Goal: Information Seeking & Learning: Learn about a topic

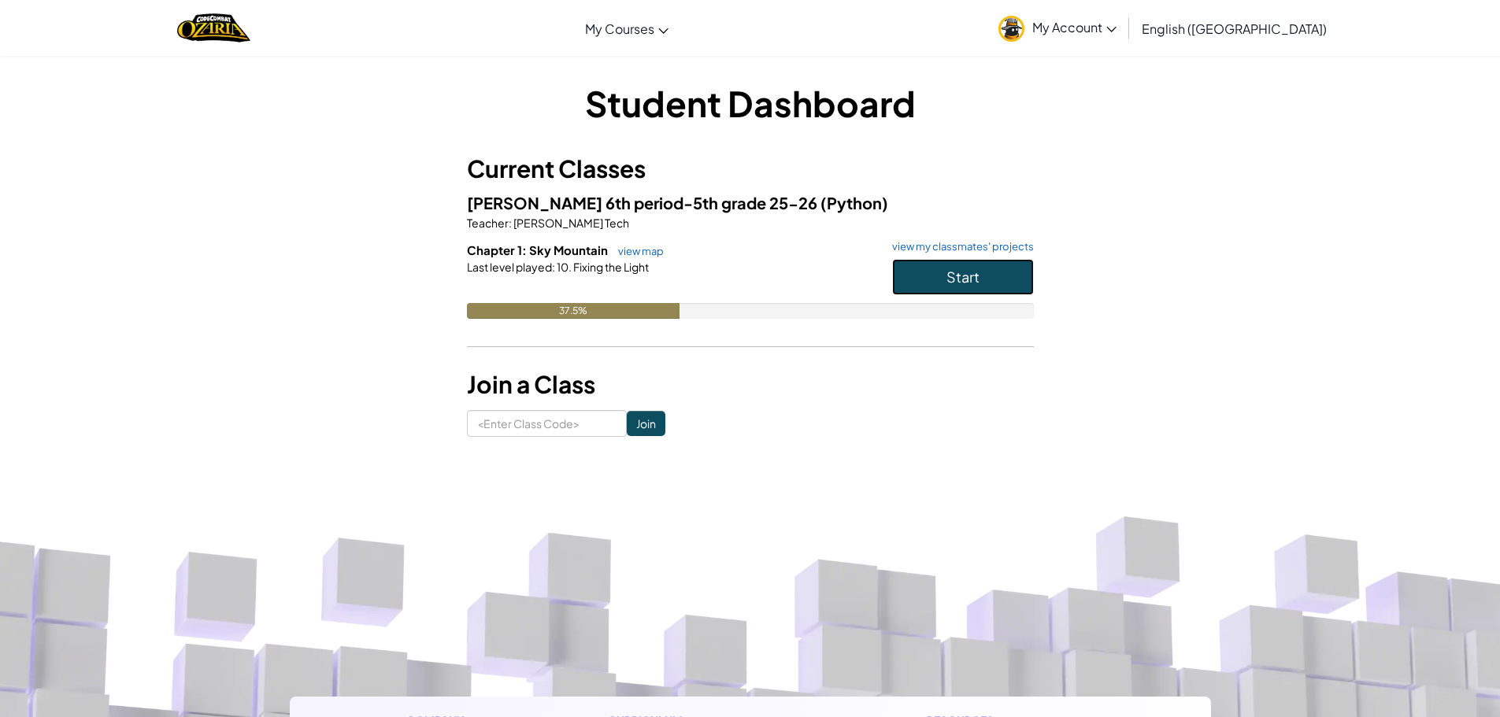
click at [971, 290] on button "Start" at bounding box center [963, 277] width 142 height 36
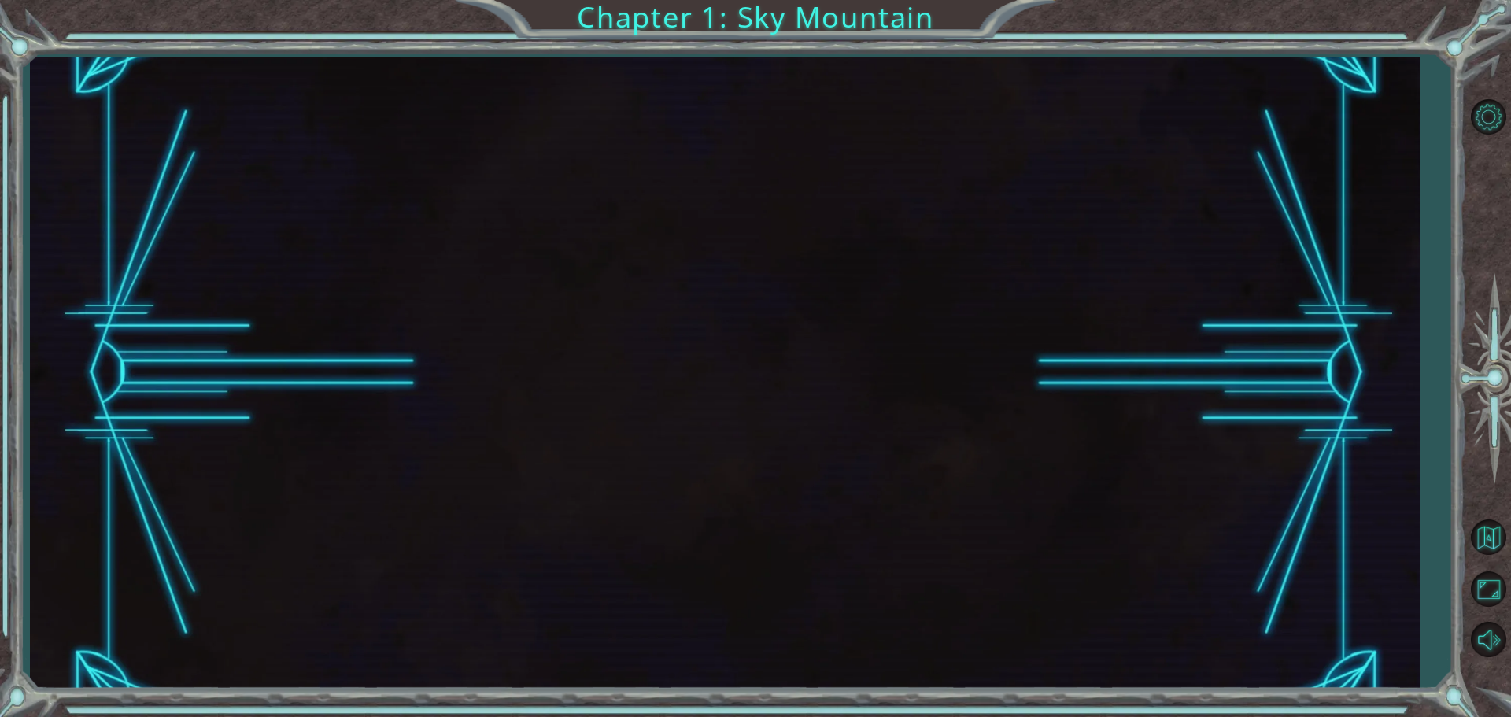
click at [963, 283] on div at bounding box center [725, 372] width 1390 height 631
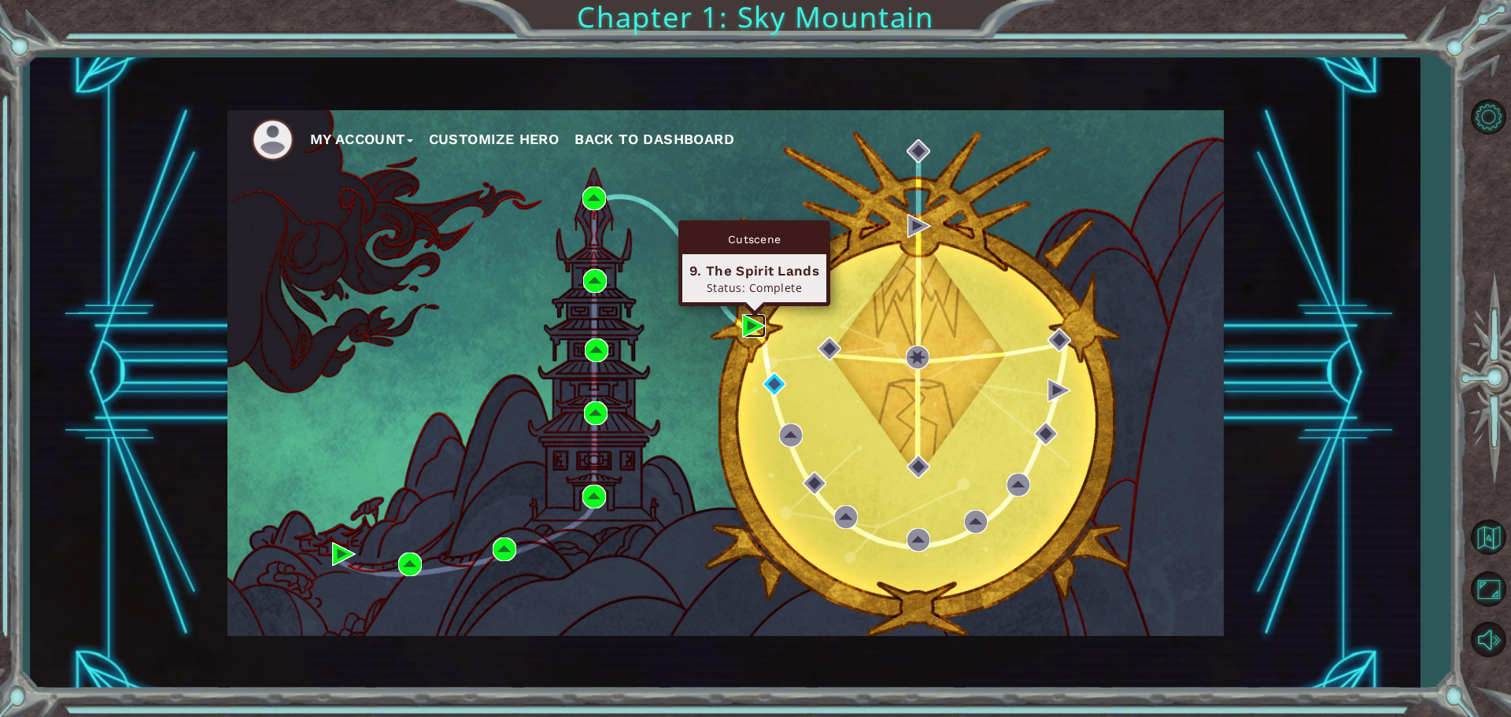
click at [753, 326] on img at bounding box center [754, 326] width 24 height 24
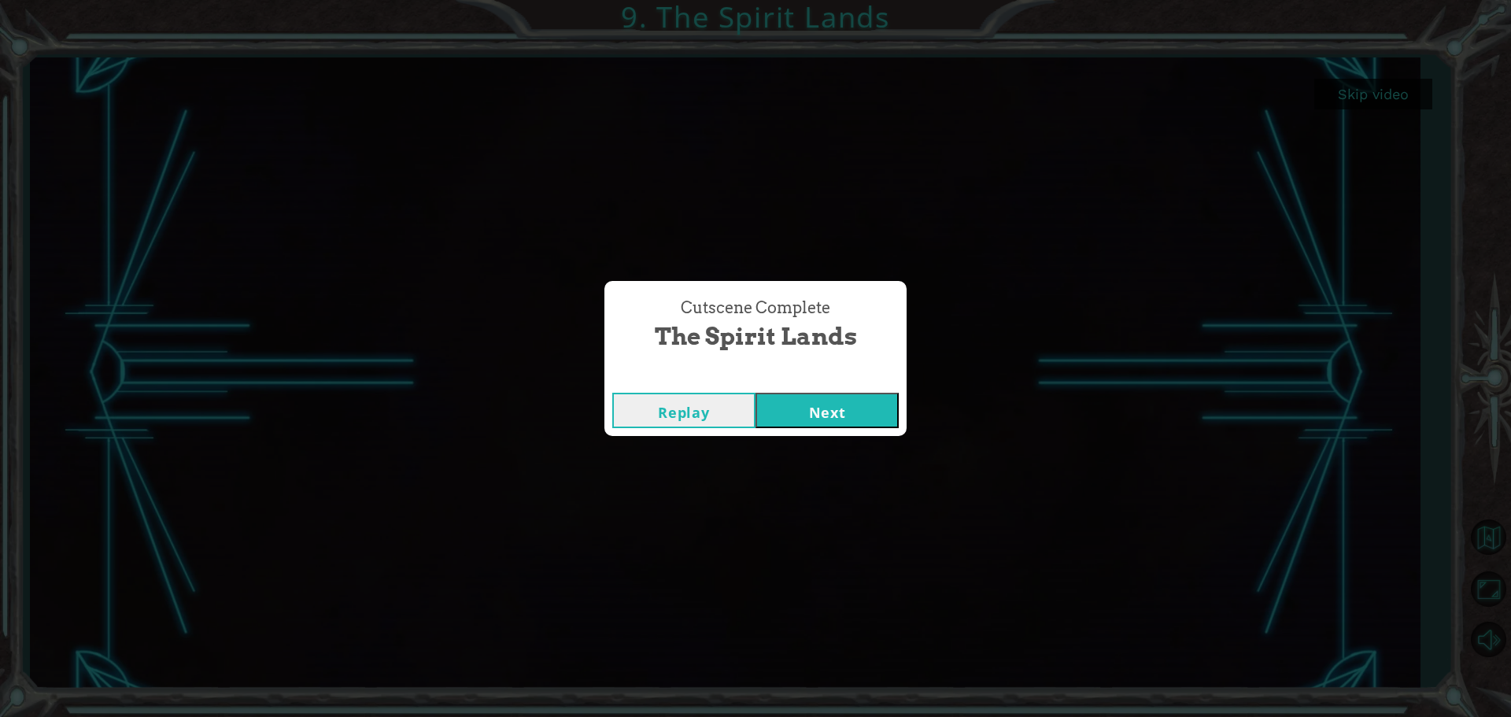
click at [796, 404] on button "Next" at bounding box center [827, 410] width 143 height 35
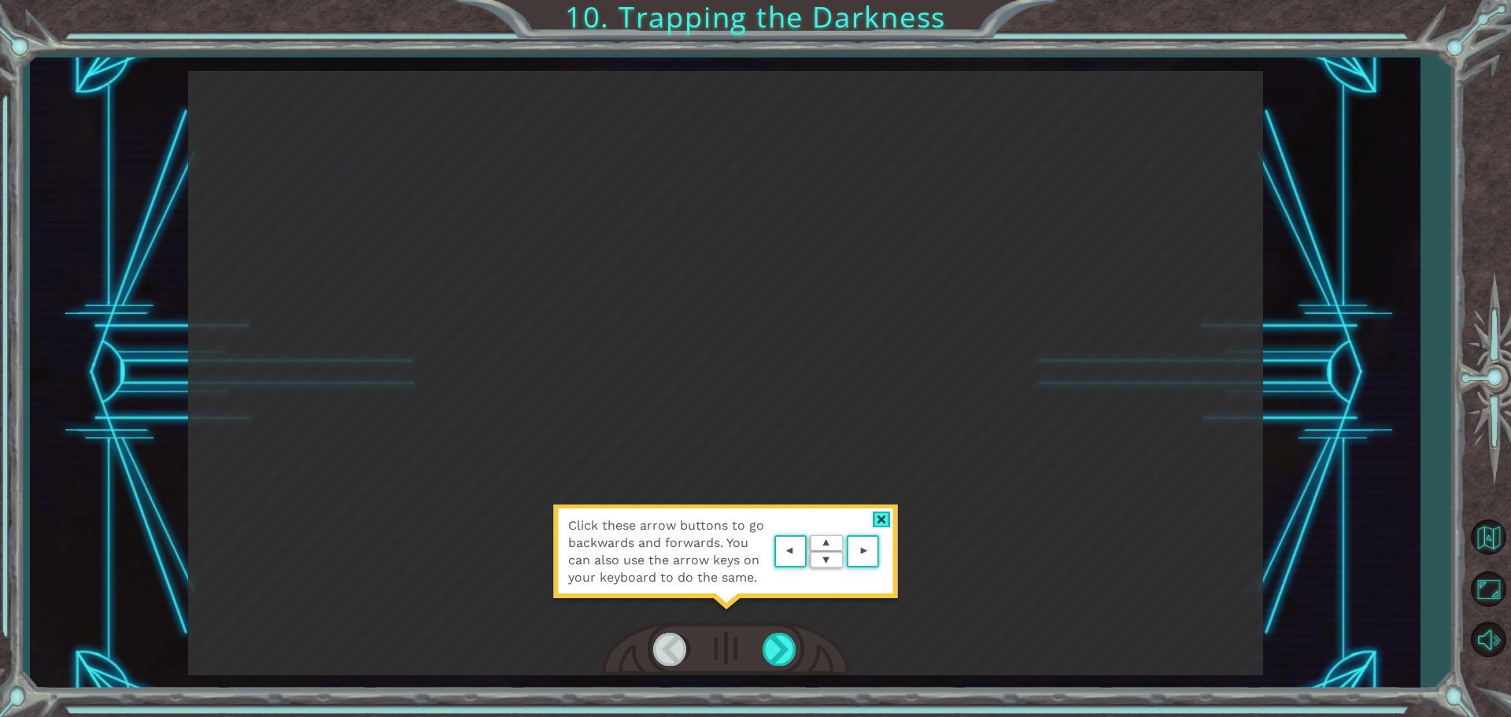
click at [877, 516] on div at bounding box center [882, 520] width 18 height 17
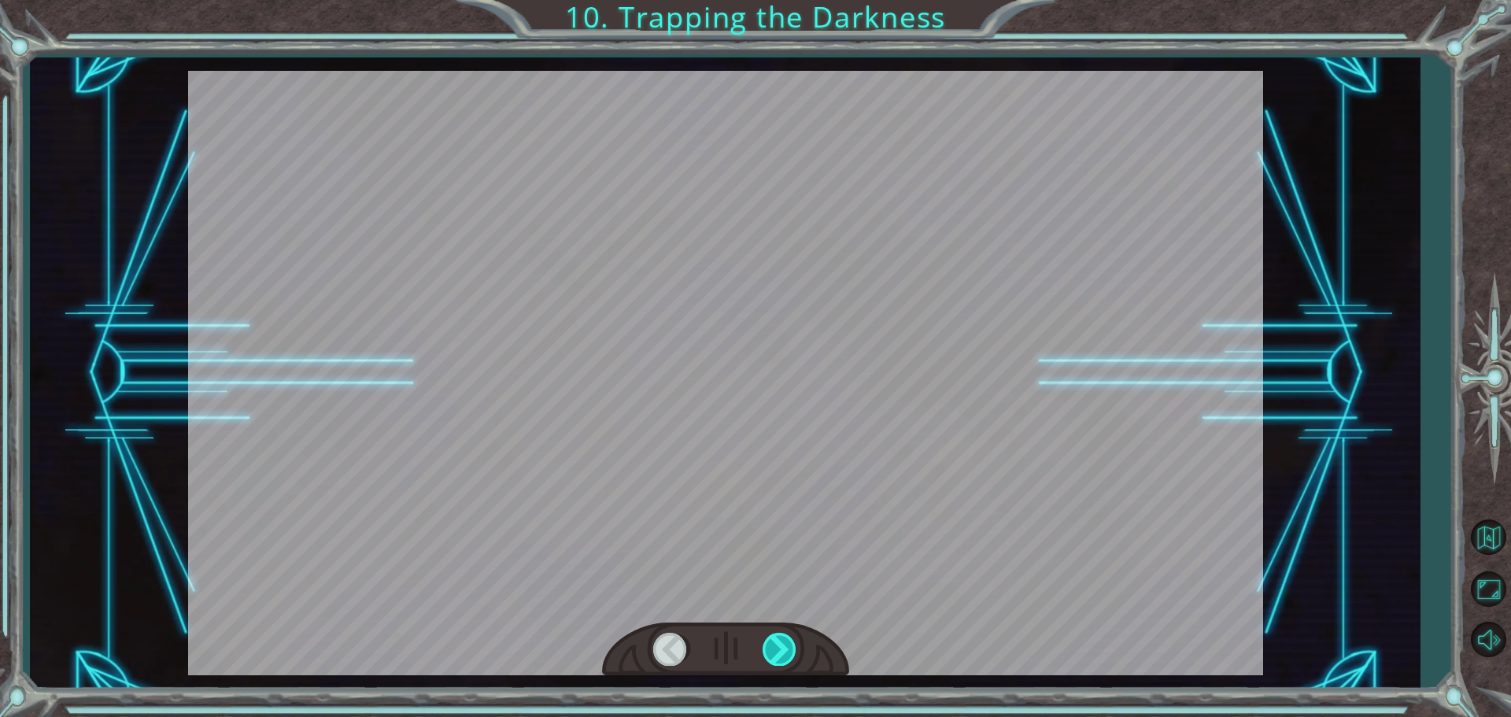
click at [783, 642] on div at bounding box center [780, 649] width 35 height 32
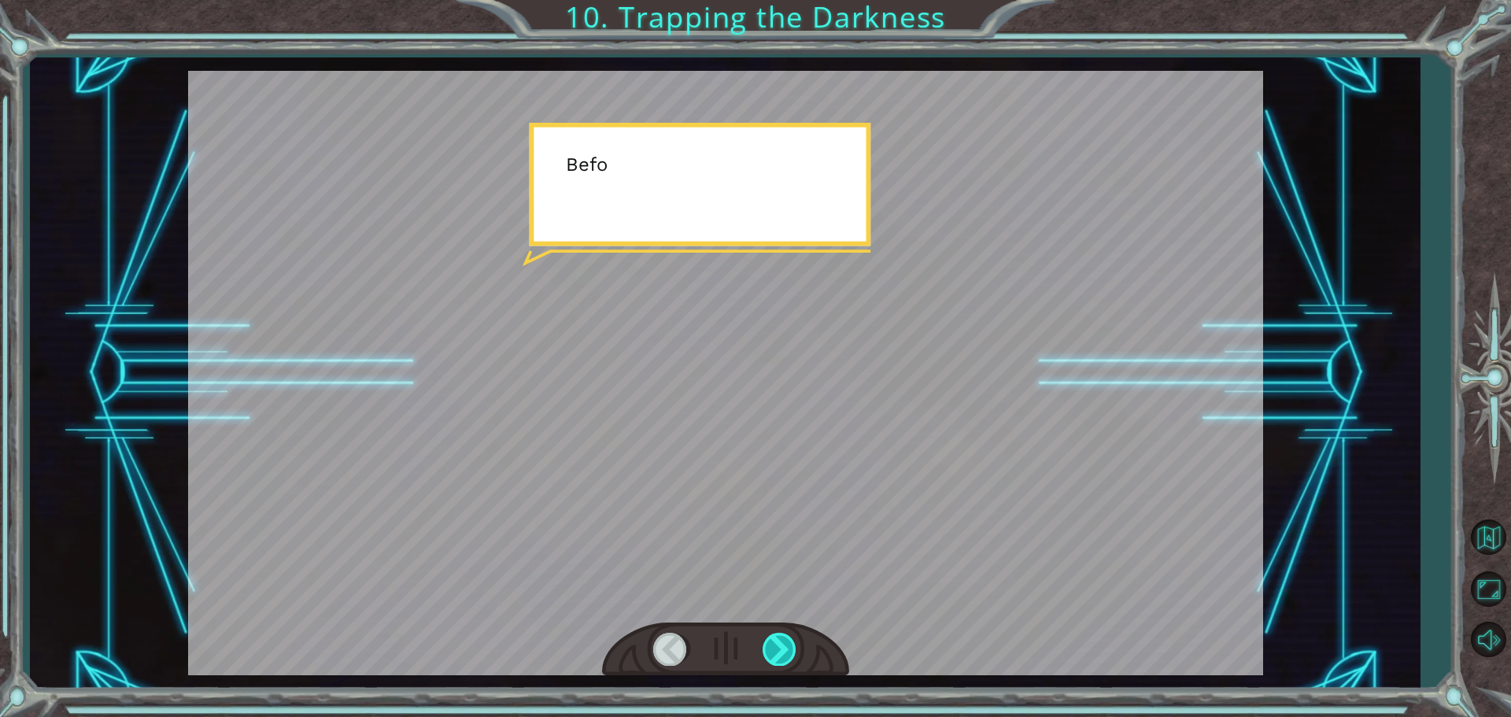
click at [780, 649] on div at bounding box center [780, 649] width 35 height 32
click at [780, 648] on div at bounding box center [780, 649] width 35 height 32
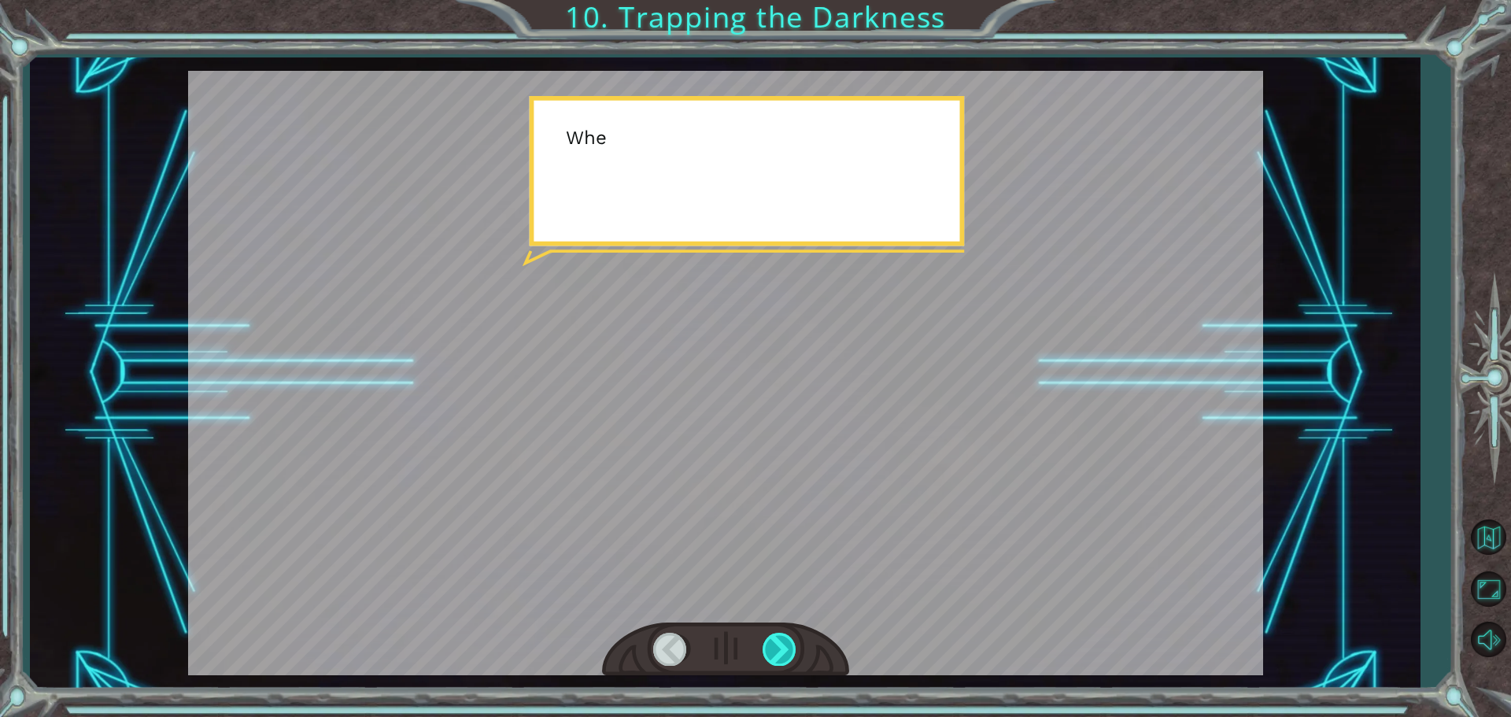
click at [780, 645] on div at bounding box center [780, 649] width 35 height 32
click at [778, 641] on div at bounding box center [780, 649] width 35 height 32
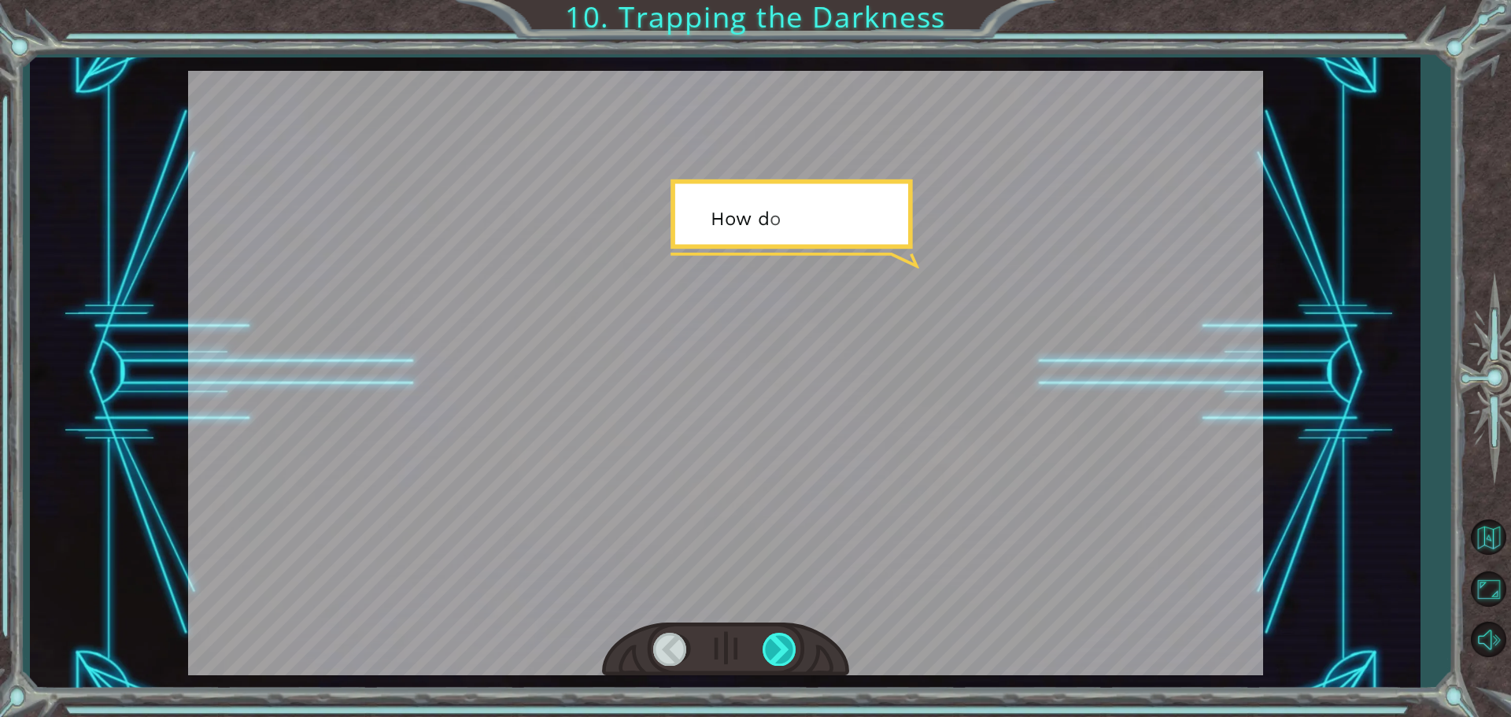
click at [778, 635] on div at bounding box center [780, 649] width 35 height 32
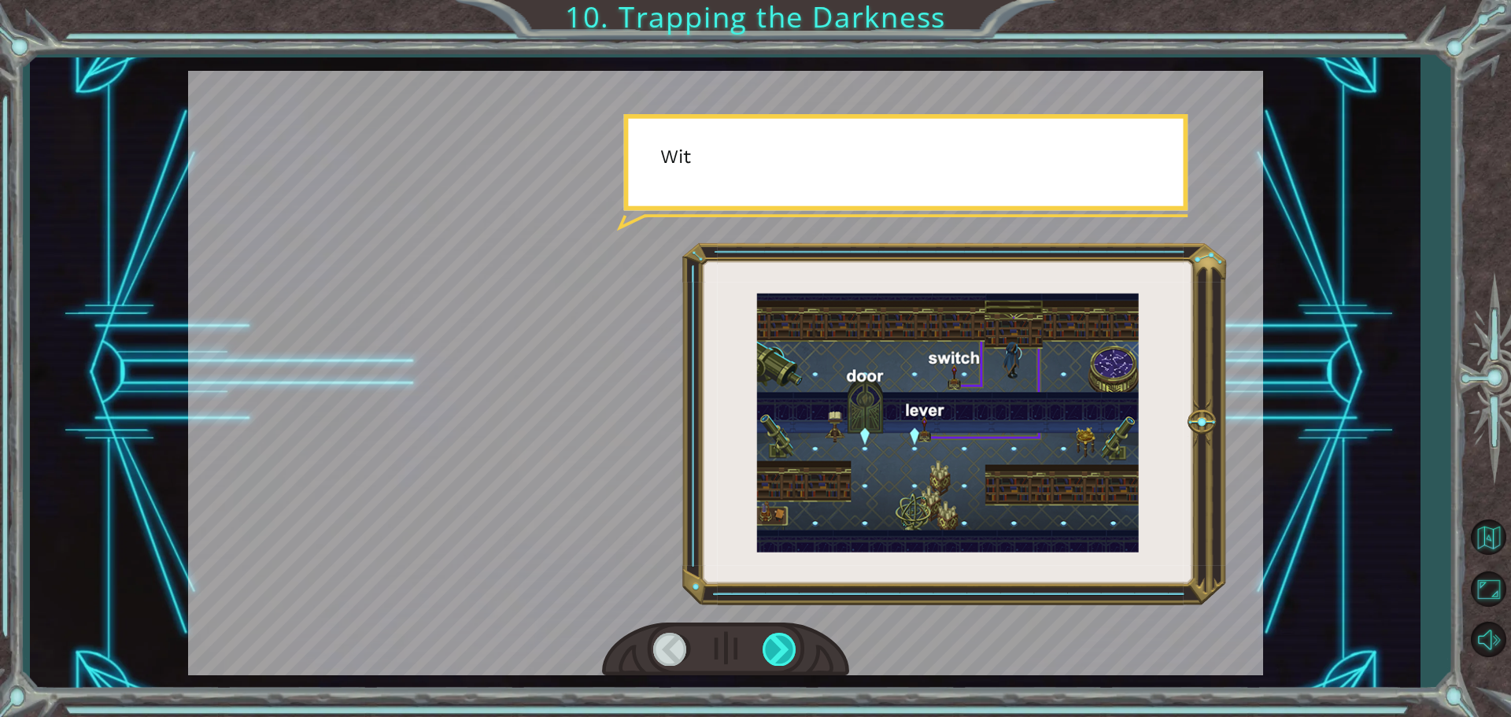
click at [778, 637] on div at bounding box center [780, 649] width 35 height 32
click at [778, 638] on div at bounding box center [780, 649] width 35 height 32
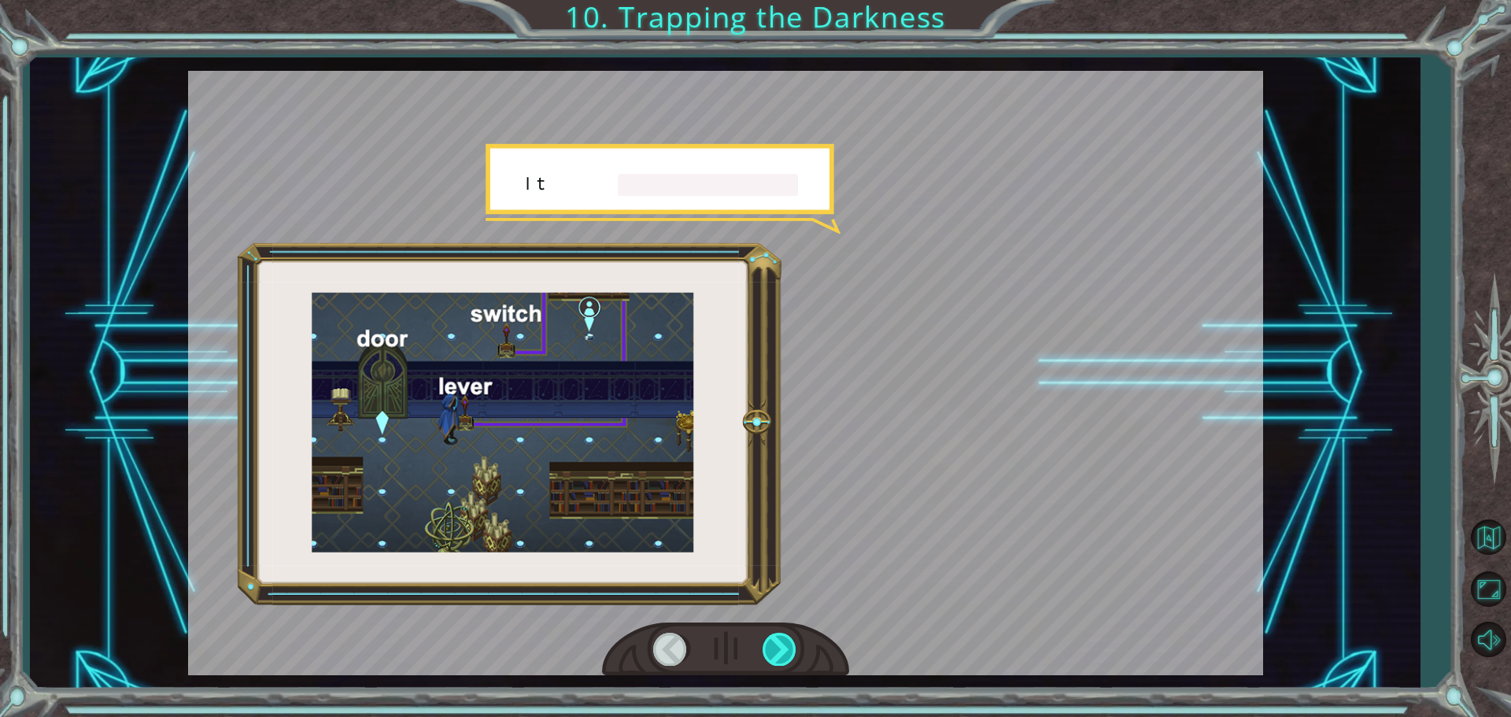
click at [778, 638] on div at bounding box center [780, 649] width 35 height 32
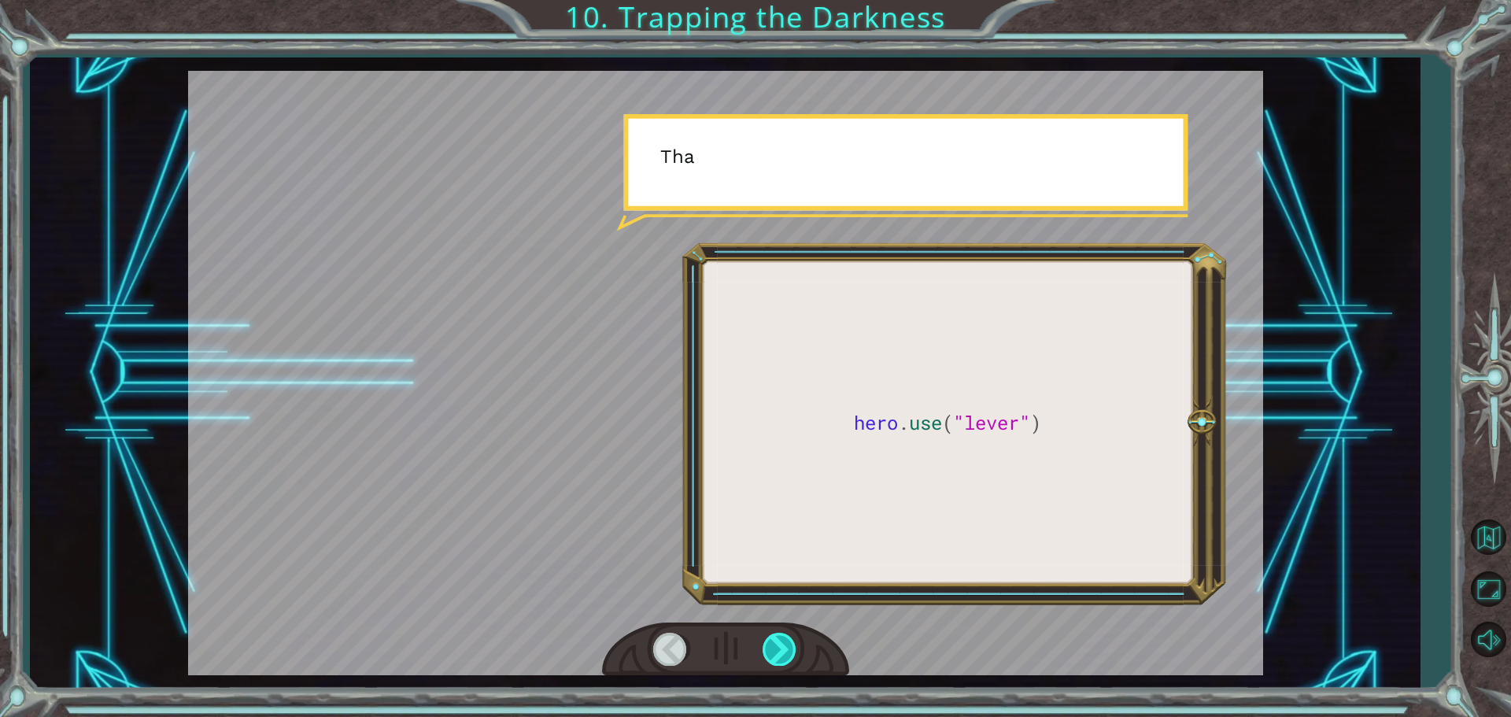
click at [778, 638] on div at bounding box center [780, 649] width 35 height 32
click at [778, 635] on div at bounding box center [780, 649] width 35 height 32
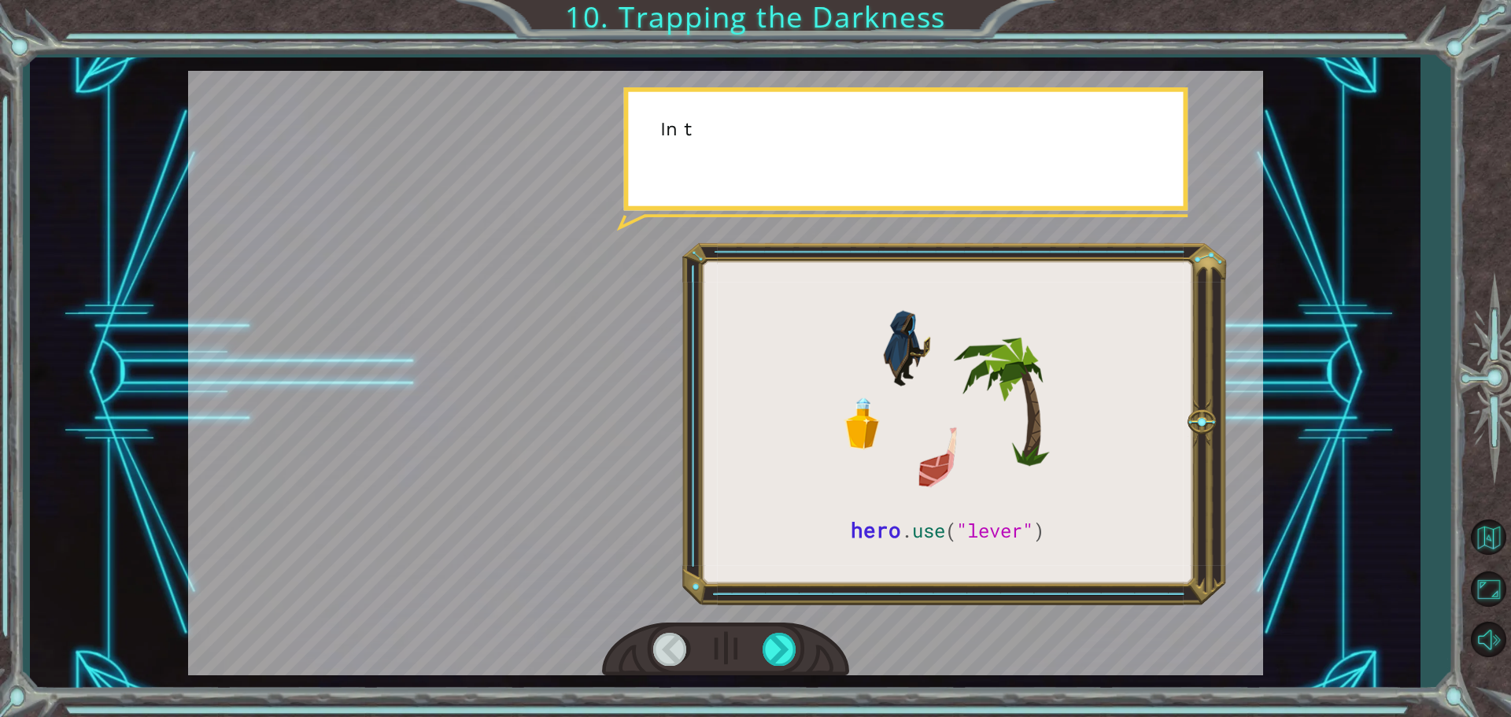
click at [779, 632] on div at bounding box center [725, 650] width 247 height 54
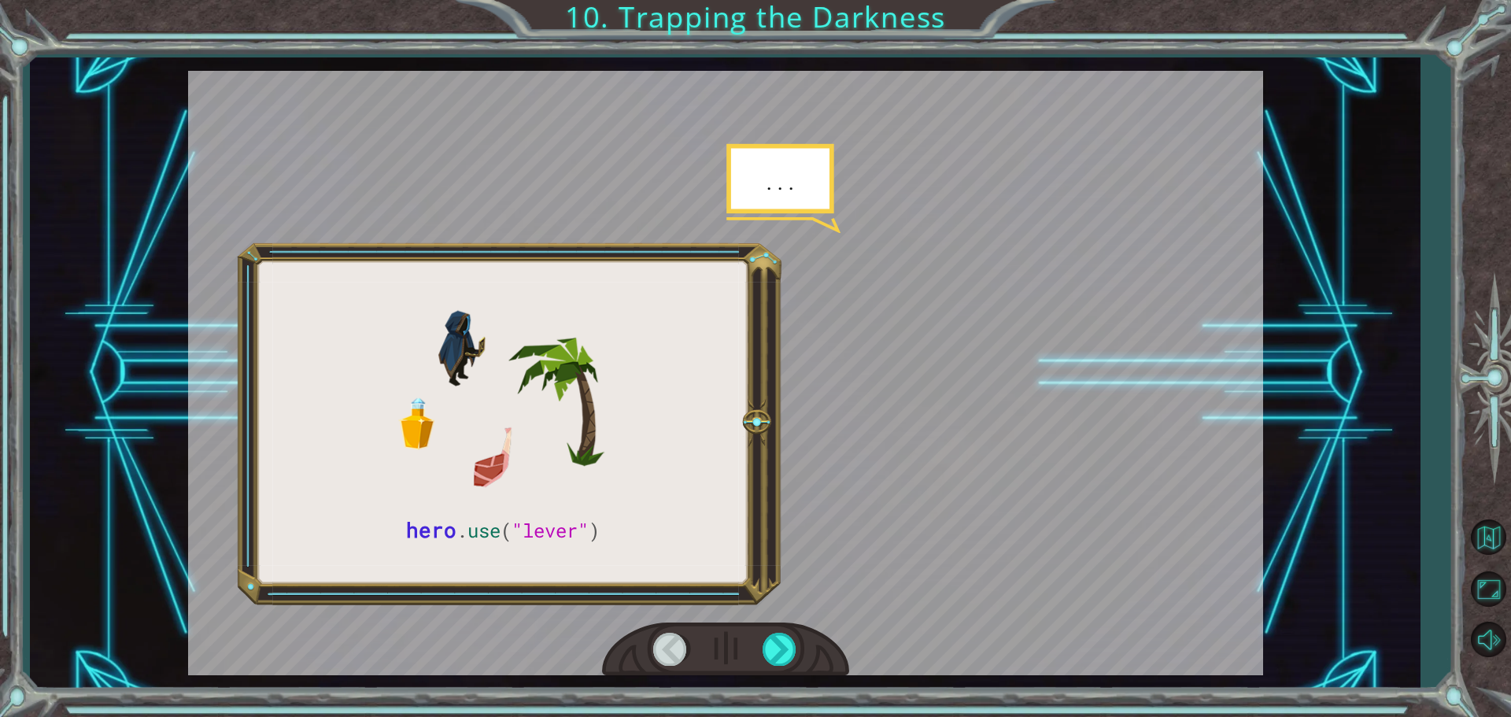
click at [779, 632] on div at bounding box center [725, 650] width 247 height 54
click at [779, 636] on div at bounding box center [780, 649] width 35 height 32
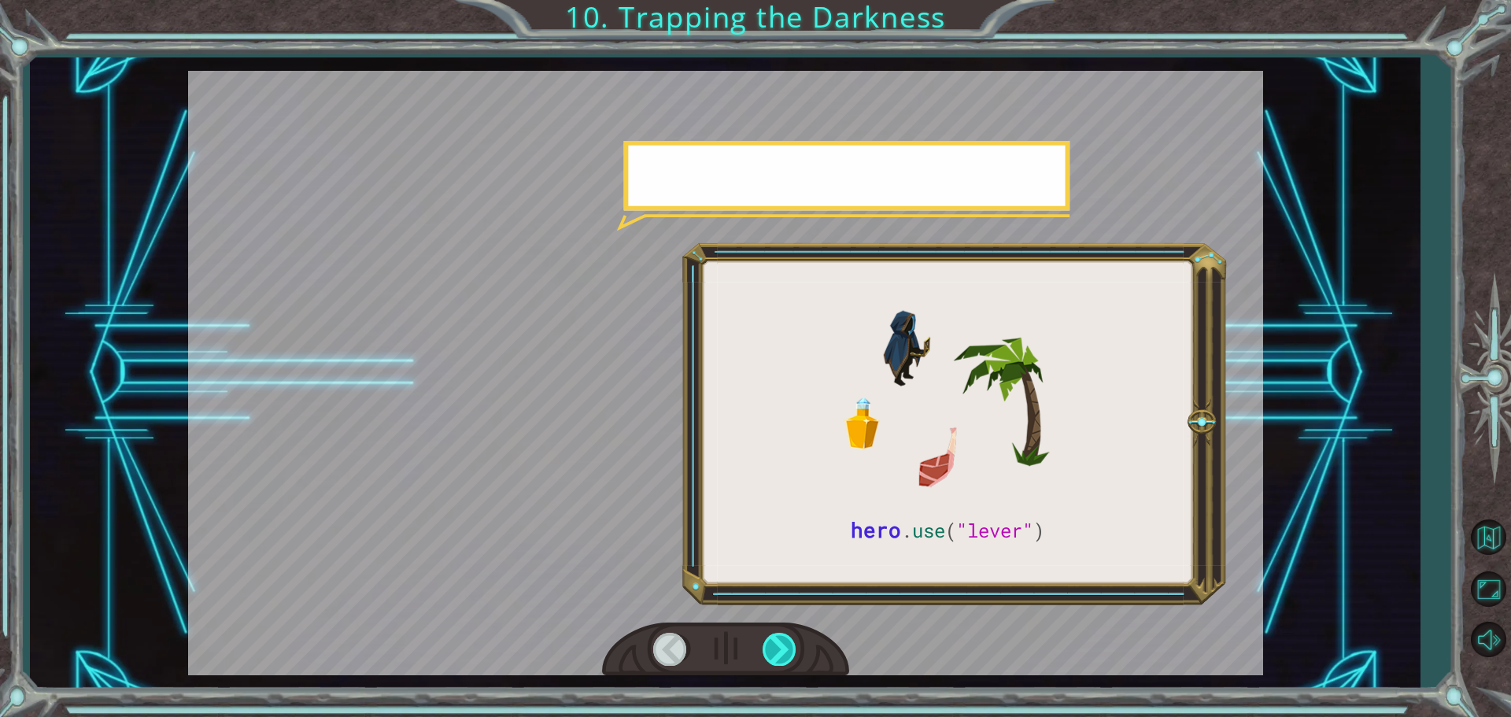
click at [778, 639] on div at bounding box center [780, 649] width 35 height 32
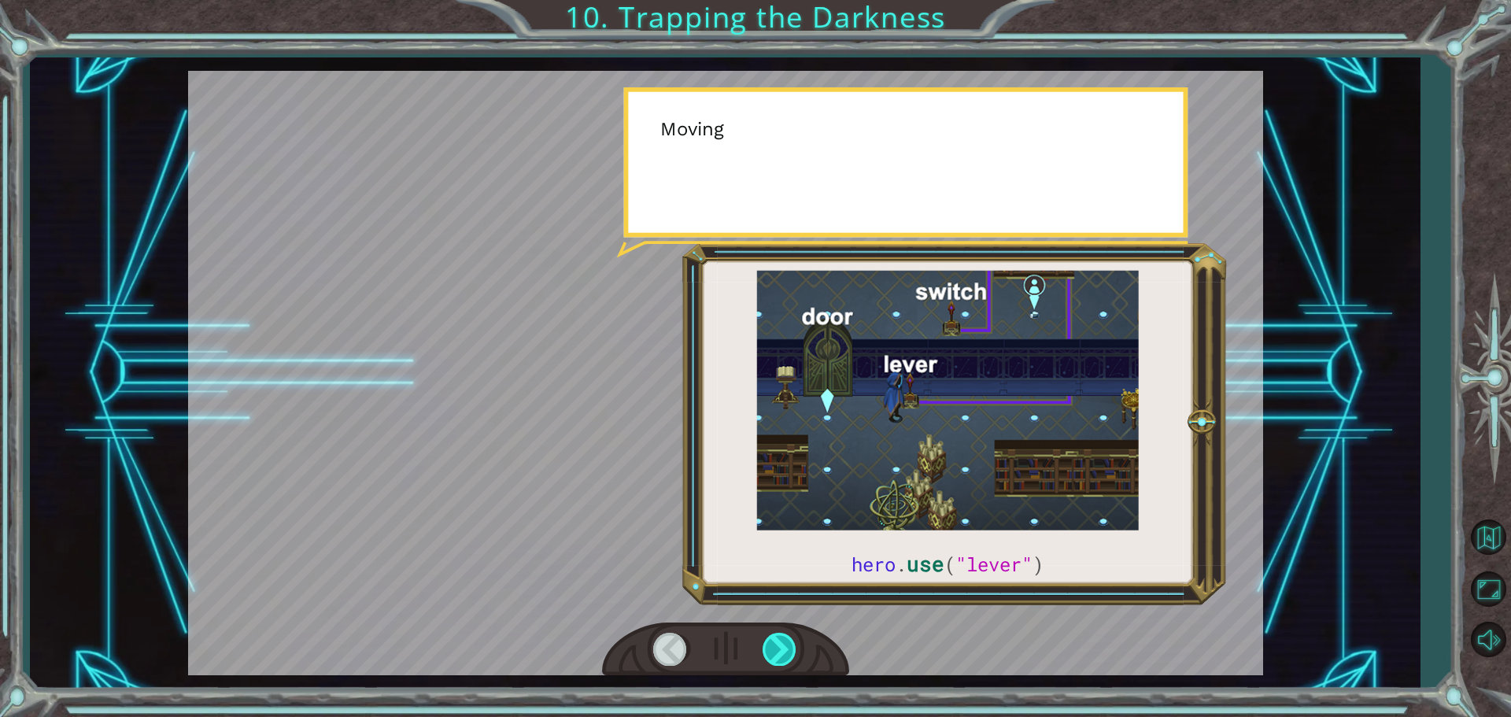
click at [778, 639] on div at bounding box center [780, 649] width 35 height 32
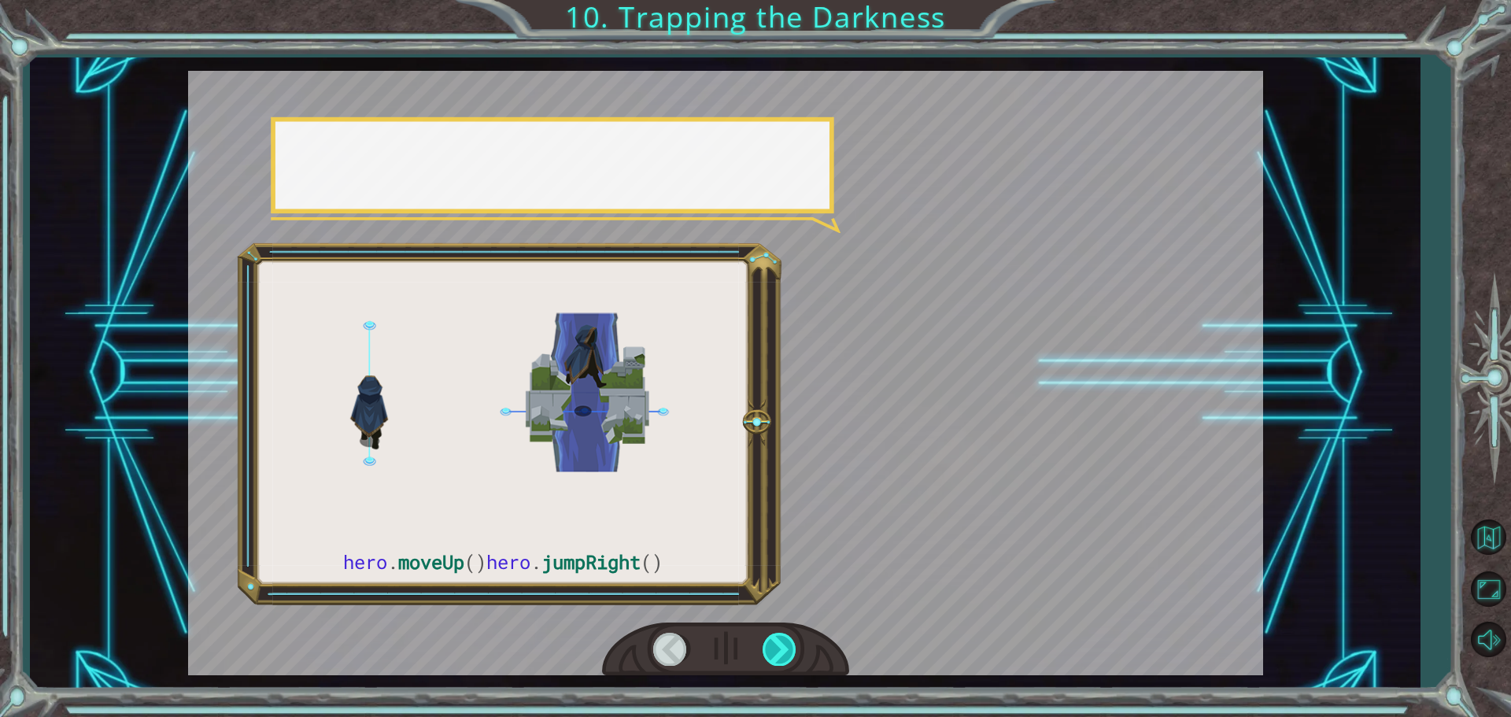
click at [778, 639] on div at bounding box center [780, 649] width 35 height 32
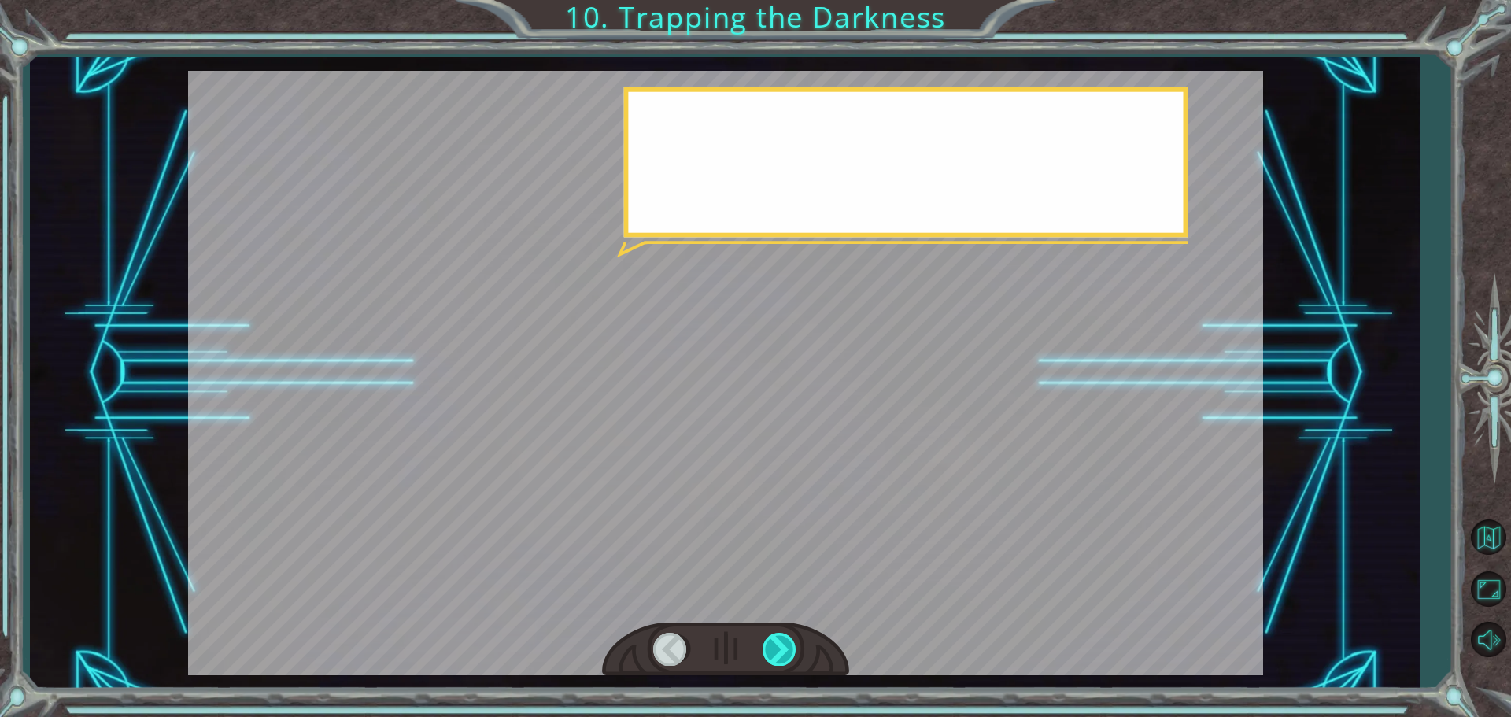
click at [778, 639] on div at bounding box center [780, 649] width 35 height 32
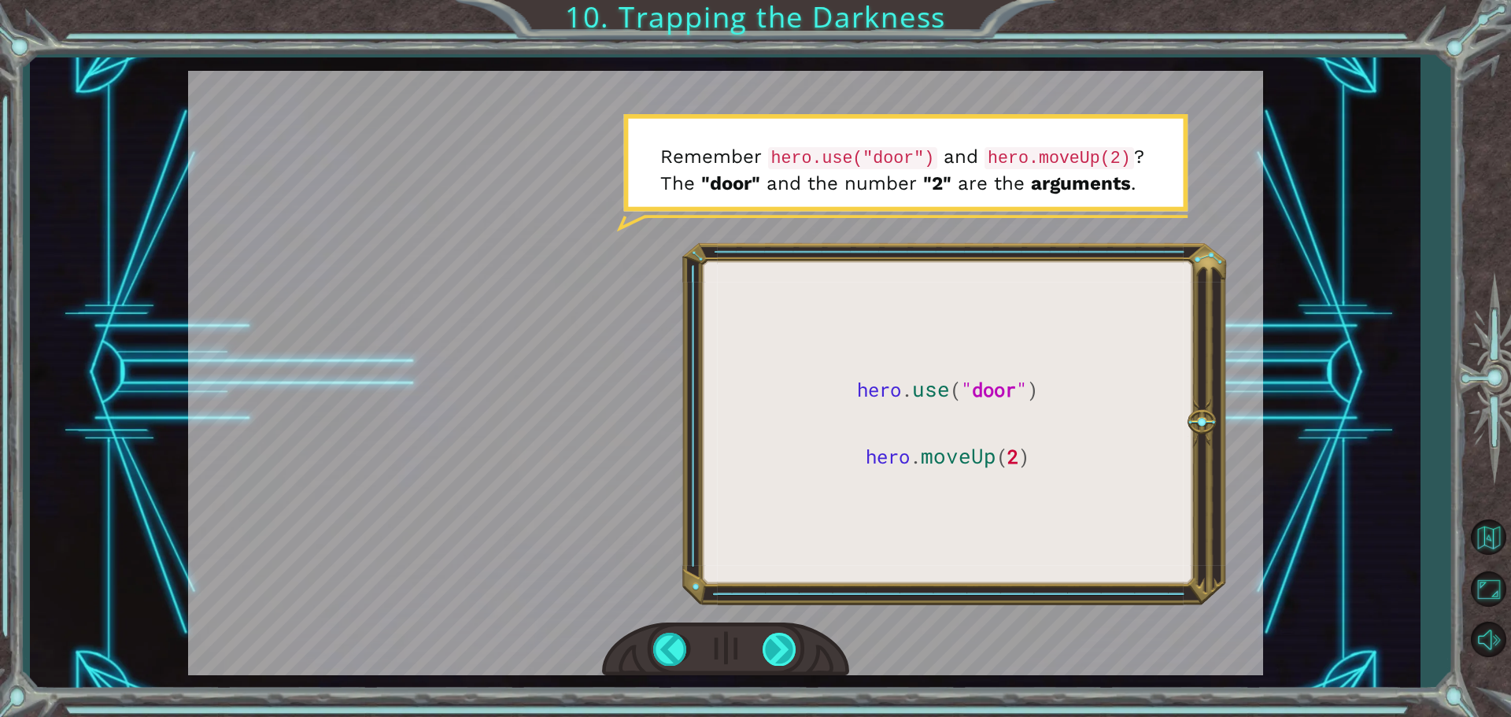
click at [783, 646] on div at bounding box center [780, 649] width 35 height 32
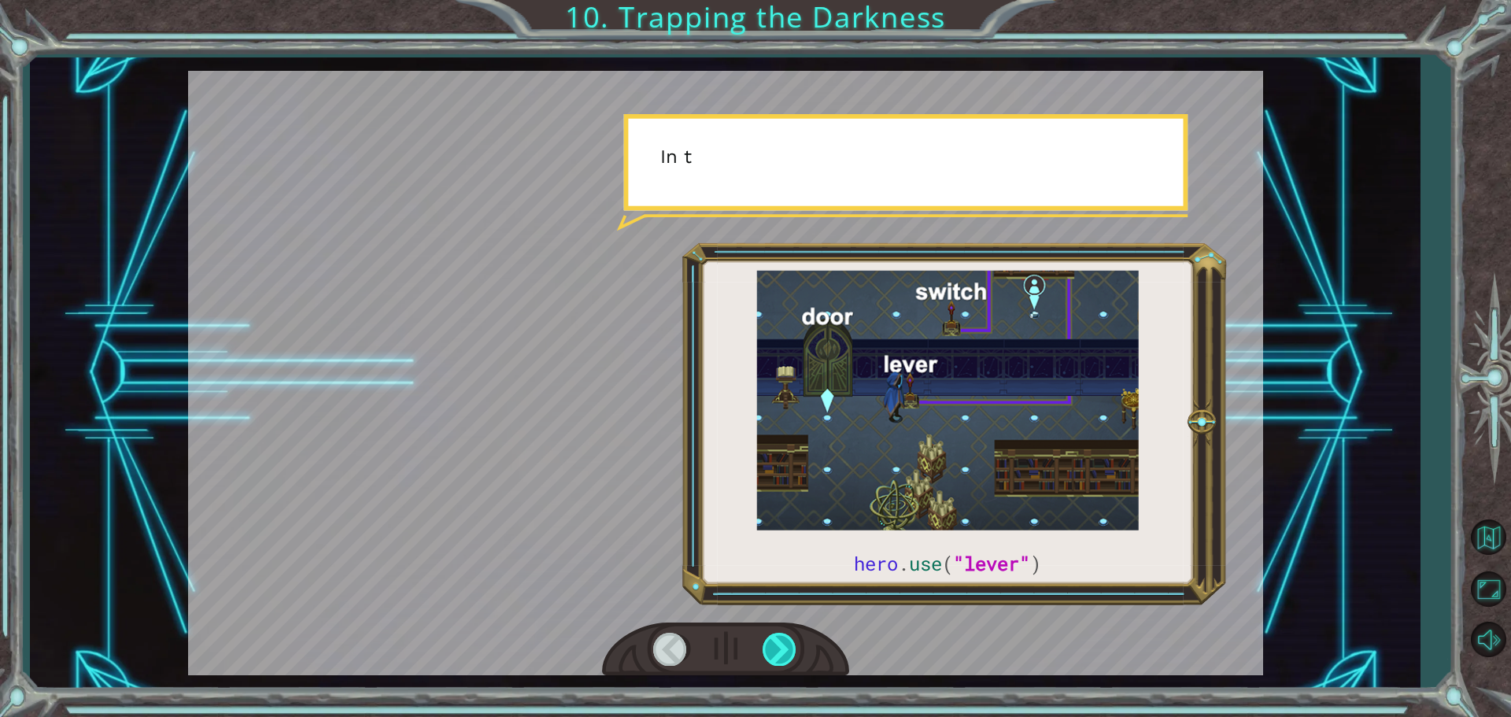
click at [783, 646] on div at bounding box center [780, 649] width 35 height 32
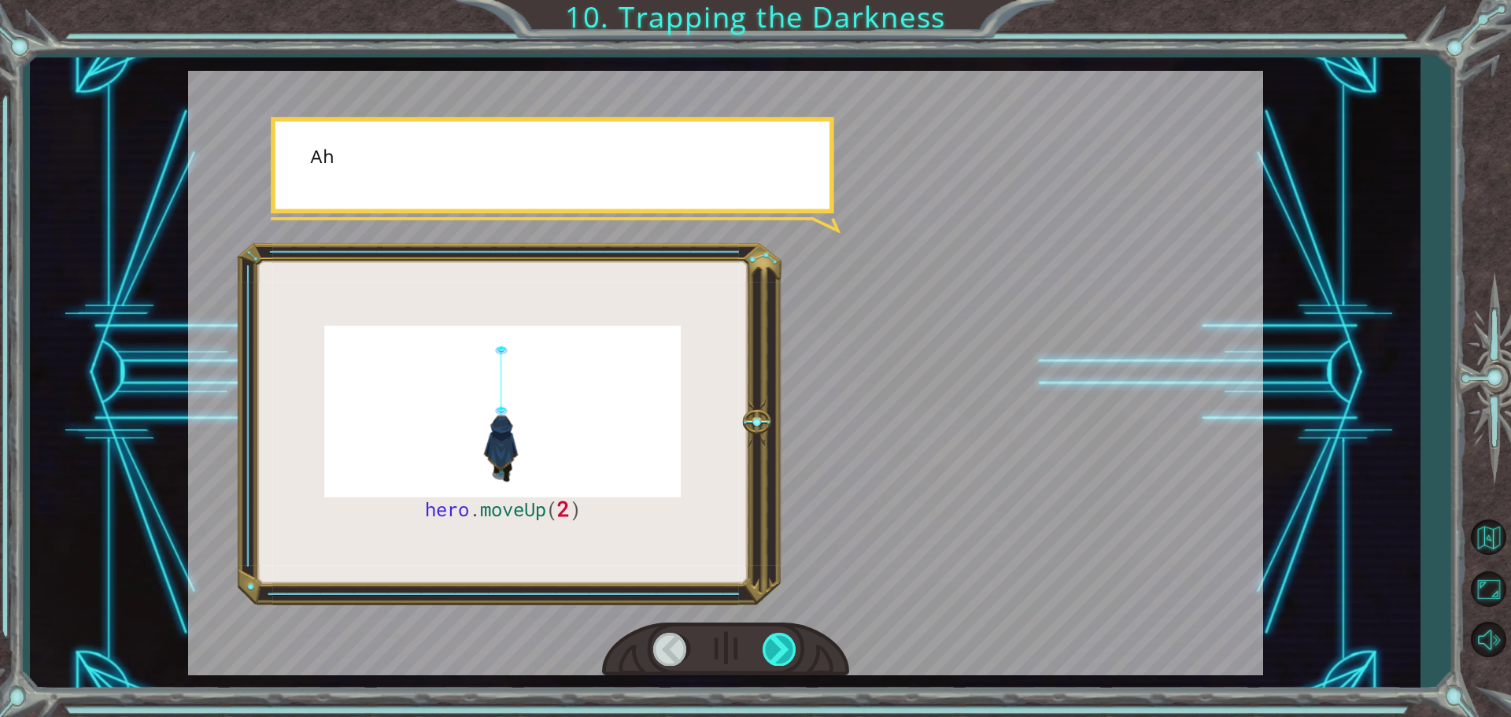
click at [783, 642] on div at bounding box center [780, 649] width 35 height 32
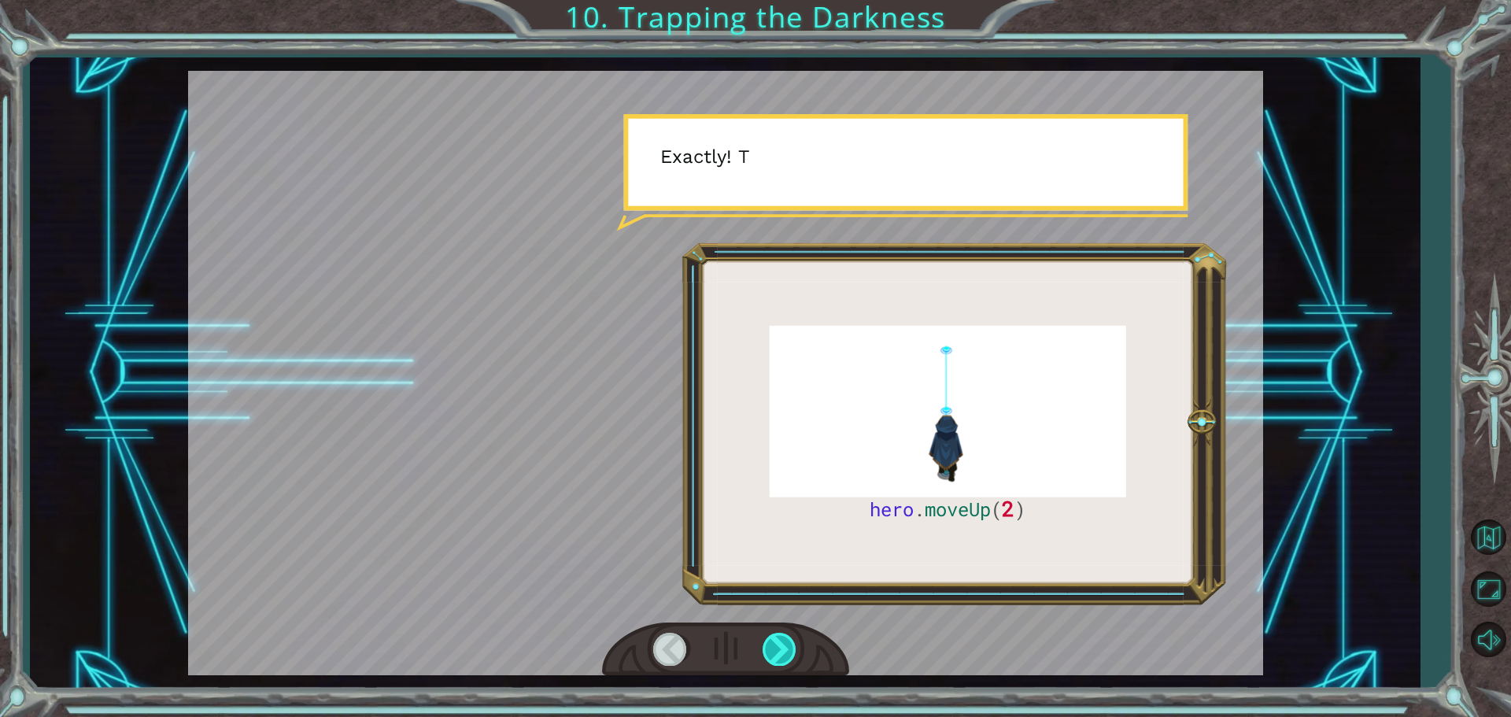
click at [783, 642] on div at bounding box center [780, 649] width 35 height 32
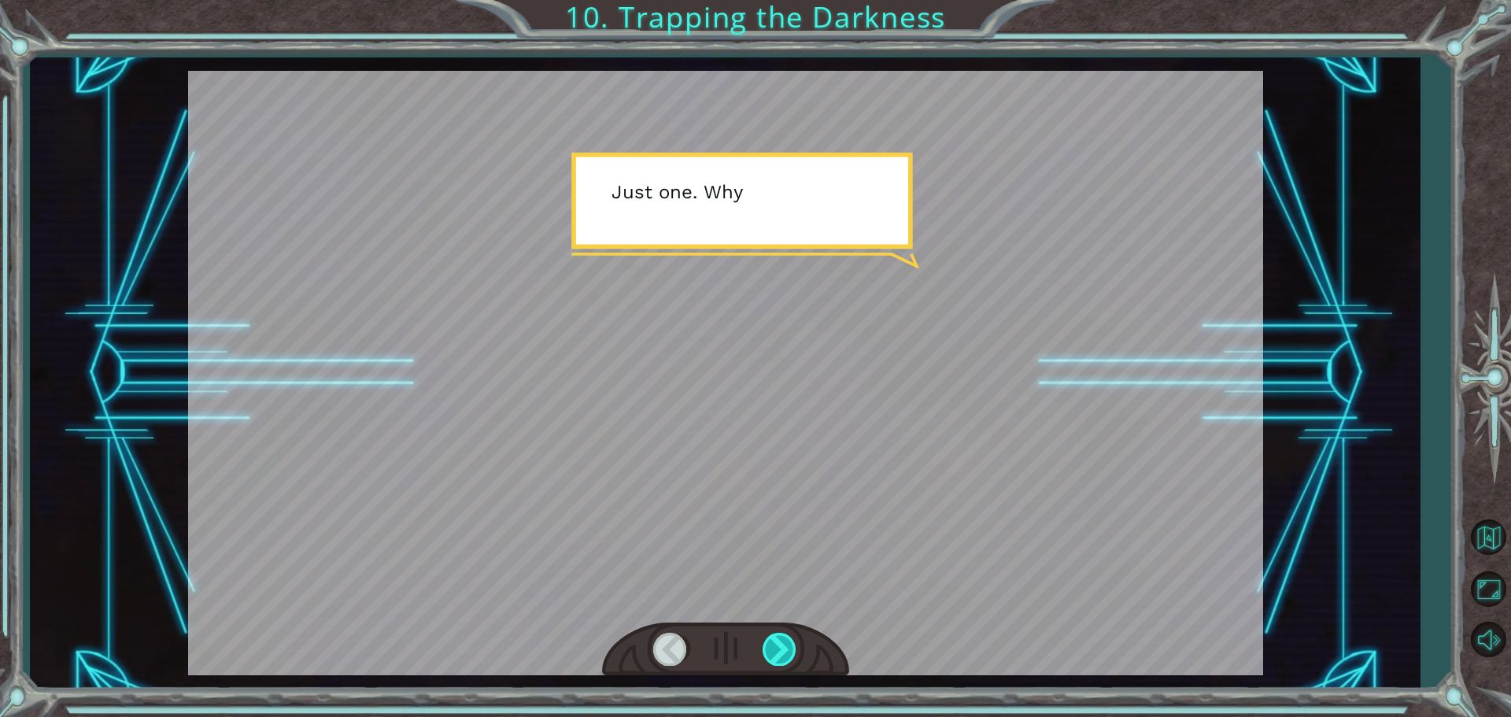
click at [783, 642] on div at bounding box center [780, 649] width 35 height 32
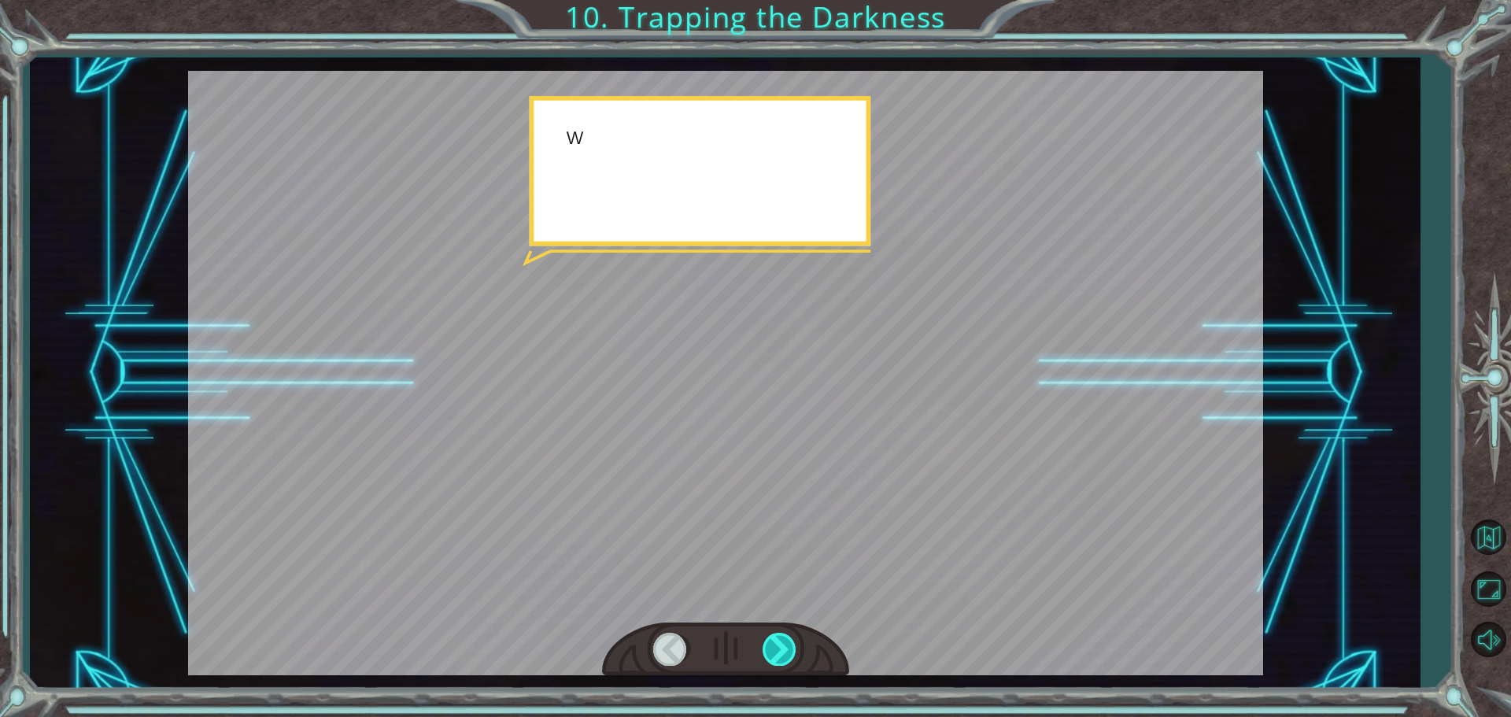
click at [783, 642] on div at bounding box center [780, 649] width 35 height 32
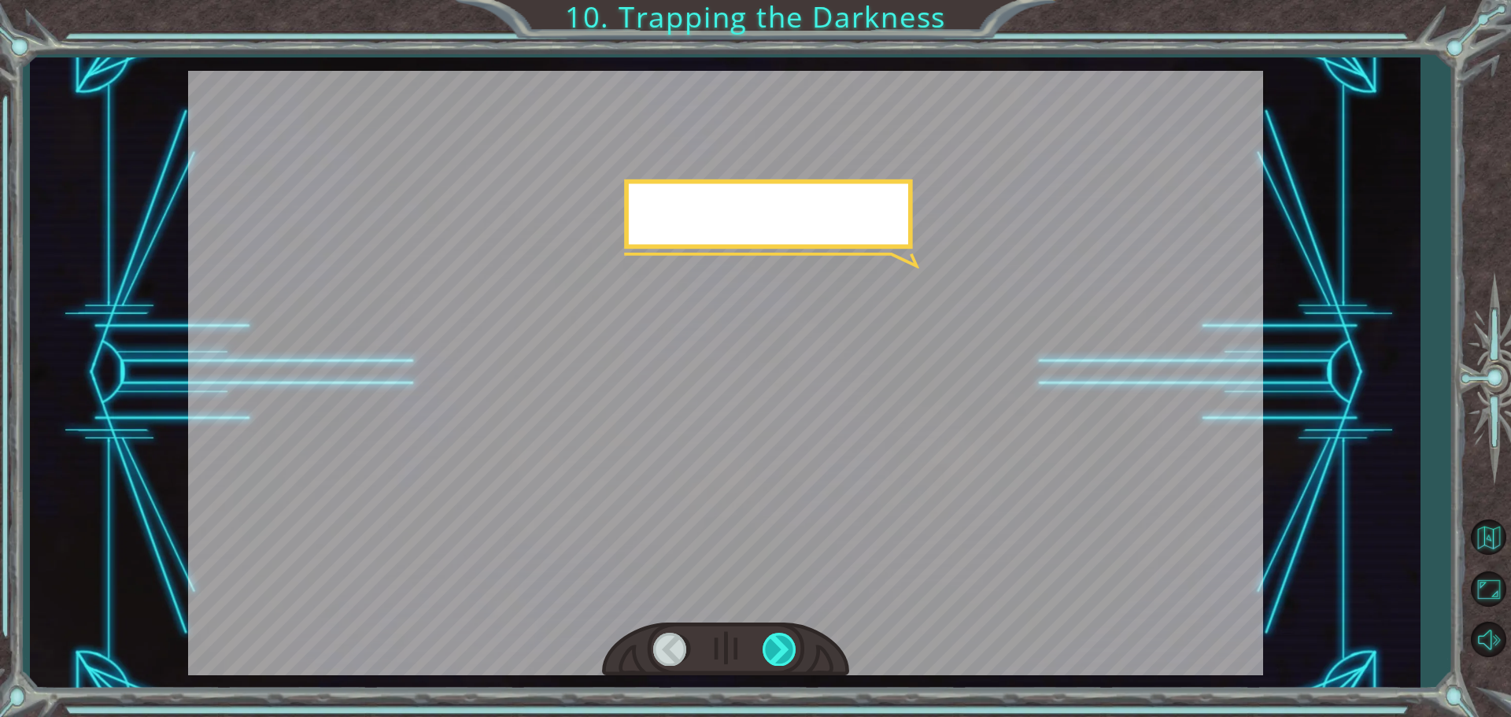
click at [783, 642] on div at bounding box center [780, 649] width 35 height 32
click at [783, 640] on div at bounding box center [780, 649] width 35 height 32
click at [783, 639] on div at bounding box center [780, 649] width 35 height 32
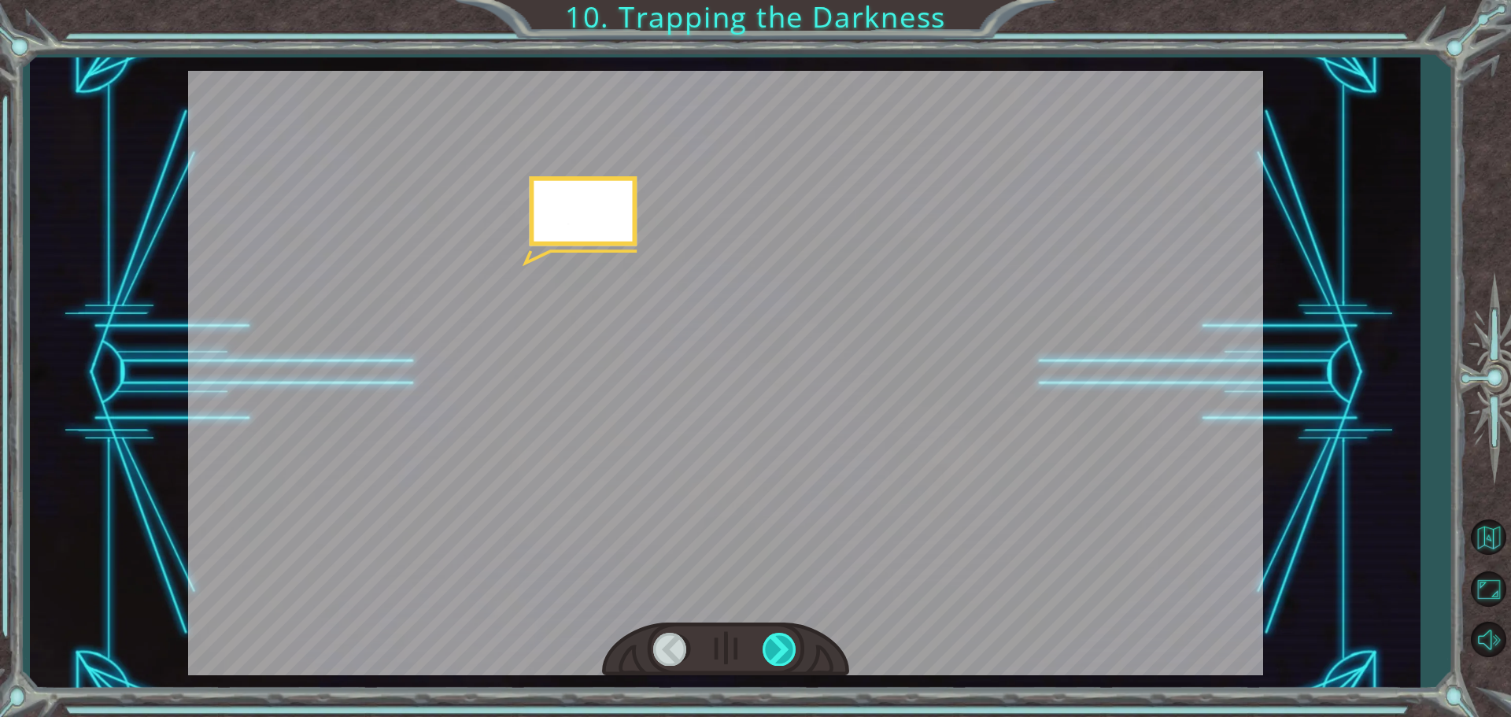
click at [783, 639] on div at bounding box center [780, 649] width 35 height 32
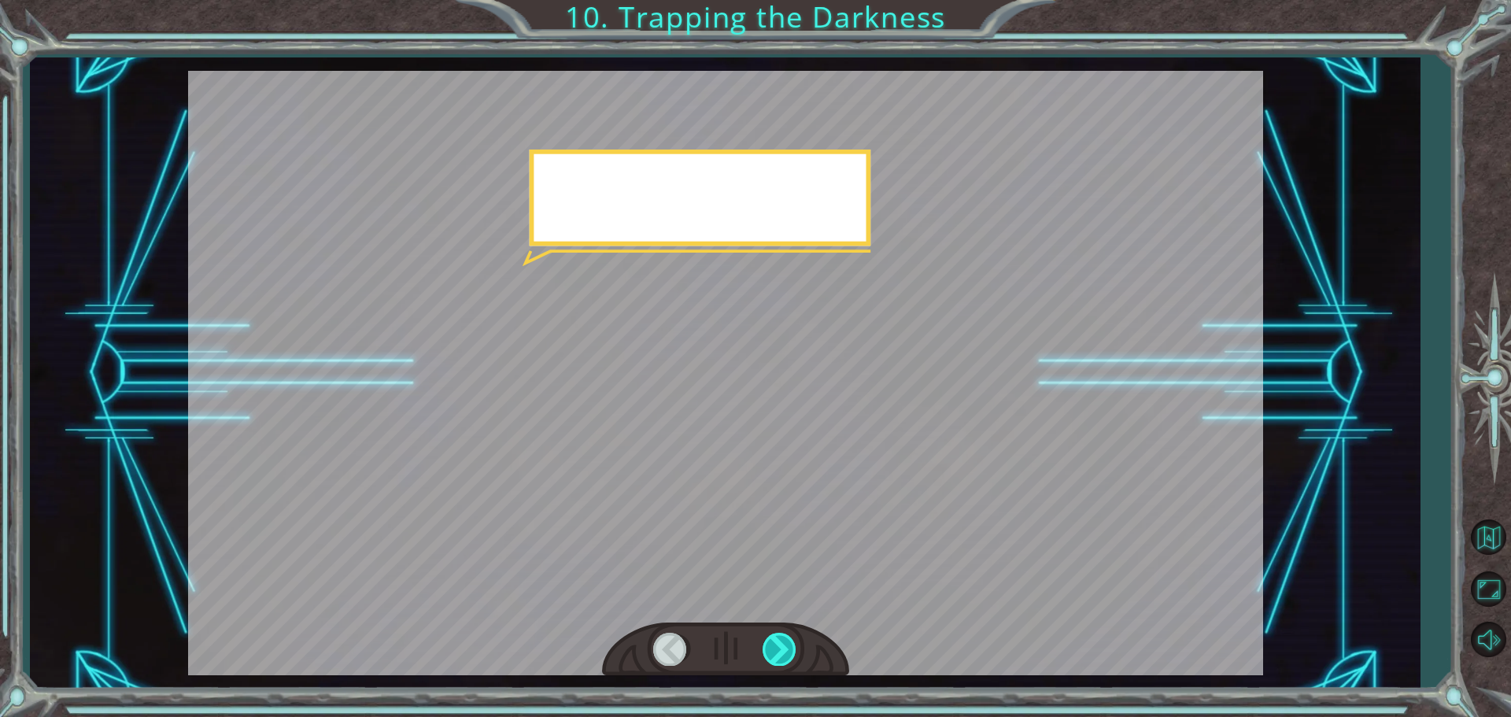
click at [783, 638] on div at bounding box center [780, 649] width 35 height 32
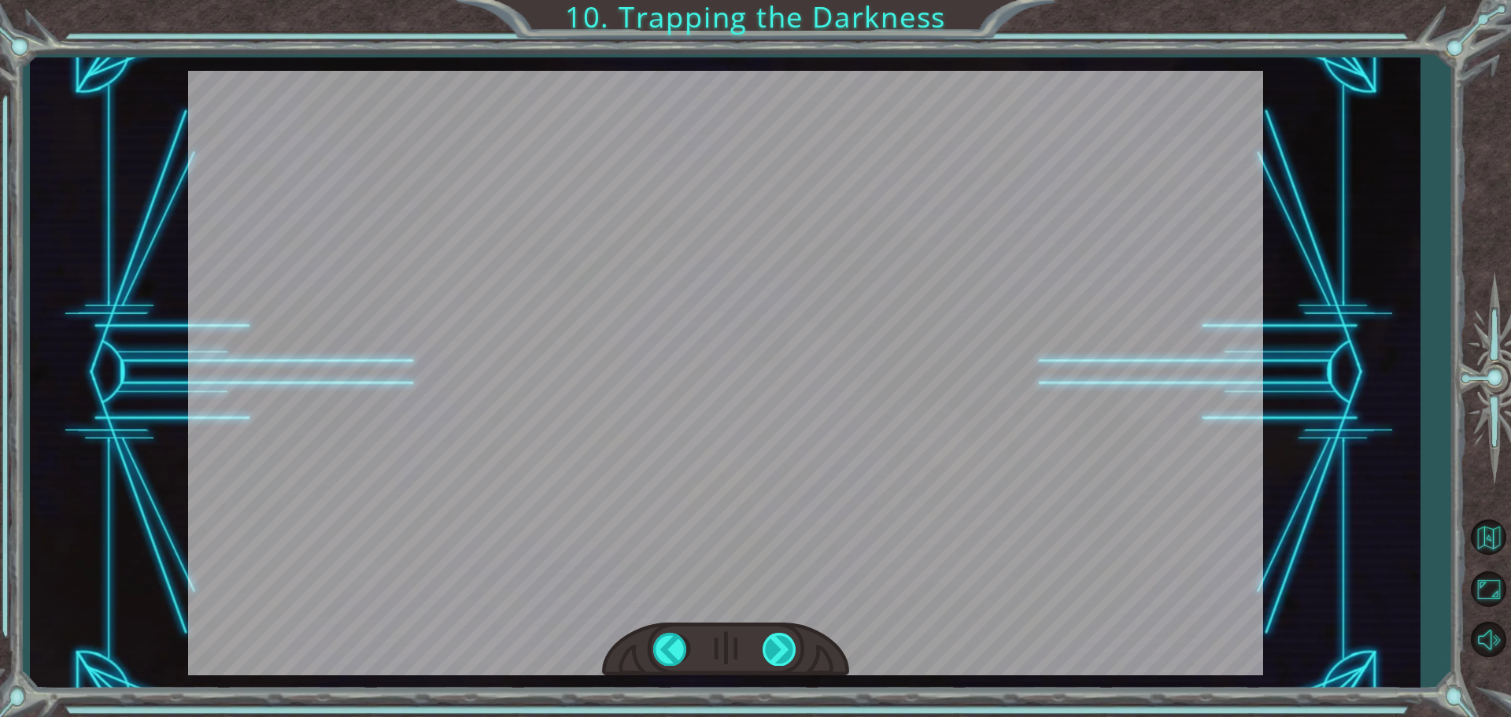
click at [782, 0] on div "hero . moveUp ( 2 ) B e f o r e w e c a n t r a p t h e D a r k n e s s w i t h…" at bounding box center [755, 0] width 1511 height 0
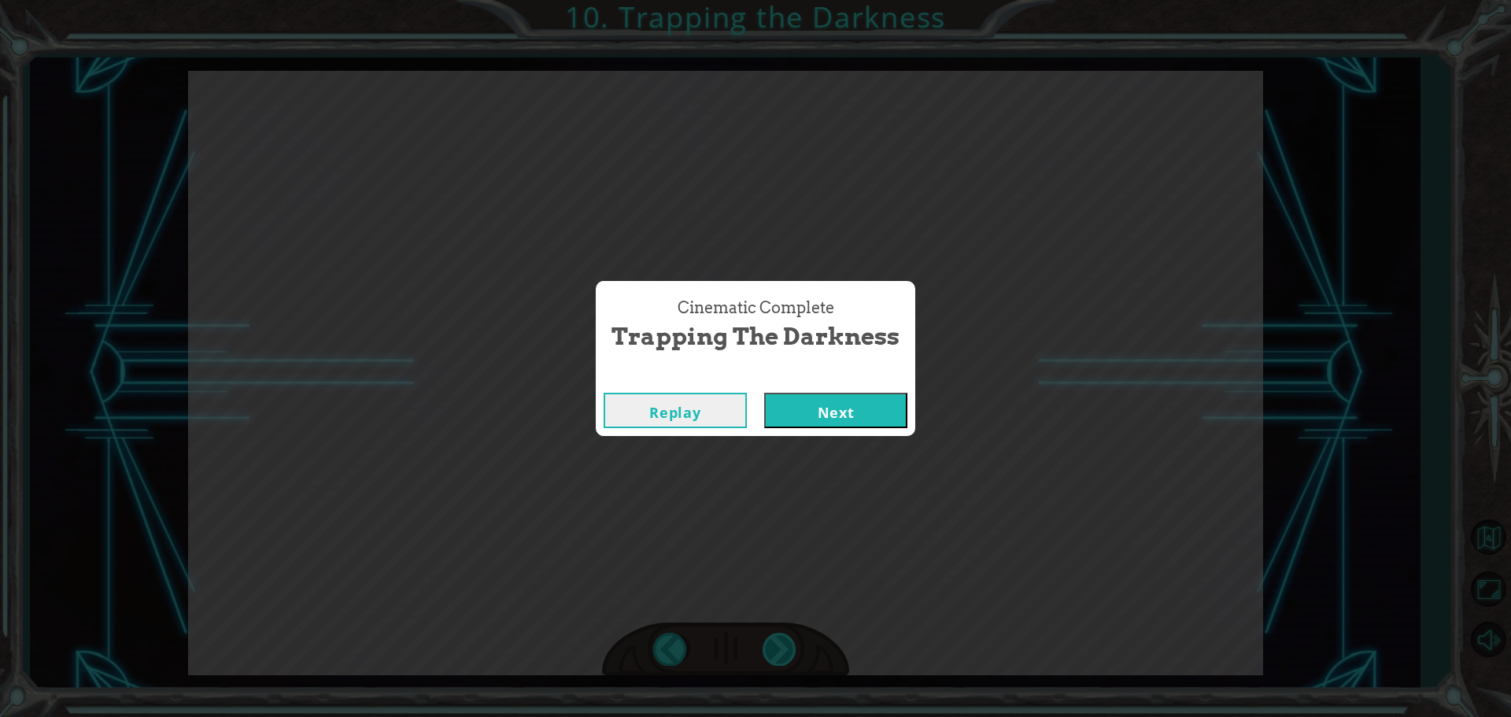
click at [782, 638] on div "Cinematic Complete Trapping the Darkness Replay Next" at bounding box center [755, 358] width 1511 height 717
click at [824, 393] on button "Next" at bounding box center [835, 410] width 143 height 35
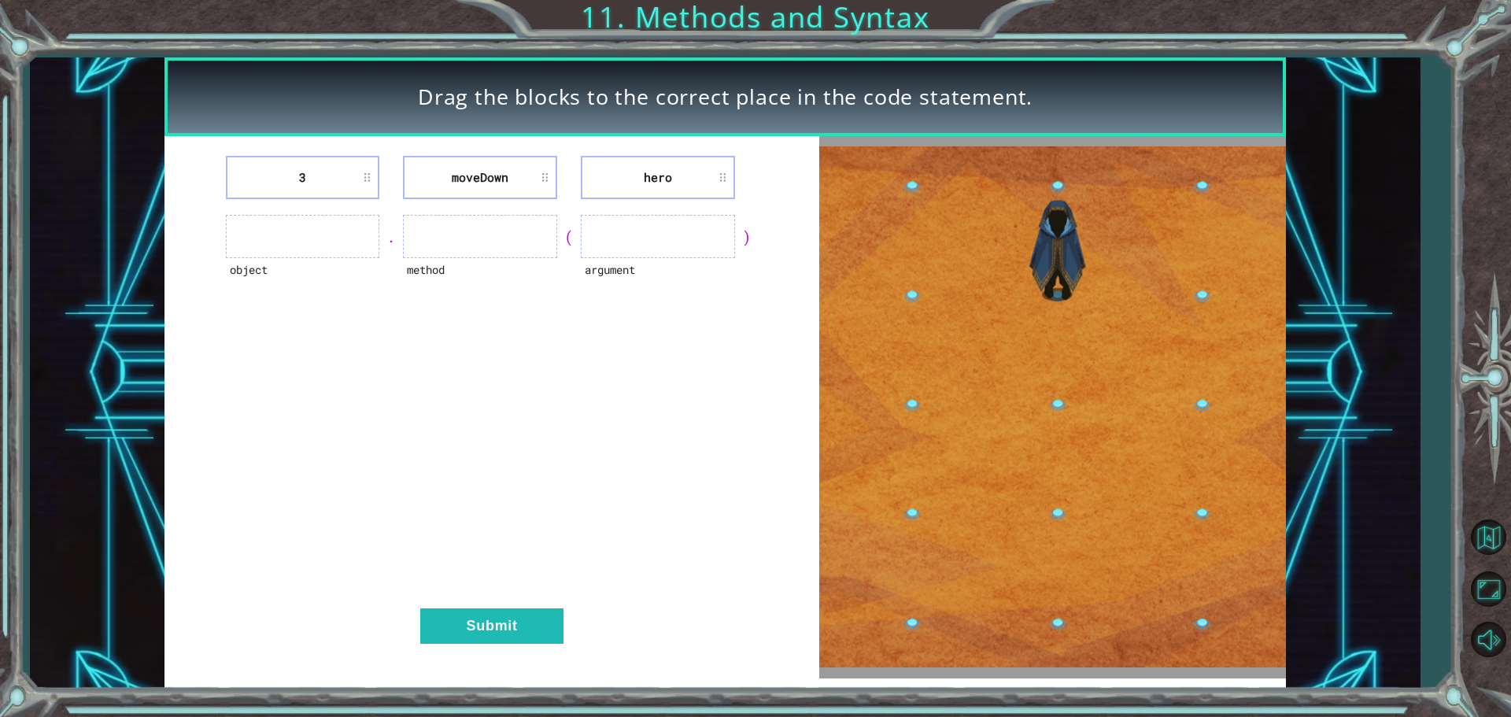
click at [908, 396] on img at bounding box center [1052, 406] width 467 height 521
click at [457, 240] on ul at bounding box center [480, 236] width 154 height 43
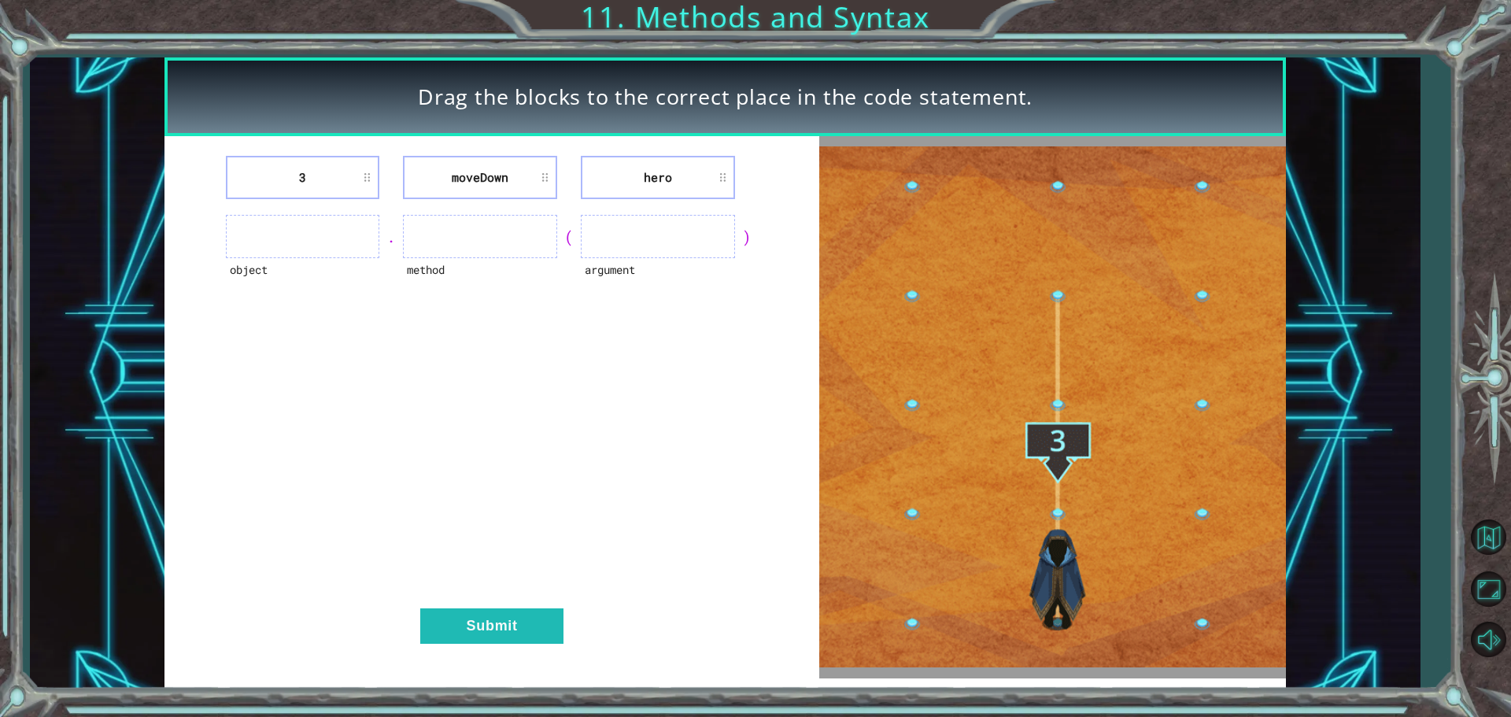
click at [457, 241] on ul at bounding box center [480, 236] width 154 height 43
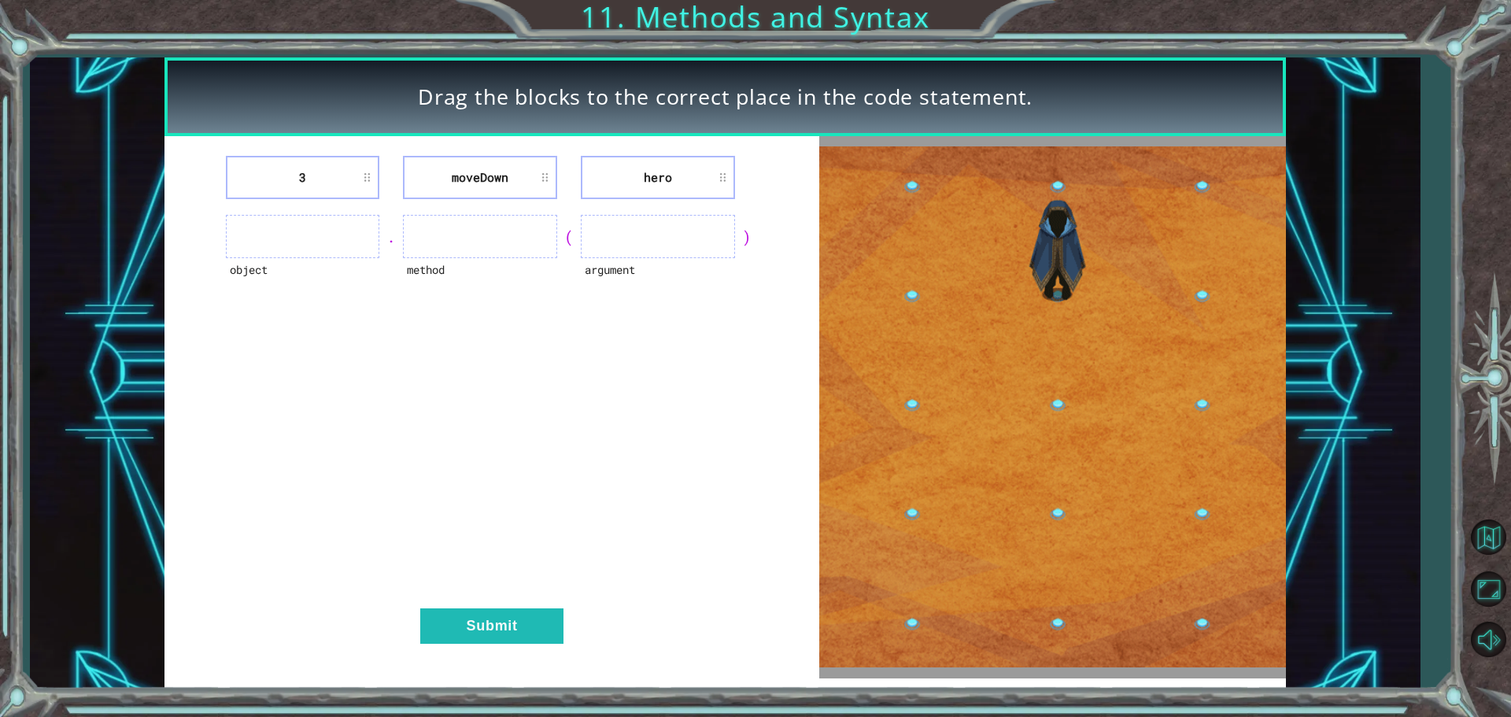
click at [457, 241] on ul at bounding box center [480, 236] width 154 height 43
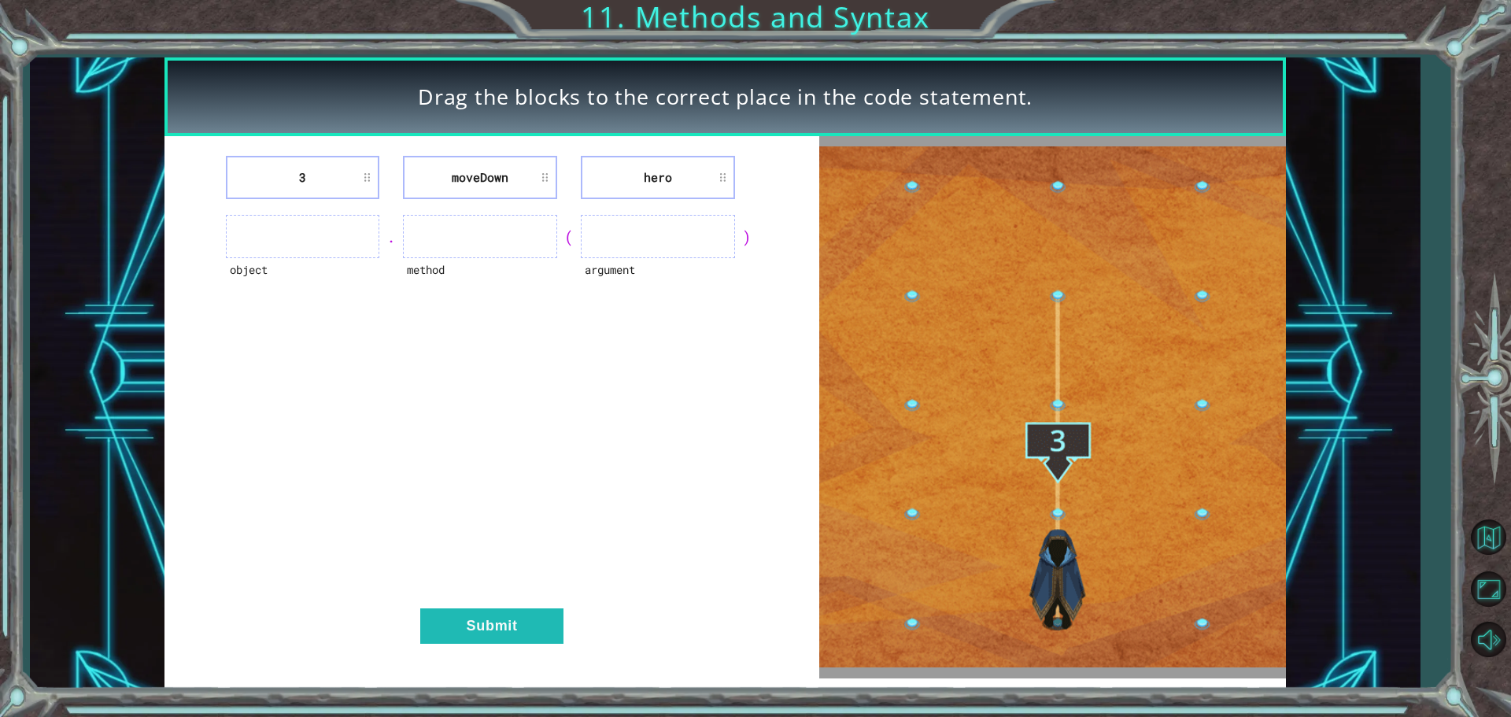
click at [302, 218] on ul at bounding box center [303, 236] width 154 height 43
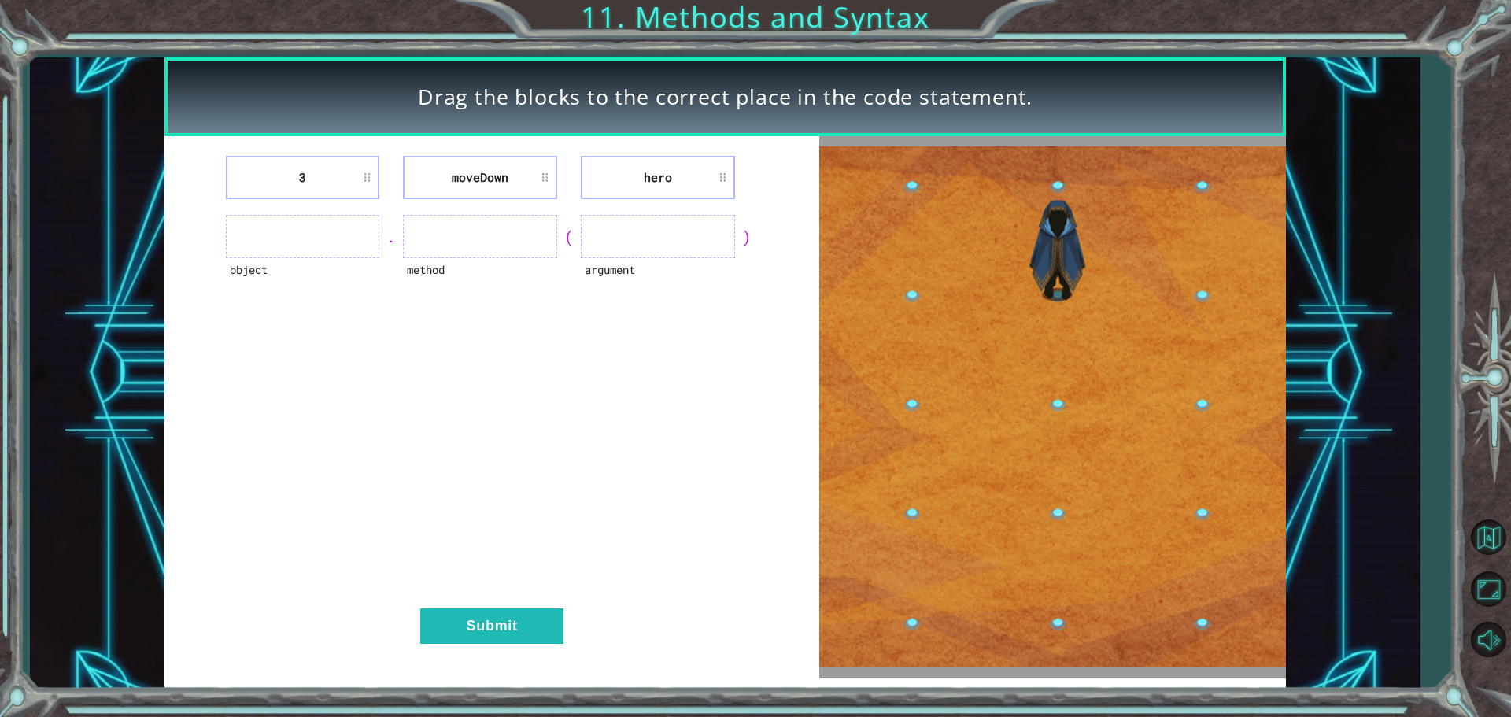
click at [308, 224] on ul at bounding box center [303, 236] width 154 height 43
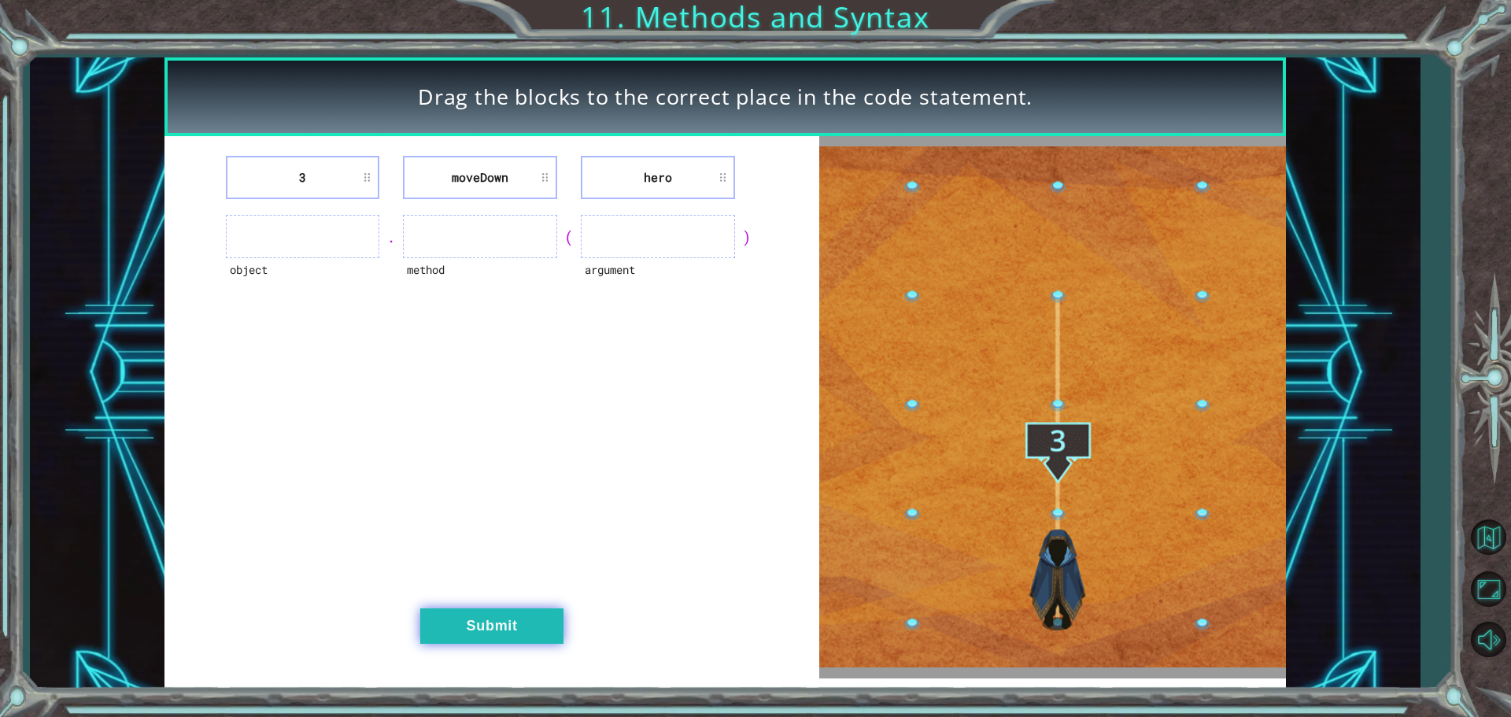
click at [472, 634] on button "Submit" at bounding box center [491, 626] width 143 height 35
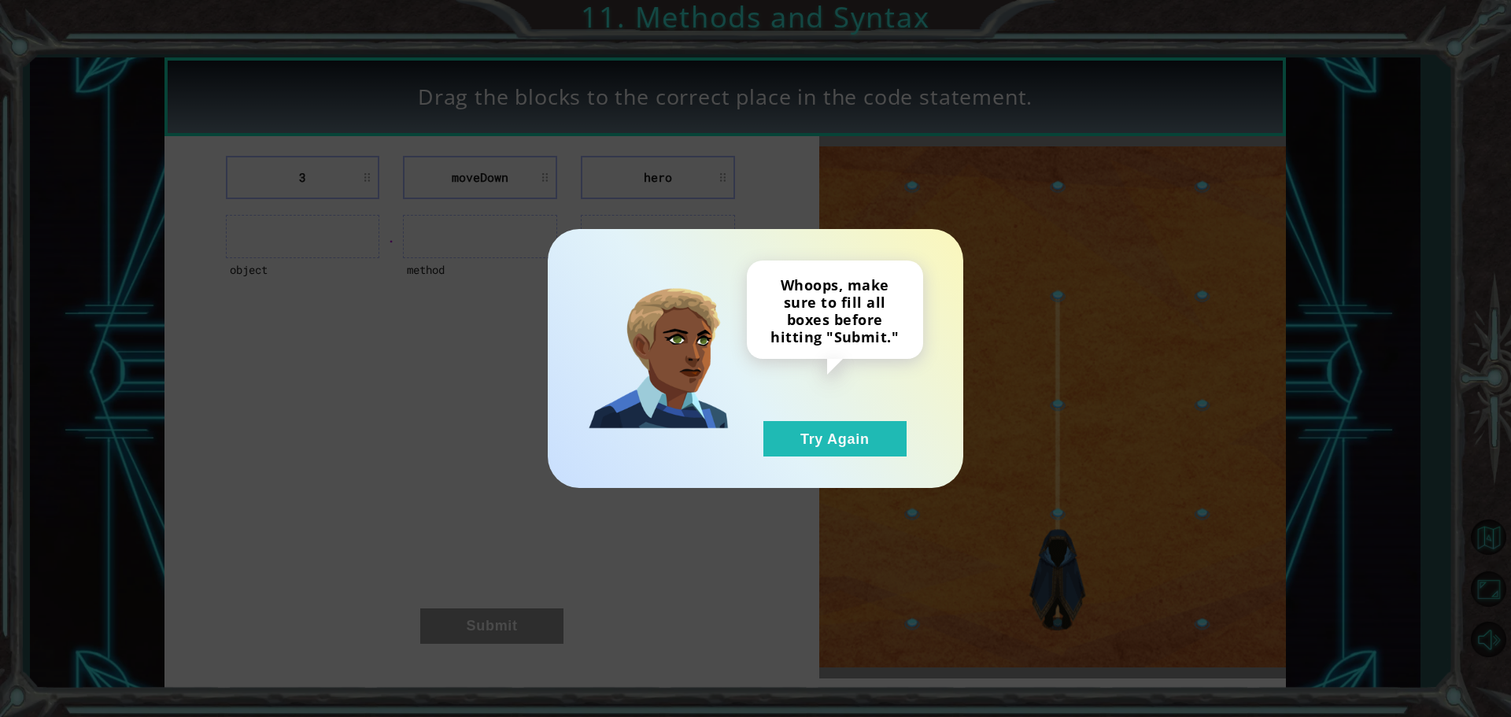
click at [837, 417] on div "Whoops, make sure to fill all boxes before hitting "Submit." Try Again" at bounding box center [835, 359] width 176 height 196
click at [781, 427] on button "Try Again" at bounding box center [835, 438] width 143 height 35
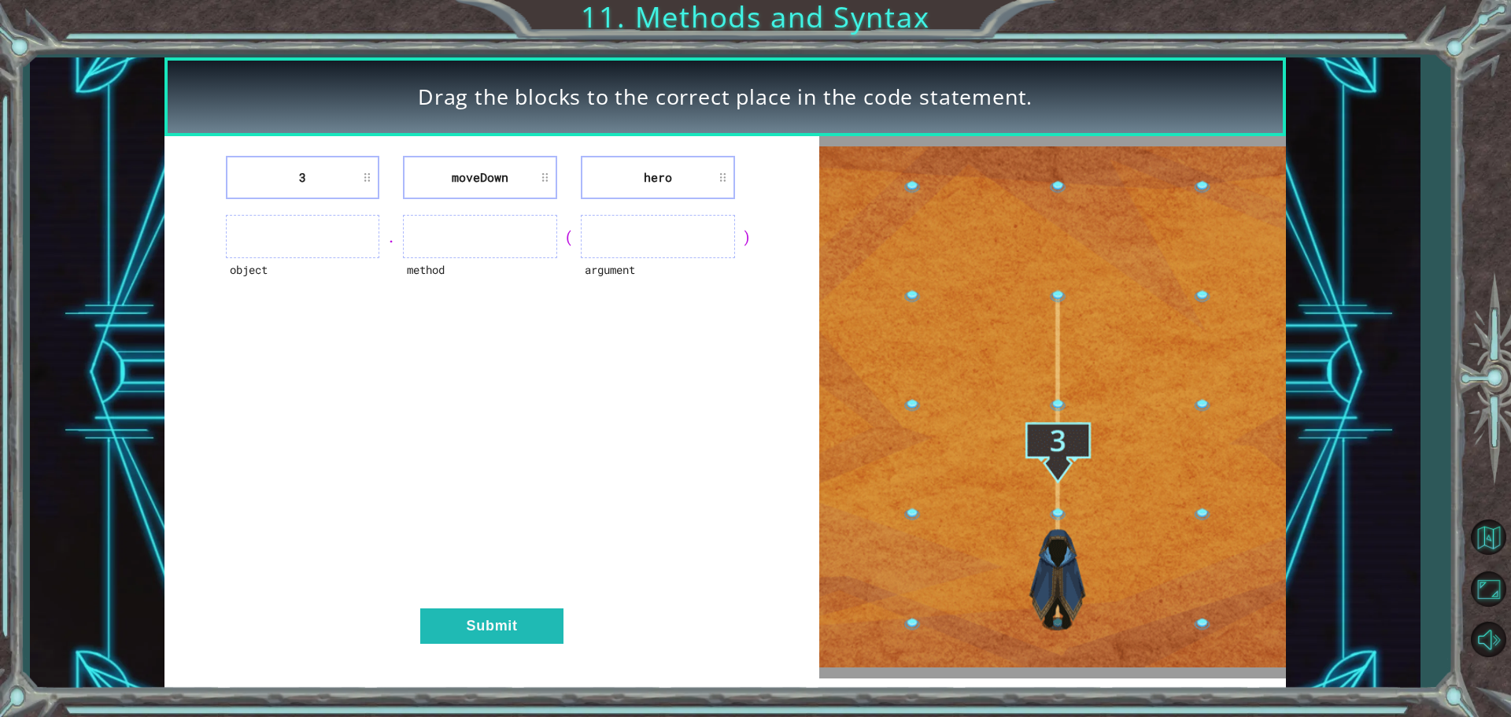
drag, startPoint x: 648, startPoint y: 215, endPoint x: 646, endPoint y: 244, distance: 29.2
click at [646, 242] on ul at bounding box center [658, 236] width 154 height 43
drag, startPoint x: 671, startPoint y: 151, endPoint x: 668, endPoint y: 181, distance: 30.1
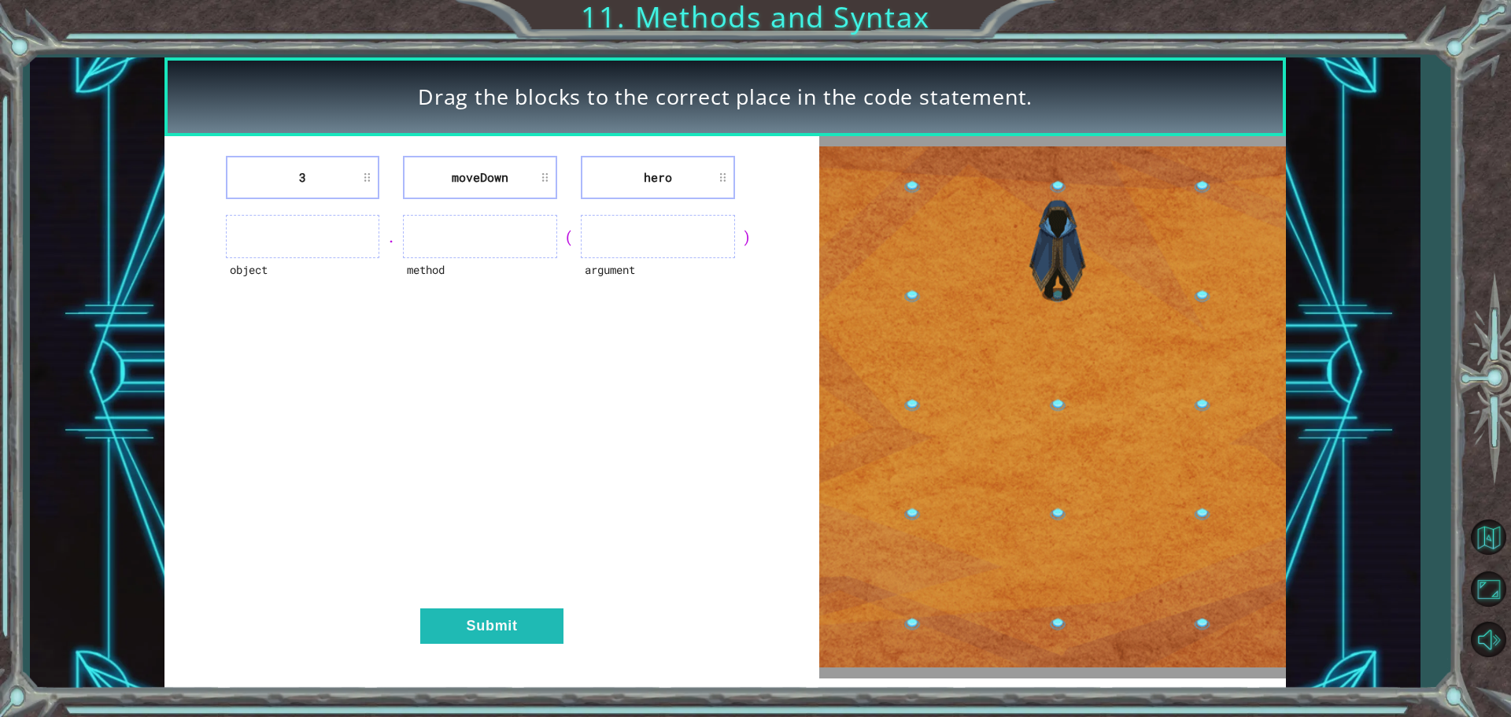
click at [668, 175] on div "3 moveDown hero object . method ( argument ) Submit" at bounding box center [492, 407] width 655 height 542
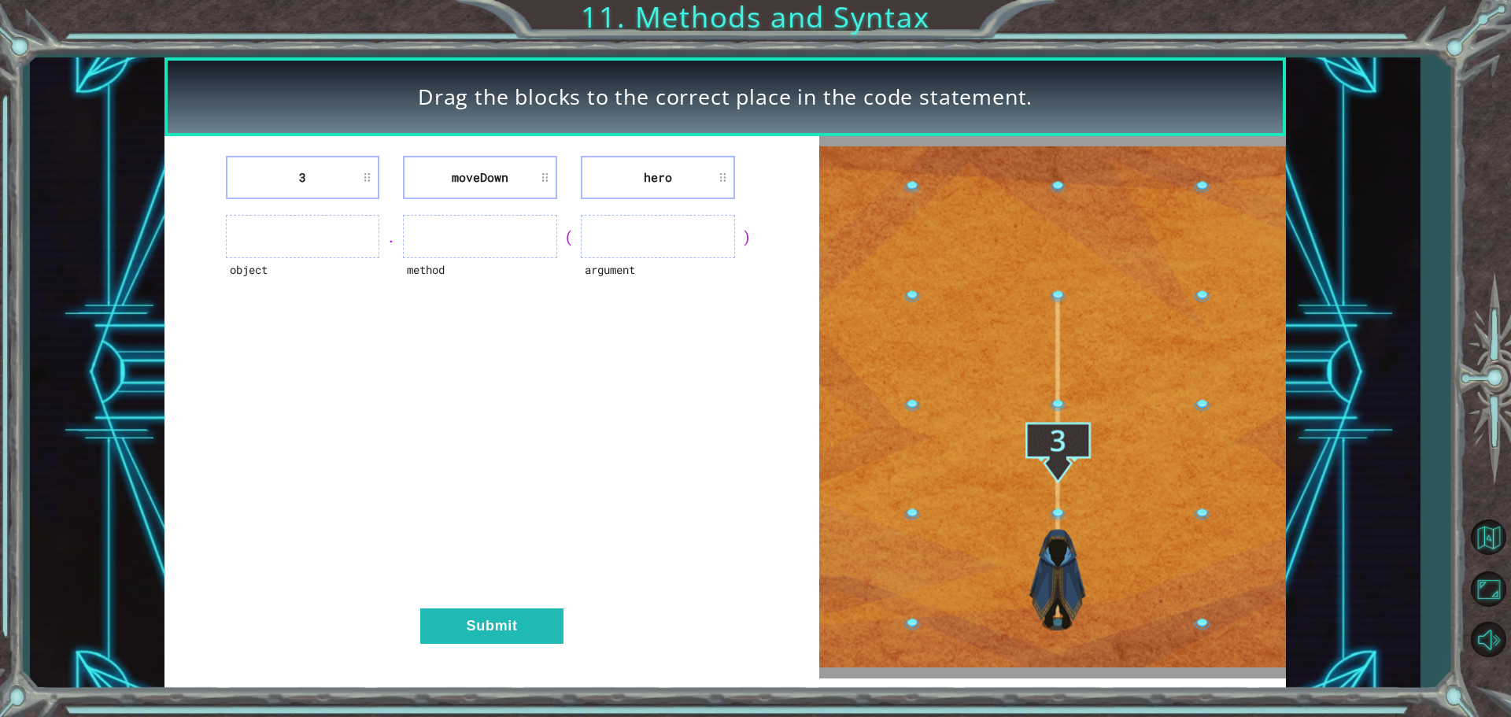
click at [668, 181] on li "hero" at bounding box center [658, 177] width 154 height 43
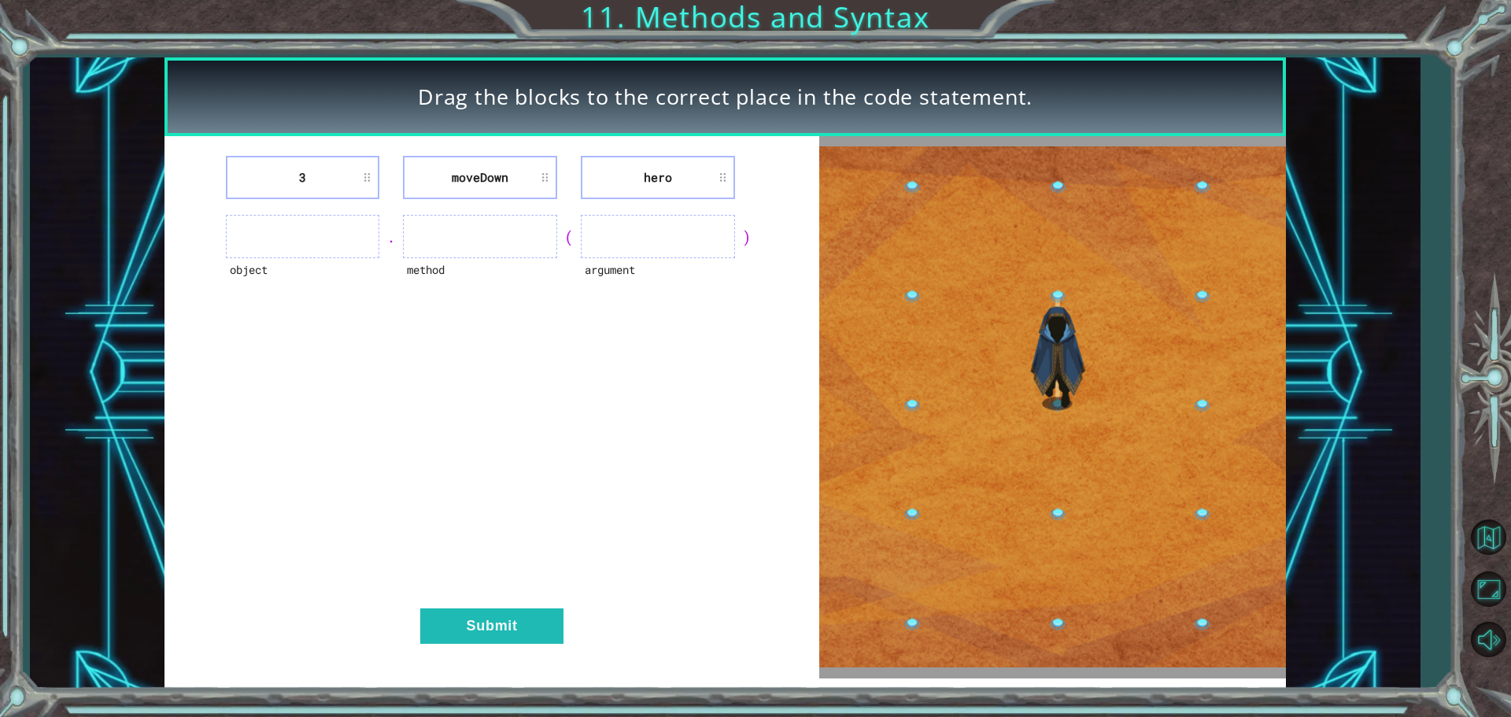
click at [668, 179] on li "hero" at bounding box center [658, 177] width 154 height 43
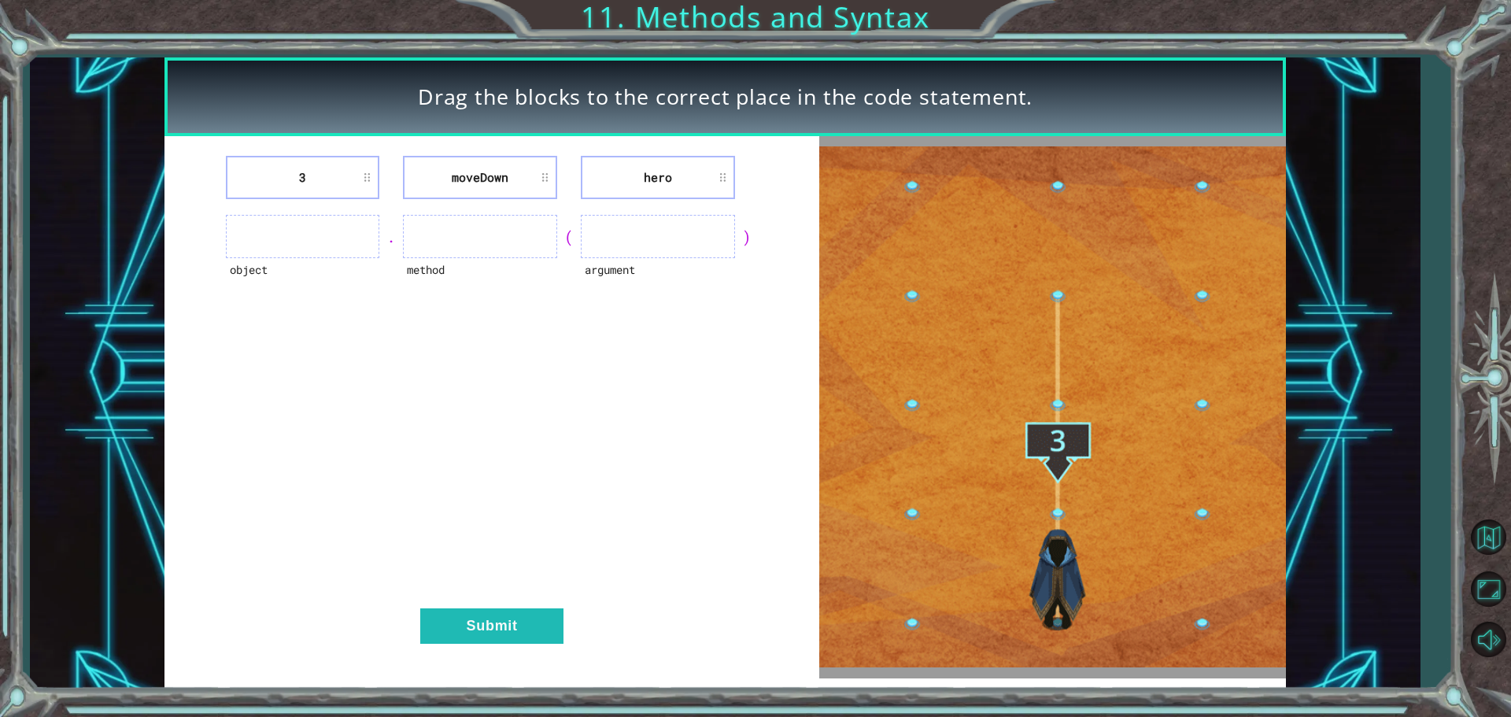
click at [720, 180] on li "hero" at bounding box center [658, 177] width 154 height 43
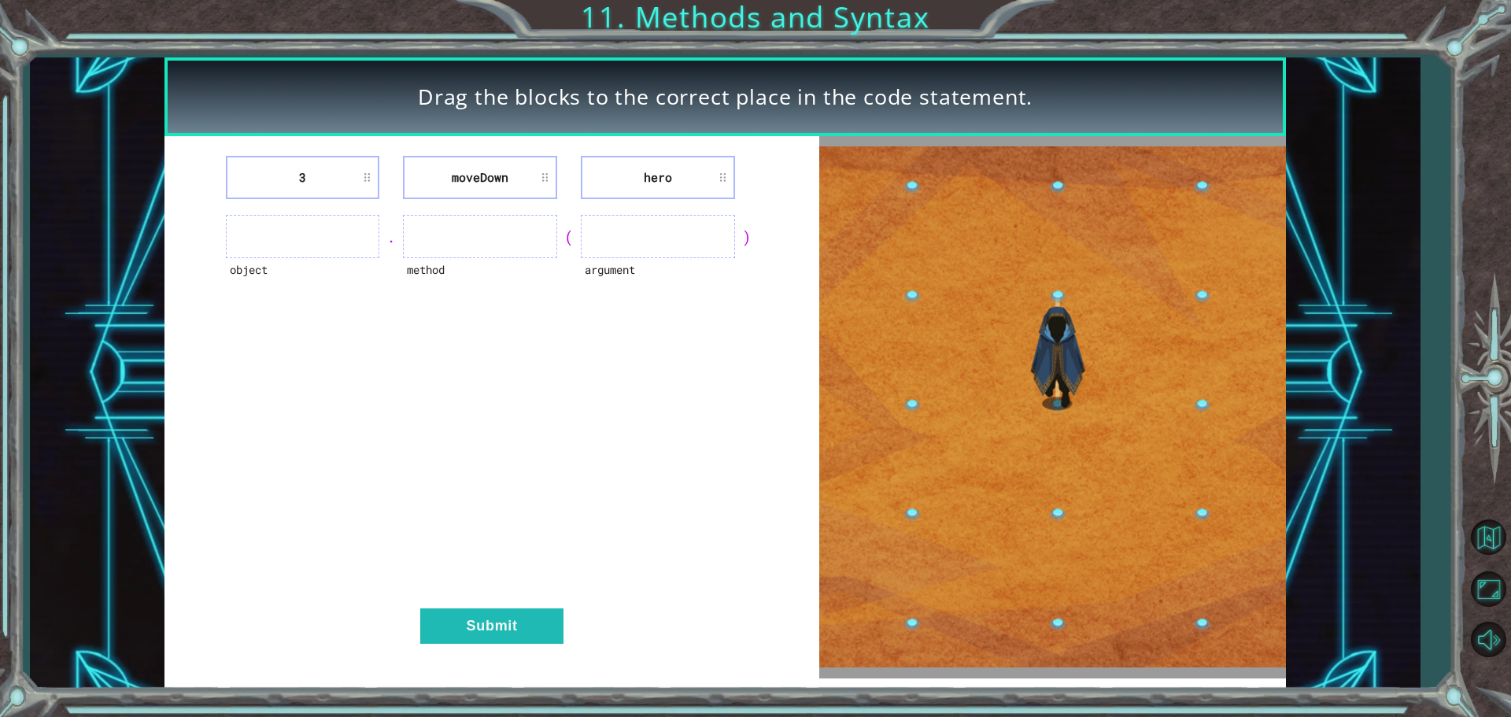
click at [721, 174] on li "hero" at bounding box center [658, 177] width 154 height 43
drag, startPoint x: 721, startPoint y: 174, endPoint x: 649, endPoint y: 259, distance: 111.7
click at [649, 259] on div "3 moveDown hero object . method ( argument ) Submit" at bounding box center [492, 407] width 655 height 542
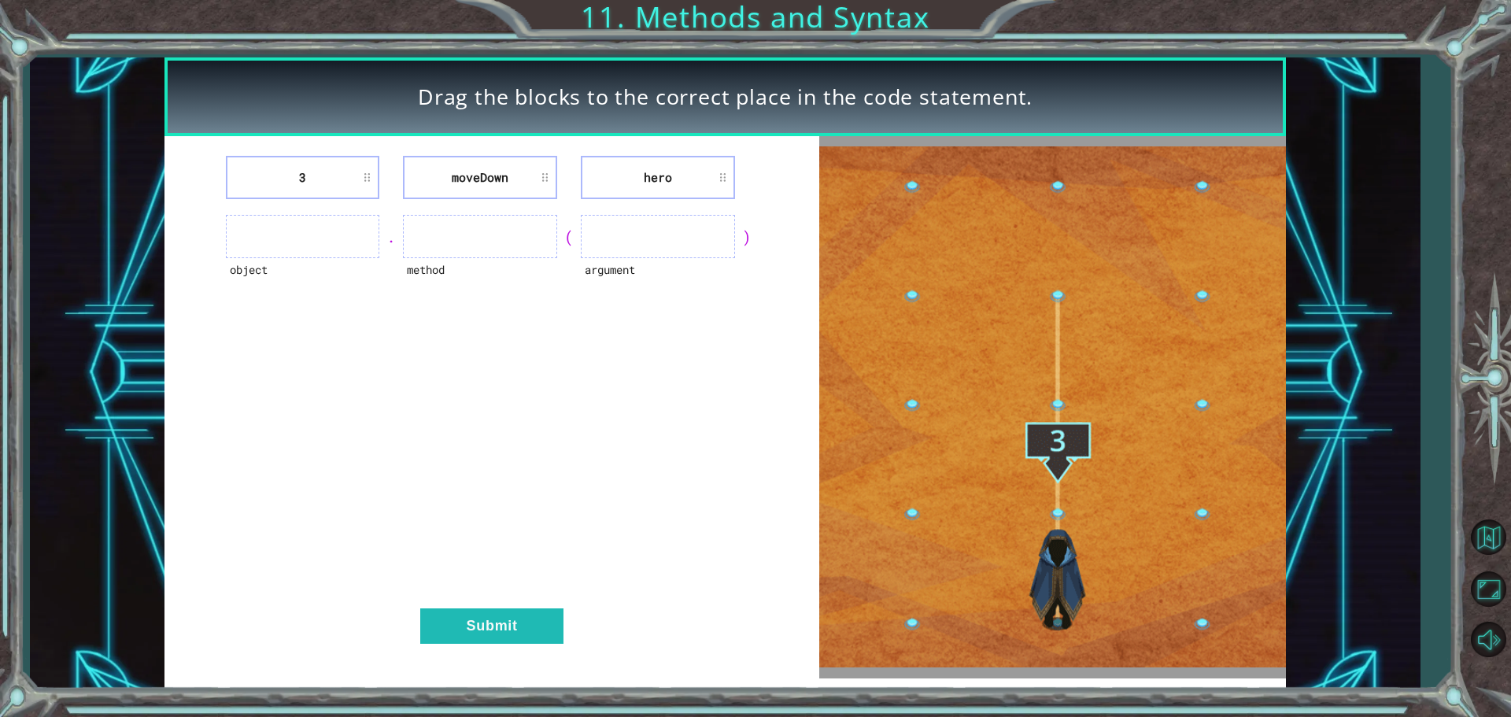
drag, startPoint x: 745, startPoint y: 233, endPoint x: 737, endPoint y: 238, distance: 9.9
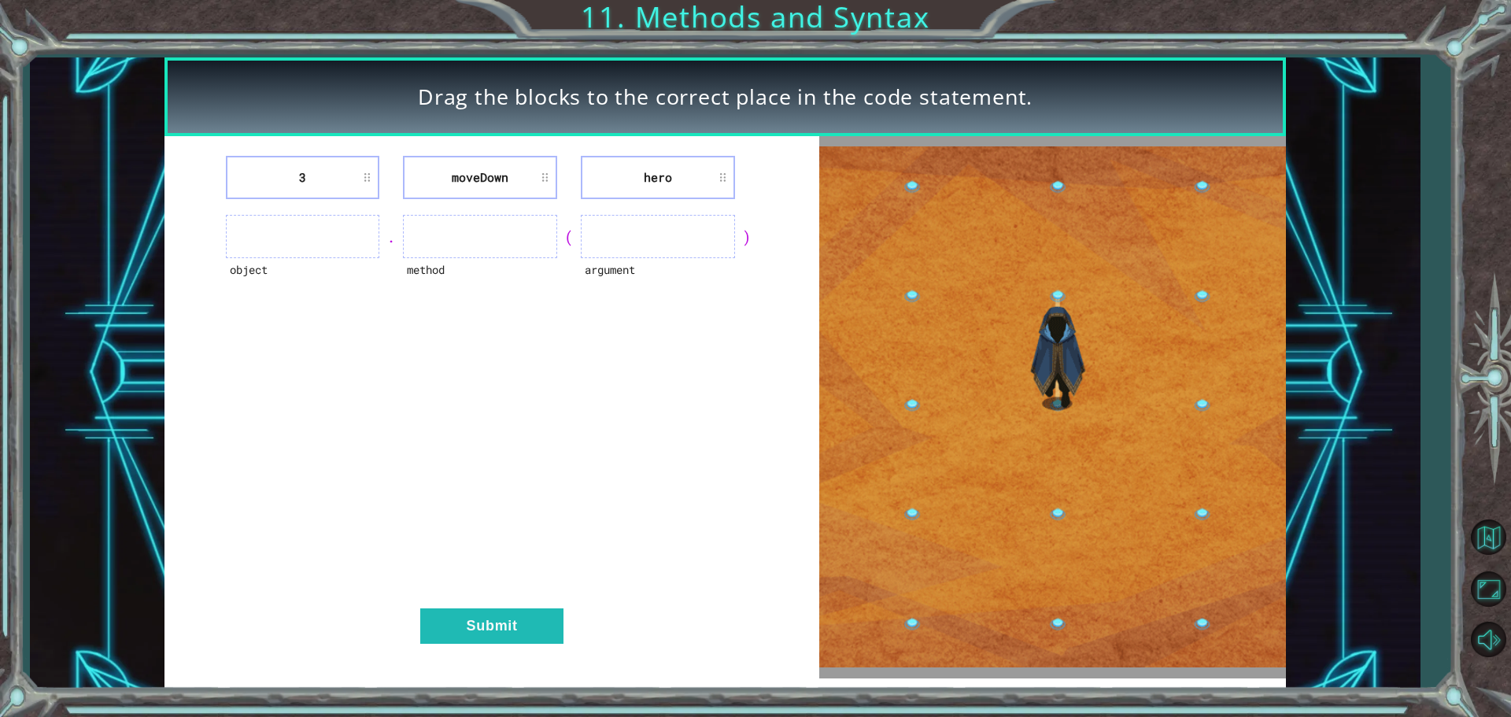
click at [737, 238] on div ")" at bounding box center [747, 237] width 24 height 22
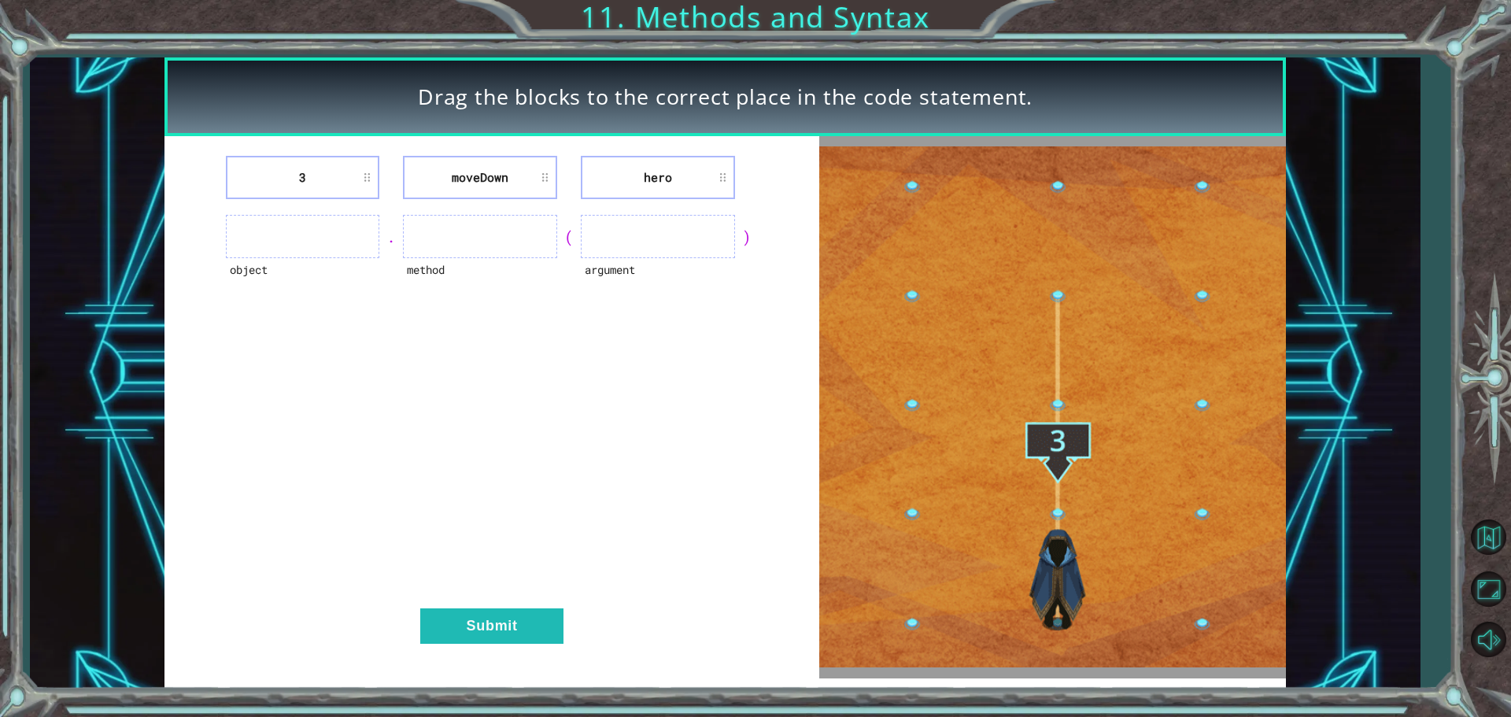
drag, startPoint x: 685, startPoint y: 239, endPoint x: 677, endPoint y: 240, distance: 8.0
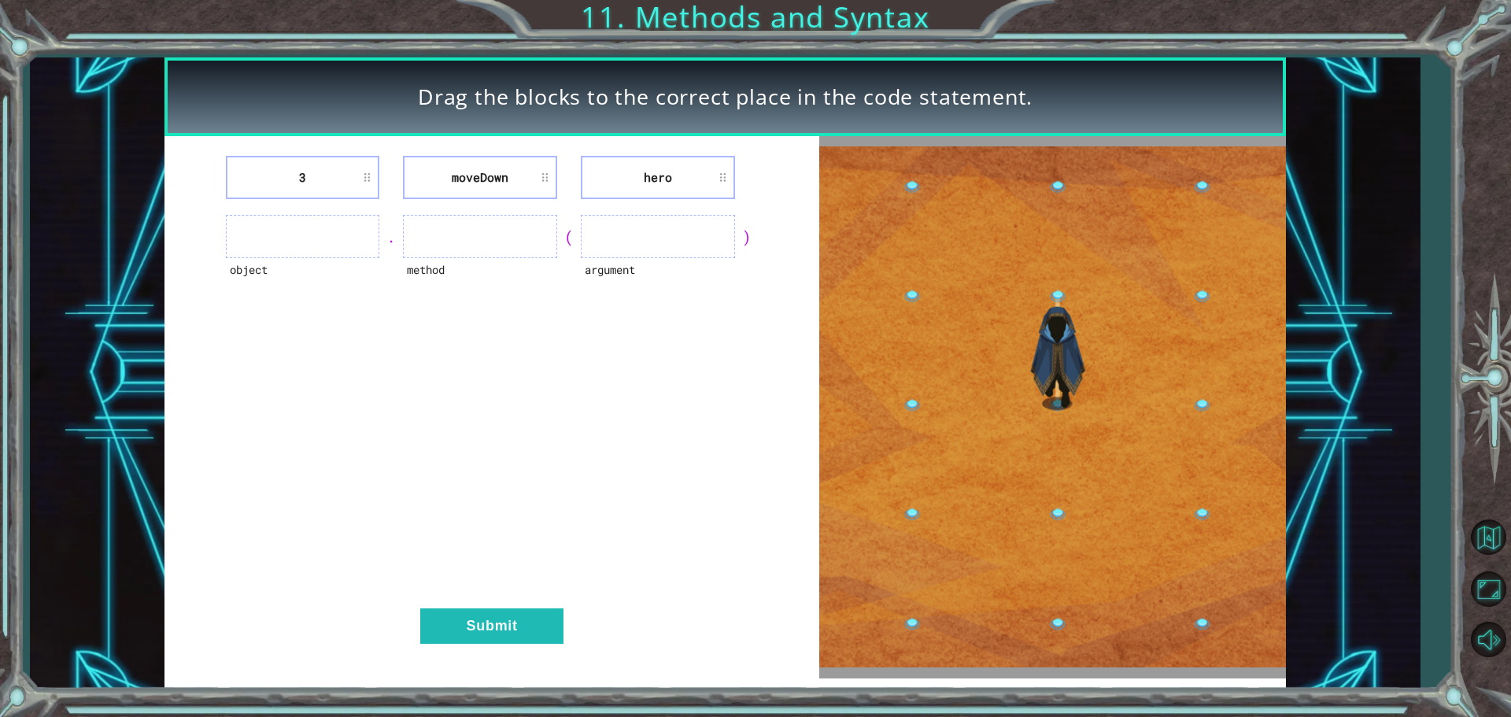
click at [677, 240] on ul at bounding box center [658, 236] width 154 height 43
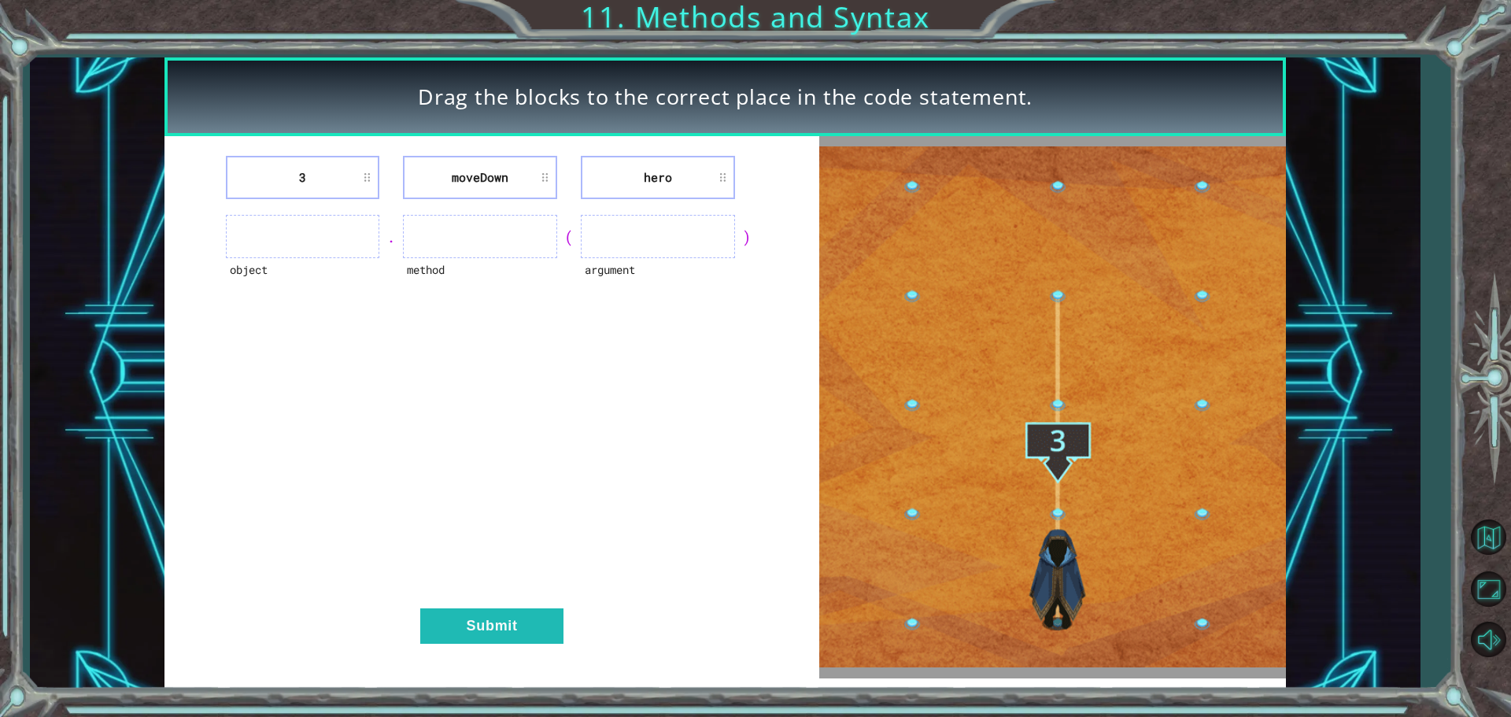
drag, startPoint x: 669, startPoint y: 241, endPoint x: 612, endPoint y: 261, distance: 60.3
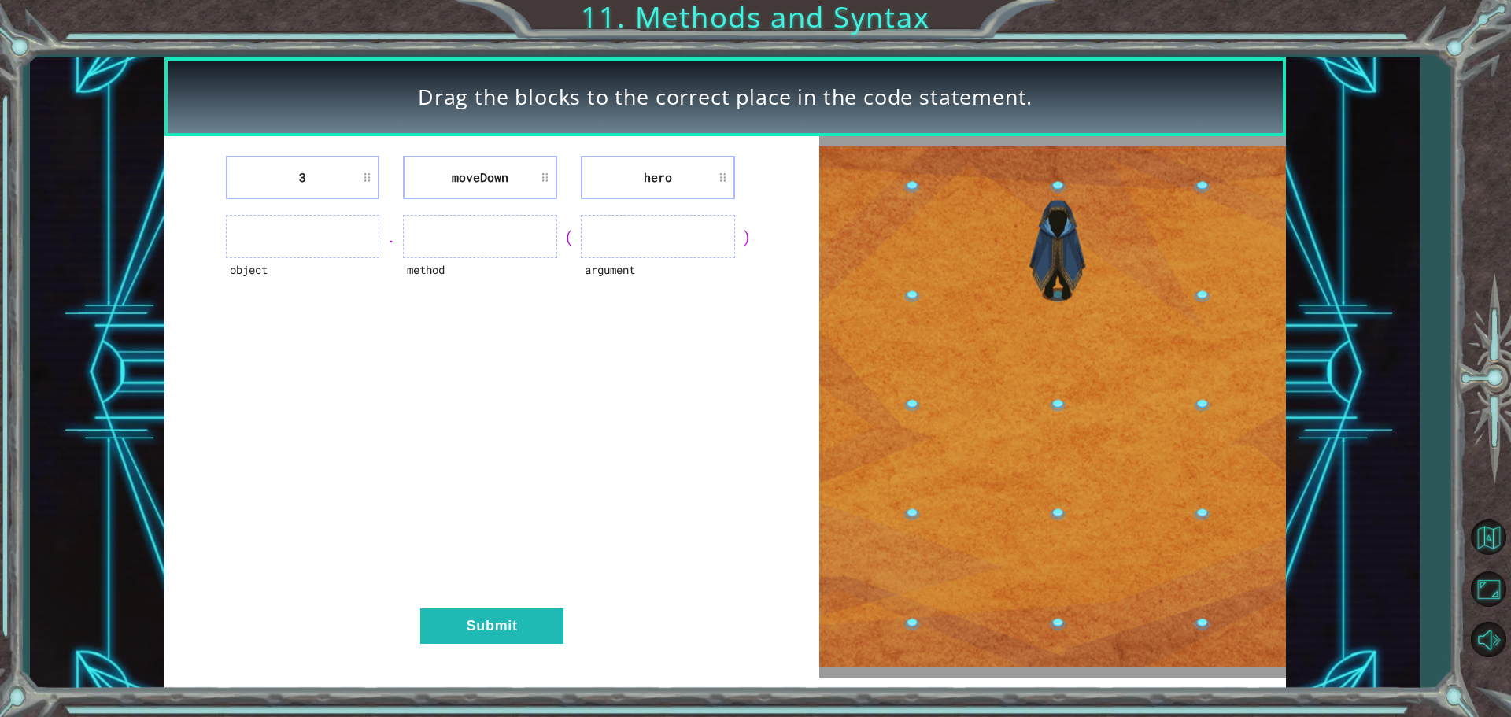
click at [615, 258] on div "argument" at bounding box center [658, 236] width 154 height 43
click at [608, 264] on div "argument" at bounding box center [658, 279] width 154 height 43
drag, startPoint x: 512, startPoint y: 250, endPoint x: 501, endPoint y: 247, distance: 10.7
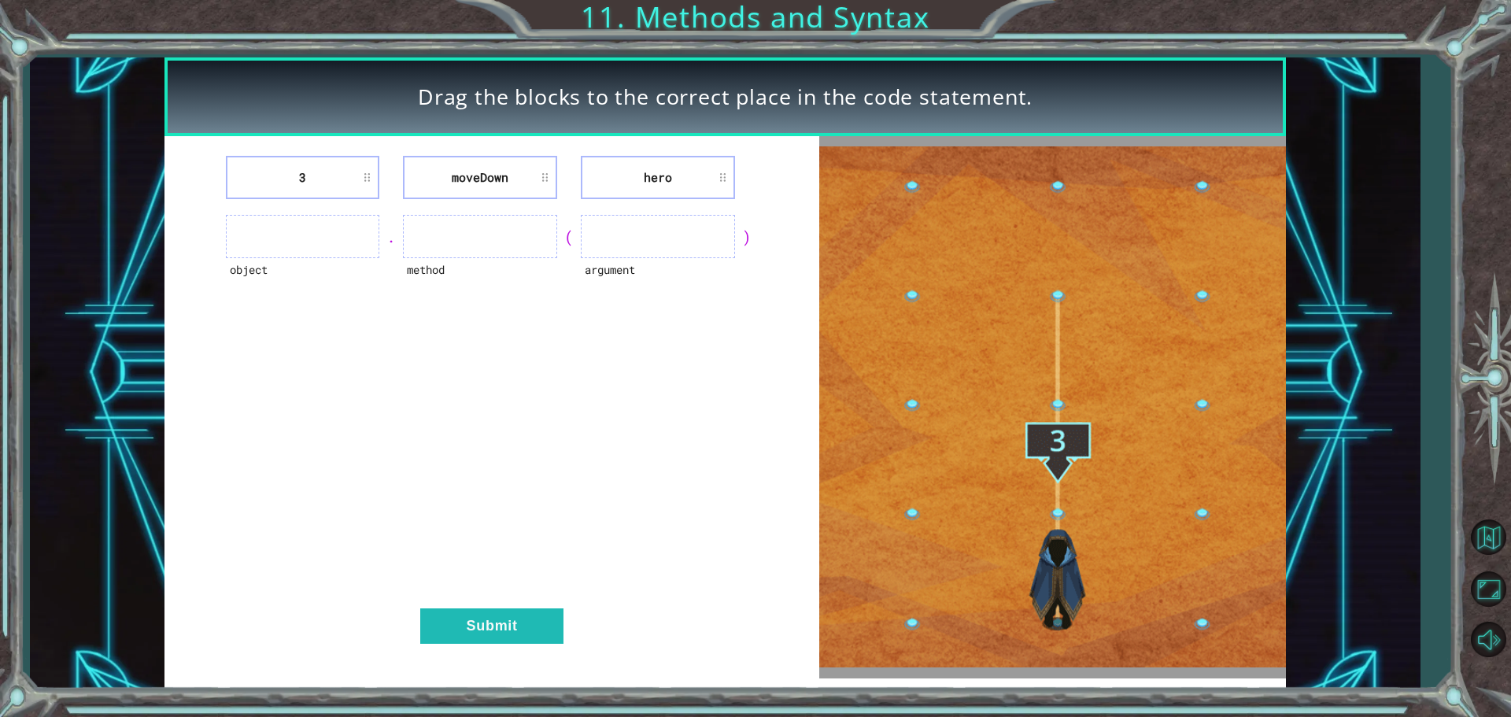
click at [503, 249] on ul at bounding box center [480, 236] width 154 height 43
drag, startPoint x: 501, startPoint y: 243, endPoint x: 486, endPoint y: 239, distance: 14.9
click at [493, 242] on ul at bounding box center [480, 236] width 154 height 43
click at [445, 230] on ul at bounding box center [480, 236] width 154 height 43
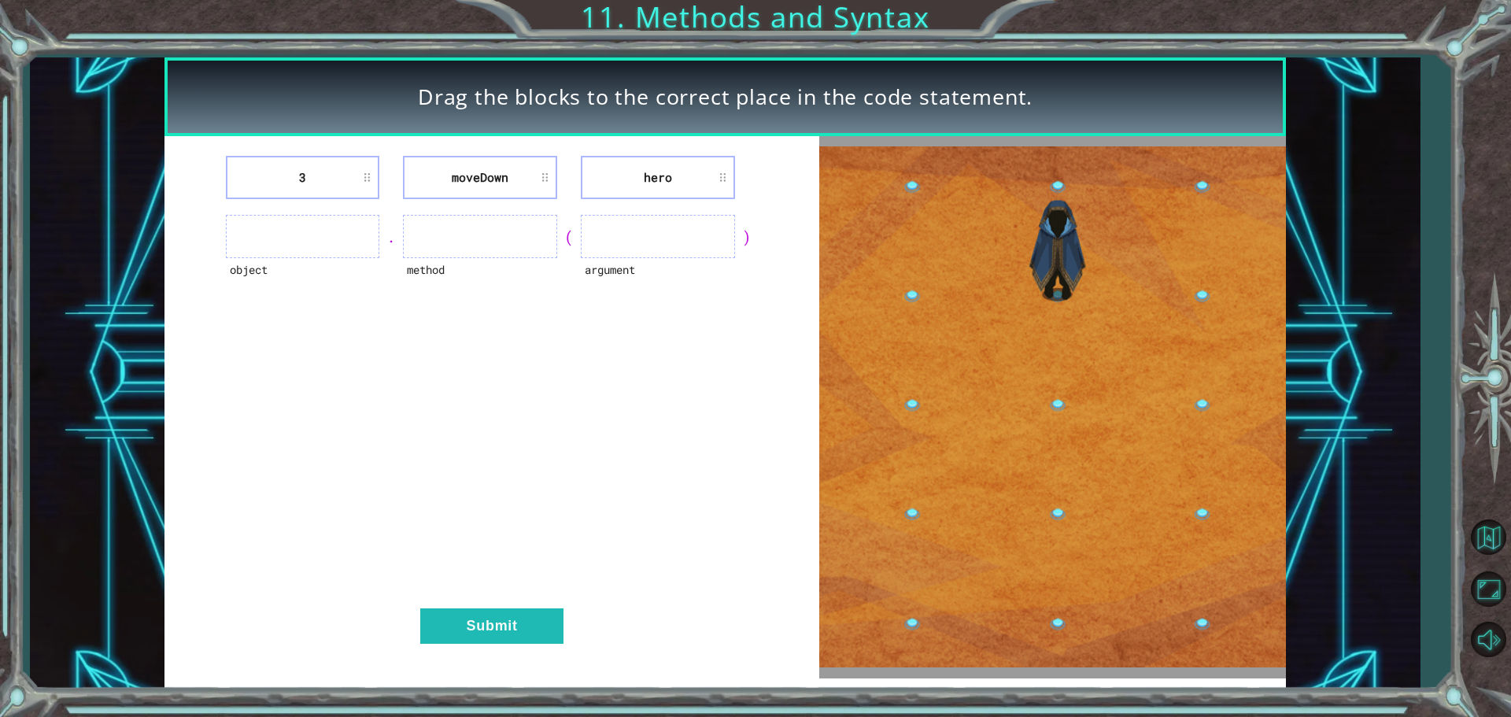
click at [1038, 382] on img at bounding box center [1052, 406] width 467 height 521
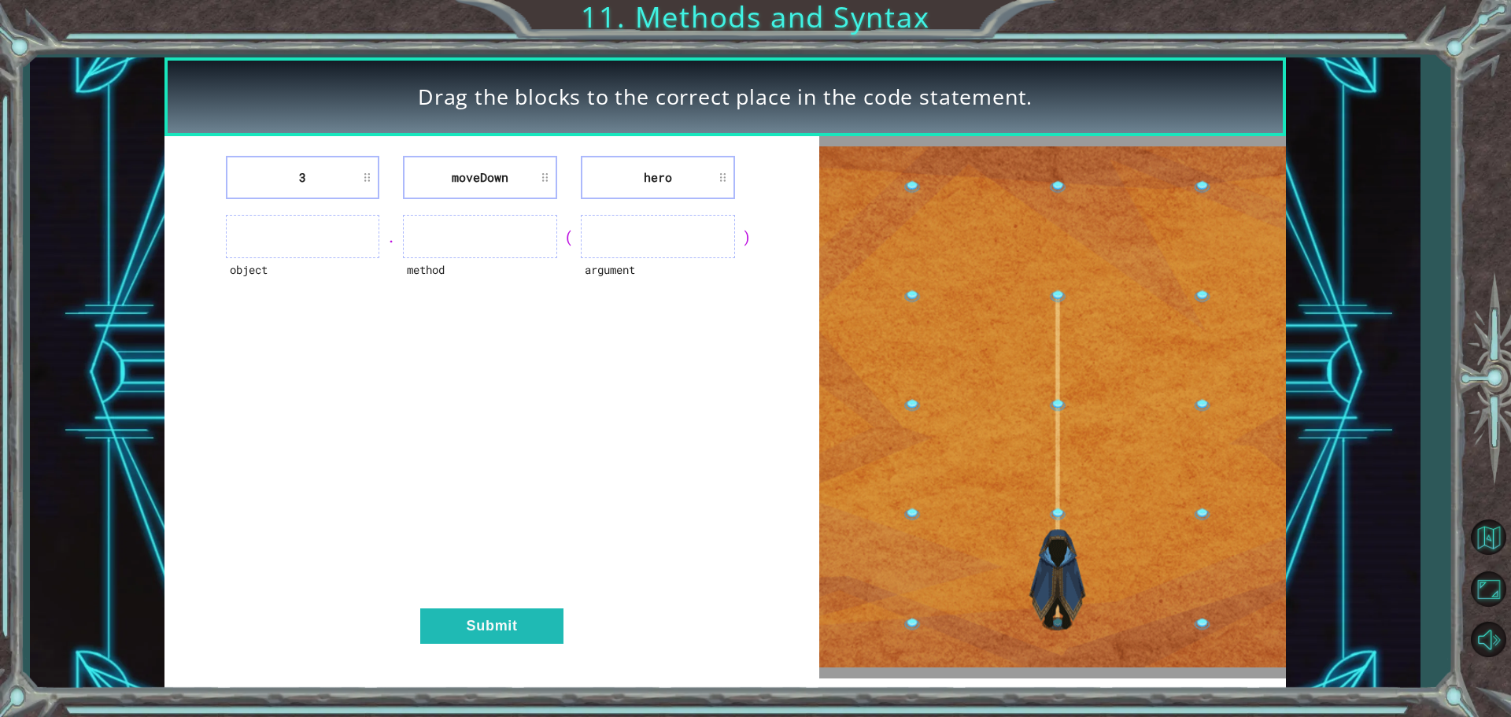
click at [1051, 440] on img at bounding box center [1052, 406] width 467 height 521
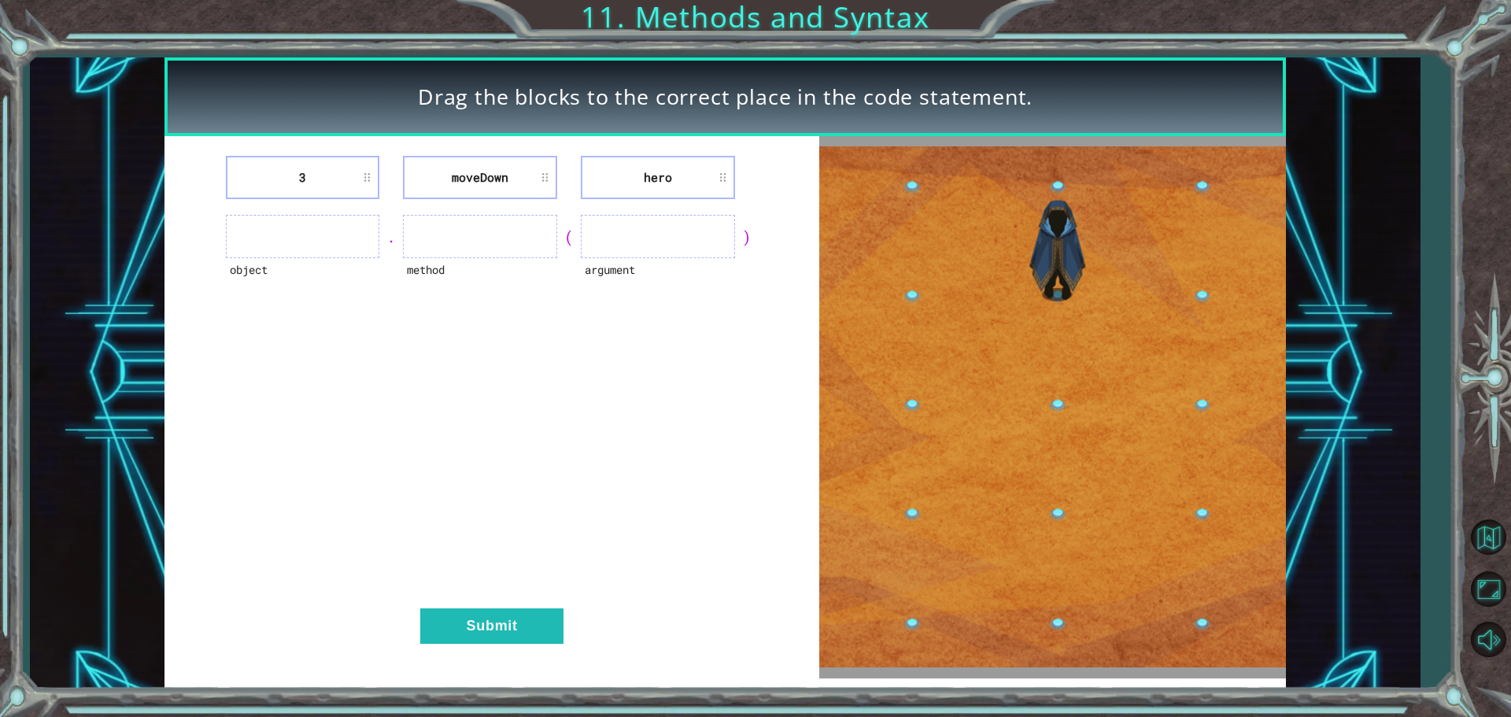
drag, startPoint x: 1051, startPoint y: 440, endPoint x: 995, endPoint y: 440, distance: 55.9
click at [1010, 442] on img at bounding box center [1052, 406] width 467 height 521
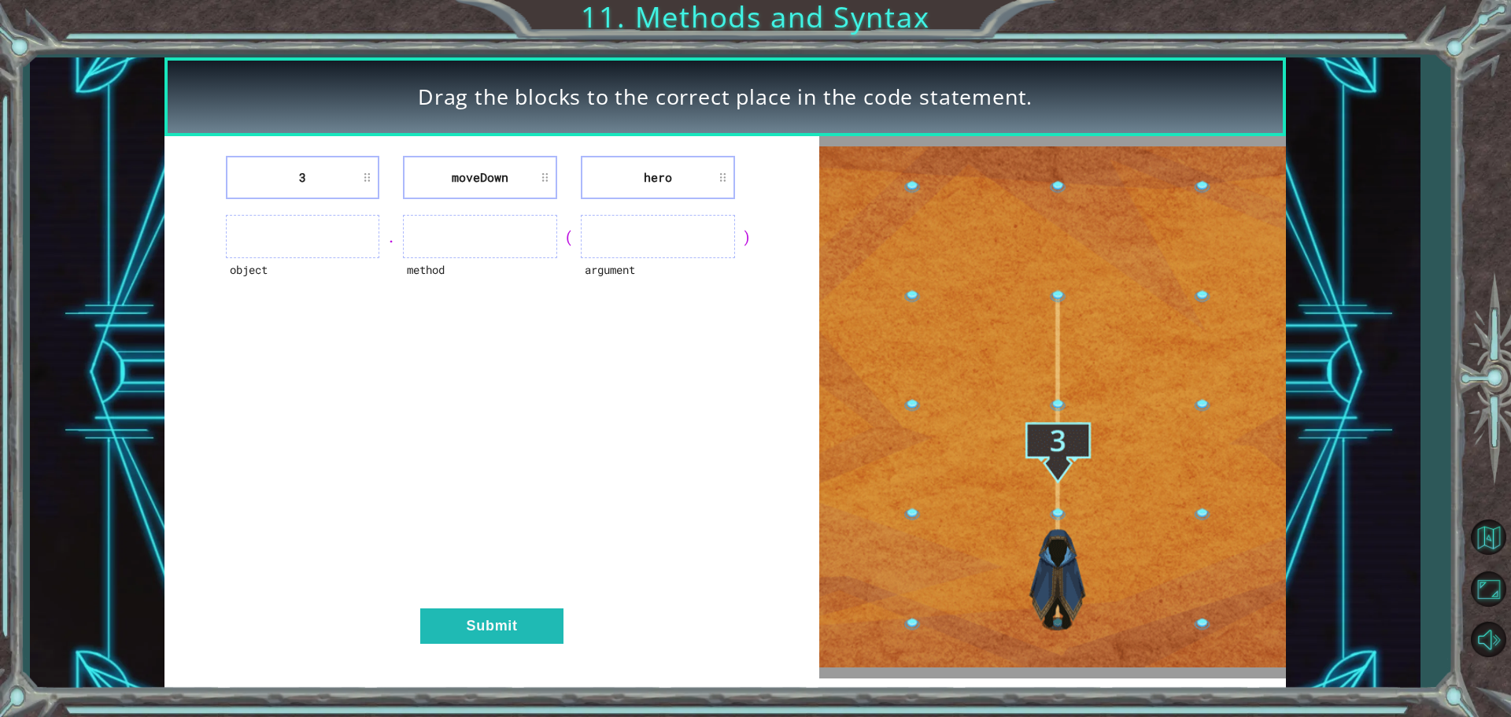
click at [361, 222] on ul at bounding box center [303, 236] width 154 height 43
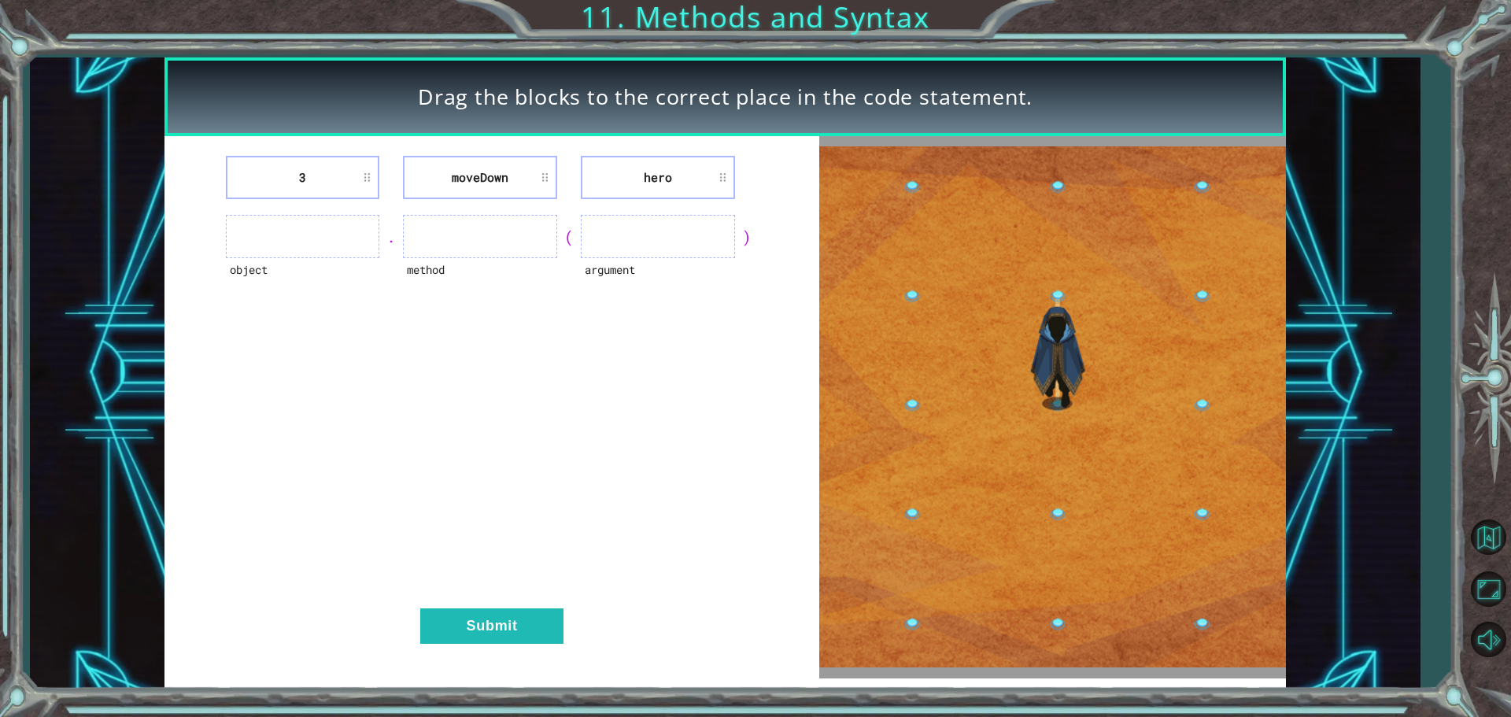
click at [331, 230] on ul at bounding box center [303, 236] width 154 height 43
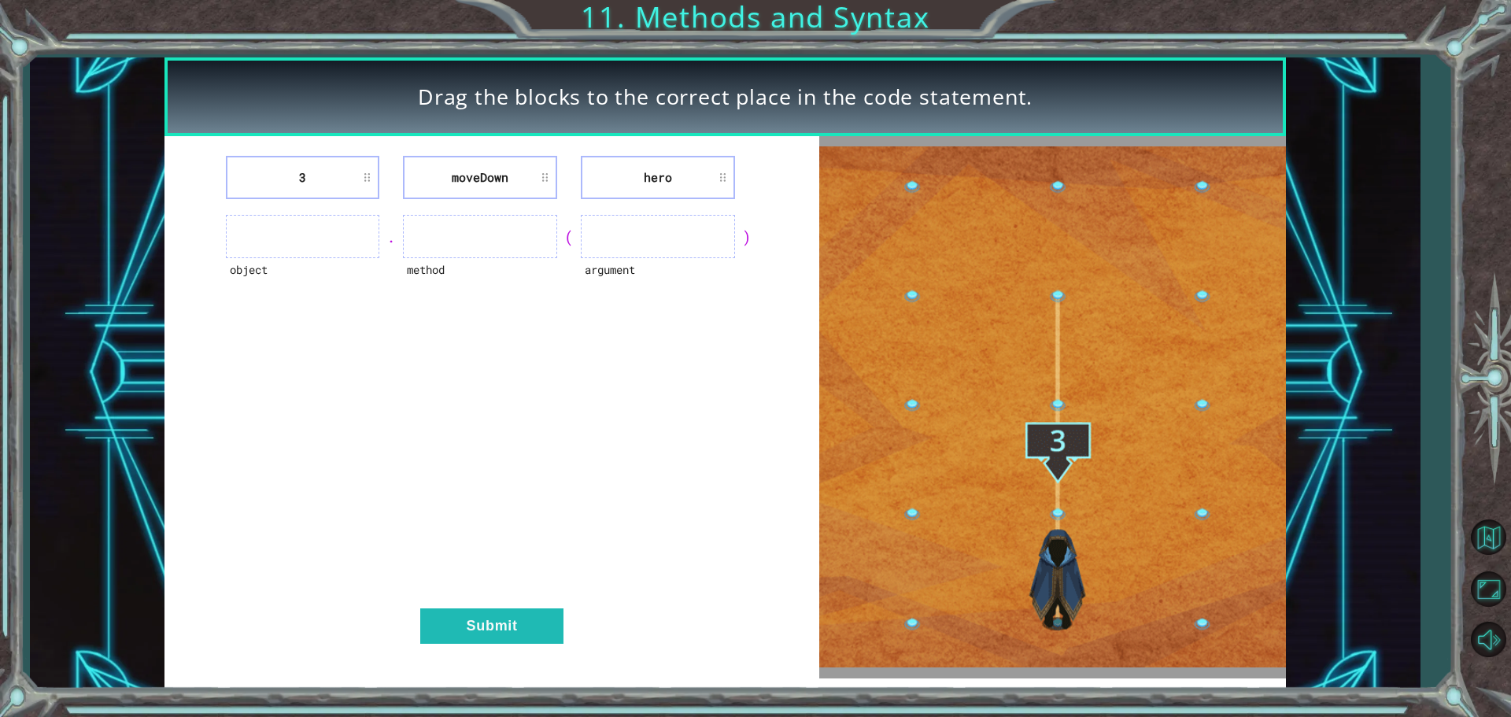
click at [331, 230] on ul at bounding box center [303, 236] width 154 height 43
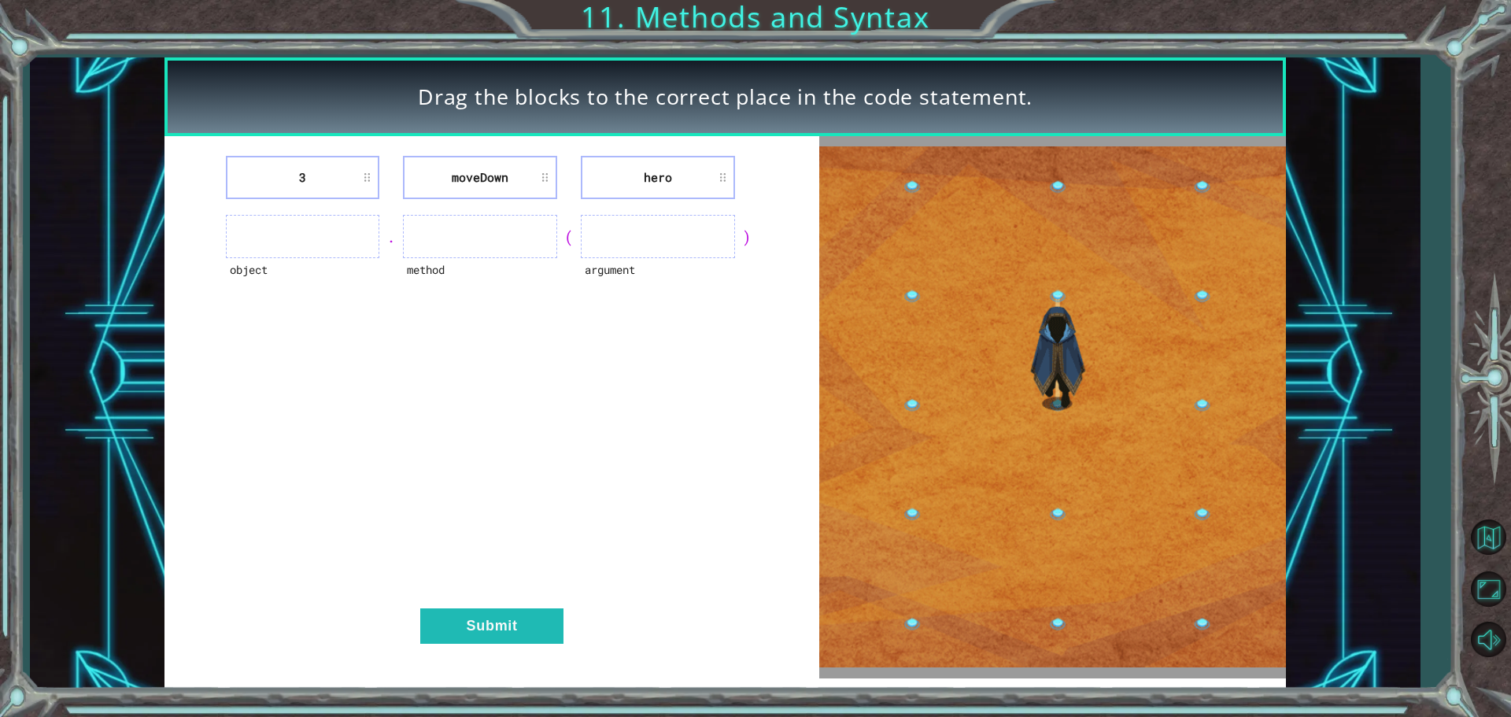
click at [324, 228] on ul at bounding box center [303, 236] width 154 height 43
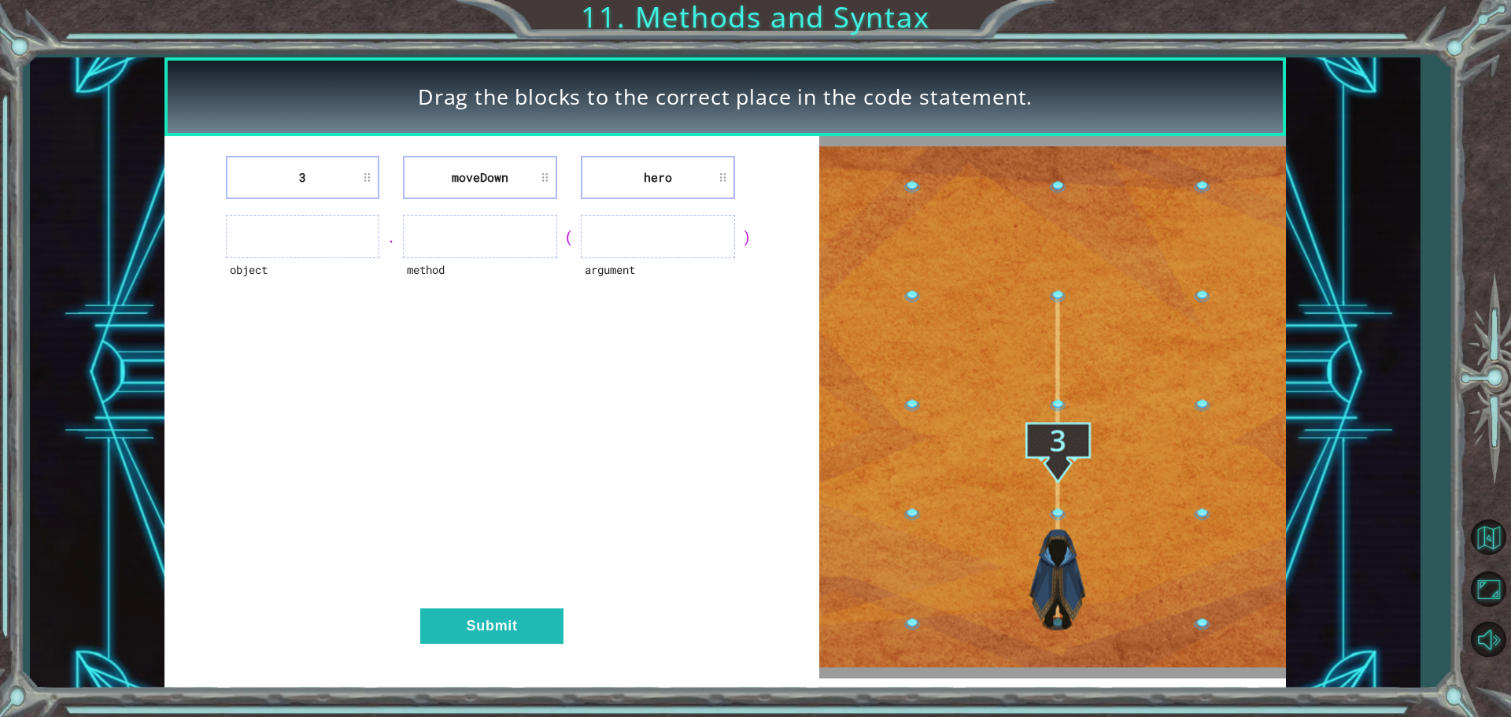
click at [327, 220] on ul at bounding box center [303, 236] width 154 height 43
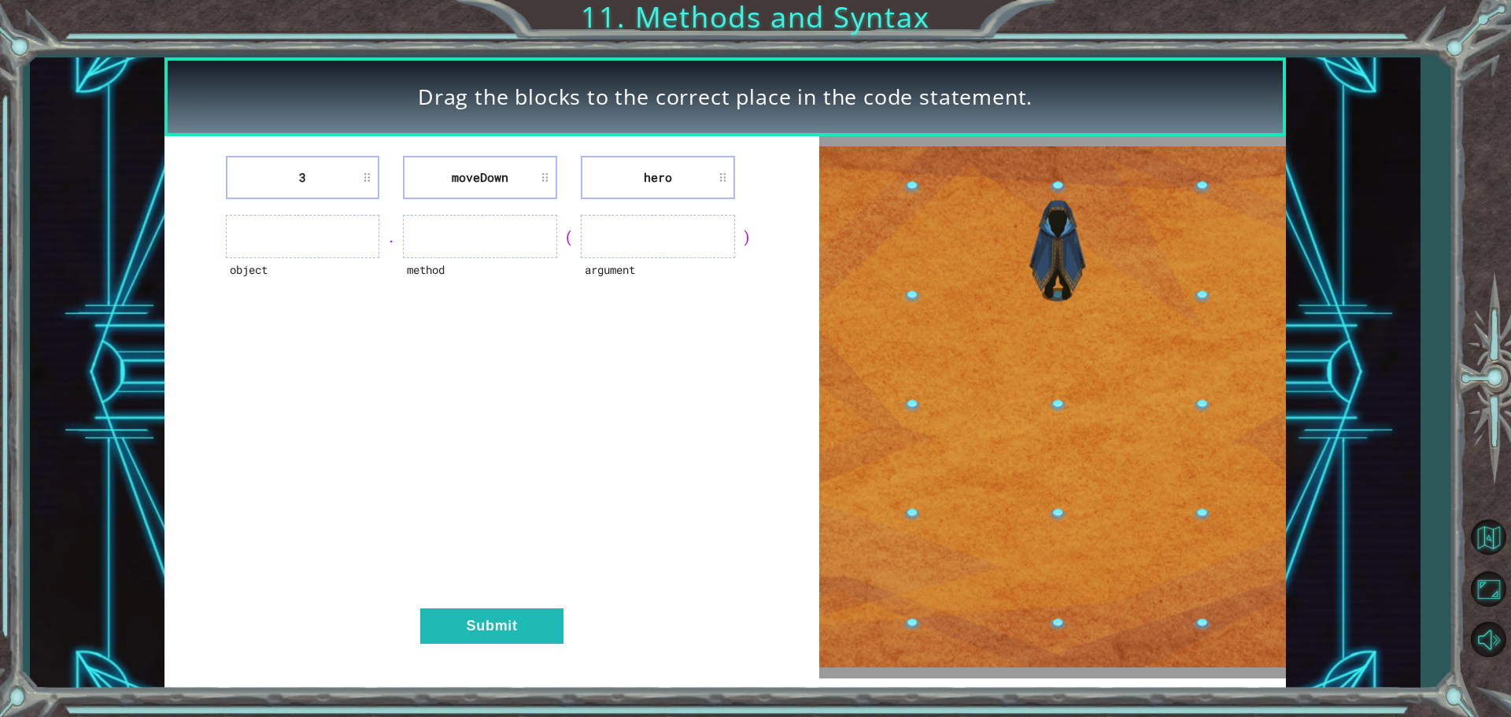
click at [327, 220] on ul at bounding box center [303, 236] width 154 height 43
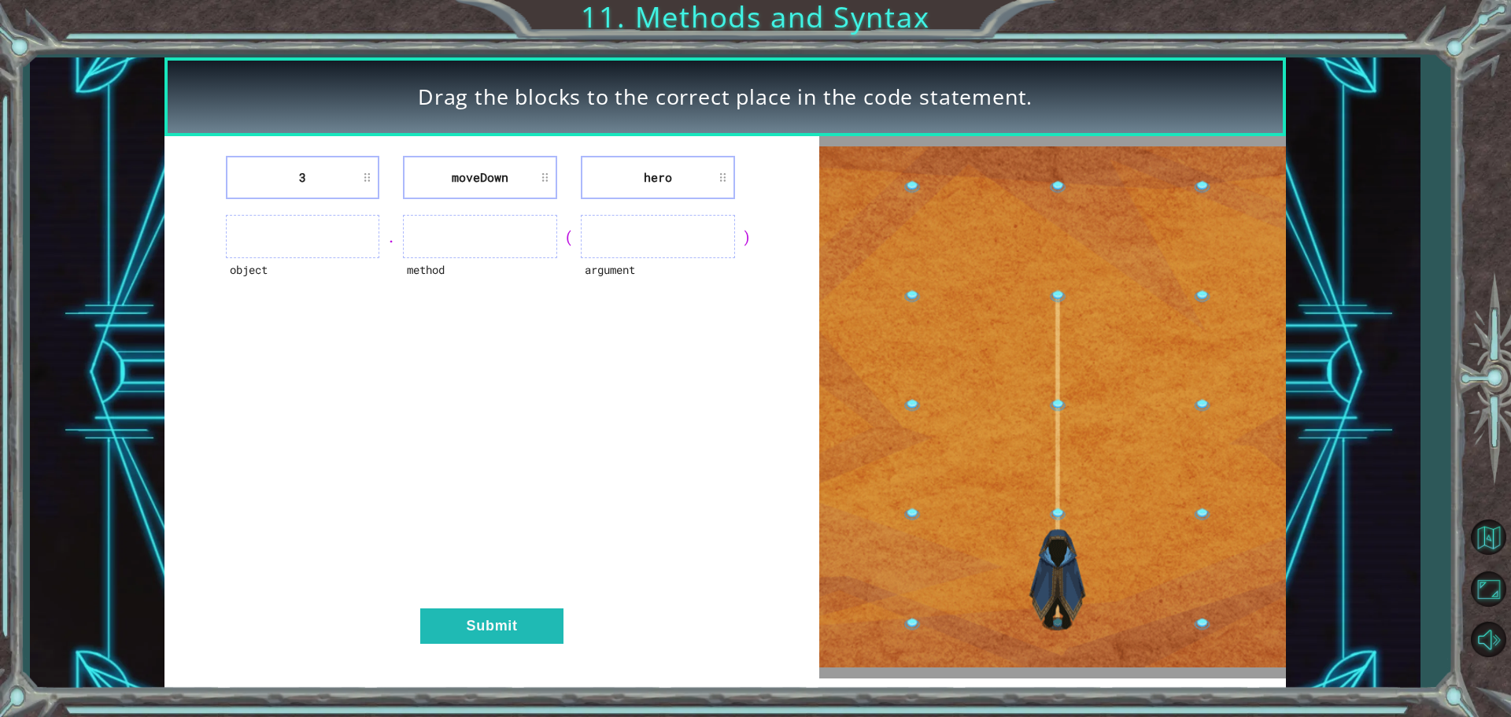
click at [316, 245] on ul at bounding box center [303, 236] width 154 height 43
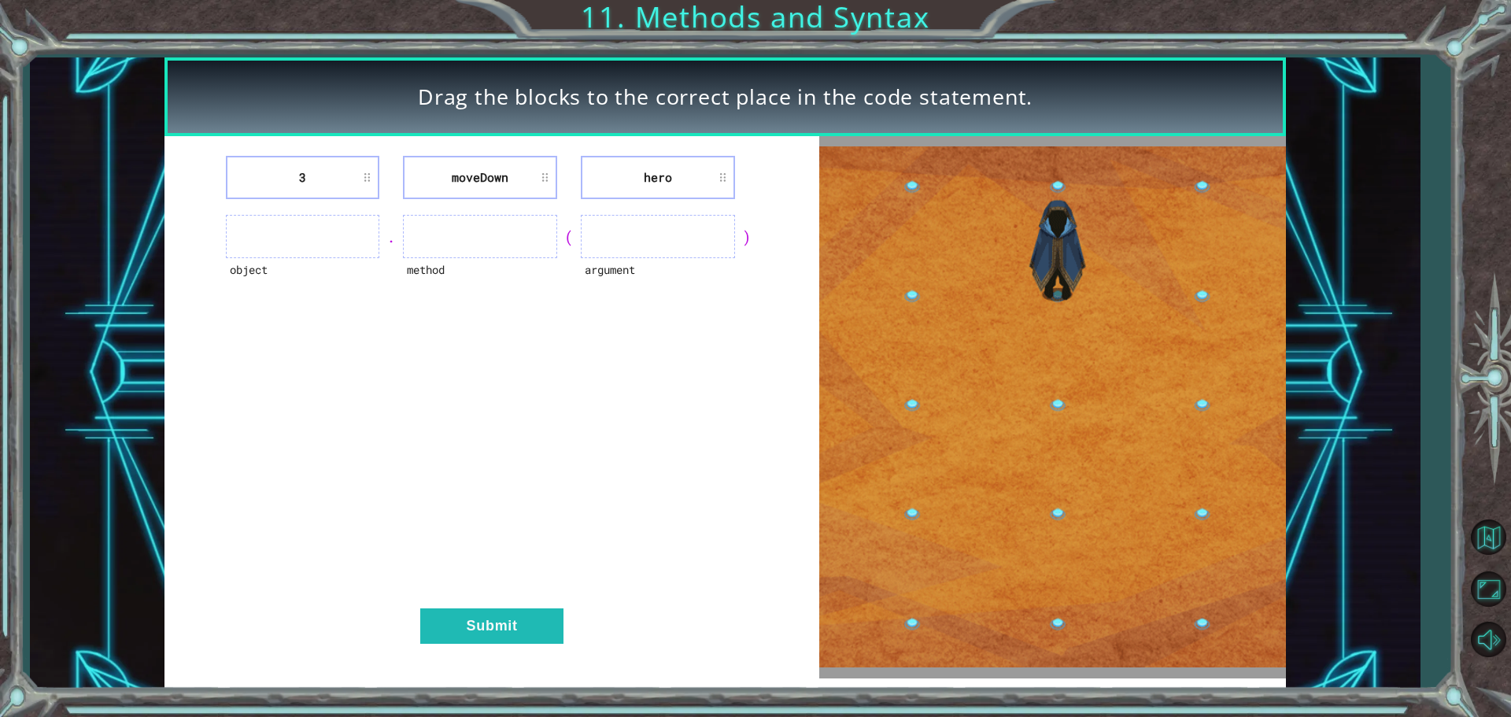
click at [316, 245] on ul at bounding box center [303, 236] width 154 height 43
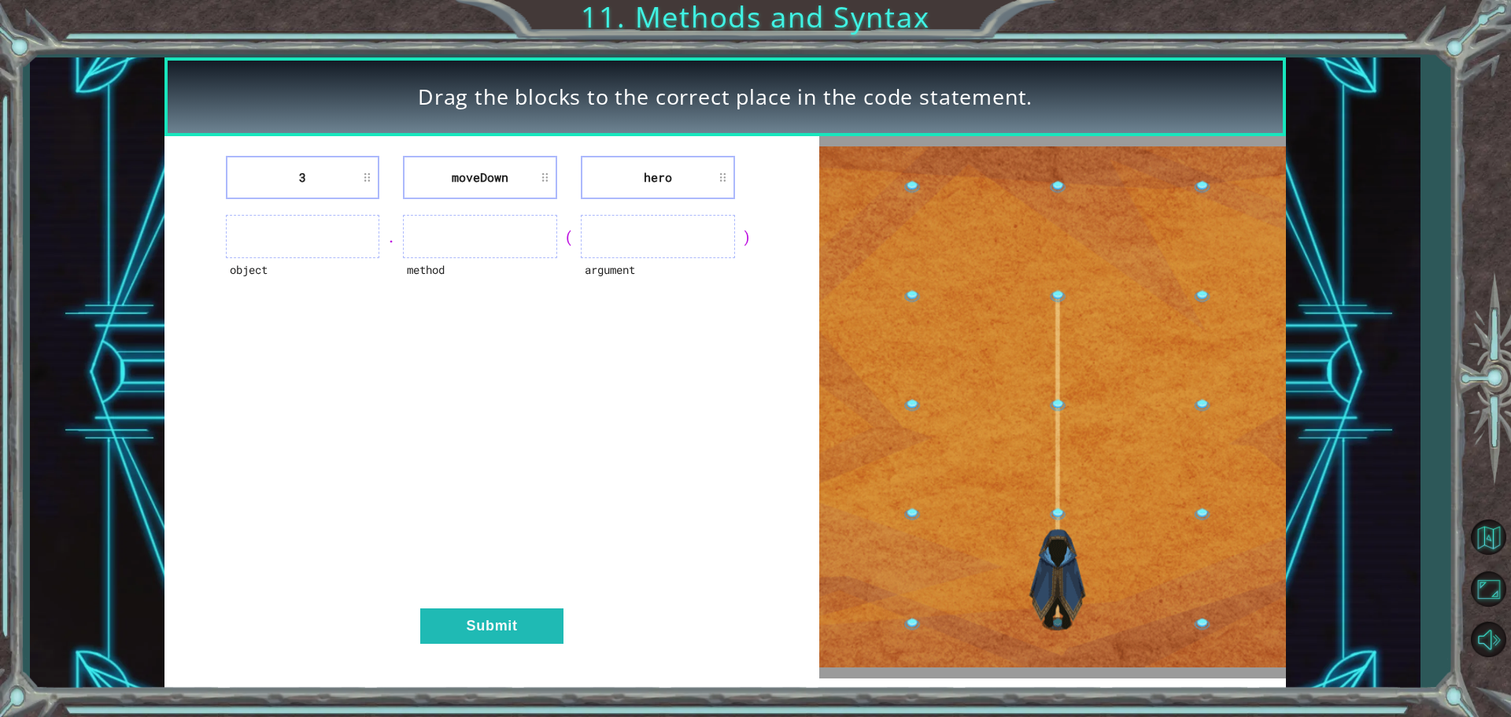
click at [316, 245] on ul at bounding box center [303, 236] width 154 height 43
click at [319, 242] on ul at bounding box center [303, 236] width 154 height 43
click at [318, 236] on ul at bounding box center [303, 236] width 154 height 43
click at [318, 235] on ul at bounding box center [303, 236] width 154 height 43
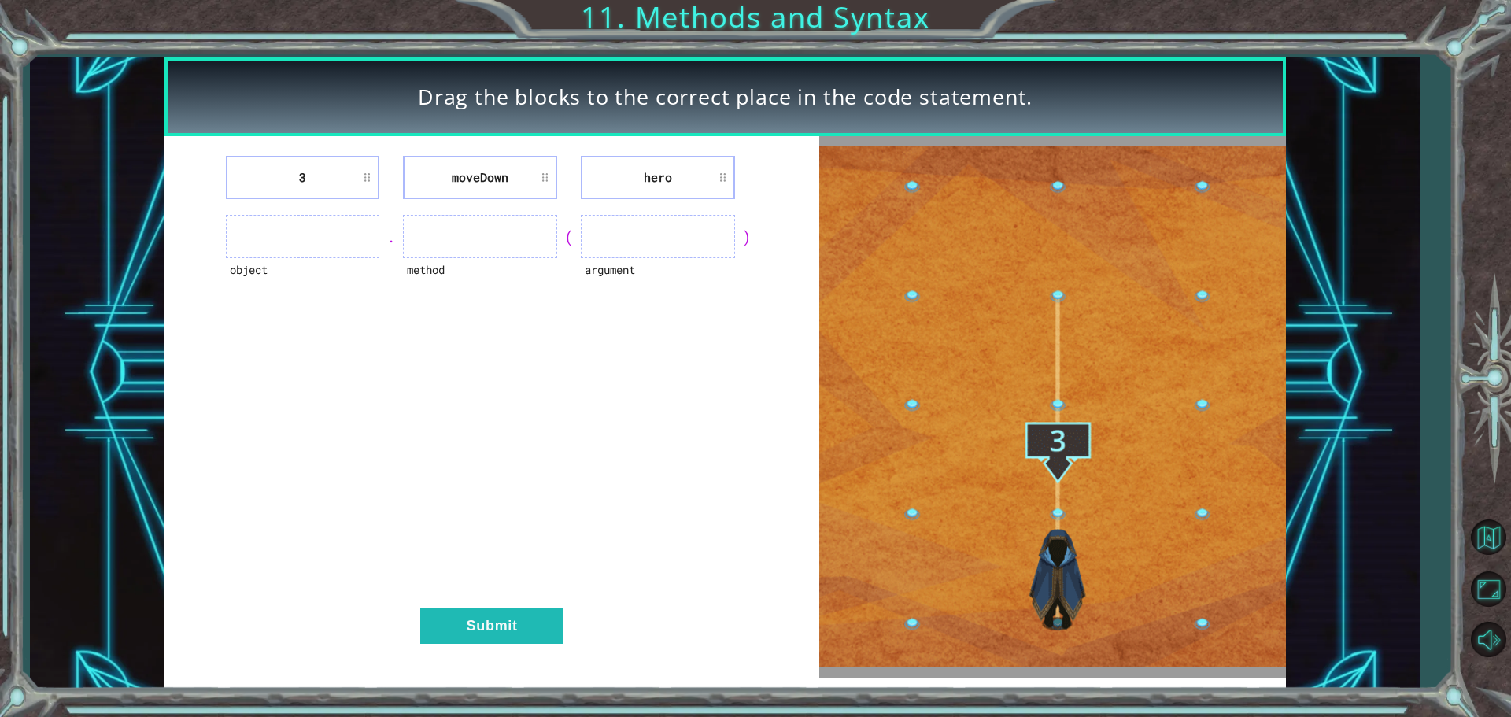
click at [318, 235] on ul at bounding box center [303, 236] width 154 height 43
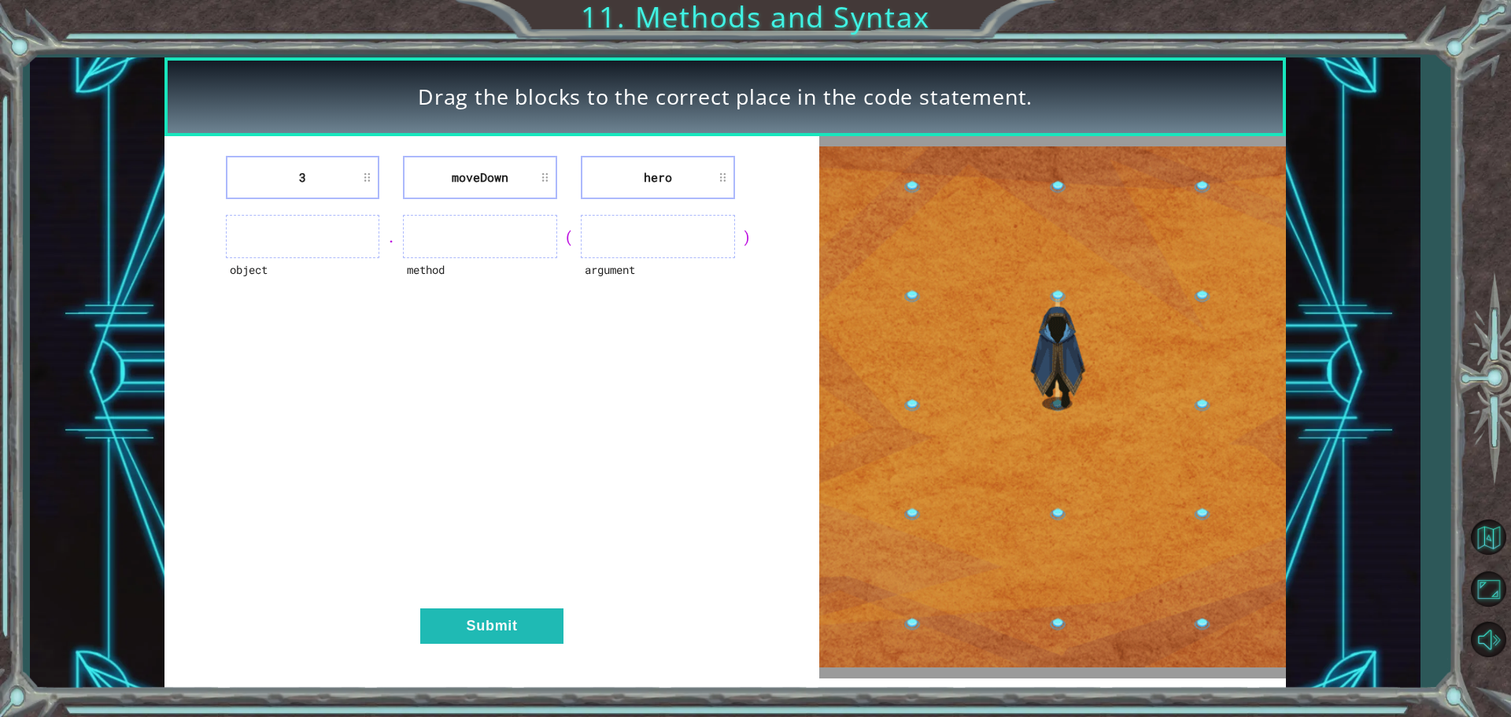
click at [318, 235] on ul at bounding box center [303, 236] width 154 height 43
click at [287, 231] on ul at bounding box center [303, 236] width 154 height 43
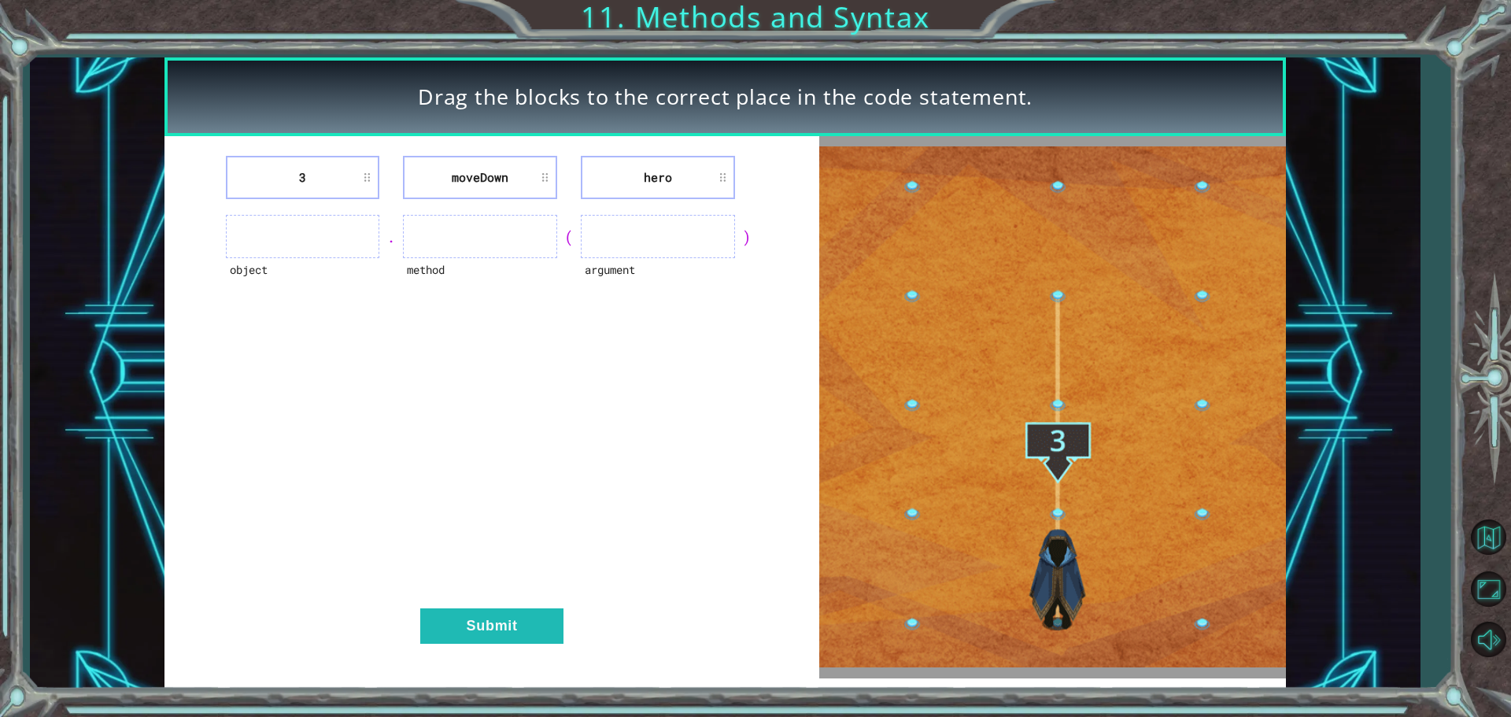
click at [287, 231] on ul at bounding box center [303, 236] width 154 height 43
click at [470, 632] on button "Submit" at bounding box center [491, 626] width 143 height 35
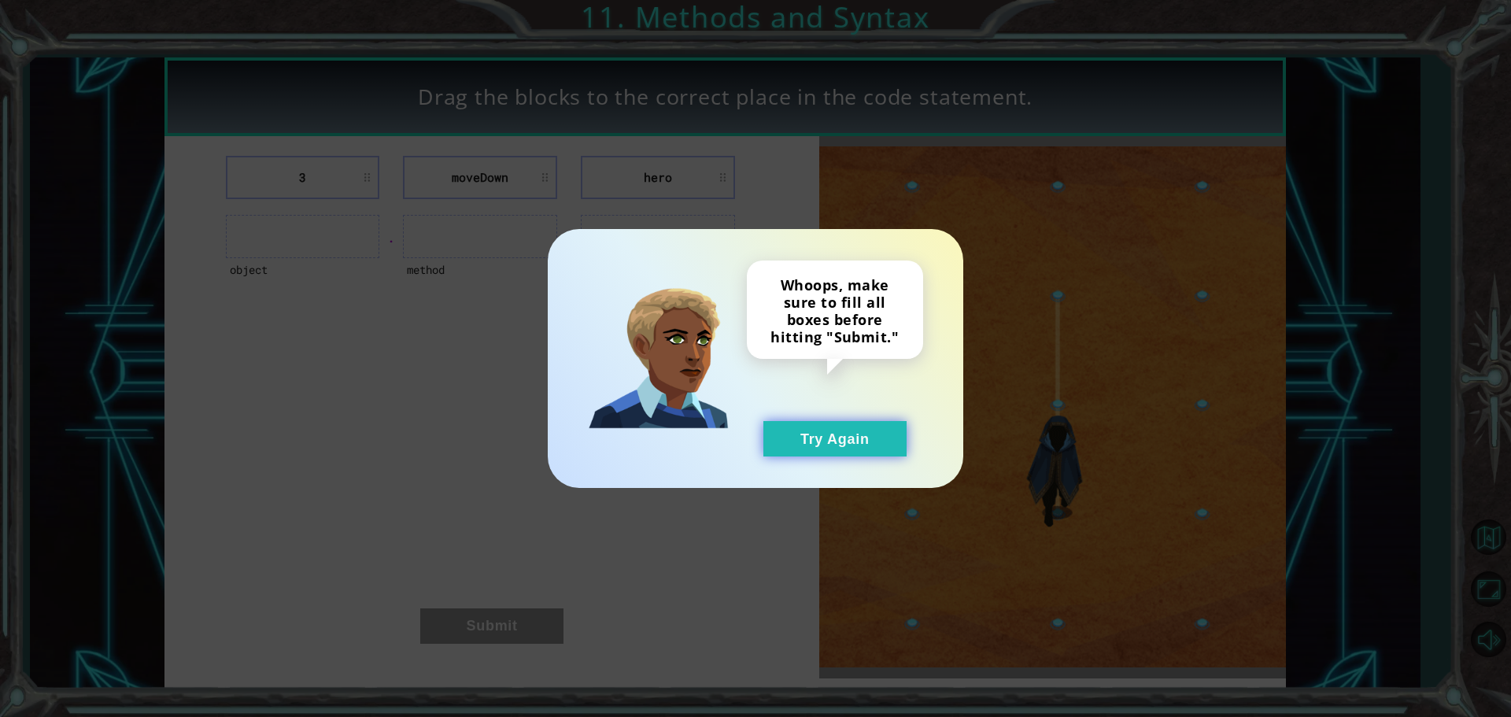
click at [837, 432] on button "Try Again" at bounding box center [835, 438] width 143 height 35
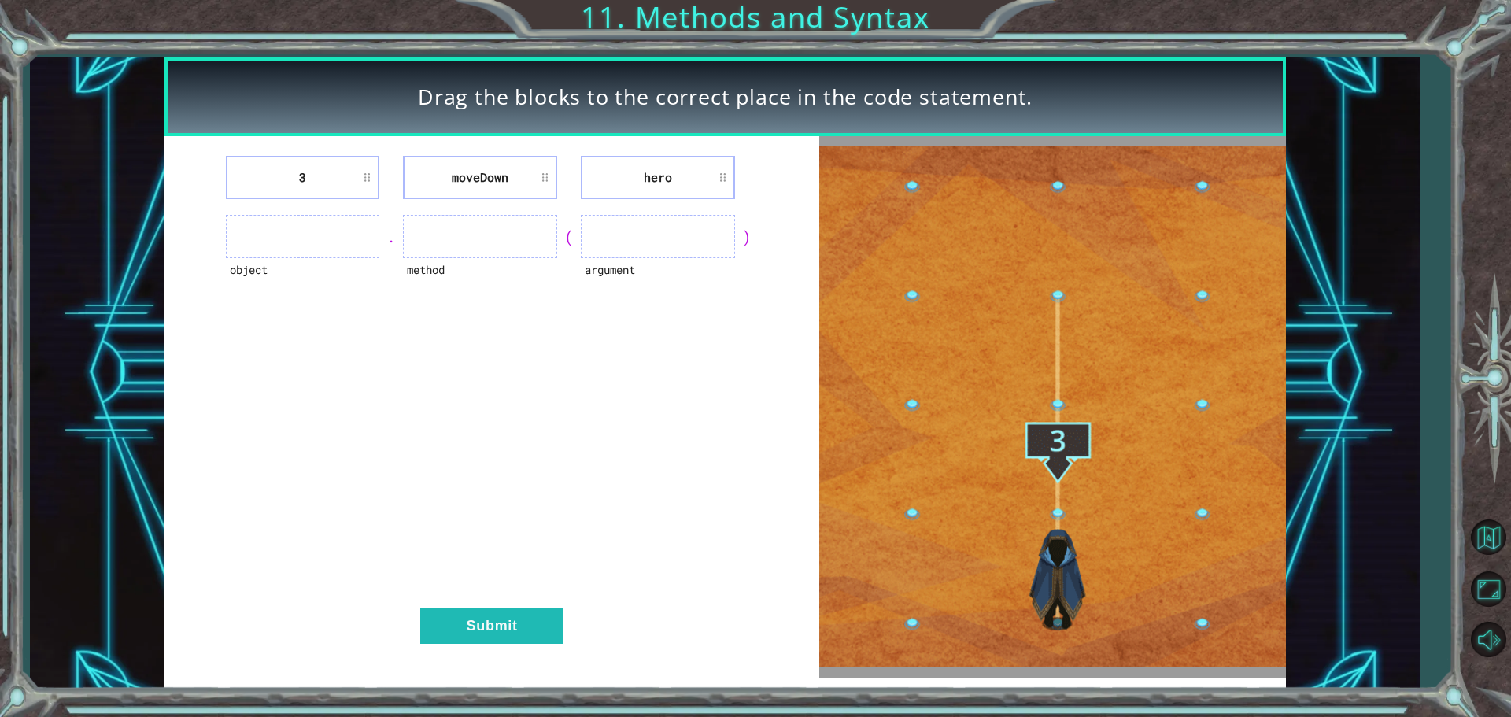
click at [697, 246] on ul at bounding box center [658, 236] width 154 height 43
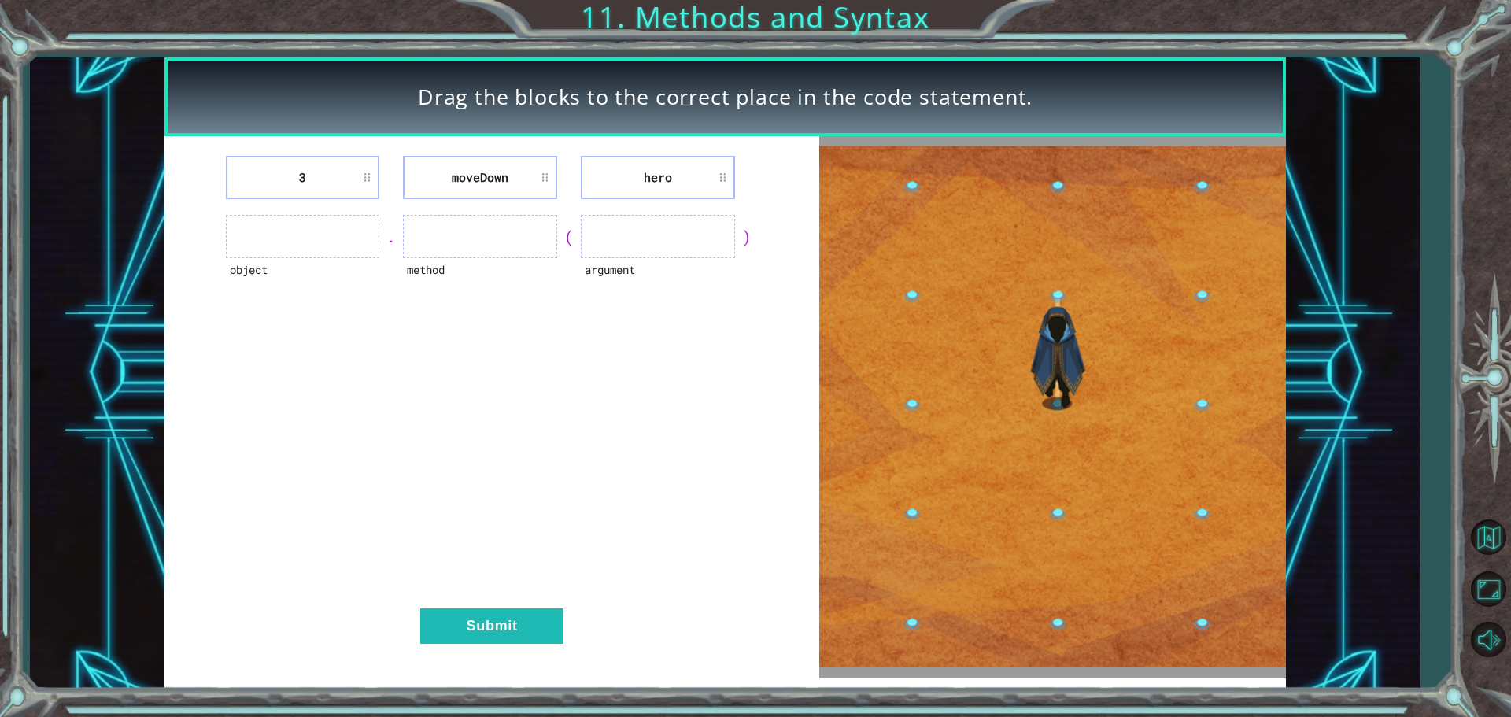
click at [697, 246] on ul at bounding box center [658, 236] width 154 height 43
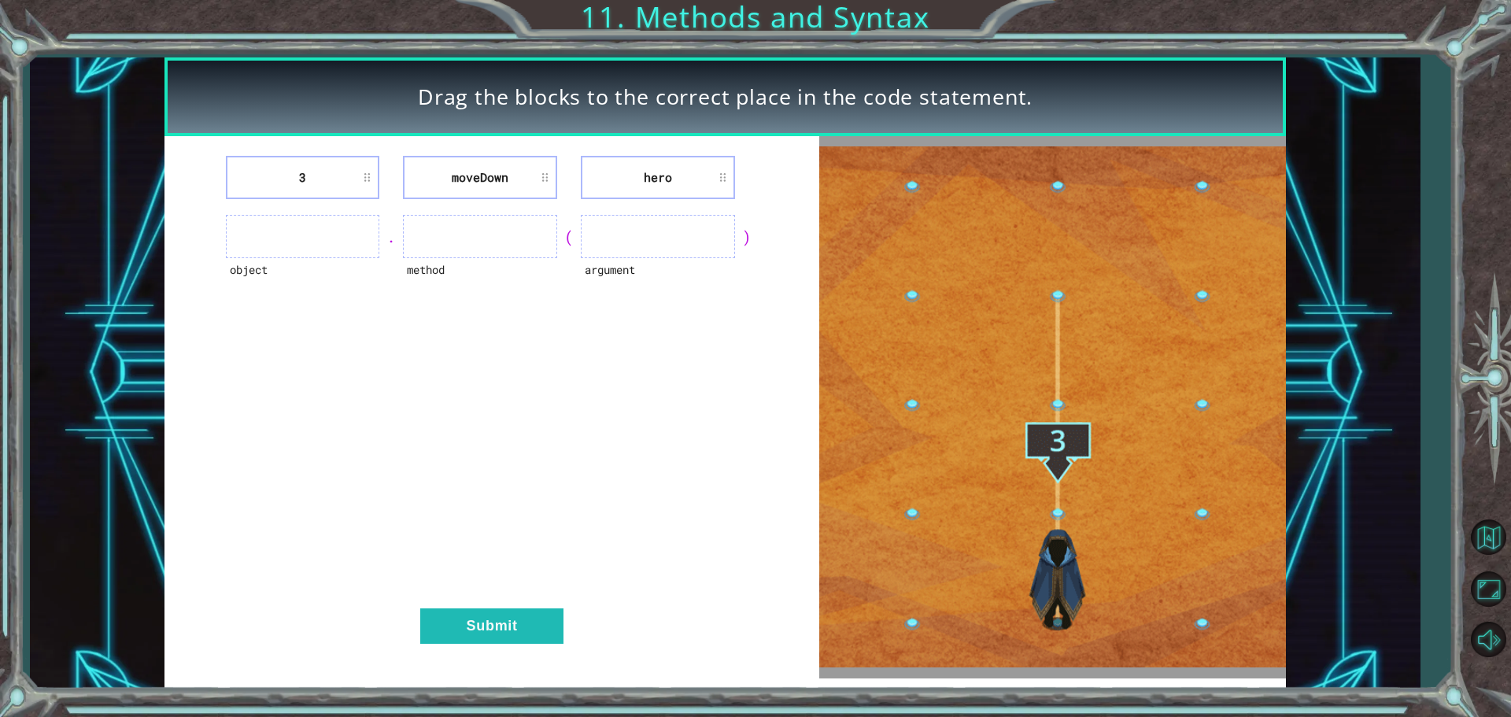
click at [696, 246] on ul at bounding box center [658, 236] width 154 height 43
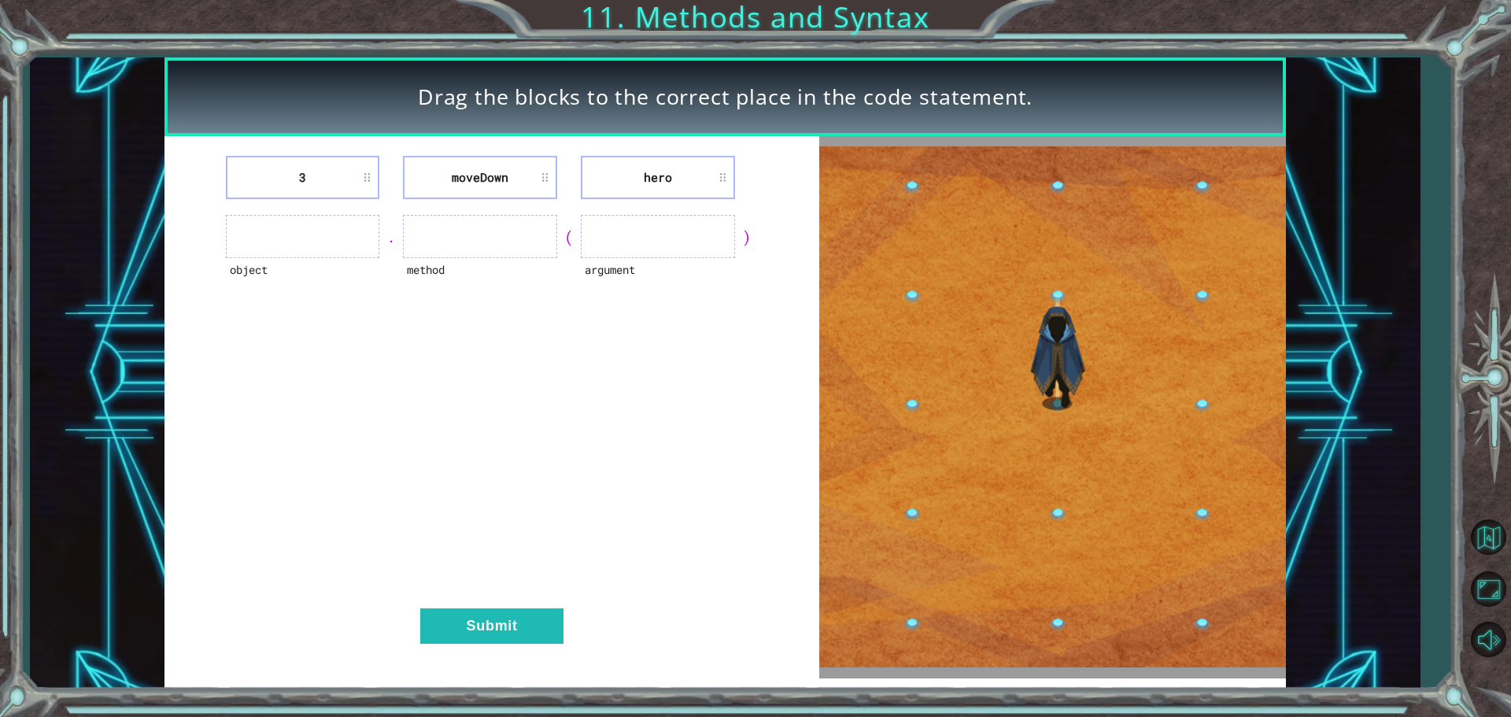
click at [696, 246] on ul at bounding box center [658, 236] width 154 height 43
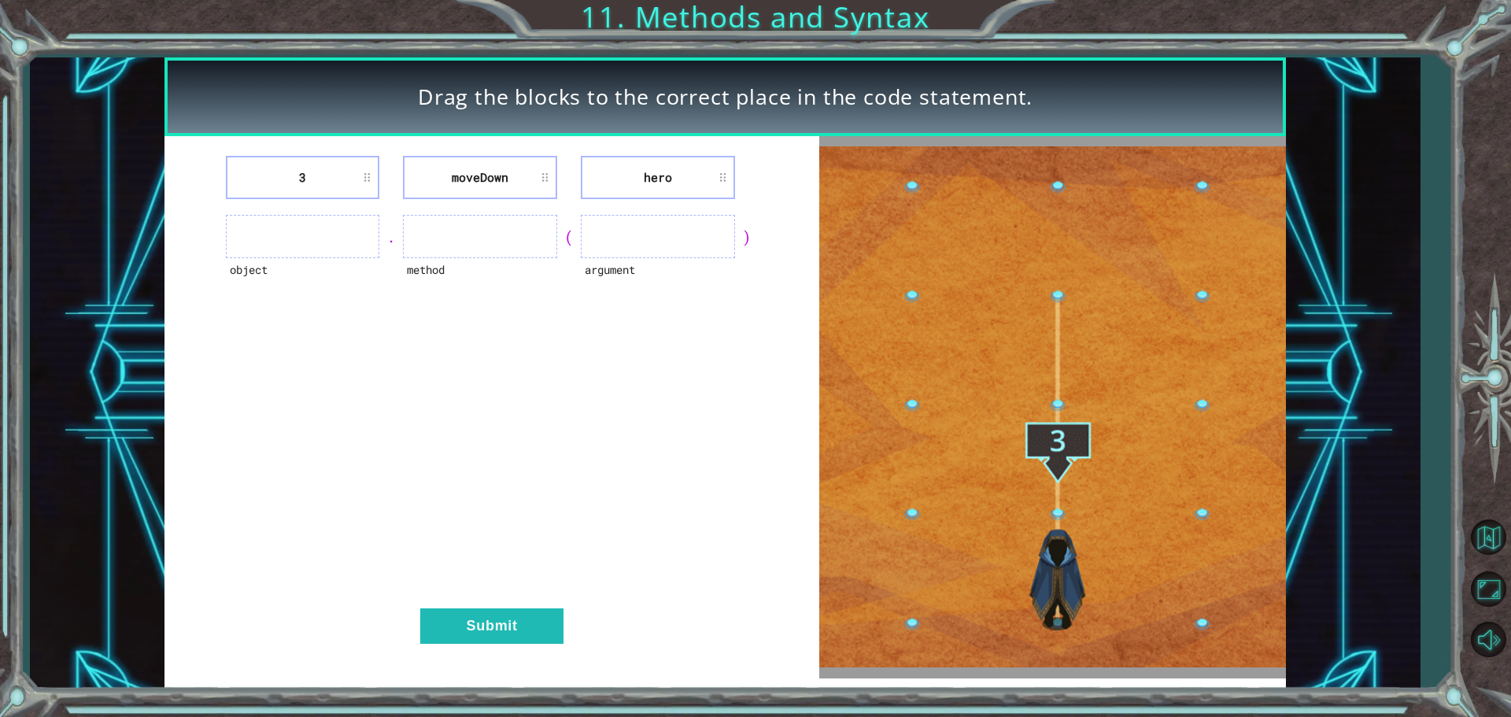
click at [915, 305] on img at bounding box center [1052, 406] width 467 height 521
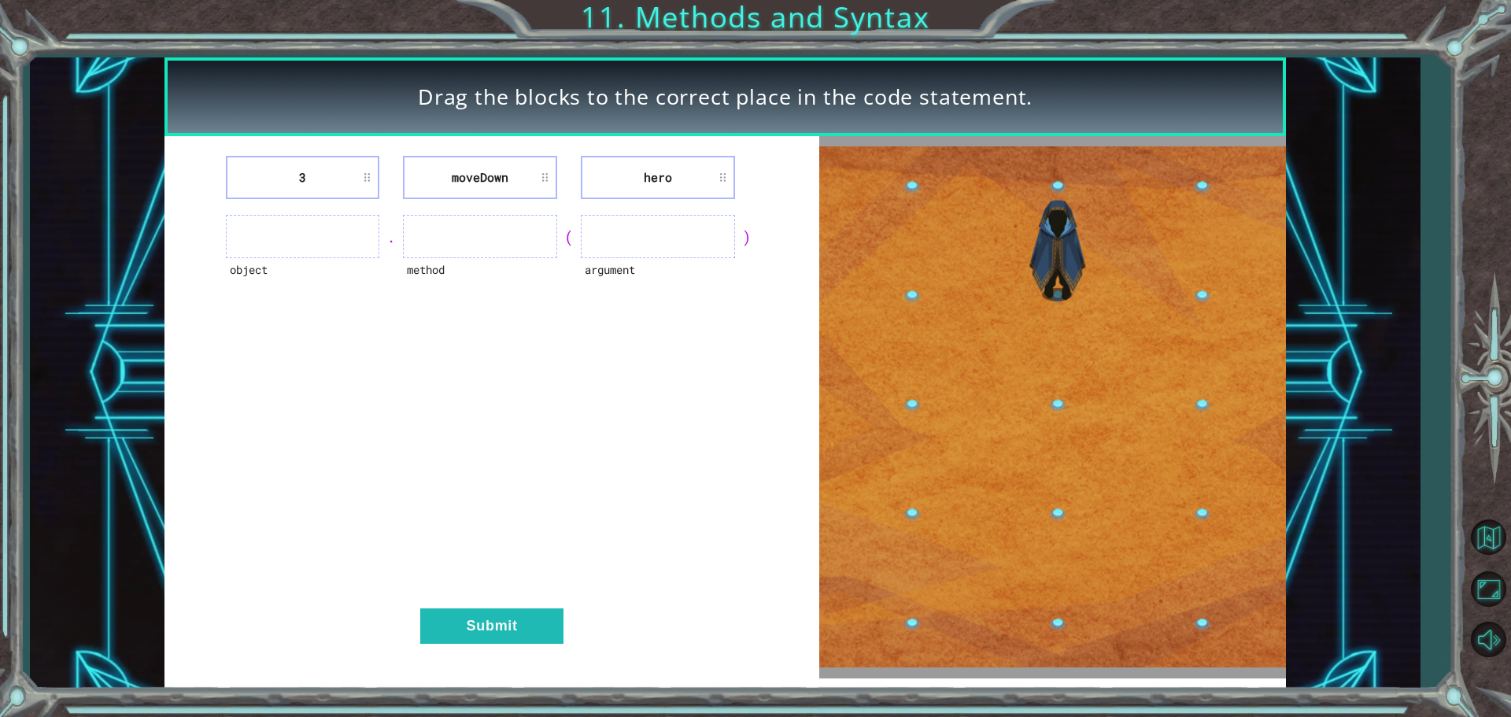
click at [526, 216] on ul at bounding box center [480, 236] width 154 height 43
click at [507, 245] on ul at bounding box center [480, 236] width 154 height 43
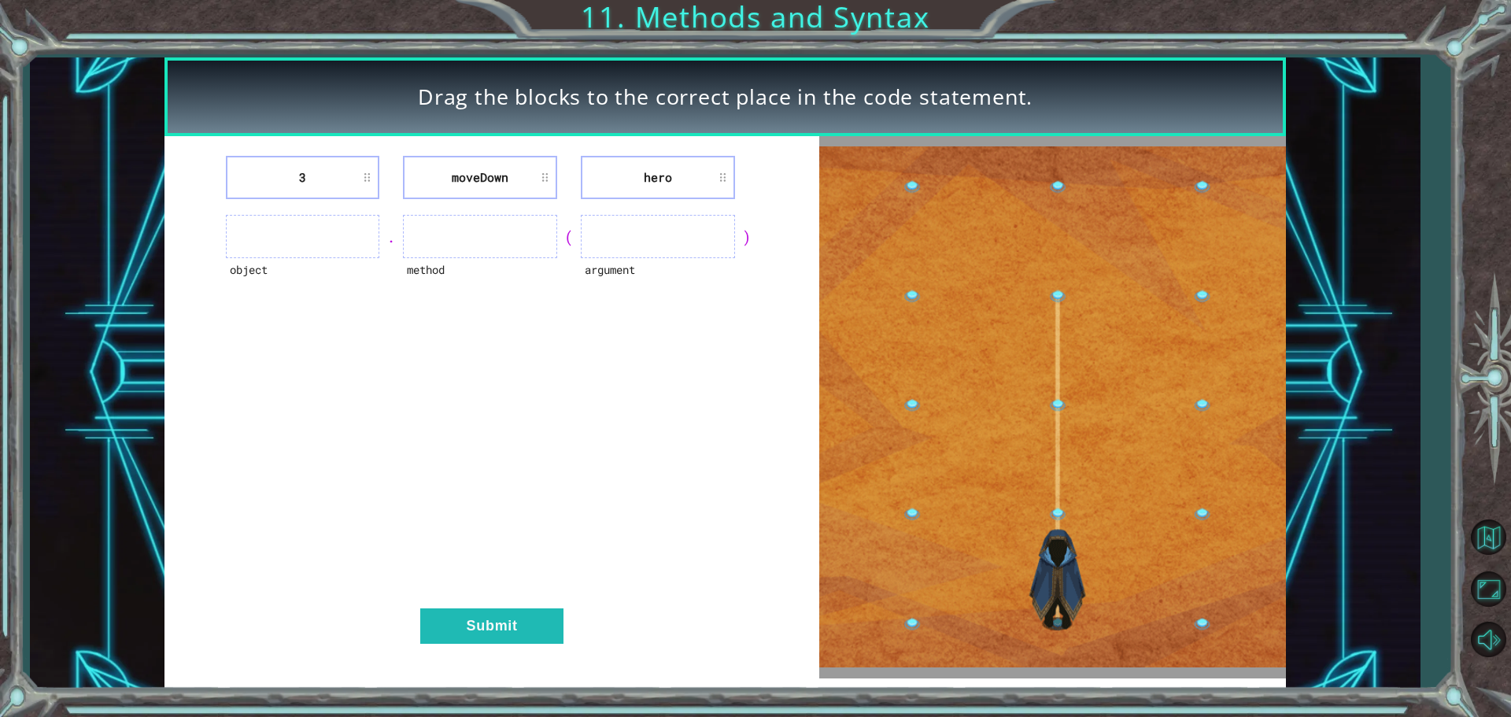
click at [507, 242] on ul at bounding box center [480, 236] width 154 height 43
click at [507, 240] on ul at bounding box center [480, 236] width 154 height 43
click at [508, 239] on ul at bounding box center [480, 236] width 154 height 43
drag, startPoint x: 508, startPoint y: 238, endPoint x: 497, endPoint y: 231, distance: 13.1
click at [497, 231] on ul at bounding box center [480, 236] width 154 height 43
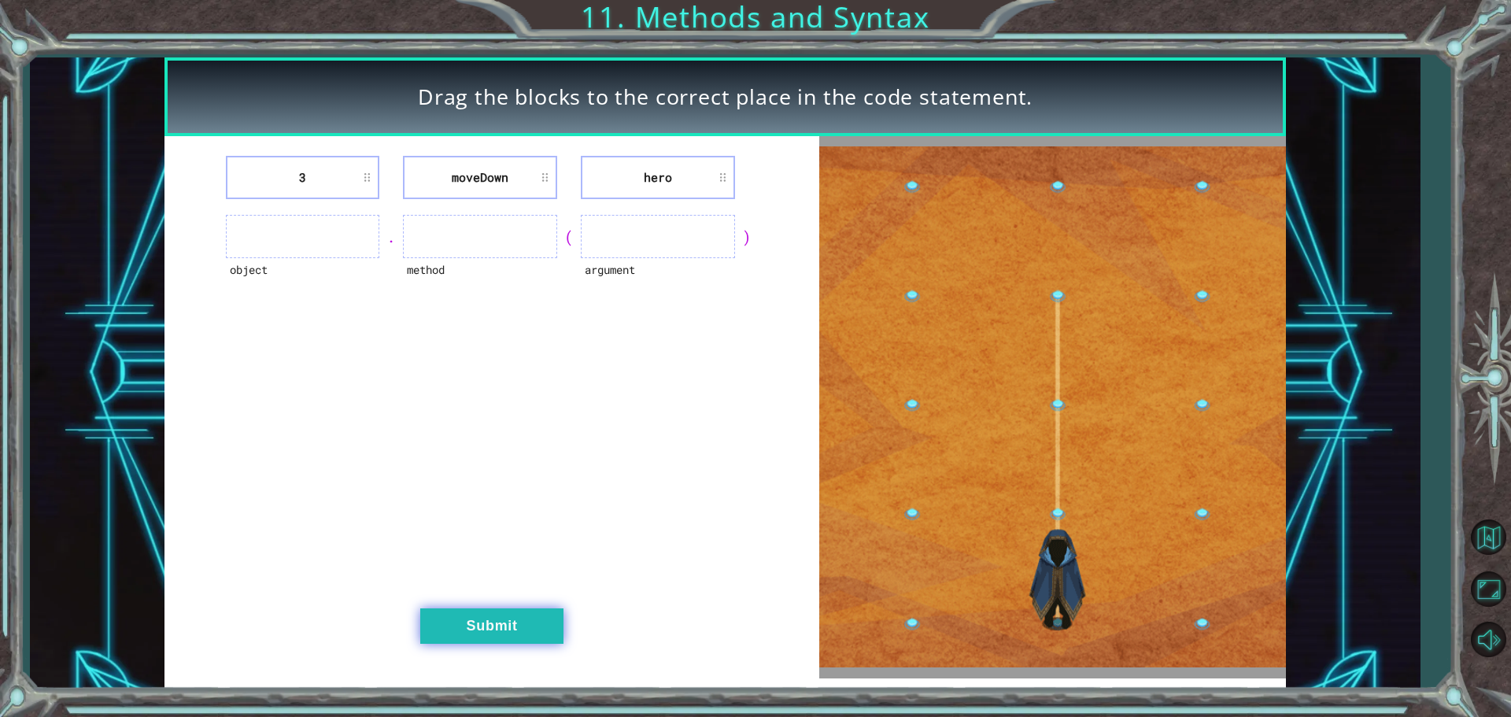
click at [509, 609] on button "Submit" at bounding box center [491, 626] width 143 height 35
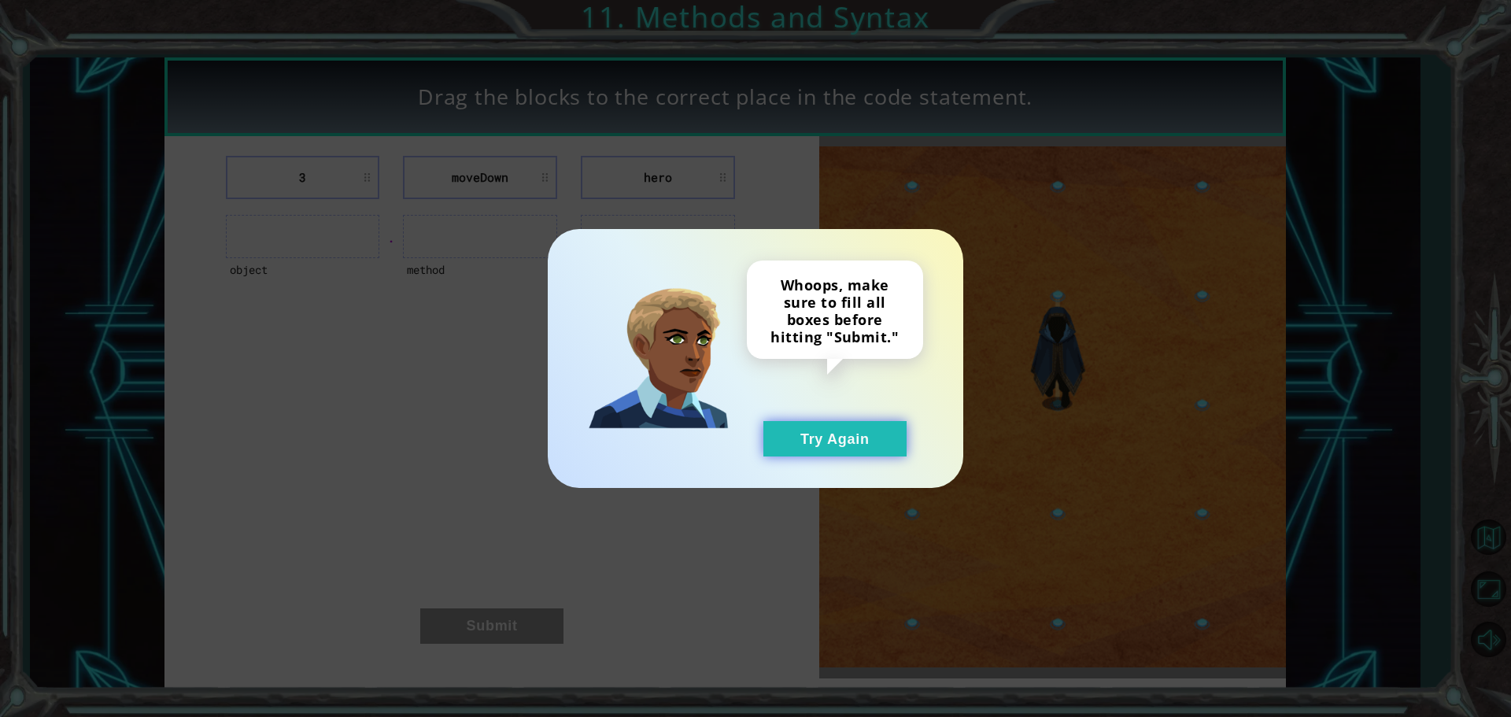
click at [801, 432] on button "Try Again" at bounding box center [835, 438] width 143 height 35
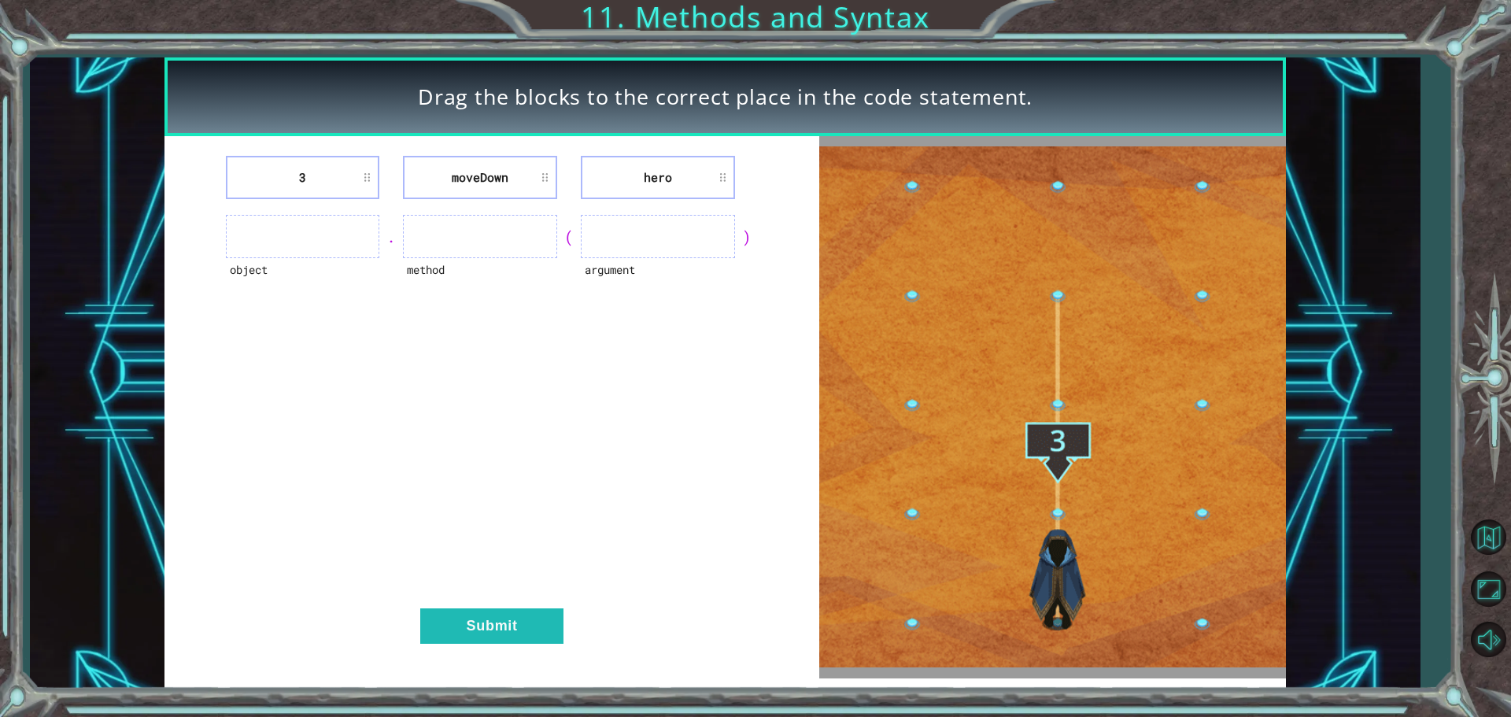
drag, startPoint x: 625, startPoint y: 210, endPoint x: 625, endPoint y: 224, distance: 13.4
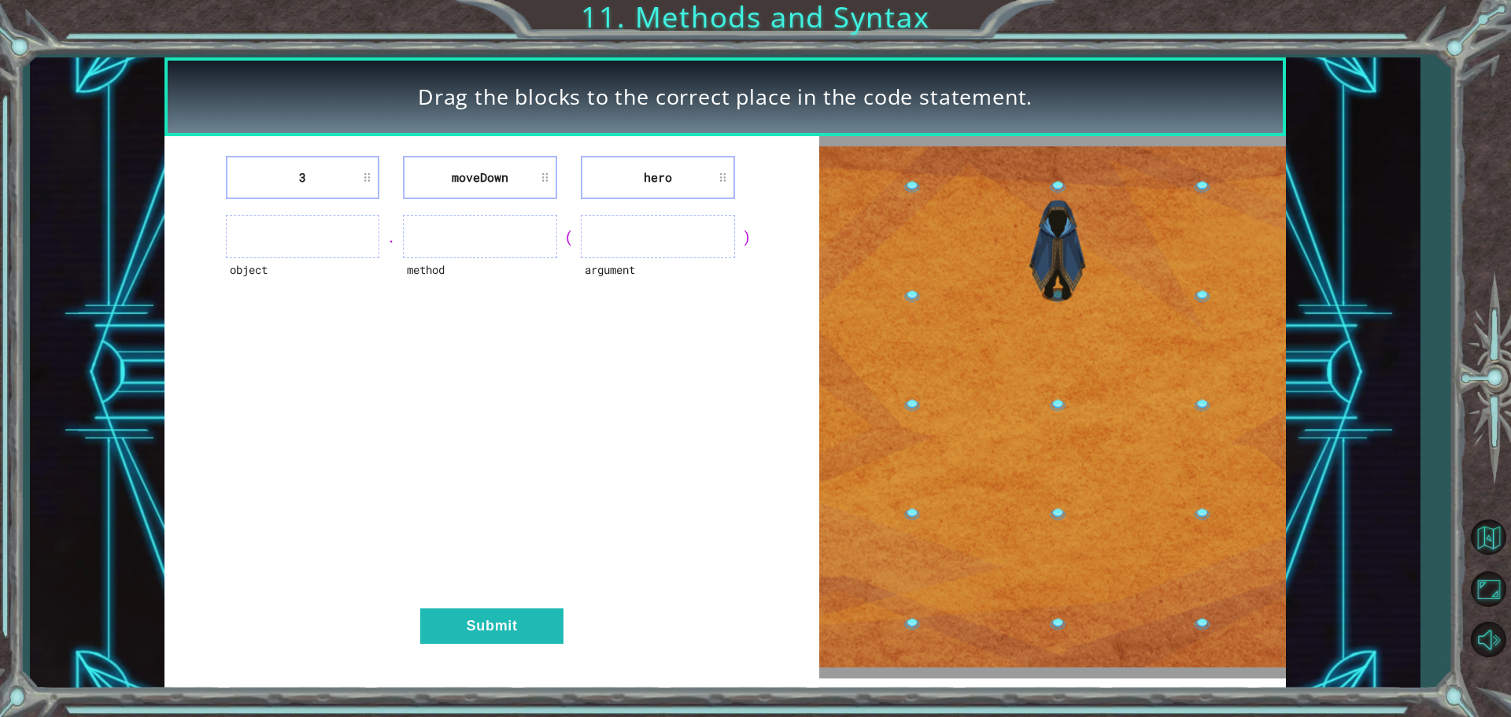
click at [625, 224] on div "3 moveDown hero object . method ( argument ) Submit" at bounding box center [492, 407] width 655 height 542
click at [619, 236] on ul at bounding box center [658, 236] width 154 height 43
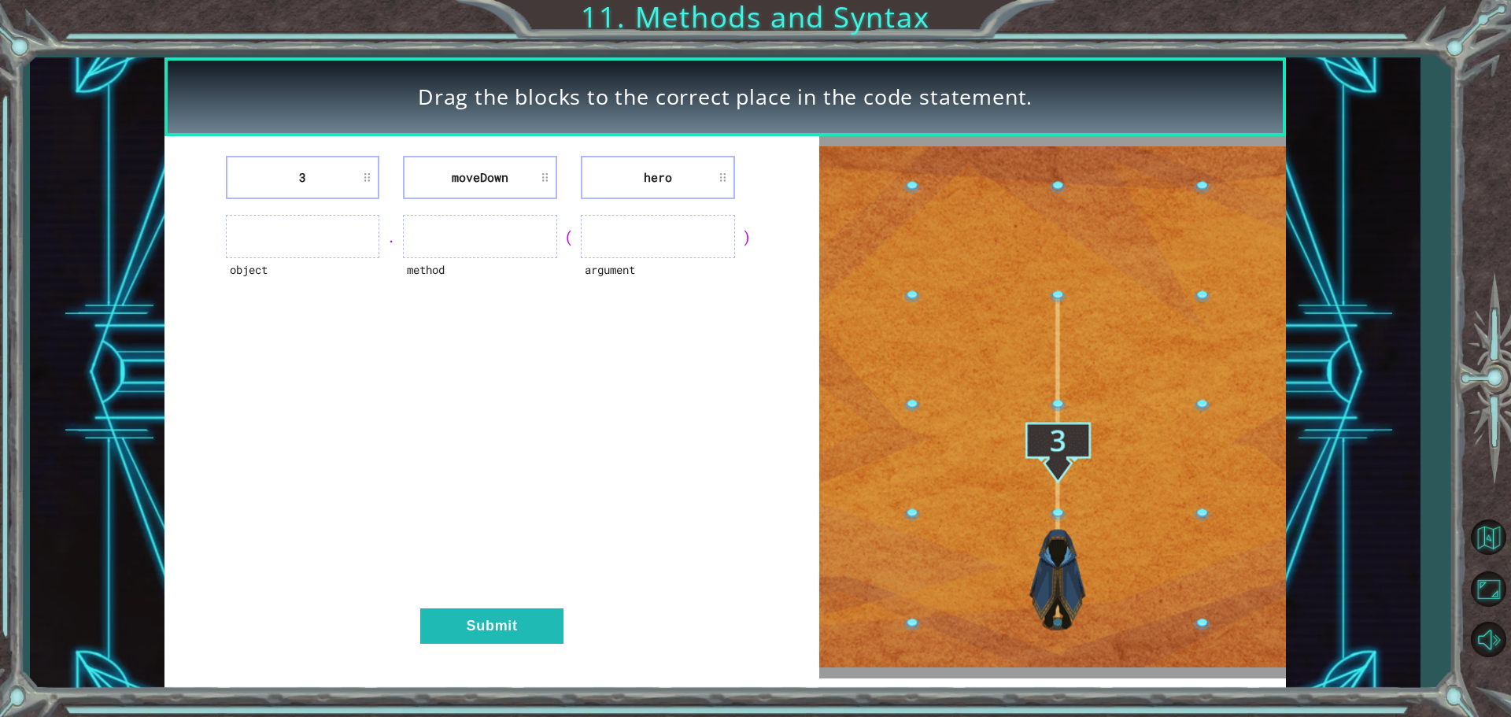
click at [619, 236] on ul at bounding box center [658, 236] width 154 height 43
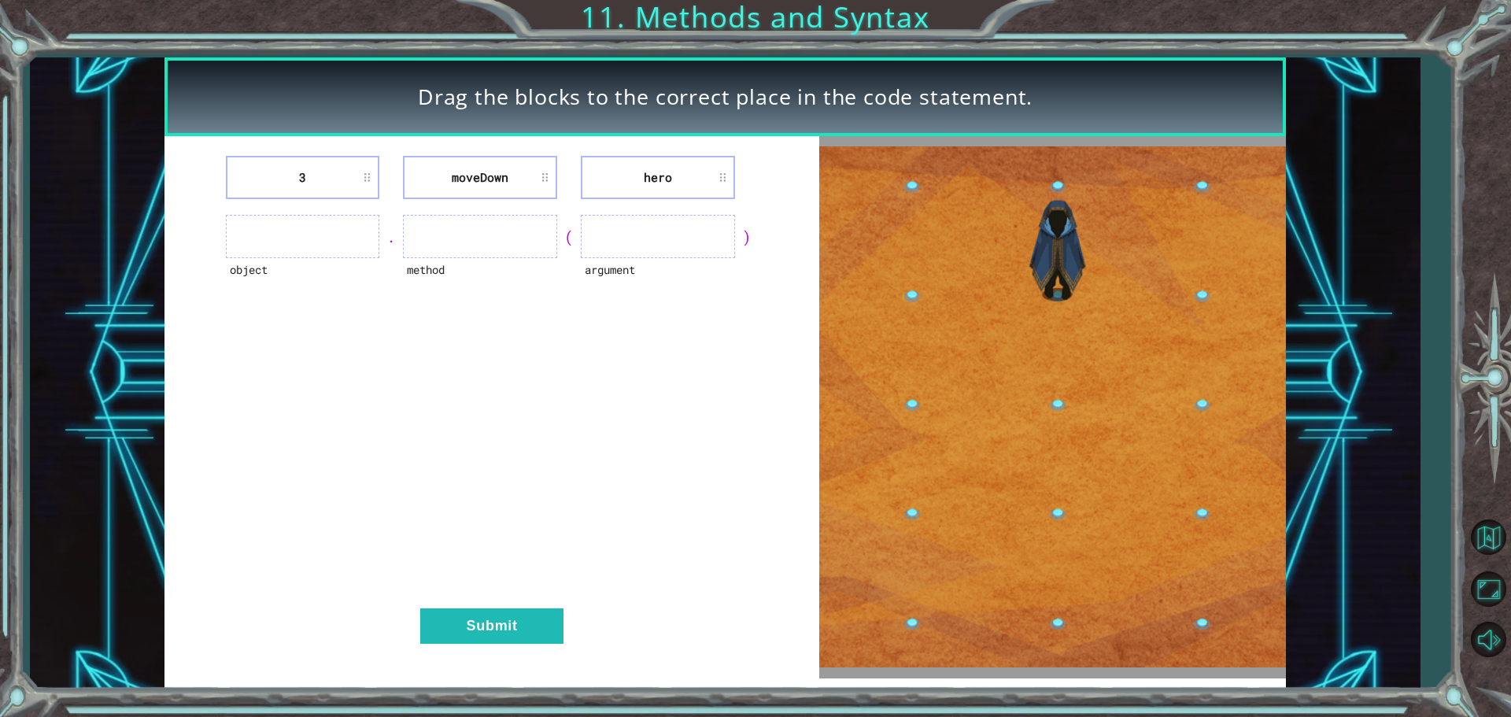
click at [618, 235] on ul at bounding box center [658, 236] width 154 height 43
click at [617, 236] on ul at bounding box center [658, 236] width 154 height 43
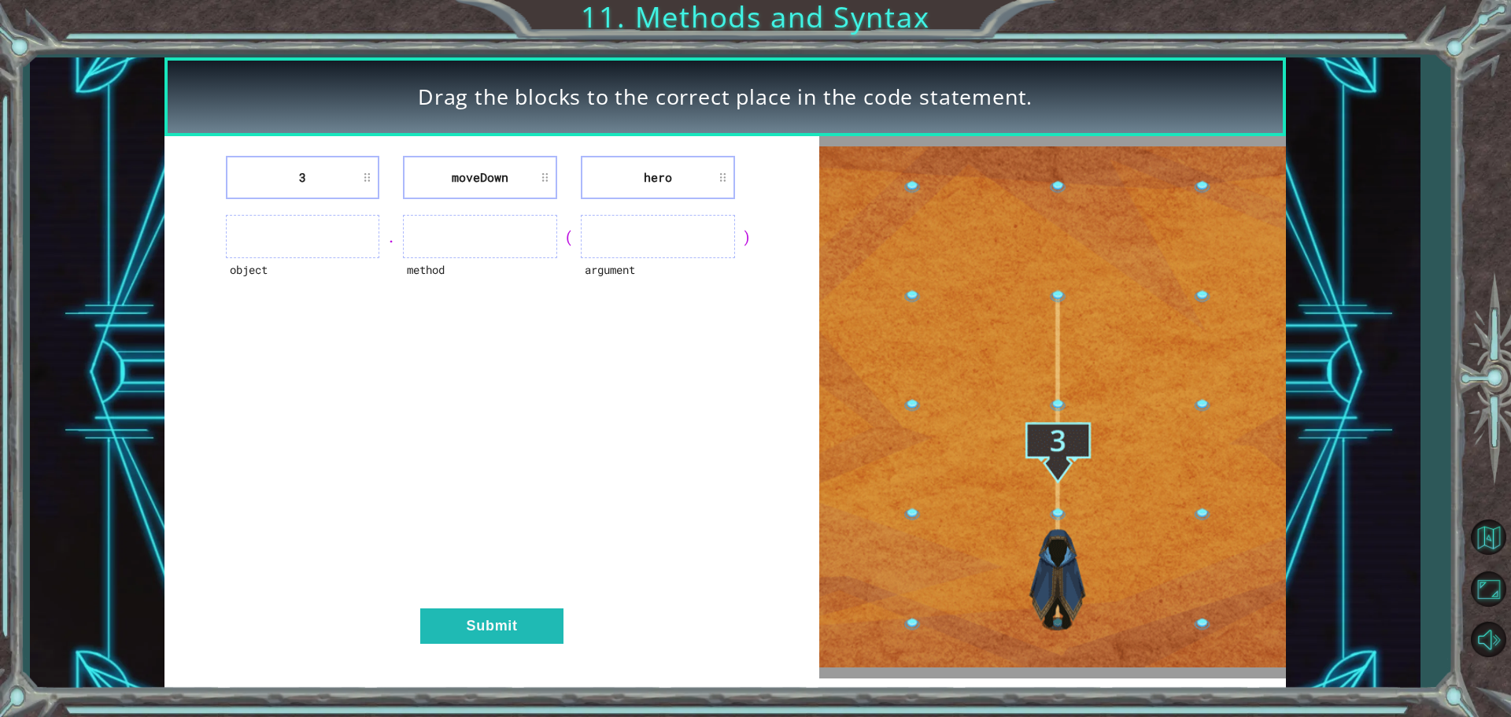
drag, startPoint x: 607, startPoint y: 231, endPoint x: 596, endPoint y: 223, distance: 14.0
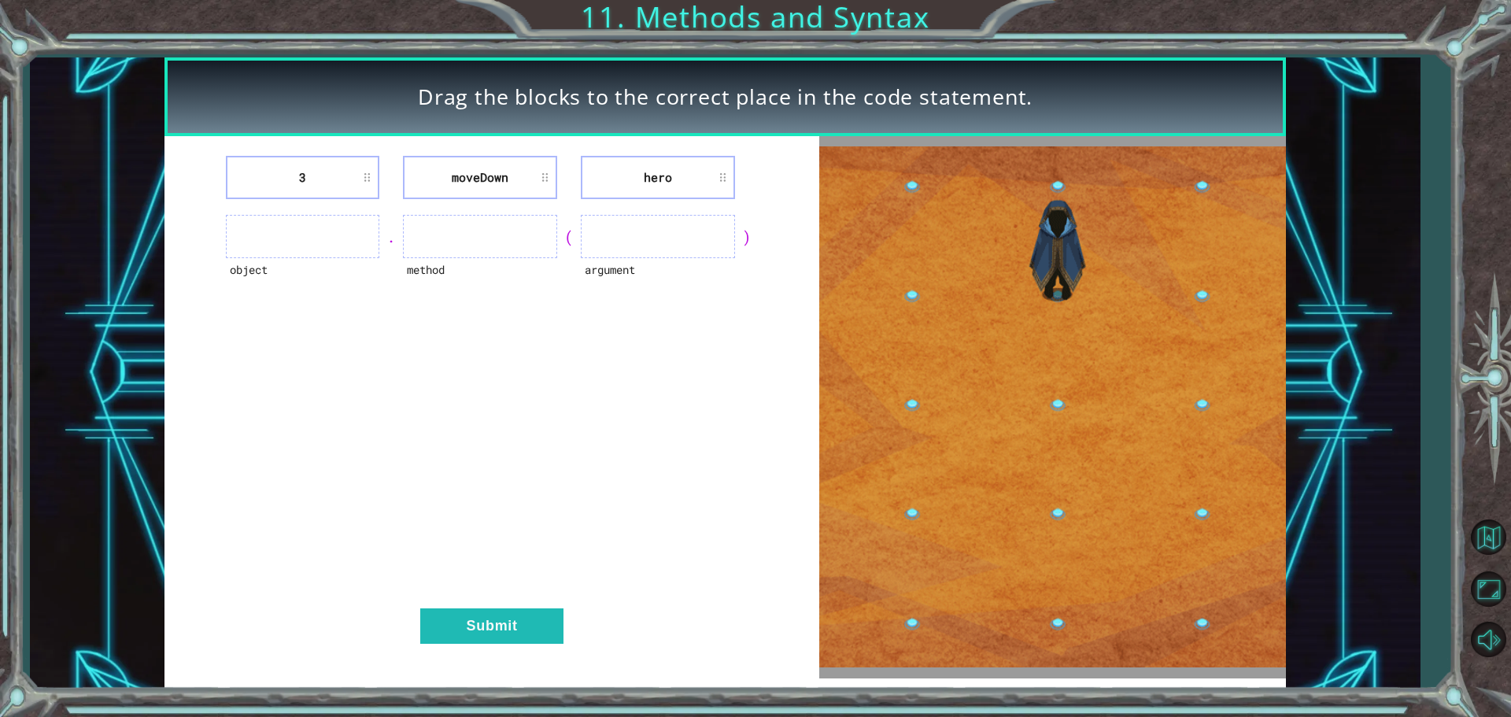
click at [606, 231] on ul at bounding box center [658, 236] width 154 height 43
click at [596, 223] on ul at bounding box center [658, 236] width 154 height 43
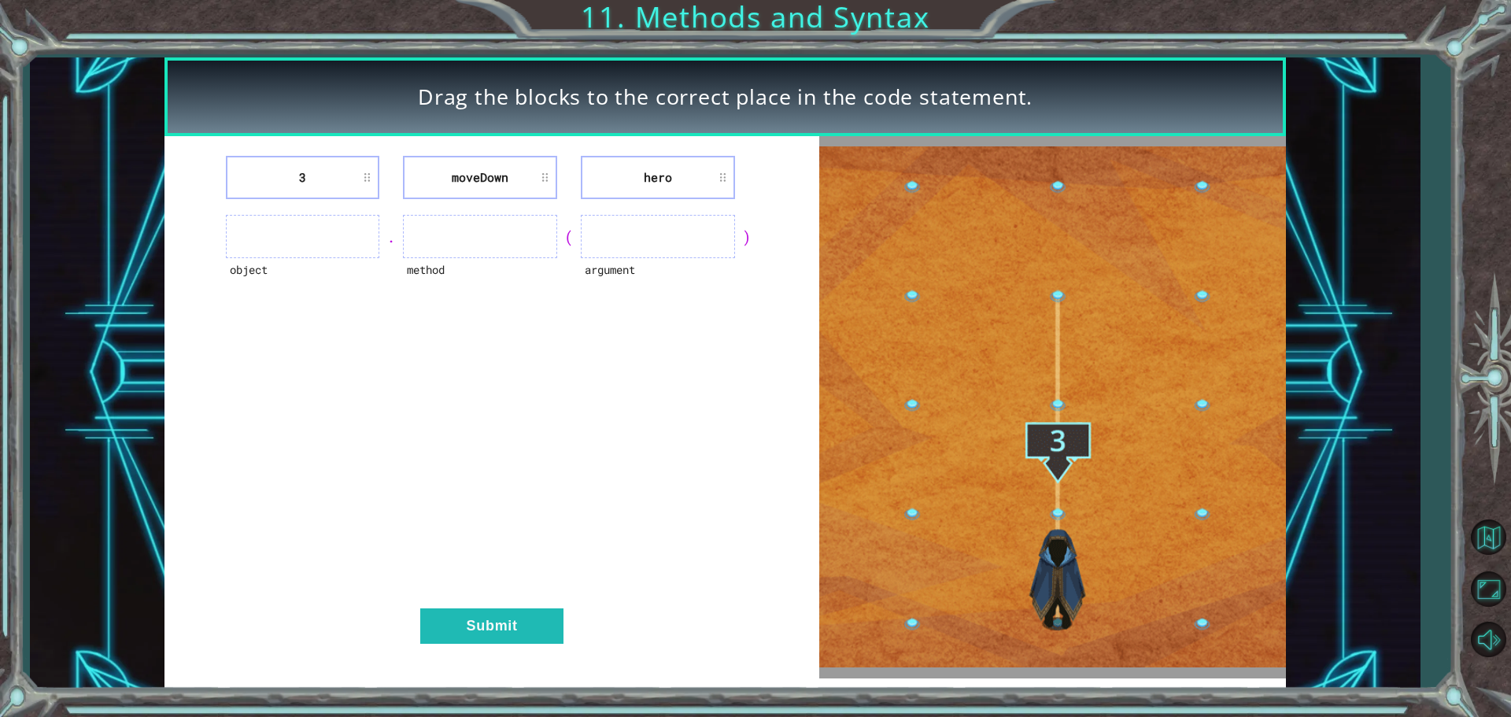
click at [596, 223] on ul at bounding box center [658, 236] width 154 height 43
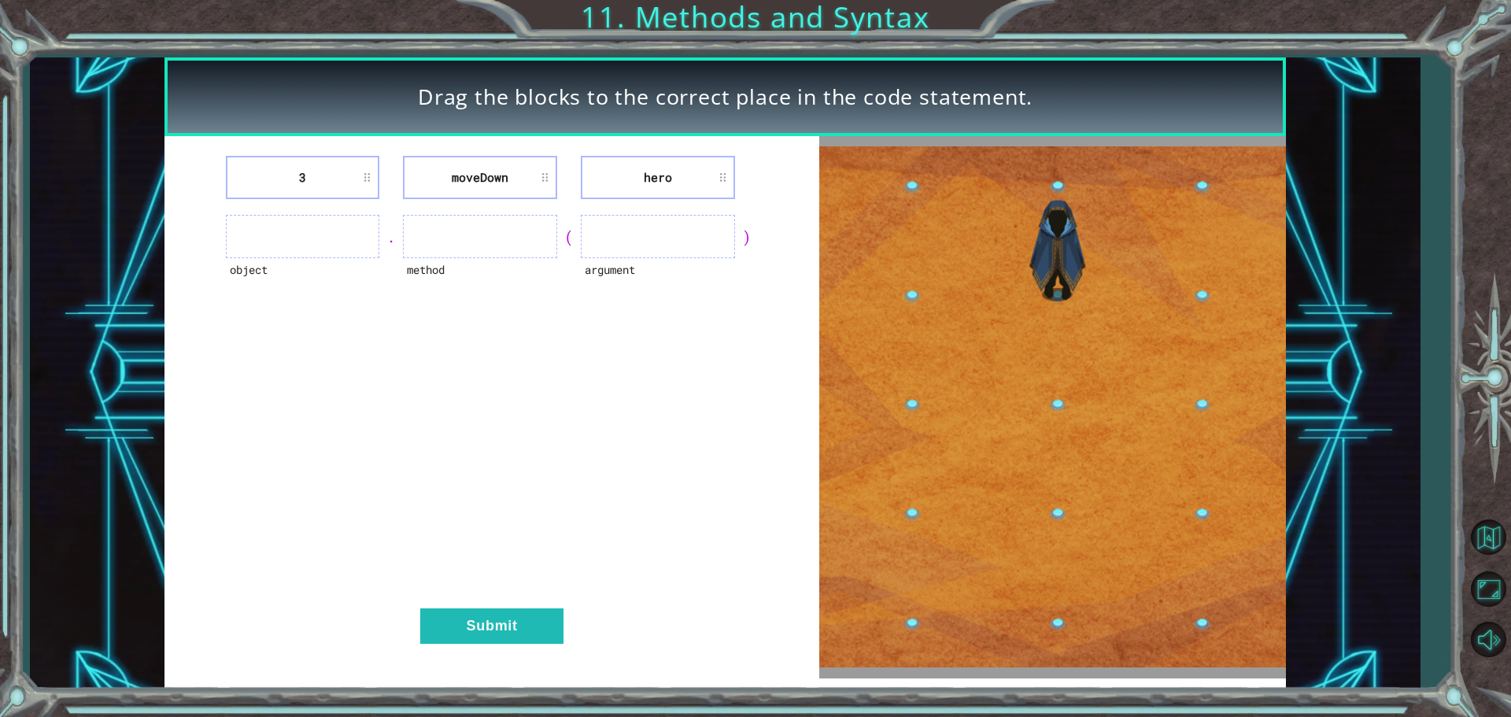
click at [596, 223] on ul at bounding box center [658, 236] width 154 height 43
click at [591, 217] on ul at bounding box center [658, 236] width 154 height 43
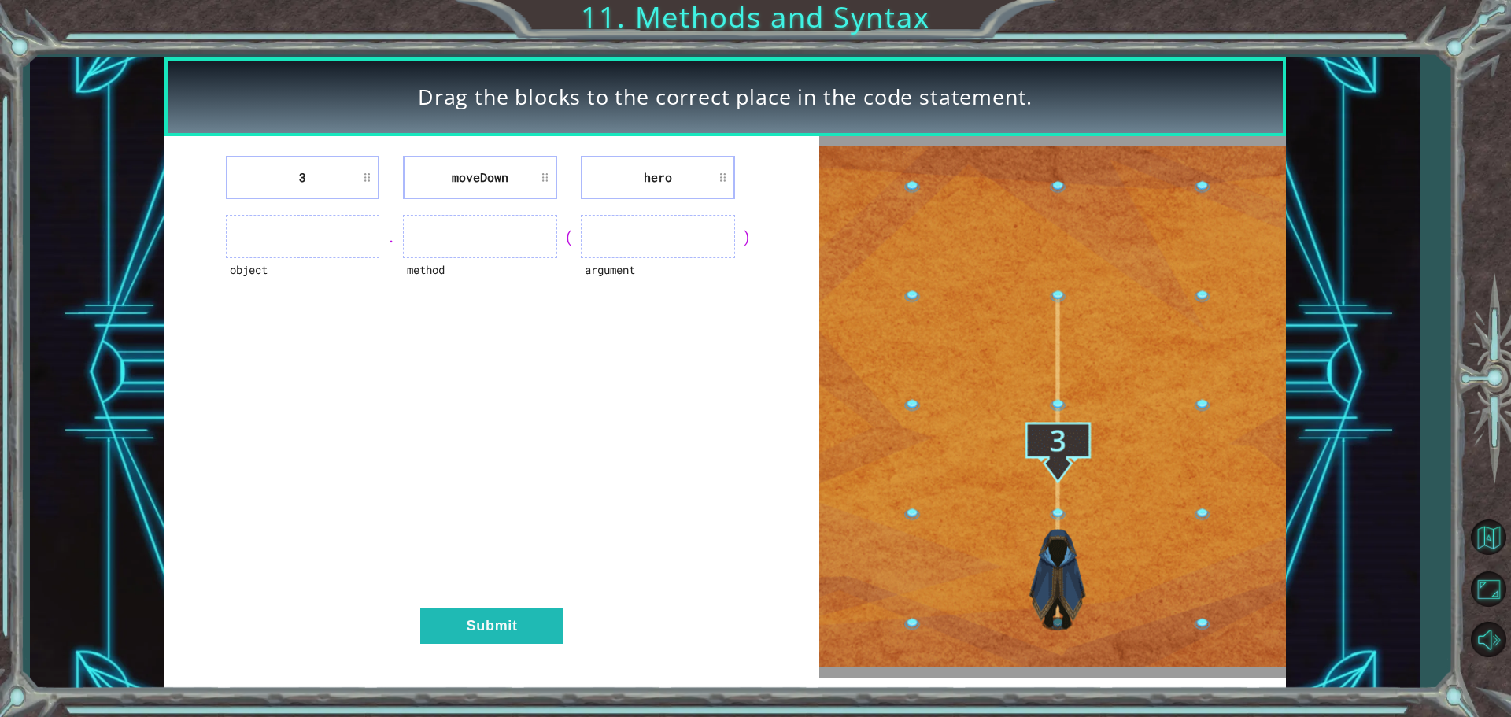
click at [591, 217] on ul at bounding box center [658, 236] width 154 height 43
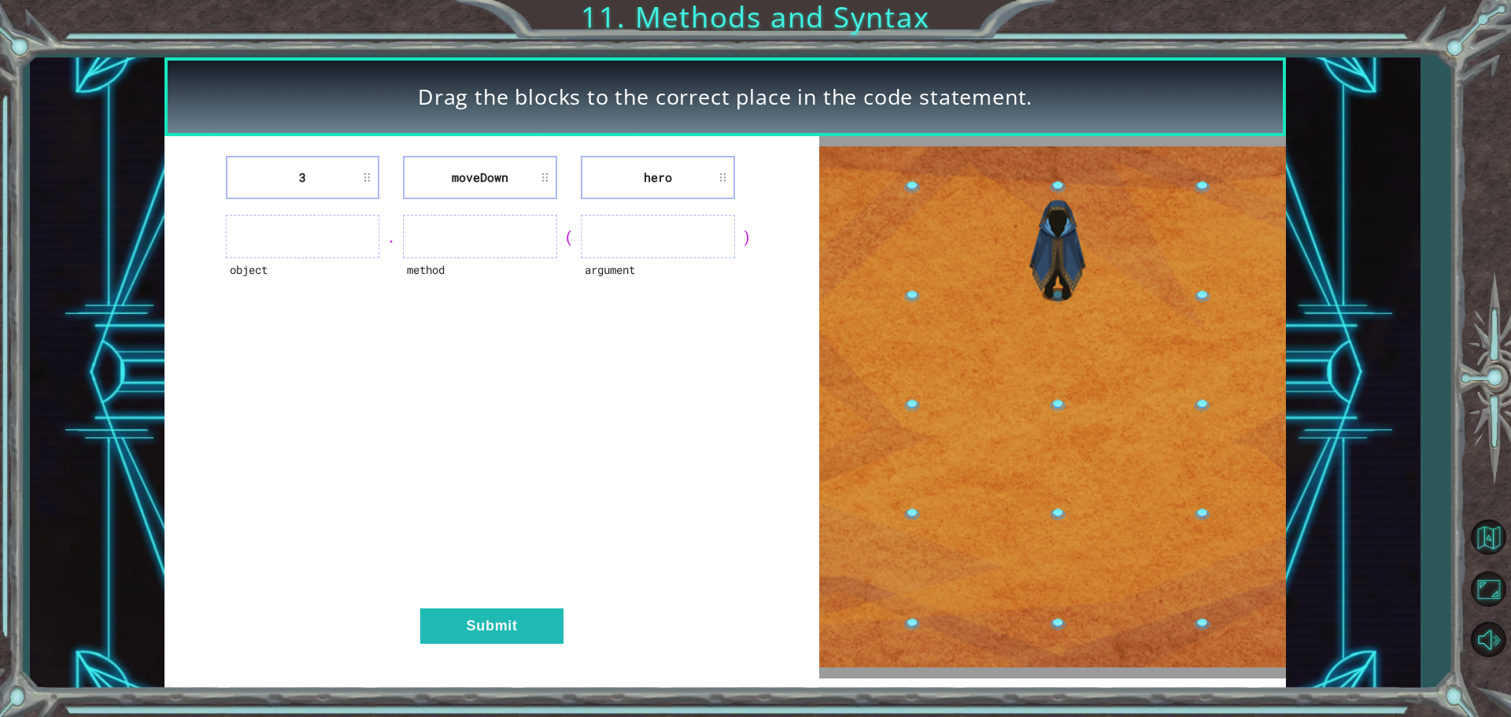
click at [590, 216] on ul at bounding box center [658, 236] width 154 height 43
click at [587, 212] on div "3 moveDown hero object . method ( argument ) Submit" at bounding box center [492, 407] width 655 height 542
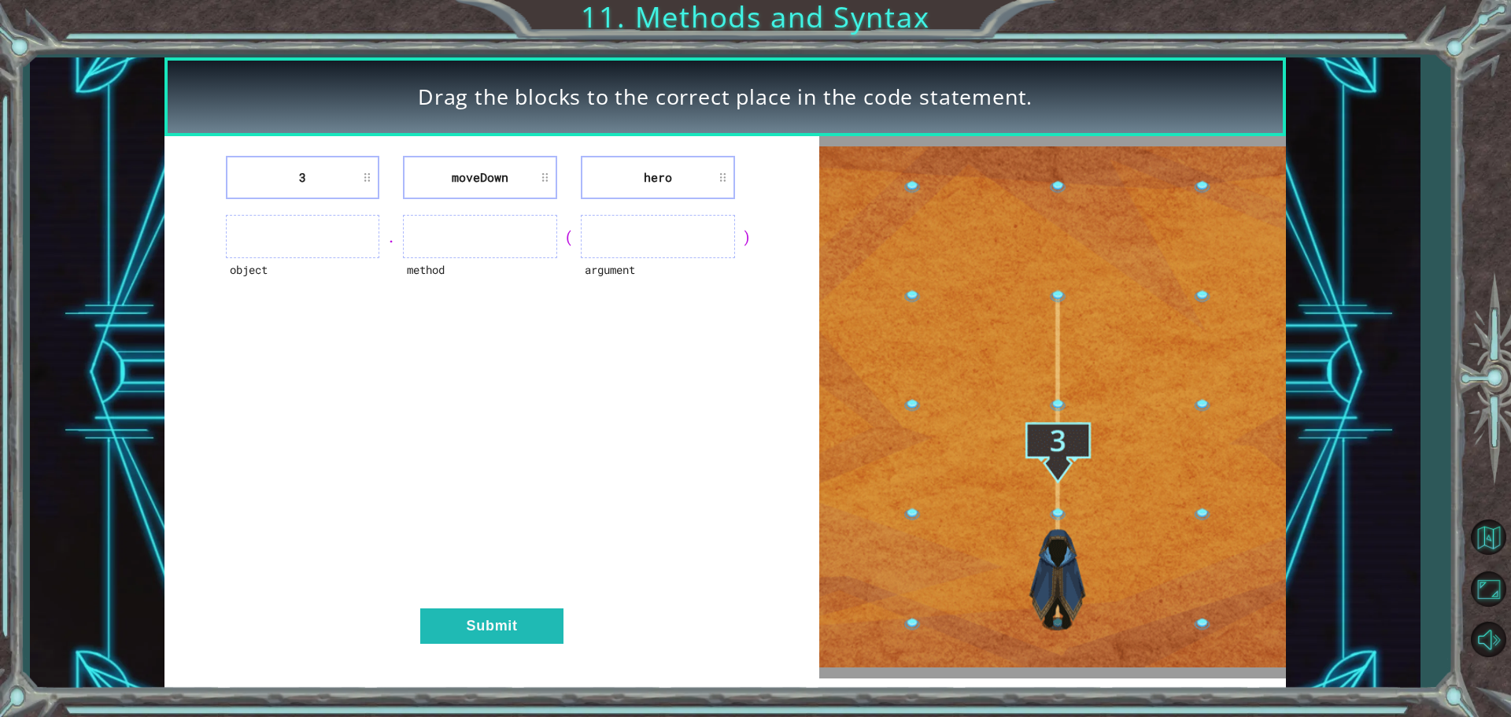
click at [587, 213] on div "3 moveDown hero object . method ( argument ) Submit" at bounding box center [492, 407] width 655 height 542
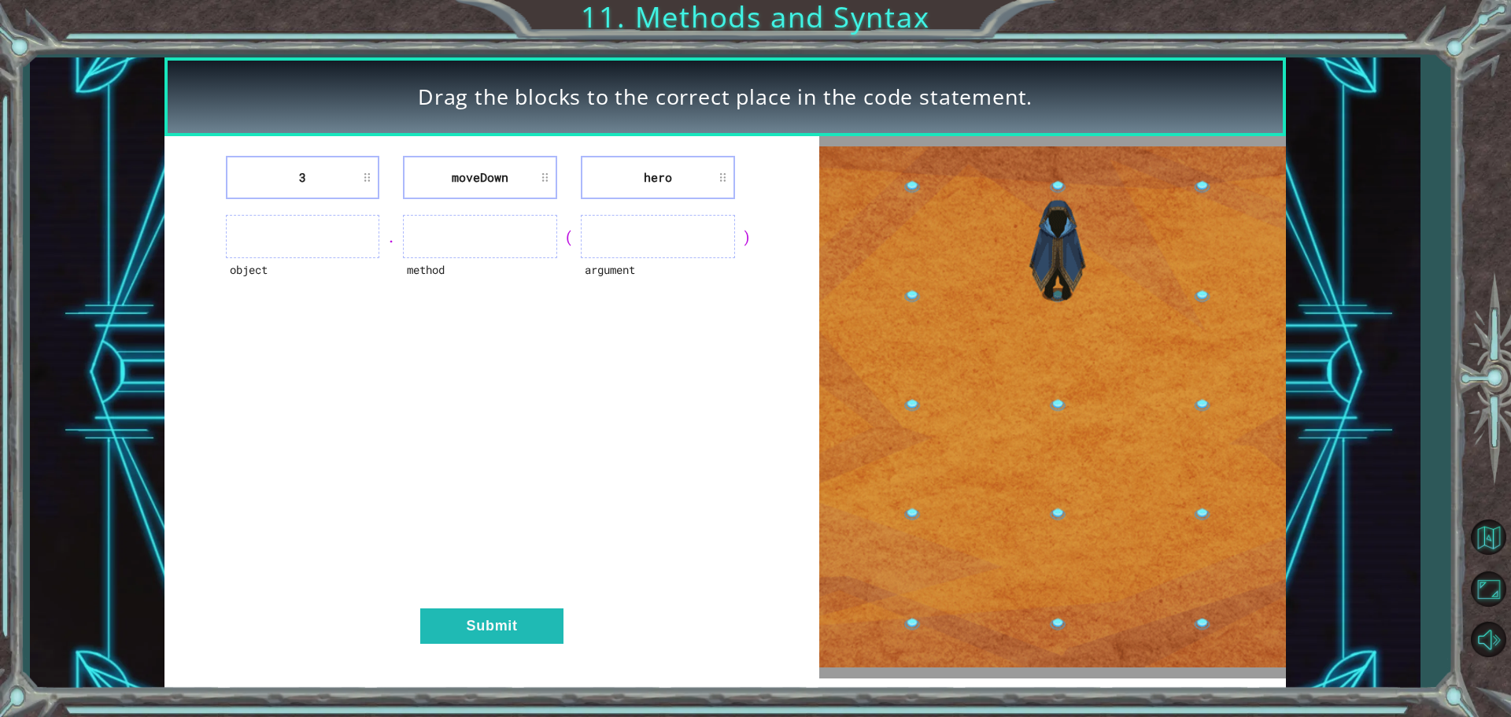
drag, startPoint x: 652, startPoint y: 250, endPoint x: 641, endPoint y: 220, distance: 31.1
click at [650, 246] on ul at bounding box center [658, 236] width 154 height 43
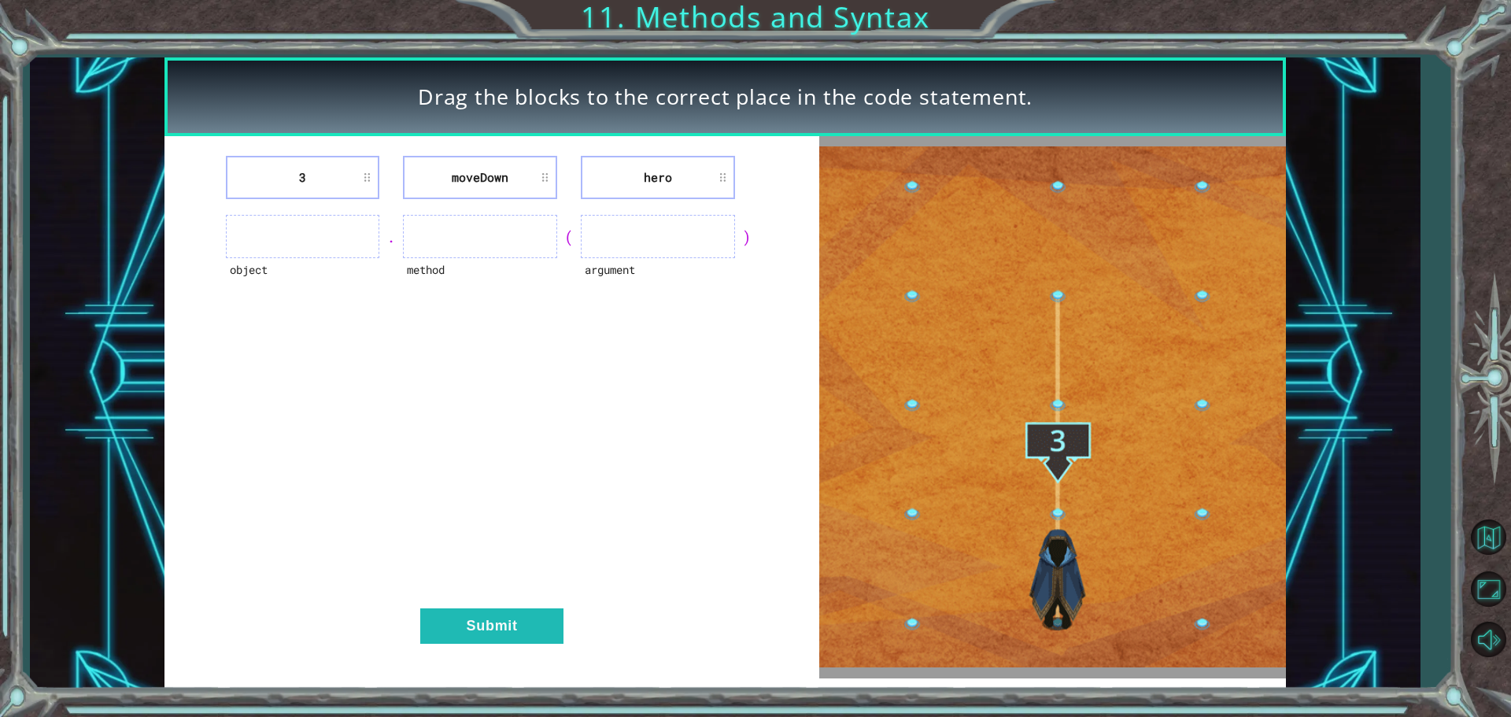
click at [642, 221] on ul at bounding box center [658, 236] width 154 height 43
click at [251, 253] on ul at bounding box center [303, 236] width 154 height 43
click at [256, 243] on ul at bounding box center [303, 236] width 154 height 43
drag, startPoint x: 257, startPoint y: 243, endPoint x: 268, endPoint y: 243, distance: 11.0
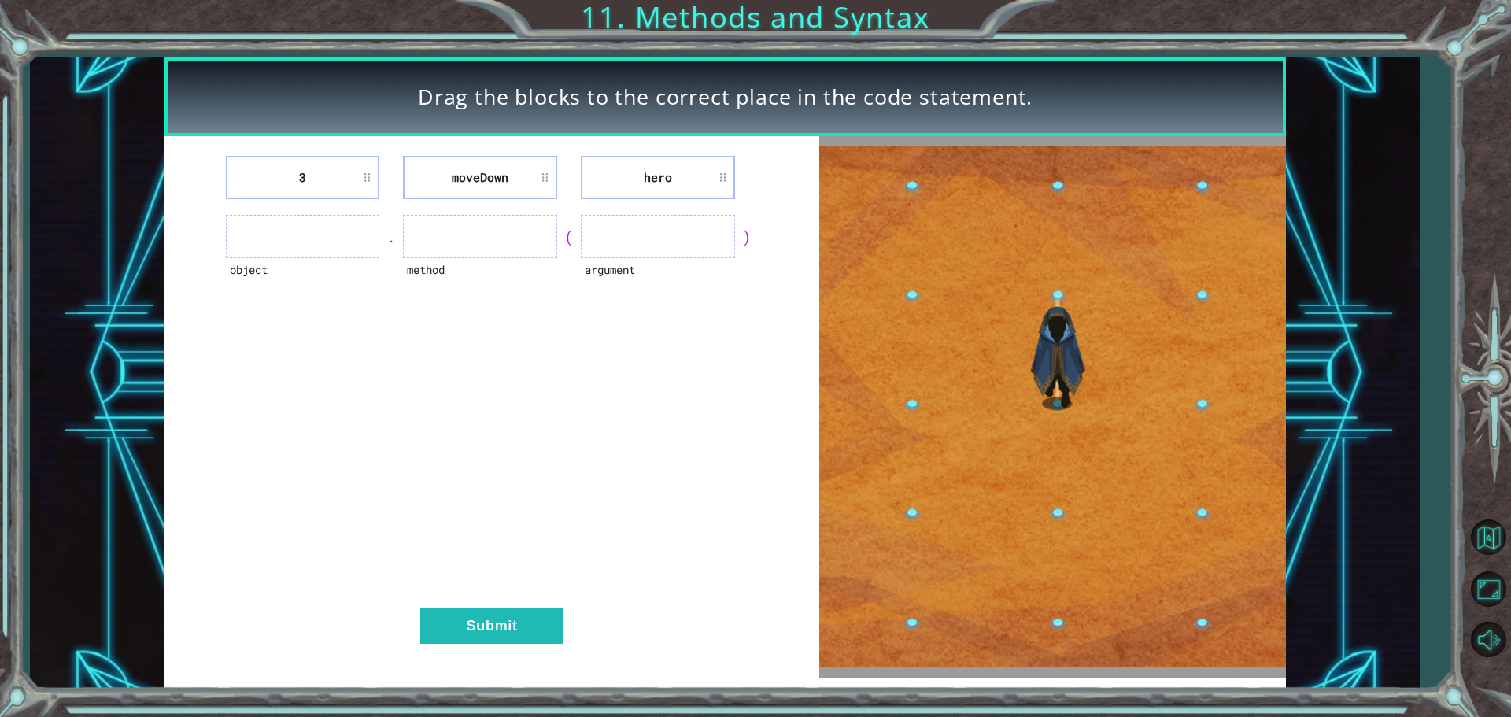
click at [258, 243] on ul at bounding box center [303, 236] width 154 height 43
click at [470, 243] on ul at bounding box center [480, 236] width 154 height 43
drag, startPoint x: 470, startPoint y: 243, endPoint x: 468, endPoint y: 253, distance: 10.4
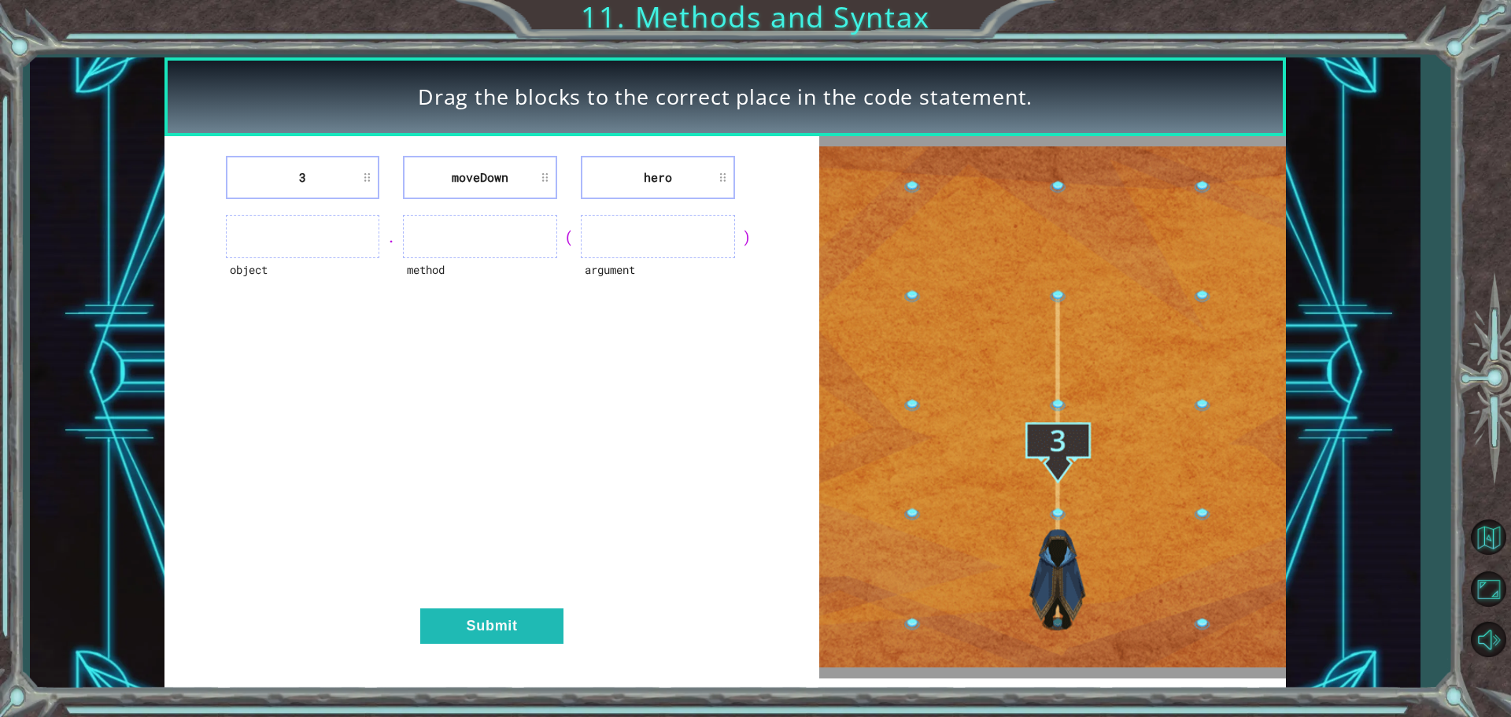
click at [468, 253] on ul at bounding box center [480, 236] width 154 height 43
click at [468, 249] on ul at bounding box center [480, 236] width 154 height 43
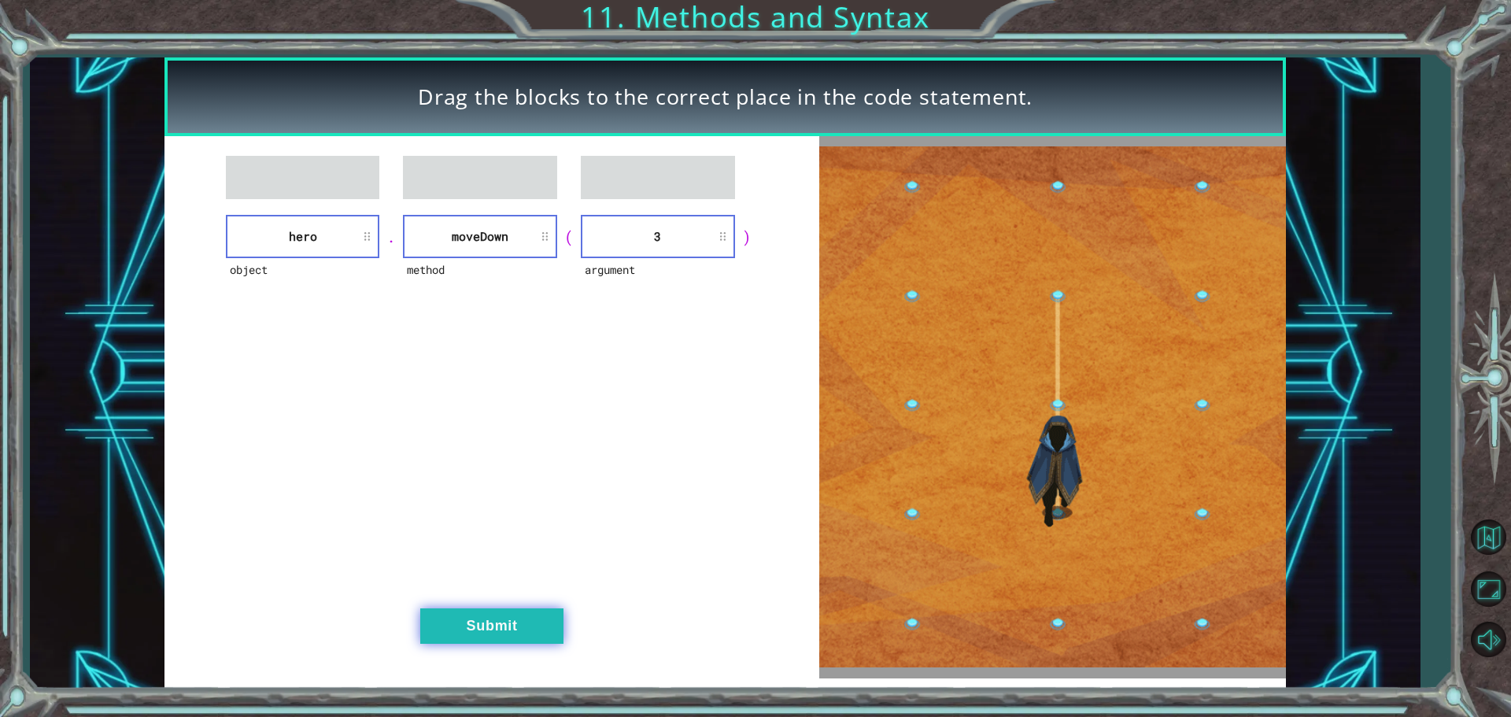
click at [478, 630] on button "Submit" at bounding box center [491, 626] width 143 height 35
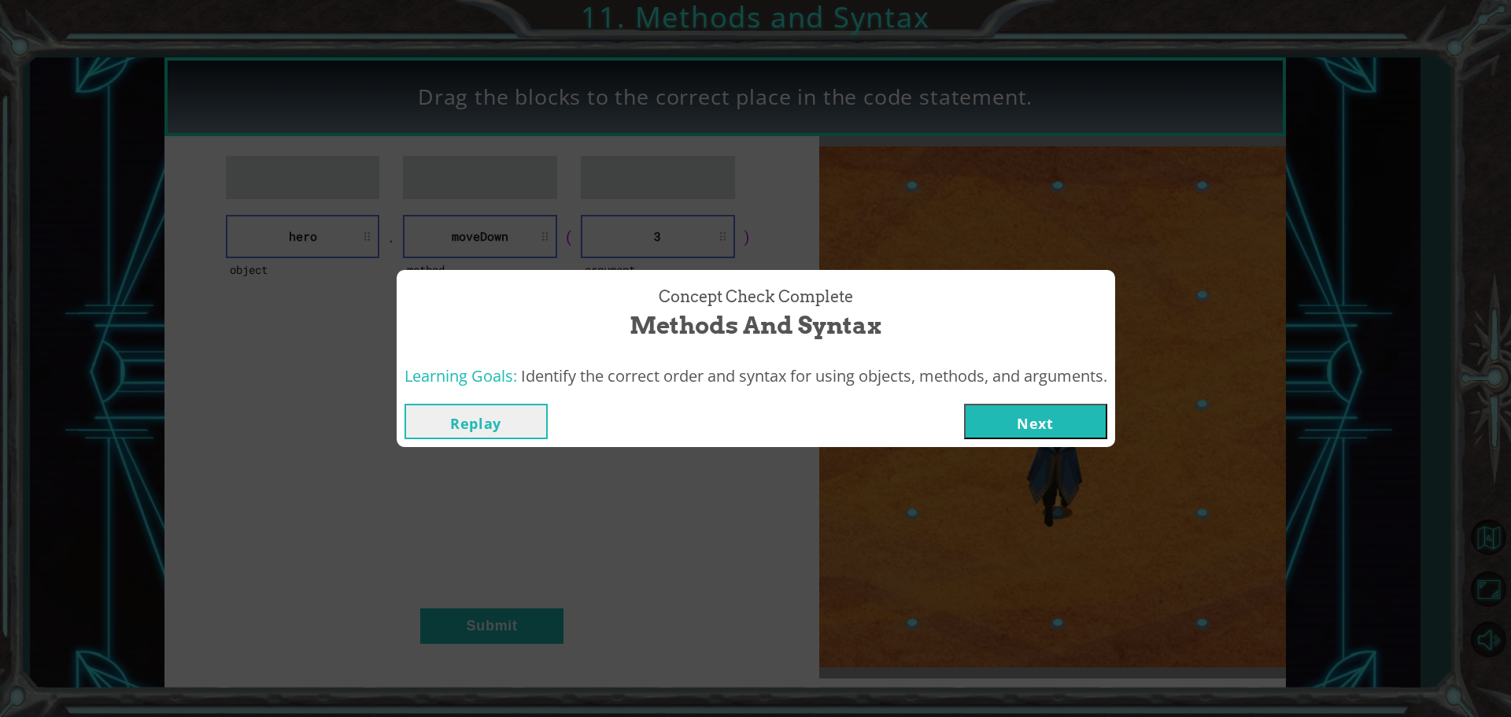
drag, startPoint x: 998, startPoint y: 402, endPoint x: 1000, endPoint y: 410, distance: 8.0
click at [999, 409] on div "Replay Next" at bounding box center [756, 421] width 719 height 51
click at [1000, 410] on button "Next" at bounding box center [1035, 421] width 143 height 35
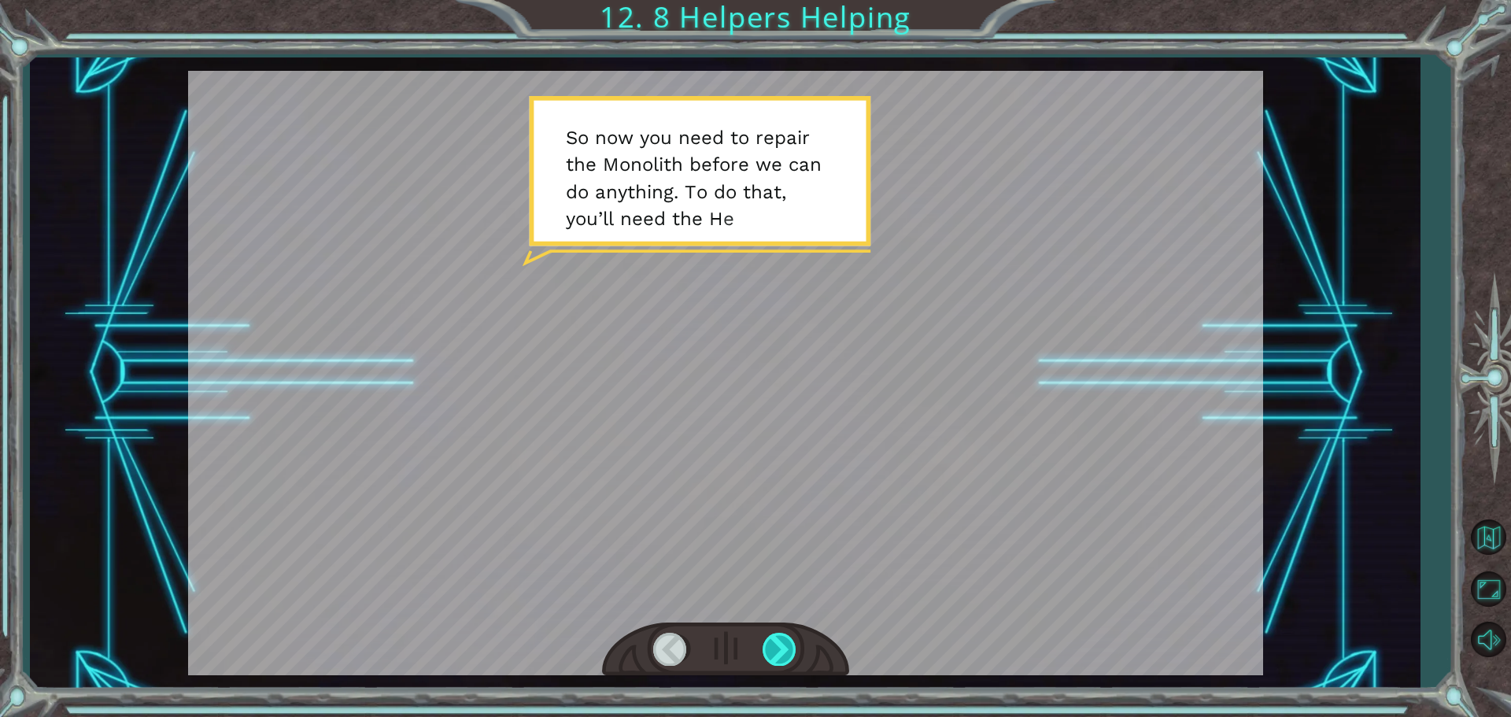
click at [778, 649] on div at bounding box center [780, 649] width 35 height 32
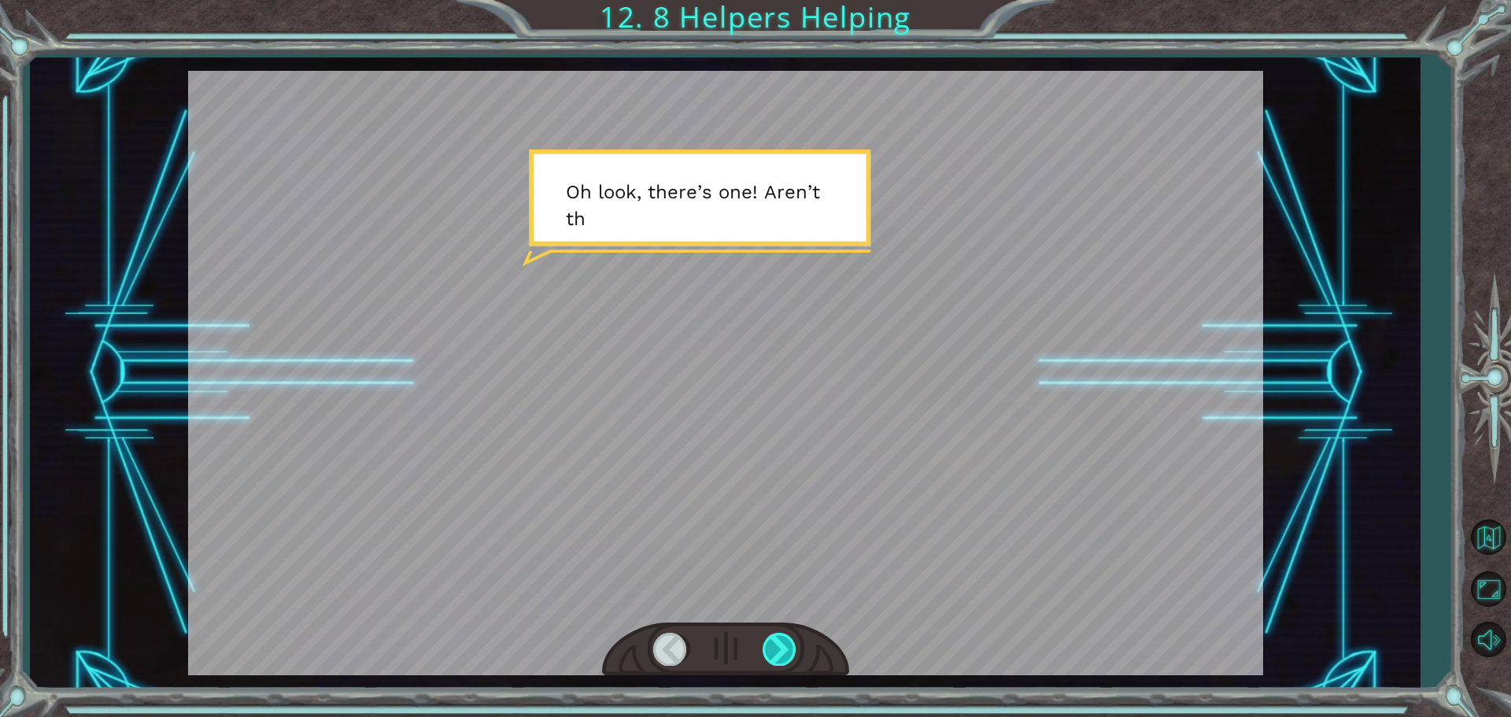
click at [778, 649] on div at bounding box center [780, 649] width 35 height 32
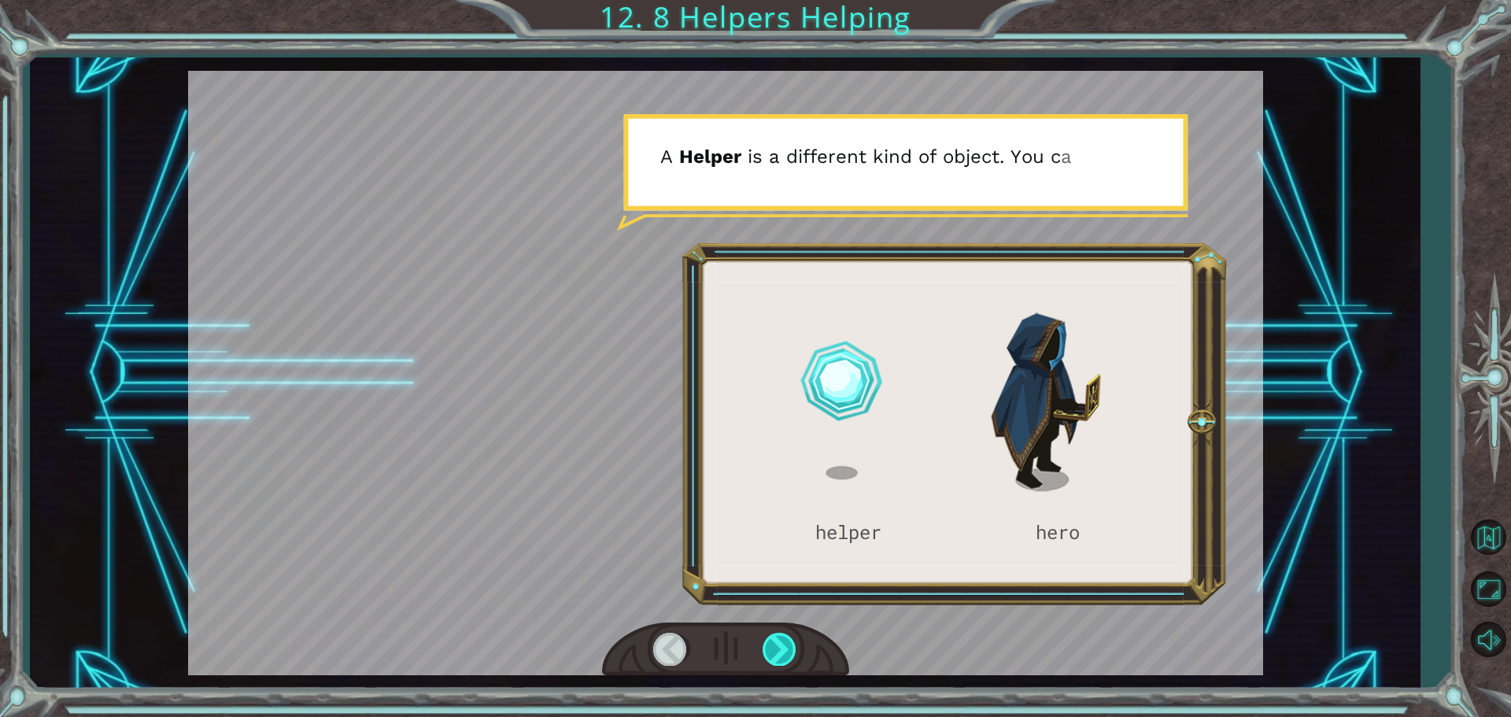
click at [778, 649] on div at bounding box center [780, 649] width 35 height 32
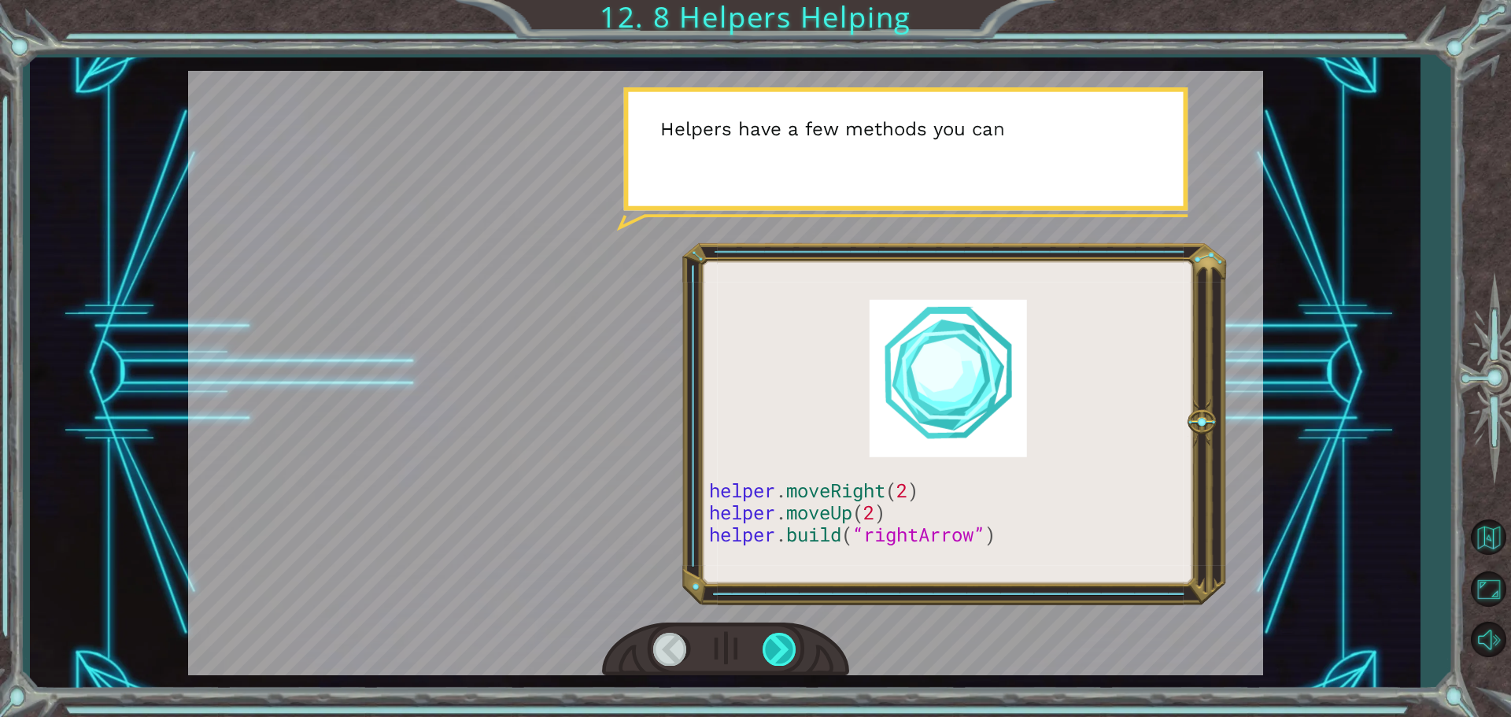
click at [778, 649] on div at bounding box center [780, 649] width 35 height 32
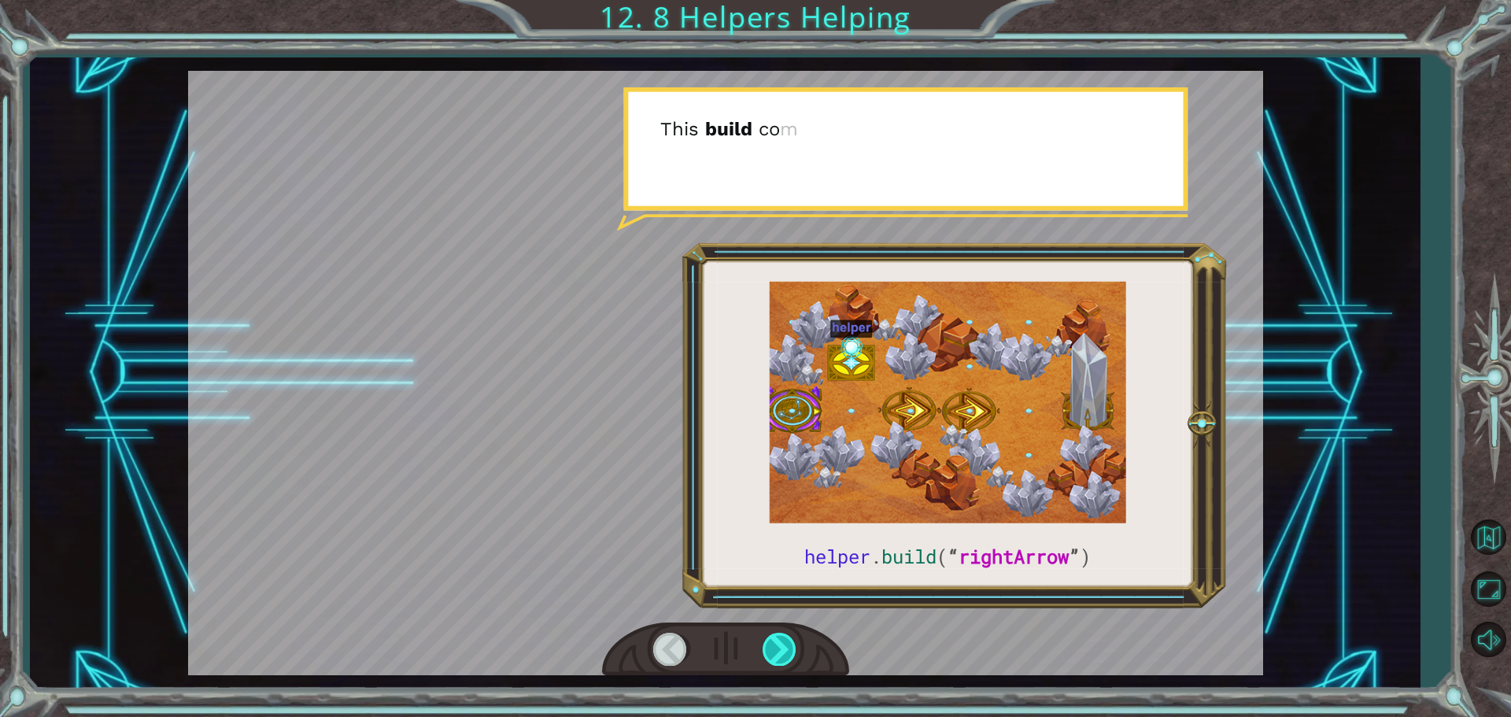
click at [778, 648] on div at bounding box center [780, 649] width 35 height 32
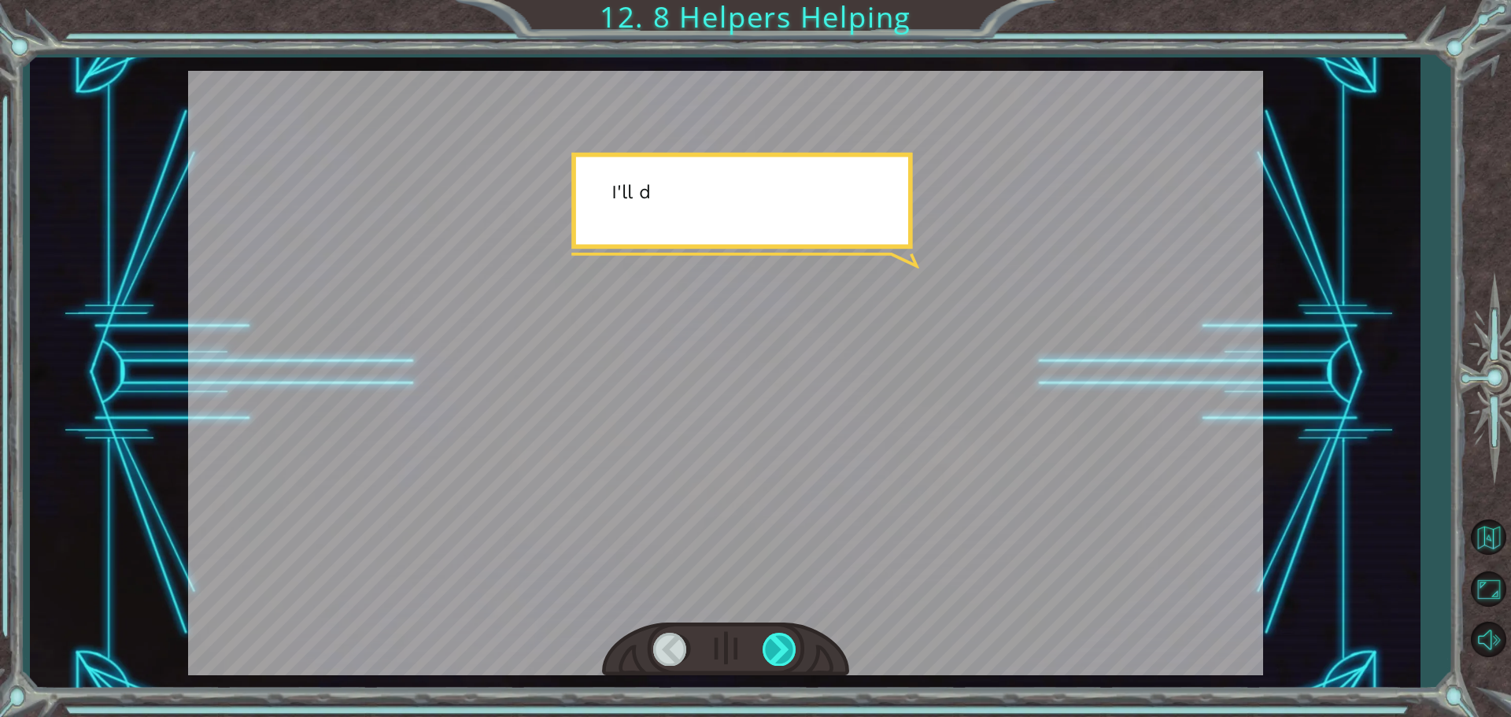
click at [778, 648] on div at bounding box center [780, 649] width 35 height 32
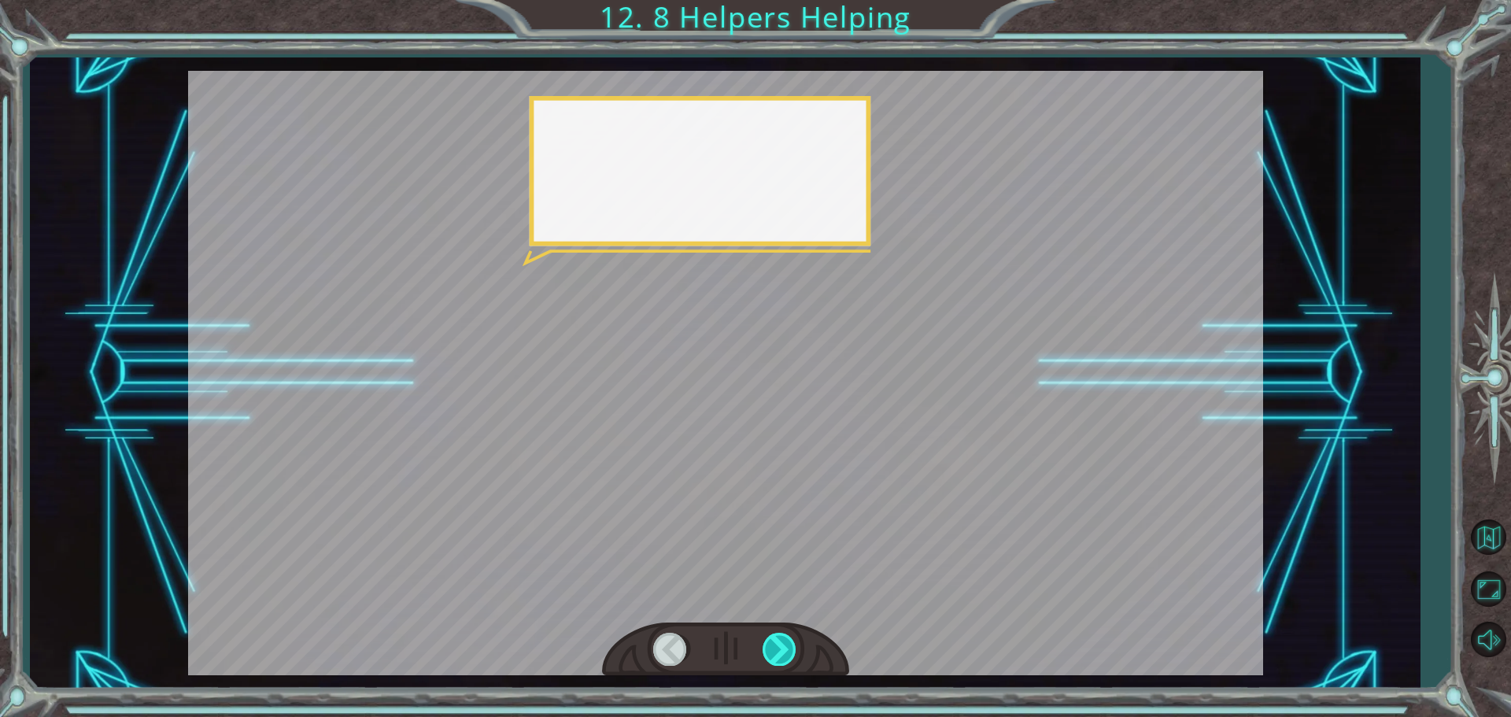
click at [778, 648] on div at bounding box center [780, 649] width 35 height 32
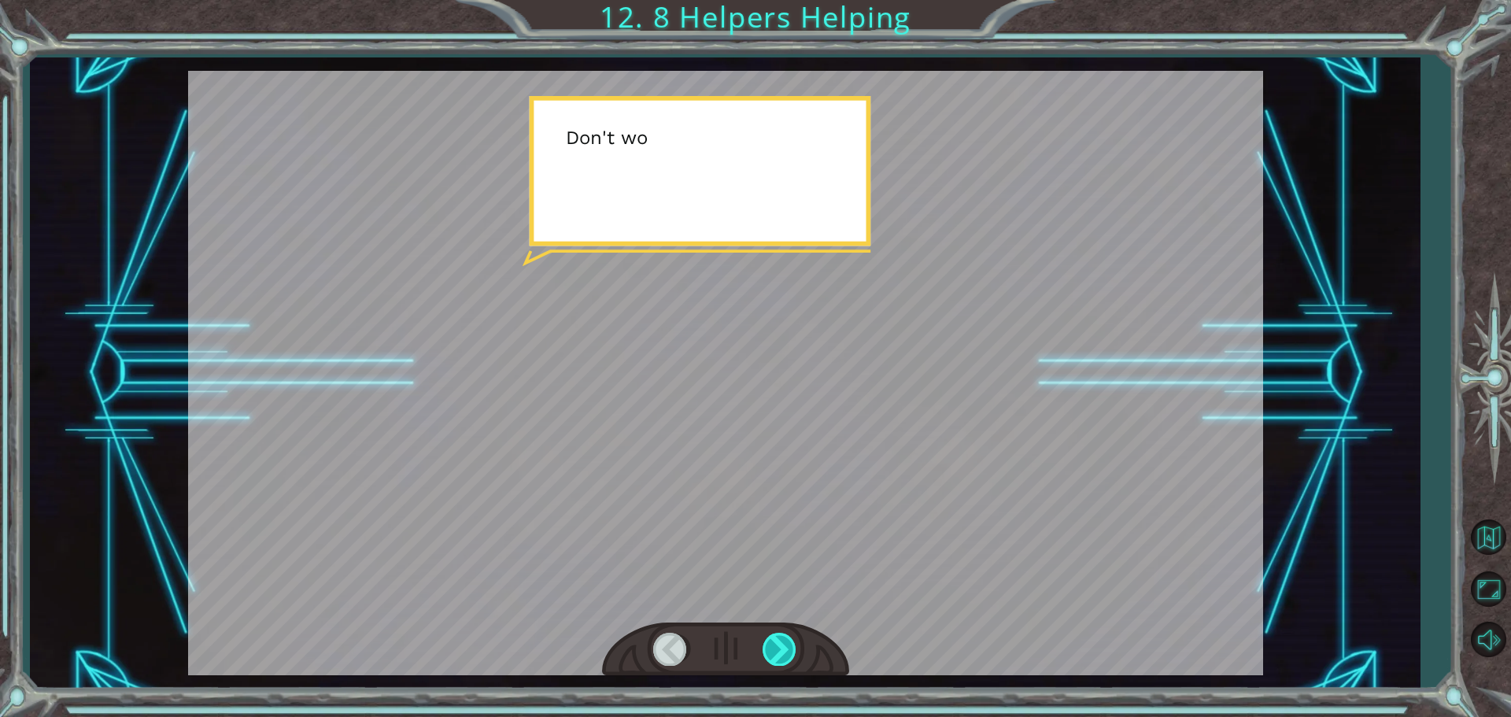
click at [778, 648] on div at bounding box center [780, 649] width 35 height 32
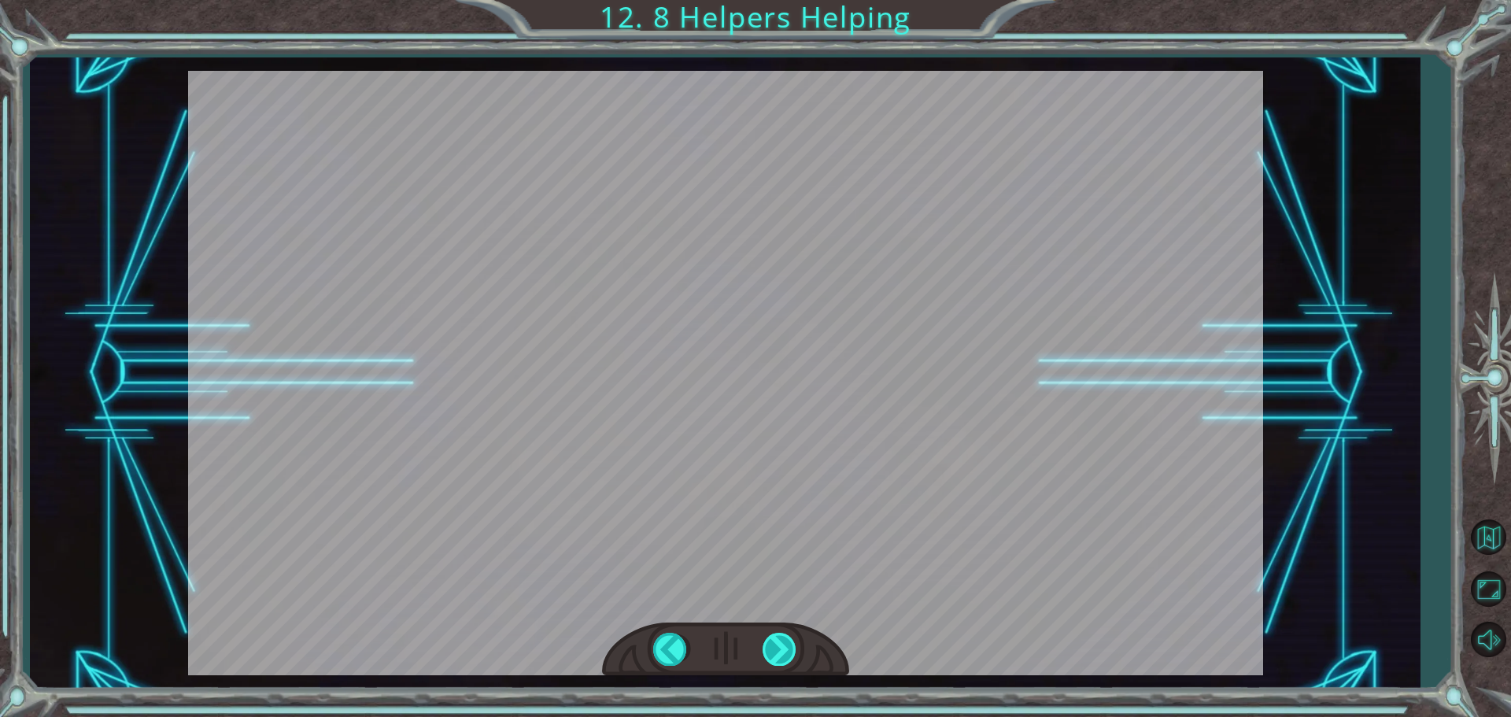
click at [778, 648] on div at bounding box center [780, 649] width 35 height 32
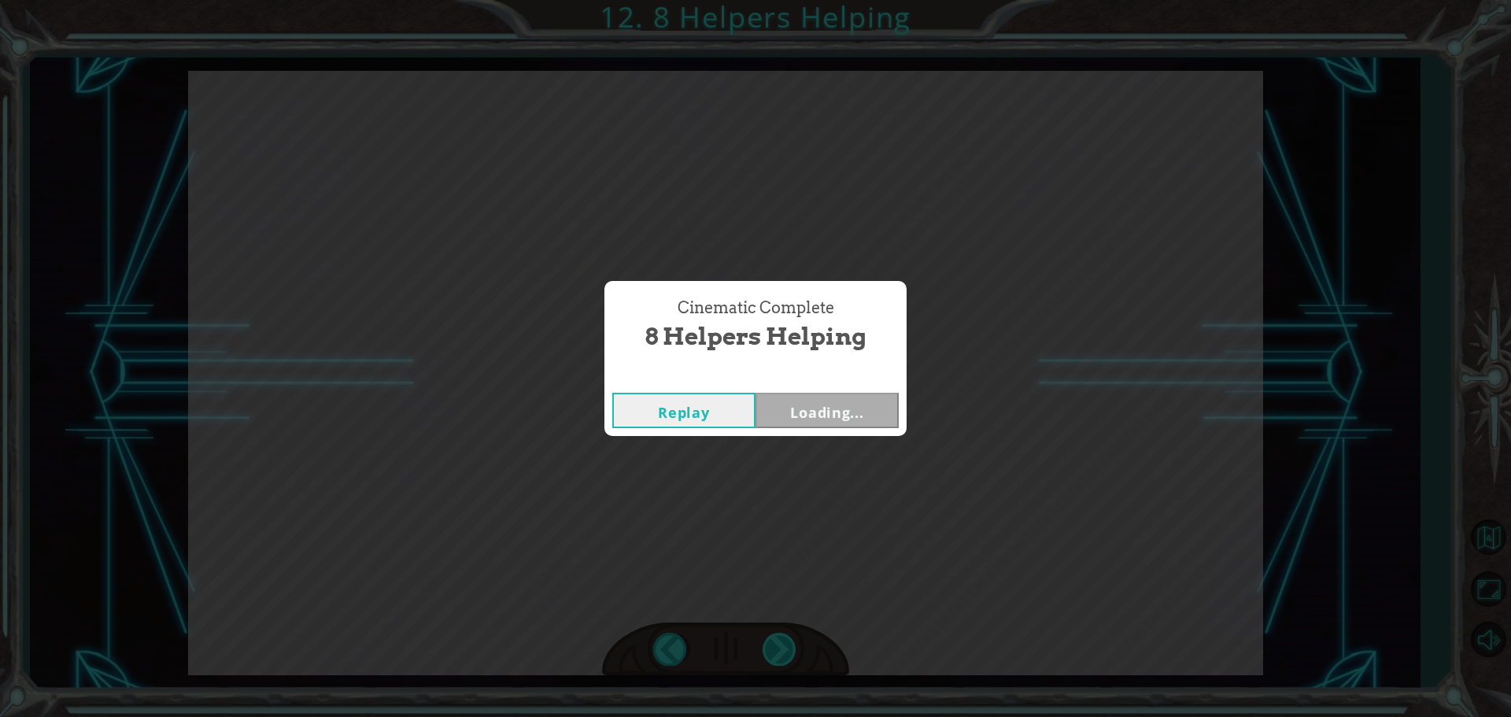
click at [778, 648] on div "Cinematic Complete 8 Helpers Helping Replay Loading..." at bounding box center [755, 358] width 1511 height 717
click at [767, 621] on div "Cinematic Complete 8 Helpers Helping Replay Loading..." at bounding box center [755, 358] width 1511 height 717
click at [767, 621] on div "Cinematic Complete 8 Helpers Helping Replay Next" at bounding box center [755, 358] width 1511 height 717
click at [797, 401] on button "Next" at bounding box center [827, 410] width 143 height 35
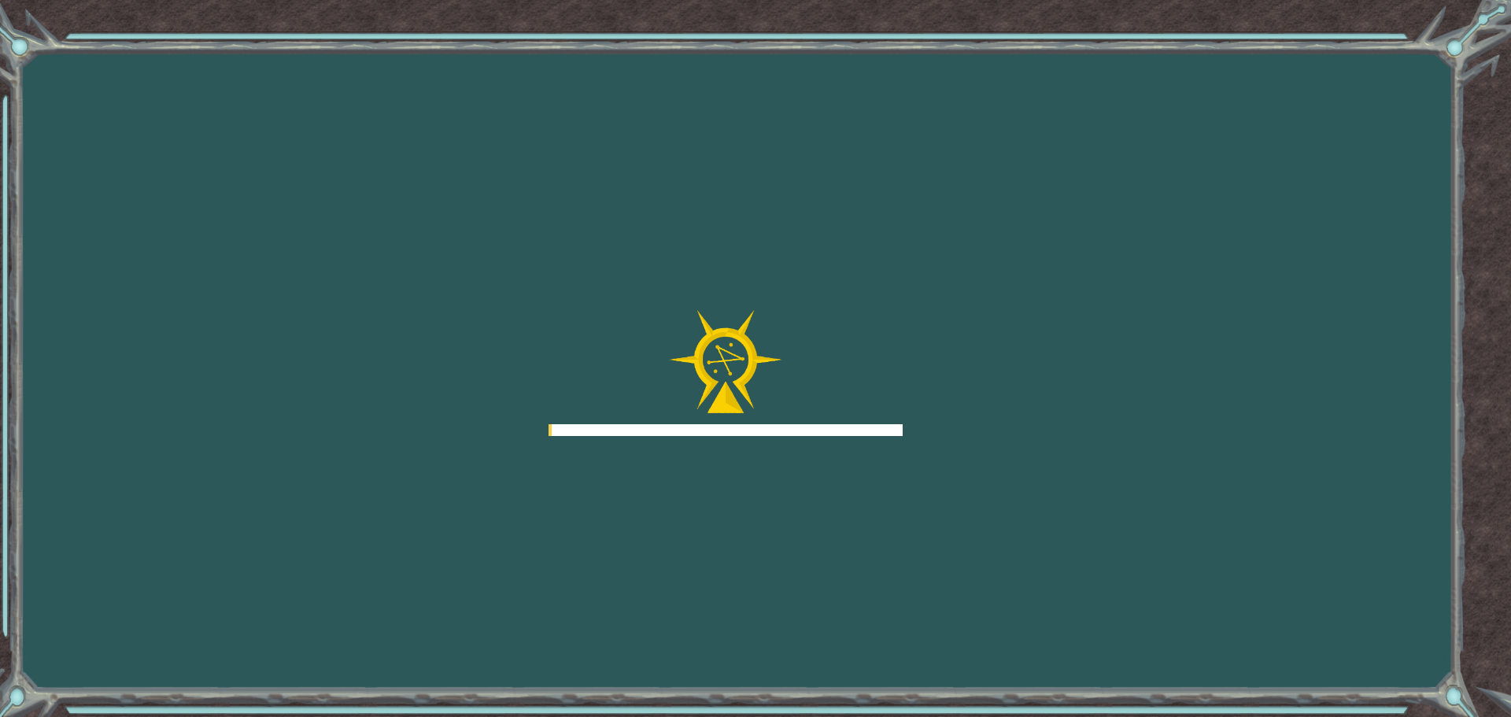
click at [797, 427] on div at bounding box center [726, 373] width 354 height 126
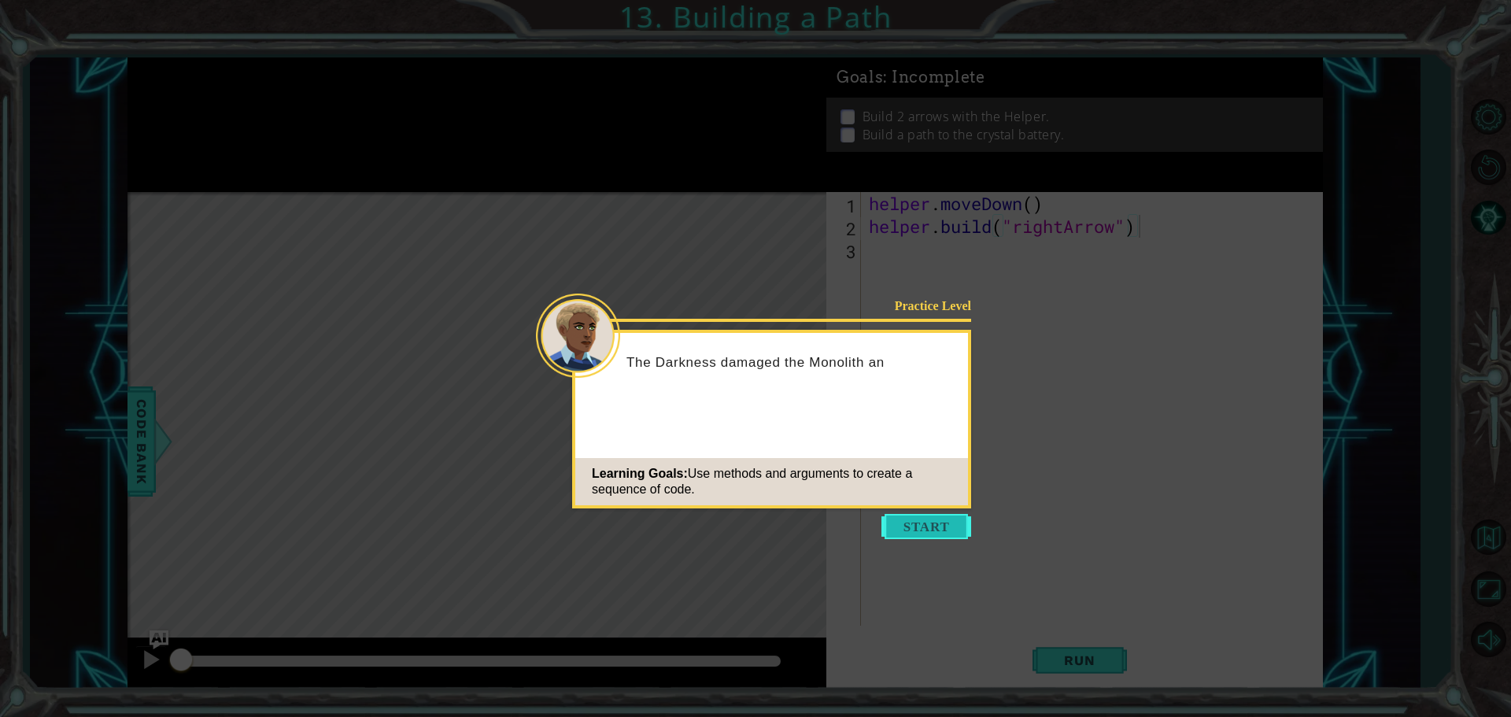
click at [940, 523] on button "Start" at bounding box center [927, 526] width 90 height 25
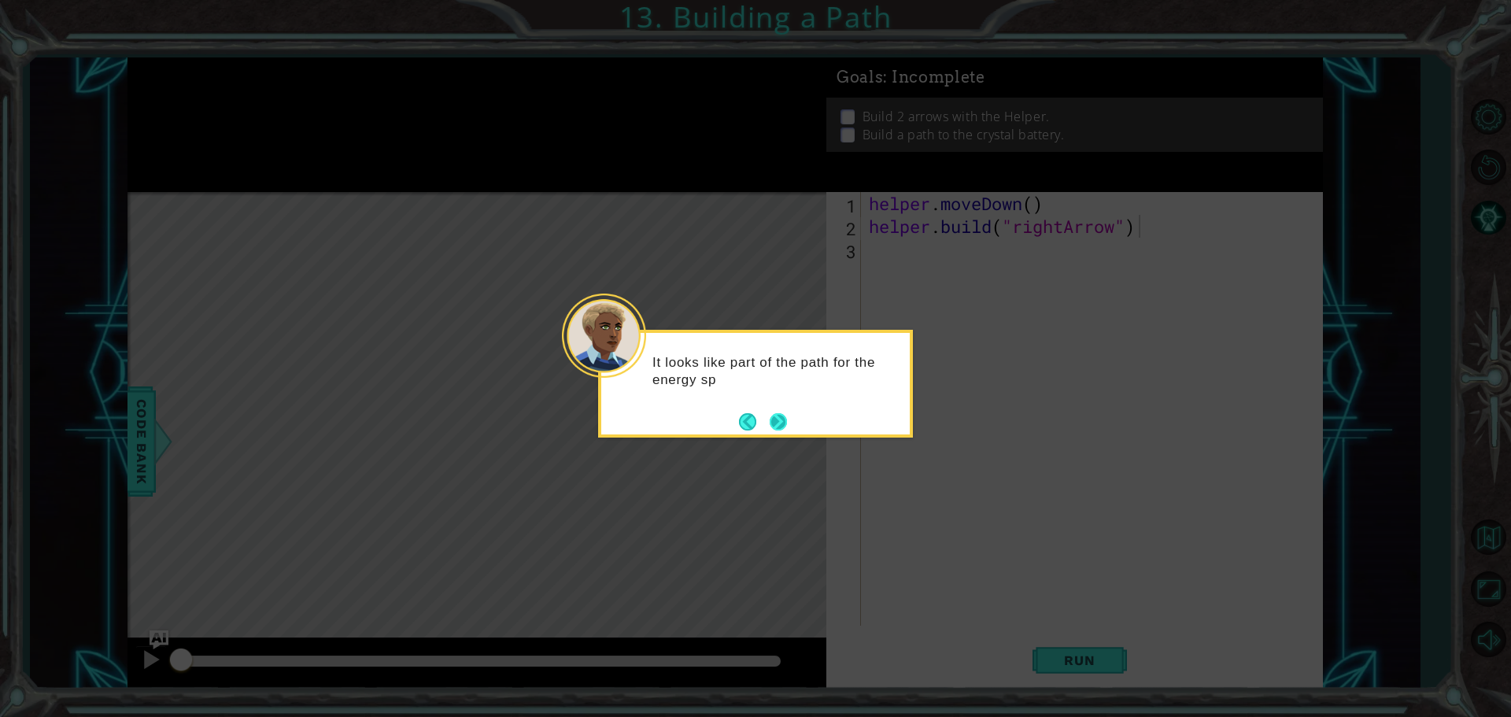
drag, startPoint x: 764, startPoint y: 412, endPoint x: 774, endPoint y: 421, distance: 13.9
click at [768, 420] on footer at bounding box center [763, 422] width 48 height 24
click at [774, 421] on button "Next" at bounding box center [778, 422] width 27 height 27
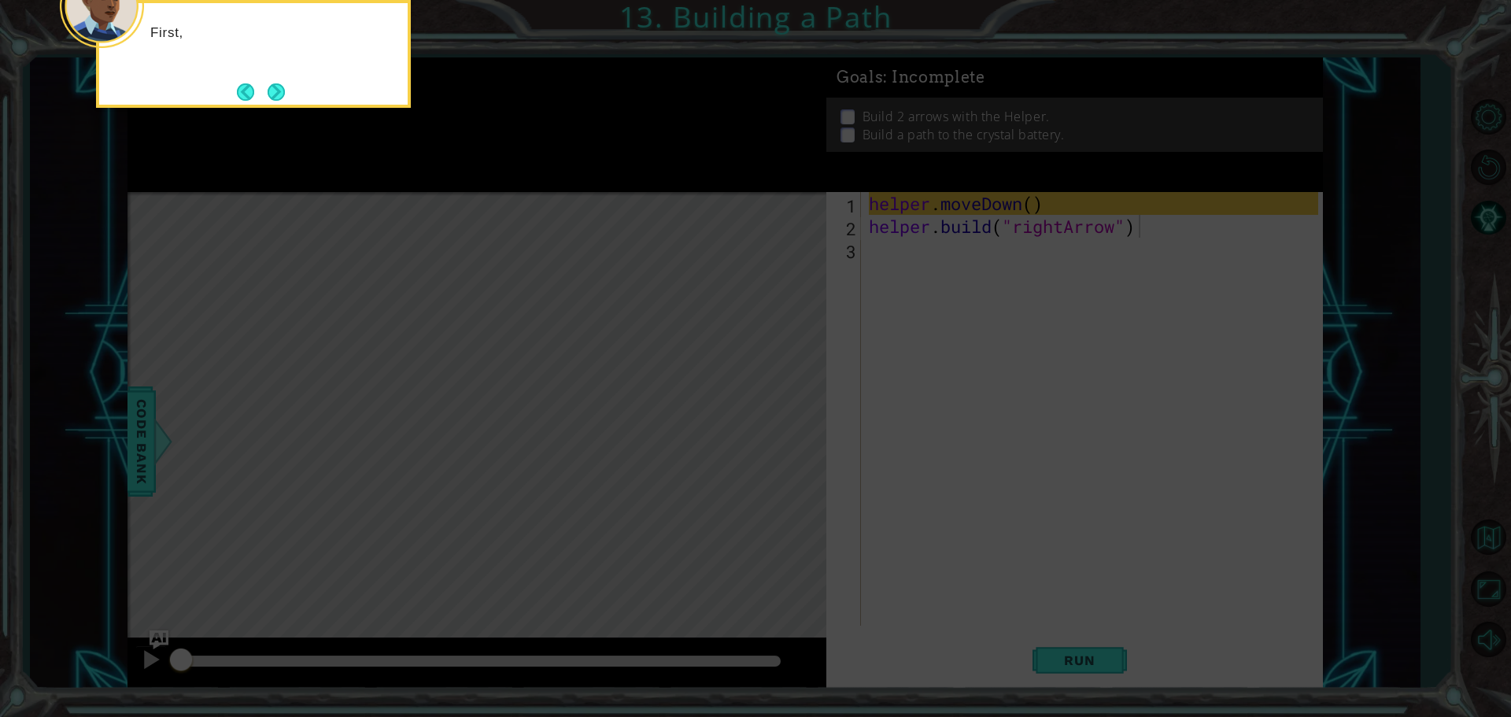
click at [774, 421] on icon at bounding box center [755, 107] width 1511 height 1219
click at [267, 81] on button "Next" at bounding box center [276, 92] width 27 height 27
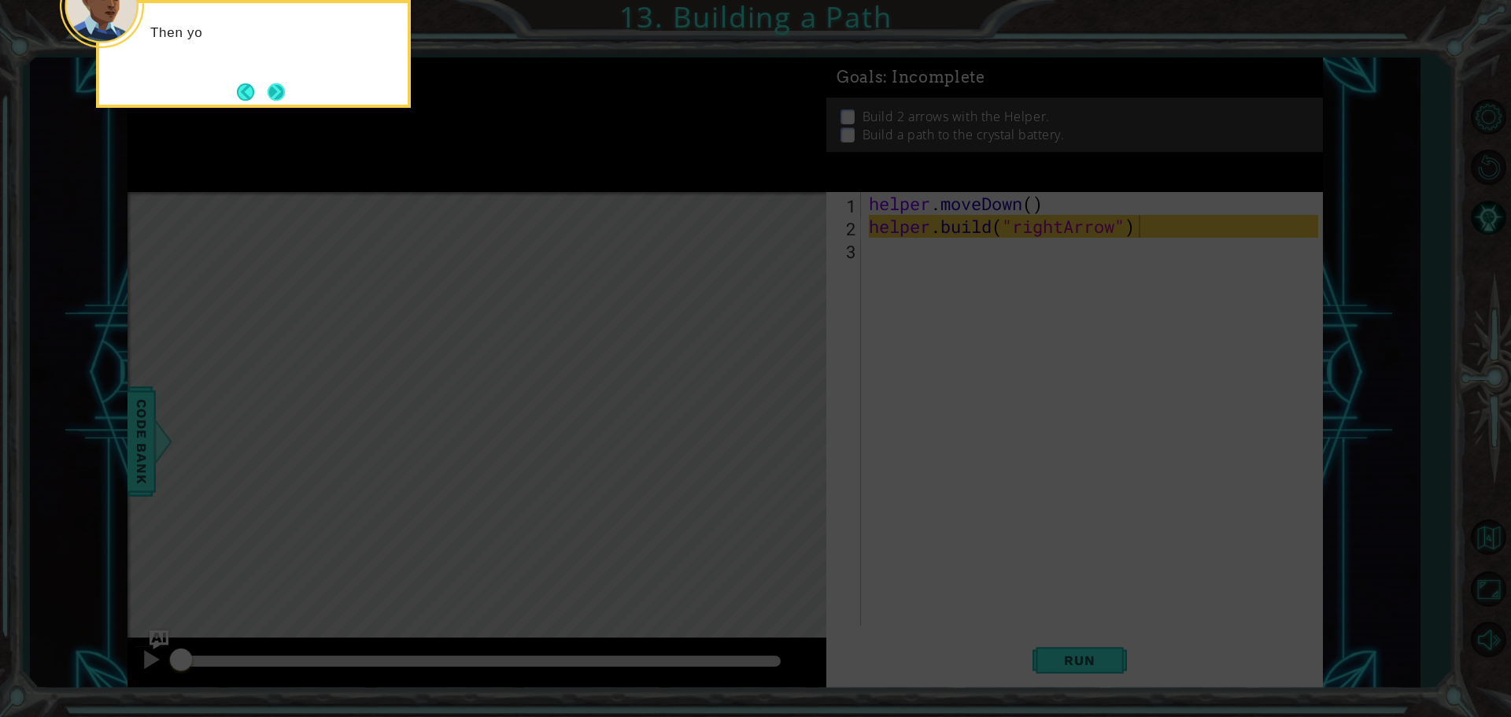
click at [270, 92] on button "Next" at bounding box center [276, 92] width 18 height 18
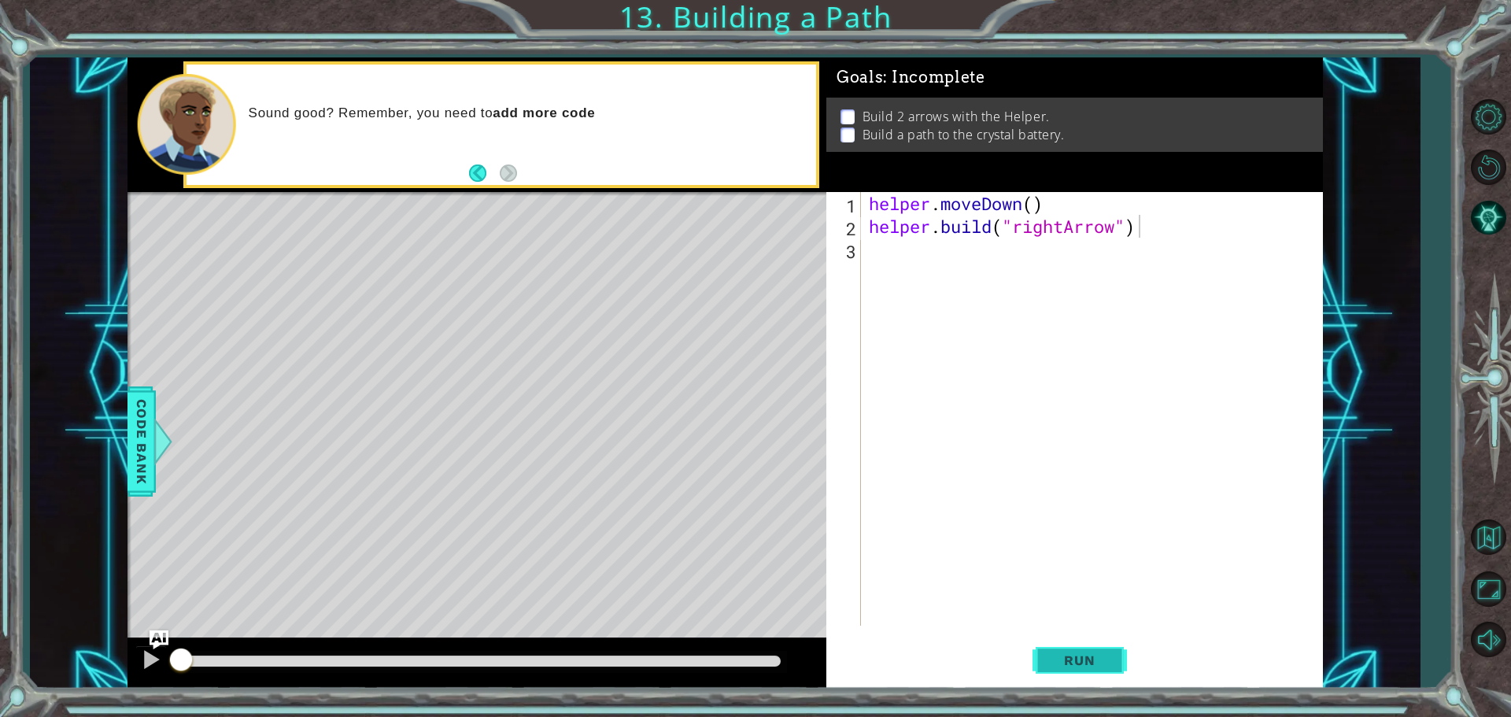
click at [1064, 667] on span "Run" at bounding box center [1080, 661] width 62 height 16
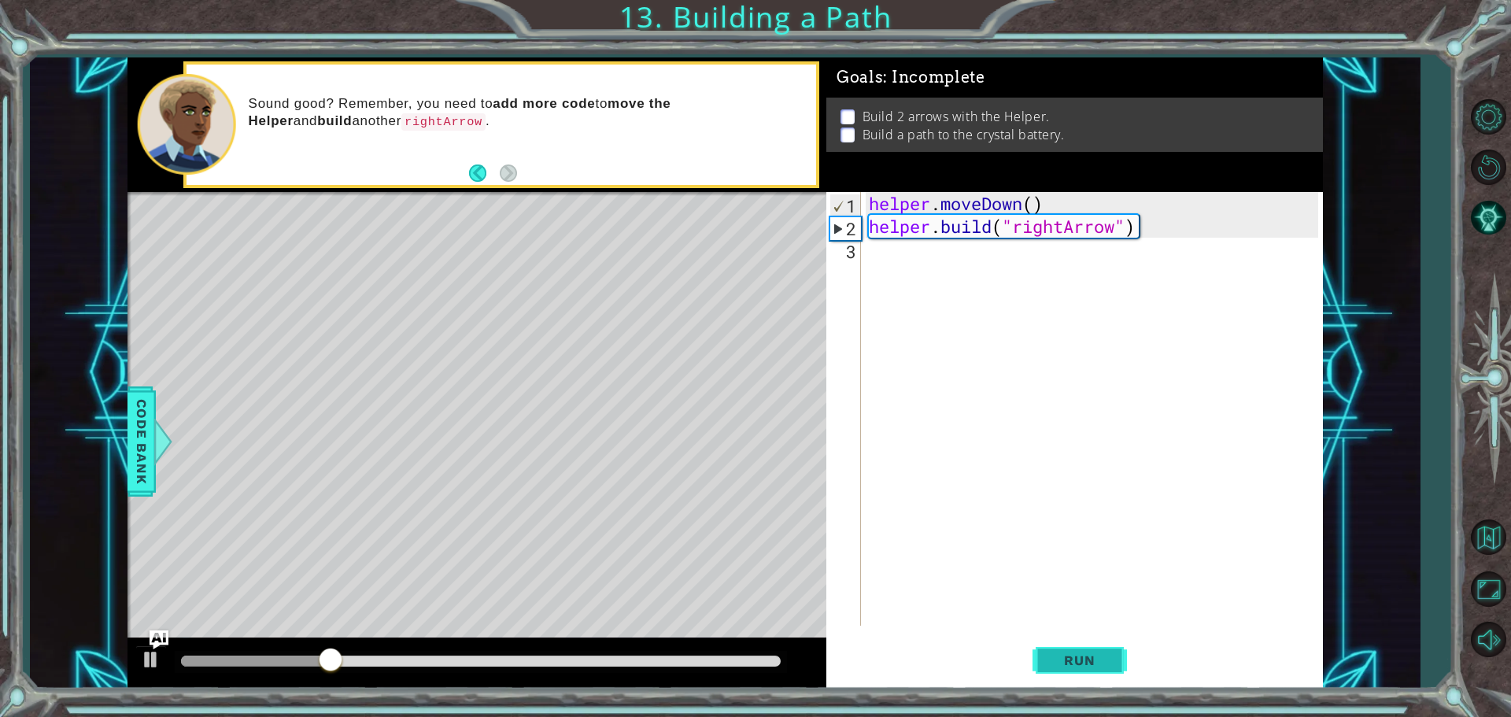
click at [1066, 654] on span "Run" at bounding box center [1080, 661] width 62 height 16
click at [1093, 649] on button "Run" at bounding box center [1080, 660] width 94 height 50
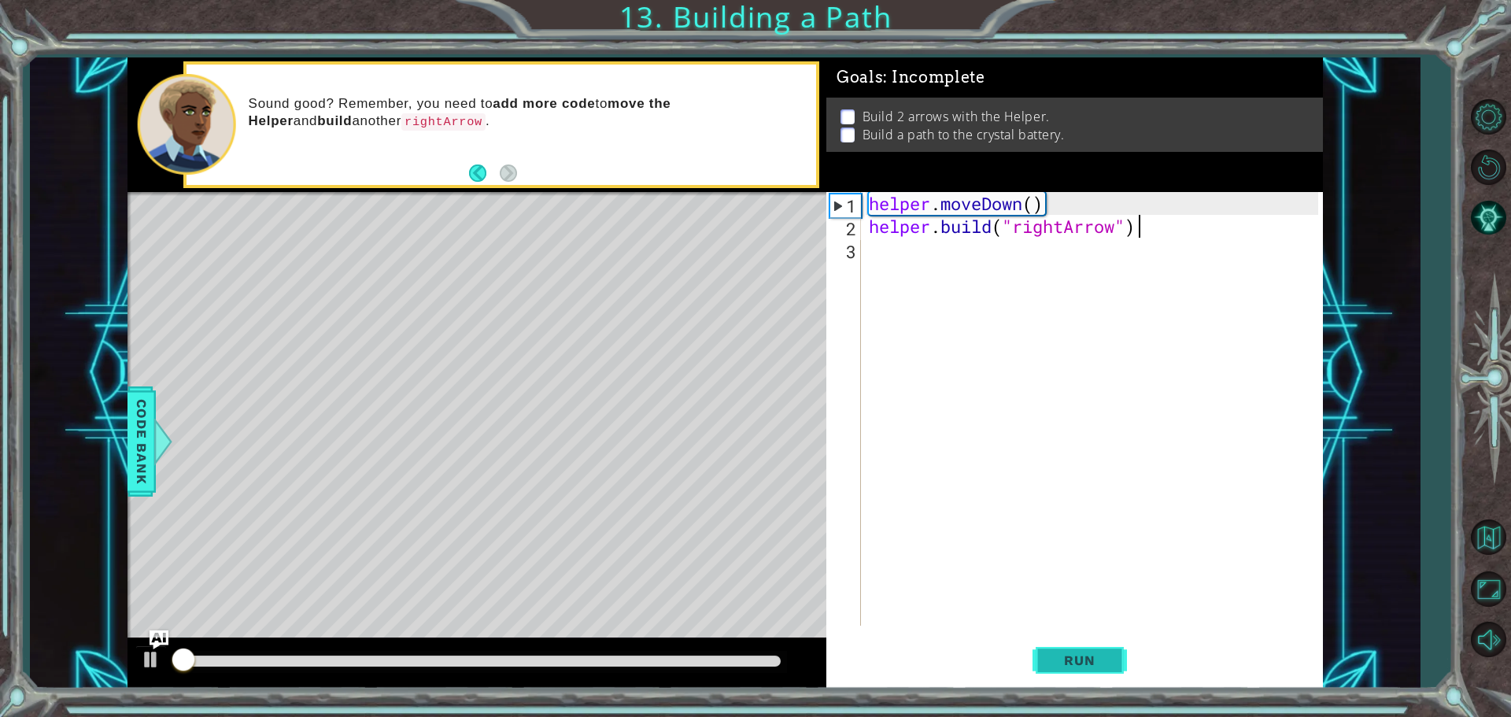
click at [1093, 649] on button "Run" at bounding box center [1080, 660] width 94 height 50
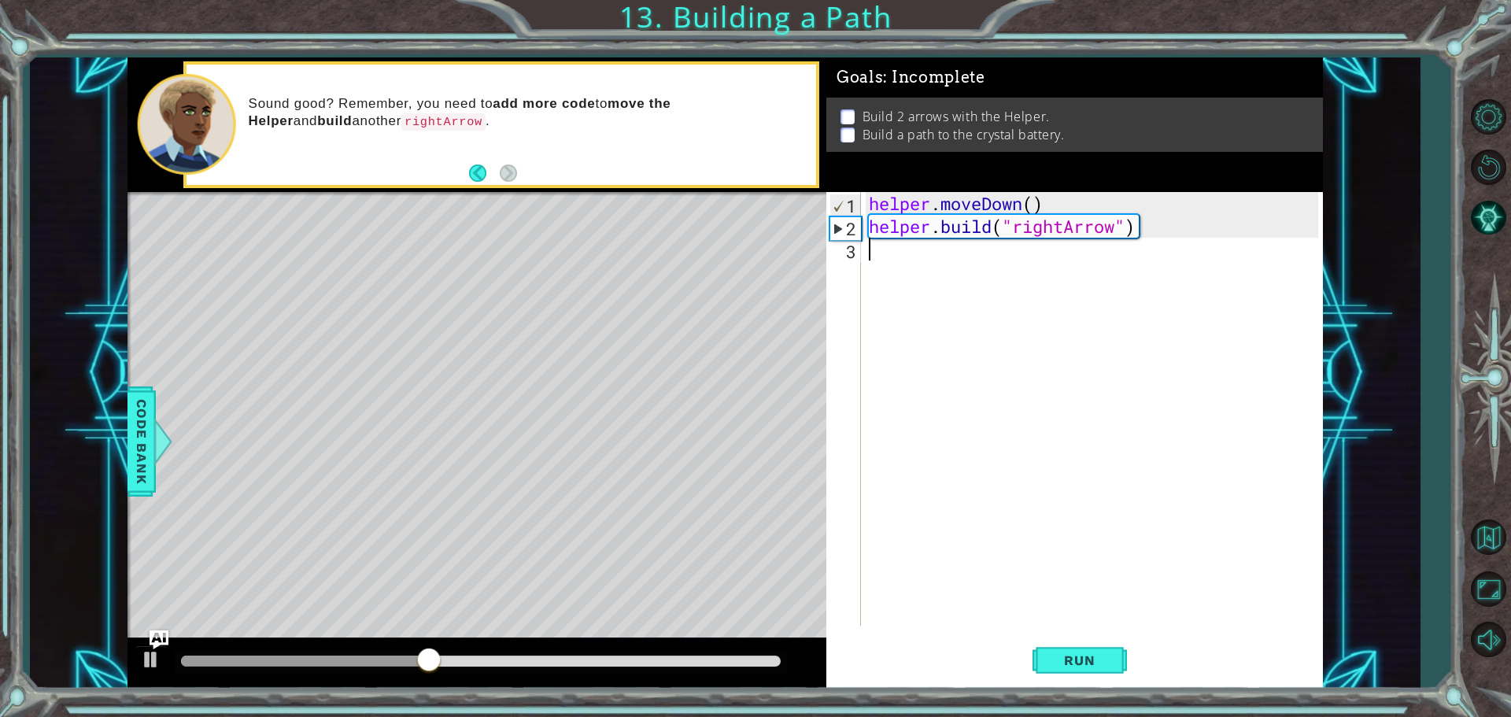
click at [918, 275] on div "helper . moveDown ( ) helper . build ( "rightArrow" )" at bounding box center [1096, 431] width 461 height 479
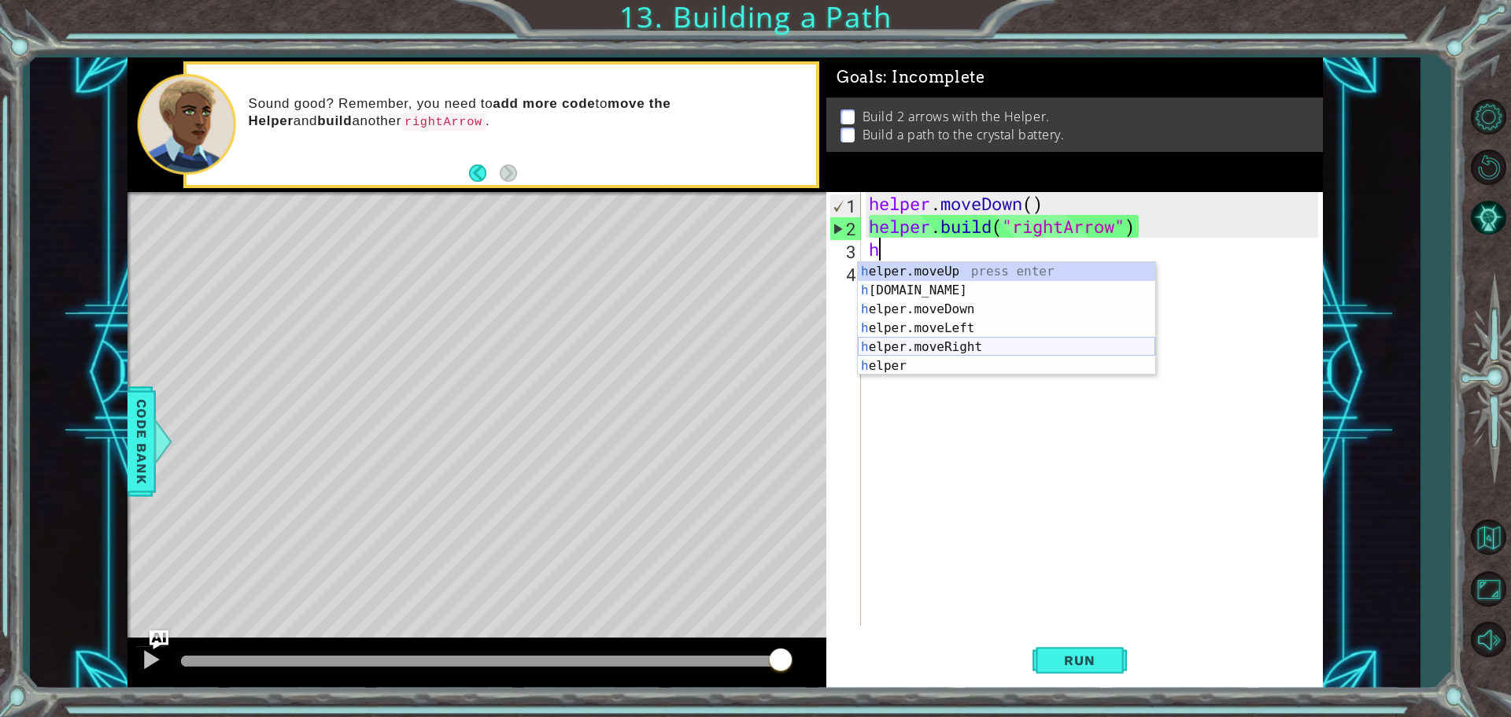
click at [961, 339] on div "h elper.moveUp press enter h [DOMAIN_NAME] press enter h elper.moveDown press e…" at bounding box center [1007, 337] width 298 height 151
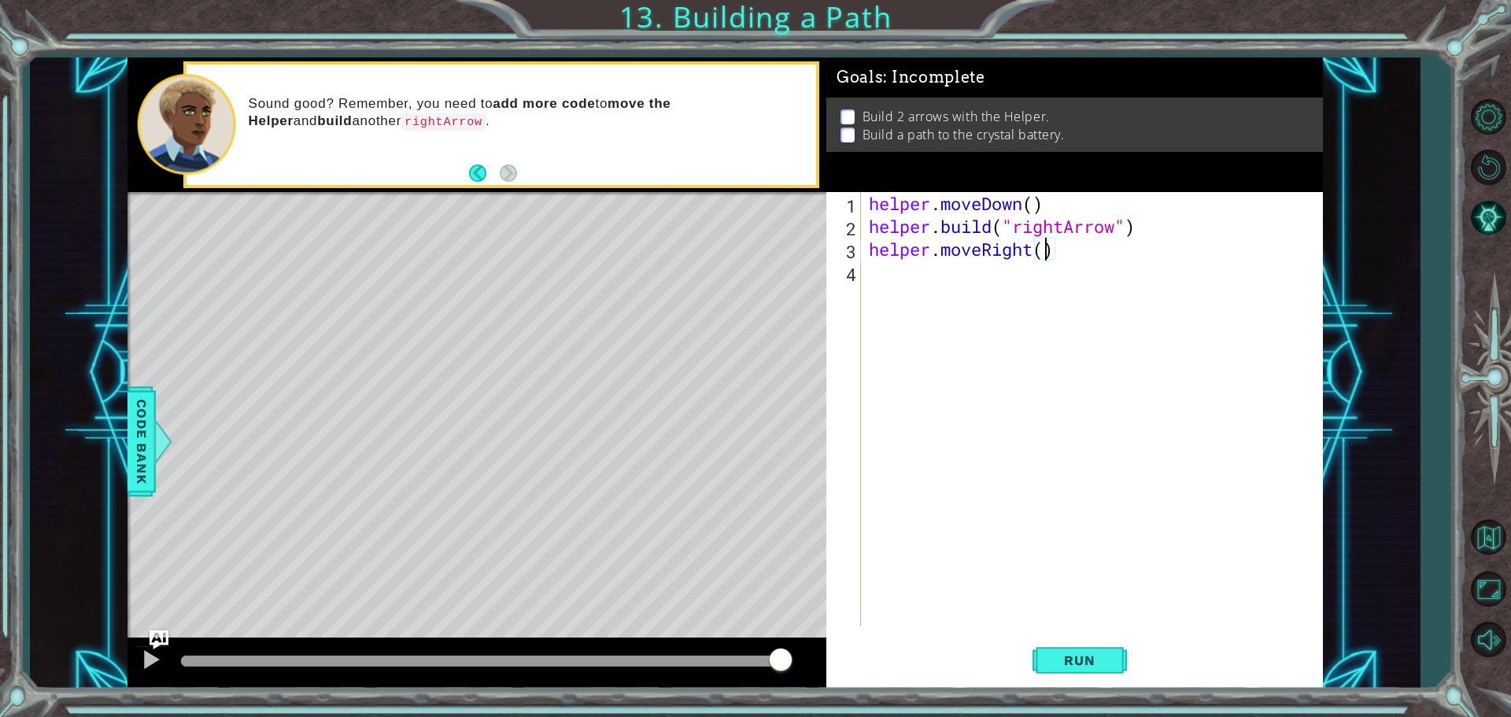
scroll to position [0, 8]
type textarea "helper.moveRight(3)"
click at [1071, 666] on span "Run" at bounding box center [1080, 661] width 62 height 16
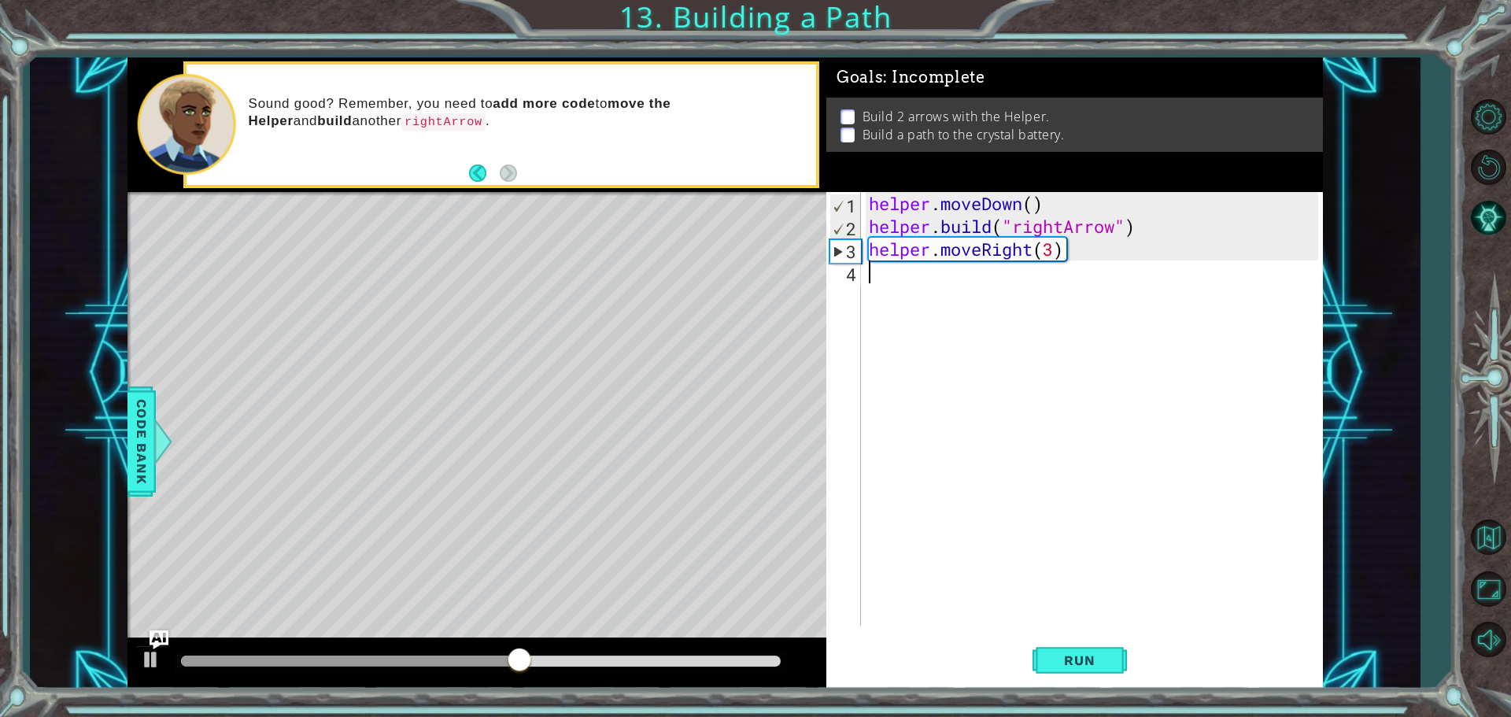
click at [886, 278] on div "helper . moveDown ( ) helper . build ( "rightArrow" ) helper . moveRight ( 3 )" at bounding box center [1096, 431] width 461 height 479
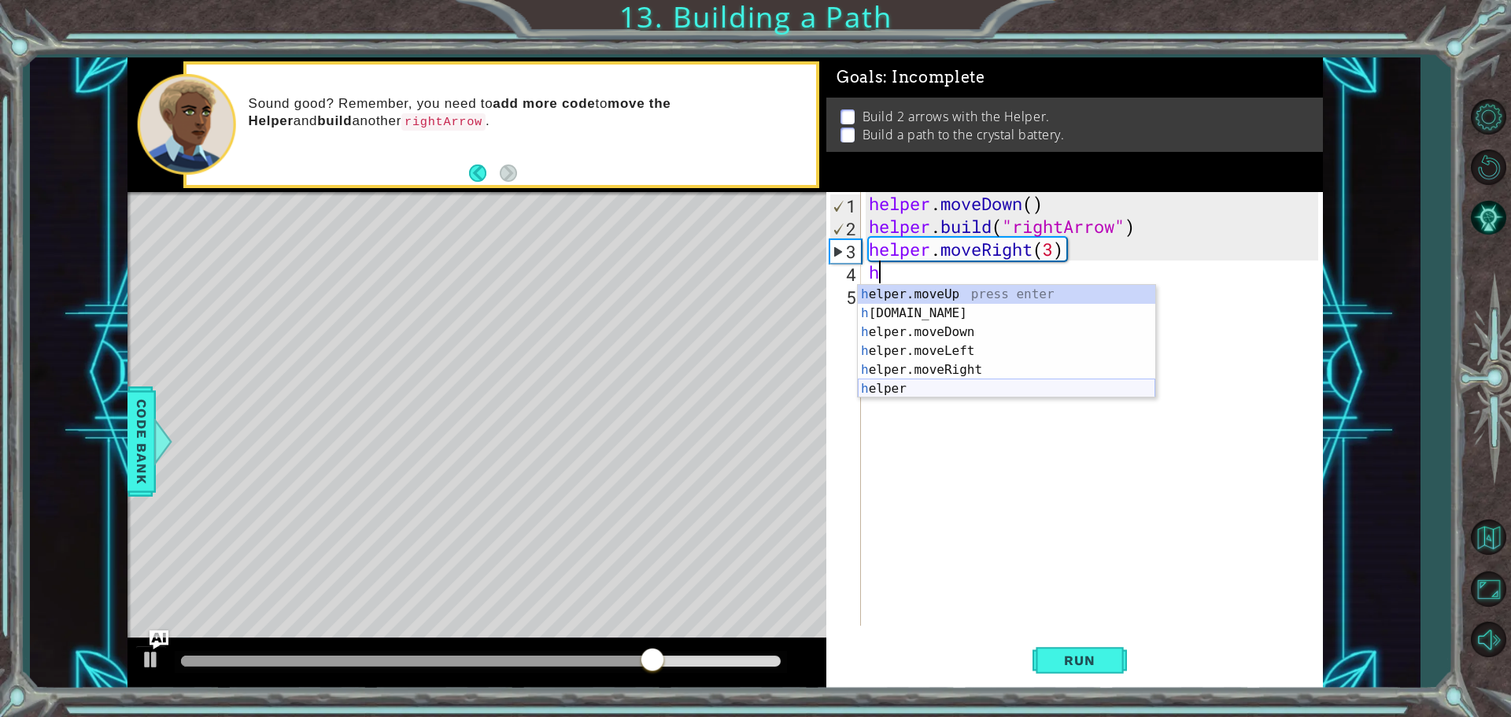
click at [908, 390] on div "h elper.moveUp press enter h [DOMAIN_NAME] press enter h elper.moveDown press e…" at bounding box center [1007, 360] width 298 height 151
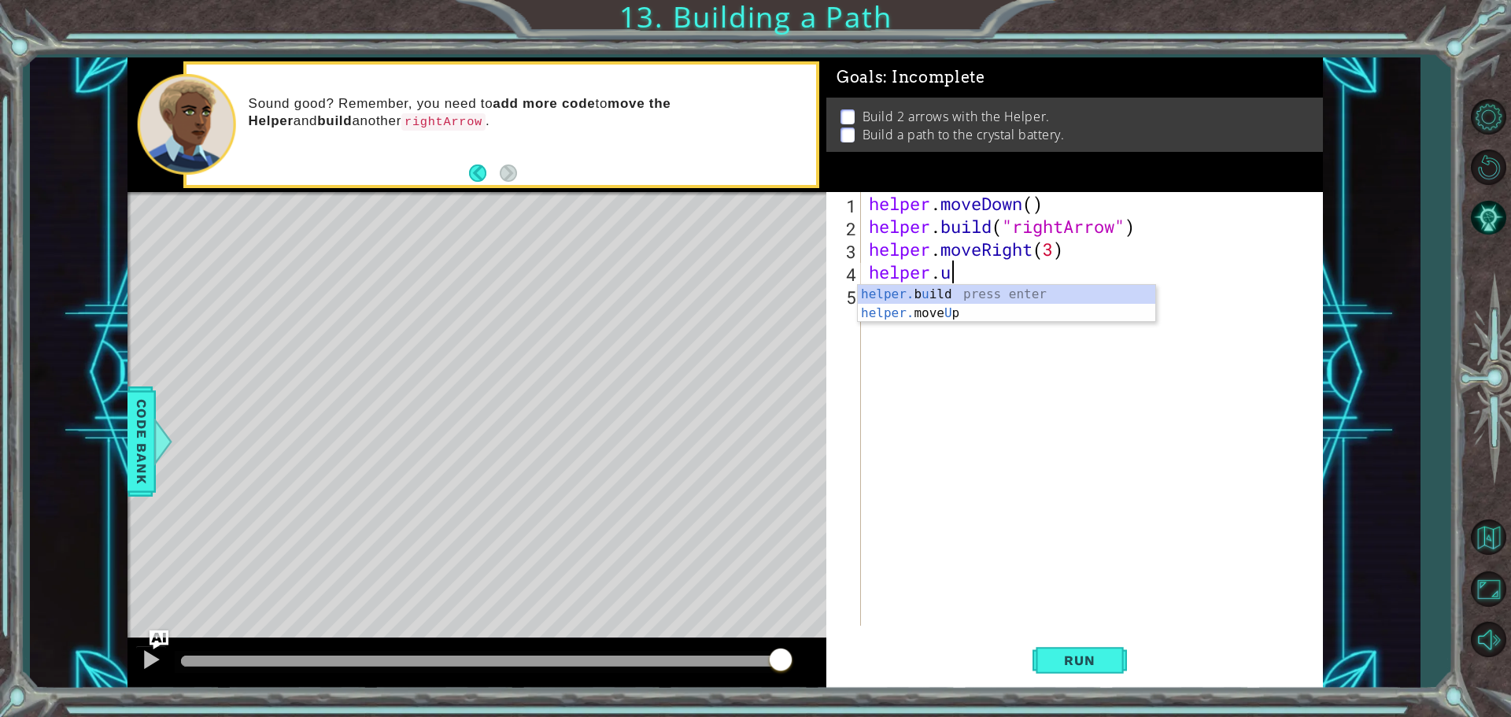
scroll to position [0, 2]
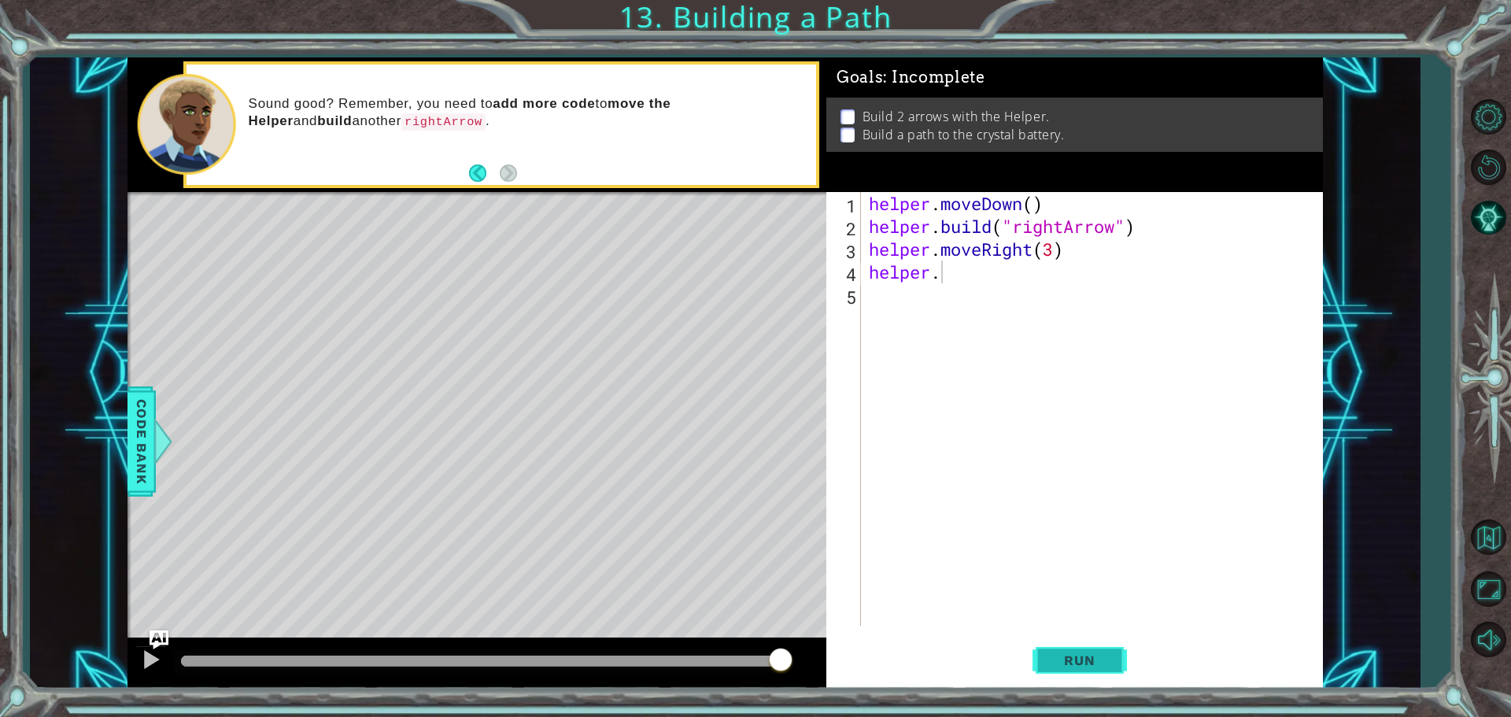
drag, startPoint x: 1057, startPoint y: 633, endPoint x: 1064, endPoint y: 653, distance: 20.7
click at [1059, 640] on div "helper. 1 2 3 4 5 helper . moveDown ( ) helper . build ( "rightArrow" ) helper …" at bounding box center [1075, 440] width 497 height 497
click at [1067, 656] on span "Run" at bounding box center [1080, 661] width 62 height 16
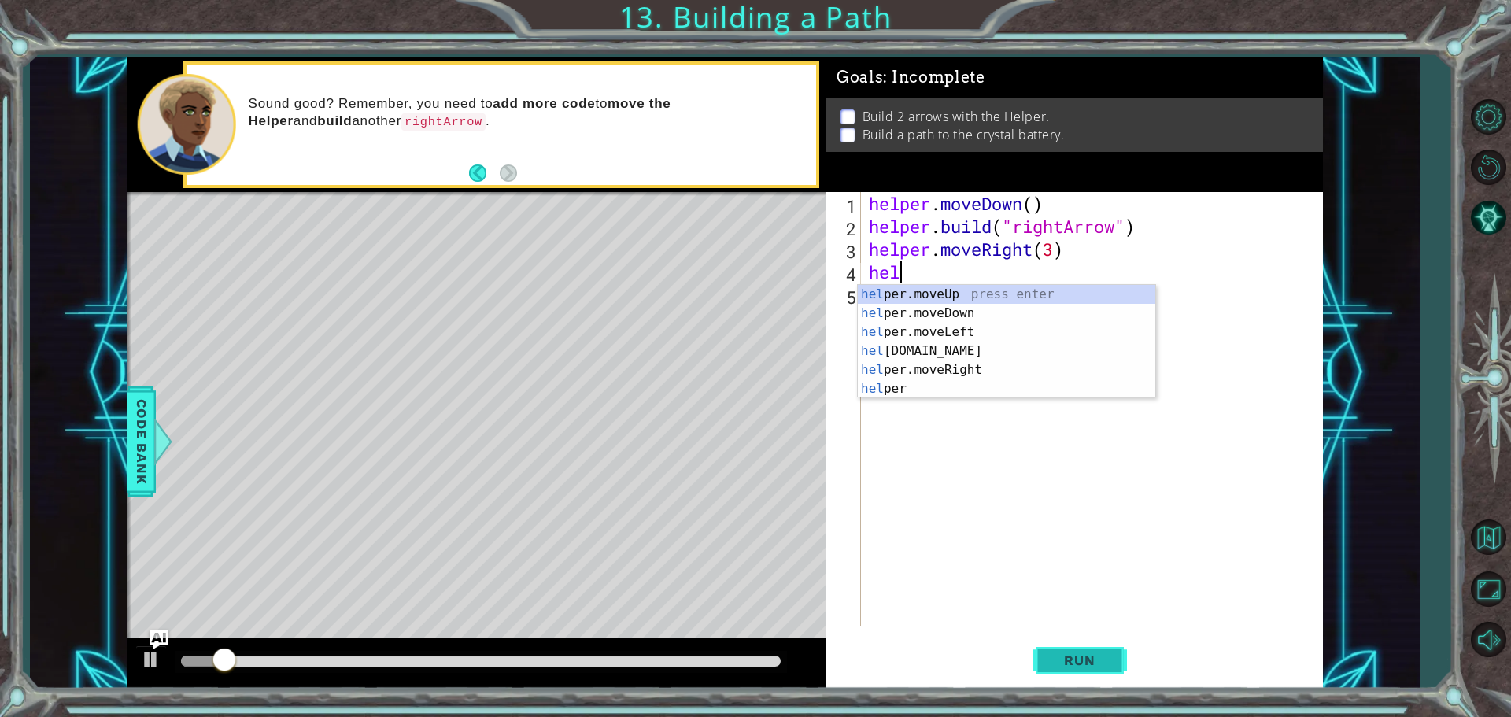
scroll to position [0, 0]
type textarea "h"
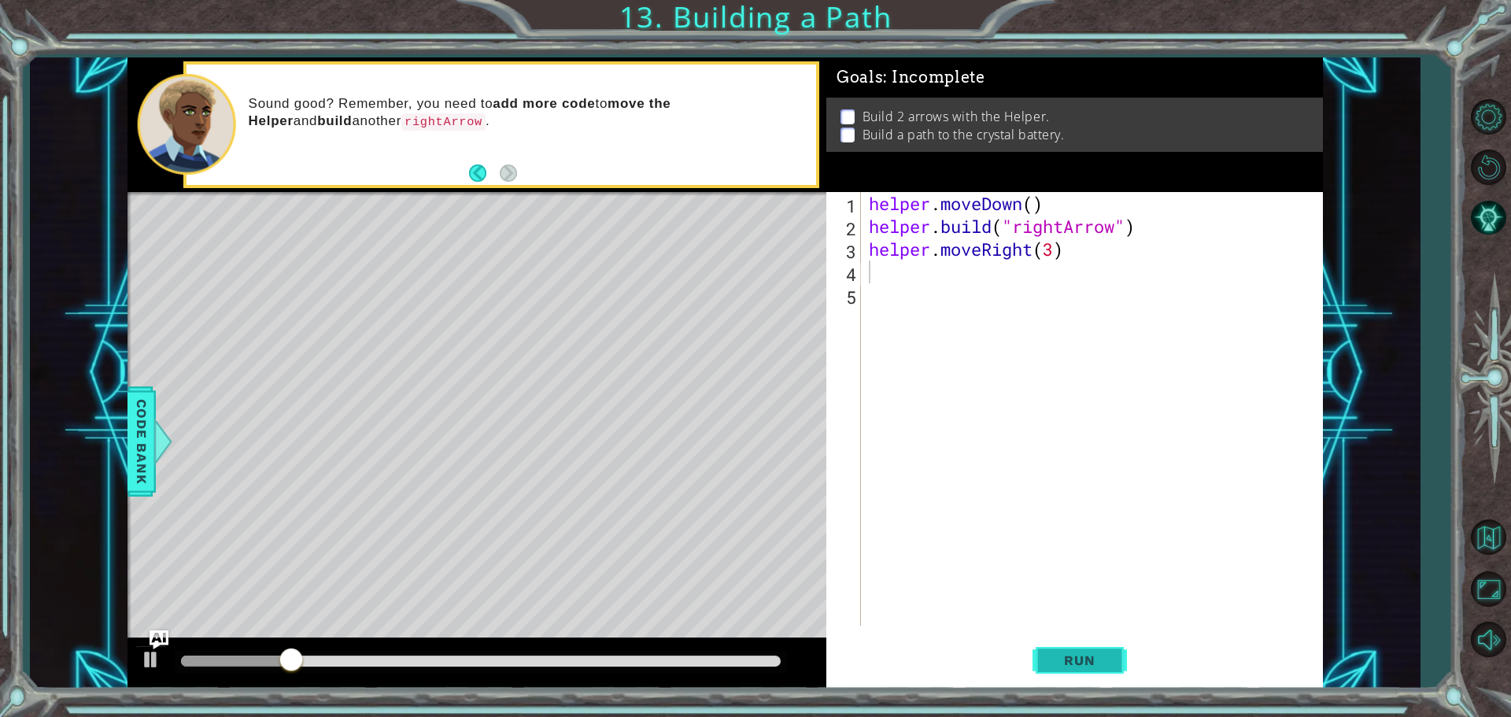
click at [1077, 650] on button "Run" at bounding box center [1080, 660] width 94 height 50
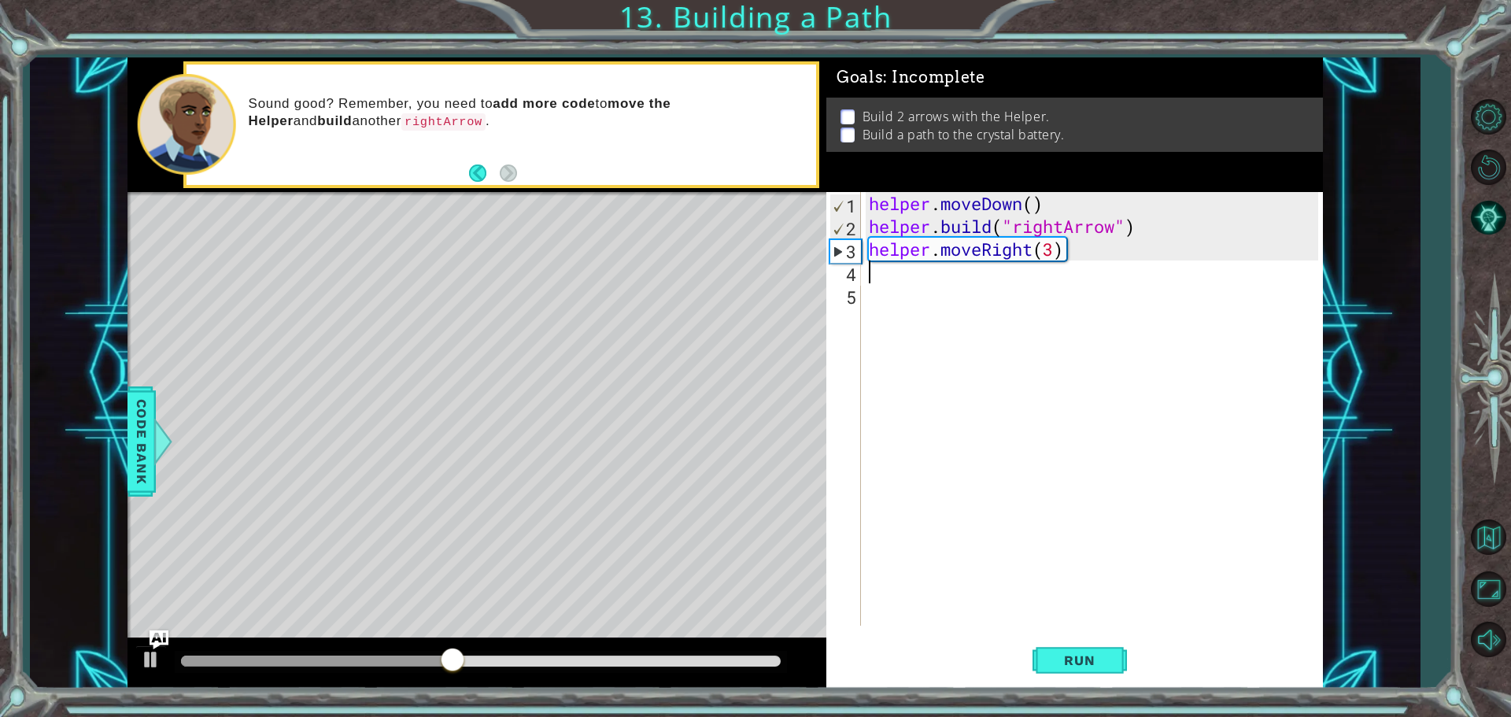
click at [1057, 258] on div "helper . moveDown ( ) helper . build ( "rightArrow" ) helper . moveRight ( 3 )" at bounding box center [1096, 431] width 461 height 479
drag, startPoint x: 1054, startPoint y: 680, endPoint x: 1060, endPoint y: 658, distance: 22.7
click at [1057, 668] on button "Run" at bounding box center [1080, 660] width 94 height 50
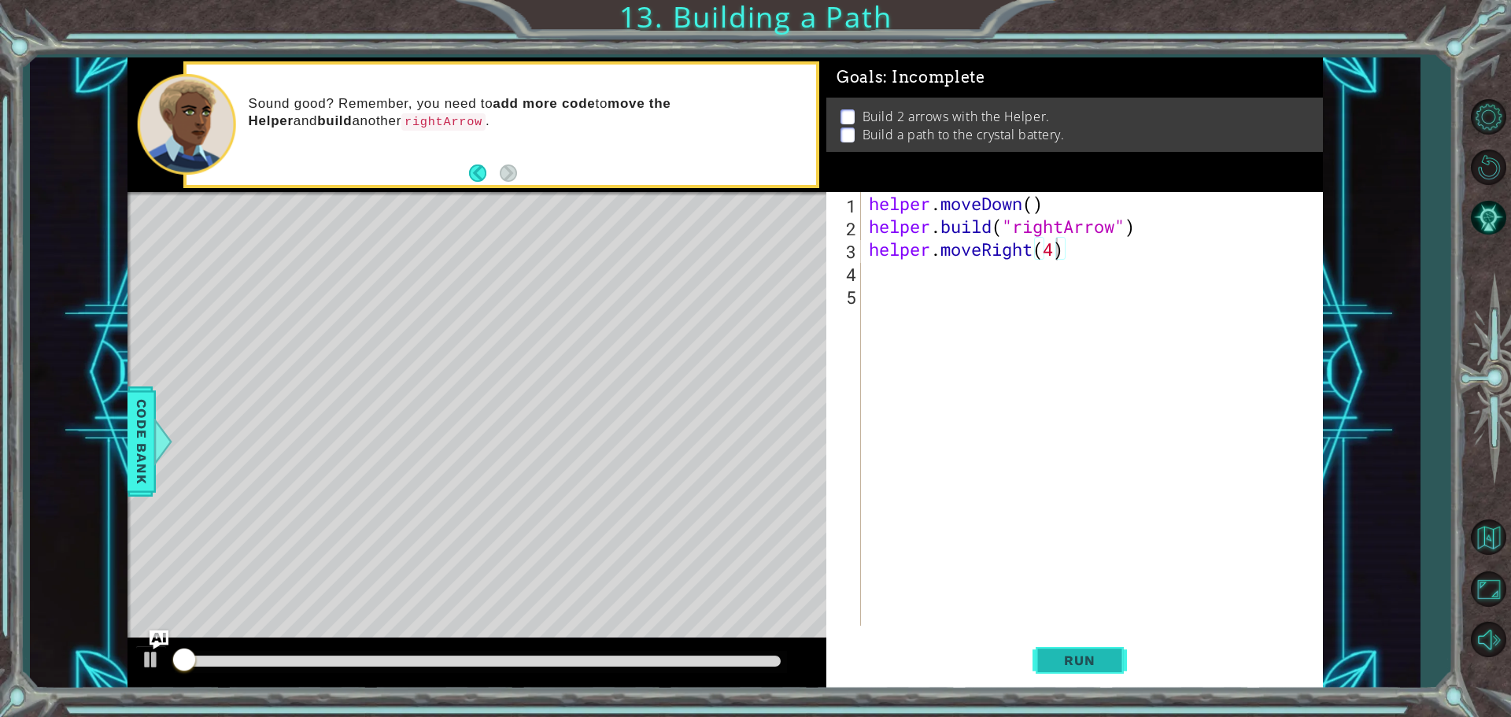
click at [1060, 657] on span "Run" at bounding box center [1080, 661] width 62 height 16
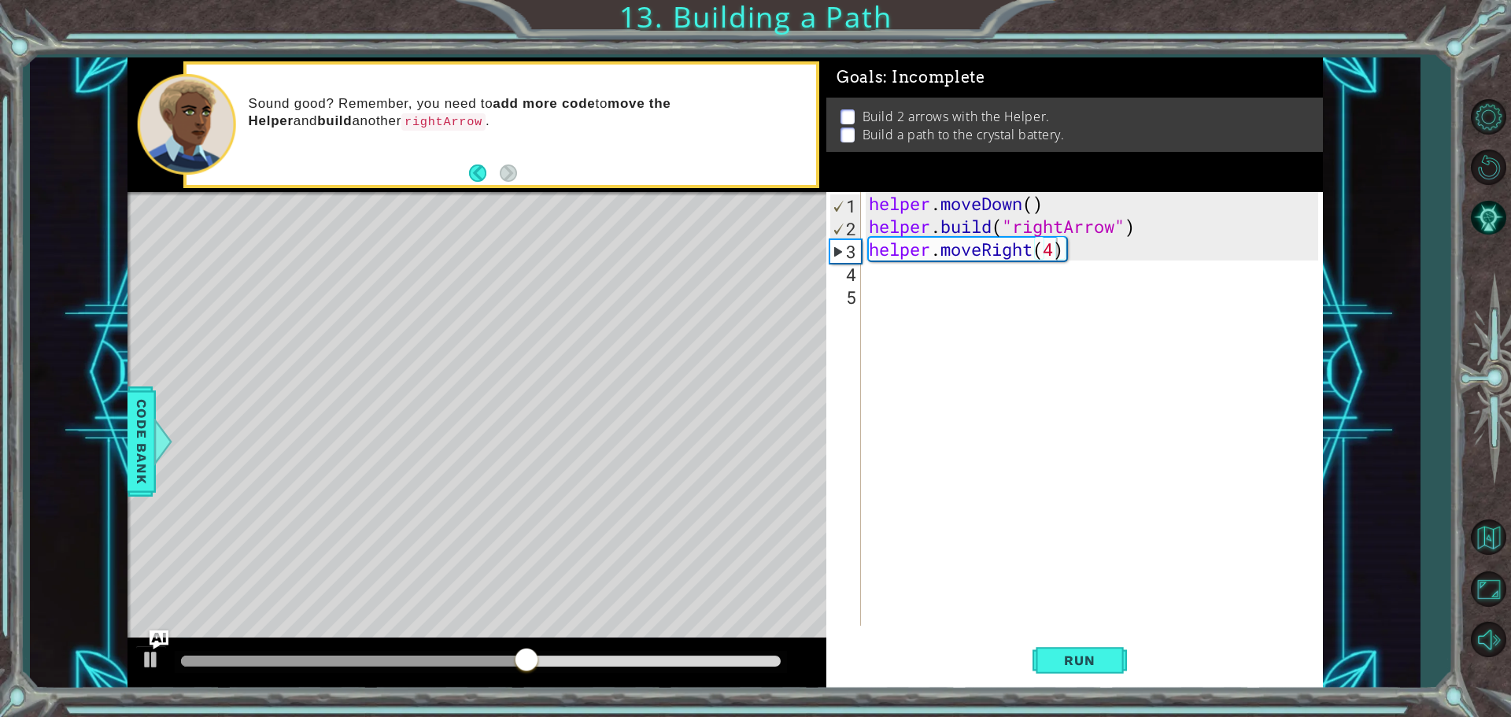
drag, startPoint x: 780, startPoint y: 368, endPoint x: 764, endPoint y: 398, distance: 34.2
click at [766, 398] on div "Level Map" at bounding box center [491, 424] width 727 height 464
click at [764, 398] on div "Level Map" at bounding box center [491, 424] width 727 height 464
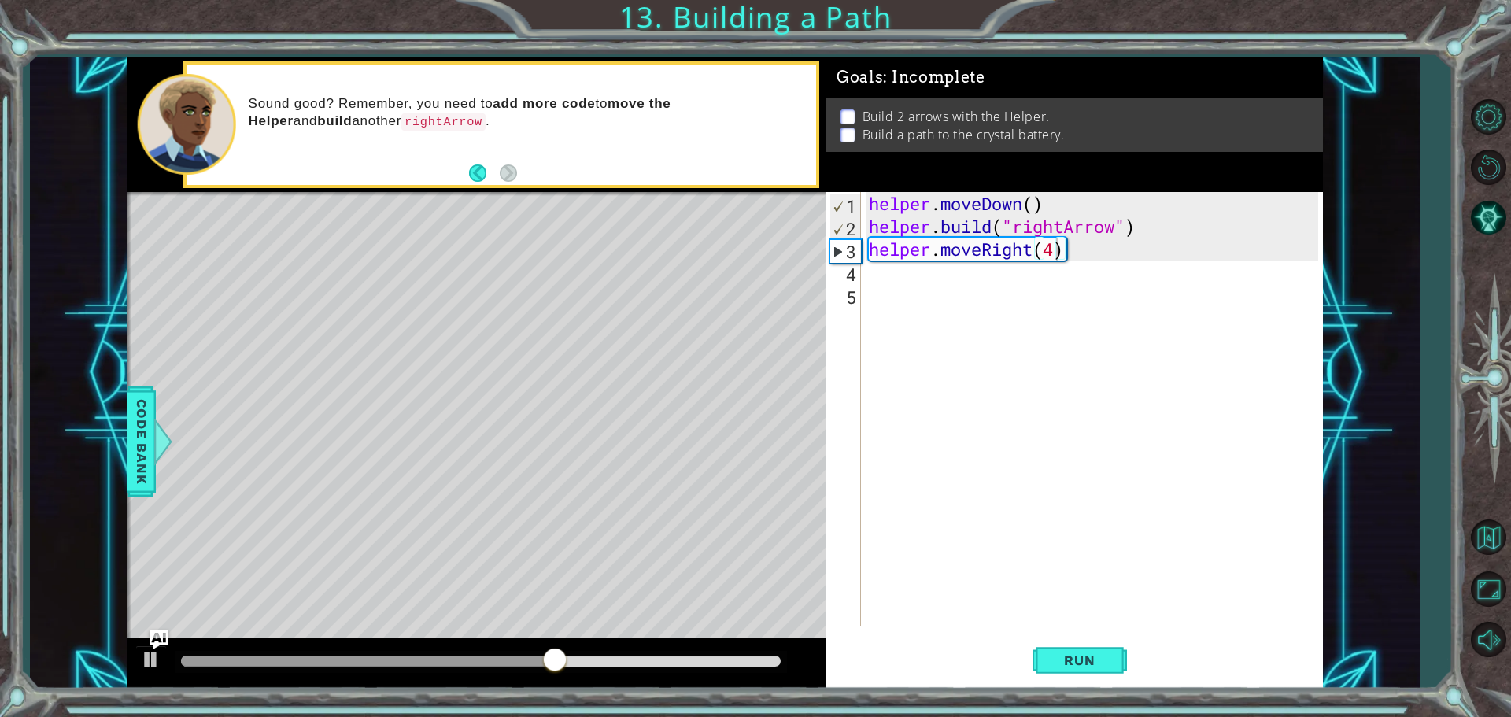
click at [764, 397] on div "Level Map" at bounding box center [491, 424] width 727 height 464
drag, startPoint x: 765, startPoint y: 394, endPoint x: 832, endPoint y: 398, distance: 67.0
click at [786, 393] on div "Level Map" at bounding box center [491, 424] width 727 height 464
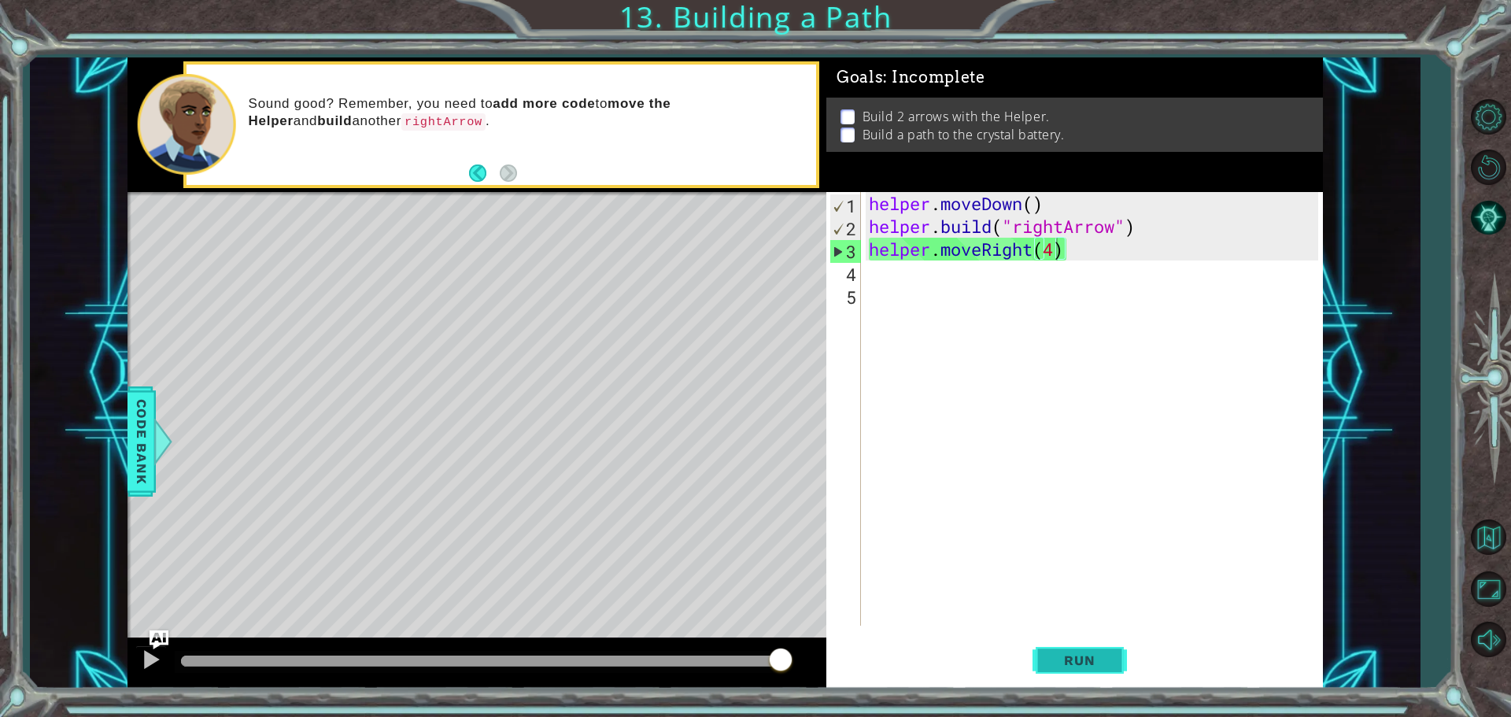
click at [1060, 657] on span "Run" at bounding box center [1080, 661] width 62 height 16
type textarea "helper.moveRight(3)"
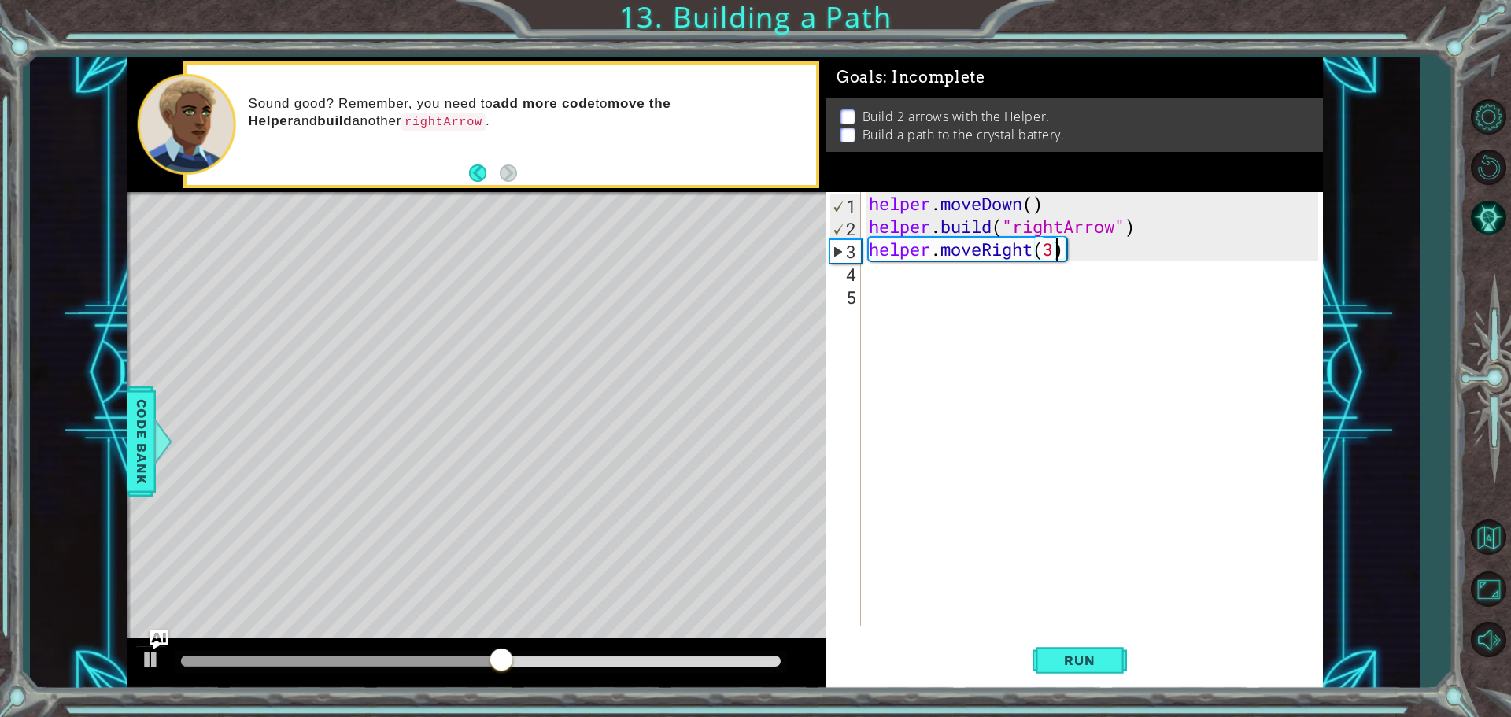
click at [893, 279] on div "helper . moveDown ( ) helper . build ( "rightArrow" ) helper . moveRight ( 3 )" at bounding box center [1096, 431] width 461 height 479
click at [956, 291] on div "helper. b uild press enter" at bounding box center [1007, 313] width 298 height 57
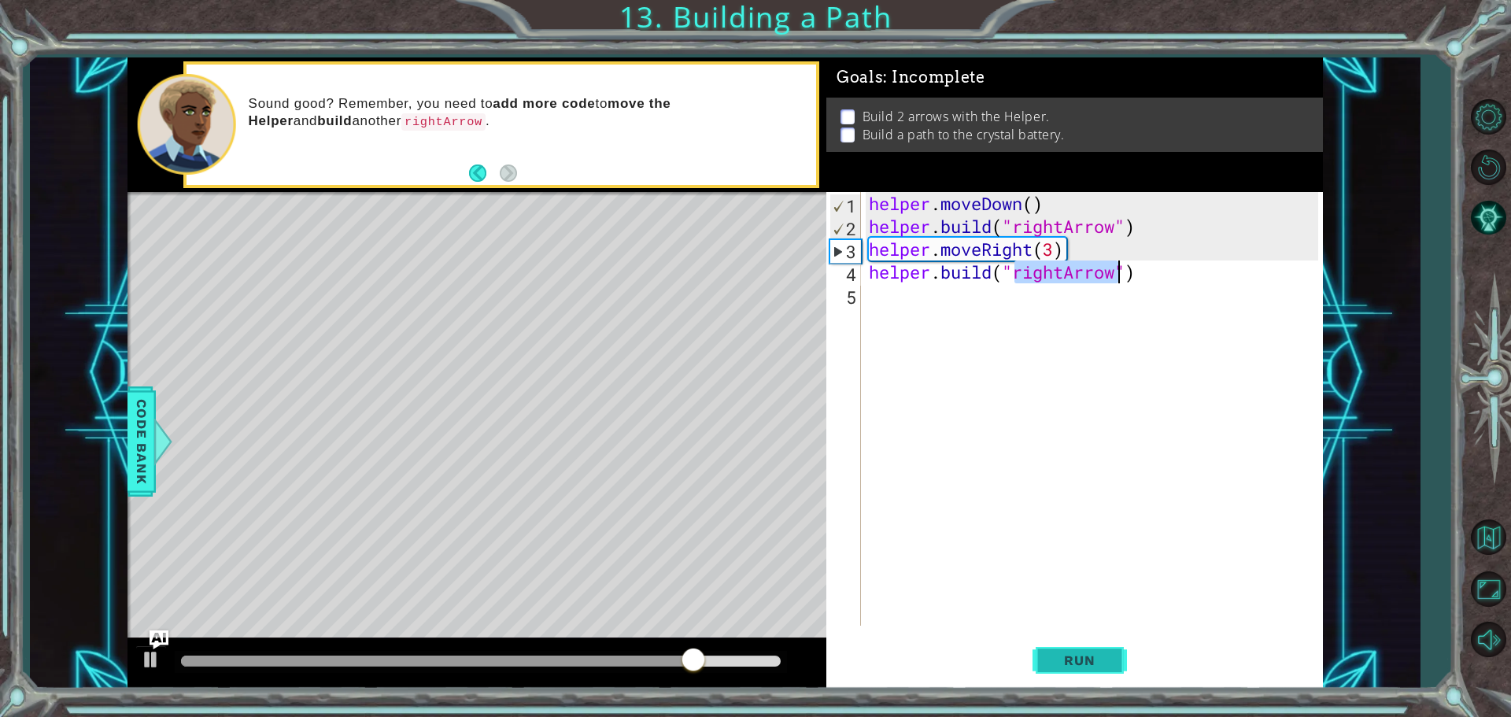
type textarea "[DOMAIN_NAME]("rightArrow")"
click at [1114, 648] on button "Run" at bounding box center [1080, 660] width 94 height 50
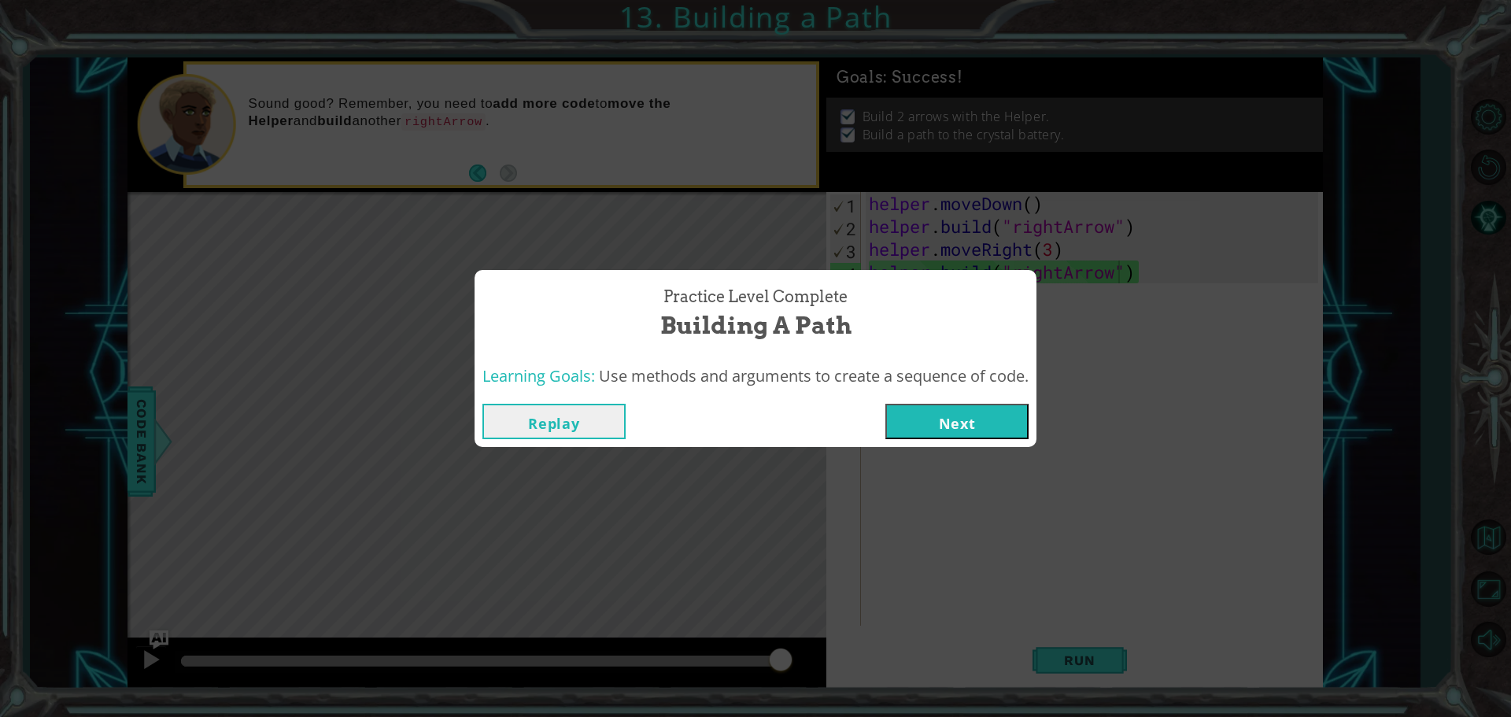
click at [927, 410] on button "Next" at bounding box center [957, 421] width 143 height 35
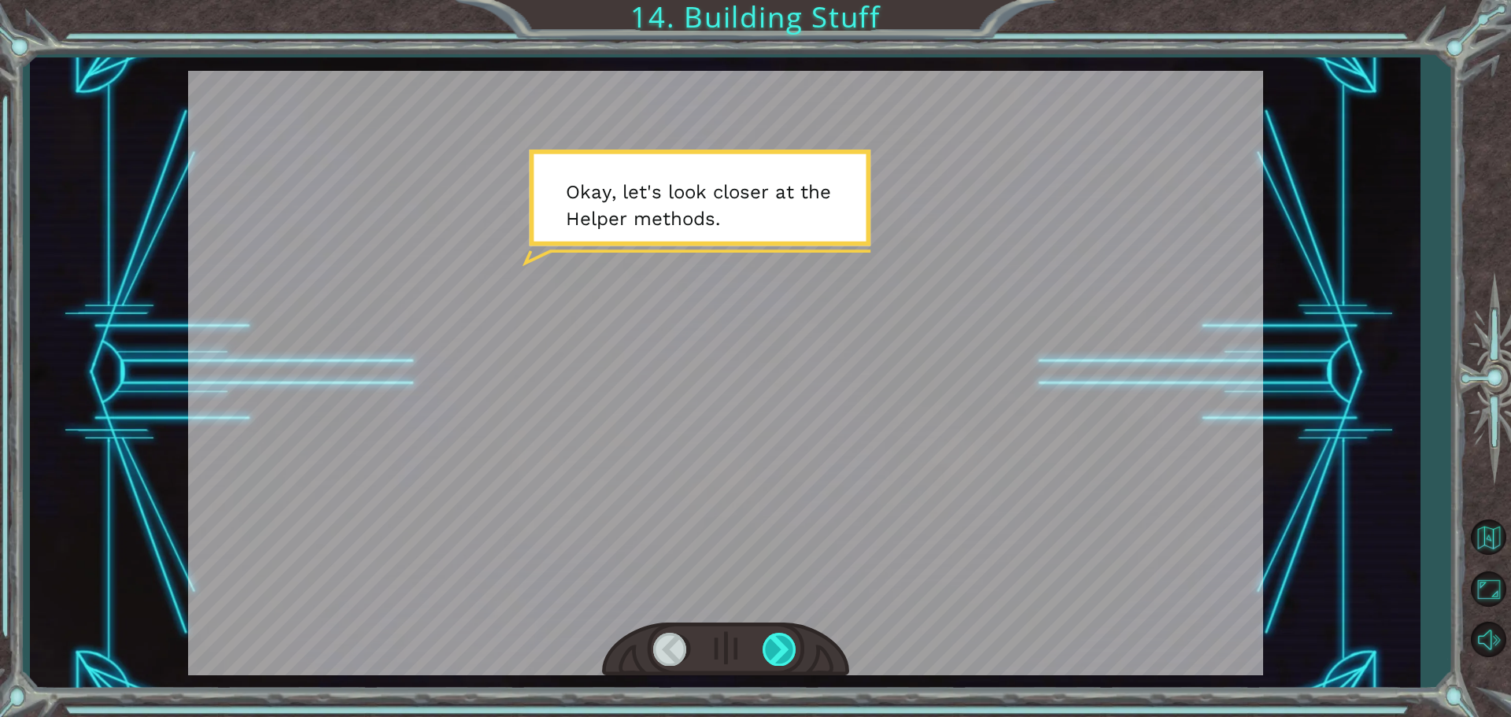
click at [780, 651] on div at bounding box center [780, 649] width 35 height 32
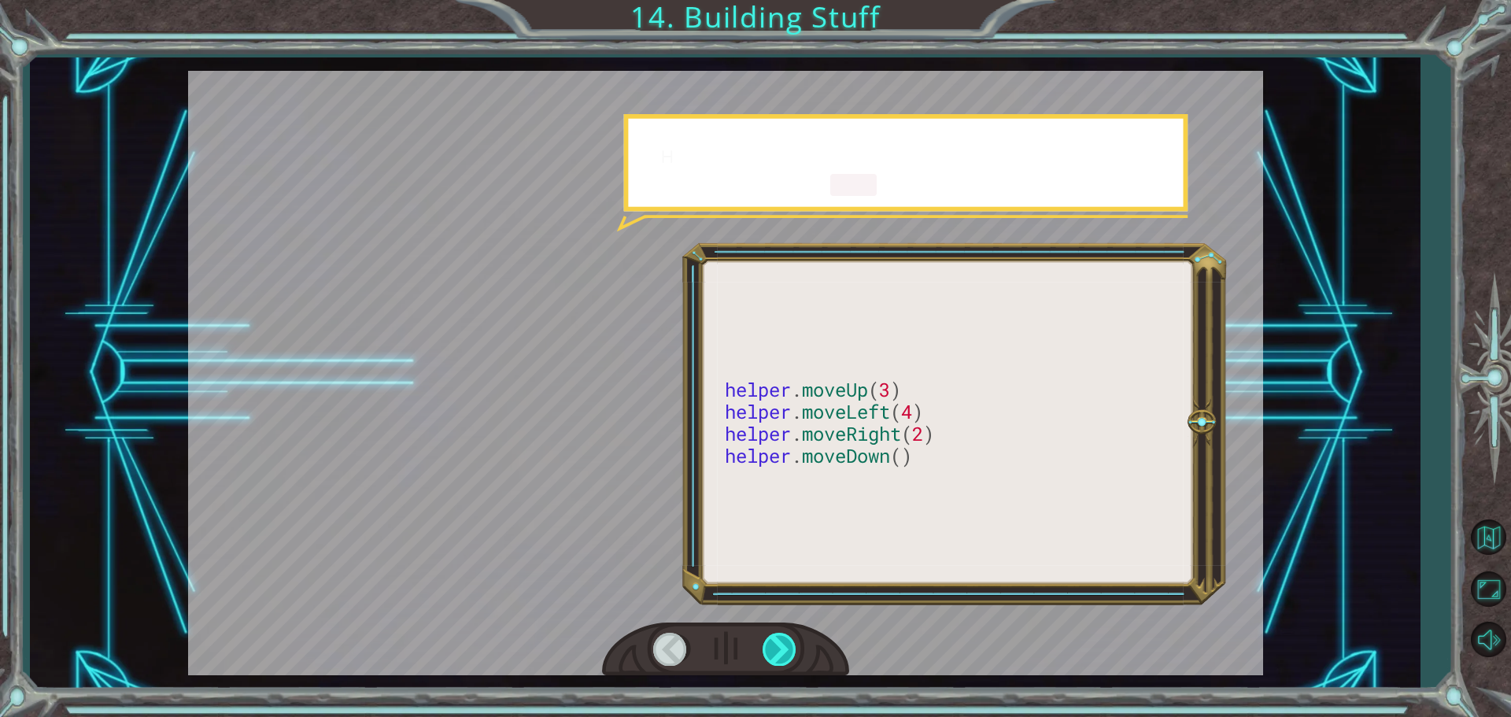
click at [780, 649] on div at bounding box center [780, 649] width 35 height 32
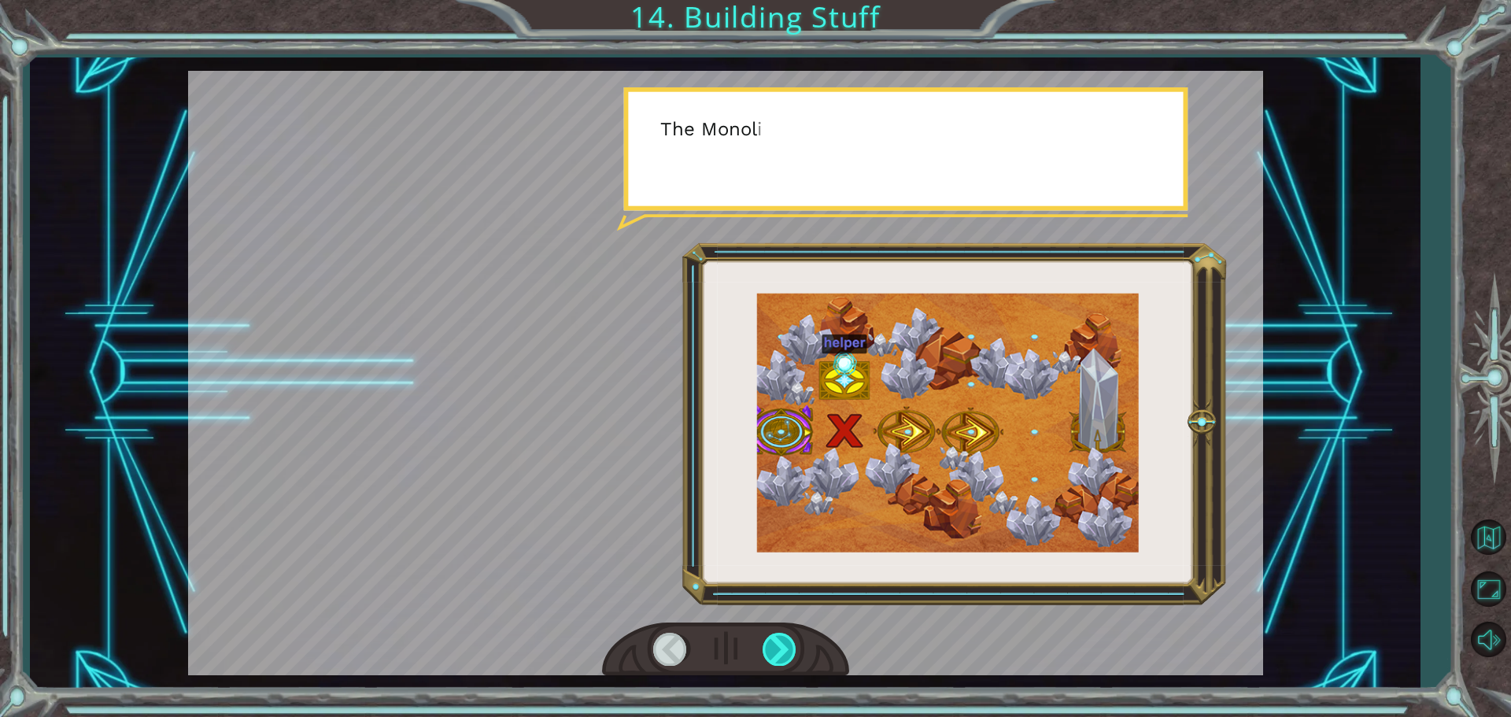
click at [780, 649] on div at bounding box center [780, 649] width 35 height 32
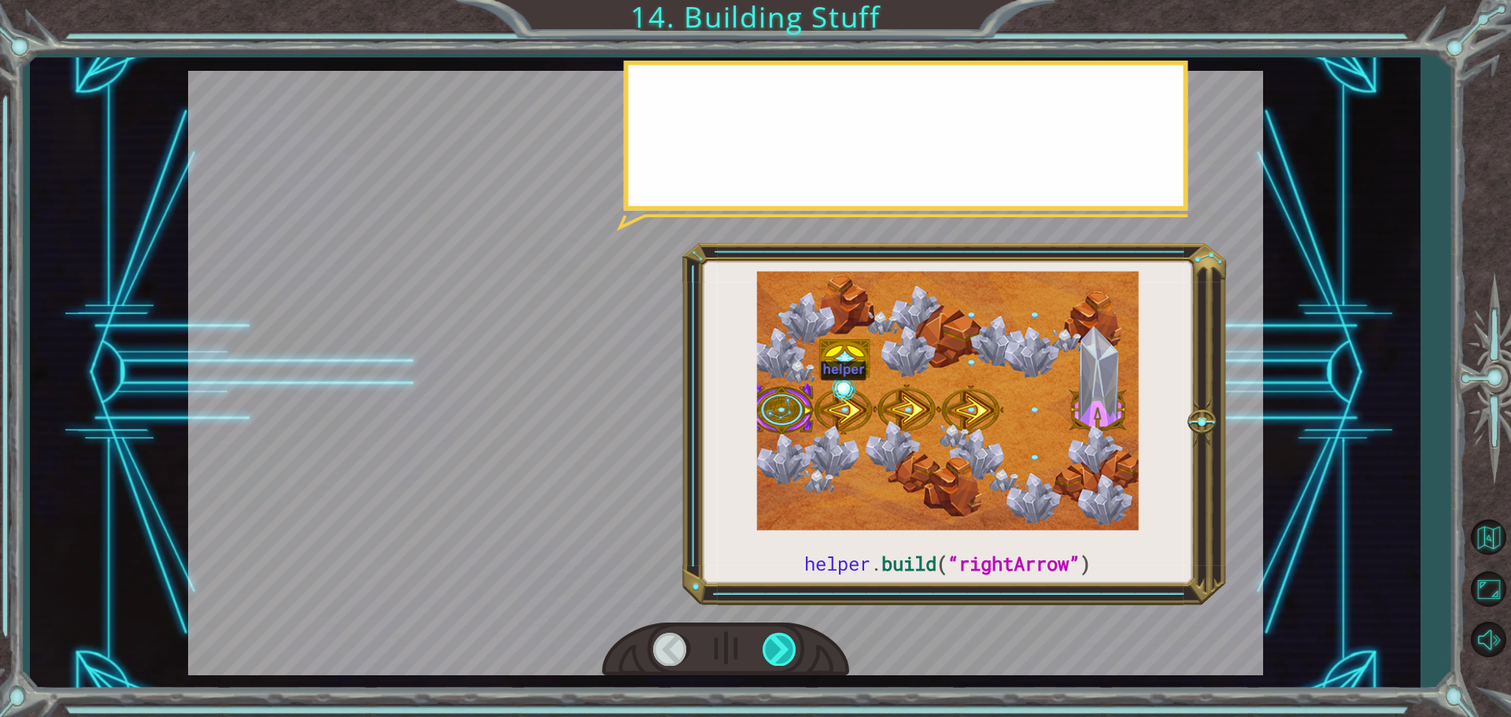
click at [780, 649] on div at bounding box center [780, 649] width 35 height 32
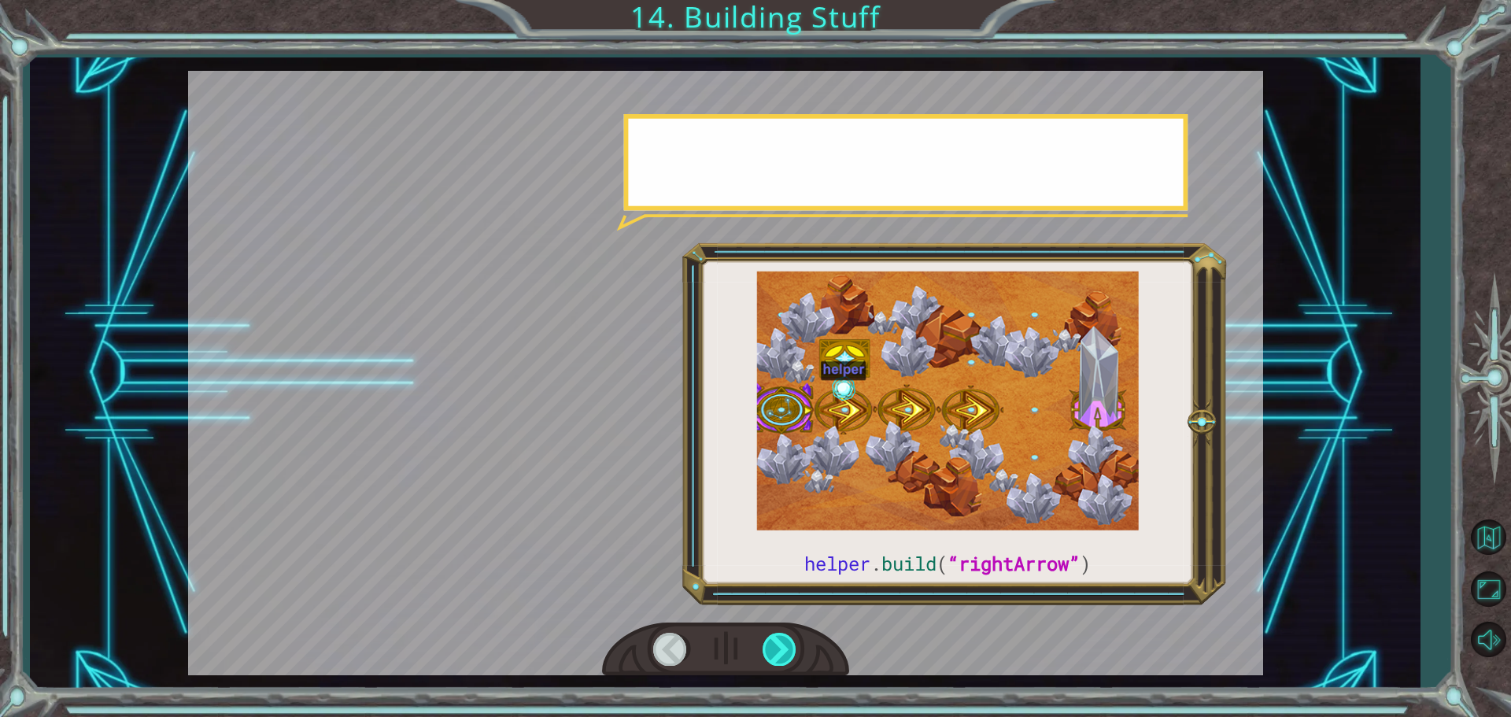
click at [780, 649] on div at bounding box center [780, 649] width 35 height 32
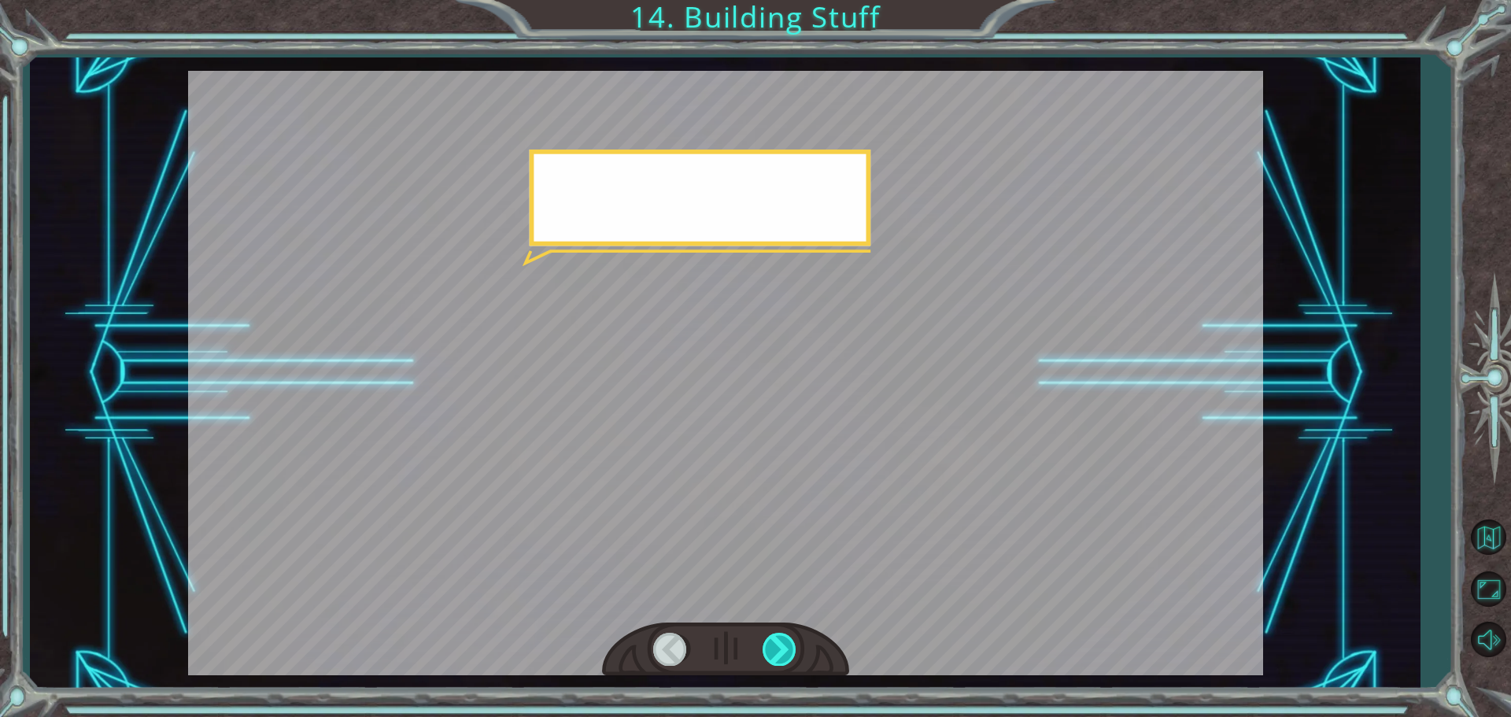
click at [780, 649] on div at bounding box center [780, 649] width 35 height 32
click at [780, 646] on div at bounding box center [780, 649] width 35 height 32
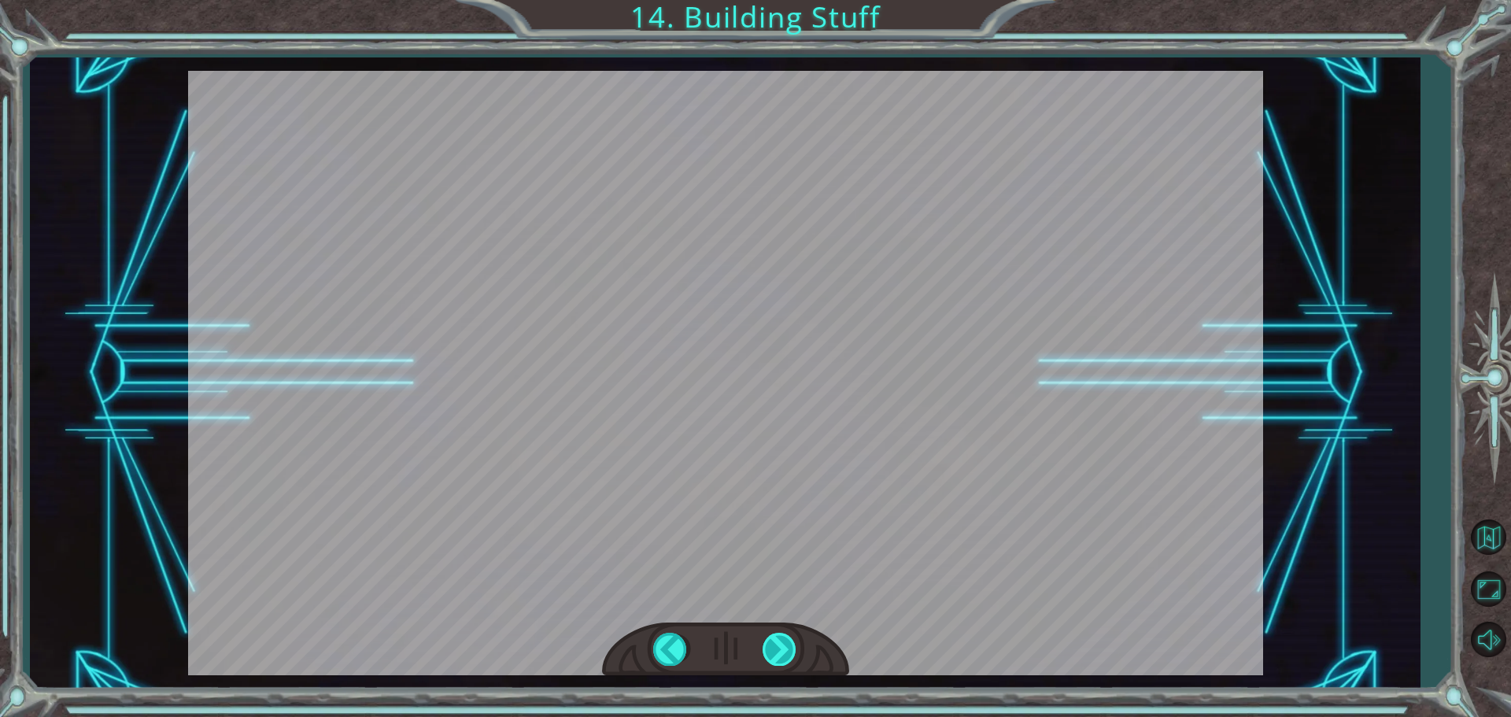
click at [780, 0] on div "helper . build ( “rightArrow” ) O k a y , l e t ' s l o o k c l o s e r a t t h…" at bounding box center [755, 0] width 1511 height 0
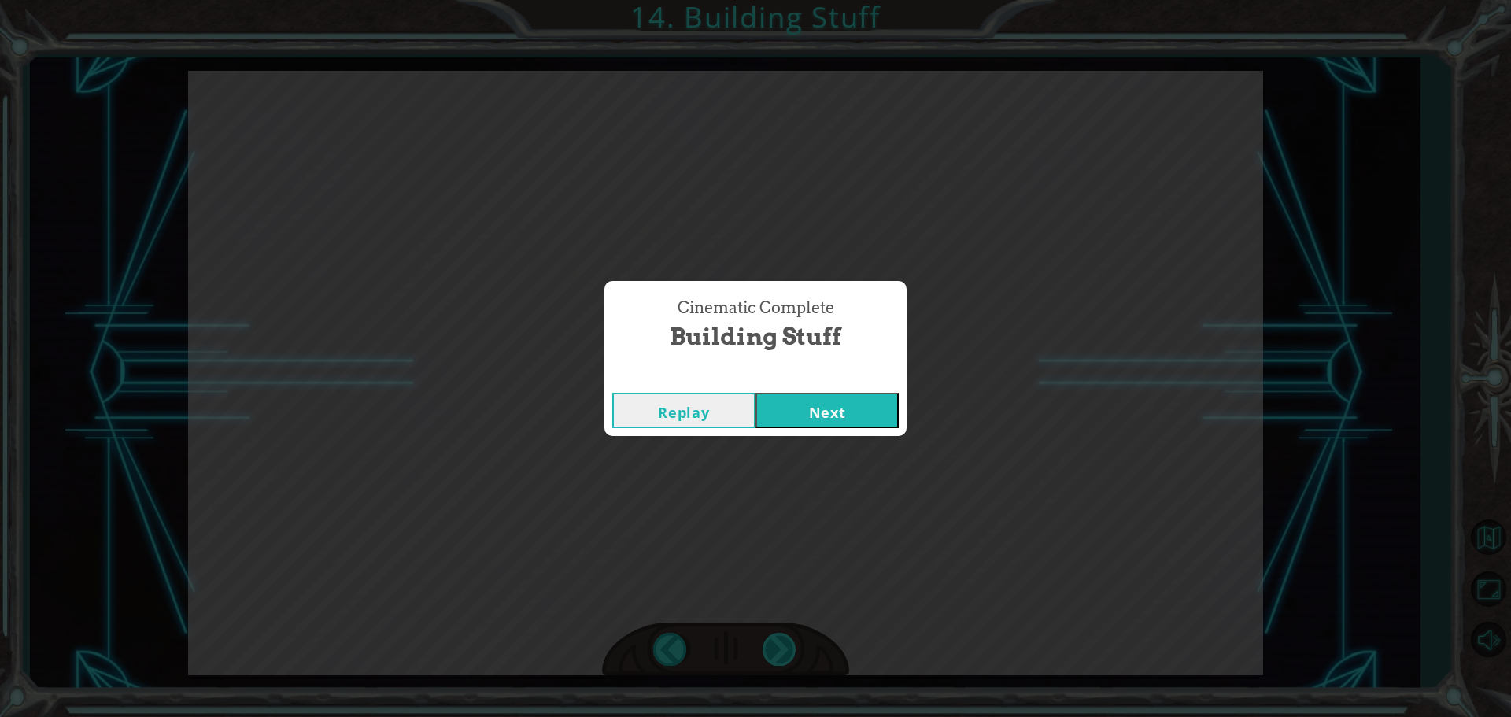
click at [780, 646] on div "Cinematic Complete Building Stuff Replay Next" at bounding box center [755, 358] width 1511 height 717
click at [791, 431] on div "Replay Next" at bounding box center [756, 410] width 302 height 51
click at [791, 420] on button "Next" at bounding box center [827, 410] width 143 height 35
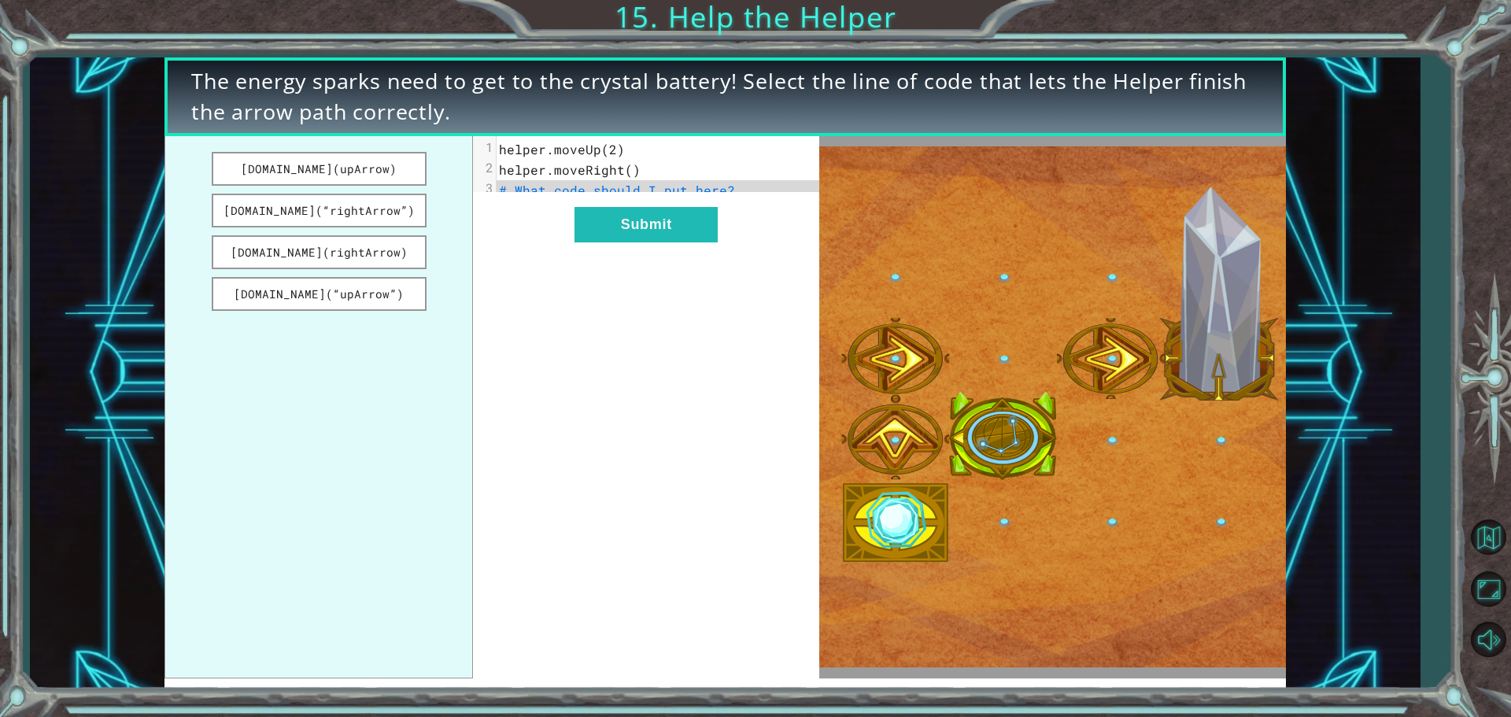
drag, startPoint x: 380, startPoint y: 178, endPoint x: 431, endPoint y: 224, distance: 68.0
click at [431, 224] on ul "helper.build(upArrow) helper.build(“rightArrow”) helper.build(rightArrow) helpe…" at bounding box center [319, 407] width 309 height 542
drag, startPoint x: 378, startPoint y: 152, endPoint x: 403, endPoint y: 177, distance: 35.6
click at [403, 177] on button "helper.build(upArrow)" at bounding box center [319, 169] width 215 height 34
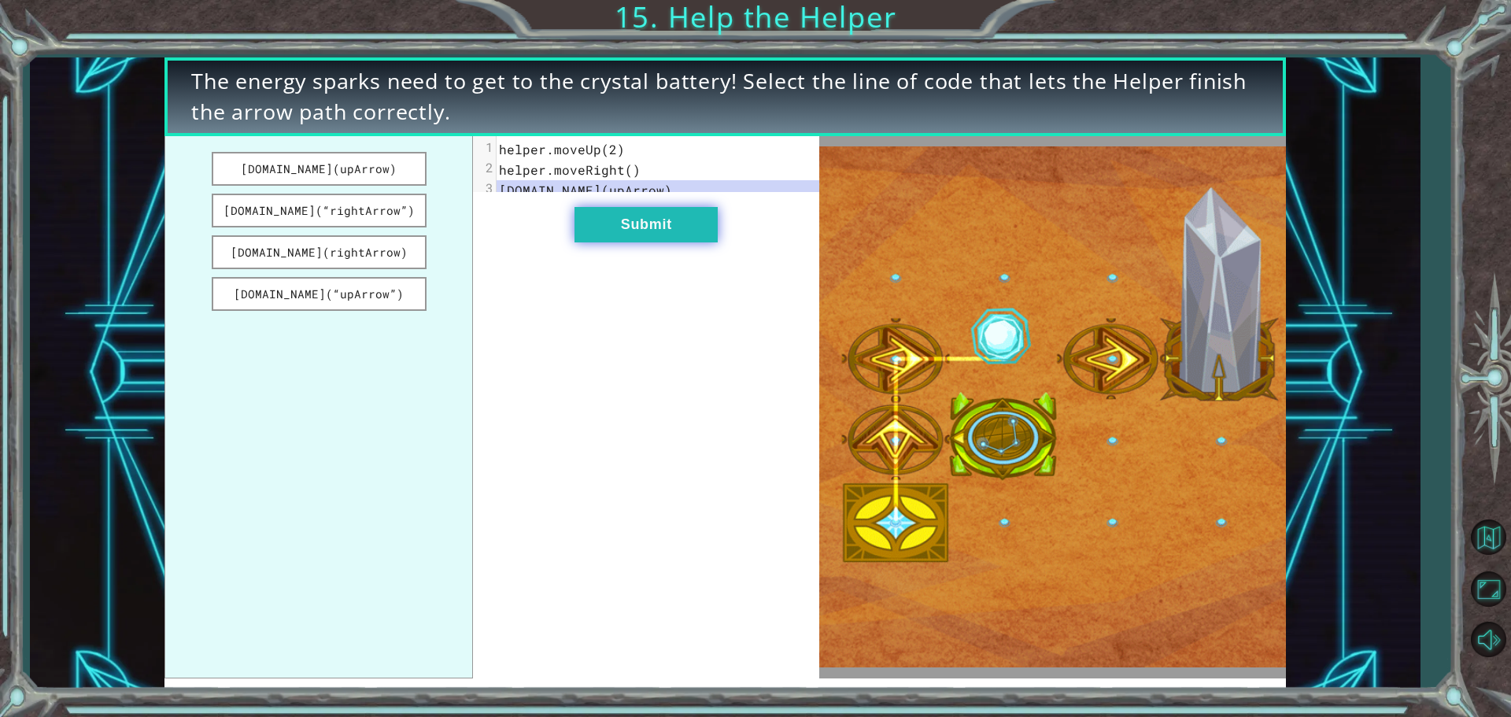
click at [630, 242] on button "Submit" at bounding box center [646, 224] width 143 height 35
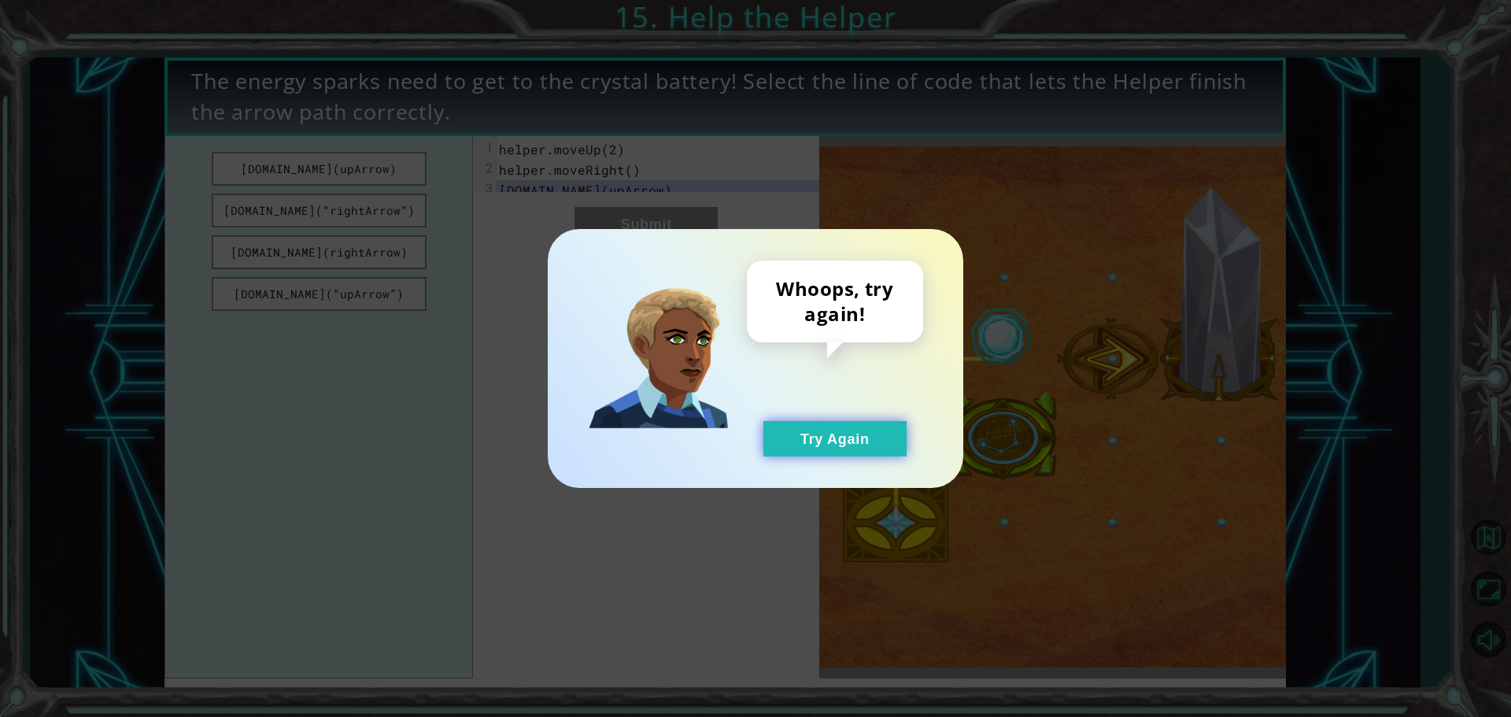
drag, startPoint x: 806, startPoint y: 448, endPoint x: 785, endPoint y: 435, distance: 25.1
click at [799, 442] on button "Try Again" at bounding box center [835, 438] width 143 height 35
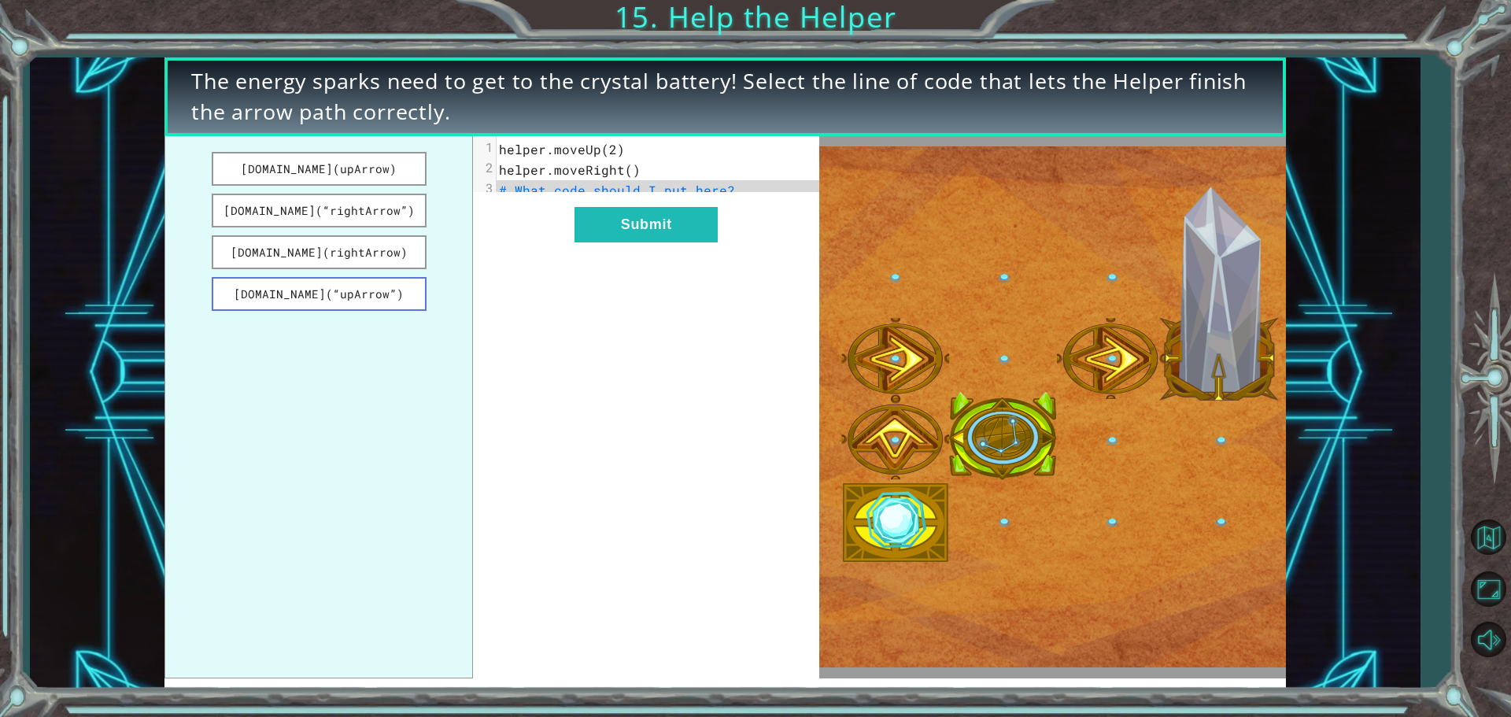
click at [387, 287] on button "helper.build(“upArrow”)" at bounding box center [319, 294] width 215 height 34
click at [390, 256] on button "helper.build(rightArrow)" at bounding box center [319, 252] width 215 height 34
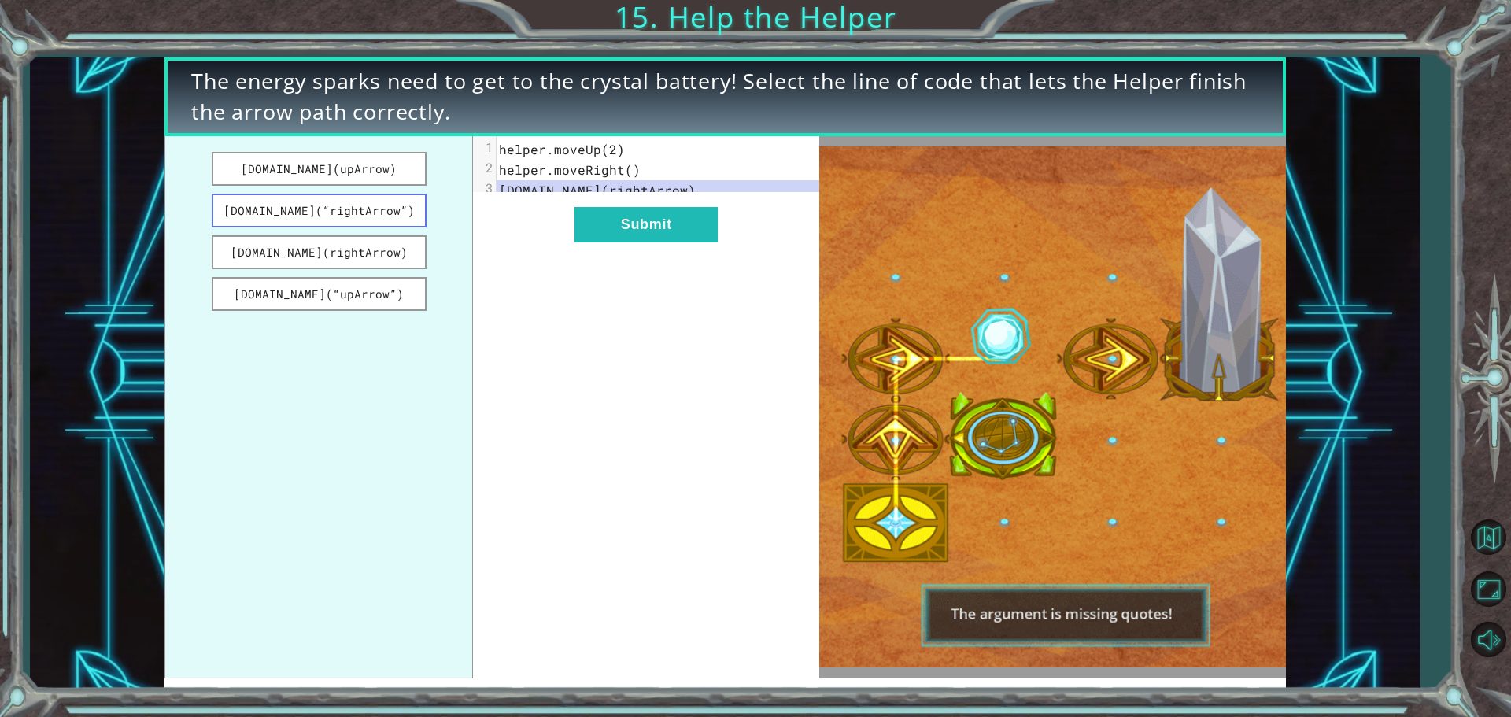
click at [390, 212] on button "helper.build(“rightArrow”)" at bounding box center [319, 211] width 215 height 34
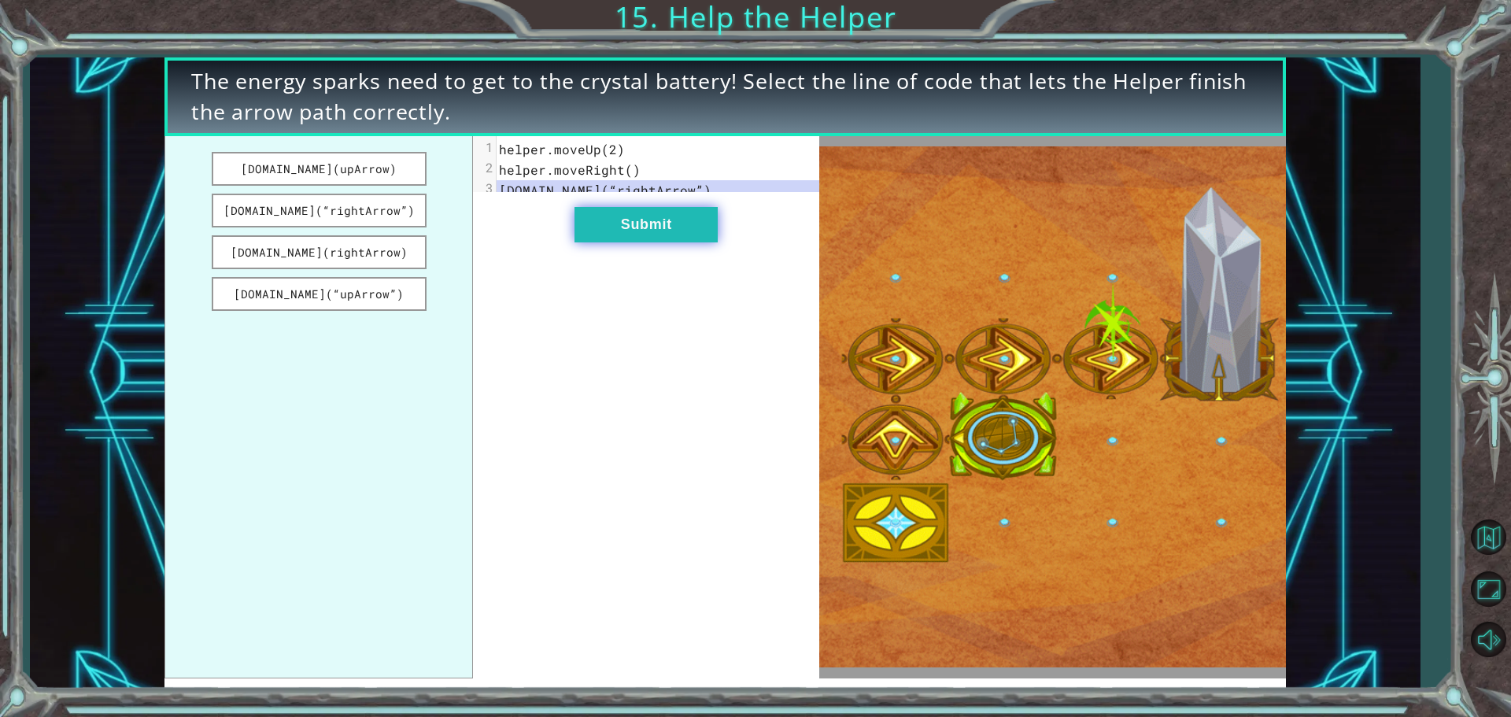
click at [651, 242] on button "Submit" at bounding box center [646, 224] width 143 height 35
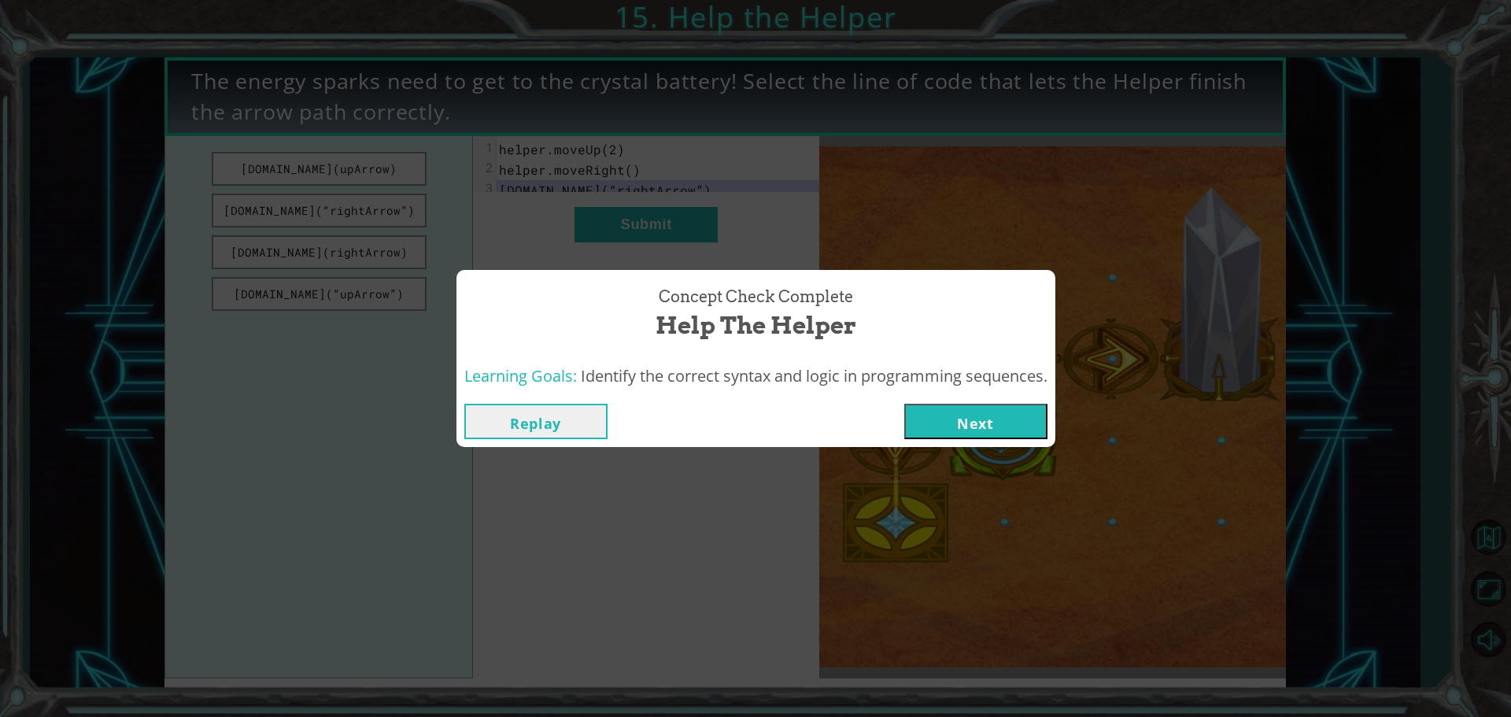
click at [1015, 413] on button "Next" at bounding box center [976, 421] width 143 height 35
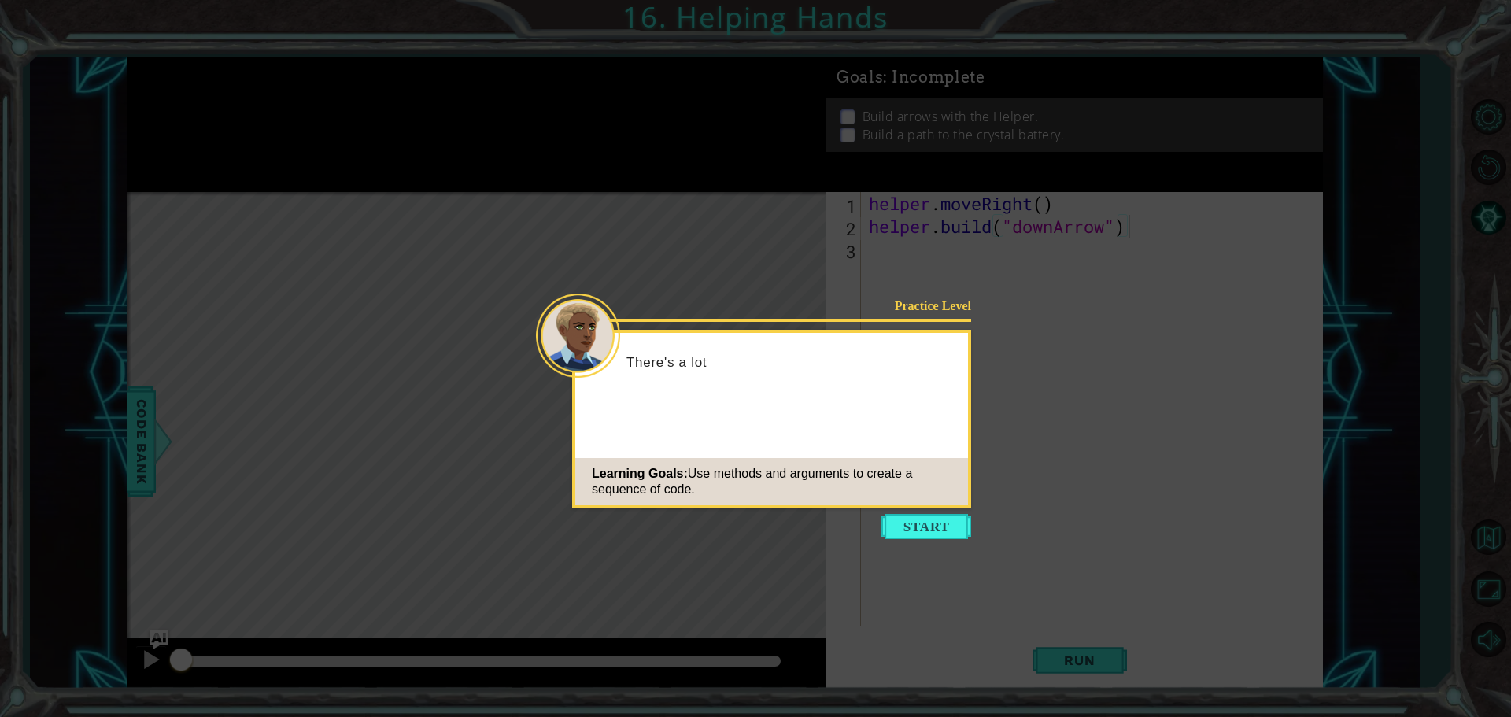
click at [913, 525] on button "Start" at bounding box center [927, 526] width 90 height 25
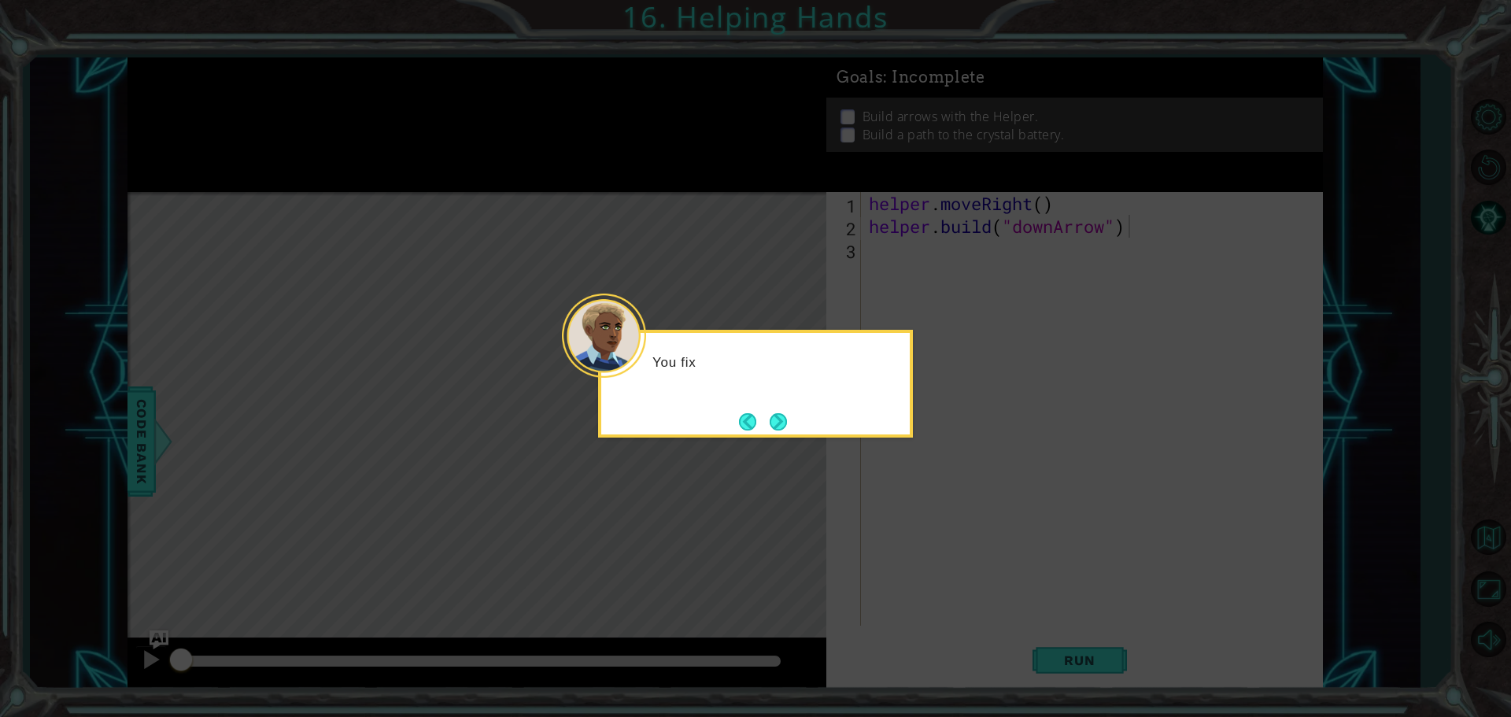
drag, startPoint x: 916, startPoint y: 512, endPoint x: 913, endPoint y: 504, distance: 9.2
click at [916, 512] on icon at bounding box center [755, 358] width 1511 height 717
click at [780, 412] on button "Next" at bounding box center [778, 422] width 27 height 27
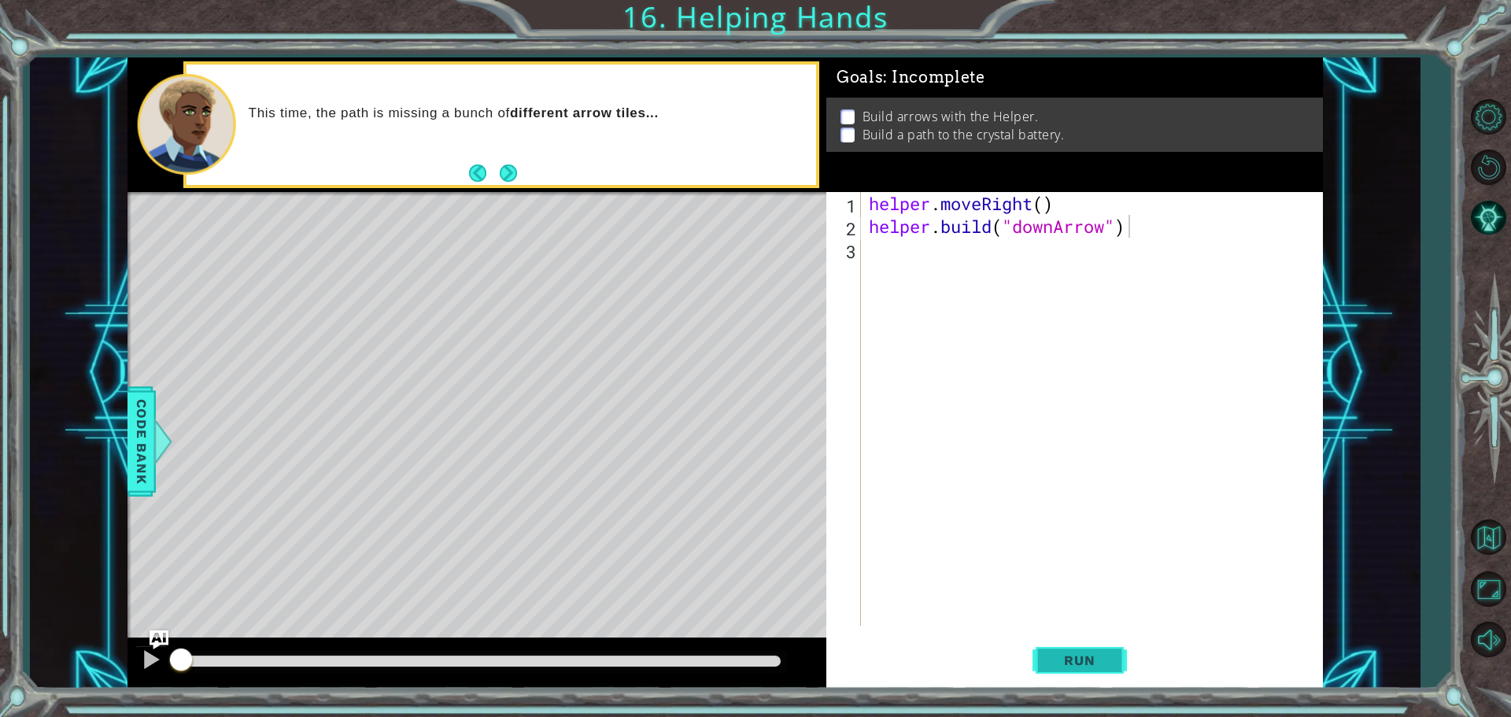
click at [1083, 648] on button "Run" at bounding box center [1080, 660] width 94 height 50
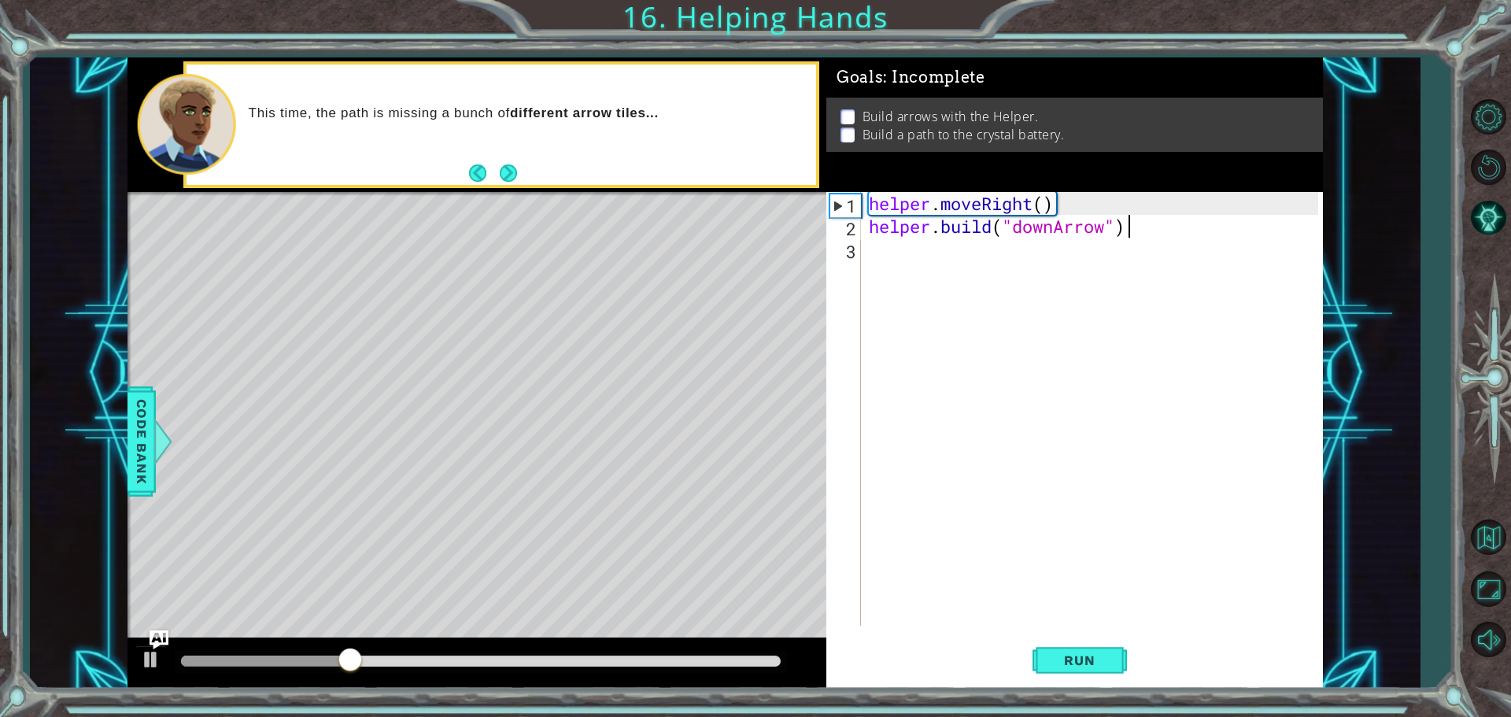
click at [885, 282] on div "helper . moveRight ( ) helper . build ( "downArrow" )" at bounding box center [1096, 431] width 461 height 479
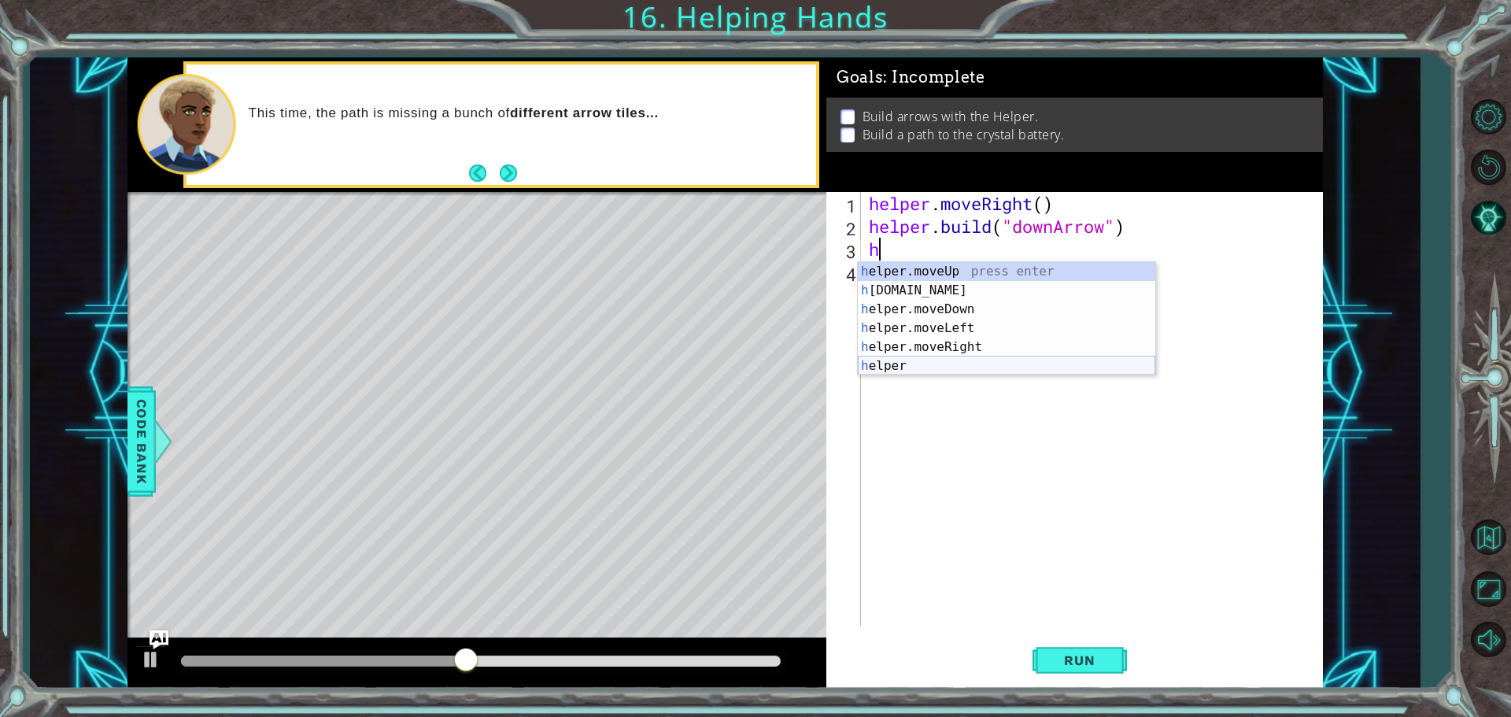
click at [924, 363] on div "h elper.moveUp press enter h [DOMAIN_NAME] press enter h elper.moveDown press e…" at bounding box center [1007, 337] width 298 height 151
type textarea "helper"
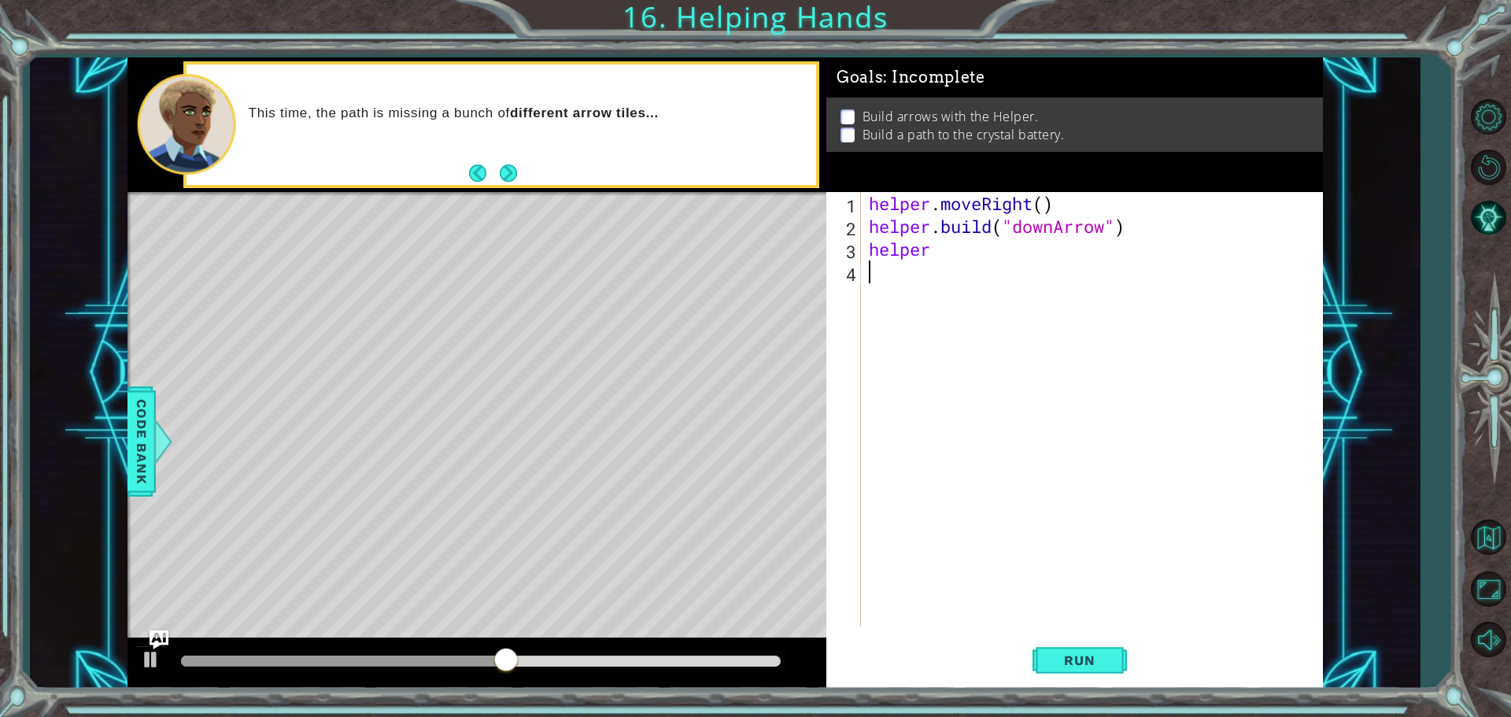
click at [960, 268] on div "helper . moveRight ( ) helper . build ( "downArrow" ) helper" at bounding box center [1096, 431] width 461 height 479
click at [959, 261] on div "helper . moveRight ( ) helper . build ( "downArrow" ) helper" at bounding box center [1096, 431] width 461 height 479
click at [955, 259] on div "helper . moveRight ( ) helper . build ( "downArrow" ) helper" at bounding box center [1096, 431] width 461 height 479
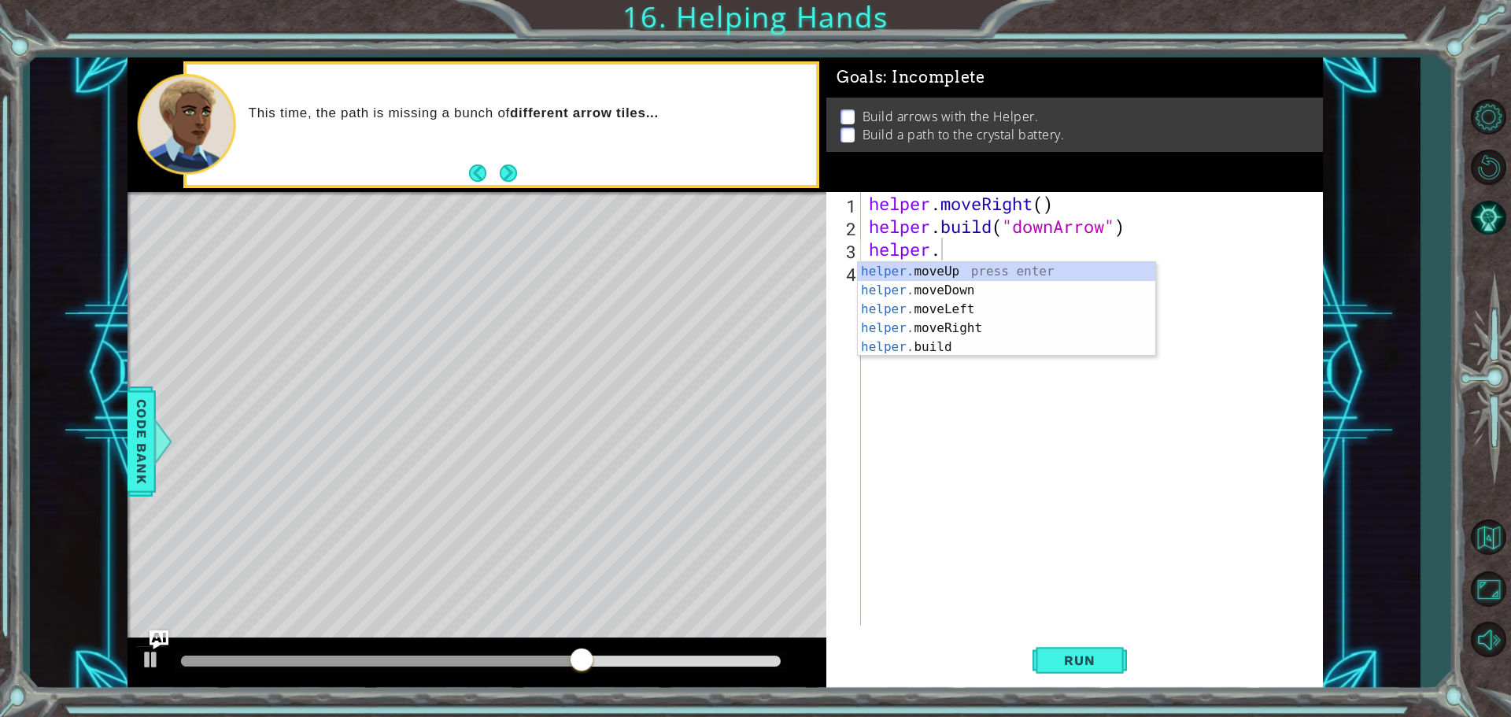
scroll to position [0, 2]
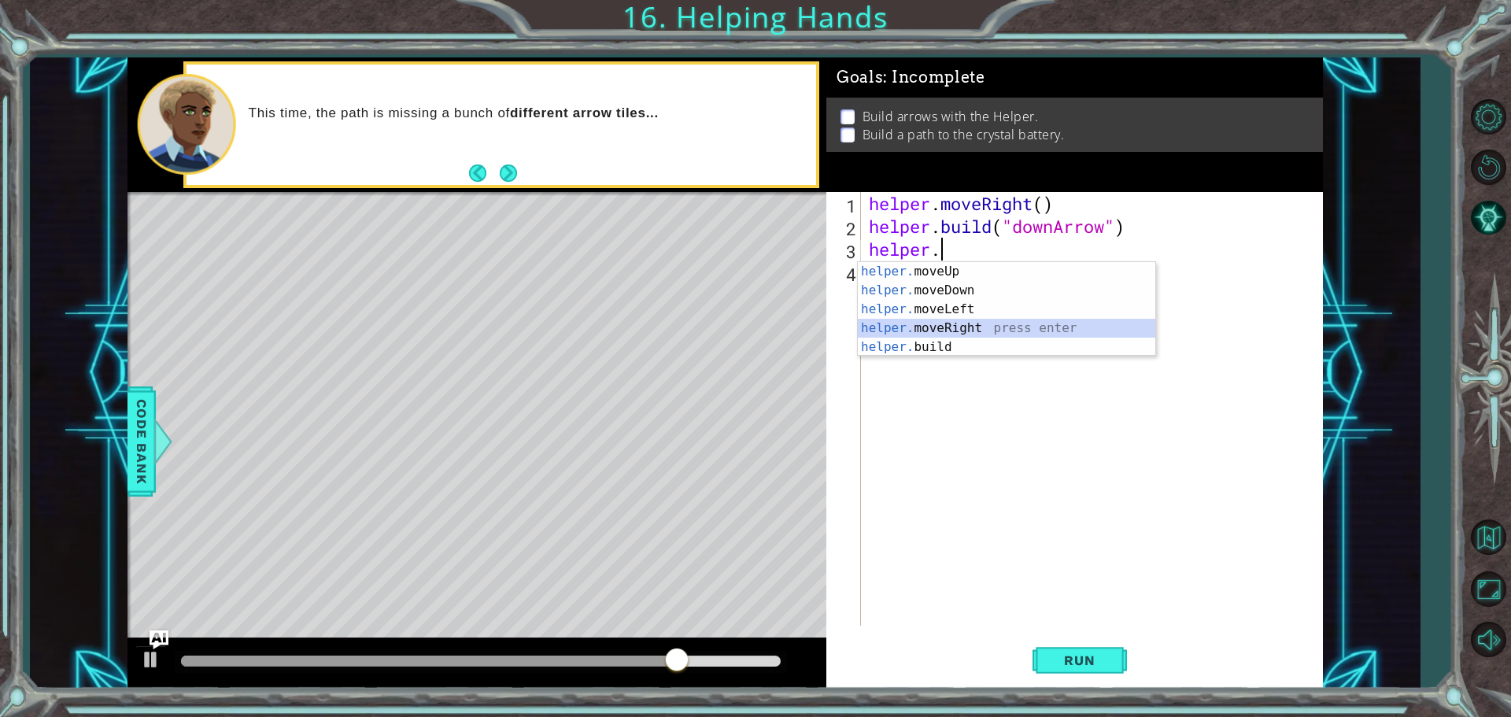
click at [937, 334] on div "helper. moveUp press enter helper. moveDown press enter helper. moveLeft press …" at bounding box center [1007, 328] width 298 height 132
type textarea "helper.moveRight(1)"
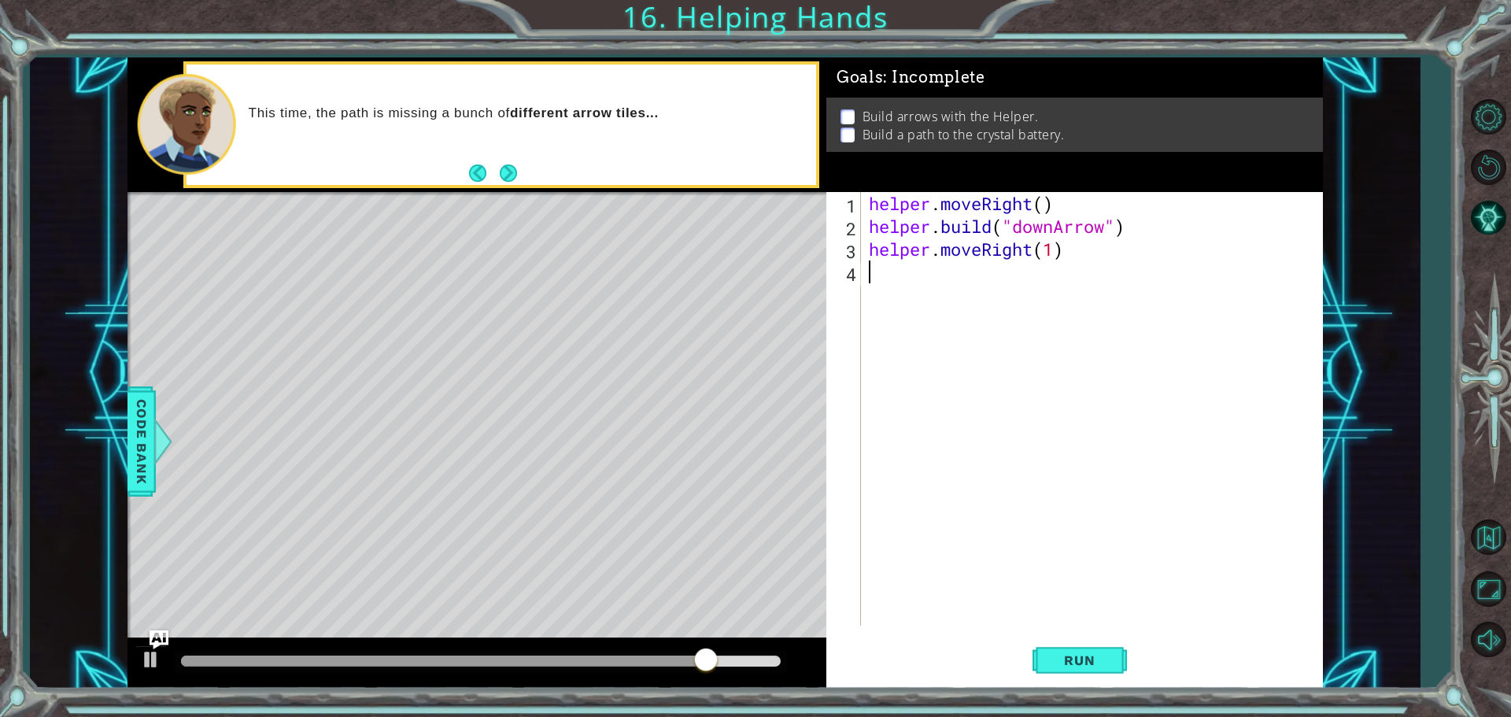
click at [1073, 263] on div "helper . moveRight ( ) helper . build ( "downArrow" ) helper . moveRight ( 1 )" at bounding box center [1096, 431] width 461 height 479
click at [1075, 254] on div "helper . moveRight ( ) helper . build ( "downArrow" ) helper . moveRight ( 1 )" at bounding box center [1096, 431] width 461 height 479
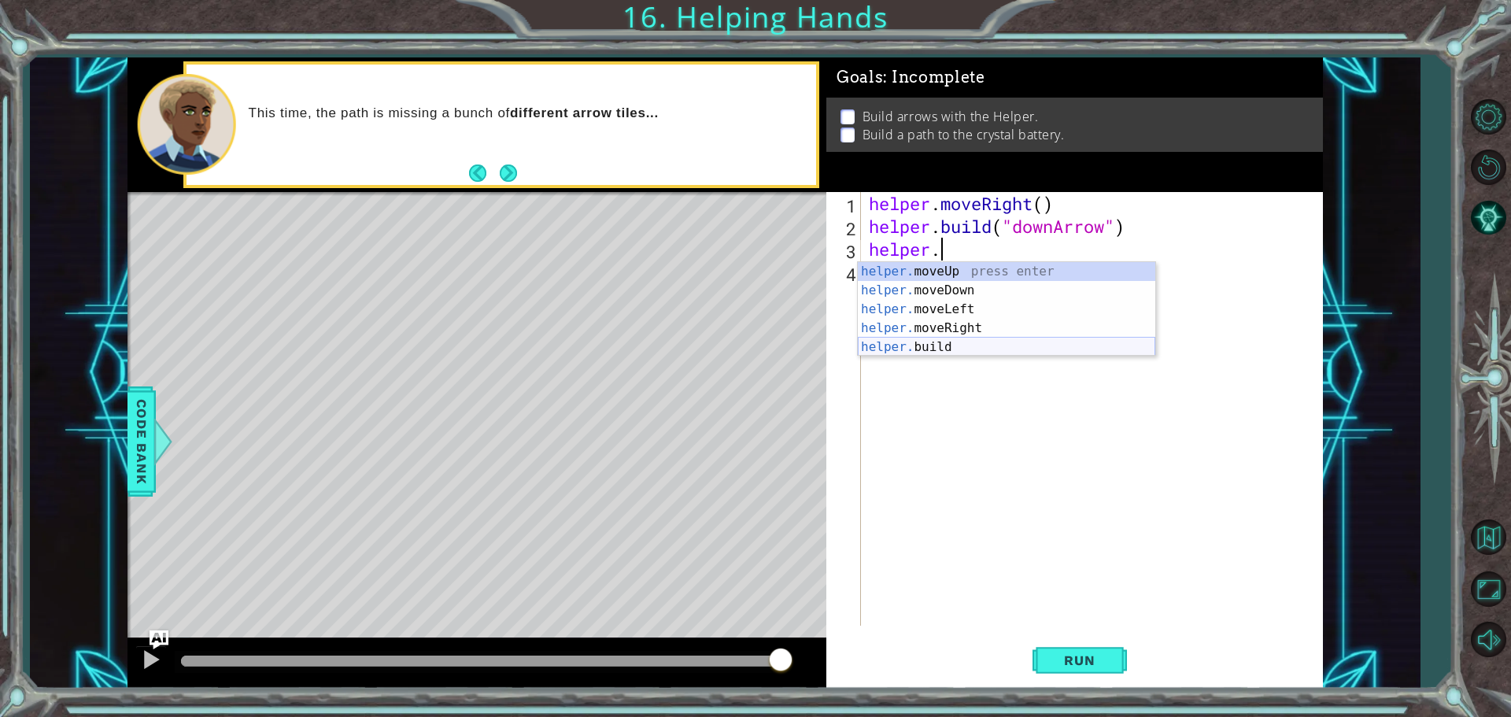
click at [1007, 345] on div "helper. moveUp press enter helper. moveDown press enter helper. moveLeft press …" at bounding box center [1007, 328] width 298 height 132
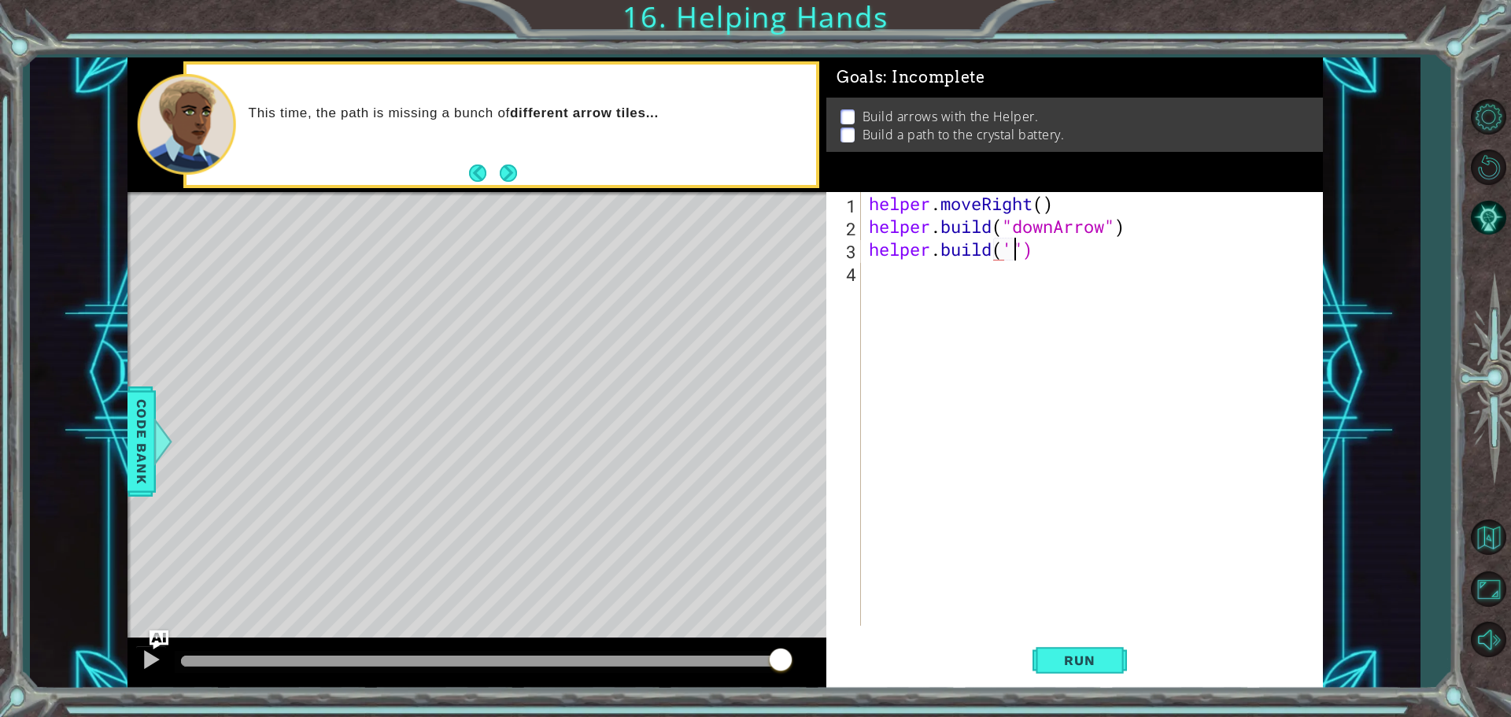
scroll to position [0, 6]
type textarea "helper.build(")"
click at [1089, 250] on div "helper . moveRight ( ) helper . build ( "downArrow" ) helper . build ( ")" at bounding box center [1096, 431] width 461 height 479
click at [1002, 249] on div "helper . moveRight ( ) helper . build ( "downArrow" ) helper . build ( ")" at bounding box center [1096, 431] width 461 height 479
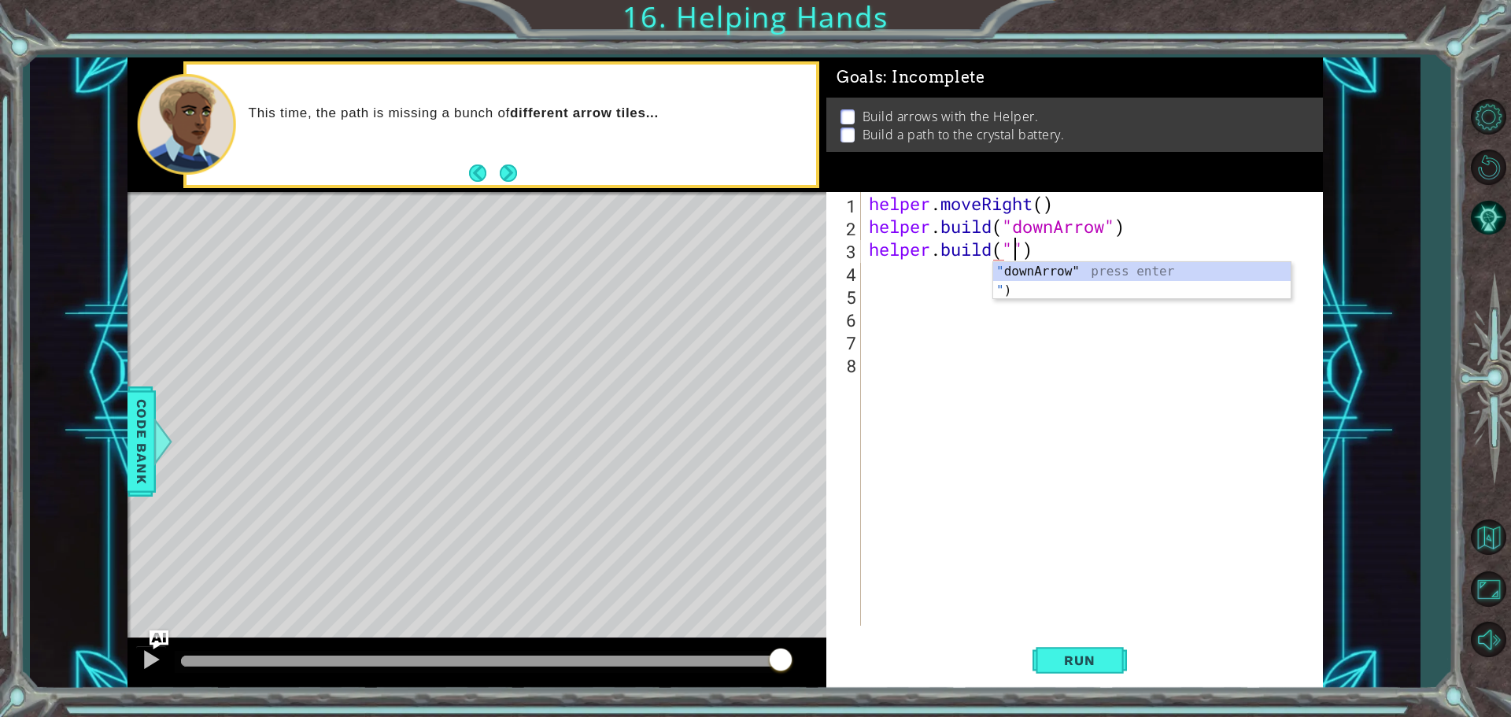
scroll to position [0, 6]
click at [1040, 272] on div "" downArrow" press enter " ) press enter" at bounding box center [1142, 300] width 298 height 76
type textarea "helper.build("downArrow")"
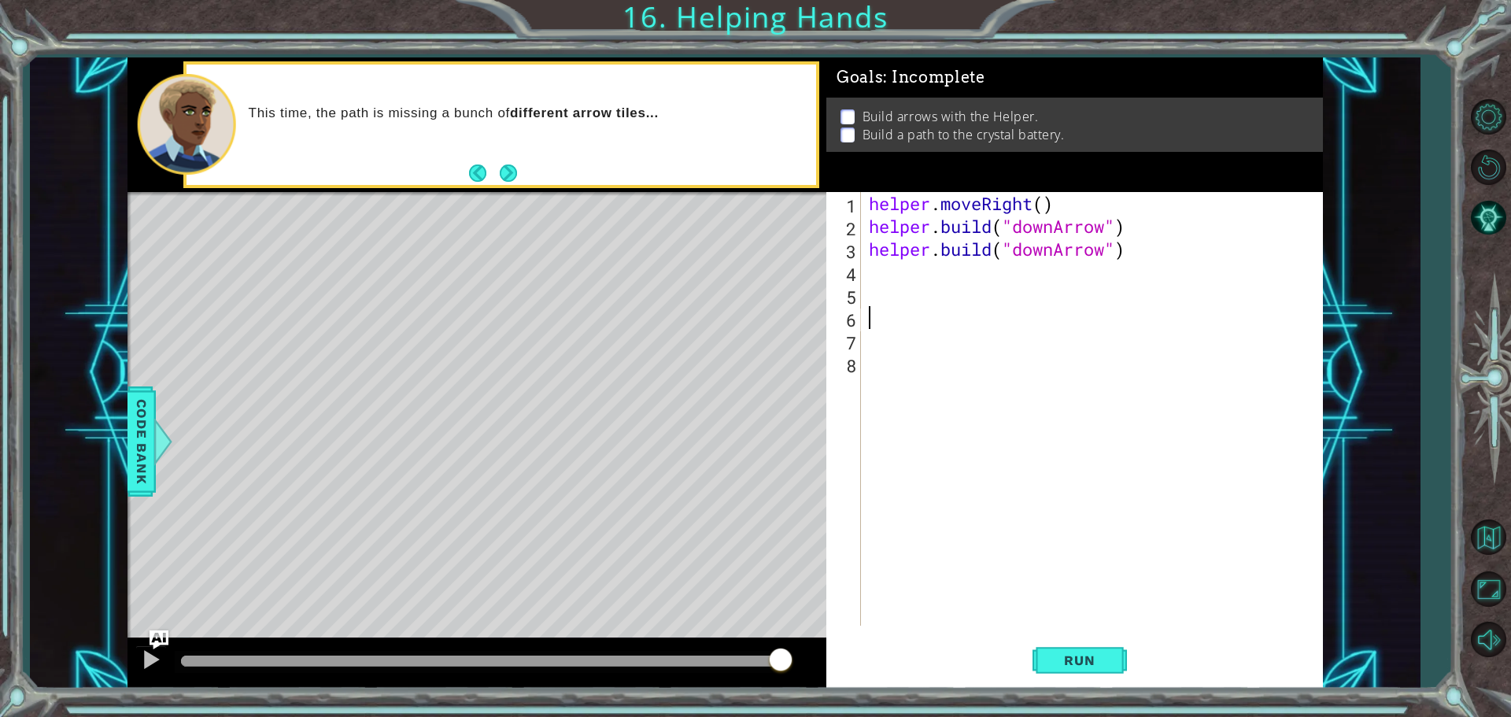
click at [917, 306] on div "helper . moveRight ( ) helper . build ( "downArrow" ) helper . build ( "downArr…" at bounding box center [1096, 431] width 461 height 479
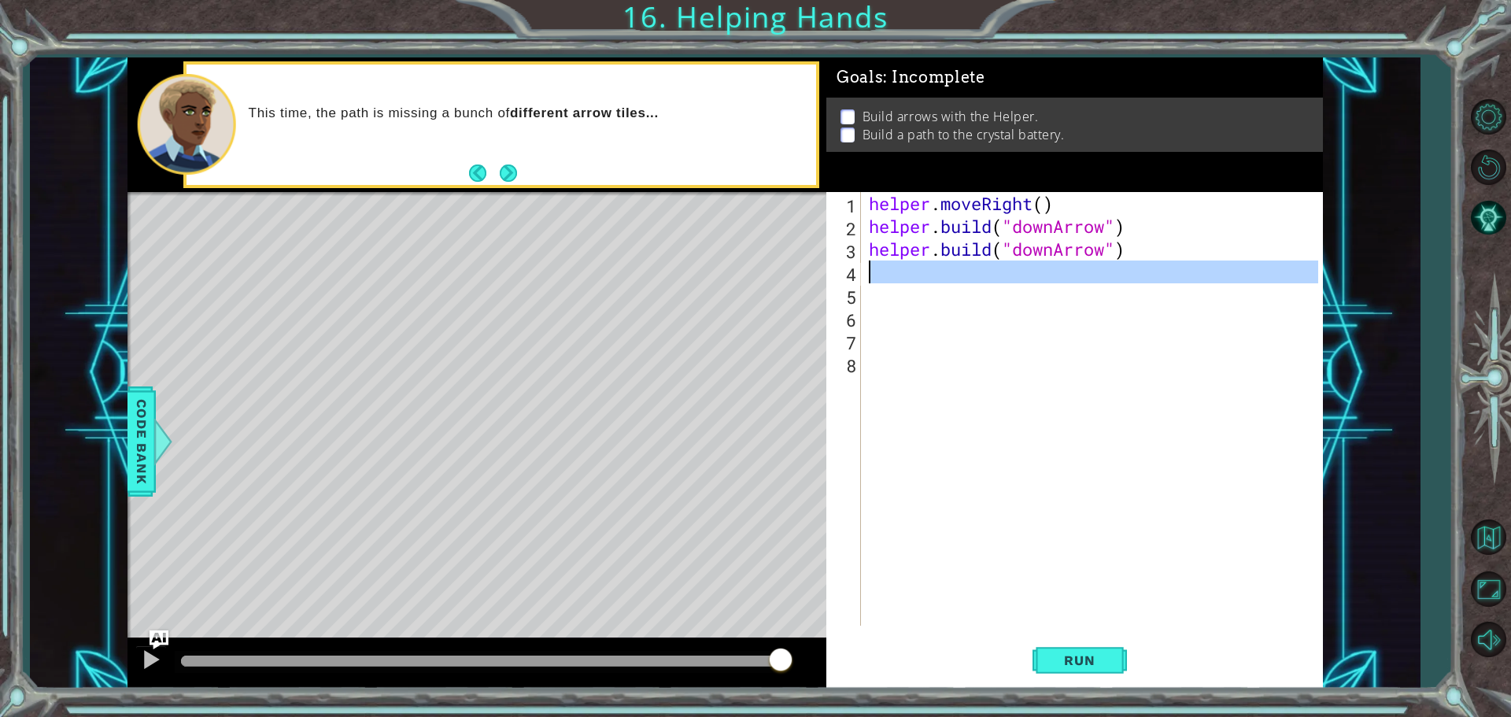
click at [916, 279] on div "helper . moveRight ( ) helper . build ( "downArrow" ) helper . build ( "downArr…" at bounding box center [1096, 431] width 461 height 479
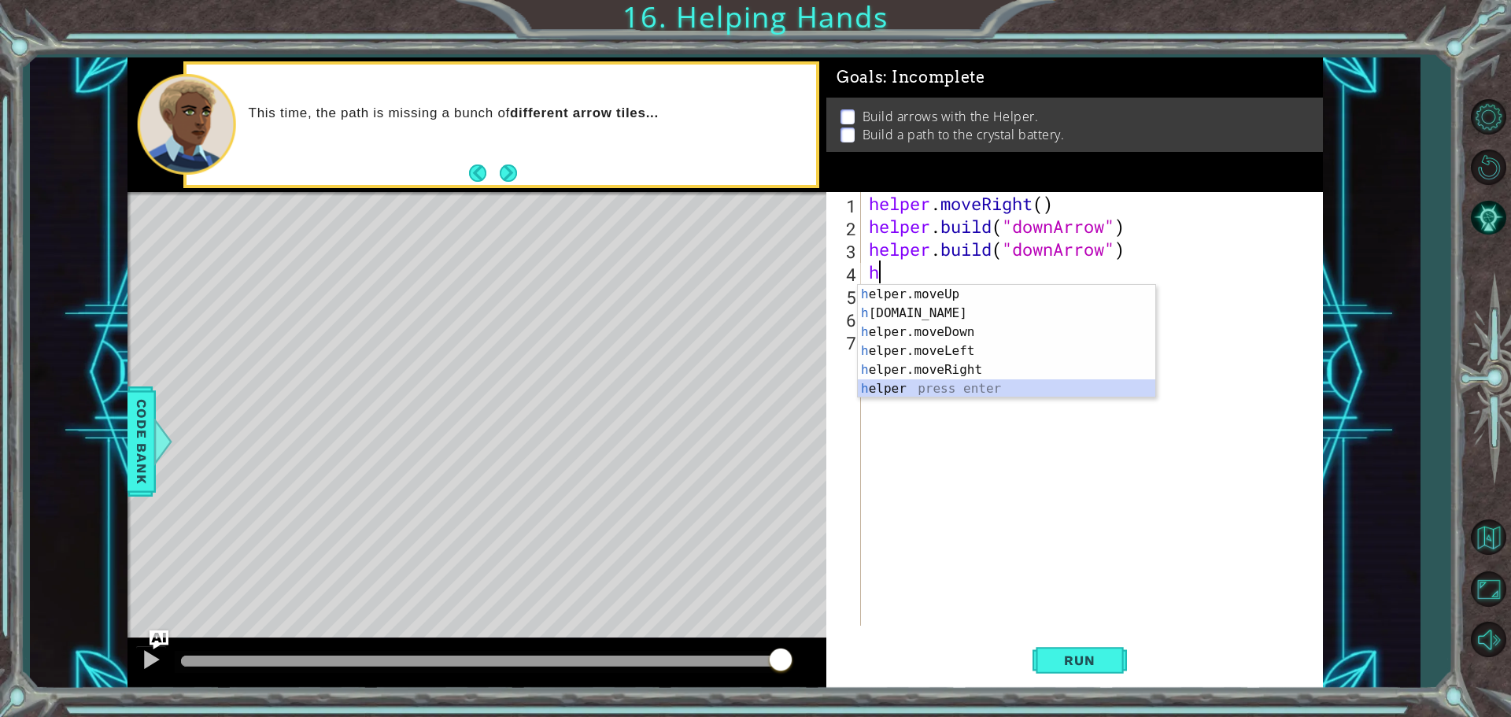
click at [904, 387] on div "h elper.moveUp press enter h [DOMAIN_NAME] press enter h elper.moveDown press e…" at bounding box center [1007, 360] width 298 height 151
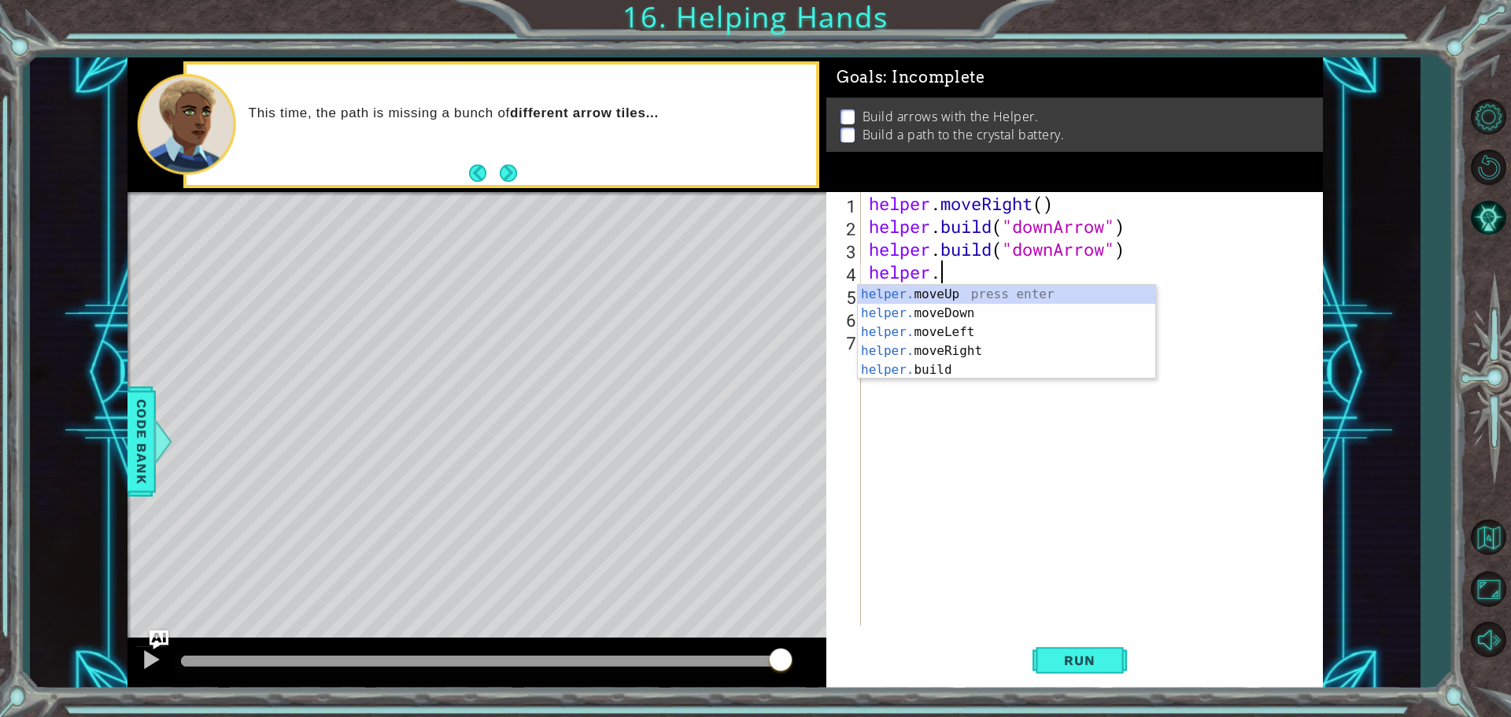
scroll to position [0, 2]
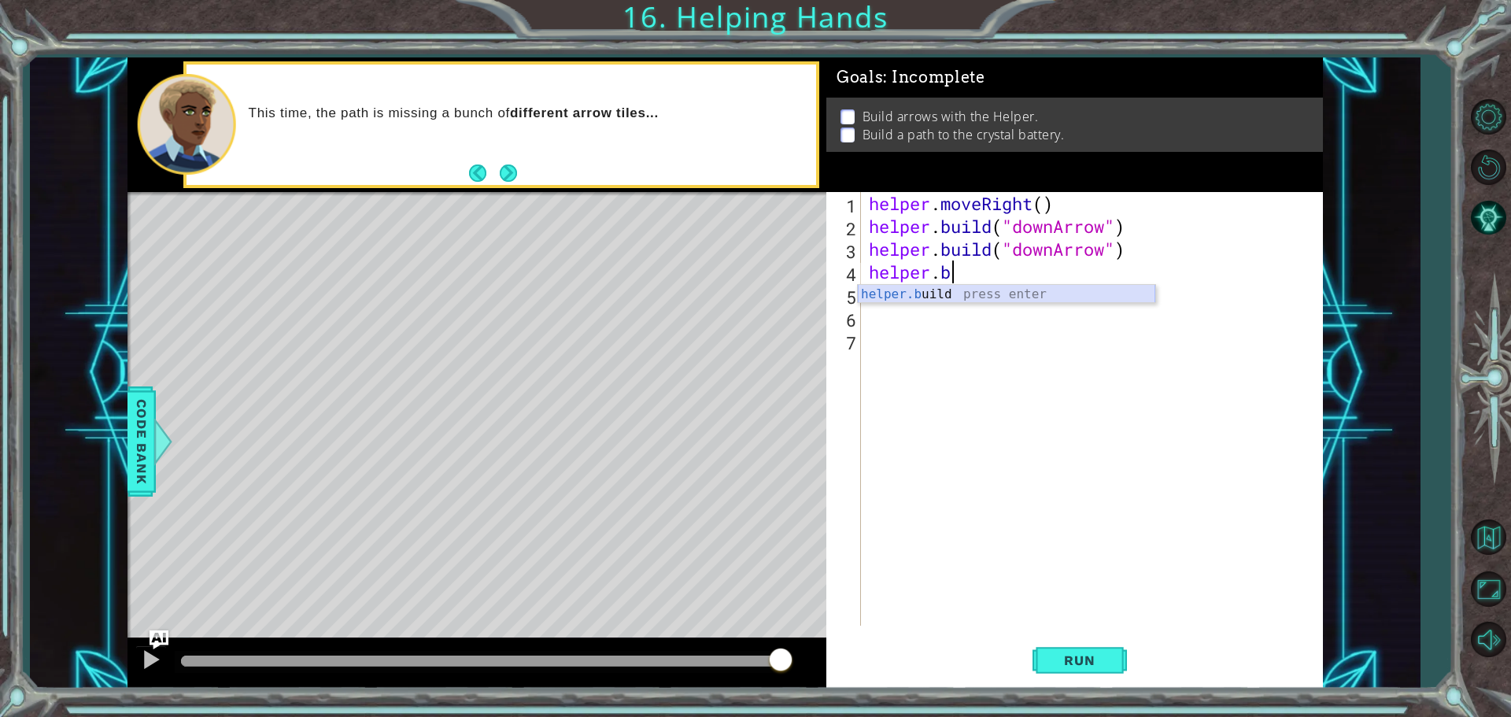
click at [956, 294] on div "helper.b uild press enter" at bounding box center [1007, 313] width 298 height 57
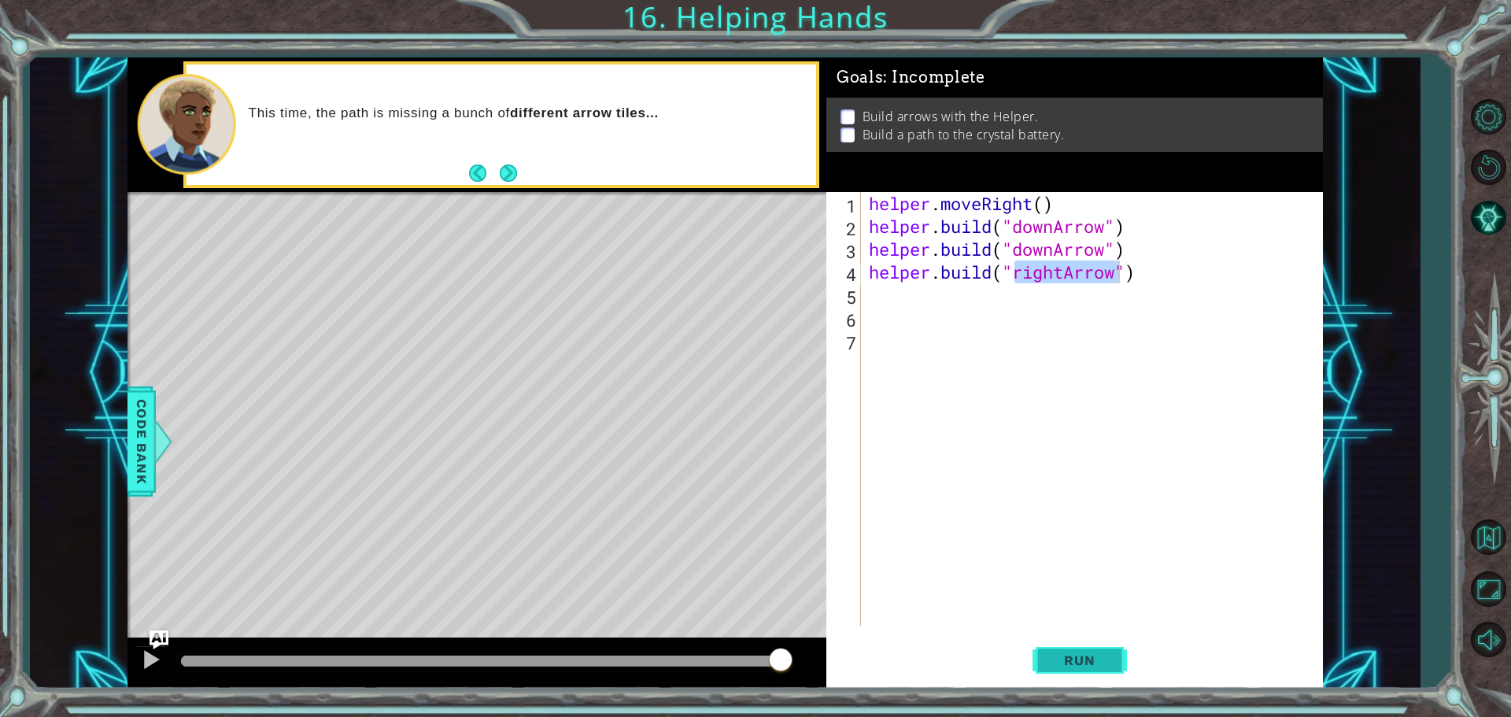
click at [1094, 668] on span "Run" at bounding box center [1080, 661] width 62 height 16
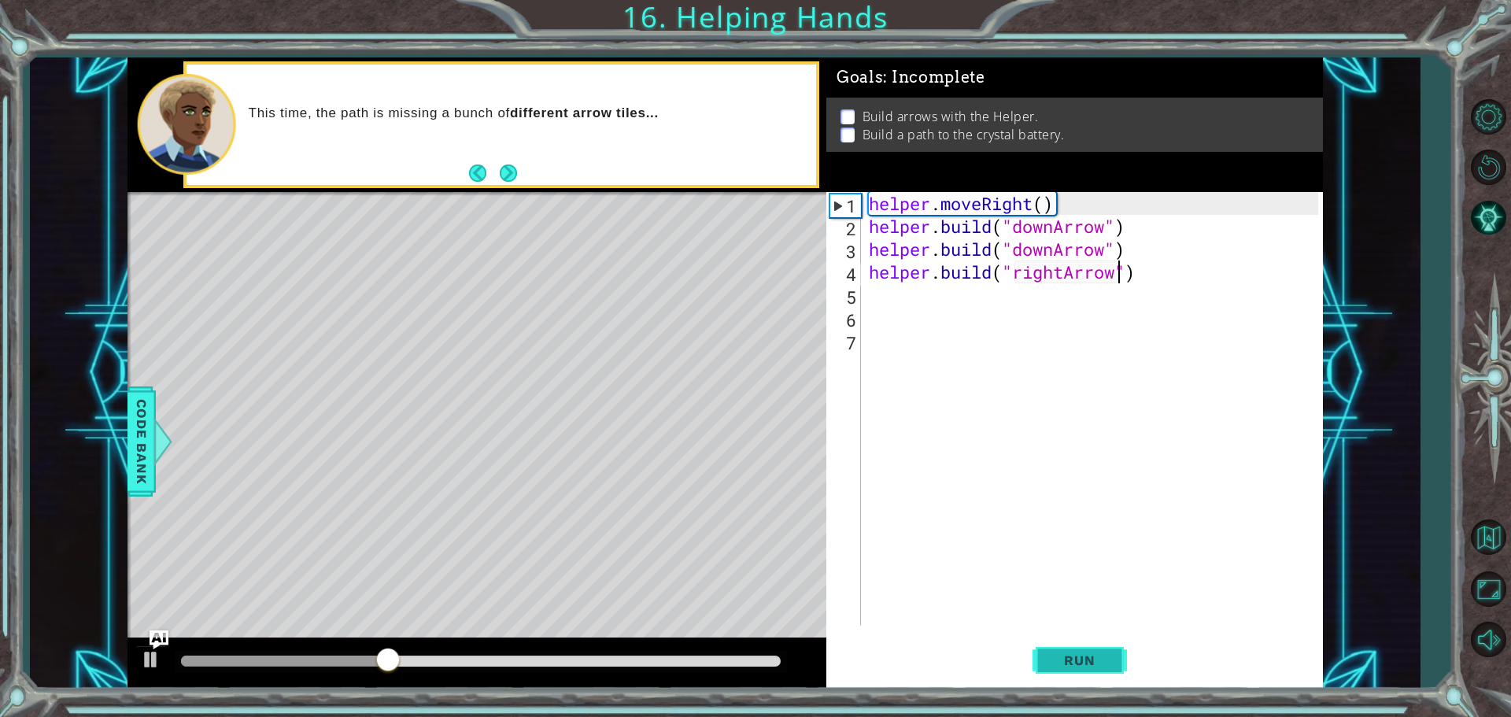
drag, startPoint x: 1102, startPoint y: 680, endPoint x: 1101, endPoint y: 668, distance: 11.9
click at [1102, 673] on button "Run" at bounding box center [1080, 660] width 94 height 50
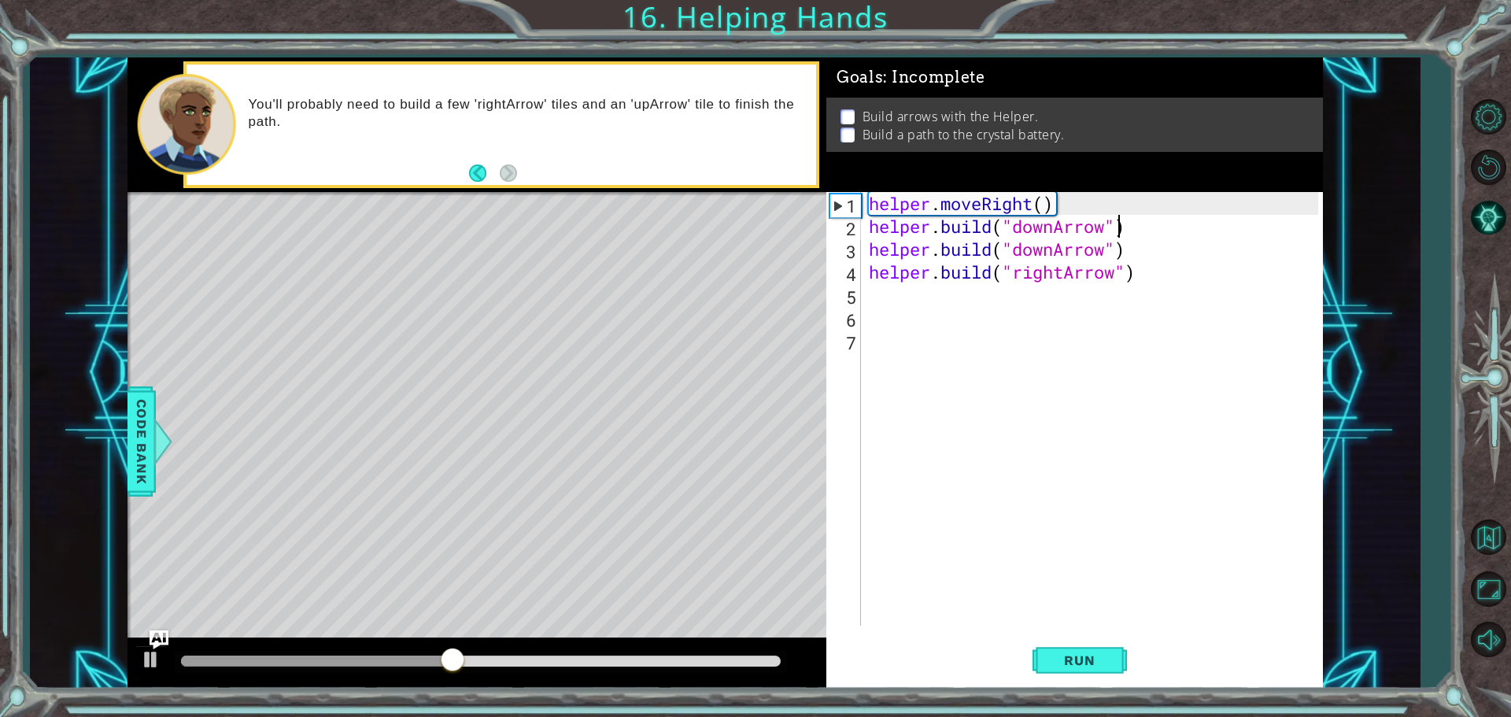
click at [1115, 226] on div "helper . moveRight ( ) helper . build ( "downArrow" ) helper . build ( "downArr…" at bounding box center [1096, 431] width 461 height 479
click at [1133, 227] on div "helper . moveRight ( ) helper . build ( "downArrow" ) helper . build ( "downArr…" at bounding box center [1096, 431] width 461 height 479
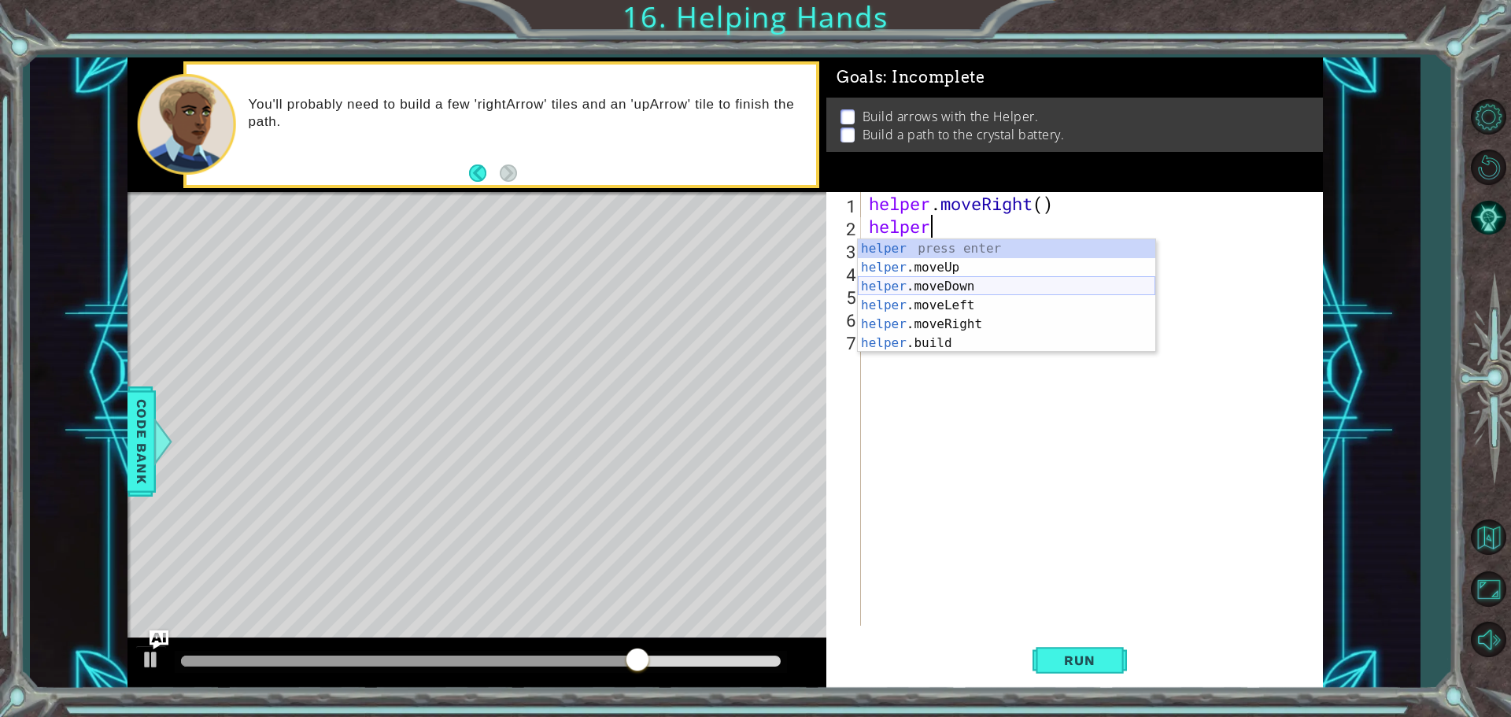
click at [982, 279] on div "helper press enter helper .moveUp press enter helper .moveDown press enter help…" at bounding box center [1007, 314] width 298 height 151
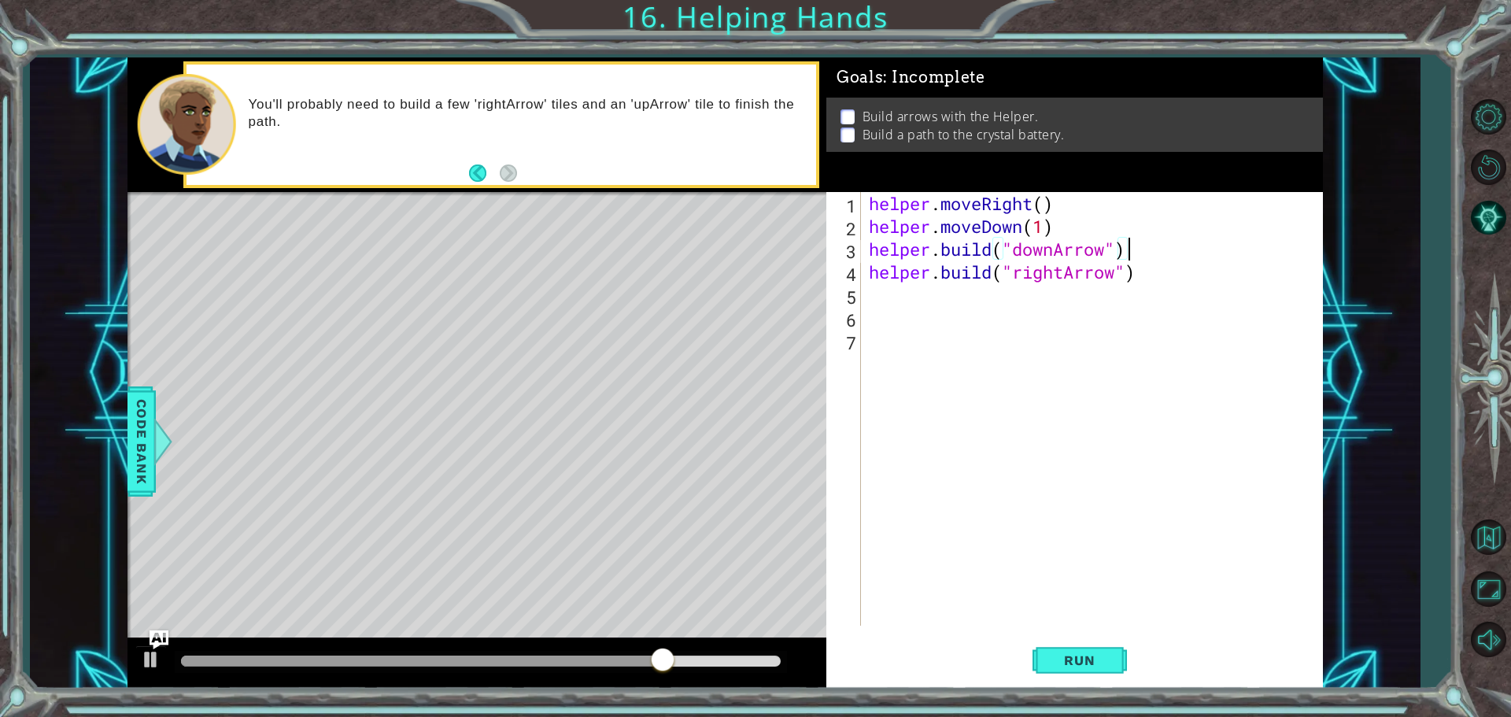
click at [1136, 259] on div "helper . moveRight ( ) helper . moveDown ( 1 ) helper . build ( "downArrow" ) h…" at bounding box center [1096, 431] width 461 height 479
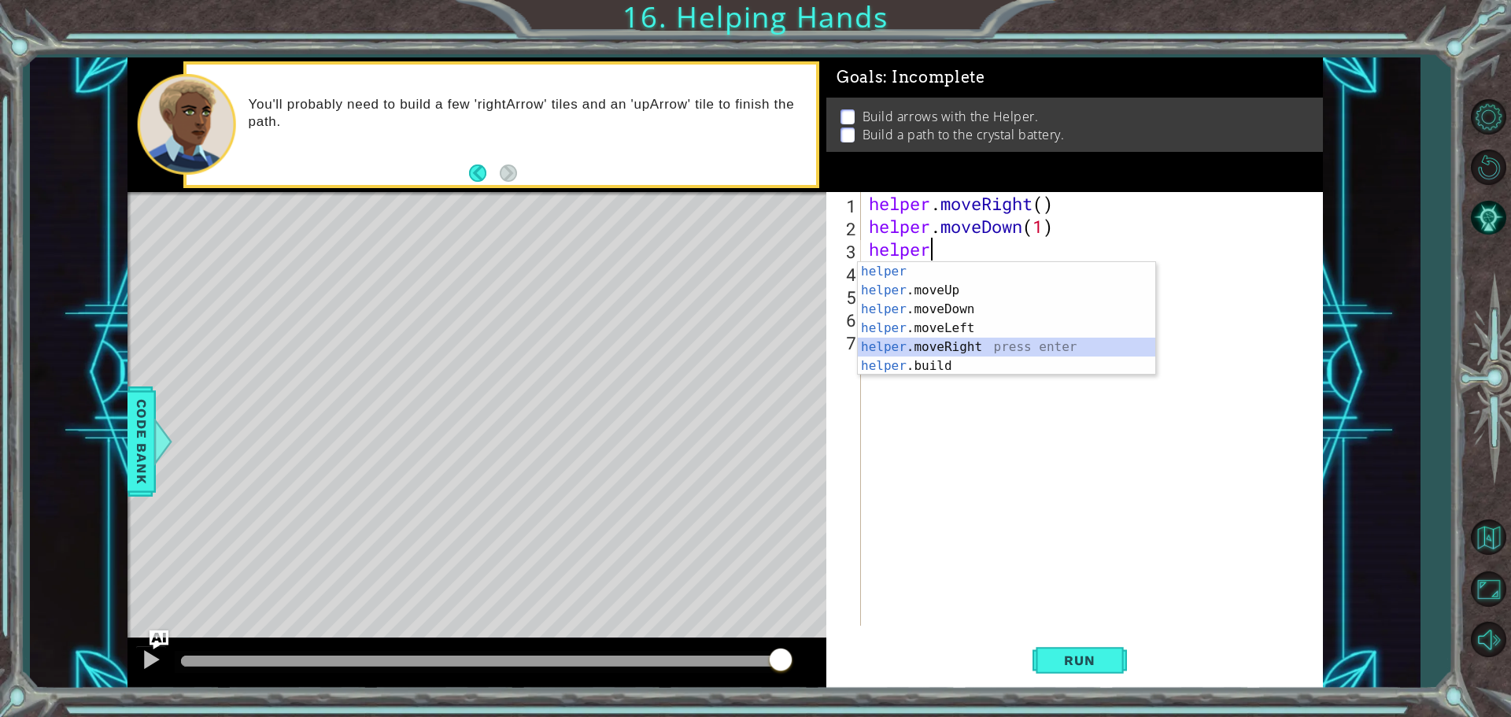
click at [969, 338] on div "helper press enter helper .moveUp press enter helper .moveDown press enter help…" at bounding box center [1007, 337] width 298 height 151
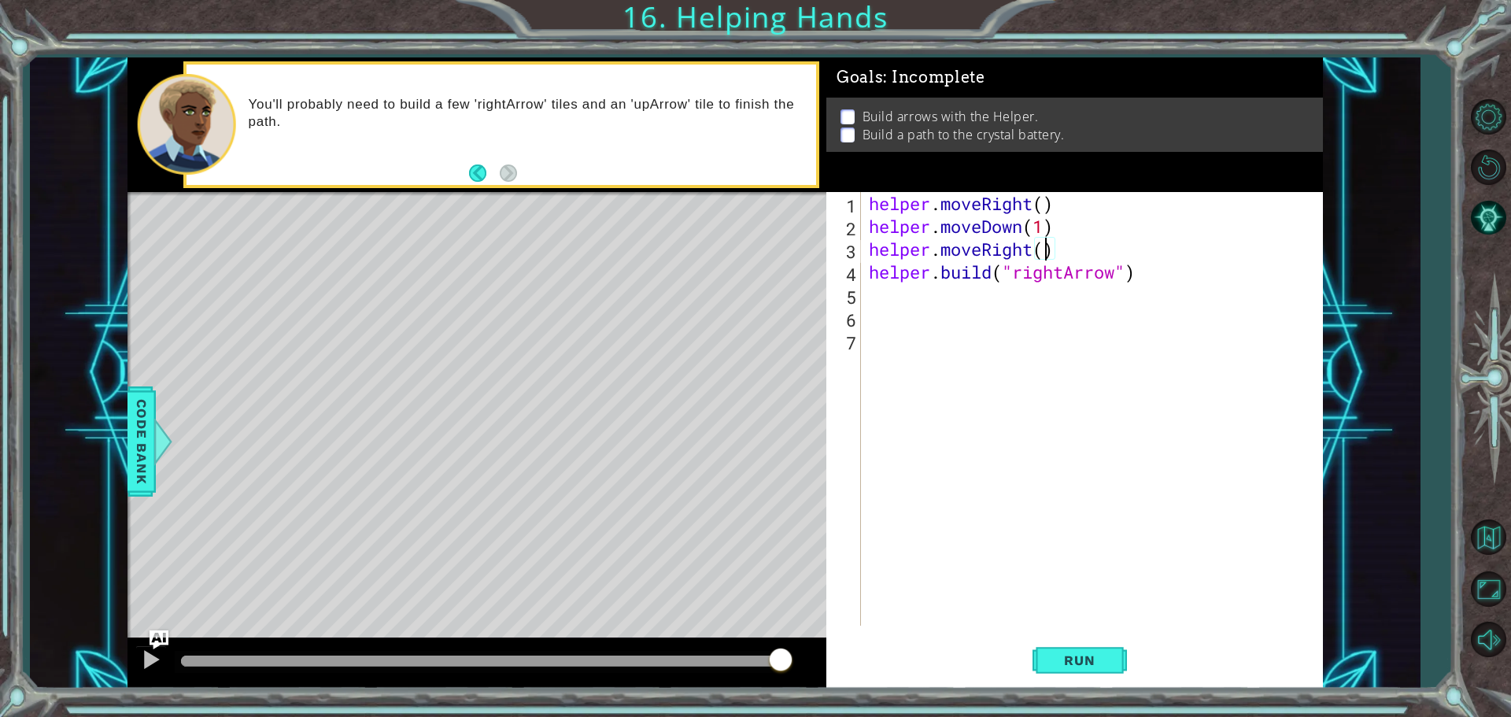
type textarea "helper.moveRight(2)"
click at [1153, 288] on div "helper . moveRight ( ) helper . moveDown ( 1 ) helper . moveRight ( 2 ) helper …" at bounding box center [1096, 431] width 461 height 479
click at [1138, 276] on div "helper . moveRight ( ) helper . moveDown ( 1 ) helper . moveRight ( 2 ) helper …" at bounding box center [1096, 431] width 461 height 479
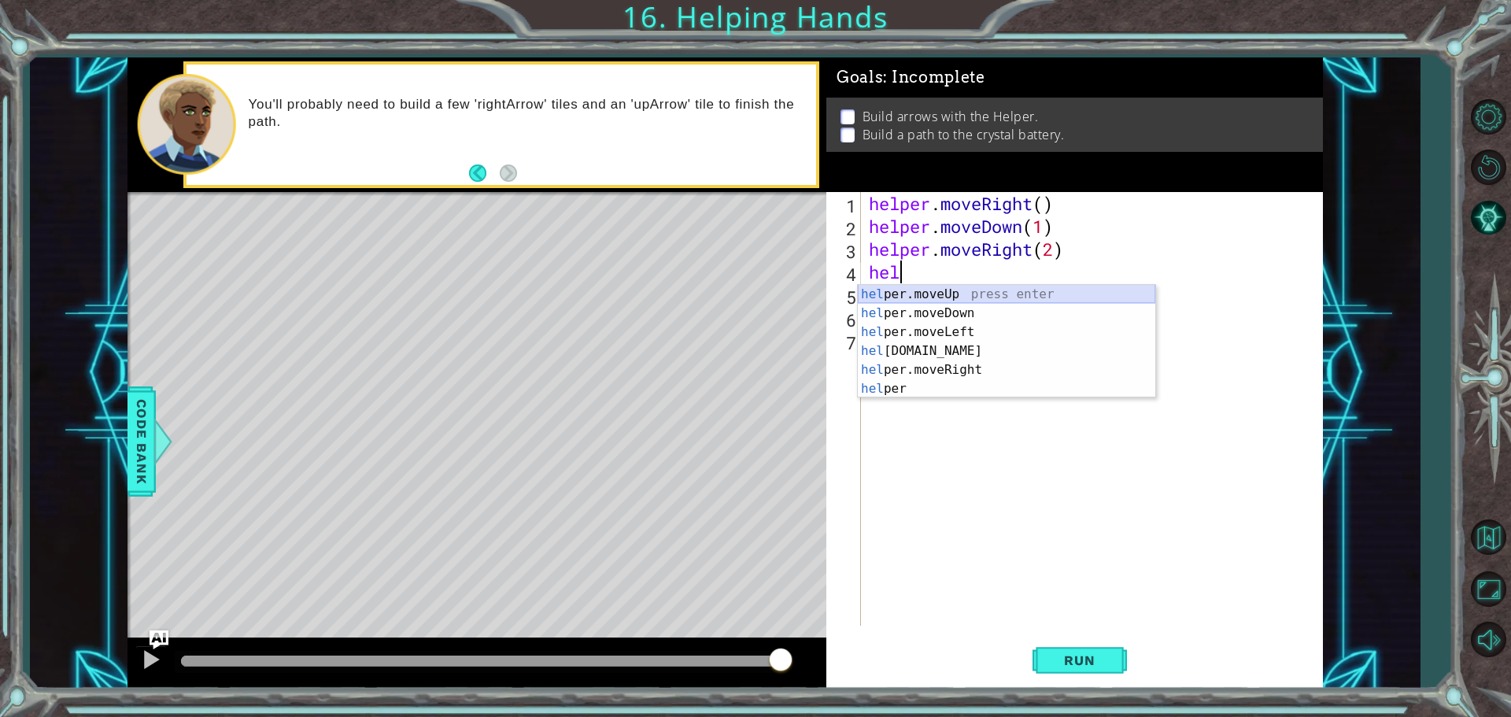
click at [923, 290] on div "hel per.moveUp press enter hel per.moveDown press enter hel per.moveLeft press …" at bounding box center [1007, 360] width 298 height 151
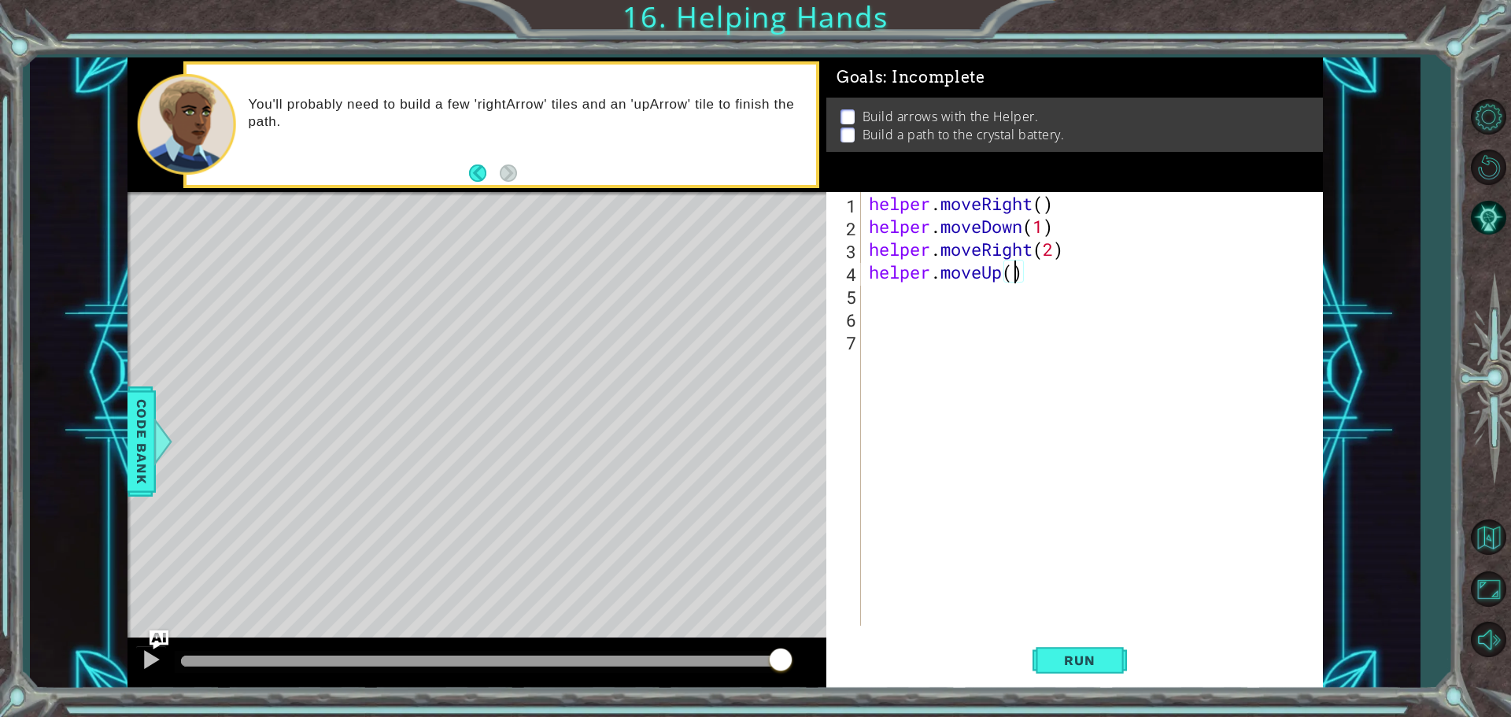
scroll to position [0, 6]
type textarea "helper.moveUp(2)"
click at [1081, 671] on button "Run" at bounding box center [1080, 660] width 94 height 50
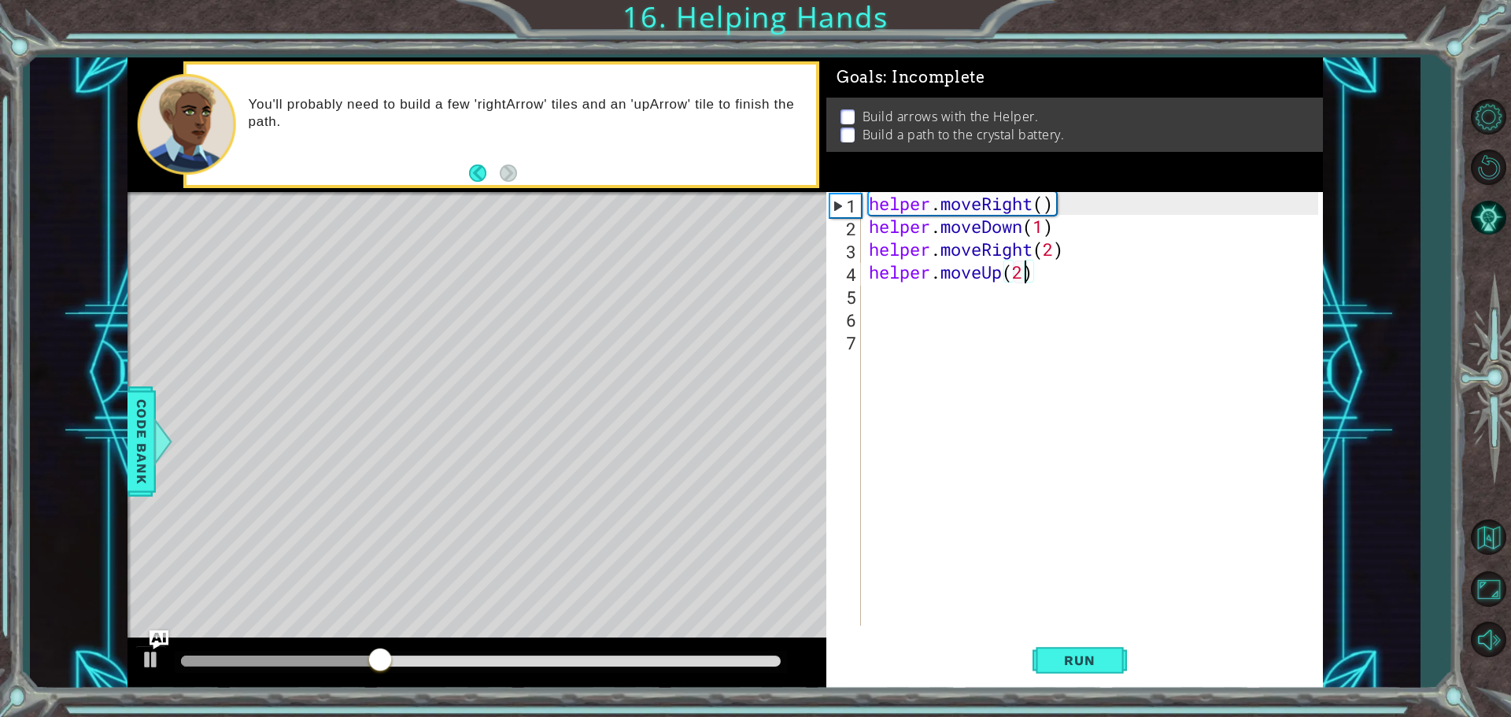
click at [888, 297] on div "helper . moveRight ( ) helper . moveDown ( 1 ) helper . moveRight ( 2 ) helper …" at bounding box center [1096, 431] width 461 height 479
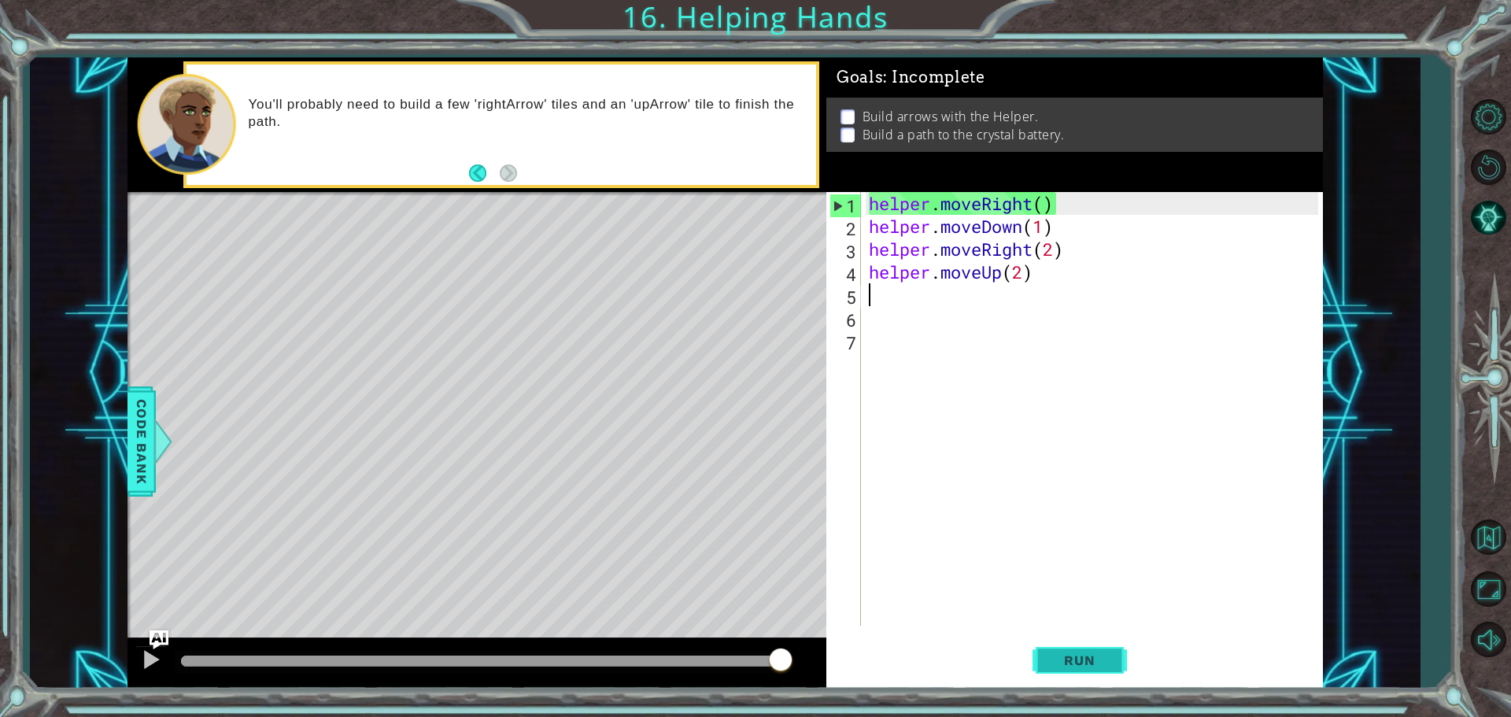
click at [1048, 671] on button "Run" at bounding box center [1080, 660] width 94 height 50
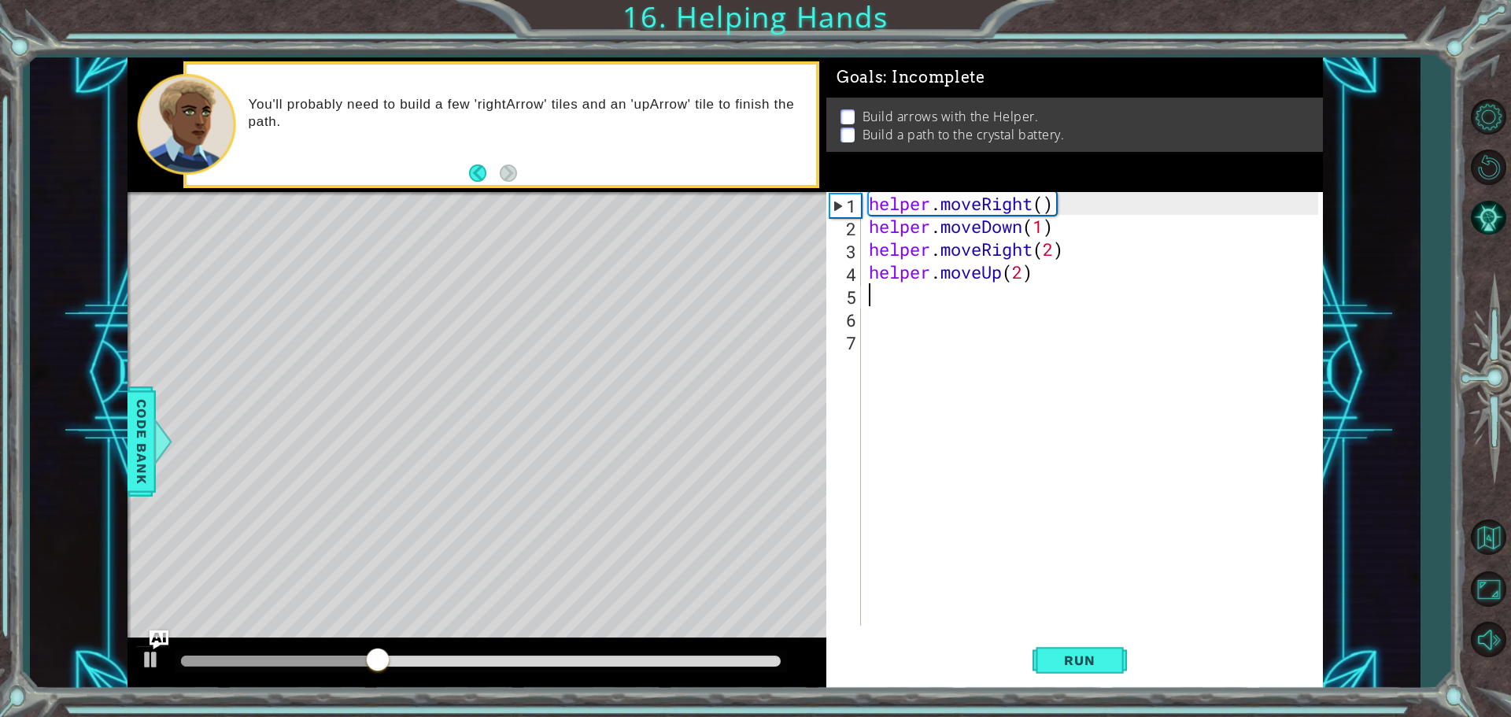
click at [1060, 270] on div "helper . moveRight ( ) helper . moveDown ( 1 ) helper . moveRight ( 2 ) helper …" at bounding box center [1096, 431] width 461 height 479
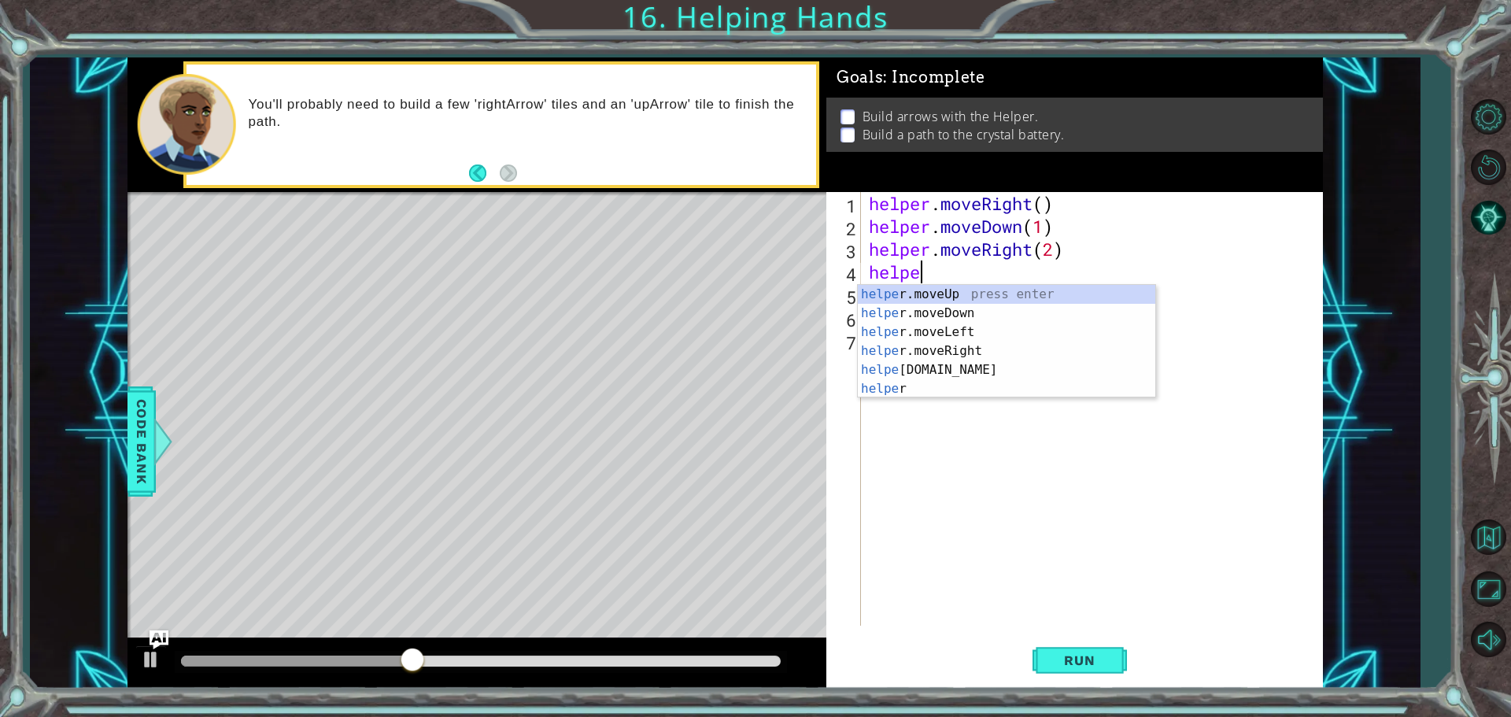
type textarea "h"
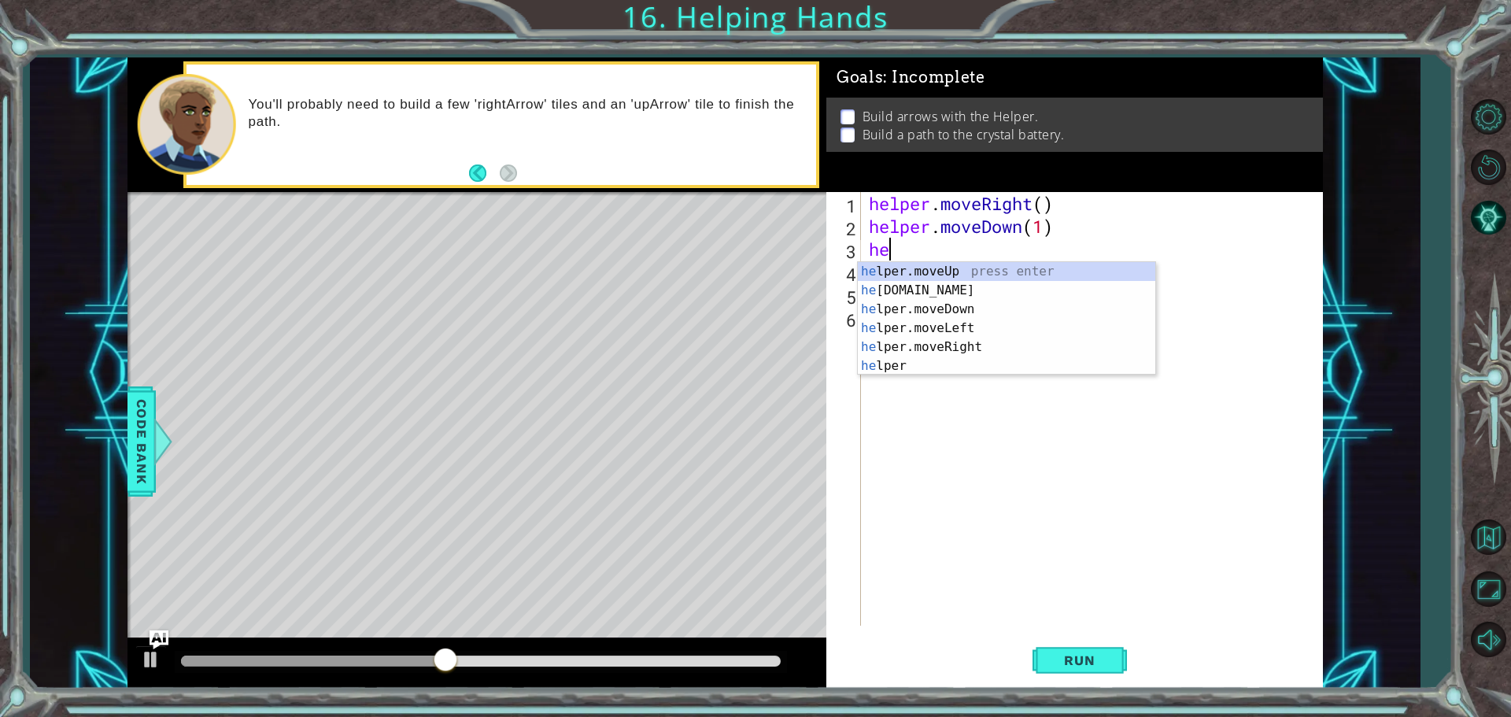
type textarea "h"
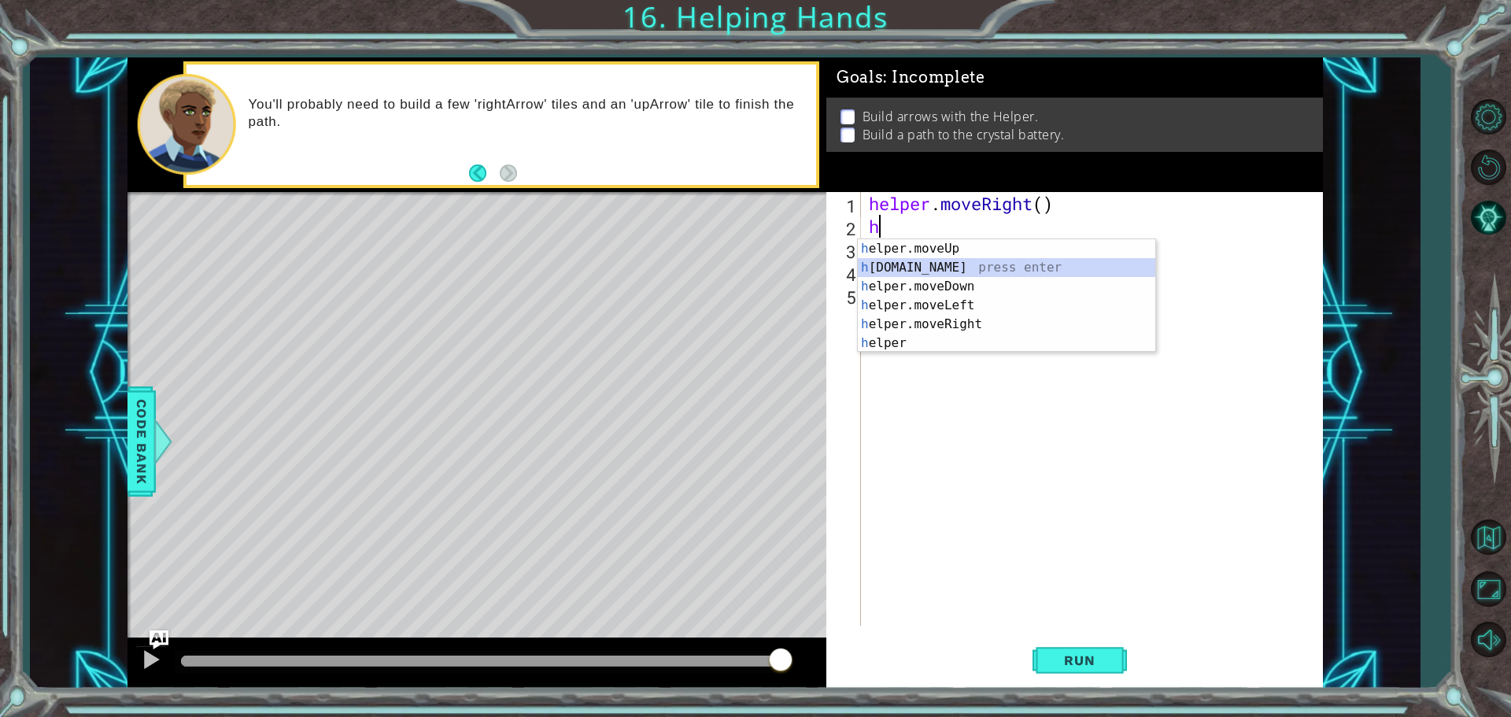
click at [993, 262] on div "h elper.moveUp press enter h [DOMAIN_NAME] press enter h elper.moveDown press e…" at bounding box center [1007, 314] width 298 height 151
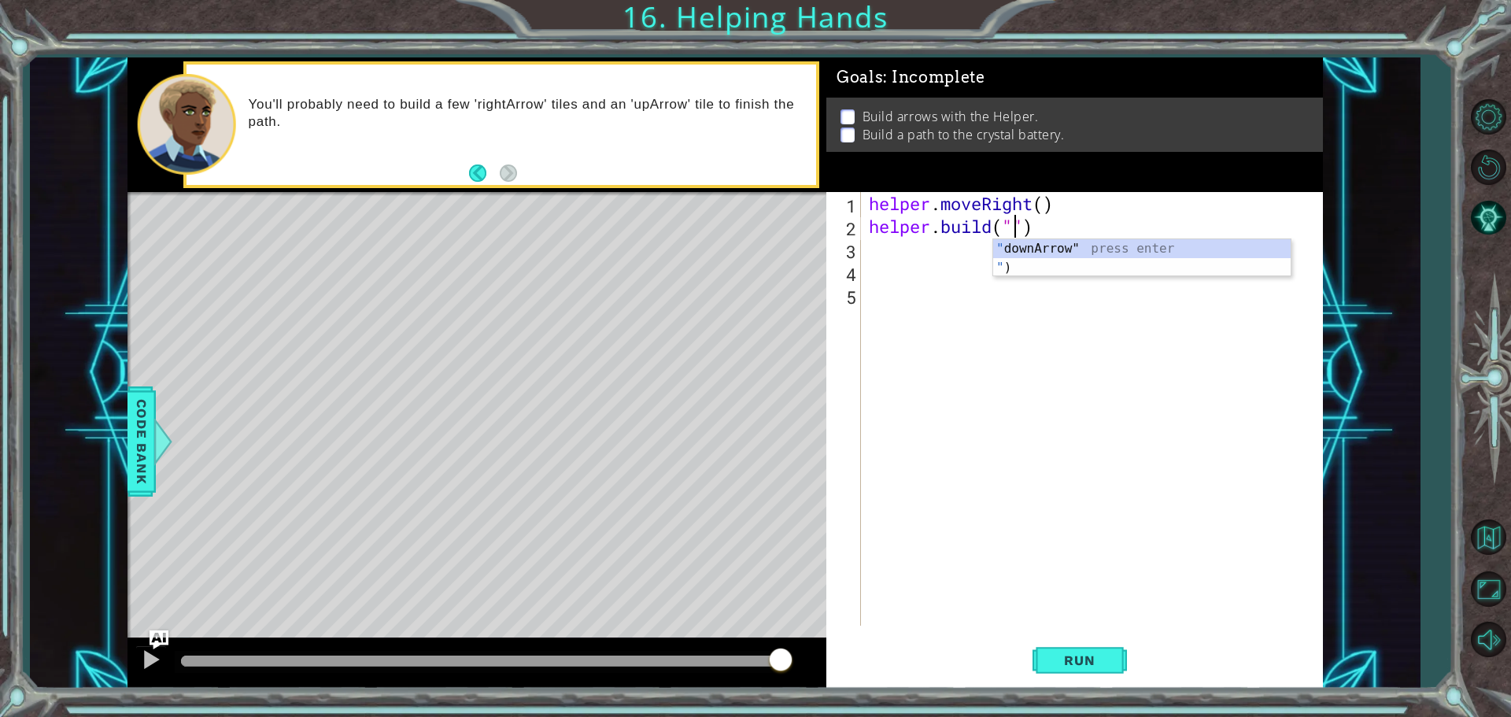
scroll to position [0, 7]
click at [996, 250] on div ""d ownArrow" press enter" at bounding box center [1142, 267] width 298 height 57
type textarea "helper.build("downArrow")"
click at [990, 264] on div "helper . moveRight ( ) helper . build ( "downArrow" )" at bounding box center [1096, 431] width 461 height 479
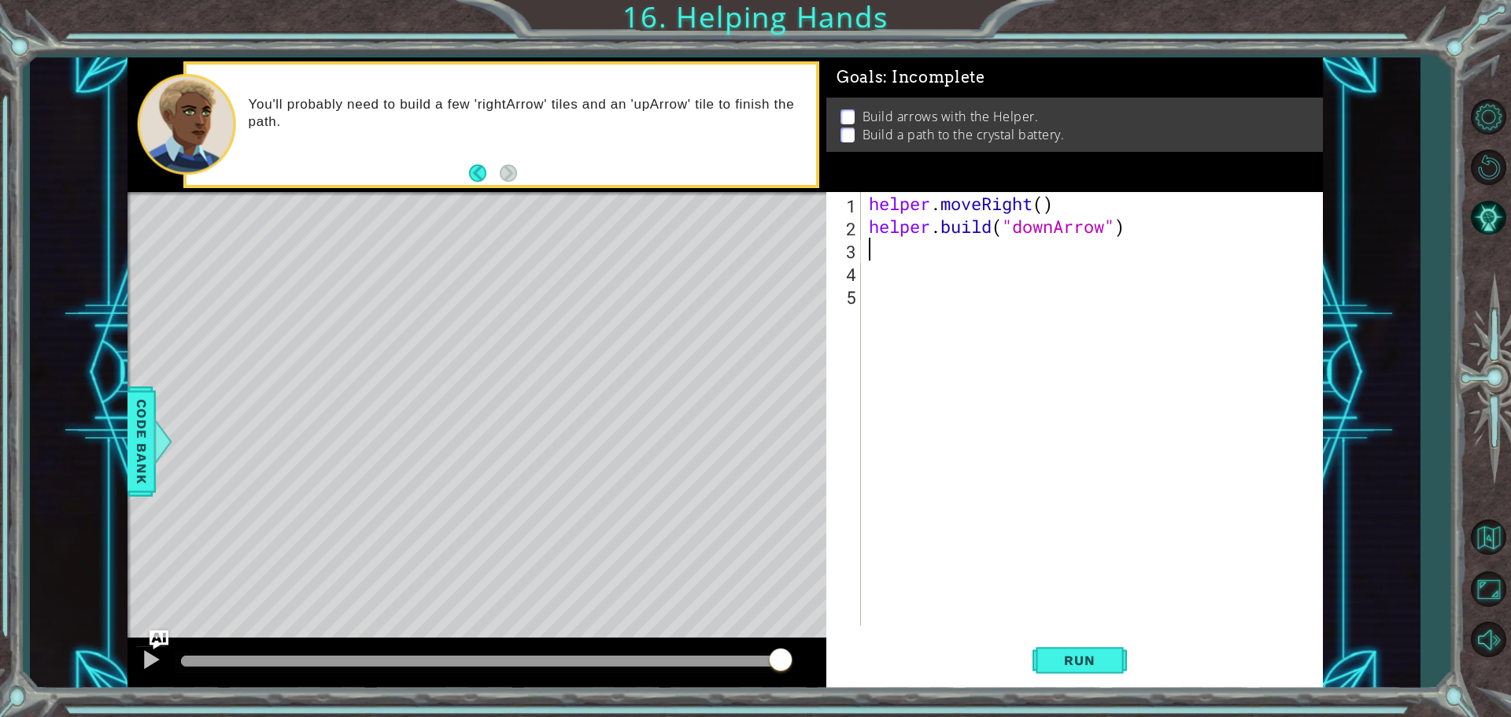
click at [986, 255] on div "helper . moveRight ( ) helper . build ( "downArrow" )" at bounding box center [1096, 431] width 461 height 479
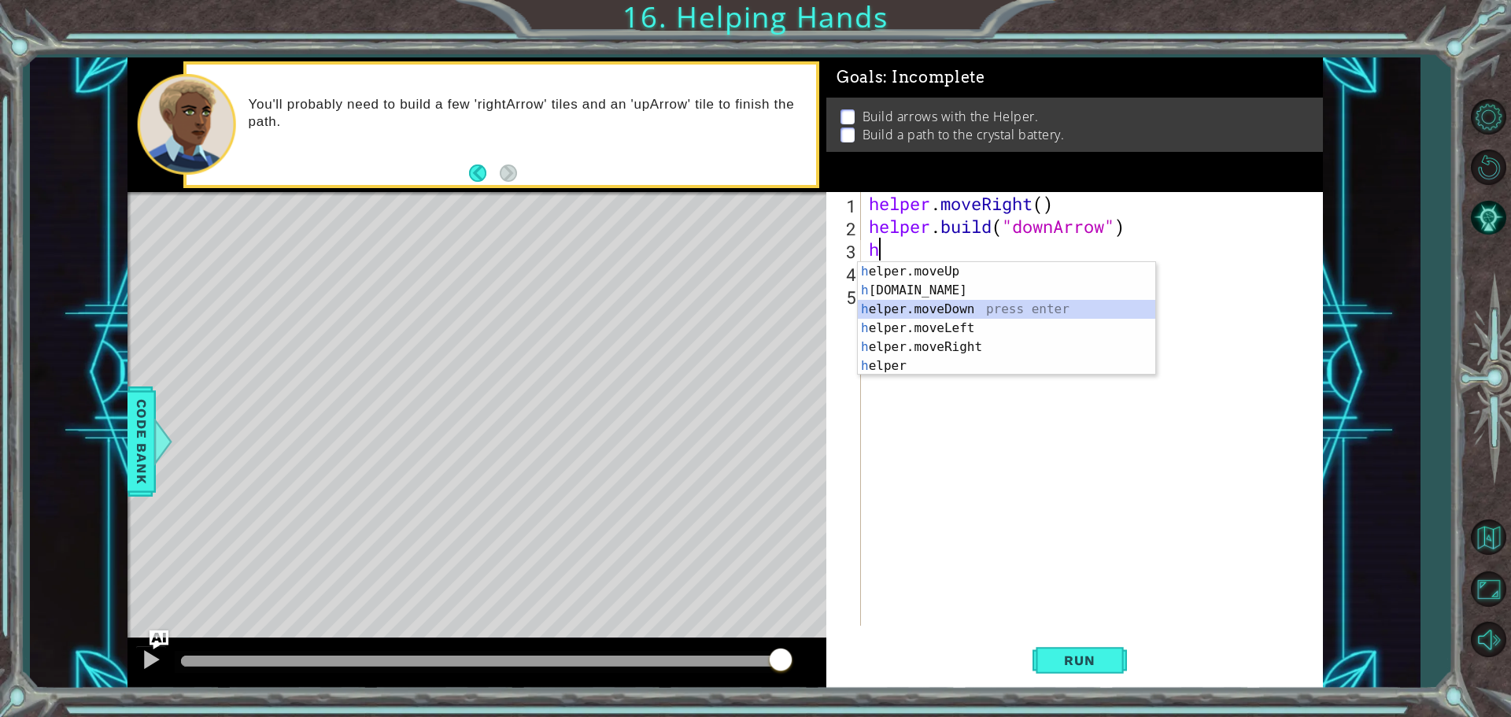
click at [965, 312] on div "h elper.moveUp press enter h [DOMAIN_NAME] press enter h elper.moveDown press e…" at bounding box center [1007, 337] width 298 height 151
type textarea "helper.moveDown(1)"
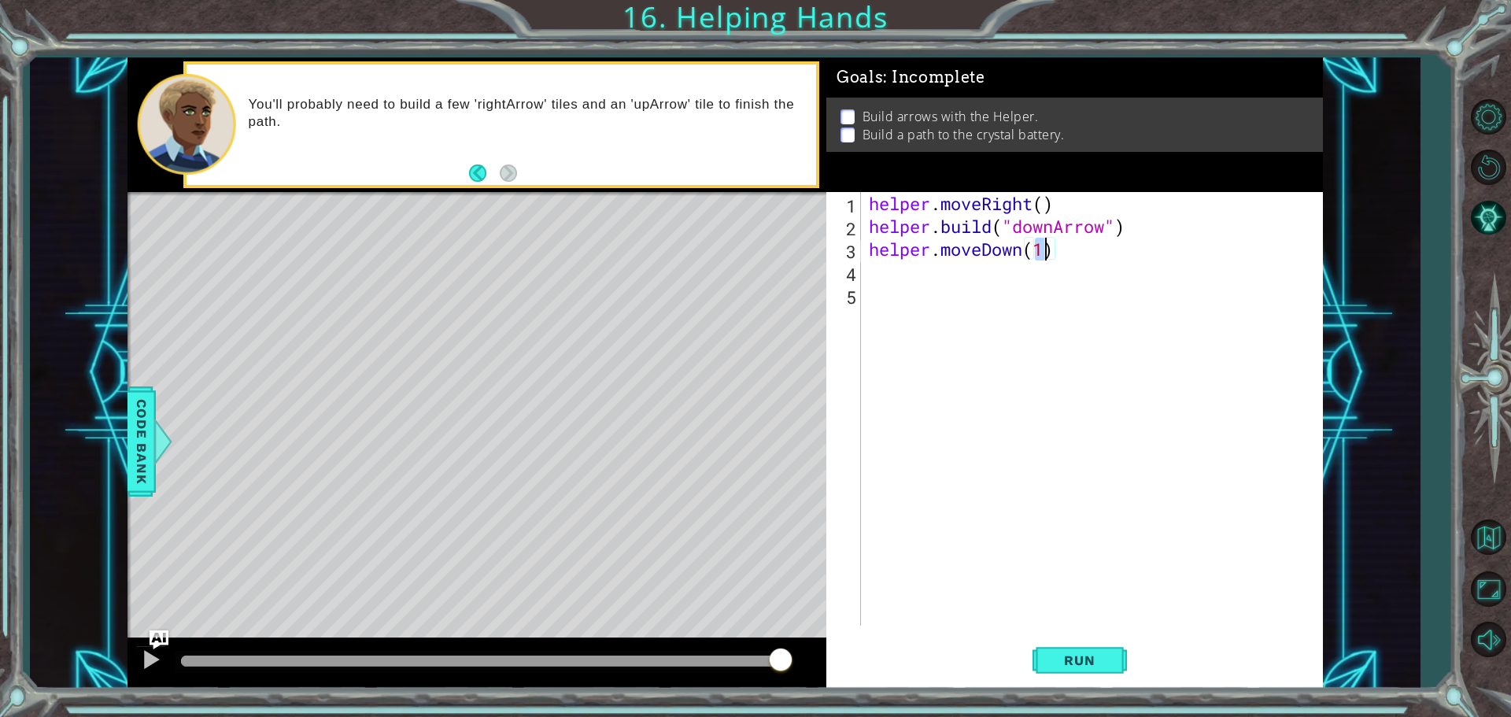
click at [949, 277] on div "helper . moveRight ( ) helper . build ( "downArrow" ) helper . moveDown ( 1 )" at bounding box center [1096, 431] width 461 height 479
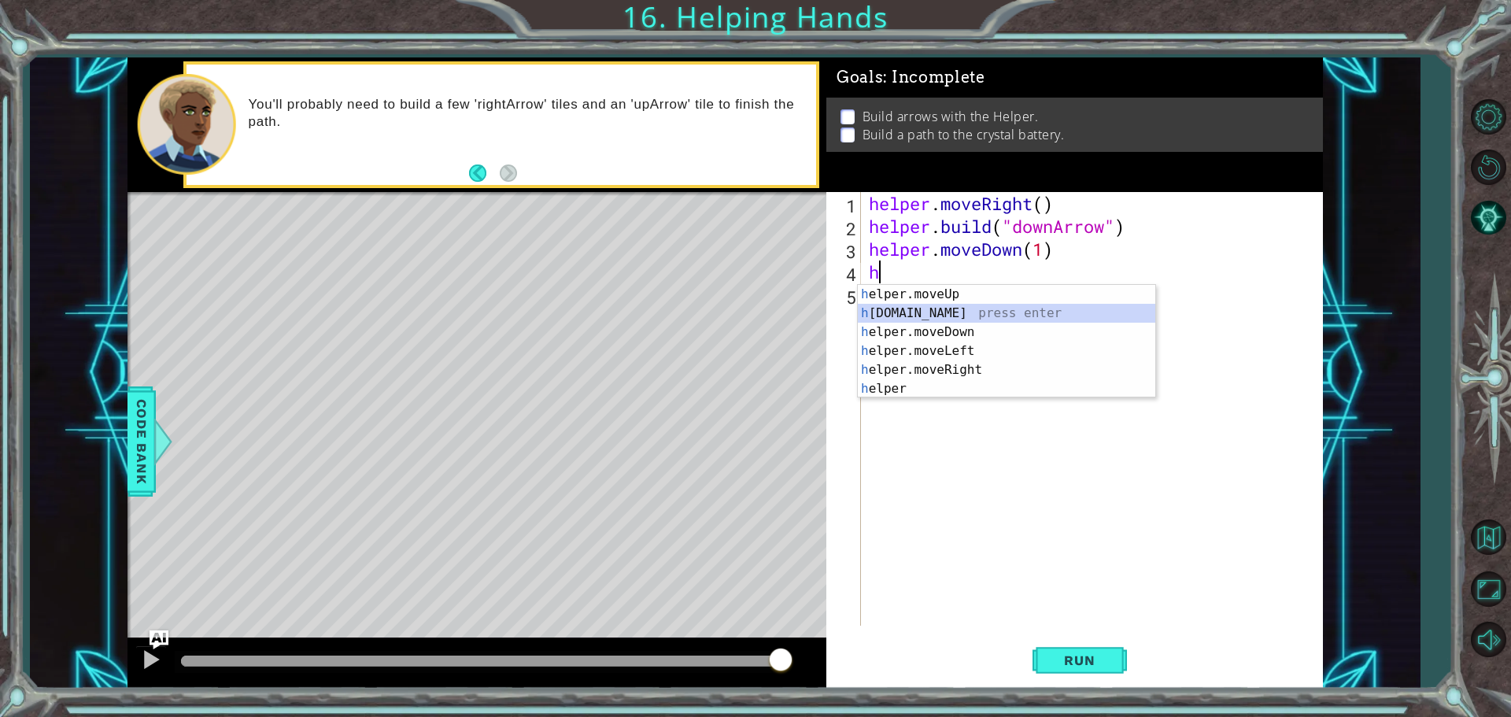
click at [931, 313] on div "h elper.moveUp press enter h [DOMAIN_NAME] press enter h elper.moveDown press e…" at bounding box center [1007, 360] width 298 height 151
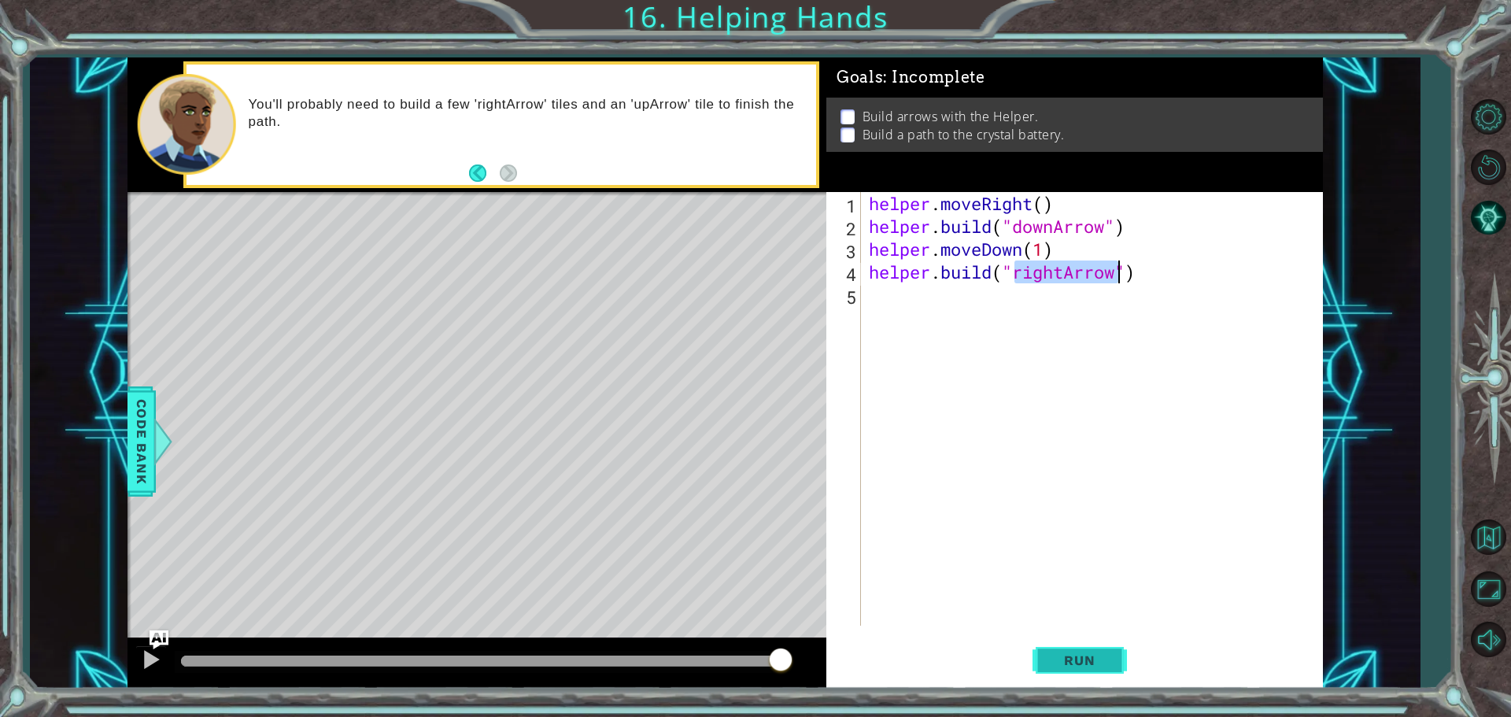
type textarea "[DOMAIN_NAME]("rightArrow")"
click at [1067, 657] on span "Run" at bounding box center [1080, 661] width 62 height 16
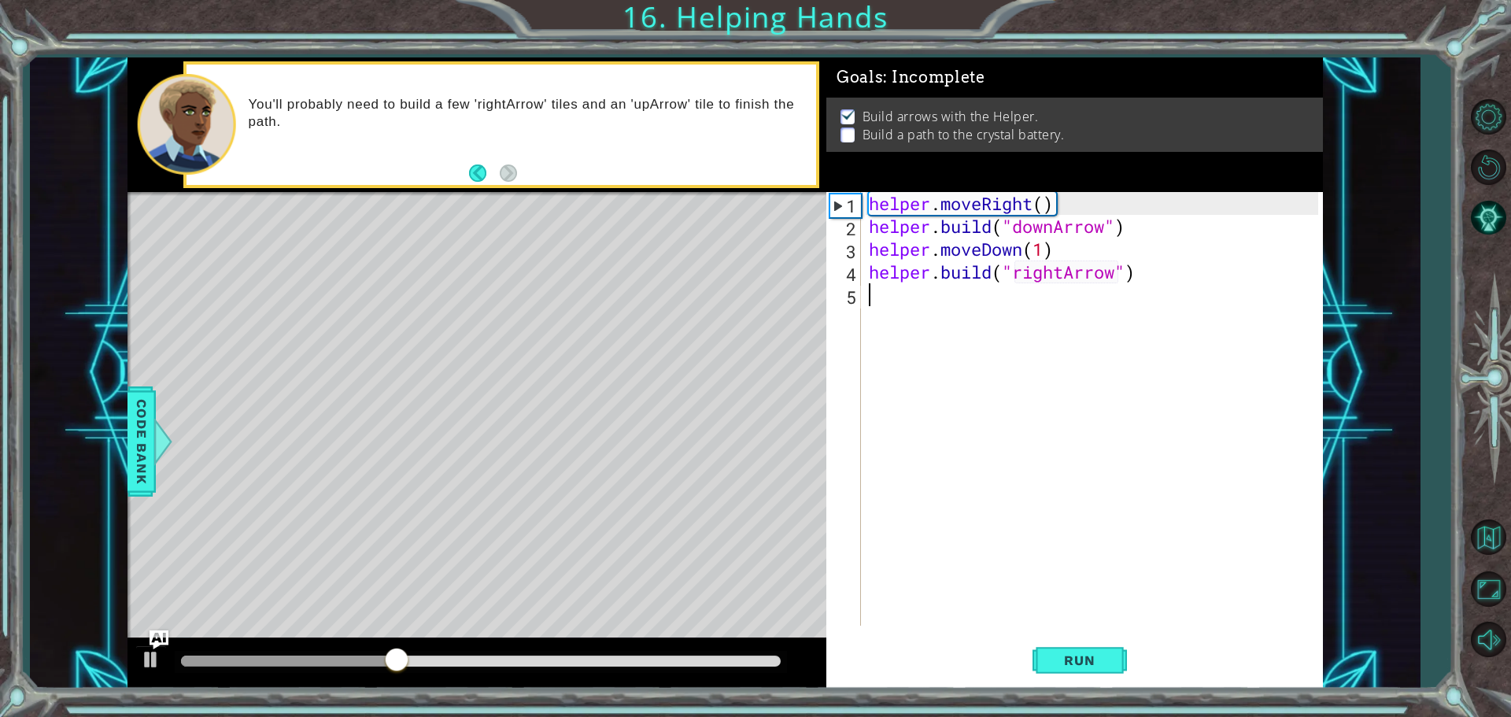
click at [931, 299] on div "helper . moveRight ( ) helper . build ( "downArrow" ) helper . moveDown ( 1 ) h…" at bounding box center [1096, 431] width 461 height 479
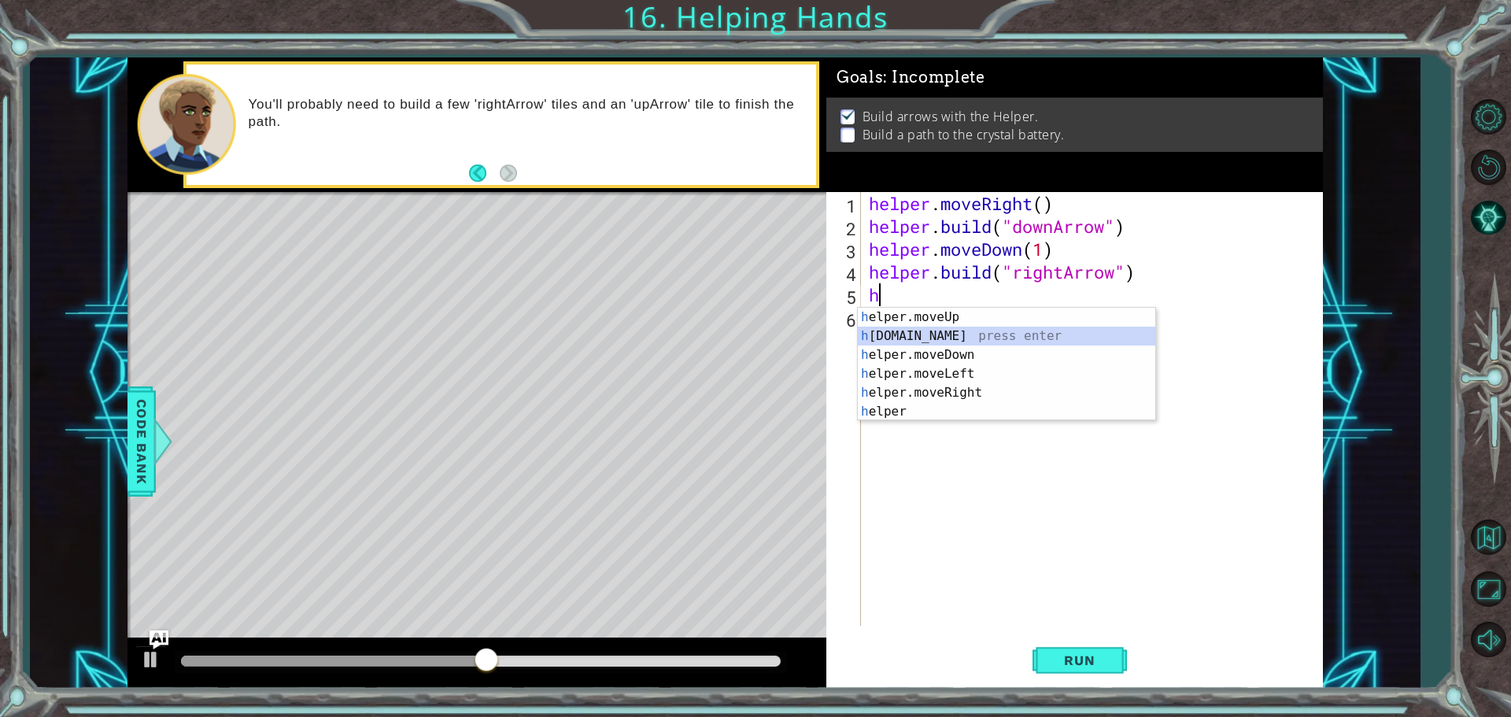
click at [931, 335] on div "h elper.moveUp press enter h [DOMAIN_NAME] press enter h elper.moveDown press e…" at bounding box center [1007, 383] width 298 height 151
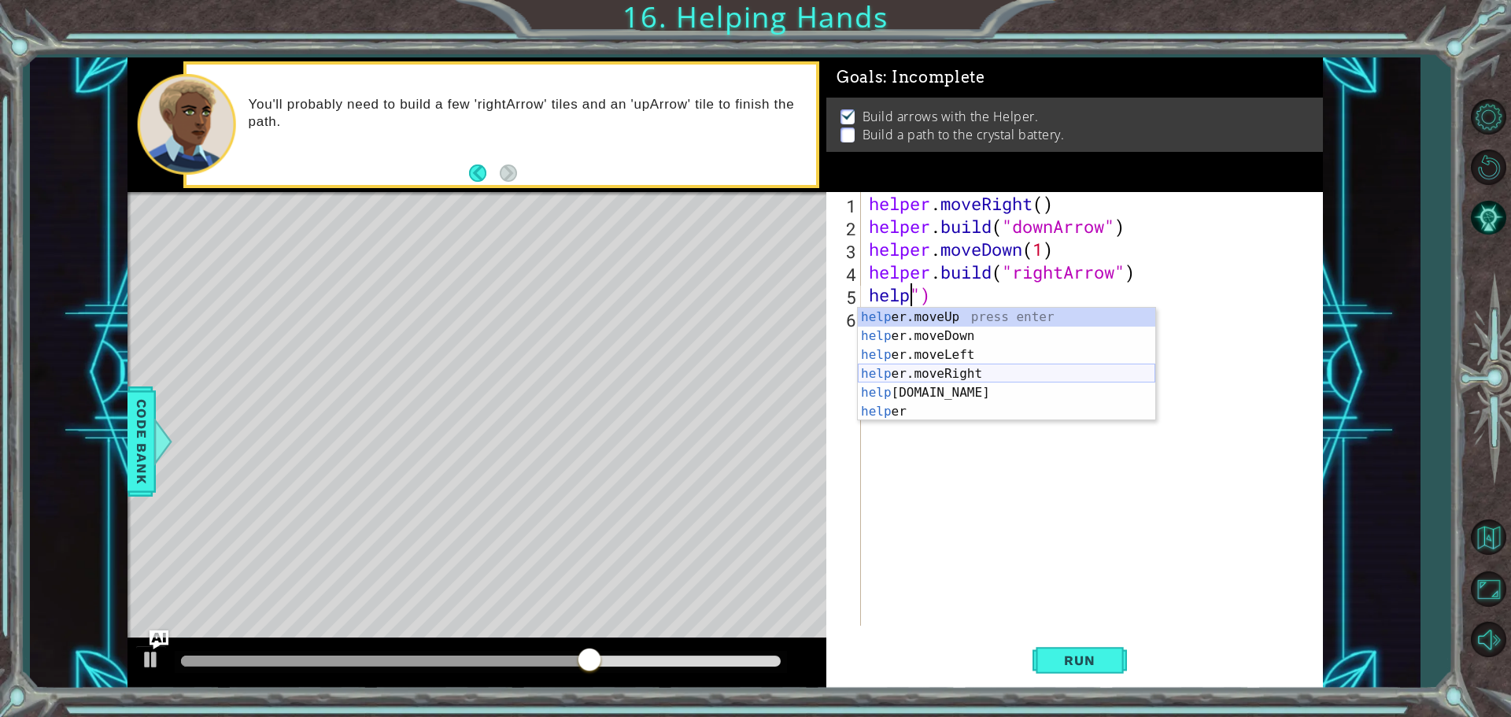
click at [942, 373] on div "help er.moveUp press enter help er.moveDown press enter help er.moveLeft press …" at bounding box center [1007, 383] width 298 height 151
type textarea "helper.moveRight(1)")"
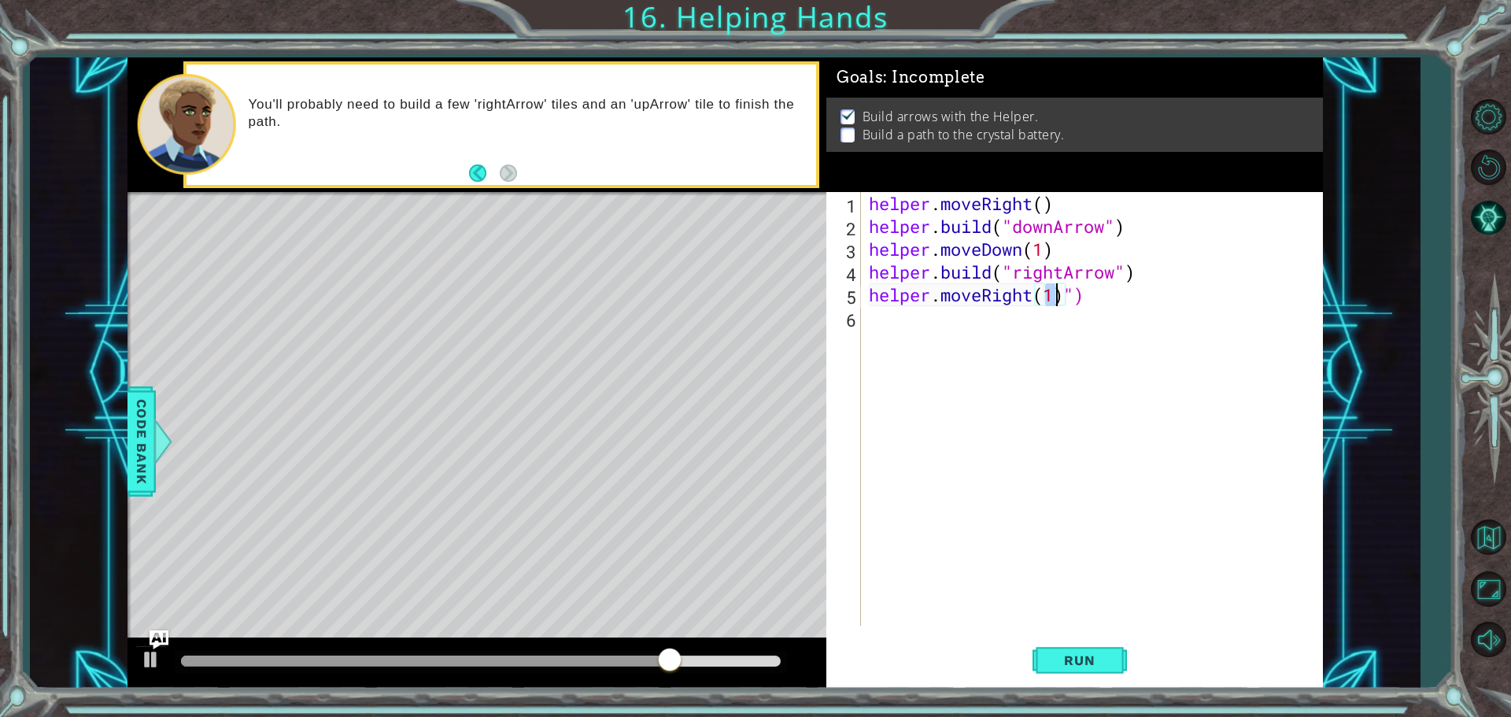
click at [903, 331] on div "helper . moveRight ( ) helper . build ( "downArrow" ) helper . moveDown ( 1 ) h…" at bounding box center [1096, 431] width 461 height 479
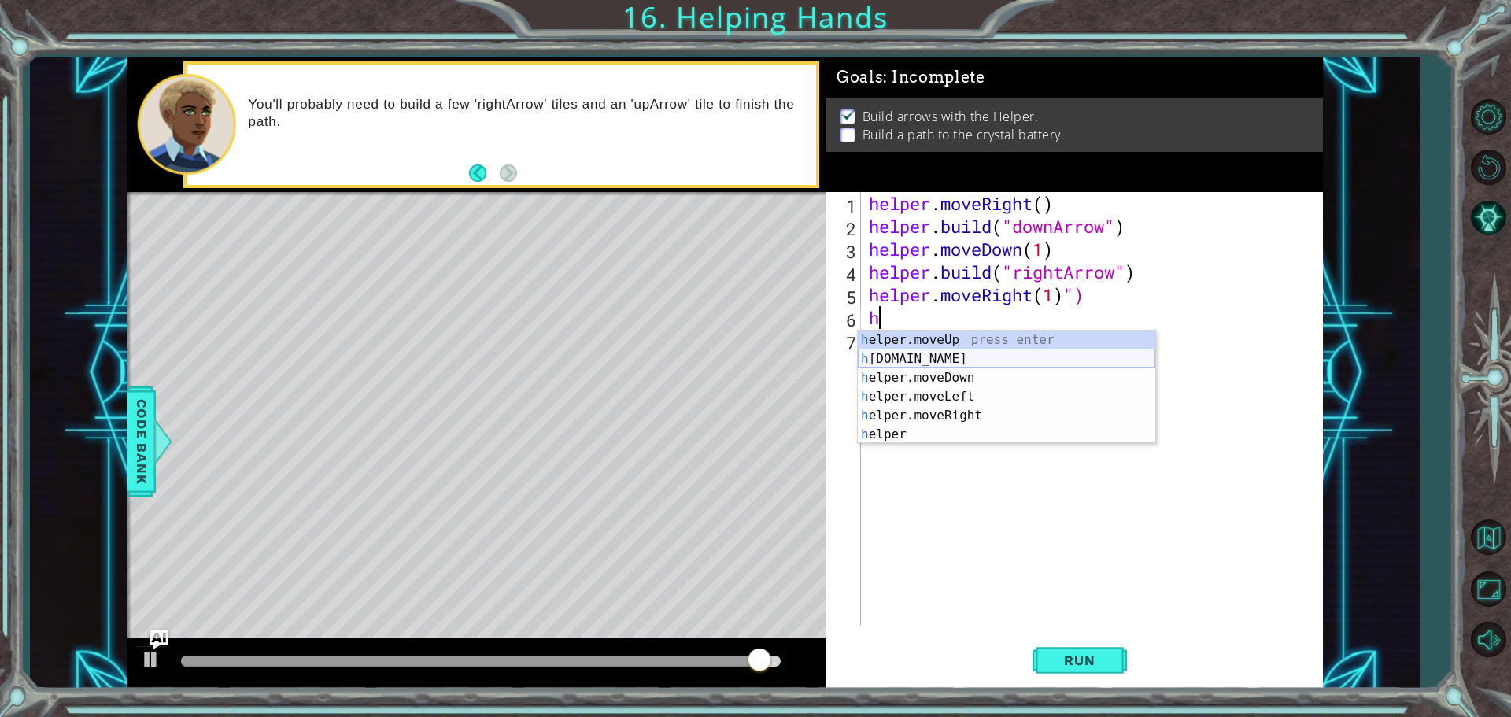
click at [901, 353] on div "h elper.moveUp press enter h [DOMAIN_NAME] press enter h elper.moveDown press e…" at bounding box center [1007, 406] width 298 height 151
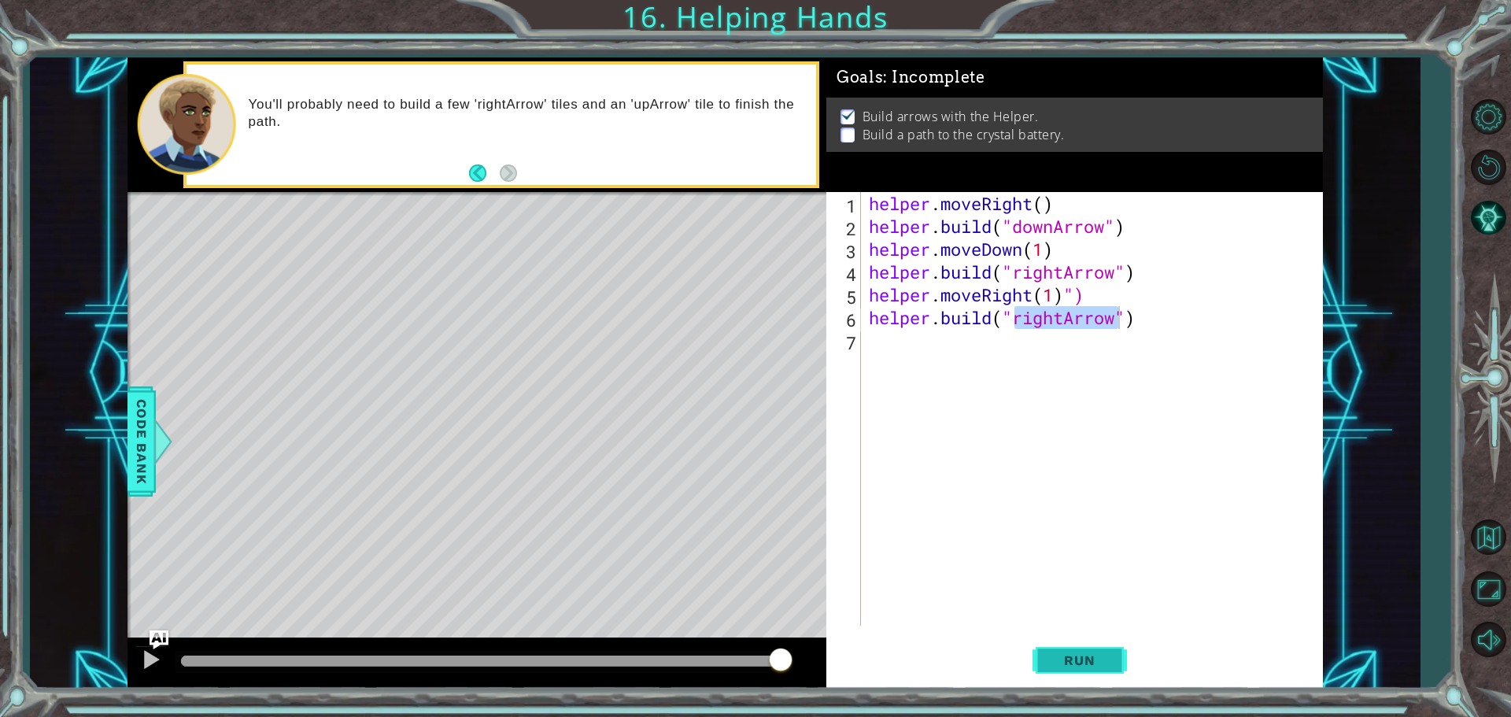
click at [1064, 660] on span "Run" at bounding box center [1080, 661] width 62 height 16
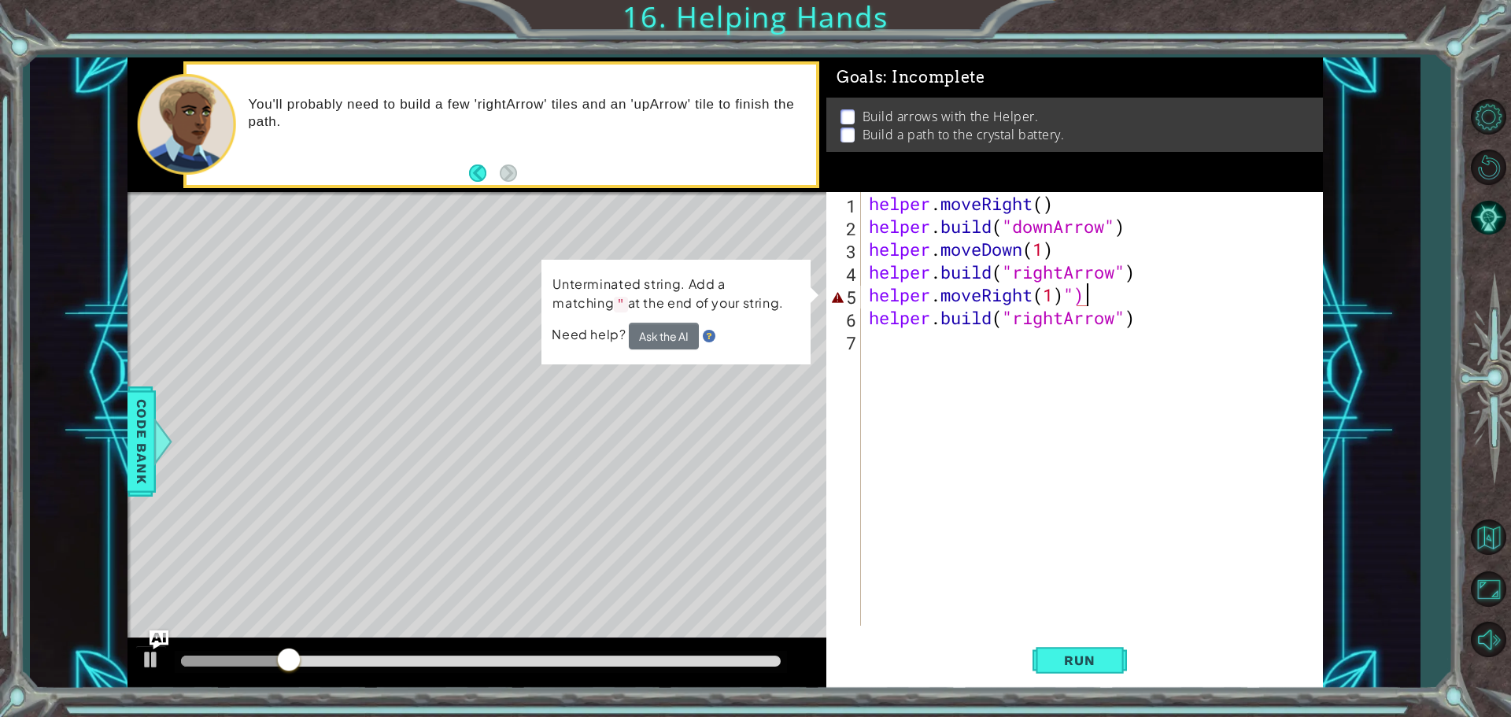
click at [1094, 292] on div "helper . moveRight ( ) helper . build ( "downArrow" ) helper . moveDown ( 1 ) h…" at bounding box center [1096, 431] width 461 height 479
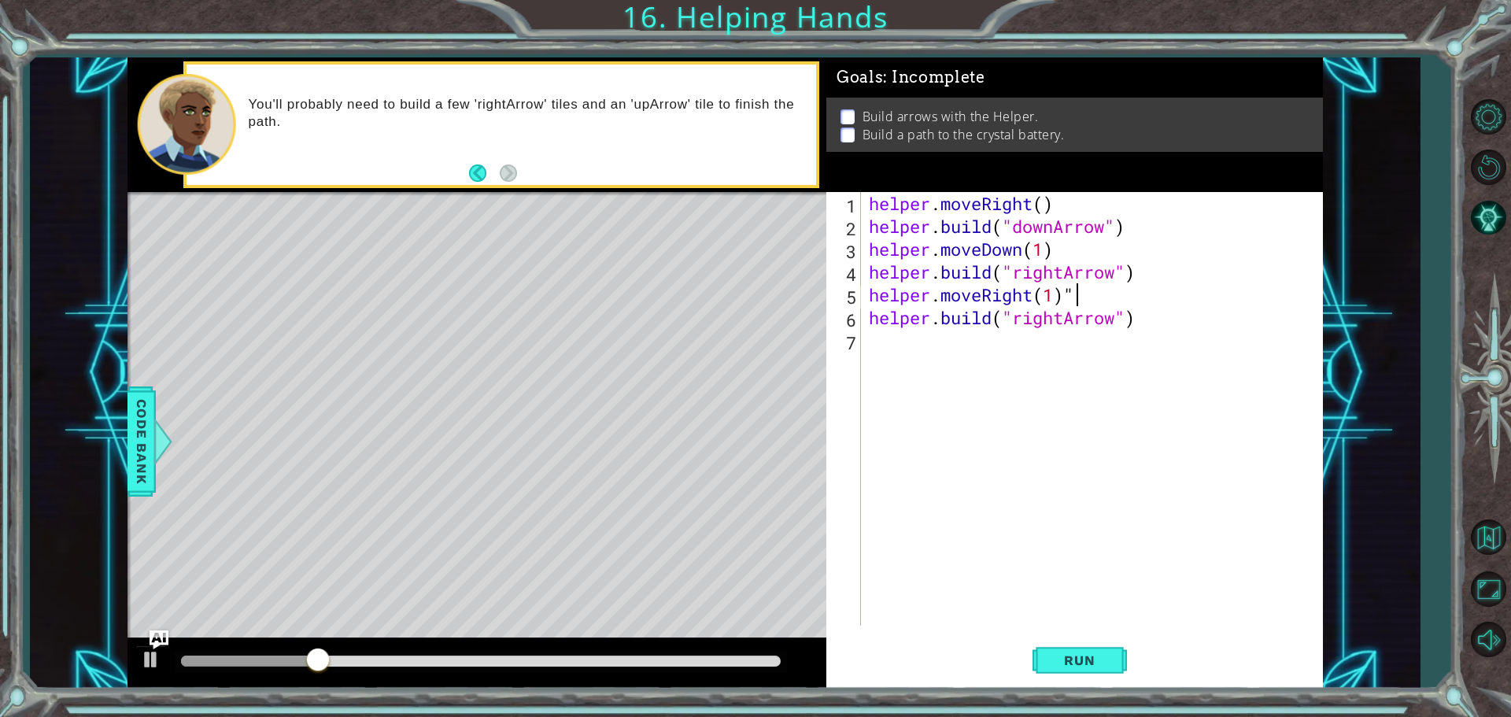
type textarea "helper.moveRight(1)"
click at [1091, 645] on button "Run" at bounding box center [1080, 660] width 94 height 50
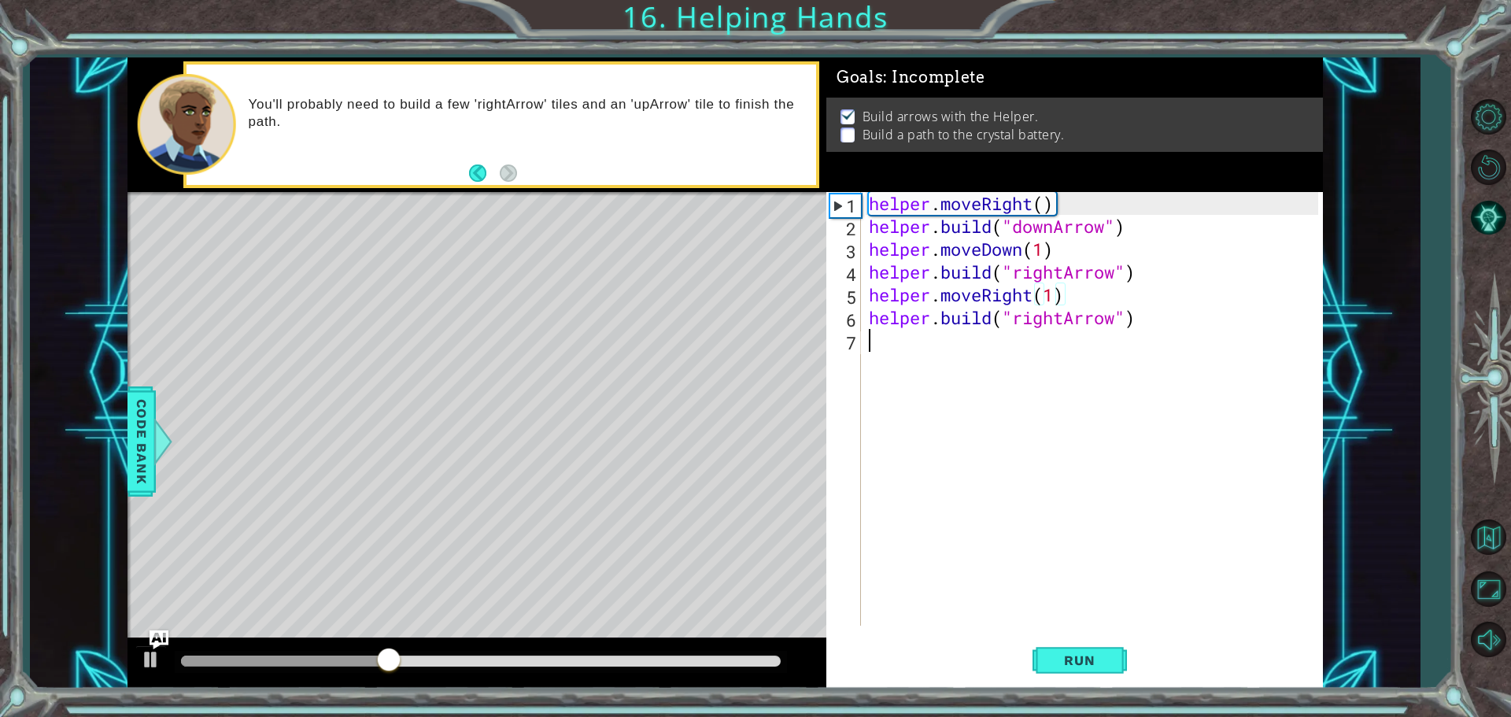
click at [917, 337] on div "helper . moveRight ( ) helper . build ( "downArrow" ) helper . moveDown ( 1 ) h…" at bounding box center [1096, 431] width 461 height 479
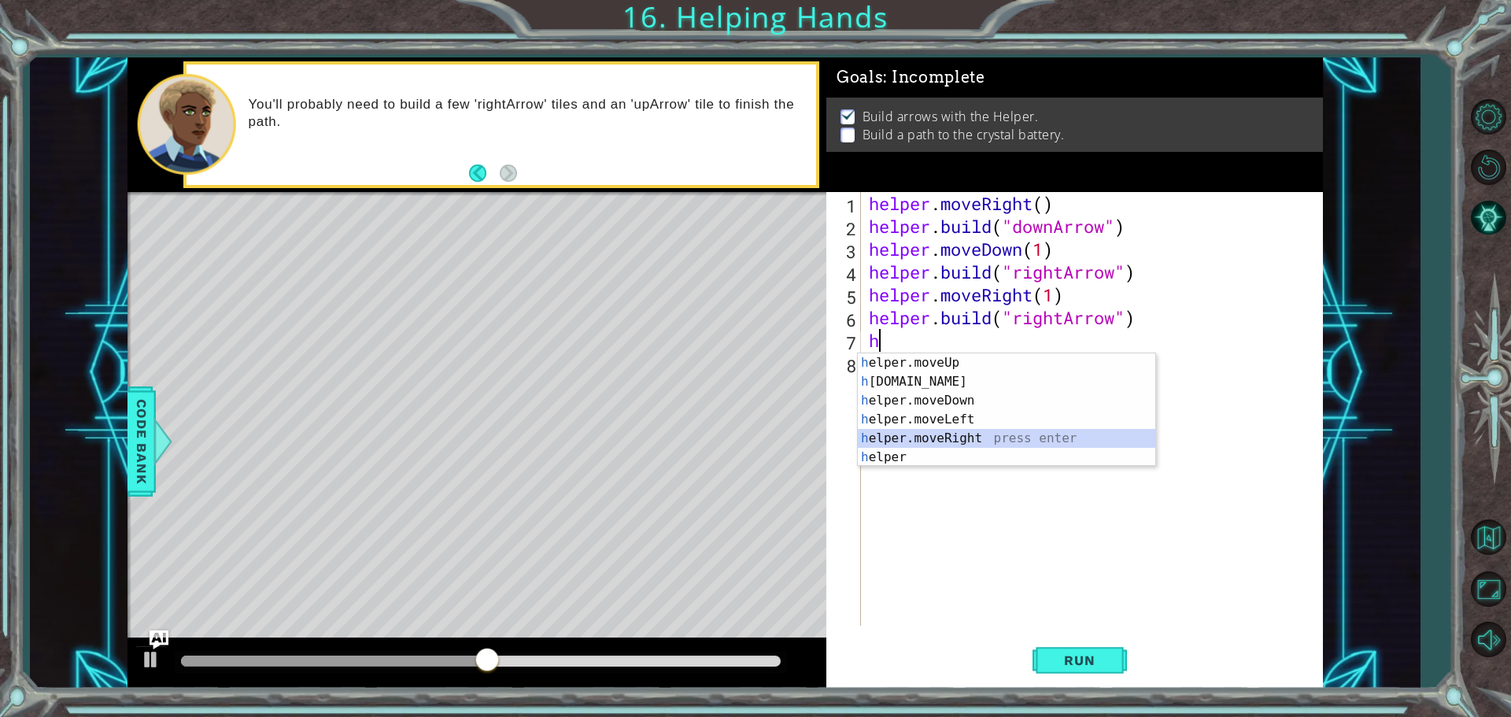
click at [930, 430] on div "h elper.moveUp press enter h [DOMAIN_NAME] press enter h elper.moveDown press e…" at bounding box center [1007, 428] width 298 height 151
type textarea "helper.moveRight(1)"
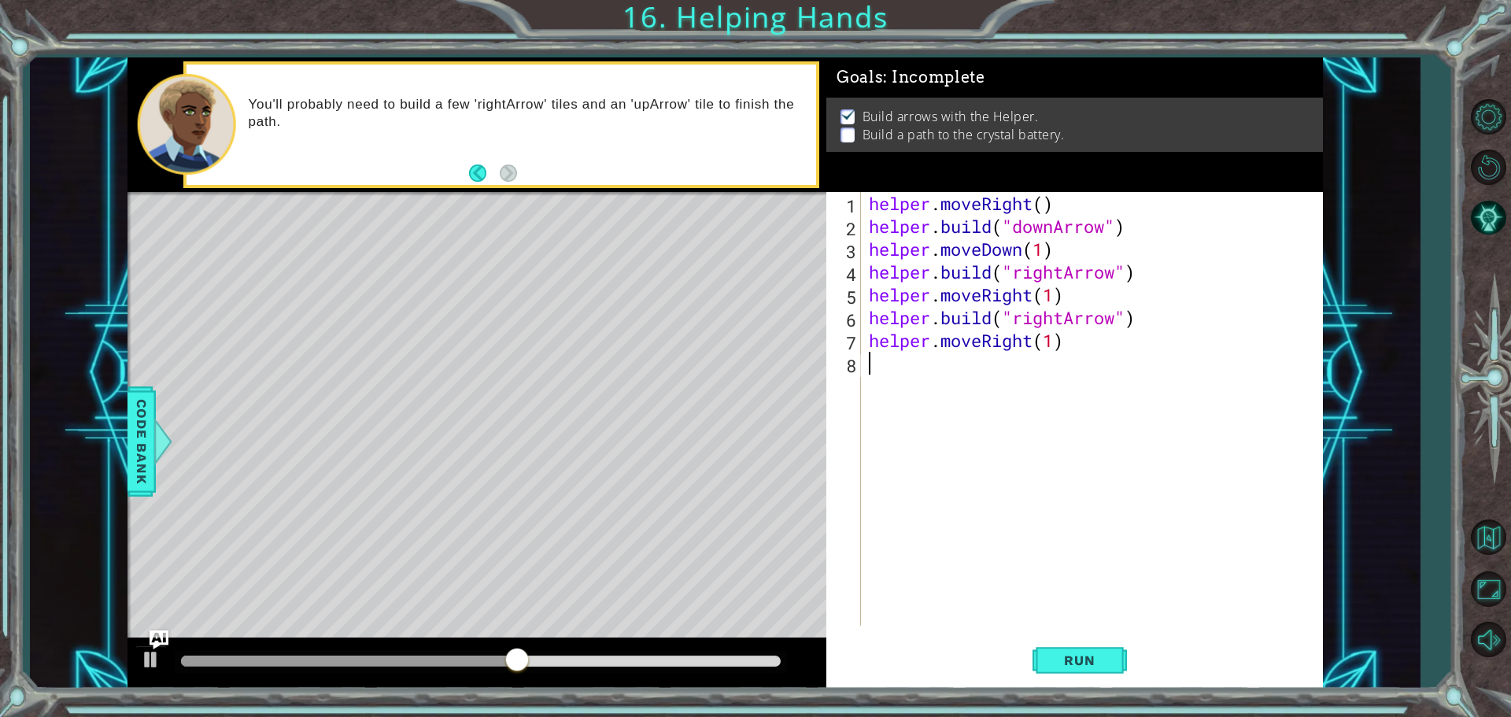
click at [942, 375] on div "helper . moveRight ( ) helper . build ( "downArrow" ) helper . moveDown ( 1 ) h…" at bounding box center [1096, 431] width 461 height 479
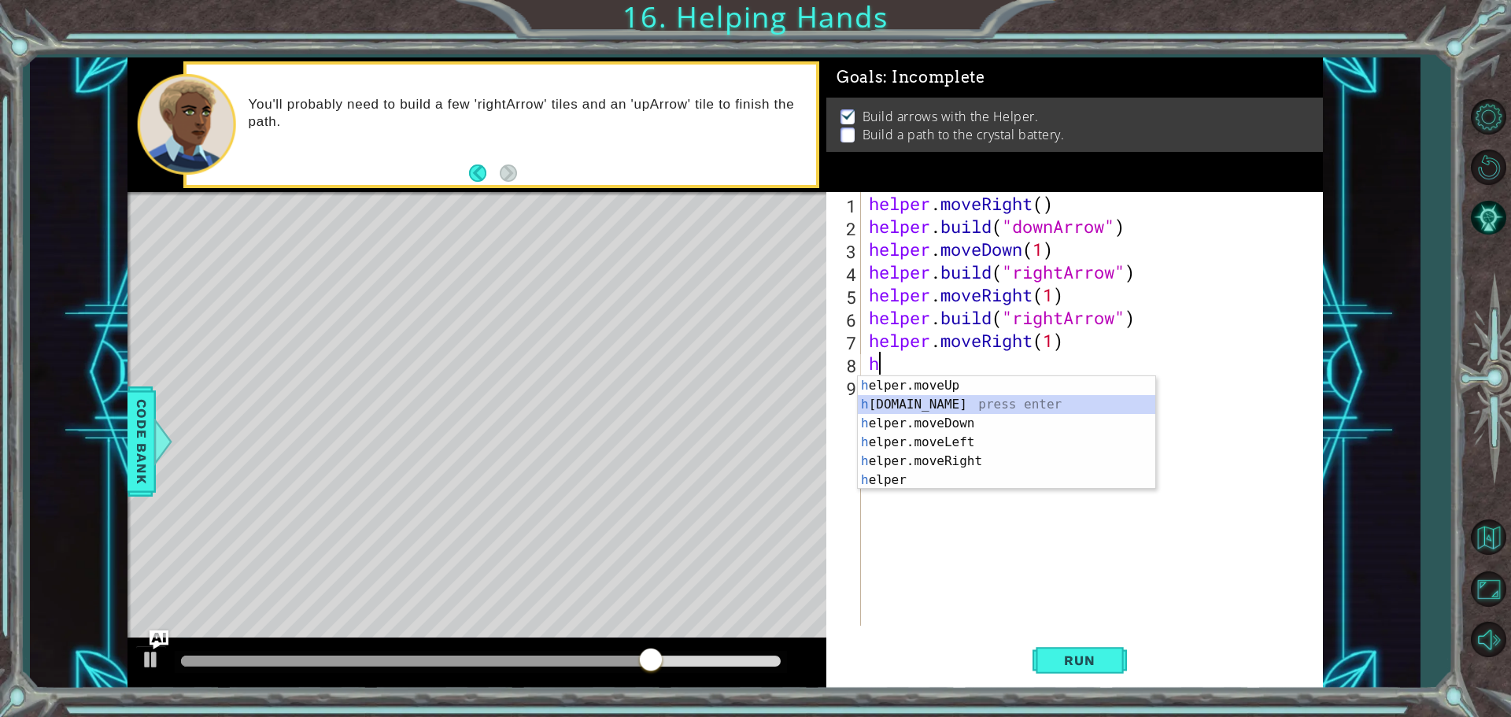
click at [934, 407] on div "h elper.moveUp press enter h [DOMAIN_NAME] press enter h elper.moveDown press e…" at bounding box center [1007, 451] width 298 height 151
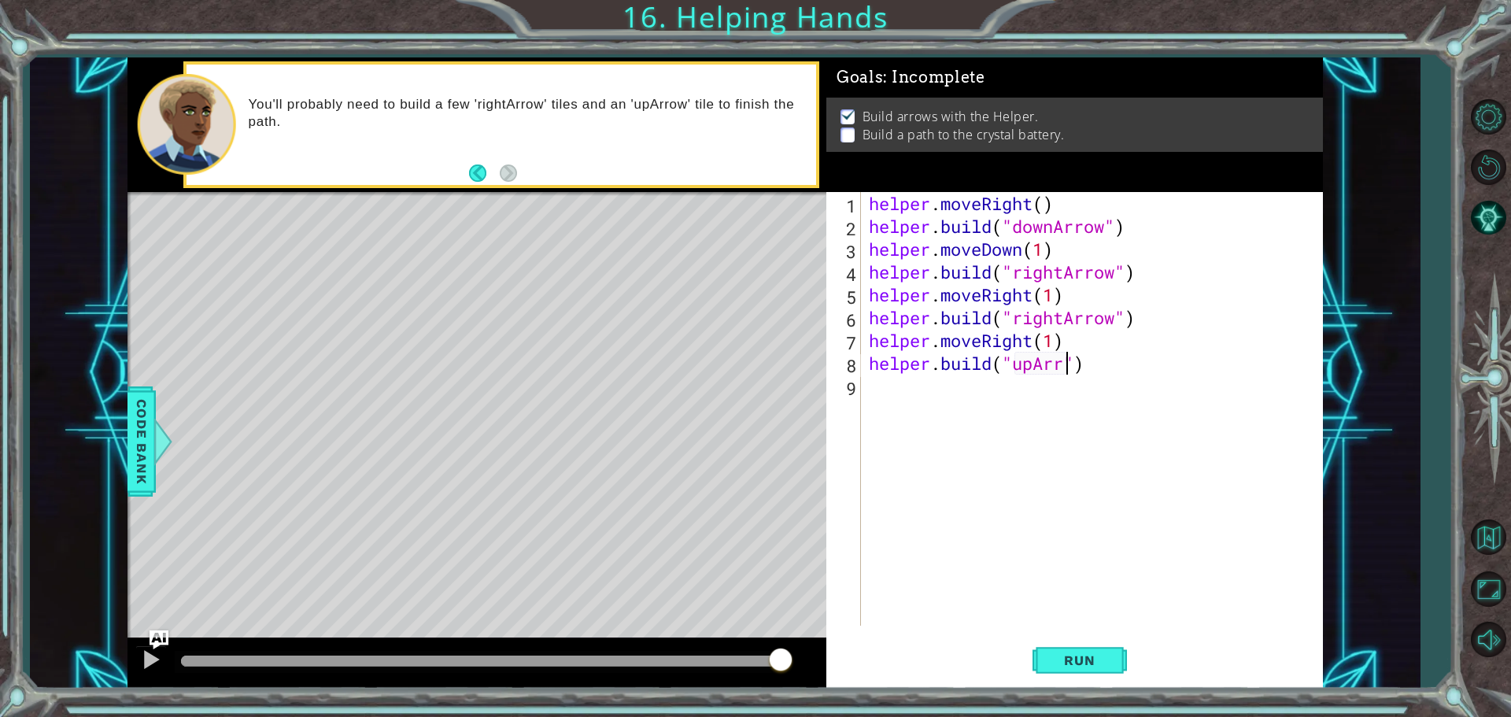
scroll to position [0, 9]
type textarea "[DOMAIN_NAME]("upArrow")"
click at [1060, 654] on span "Run" at bounding box center [1080, 661] width 62 height 16
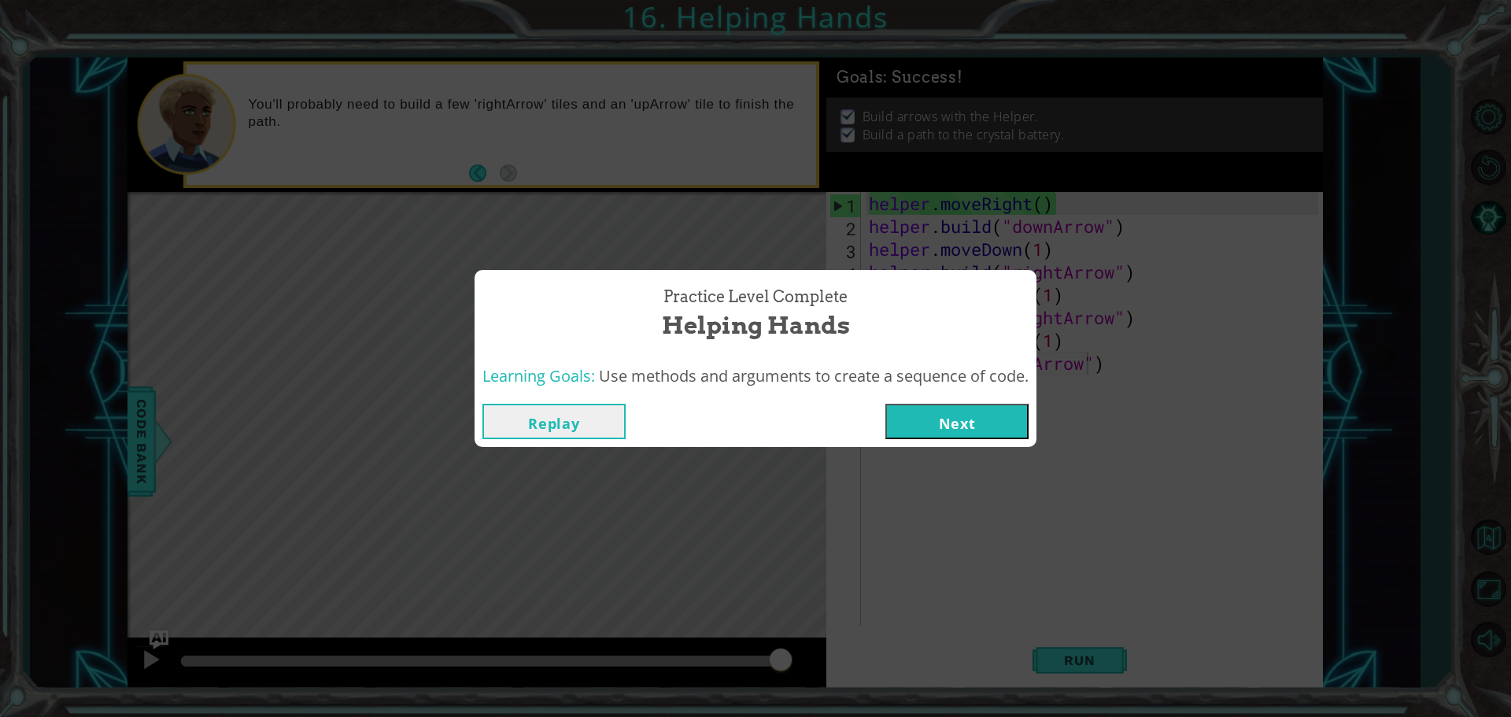
click at [928, 417] on button "Next" at bounding box center [957, 421] width 143 height 35
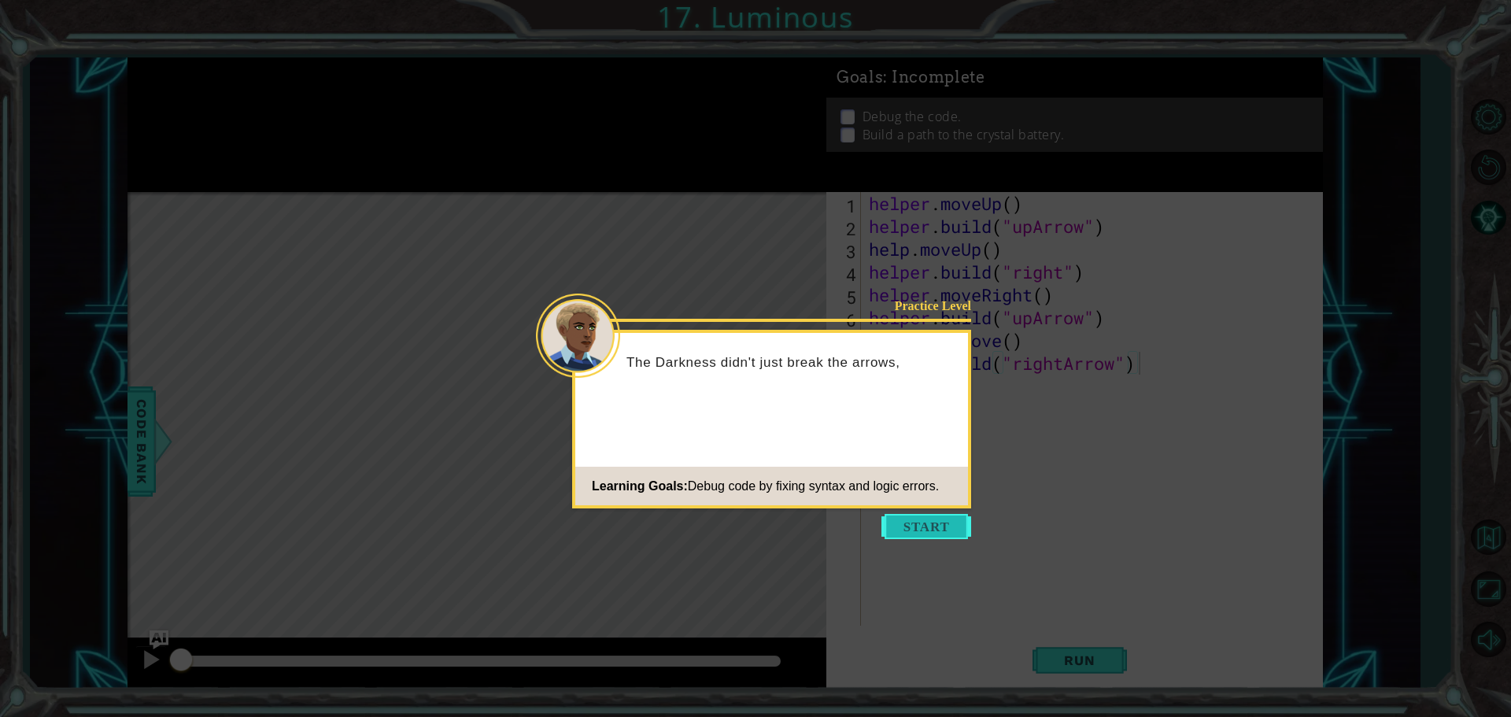
click at [937, 523] on button "Start" at bounding box center [927, 526] width 90 height 25
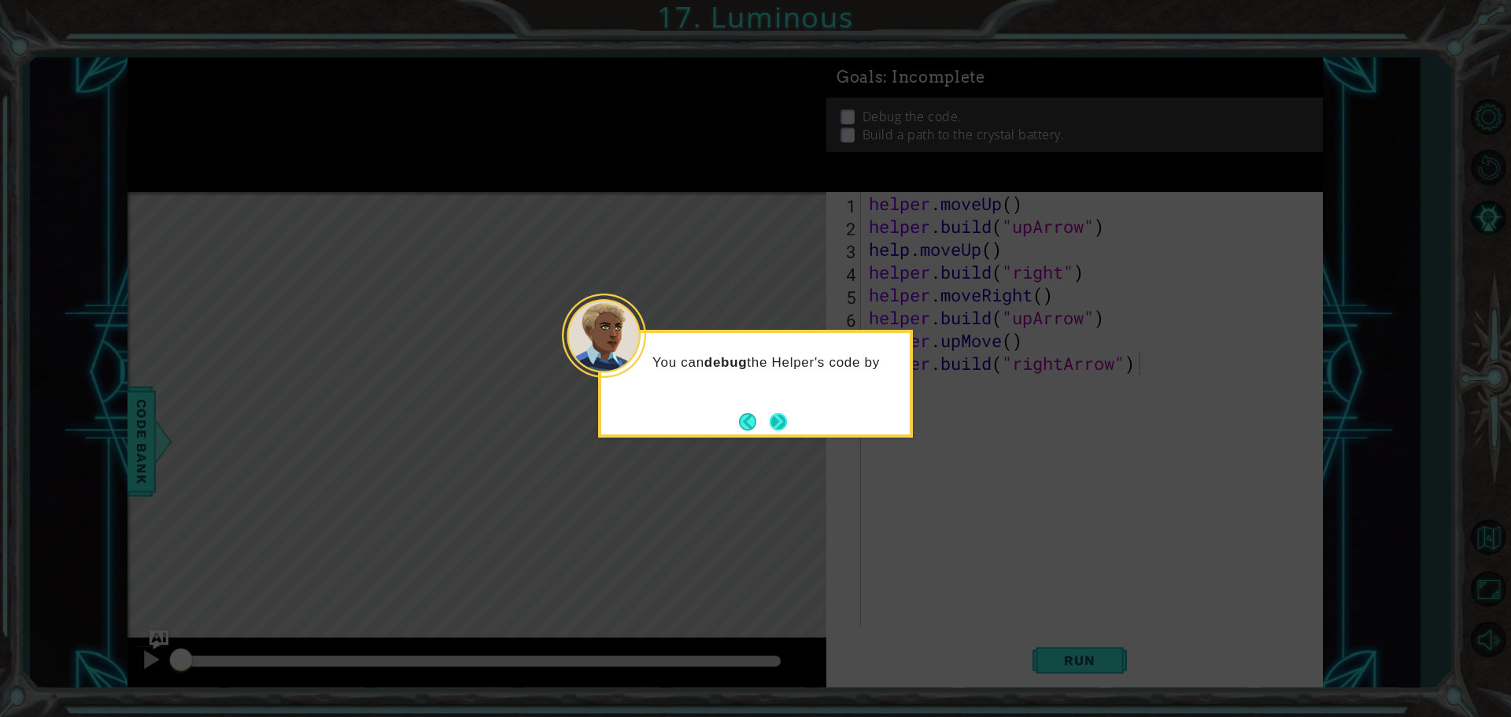
click at [781, 421] on button "Next" at bounding box center [779, 421] width 18 height 18
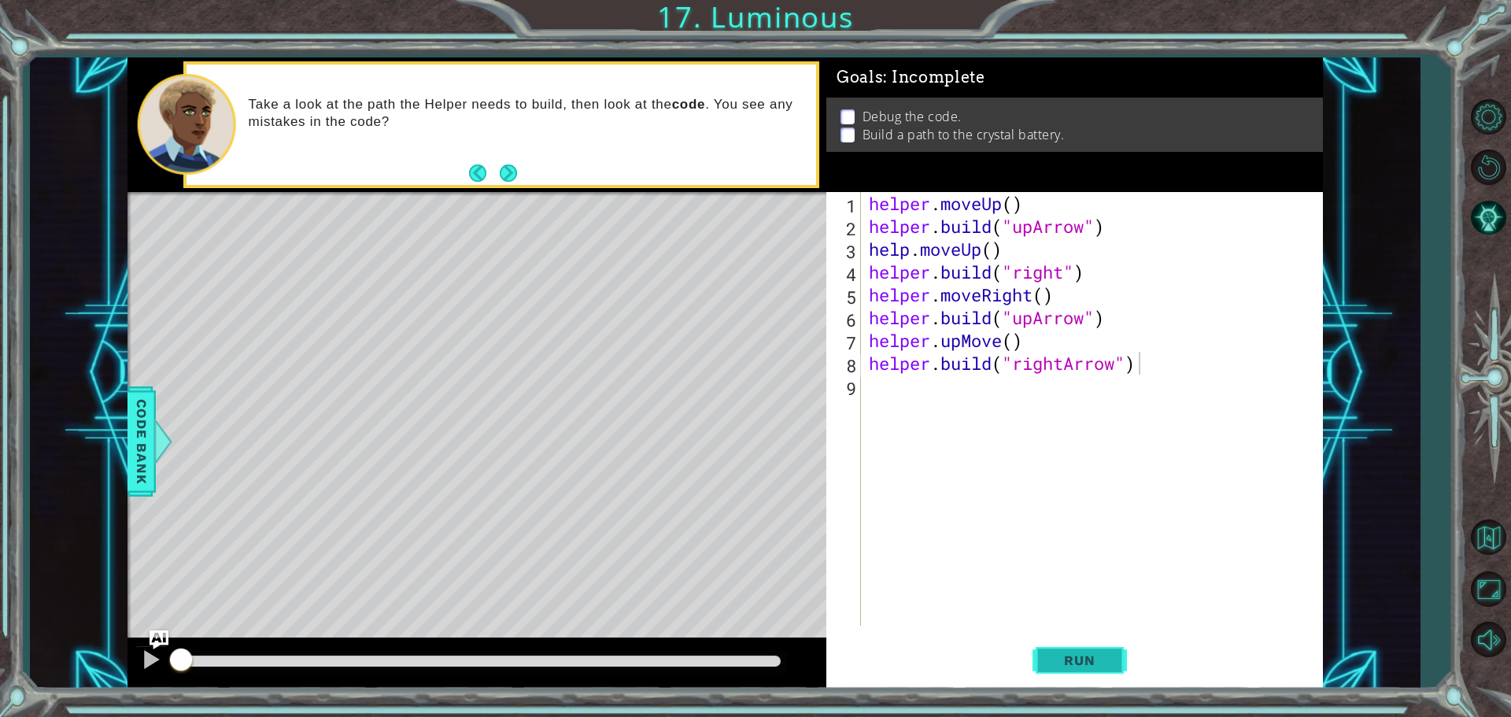
click at [1075, 664] on span "Run" at bounding box center [1080, 661] width 62 height 16
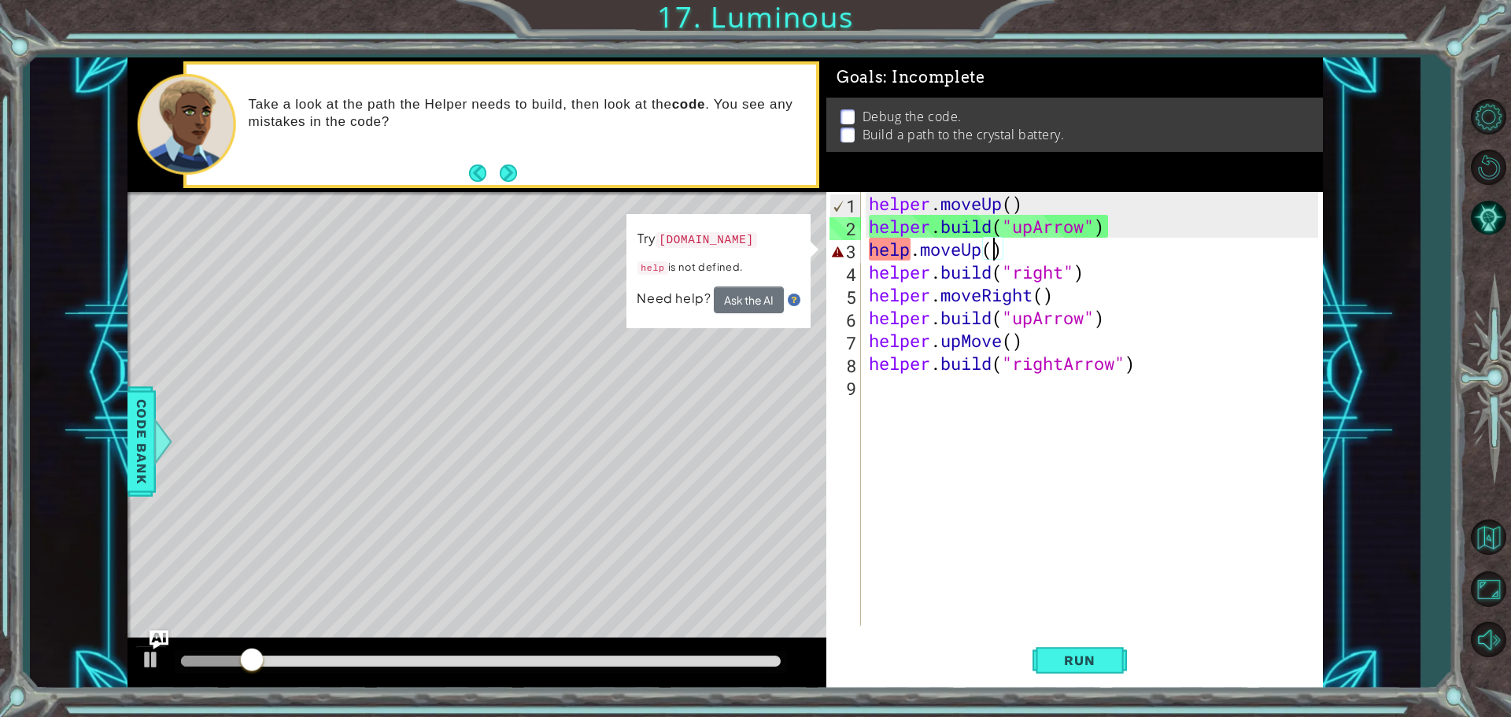
click at [995, 253] on div "helper . moveUp ( ) helper . build ( "upArrow" ) help . moveUp ( ) helper . bui…" at bounding box center [1096, 431] width 461 height 479
click at [912, 249] on div "helper . moveUp ( ) helper . build ( "upArrow" ) help . moveUp ( ) helper . bui…" at bounding box center [1096, 431] width 461 height 479
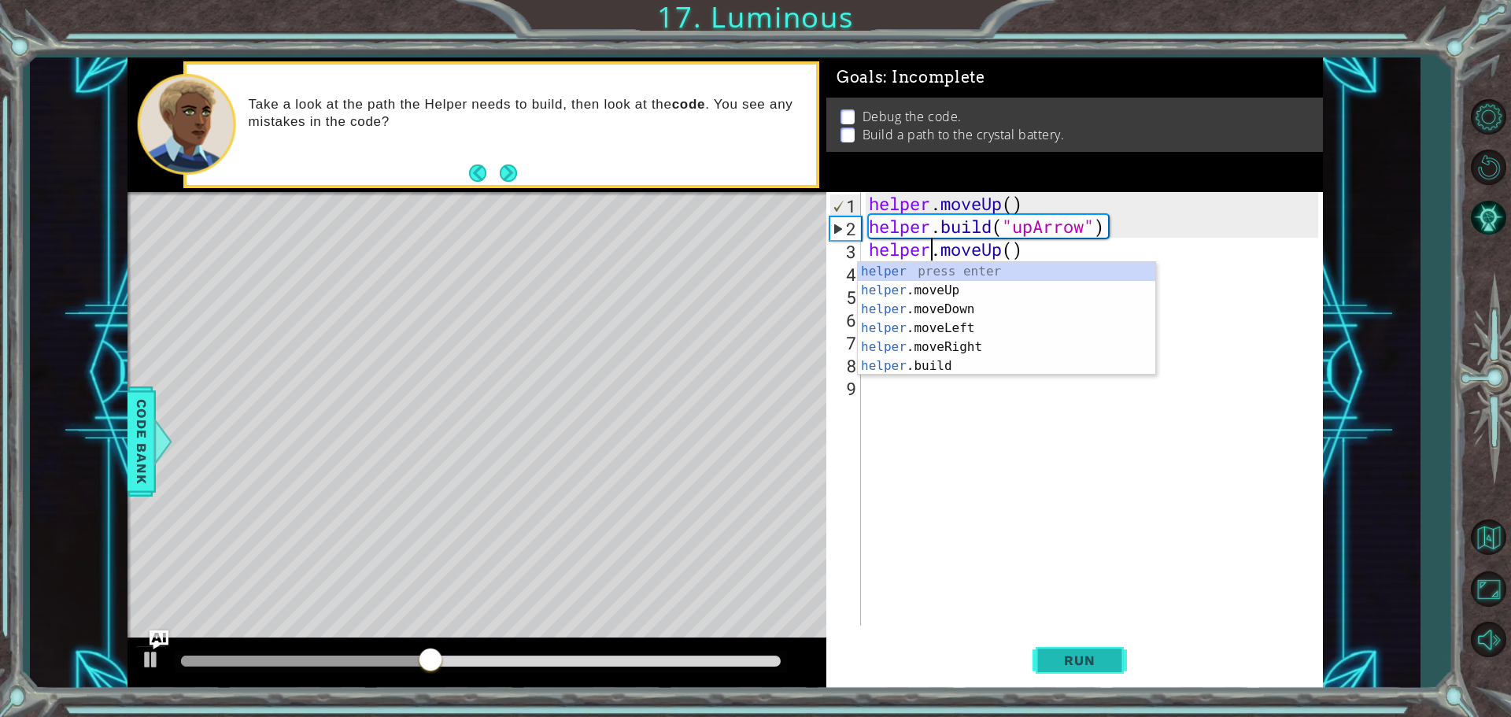
click at [1079, 649] on button "Run" at bounding box center [1080, 660] width 94 height 50
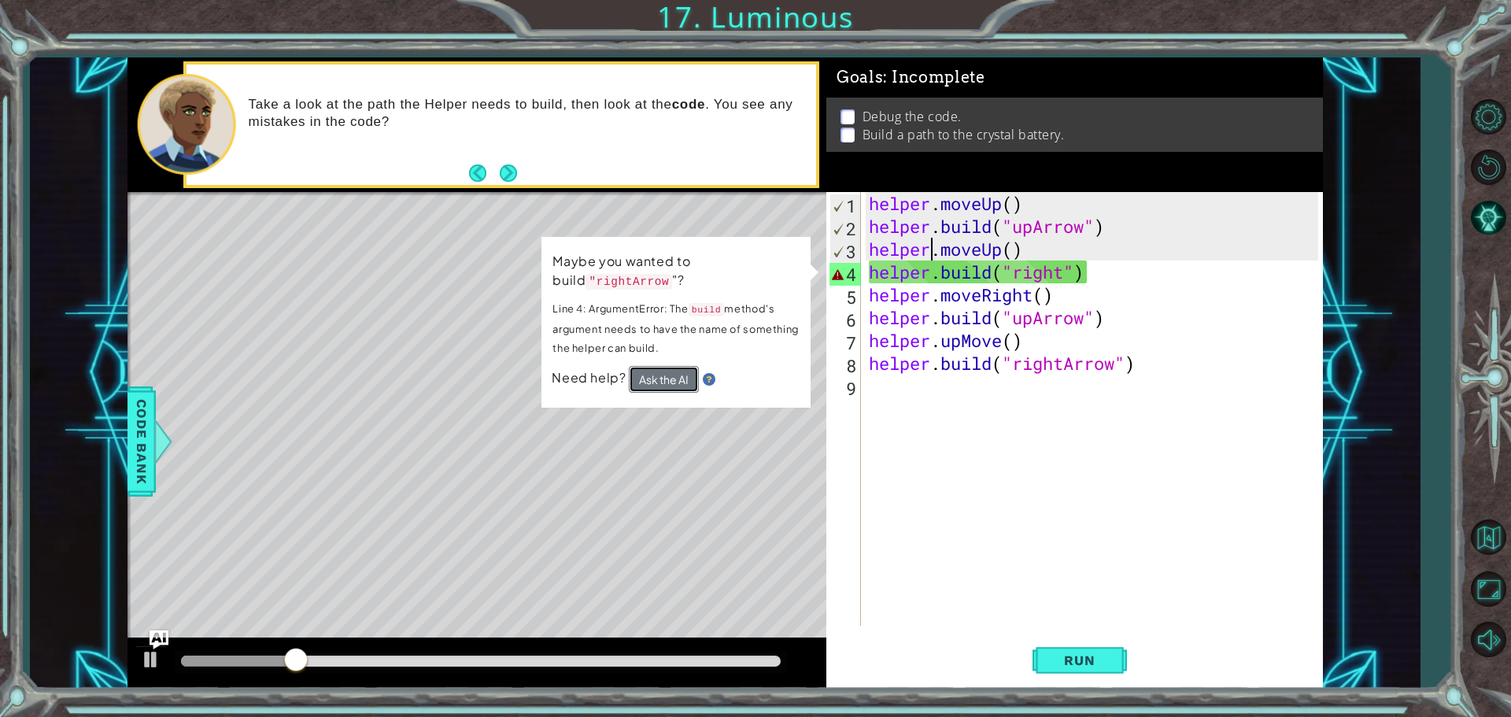
drag, startPoint x: 659, startPoint y: 390, endPoint x: 661, endPoint y: 379, distance: 11.3
click at [660, 383] on button "Ask the AI" at bounding box center [664, 379] width 70 height 27
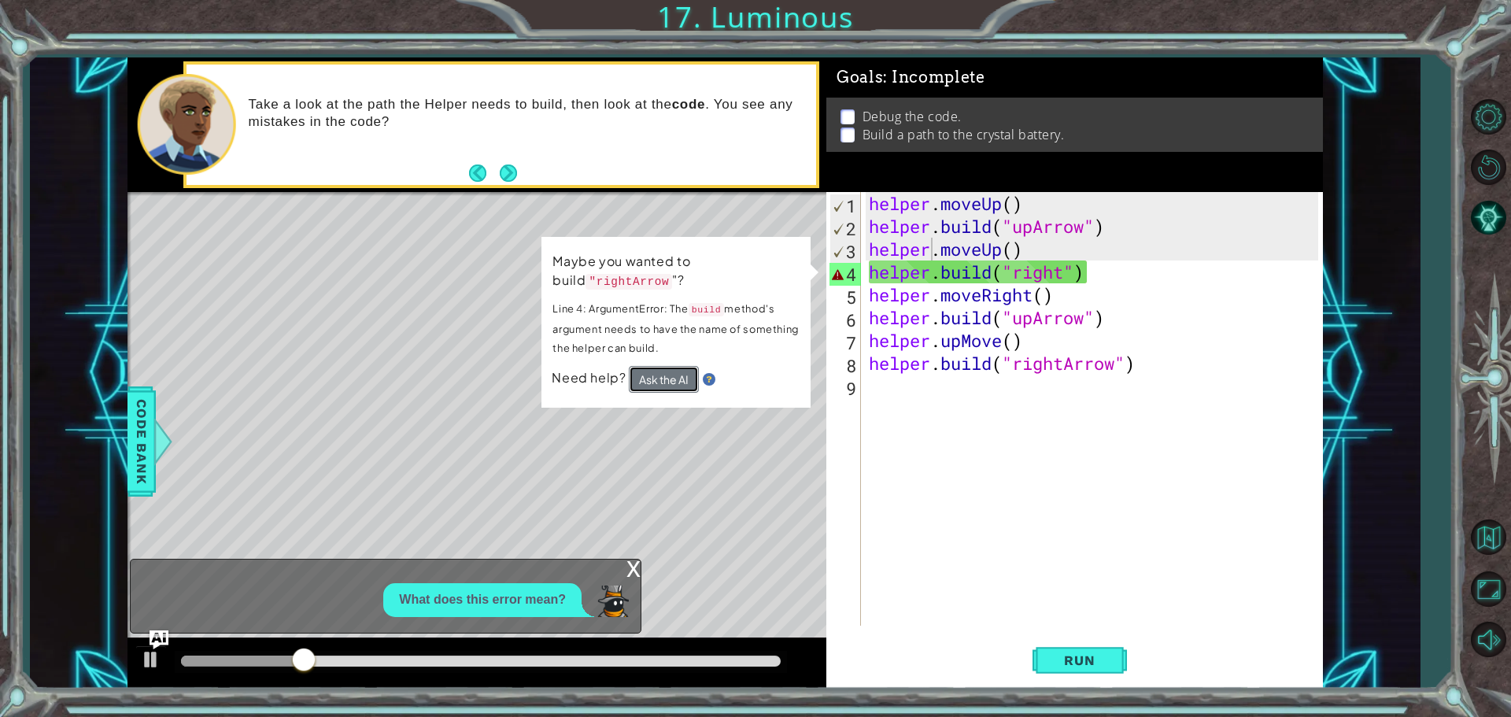
click at [661, 375] on button "Ask the AI" at bounding box center [664, 379] width 70 height 27
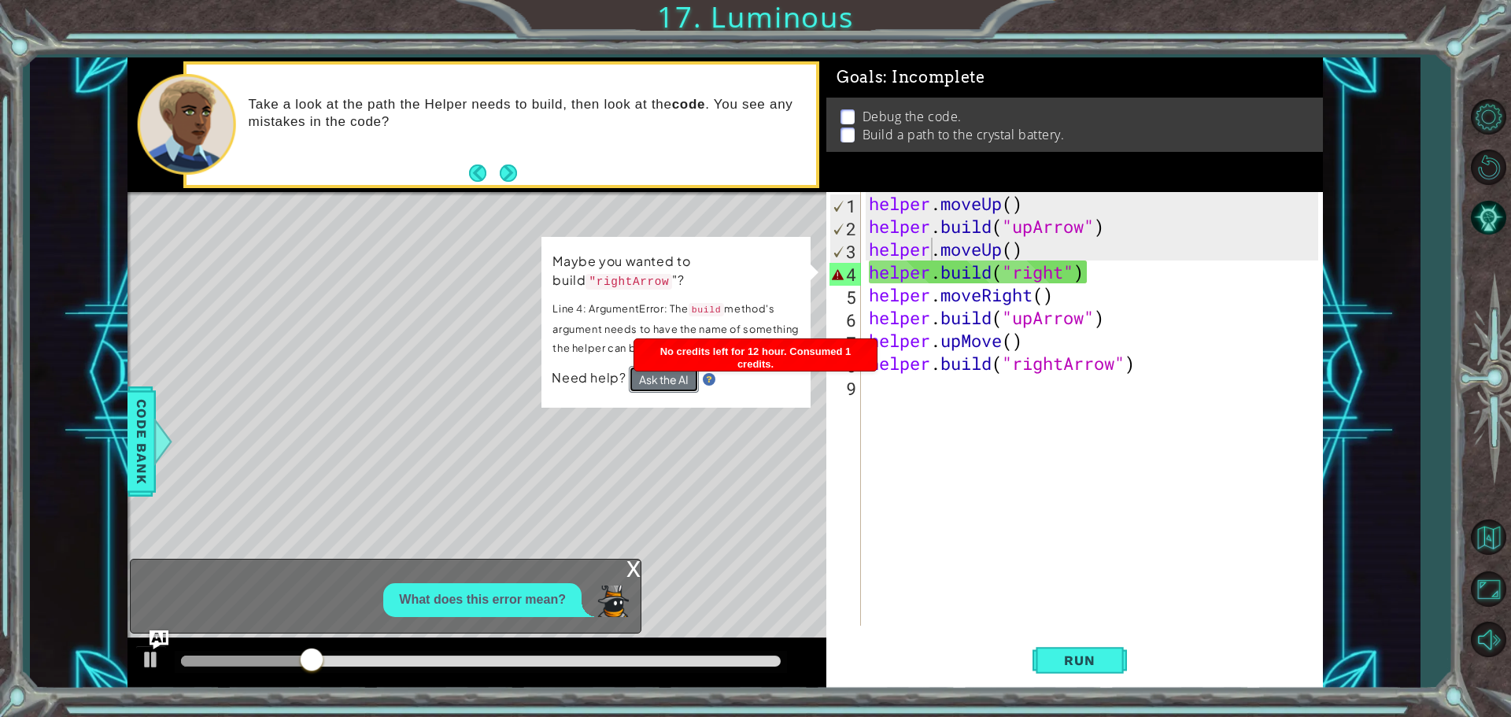
click at [661, 375] on button "Ask the AI" at bounding box center [664, 379] width 70 height 27
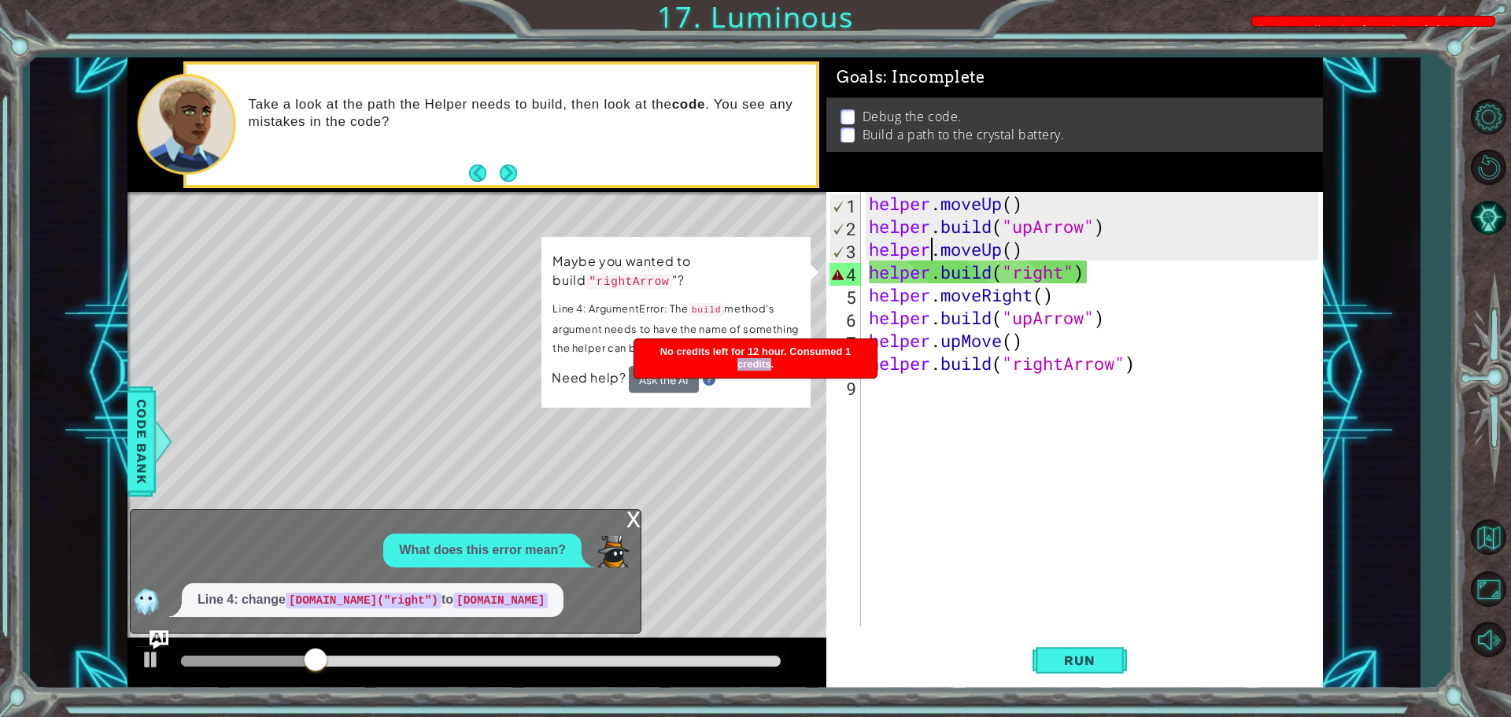
click at [661, 376] on div "No credits left for 12 hour. Consumed 1 credits." at bounding box center [755, 358] width 242 height 39
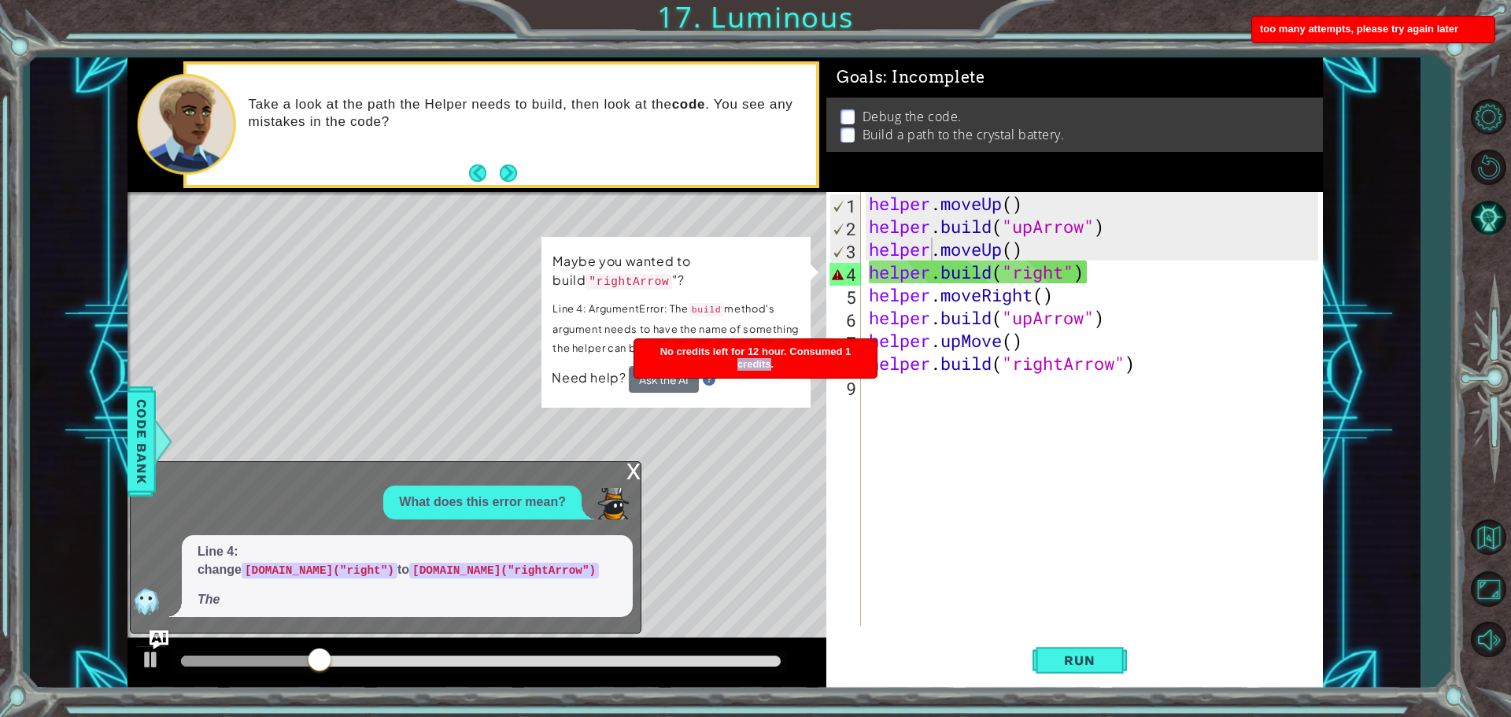
click at [657, 372] on body "1 ההההההההההההההההההההההההההההההההההההההההההההההההההההההההההההההההההההההההההההה…" at bounding box center [755, 358] width 1511 height 717
click at [650, 375] on button "Ask the AI" at bounding box center [664, 379] width 70 height 27
click at [651, 370] on button "Ask the AI" at bounding box center [664, 379] width 70 height 27
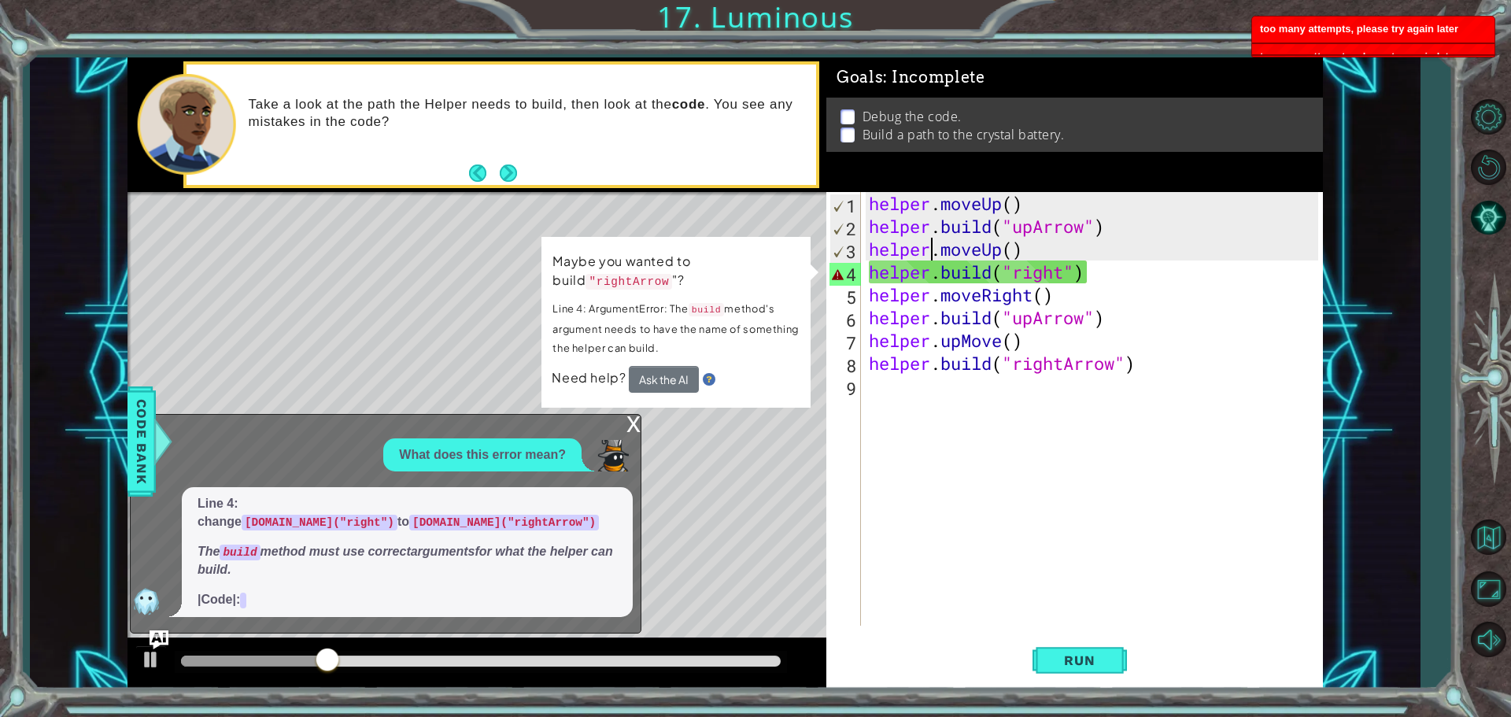
click at [652, 371] on button "Ask the AI" at bounding box center [664, 379] width 70 height 27
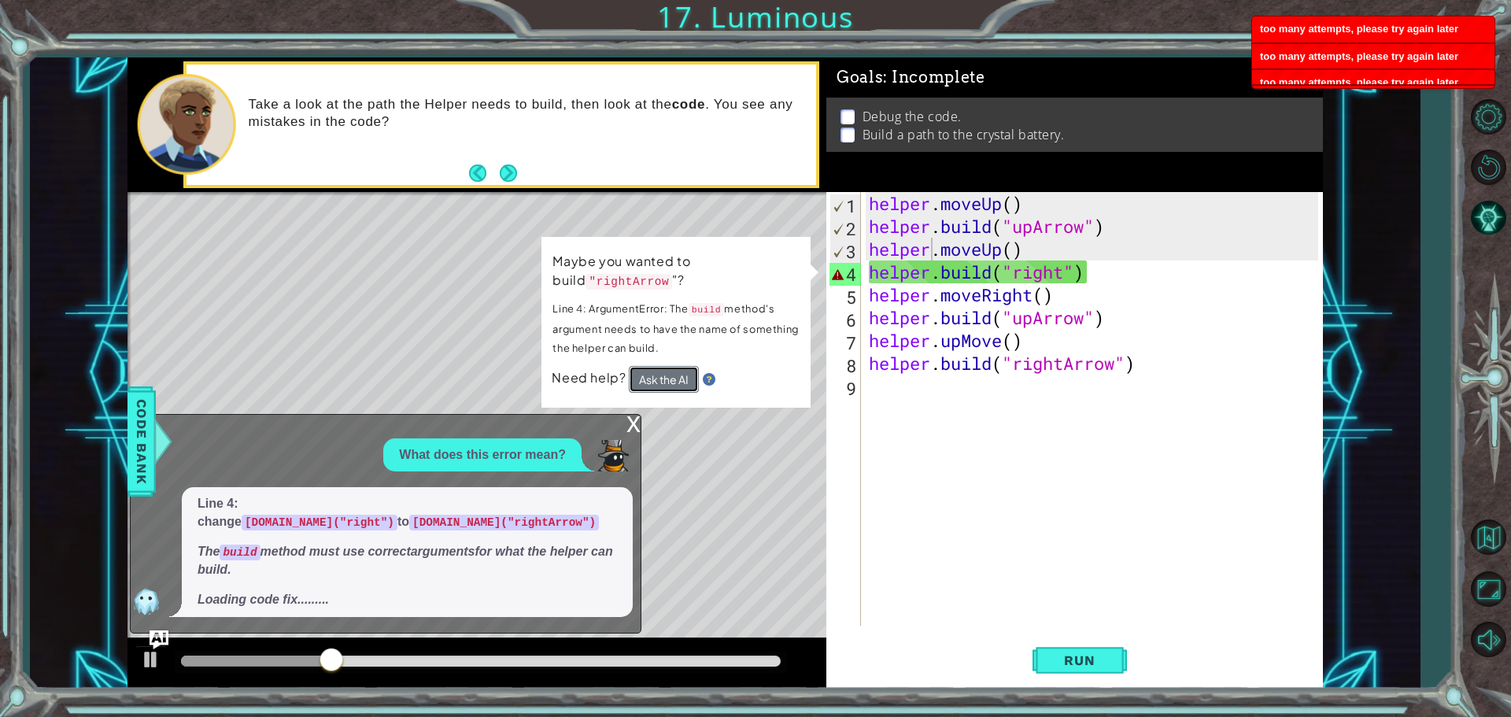
click at [653, 371] on button "Ask the AI" at bounding box center [664, 379] width 70 height 27
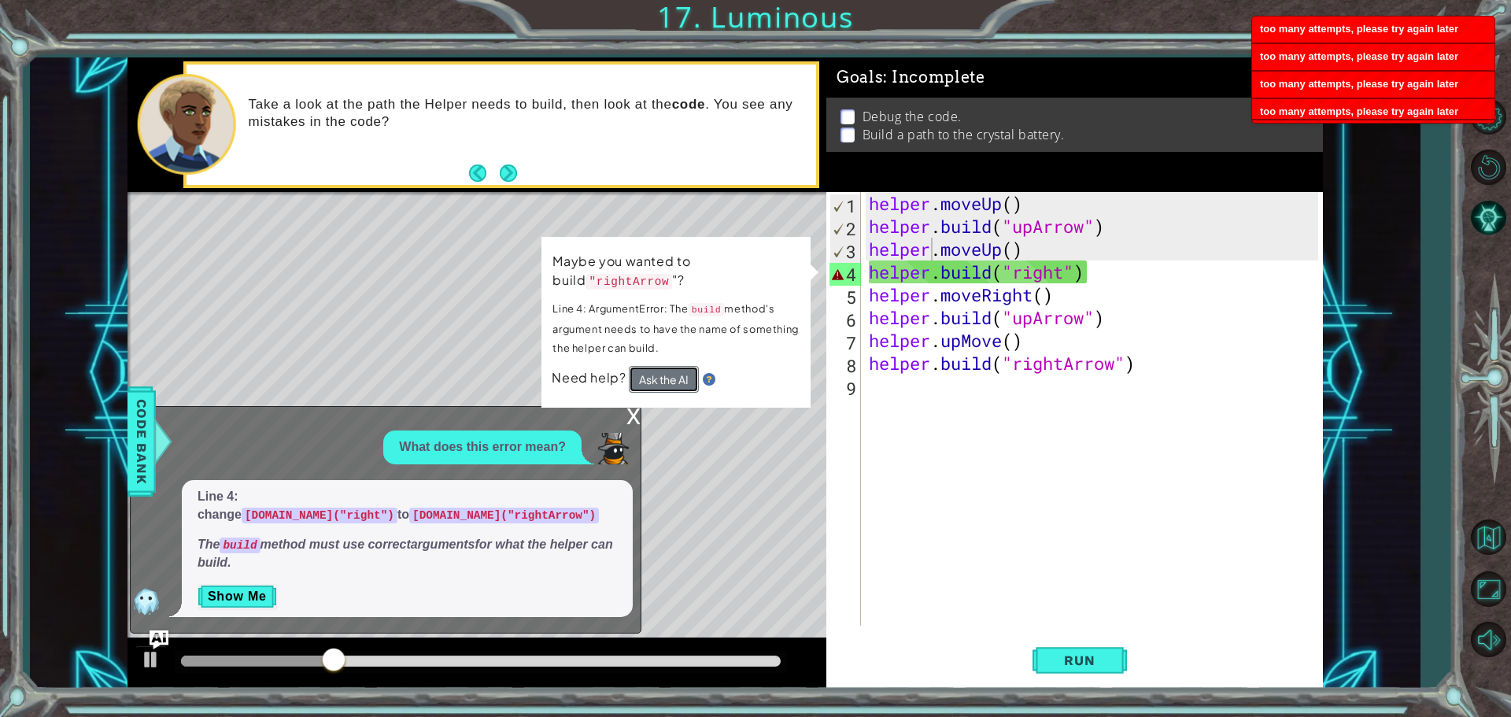
click at [653, 371] on button "Ask the AI" at bounding box center [664, 379] width 70 height 27
click at [657, 369] on button "Ask the AI" at bounding box center [664, 379] width 70 height 27
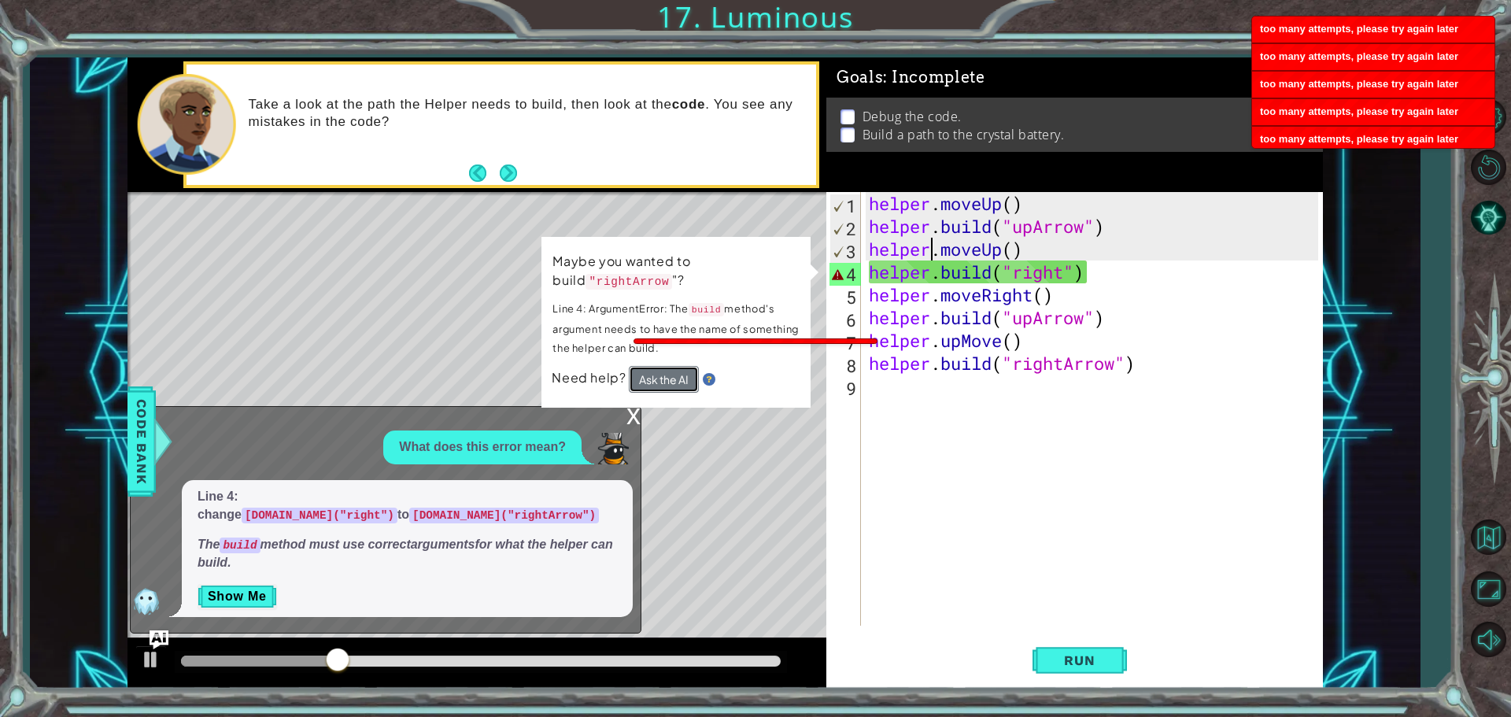
click at [657, 369] on button "Ask the AI" at bounding box center [664, 379] width 70 height 27
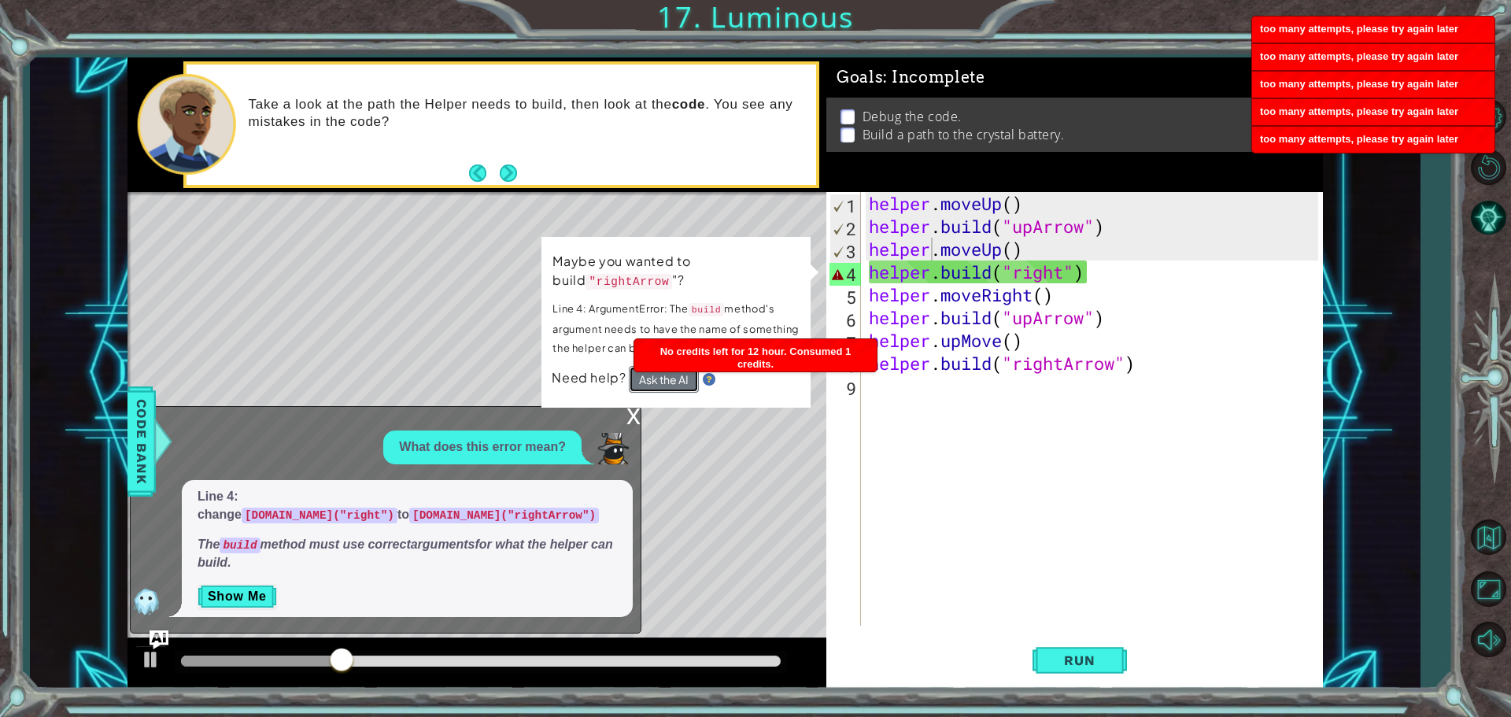
click at [657, 369] on body "1 2 3 4 5 6 7 8 9 helper . moveUp ( ) helper . build ( "upArrow" ) helper . mov…" at bounding box center [755, 358] width 1511 height 717
click at [657, 369] on div "No credits left for 12 hour. Consumed 1 credits." at bounding box center [755, 358] width 242 height 39
click at [657, 369] on body "1 2 3 4 5 6 7 8 9 helper . moveUp ( ) helper . build ( "upArrow" ) helper . mov…" at bounding box center [755, 358] width 1511 height 717
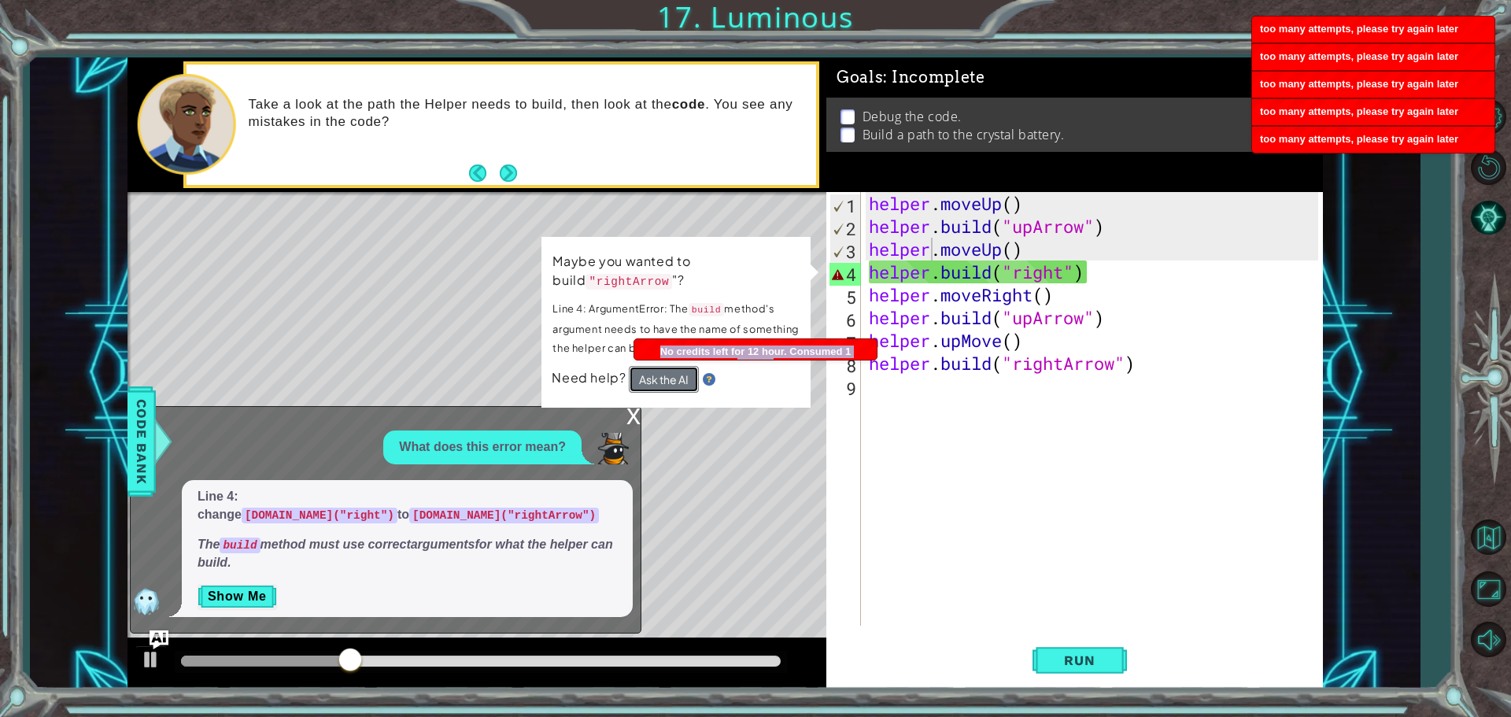
click at [657, 369] on button "Ask the AI" at bounding box center [664, 379] width 70 height 27
click at [628, 423] on div "x" at bounding box center [634, 415] width 14 height 16
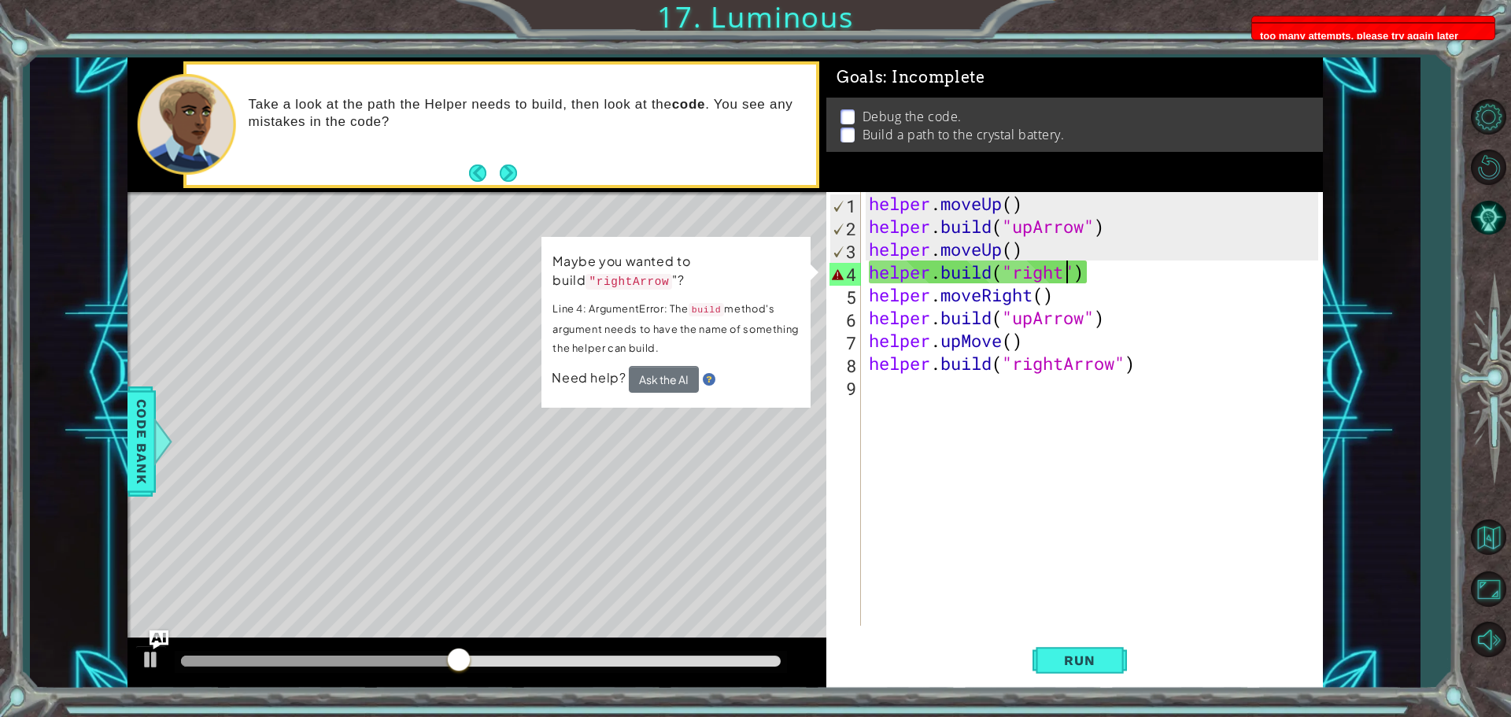
click at [1066, 279] on div "helper . moveUp ( ) helper . build ( "upArrow" ) helper . moveUp ( ) helper . b…" at bounding box center [1096, 431] width 461 height 479
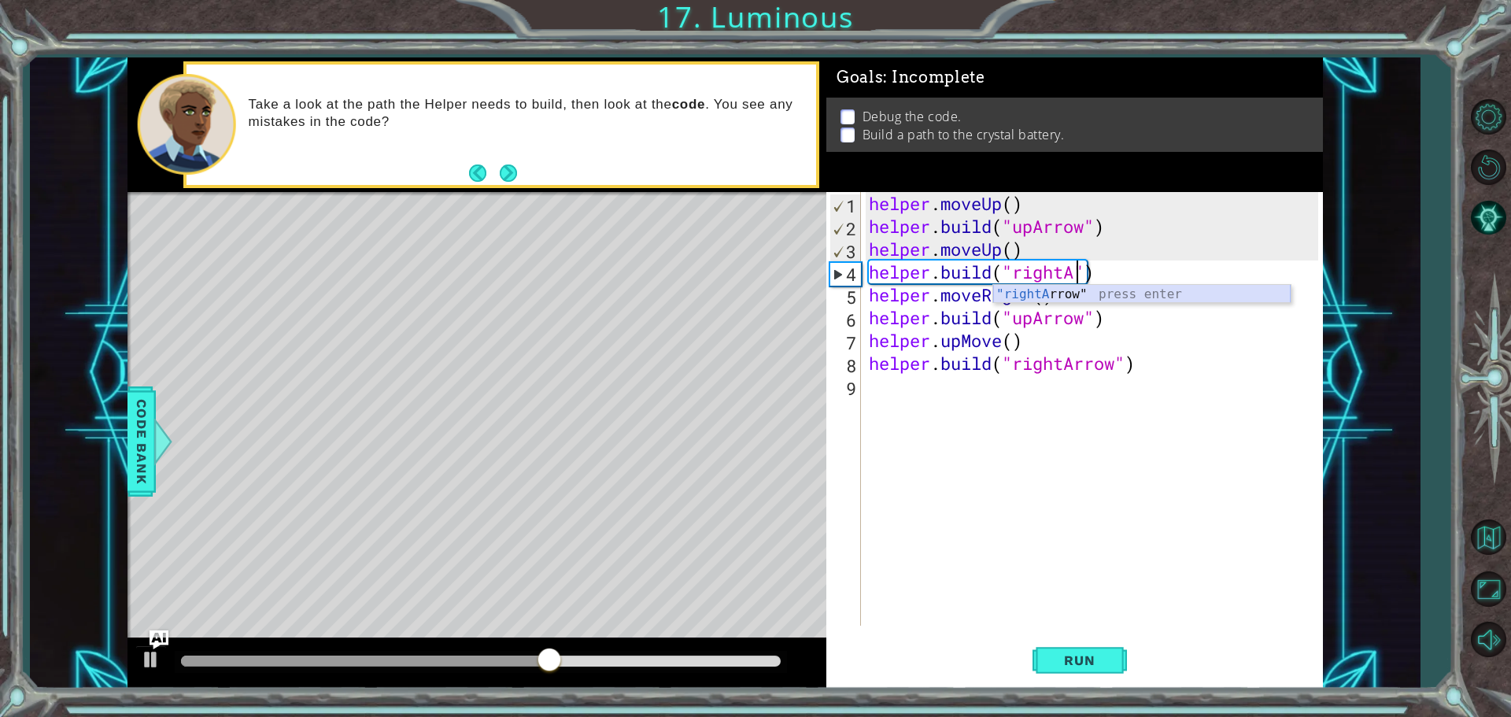
click at [1064, 290] on div ""rightA rrow" press enter" at bounding box center [1142, 313] width 298 height 57
click at [1148, 267] on div "helper . moveUp ( ) helper . build ( "upArrow" ) helper . moveUp ( ) helper . b…" at bounding box center [1096, 431] width 461 height 479
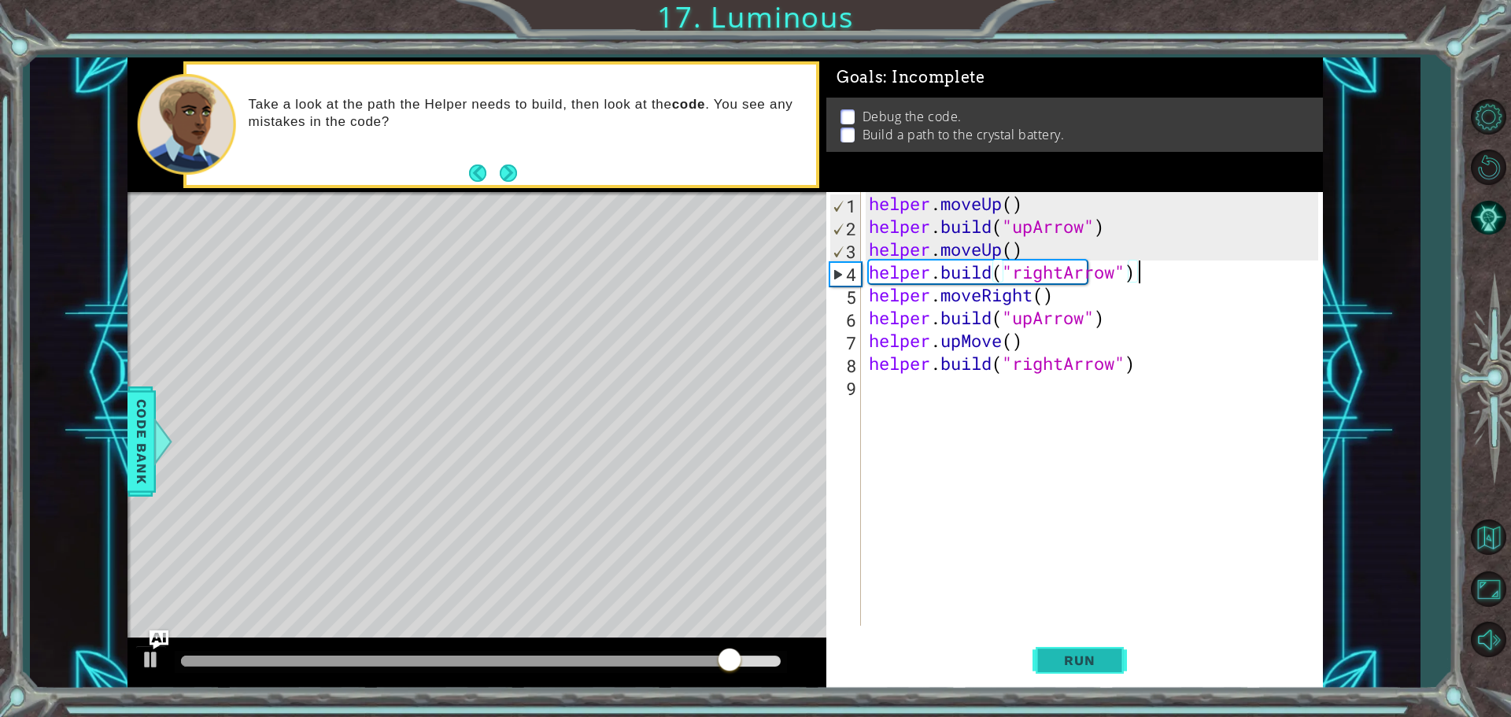
click at [1085, 669] on button "Run" at bounding box center [1080, 660] width 94 height 50
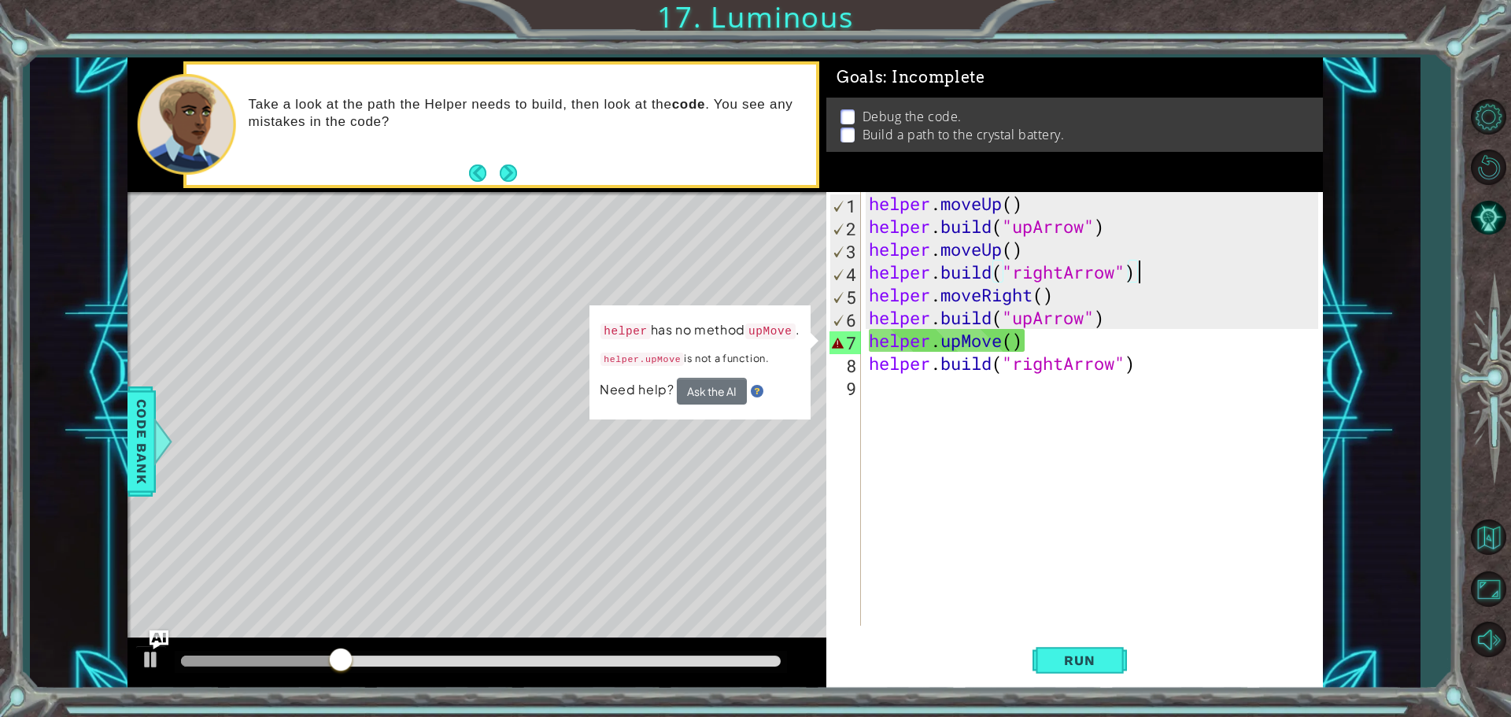
click at [1097, 335] on div "helper . moveUp ( ) helper . build ( "upArrow" ) helper . moveUp ( ) helper . b…" at bounding box center [1096, 431] width 461 height 479
click at [1003, 342] on div "helper . moveUp ( ) helper . build ( "upArrow" ) helper . moveUp ( ) helper . b…" at bounding box center [1096, 431] width 461 height 479
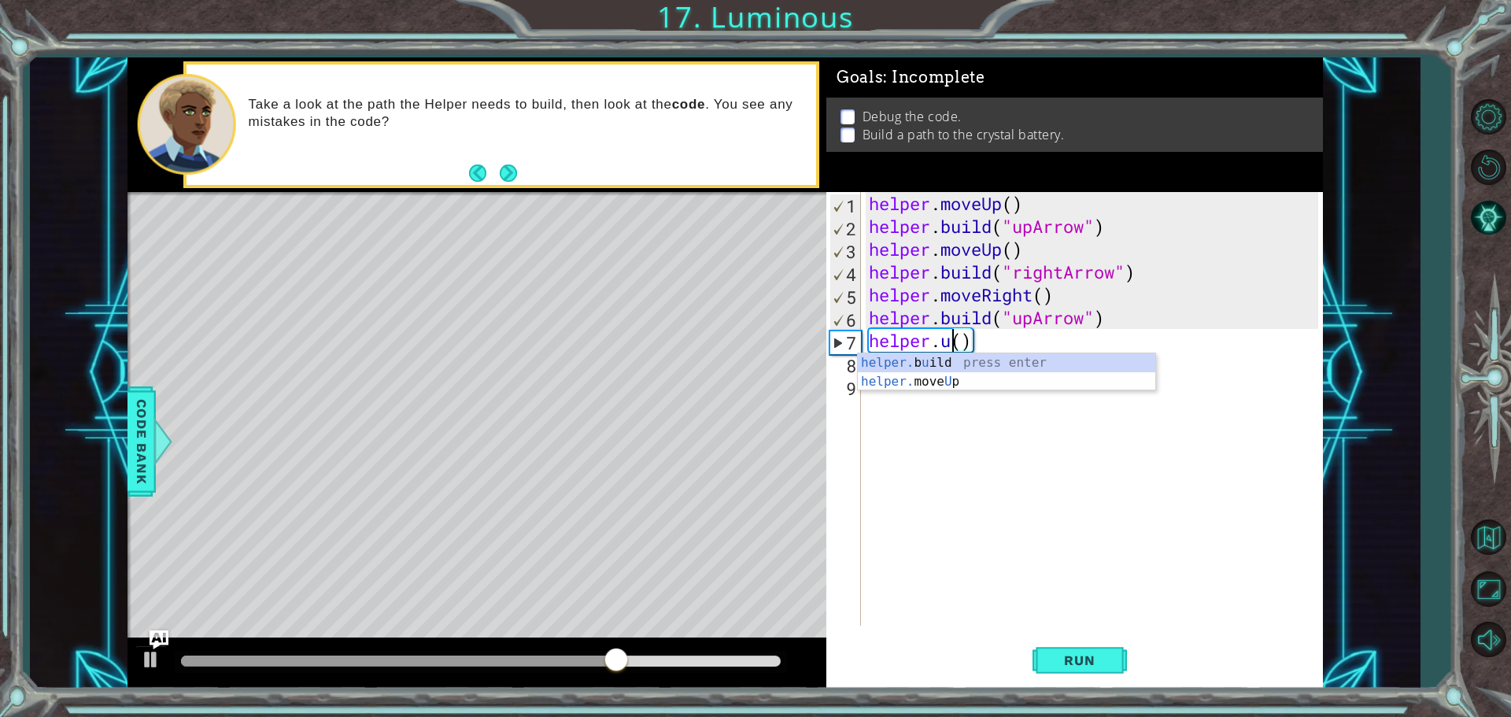
scroll to position [0, 3]
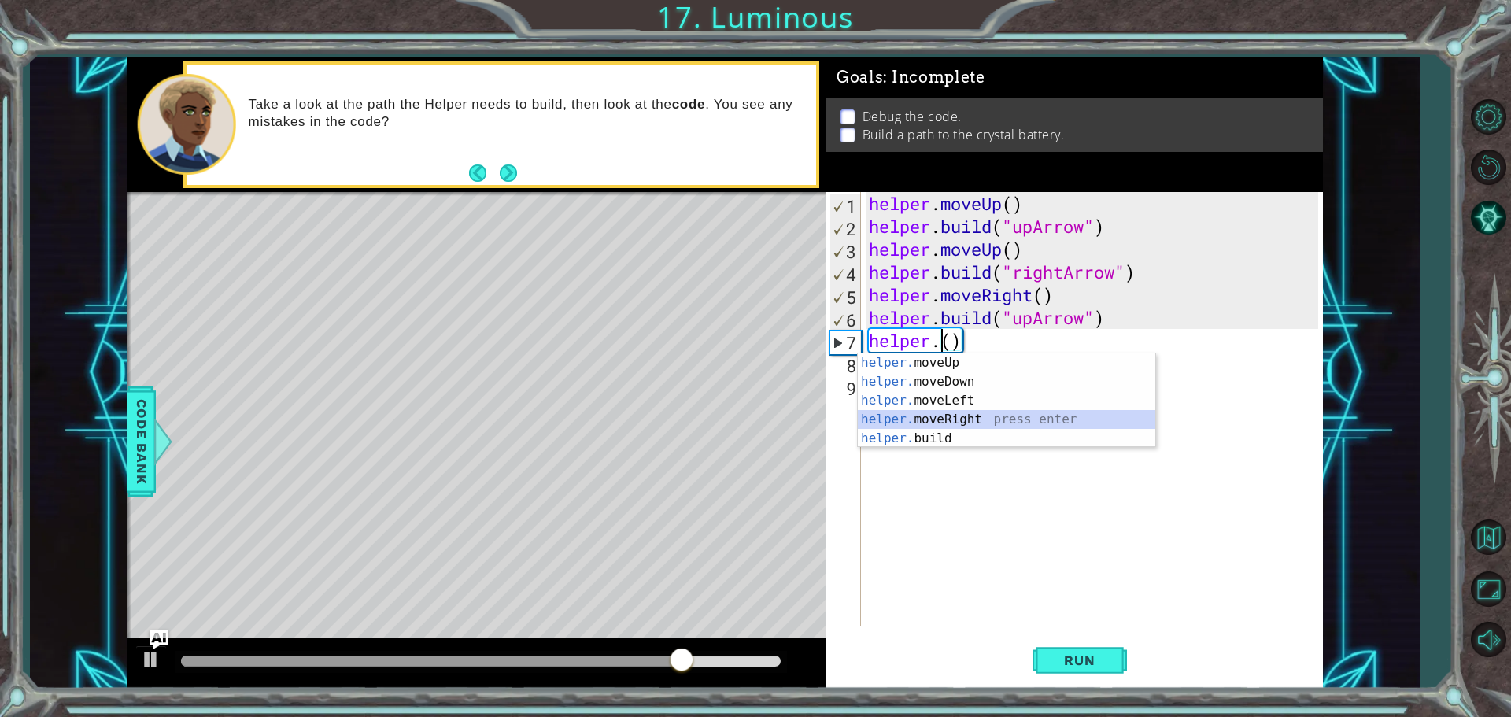
click at [976, 417] on div "helper. moveUp press enter helper. moveDown press enter helper. moveLeft press …" at bounding box center [1007, 419] width 298 height 132
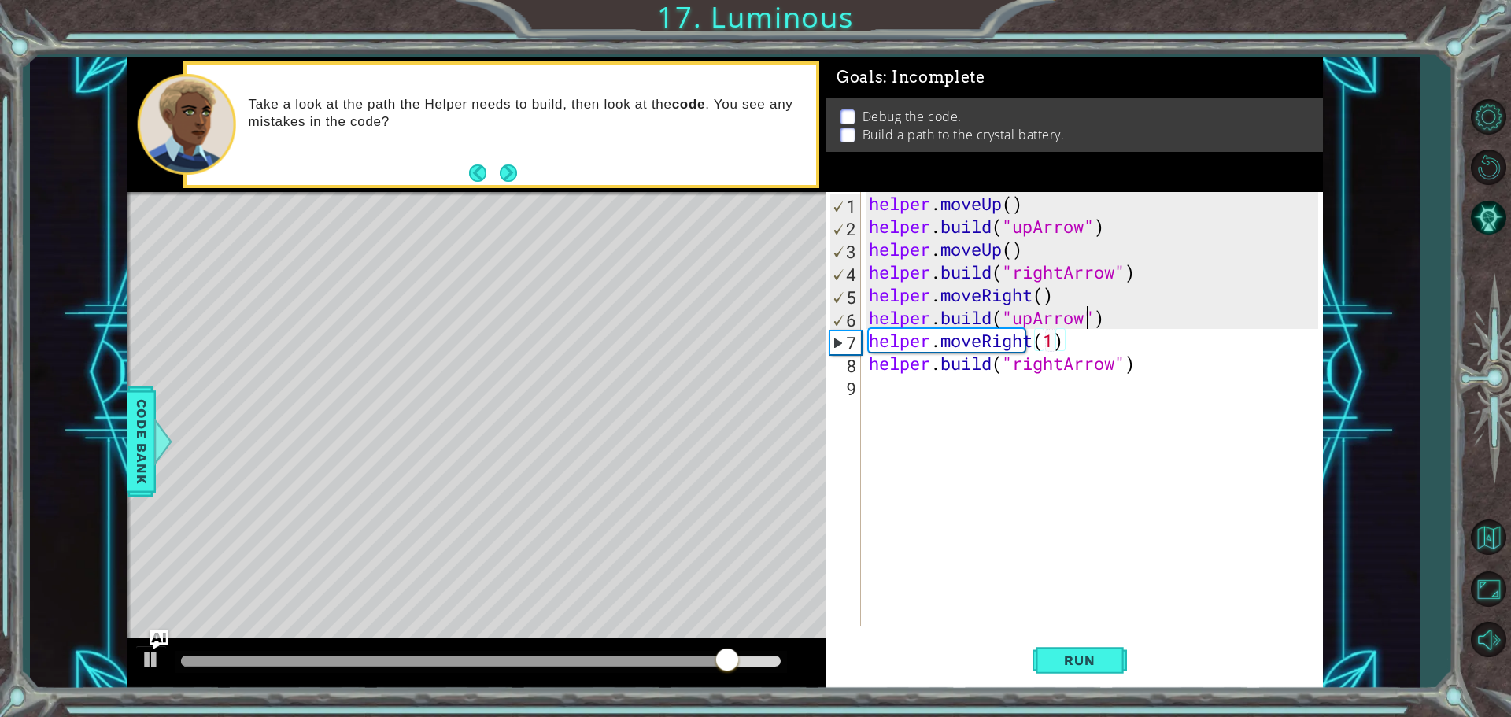
click at [1088, 312] on div "helper . moveUp ( ) helper . build ( "upArrow" ) helper . moveUp ( ) helper . b…" at bounding box center [1096, 431] width 461 height 479
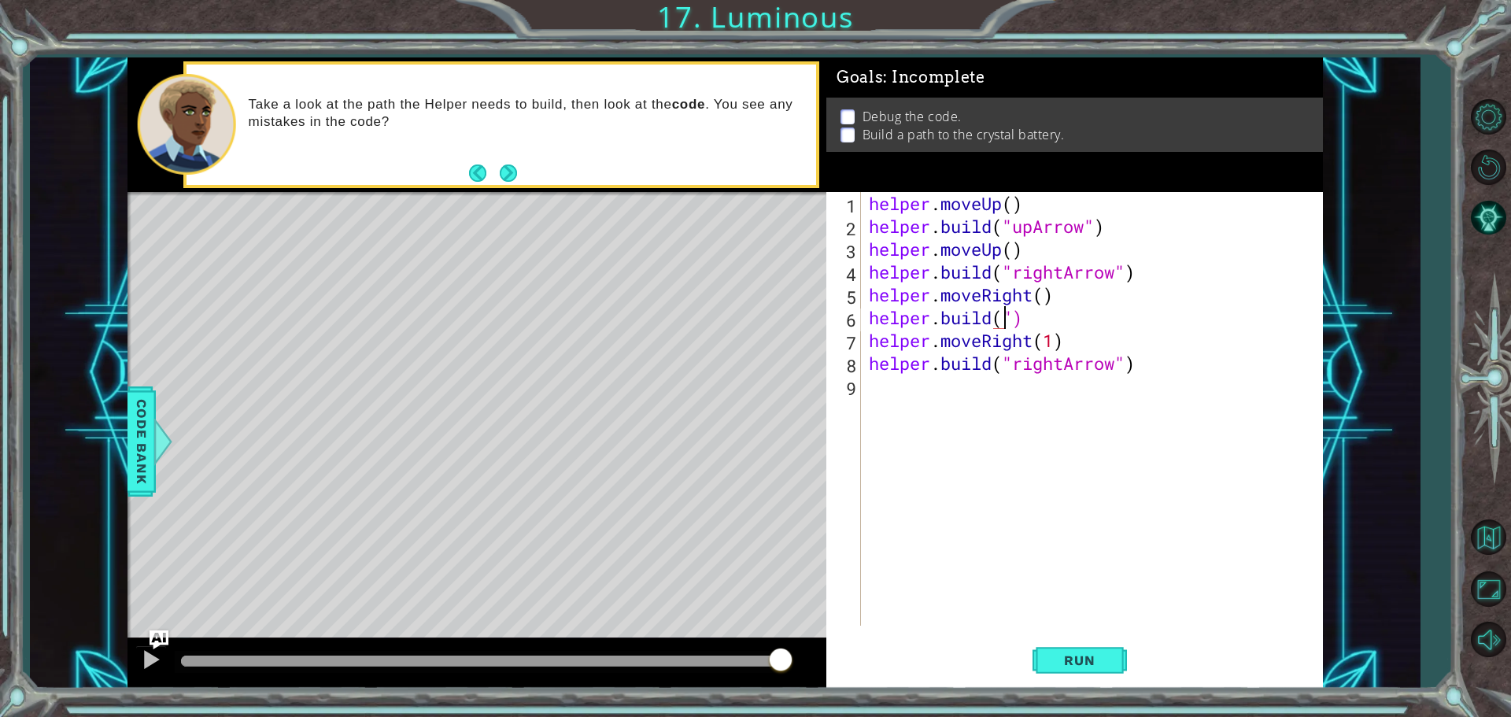
scroll to position [0, 6]
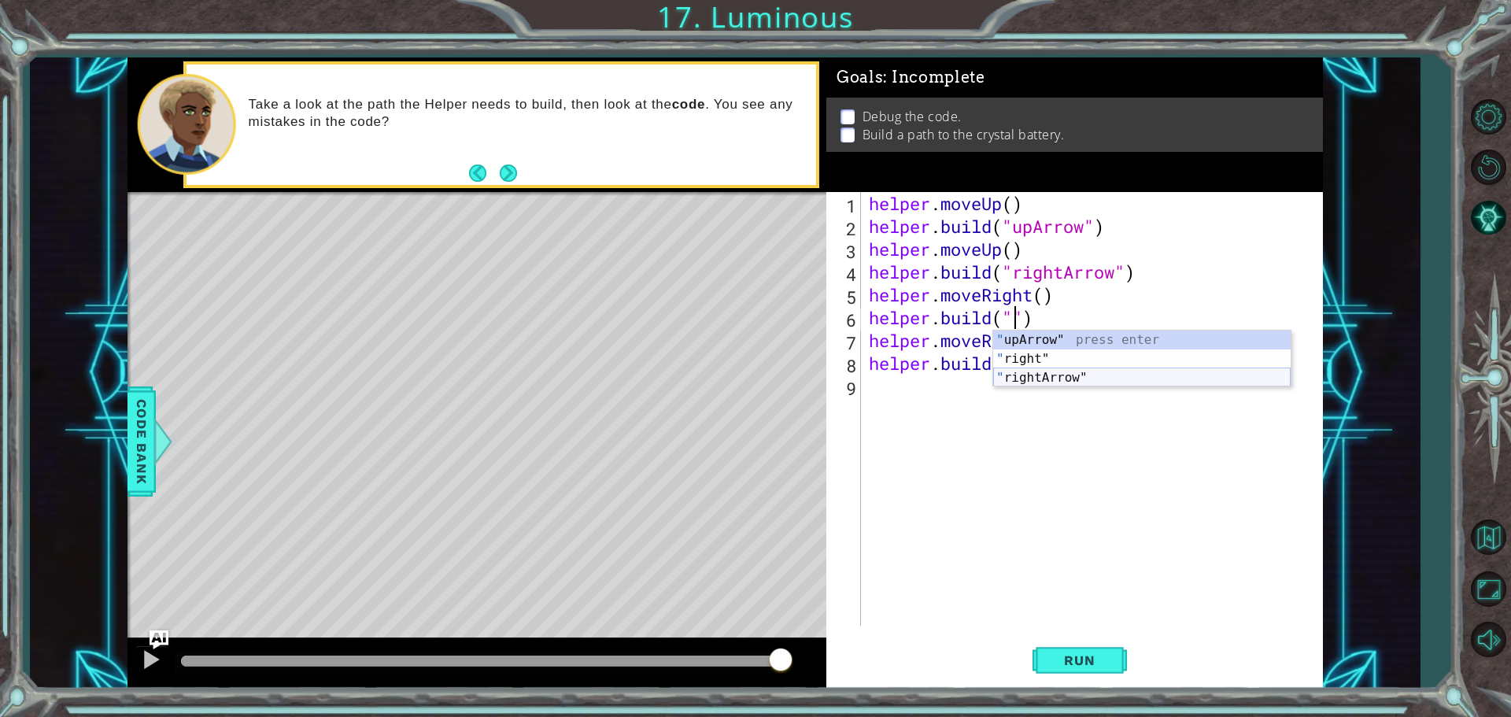
click at [1077, 375] on div "" upArrow" press enter " right" press enter " rightArrow" press enter" at bounding box center [1142, 378] width 298 height 94
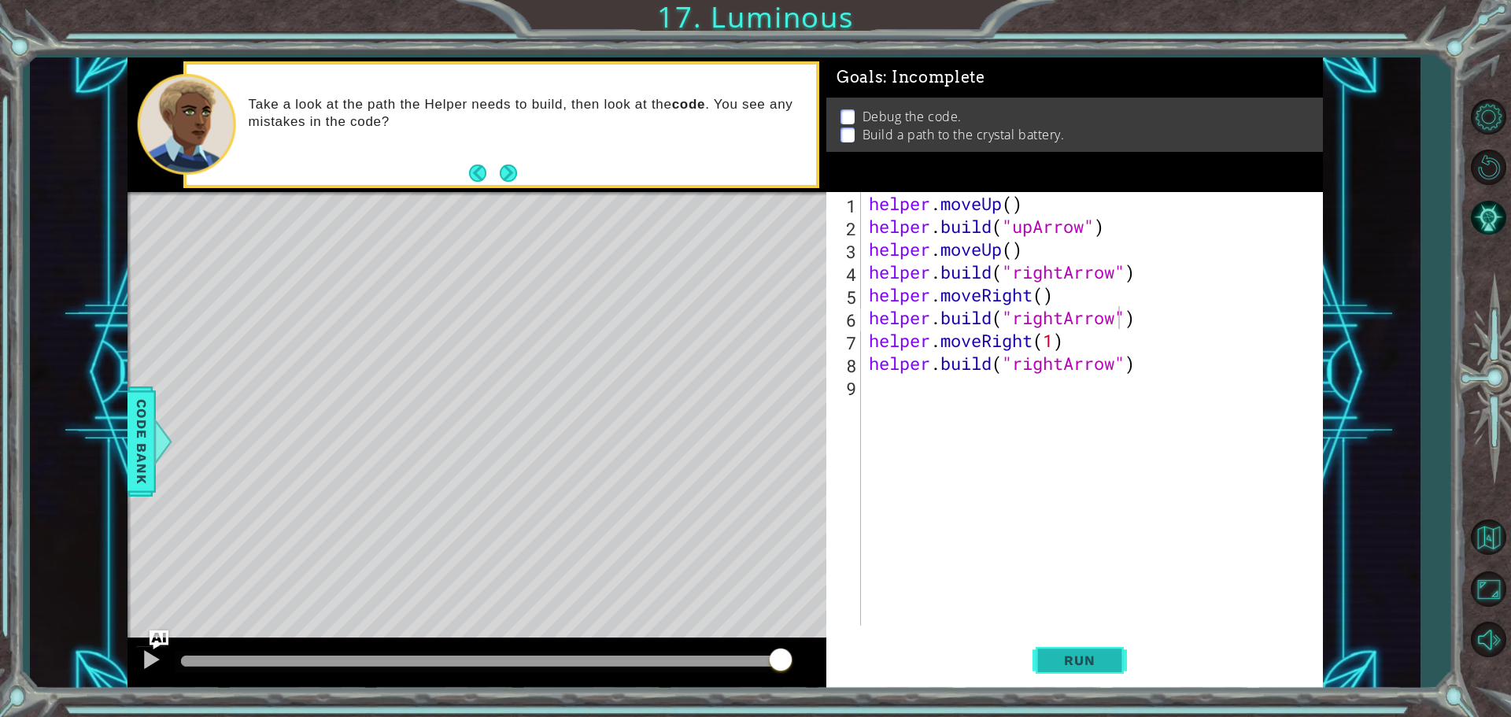
click at [1078, 673] on button "Run" at bounding box center [1080, 660] width 94 height 50
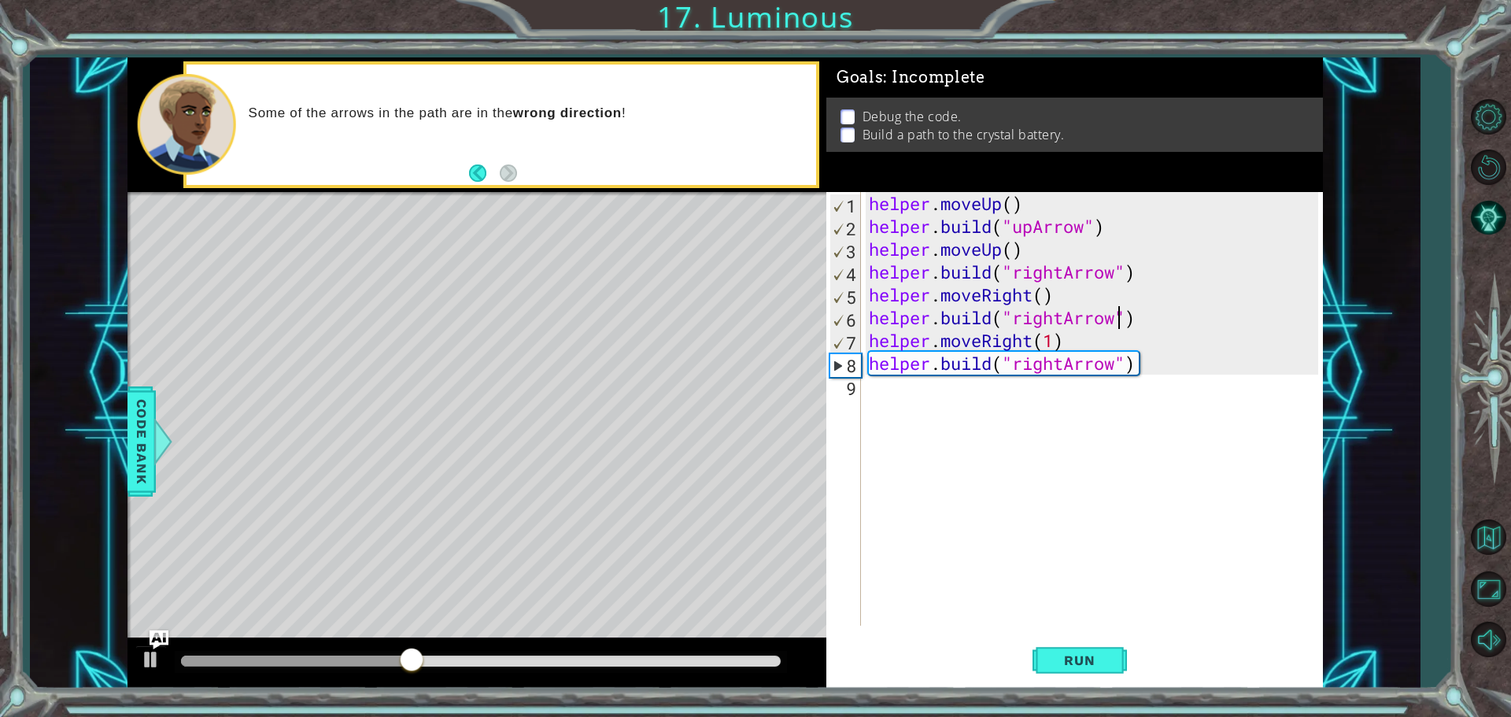
click at [1117, 364] on div "helper . moveUp ( ) helper . build ( "upArrow" ) helper . moveUp ( ) helper . b…" at bounding box center [1096, 431] width 461 height 479
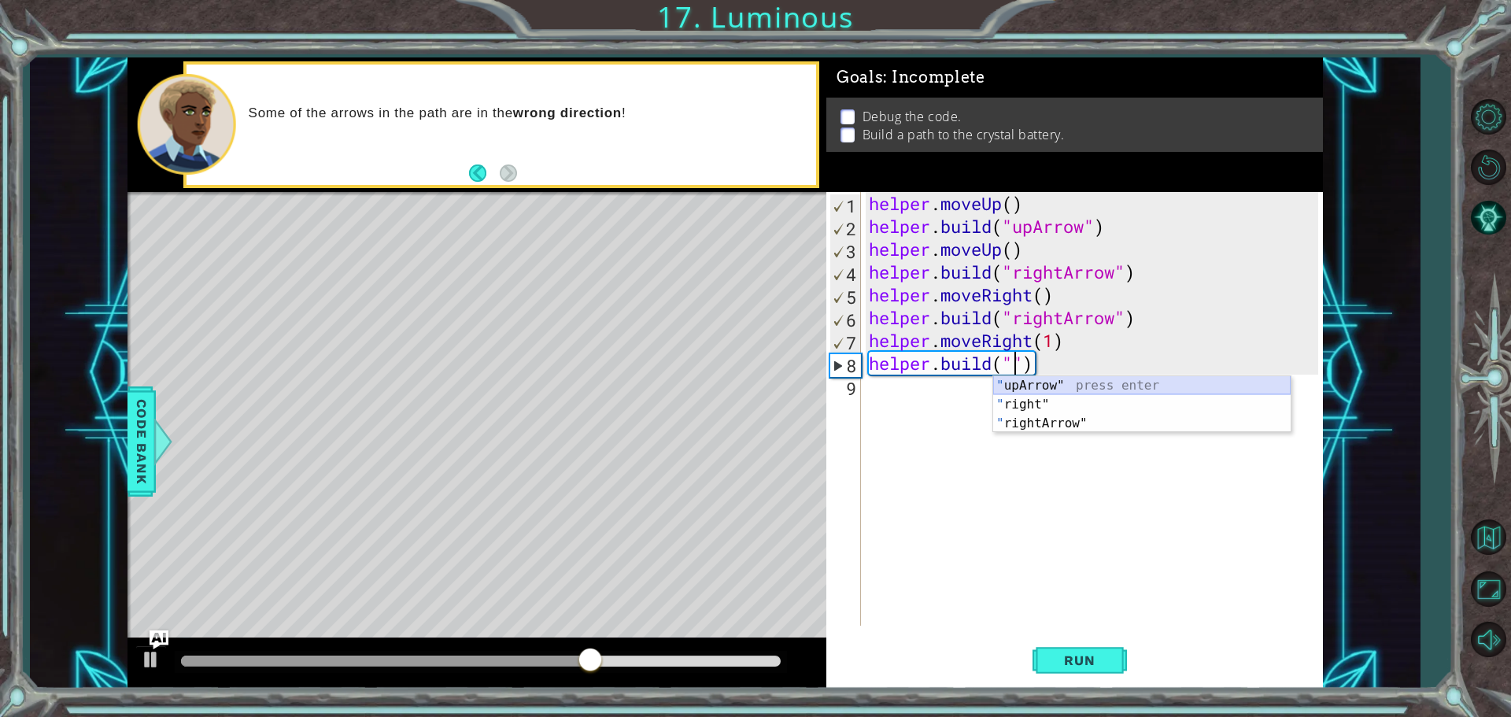
click at [1044, 384] on div "" upArrow" press enter " right" press enter " rightArrow" press enter" at bounding box center [1142, 423] width 298 height 94
type textarea "[DOMAIN_NAME]("upArrow")"
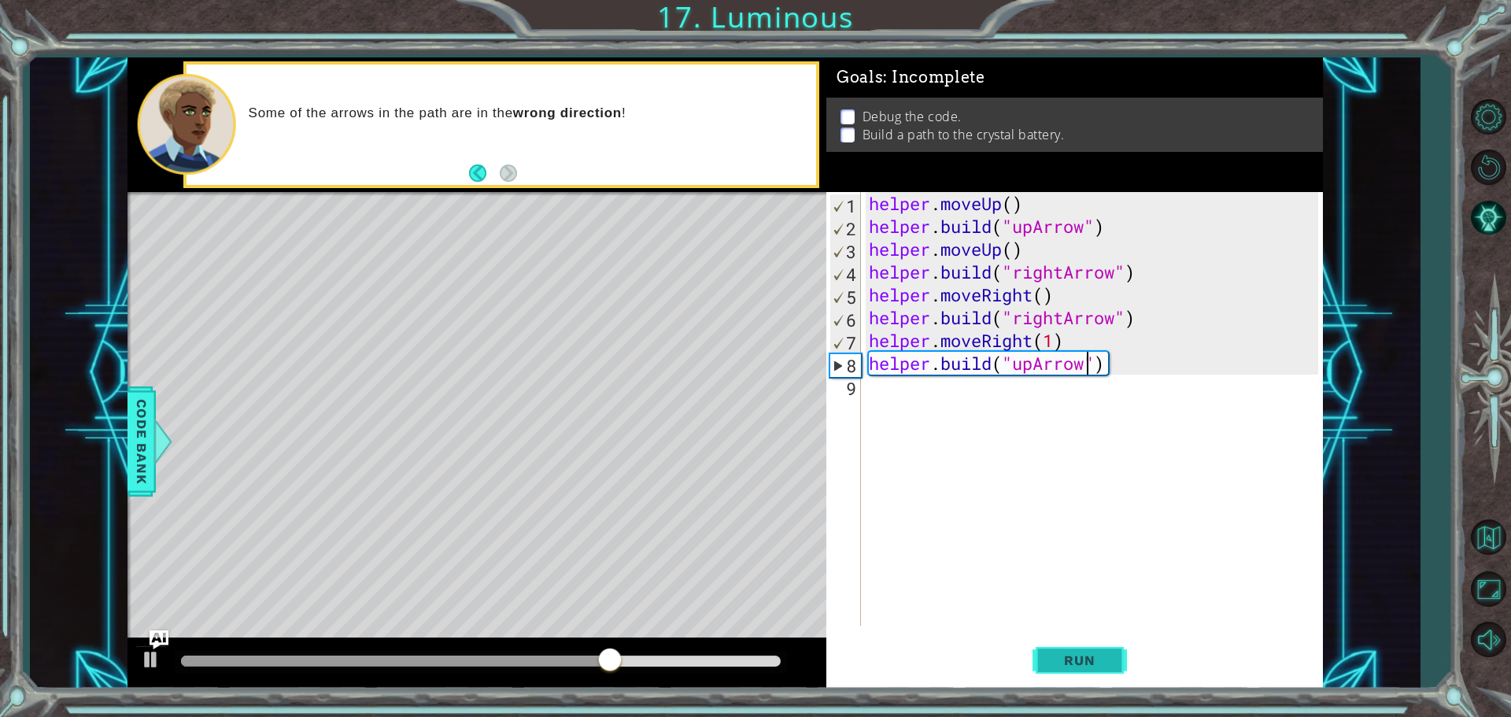
click at [1065, 654] on span "Run" at bounding box center [1080, 661] width 62 height 16
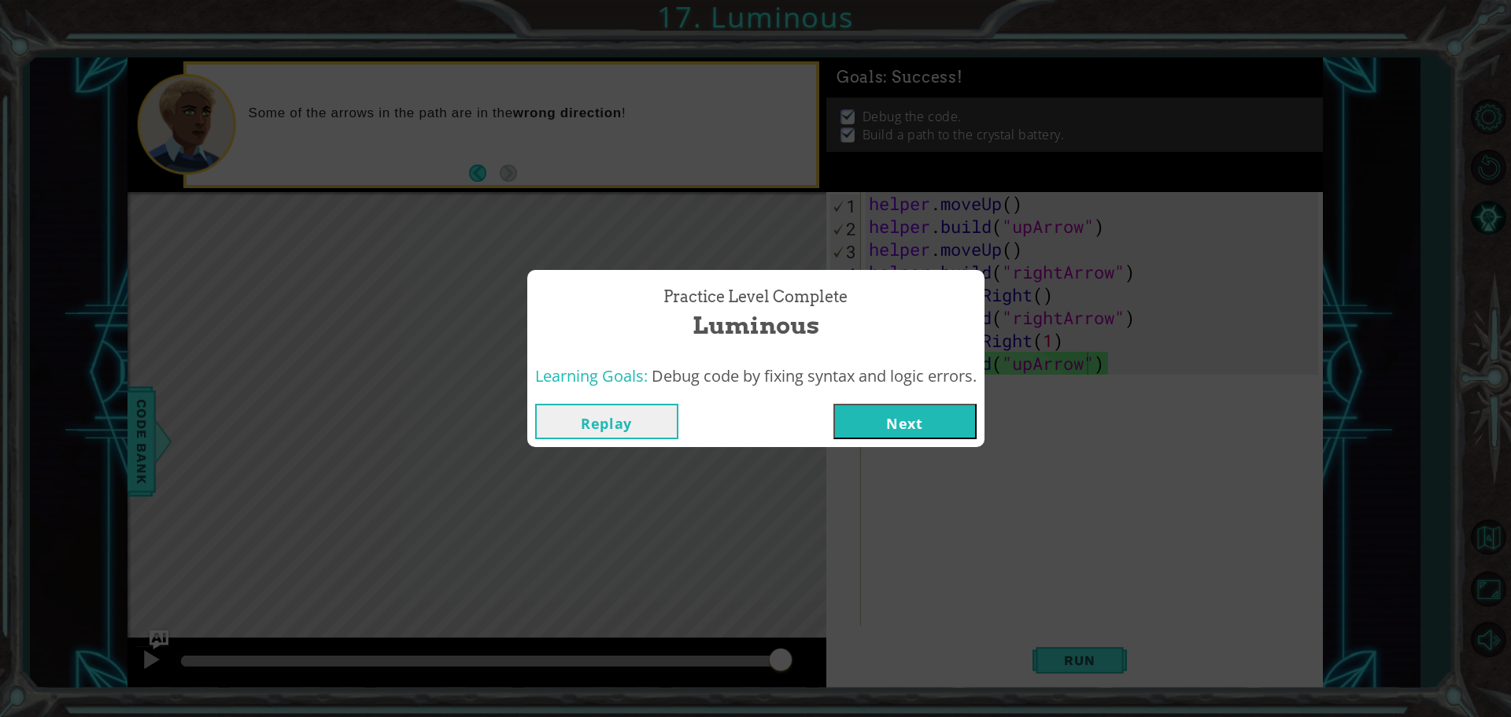
click at [882, 413] on button "Next" at bounding box center [905, 421] width 143 height 35
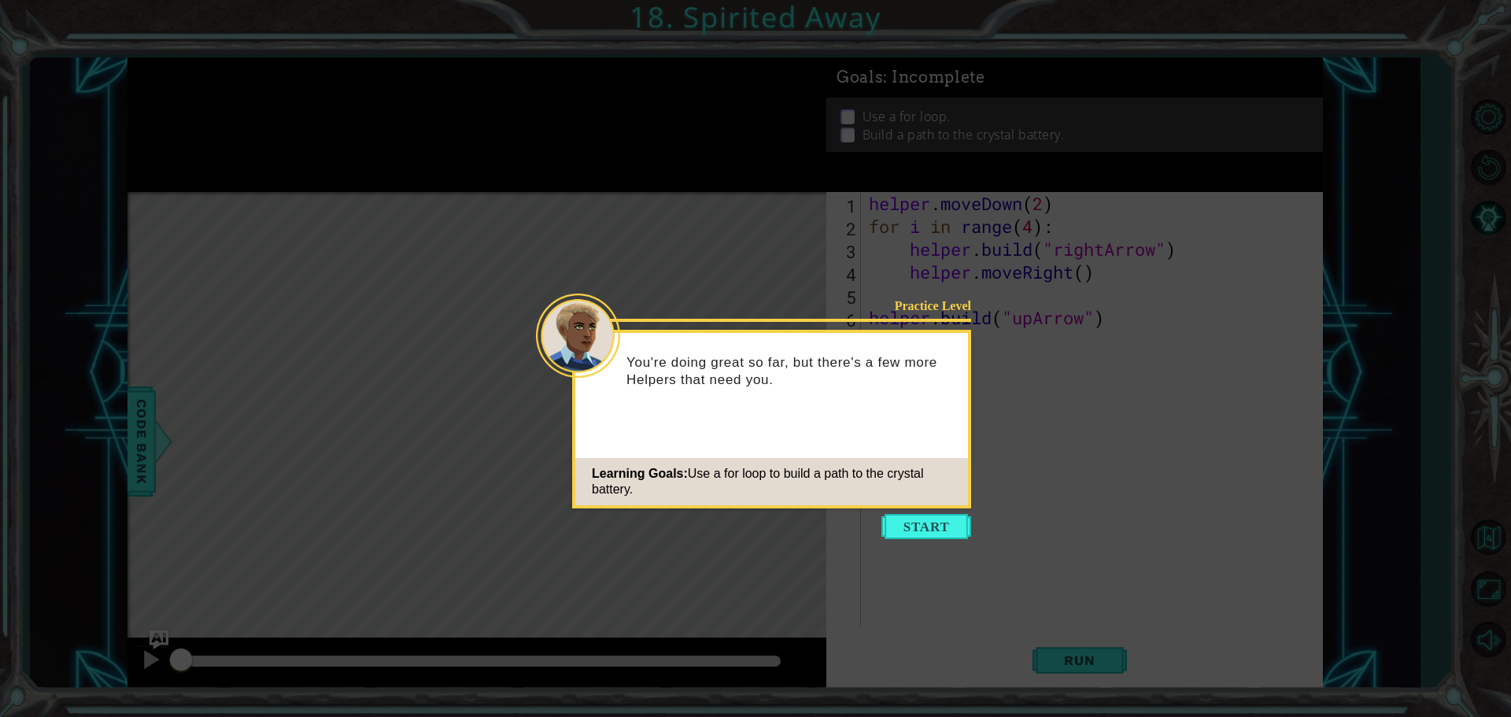
click at [892, 525] on button "Start" at bounding box center [927, 526] width 90 height 25
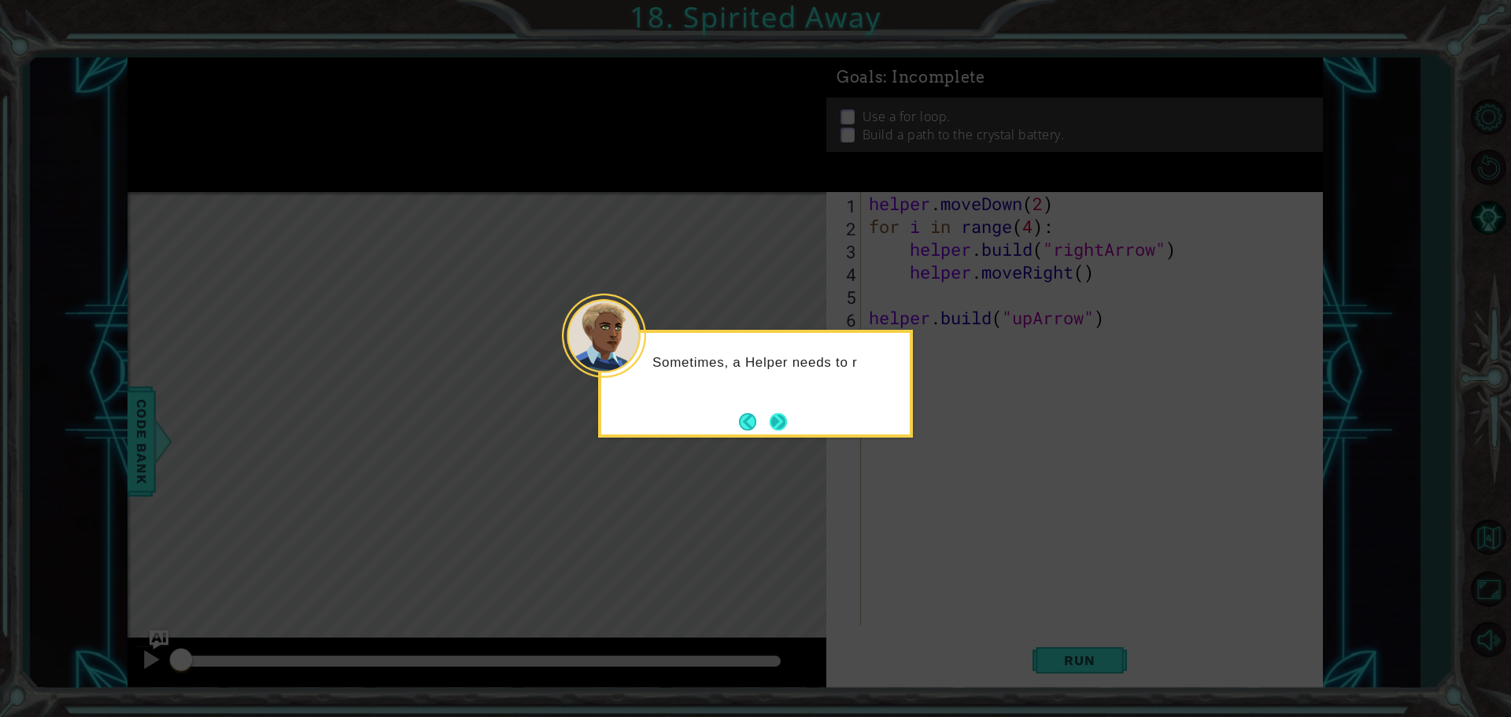
click at [773, 423] on button "Next" at bounding box center [778, 421] width 18 height 18
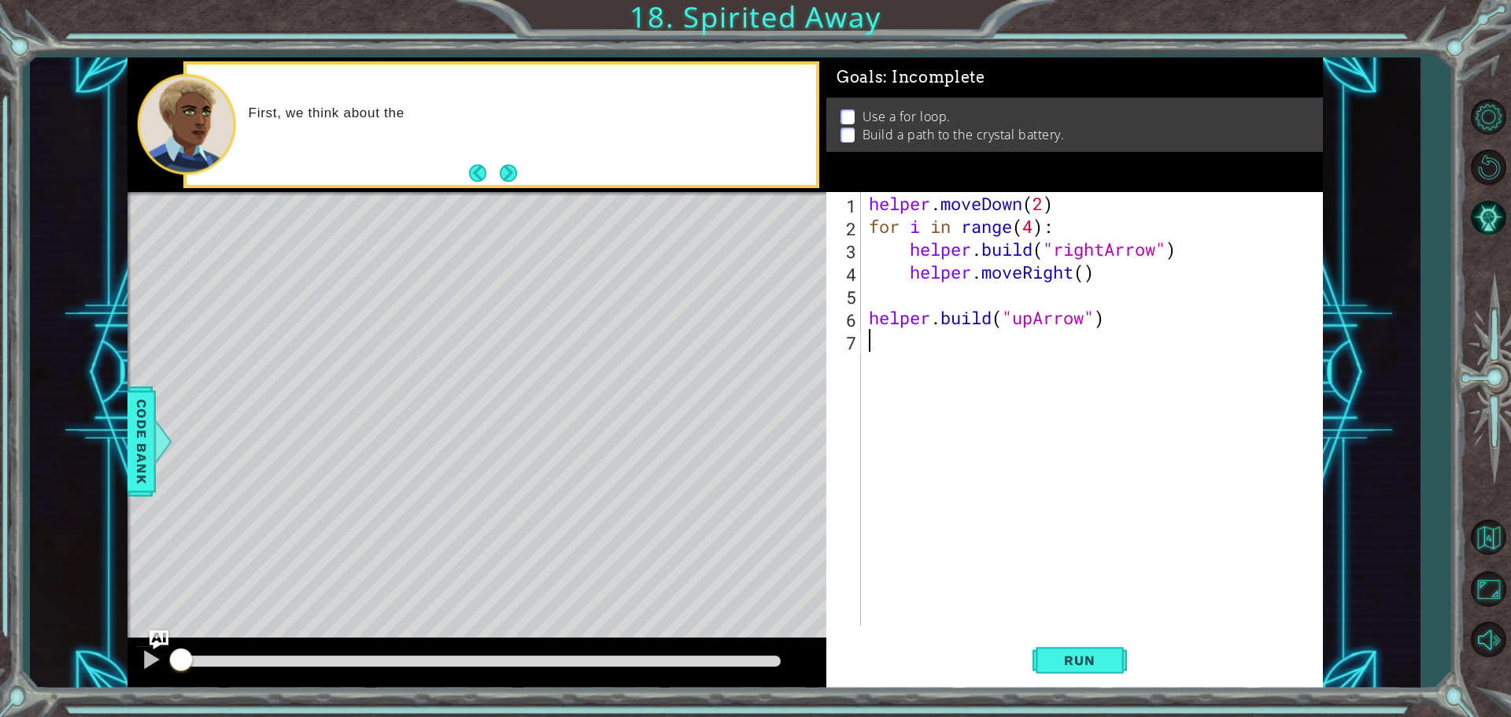
click at [884, 276] on div "helper . moveDown ( 2 ) for i in range ( 4 ) : helper . build ( "rightArrow" ) …" at bounding box center [1096, 431] width 461 height 479
type textarea "helper.moveRight()"
click at [908, 275] on div "helper . moveDown ( 2 ) for i in range ( 4 ) : helper . build ( "rightArrow" ) …" at bounding box center [1096, 431] width 461 height 479
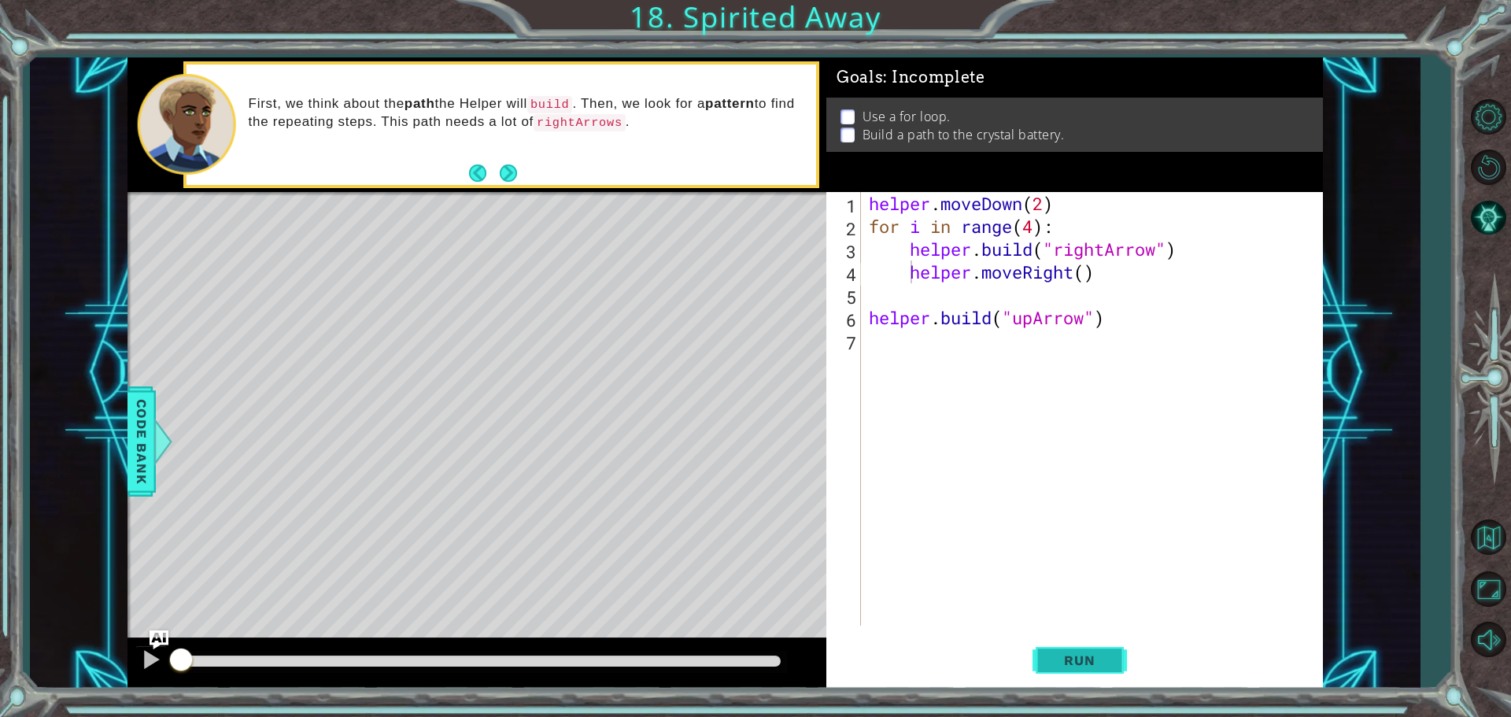
click at [1118, 665] on button "Run" at bounding box center [1080, 660] width 94 height 50
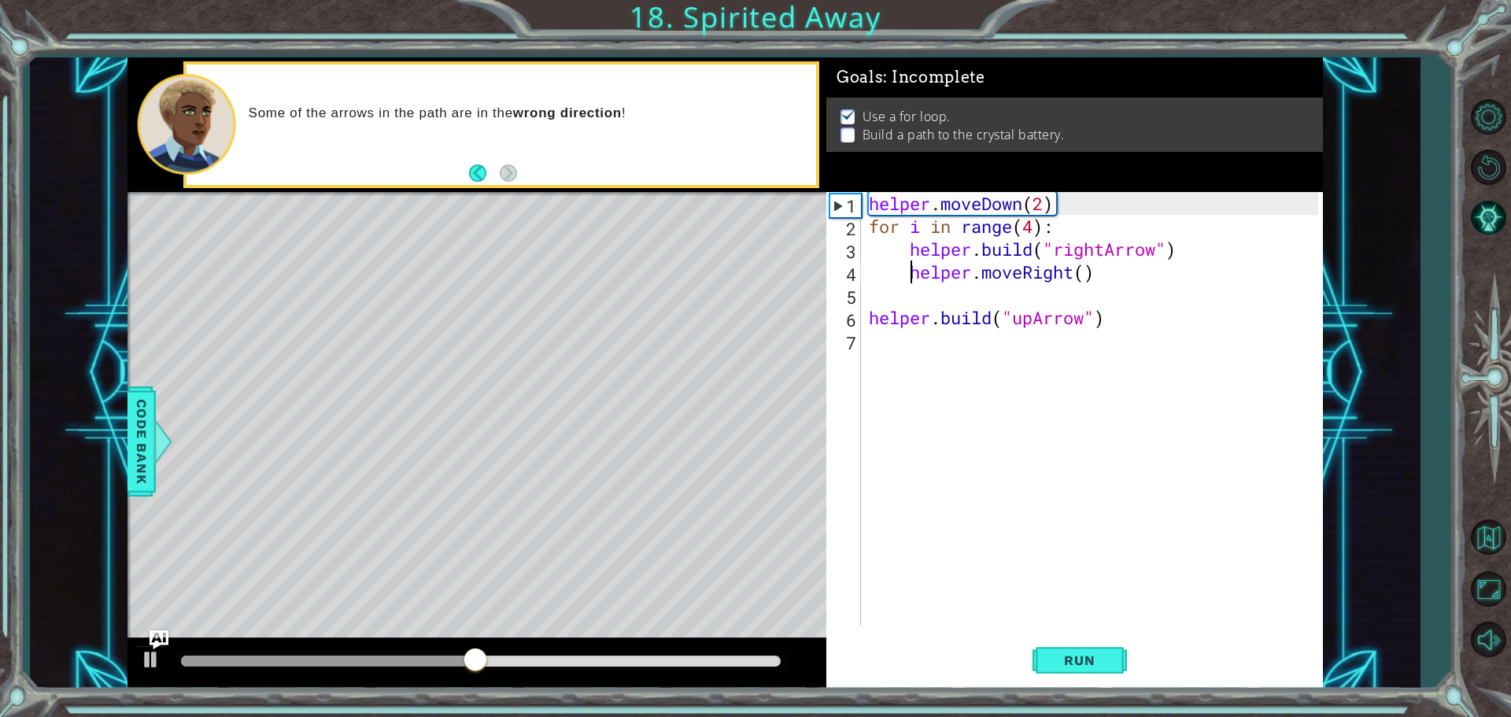
click at [866, 335] on div "helper . moveDown ( 2 ) for i in range ( 4 ) : helper . build ( "rightArrow" ) …" at bounding box center [1096, 431] width 461 height 479
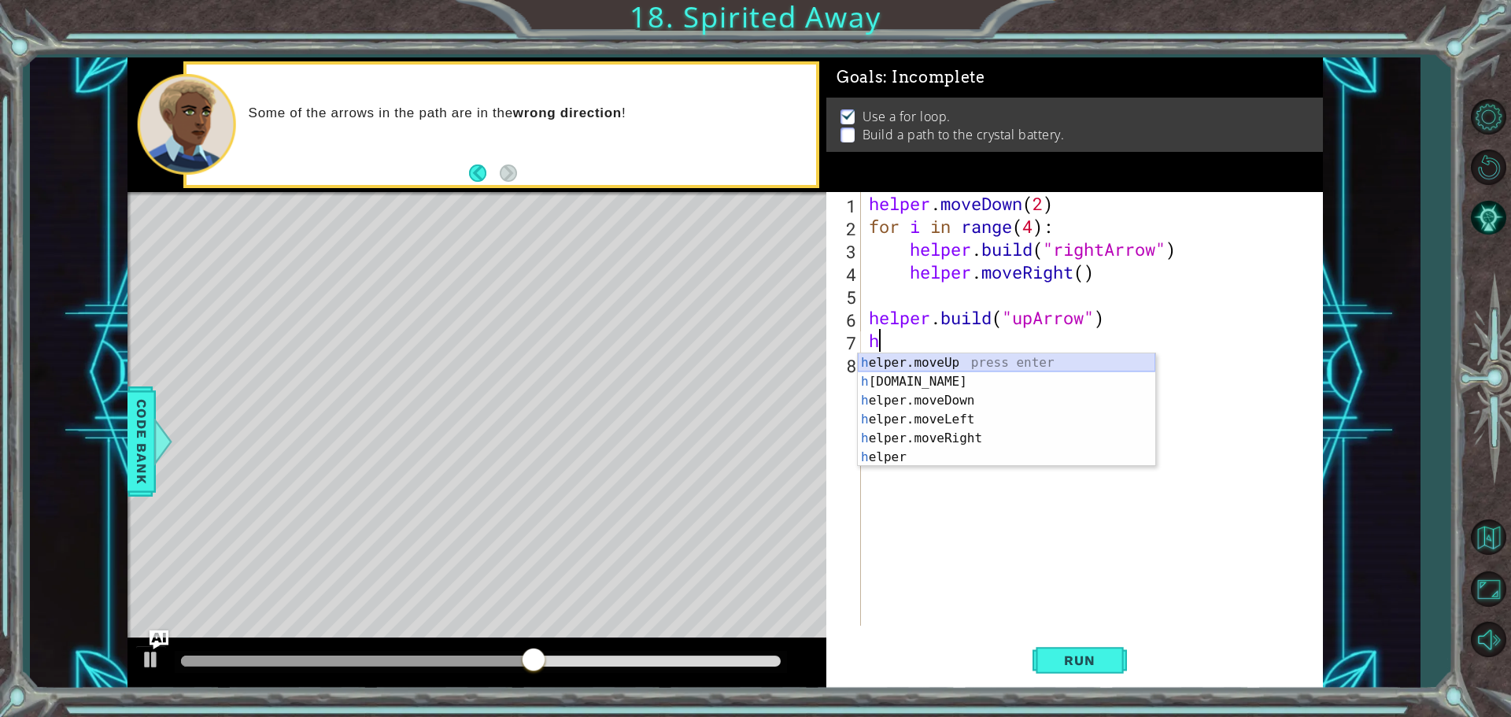
click at [895, 356] on div "h elper.moveUp press enter h [DOMAIN_NAME] press enter h elper.moveDown press e…" at bounding box center [1007, 428] width 298 height 151
type textarea "helper.moveUp(1)"
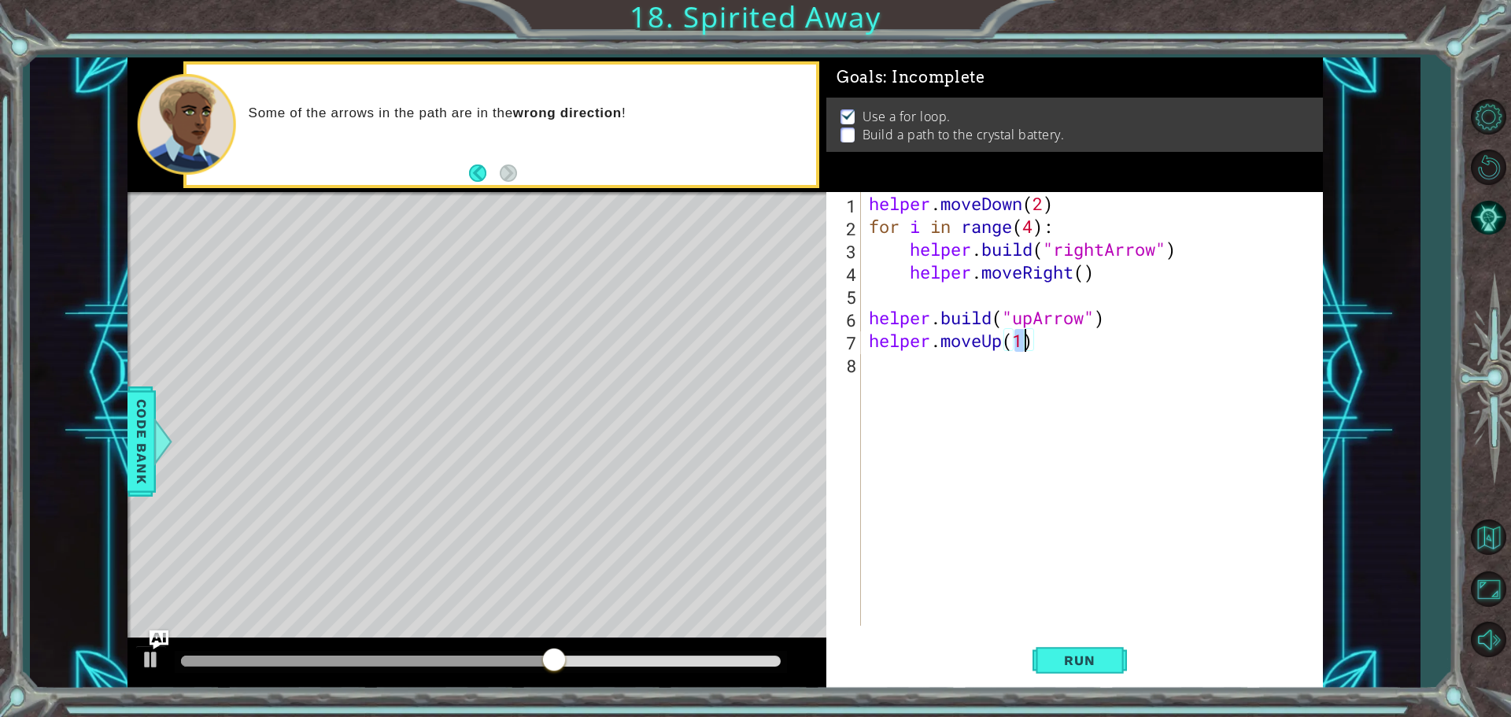
click at [898, 358] on div "helper . moveDown ( 2 ) for i in range ( 4 ) : helper . build ( "rightArrow" ) …" at bounding box center [1096, 431] width 461 height 479
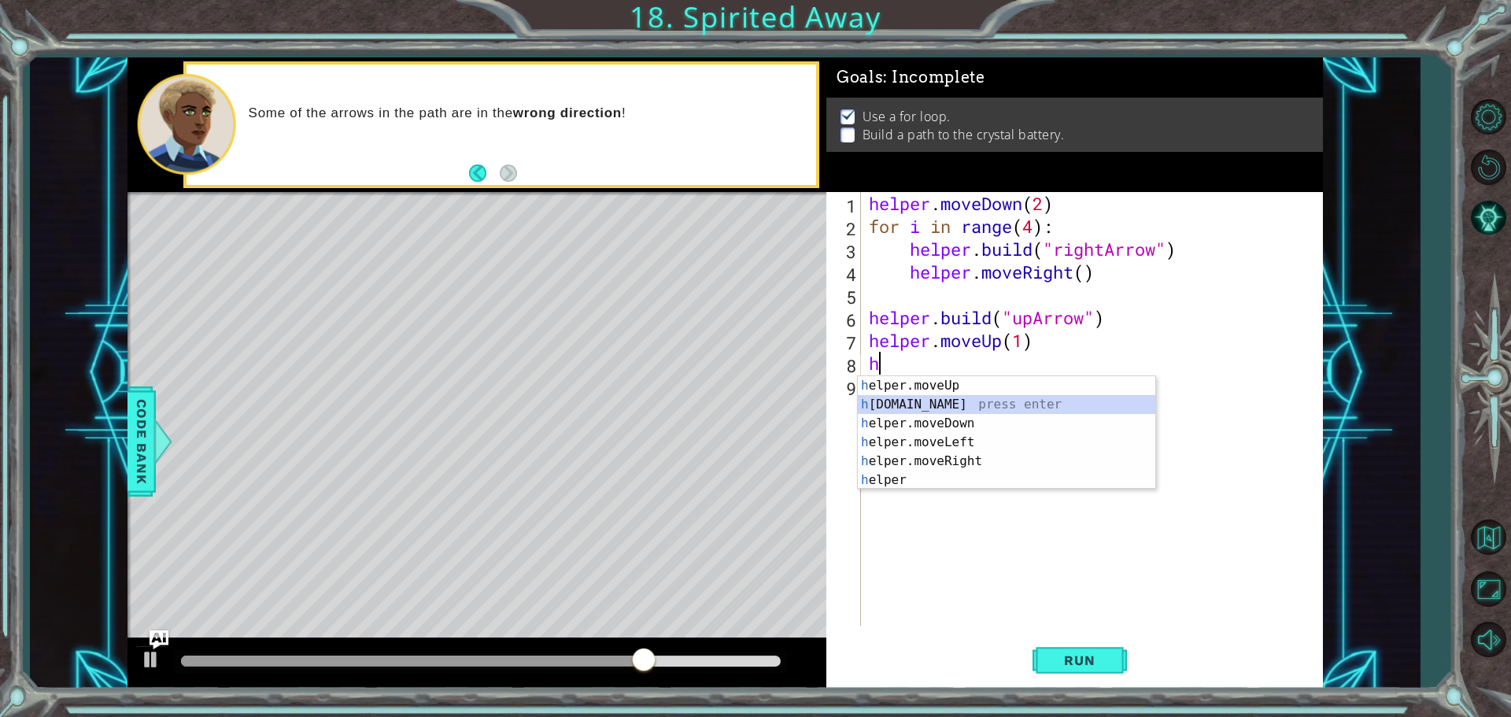
click at [912, 398] on div "h elper.moveUp press enter h [DOMAIN_NAME] press enter h elper.moveDown press e…" at bounding box center [1007, 451] width 298 height 151
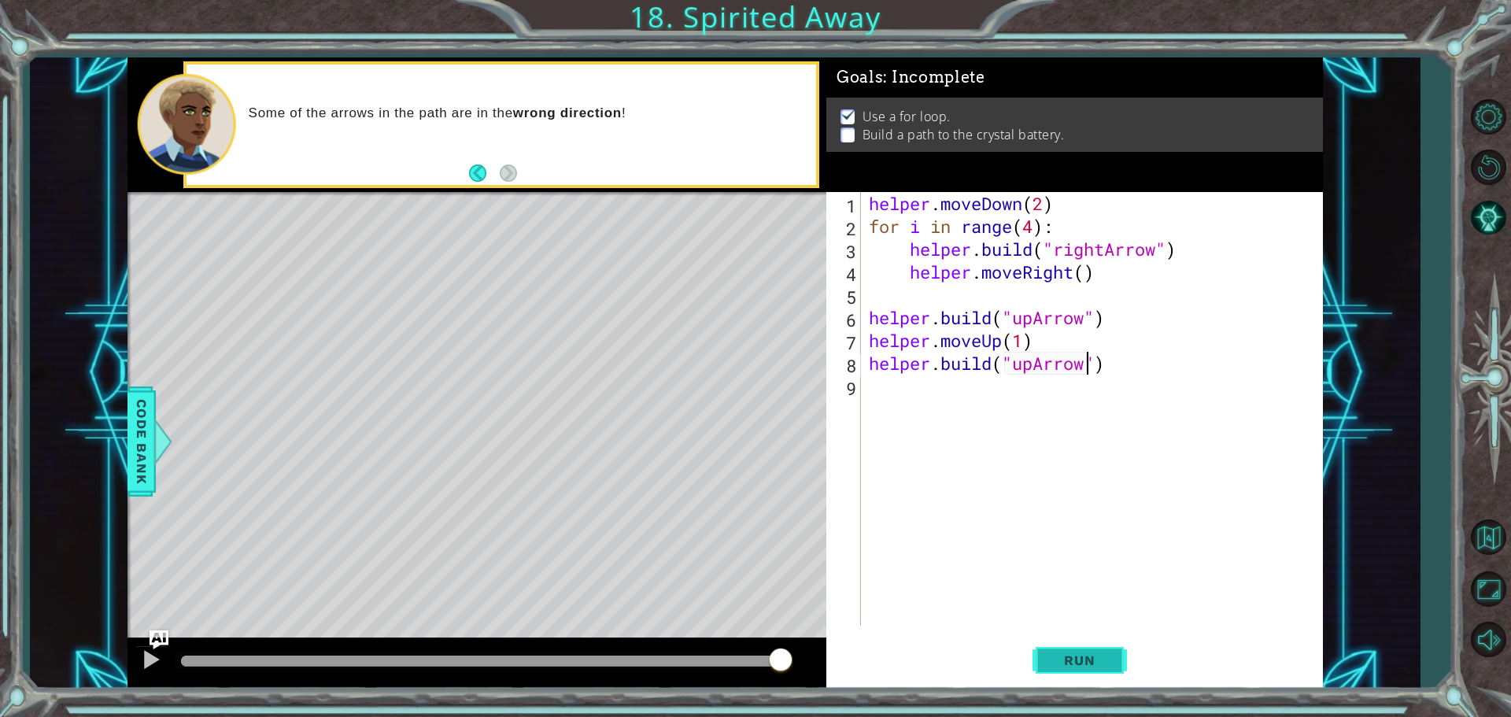
type textarea "[DOMAIN_NAME]("upArrow")"
click at [1066, 660] on span "Run" at bounding box center [1080, 661] width 62 height 16
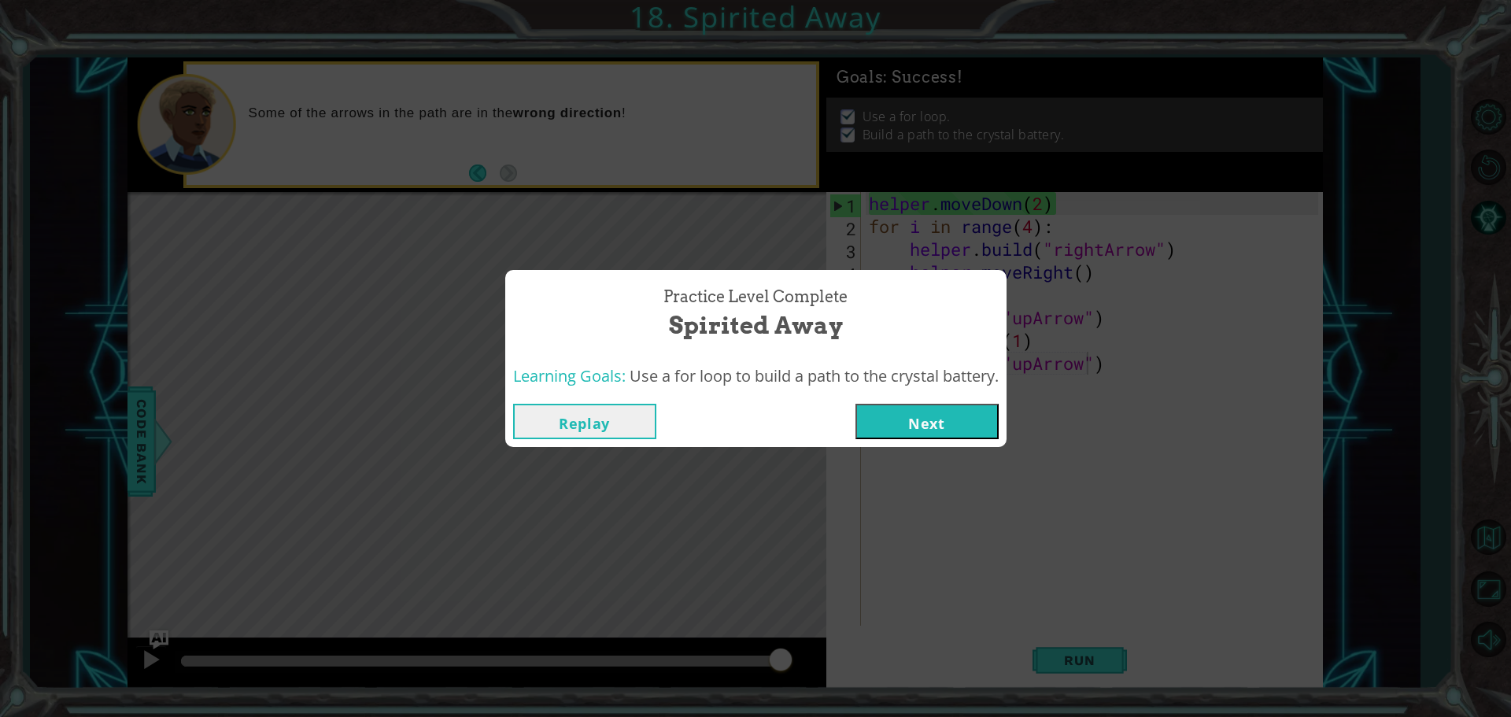
click at [890, 427] on button "Next" at bounding box center [927, 421] width 143 height 35
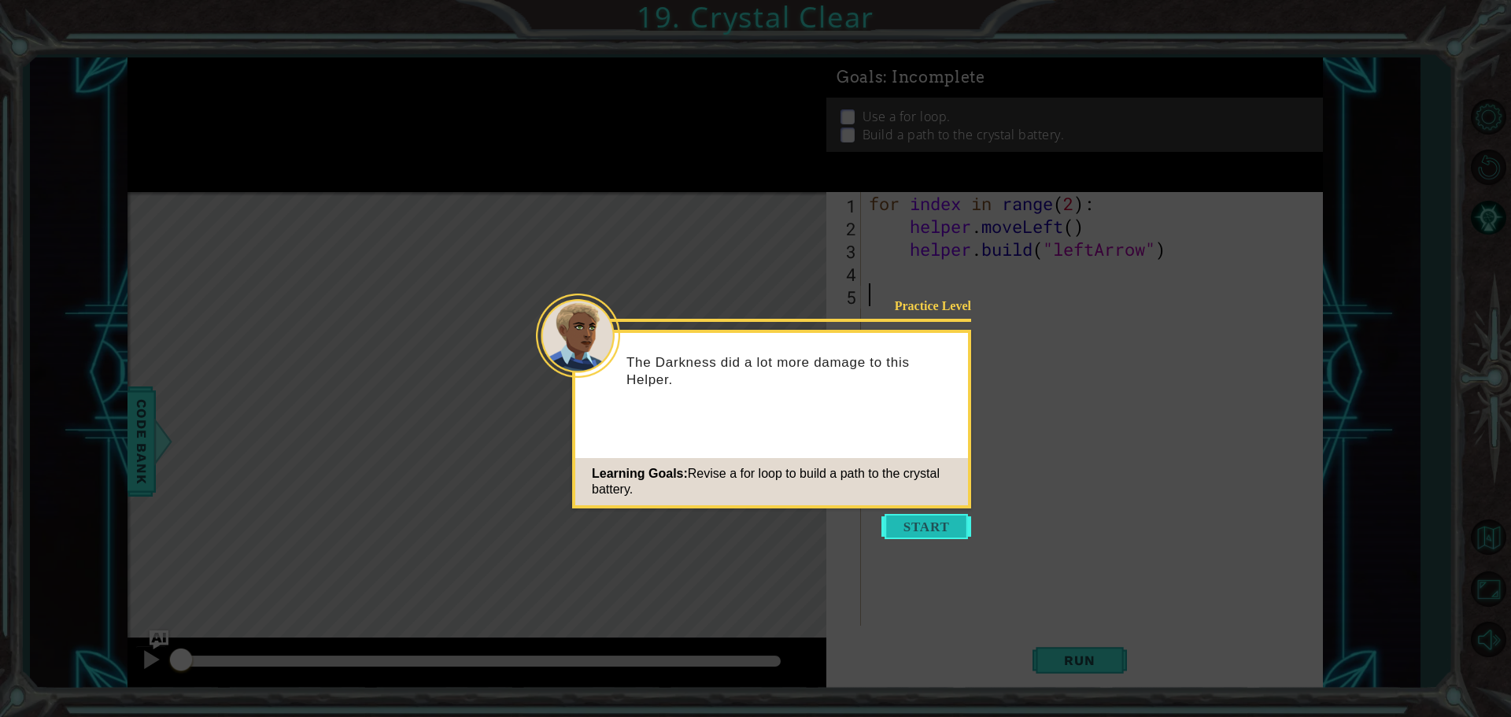
click at [912, 527] on button "Start" at bounding box center [927, 526] width 90 height 25
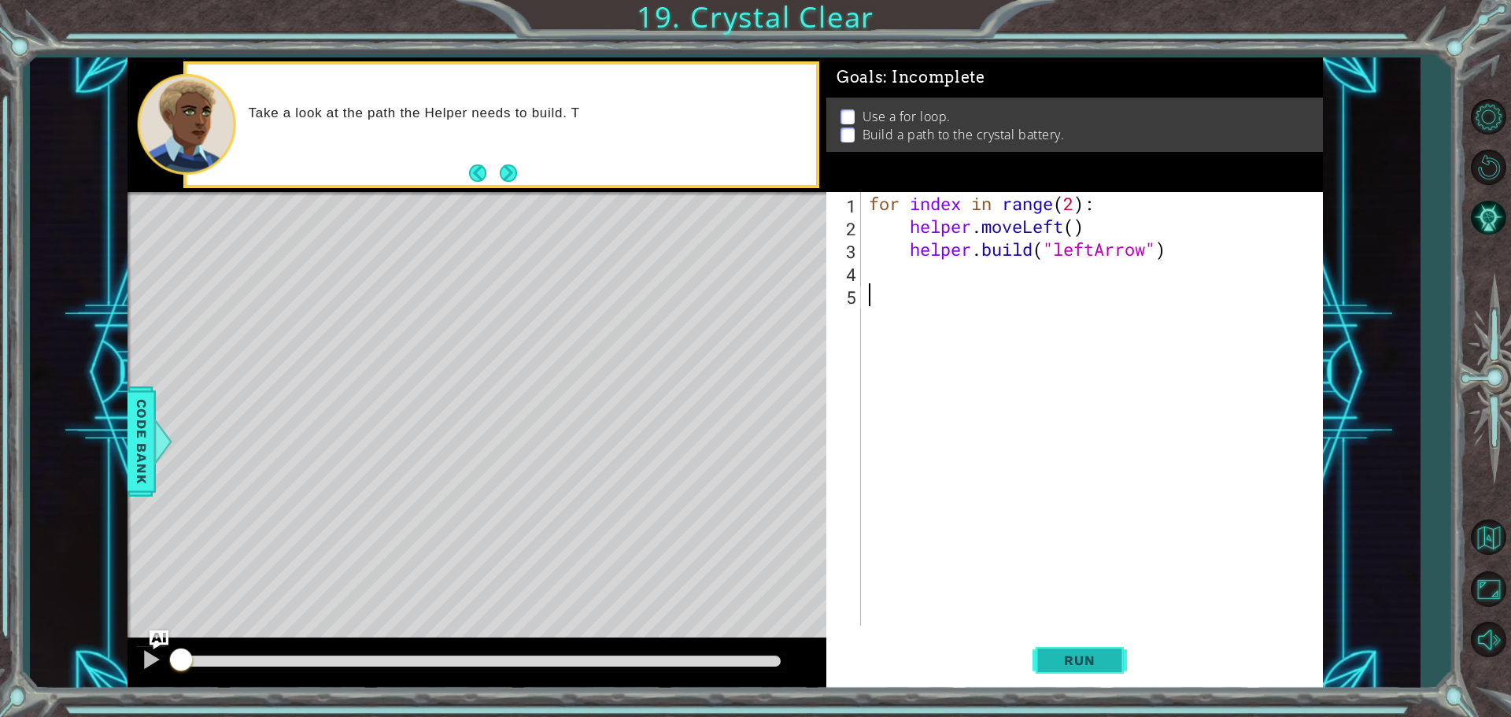
click at [1069, 634] on div "1 2 3 4 5 for index in range ( 2 ) : helper . moveLeft ( ) helper . build ( "le…" at bounding box center [1075, 440] width 497 height 497
click at [1074, 653] on span "Run" at bounding box center [1080, 661] width 62 height 16
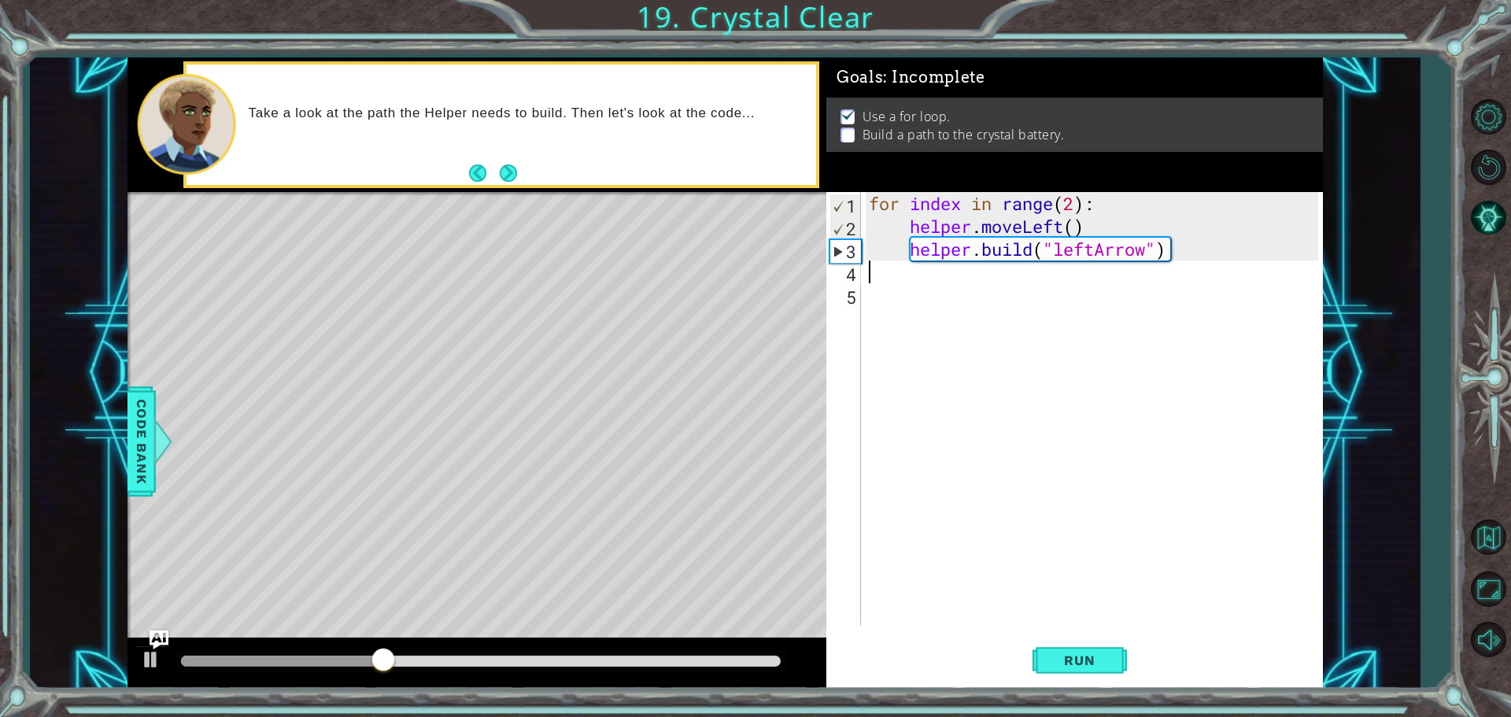
click at [888, 273] on div "for index in range ( 2 ) : helper . moveLeft ( ) helper . build ( "leftArrow" )" at bounding box center [1096, 431] width 461 height 479
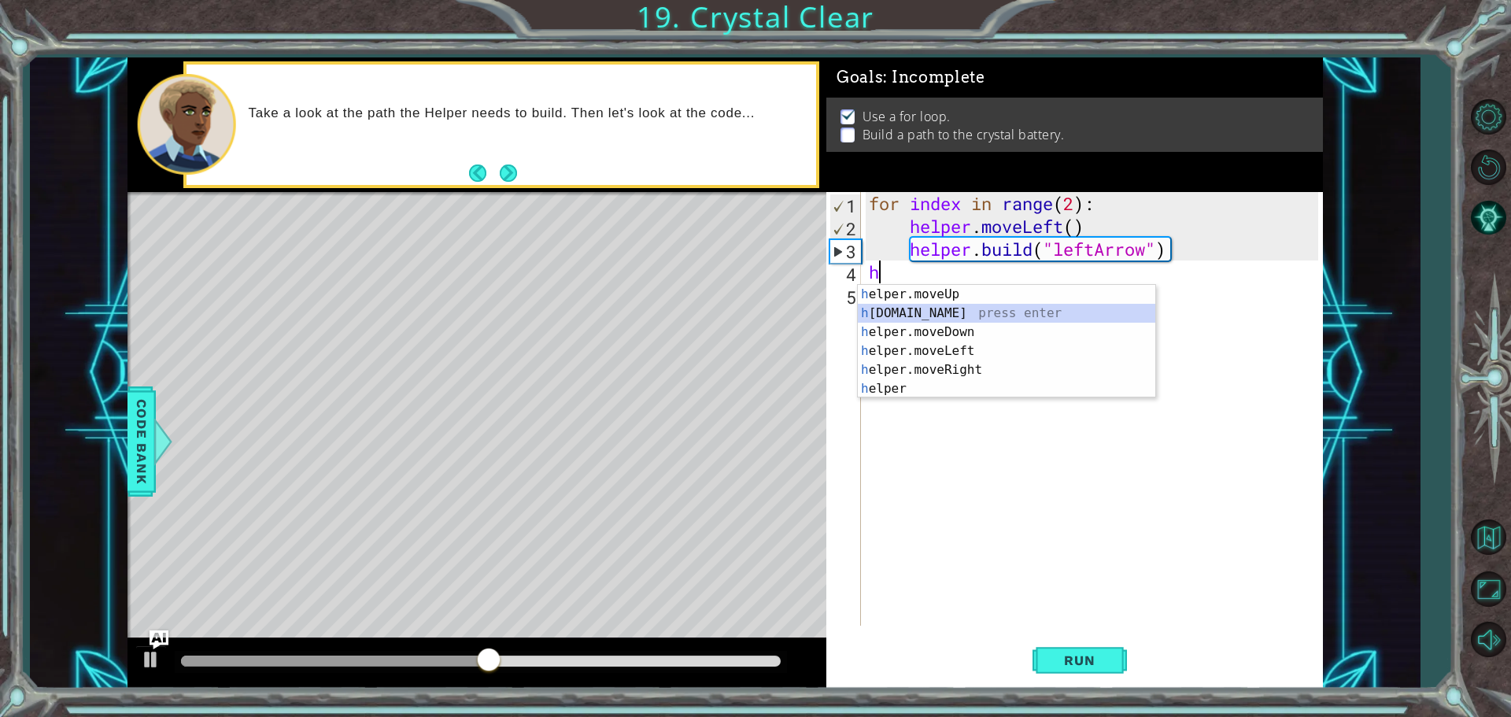
click at [913, 312] on div "h elper.moveUp press enter h [DOMAIN_NAME] press enter h elper.moveDown press e…" at bounding box center [1007, 360] width 298 height 151
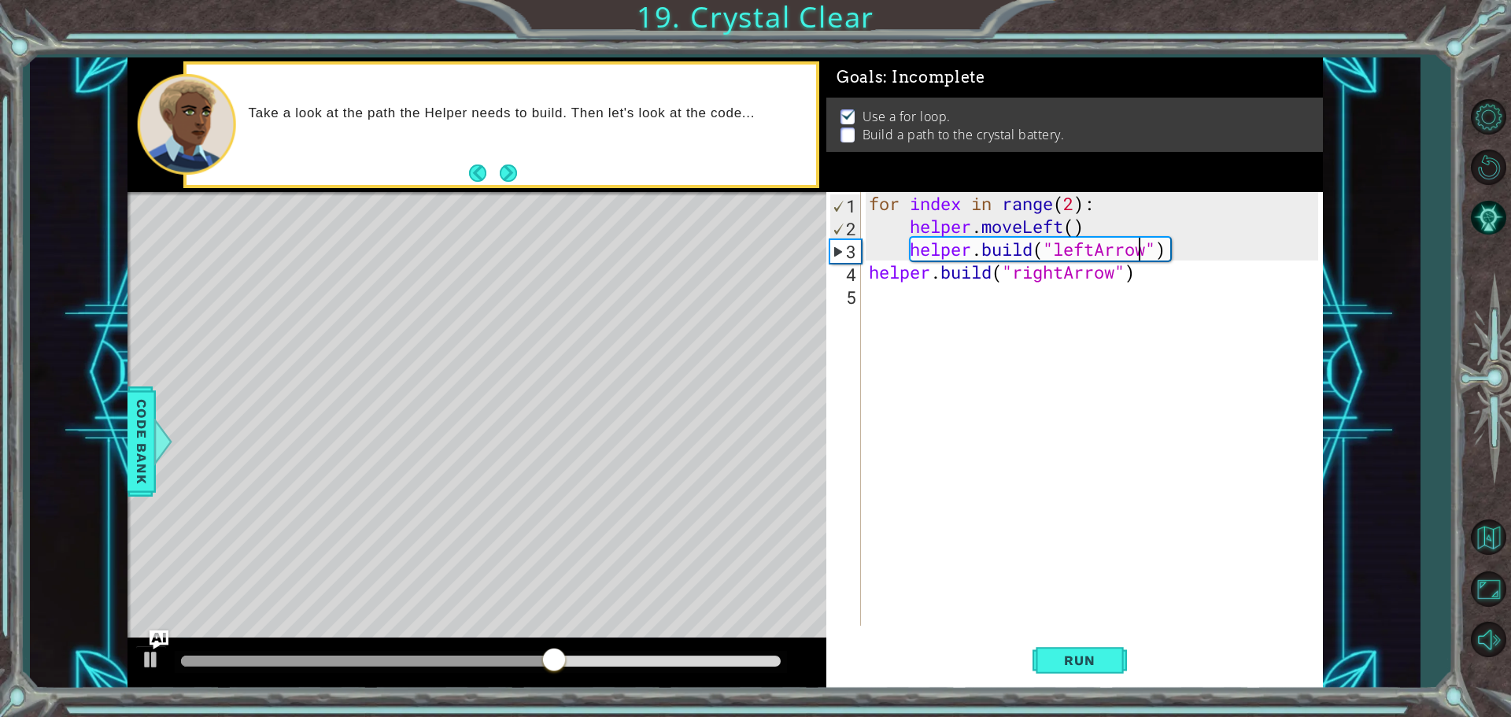
click at [1136, 254] on div "for index in range ( 2 ) : helper . moveLeft ( ) helper . build ( "leftArrow" )…" at bounding box center [1096, 431] width 461 height 479
click at [1144, 272] on div "for index in range ( 2 ) : helper . moveLeft ( ) helper . build ( "leftArrow" )…" at bounding box center [1096, 431] width 461 height 479
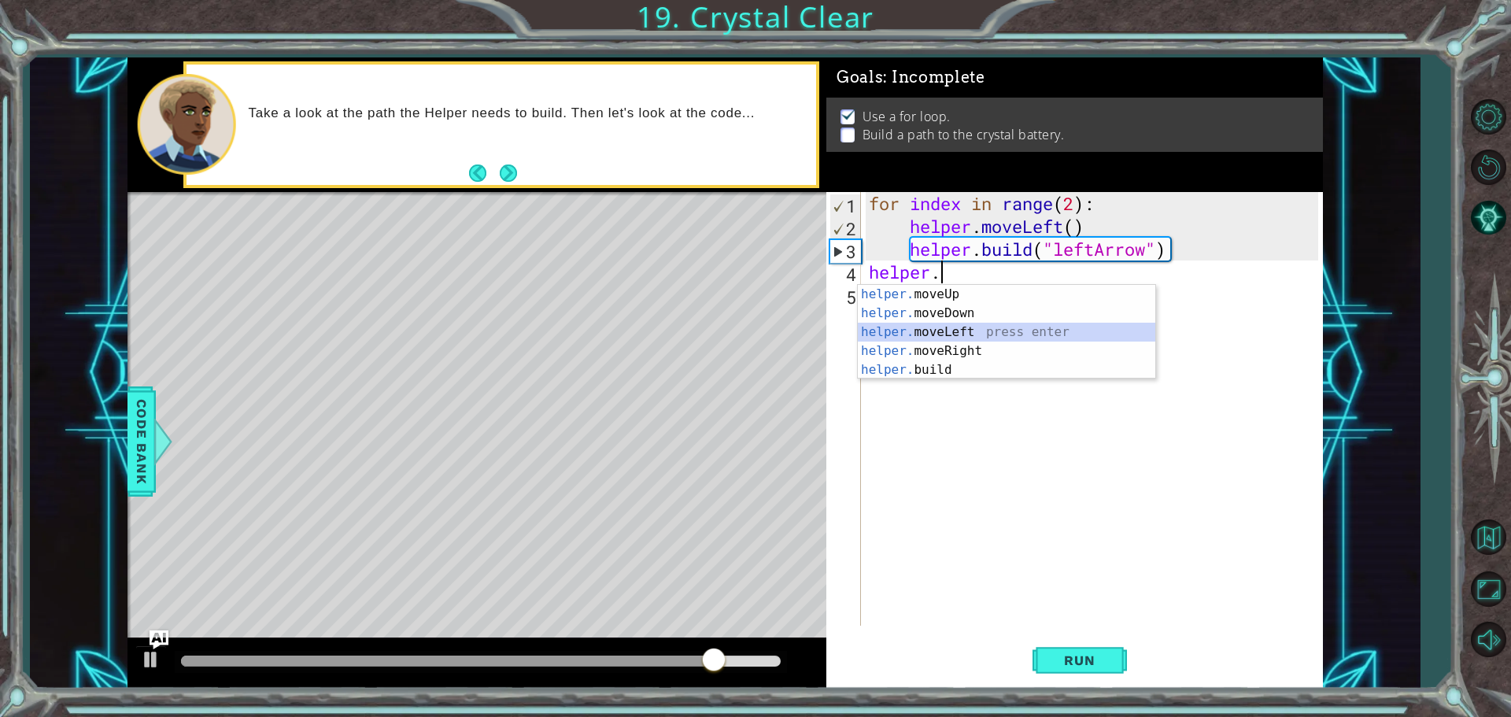
click at [899, 329] on div "helper. moveUp press enter helper. moveDown press enter helper. moveLeft press …" at bounding box center [1007, 351] width 298 height 132
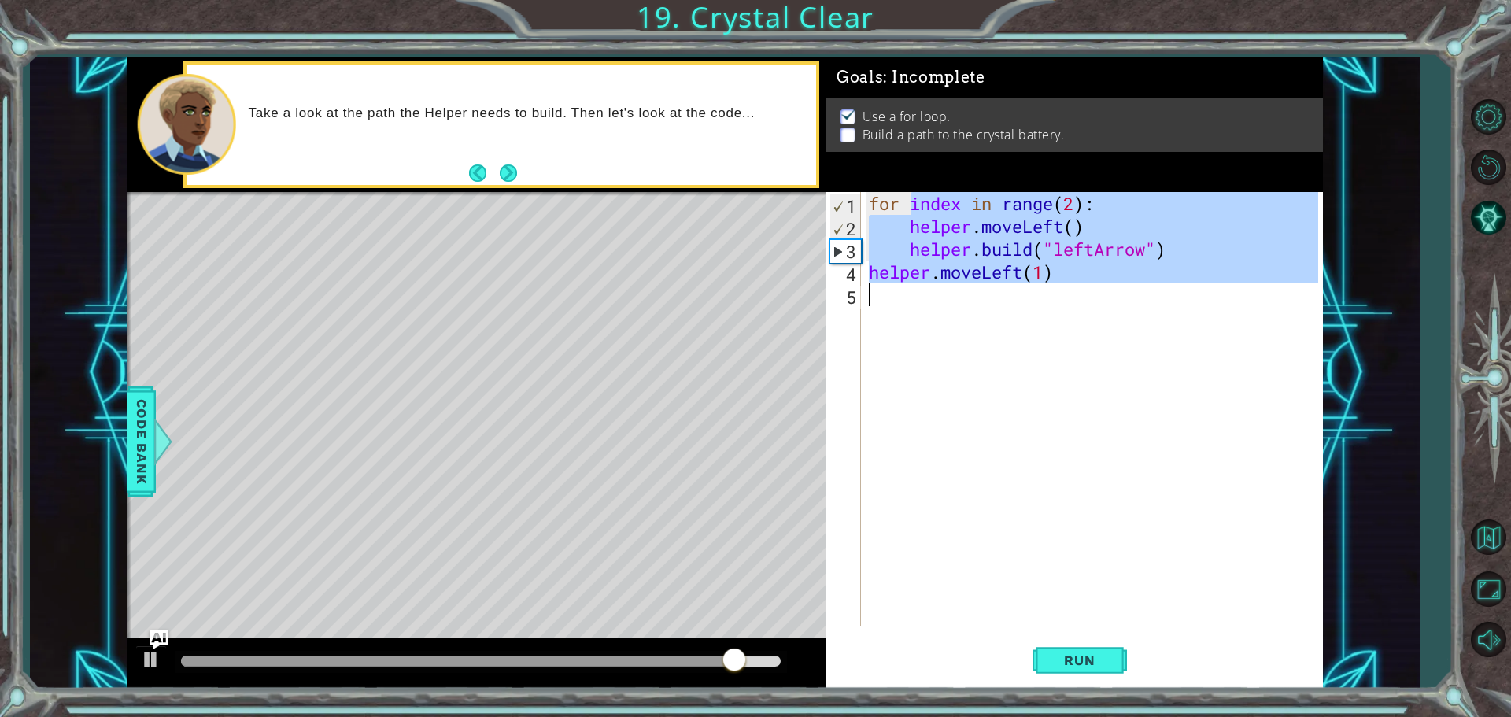
click at [906, 318] on div "for index in range ( 2 ) : helper . moveLeft ( ) helper . build ( "leftArrow" )…" at bounding box center [1096, 431] width 461 height 479
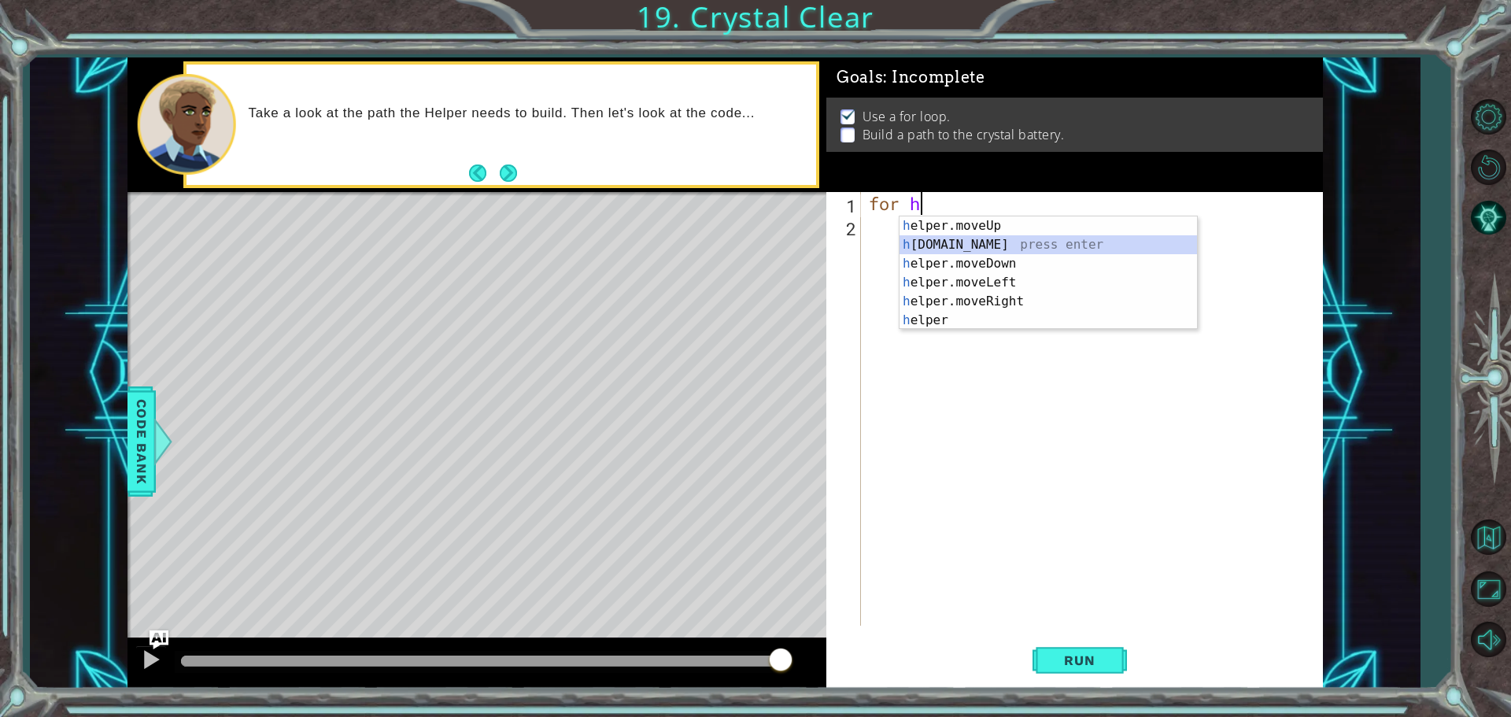
click at [930, 244] on div "h elper.moveUp press enter h [DOMAIN_NAME] press enter h elper.moveDown press e…" at bounding box center [1049, 291] width 298 height 151
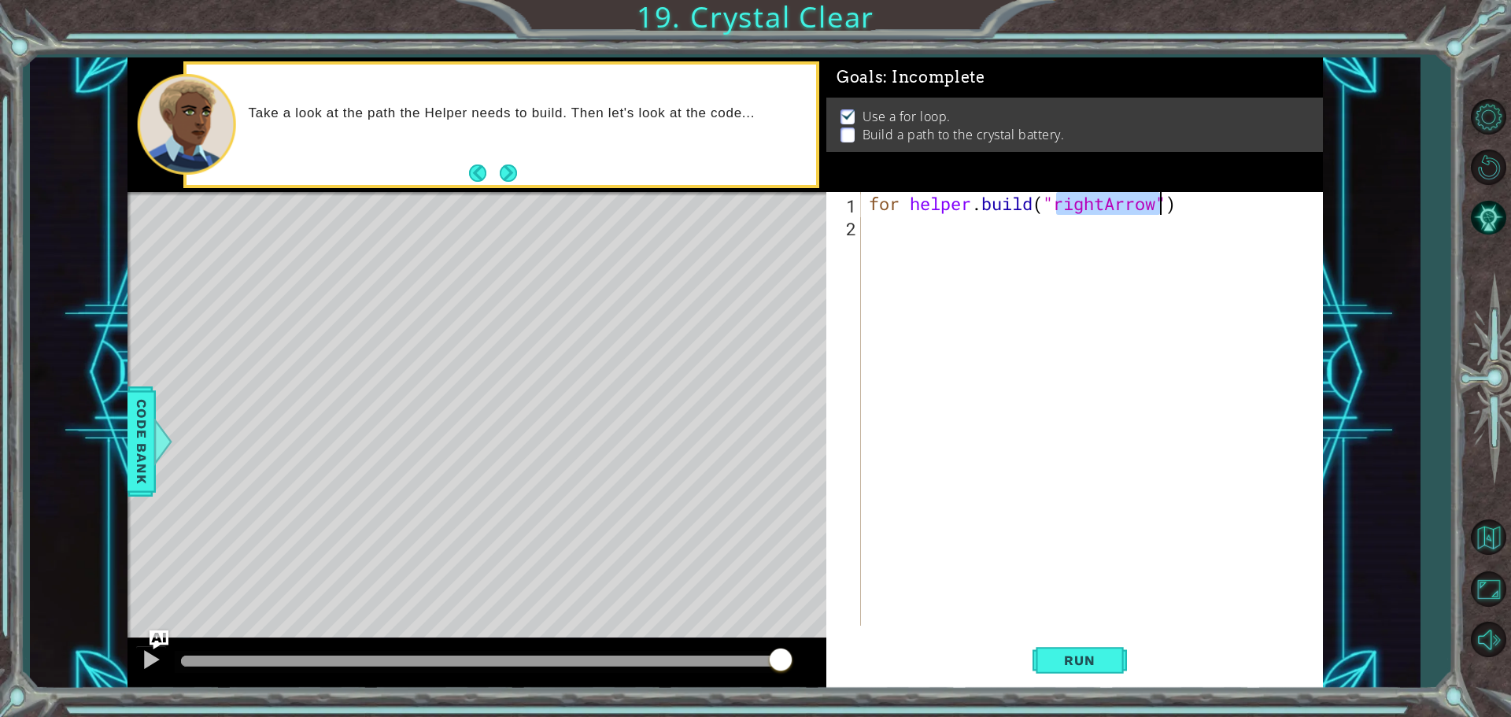
type textarea "for [DOMAIN_NAME]("")"
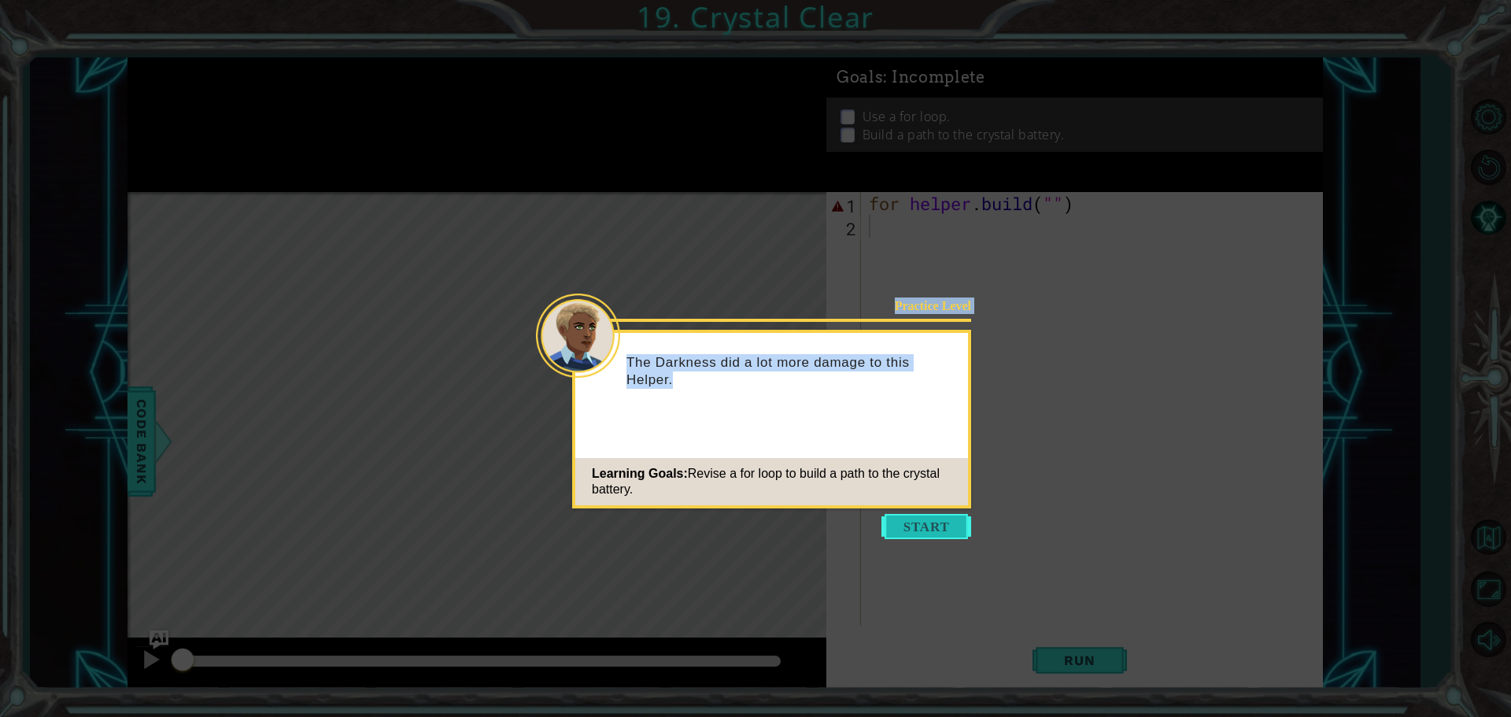
drag, startPoint x: 886, startPoint y: 536, endPoint x: 882, endPoint y: 520, distance: 17.0
click at [882, 520] on body "1 ההההההההההההההההההההההההההההההההההההההההההההההההההההההההההההההההההההההההההההה…" at bounding box center [755, 358] width 1511 height 717
drag, startPoint x: 888, startPoint y: 514, endPoint x: 906, endPoint y: 528, distance: 23.0
click at [889, 514] on button "Start" at bounding box center [927, 526] width 90 height 25
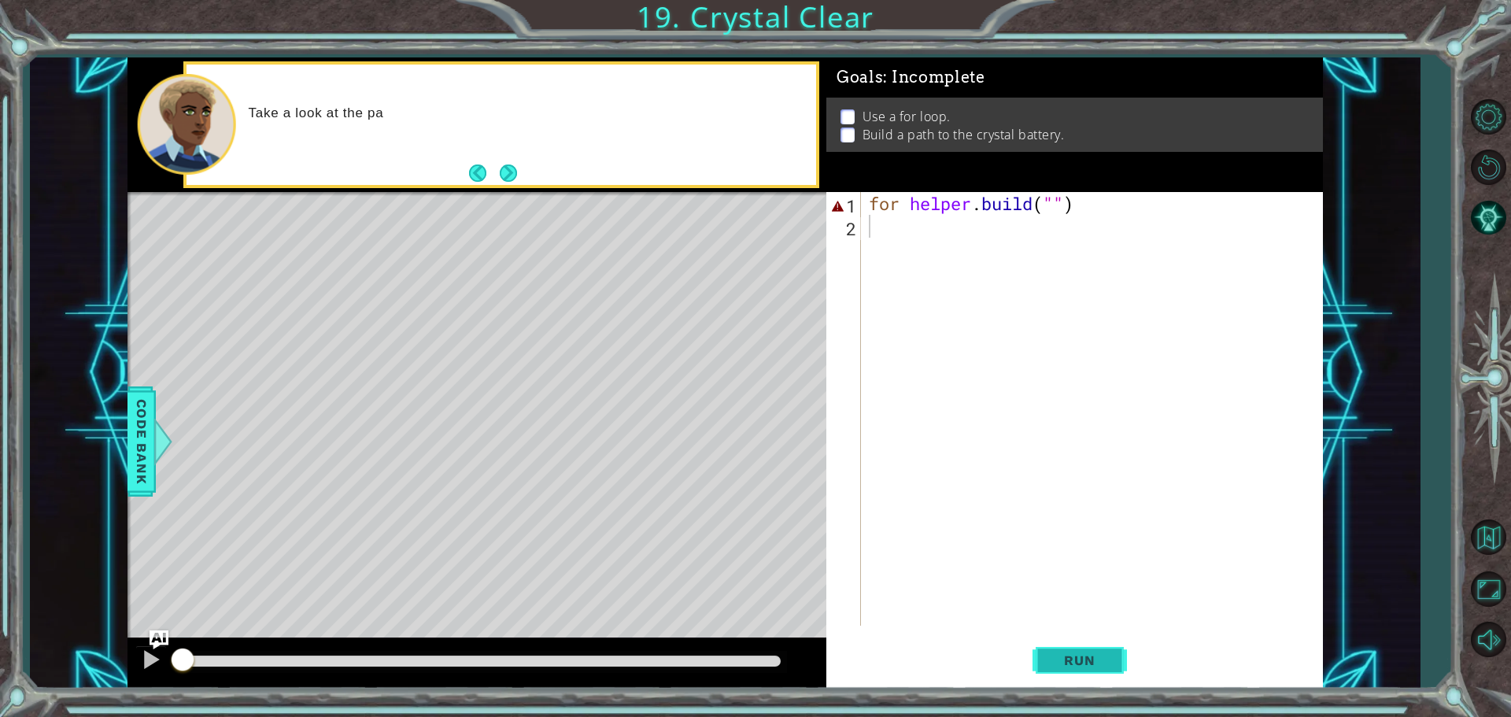
click at [1039, 648] on button "Run" at bounding box center [1080, 660] width 94 height 50
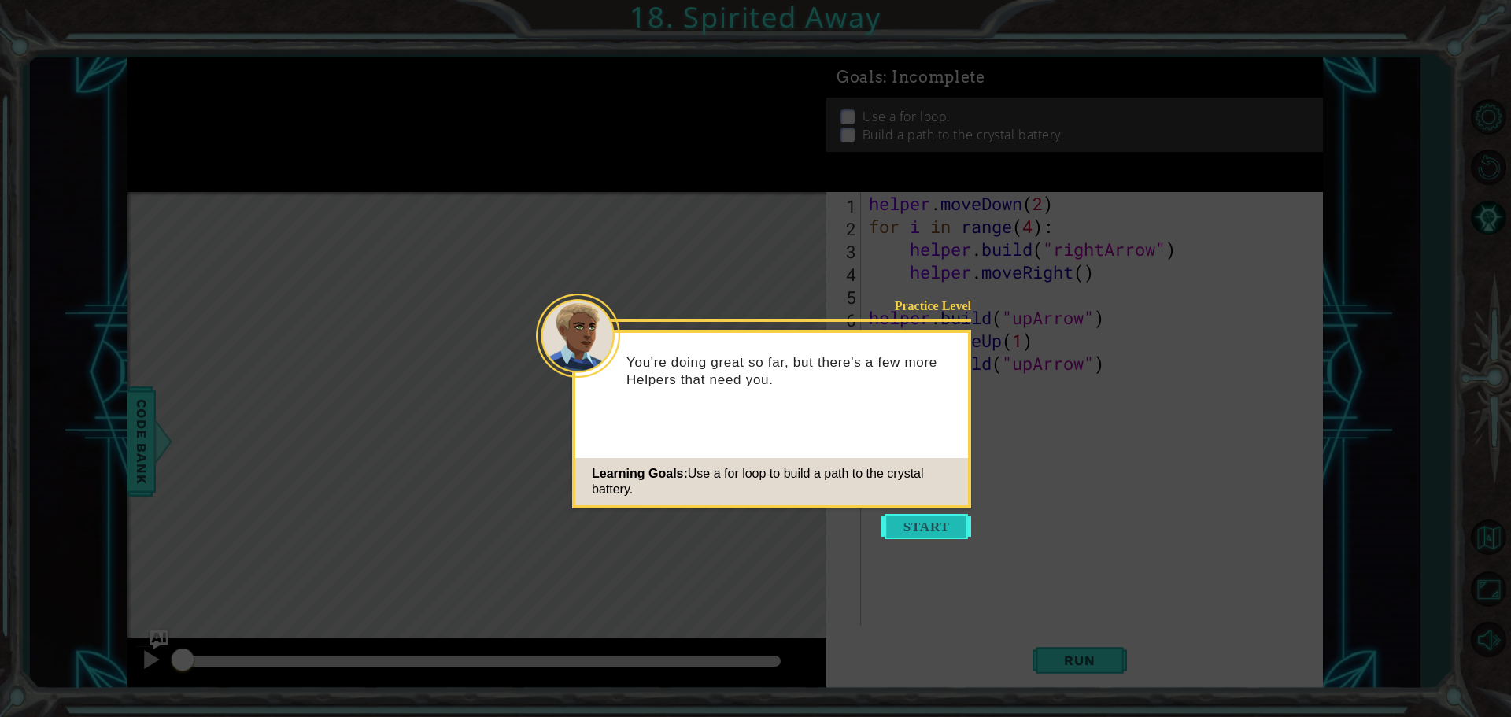
click at [907, 520] on button "Start" at bounding box center [927, 526] width 90 height 25
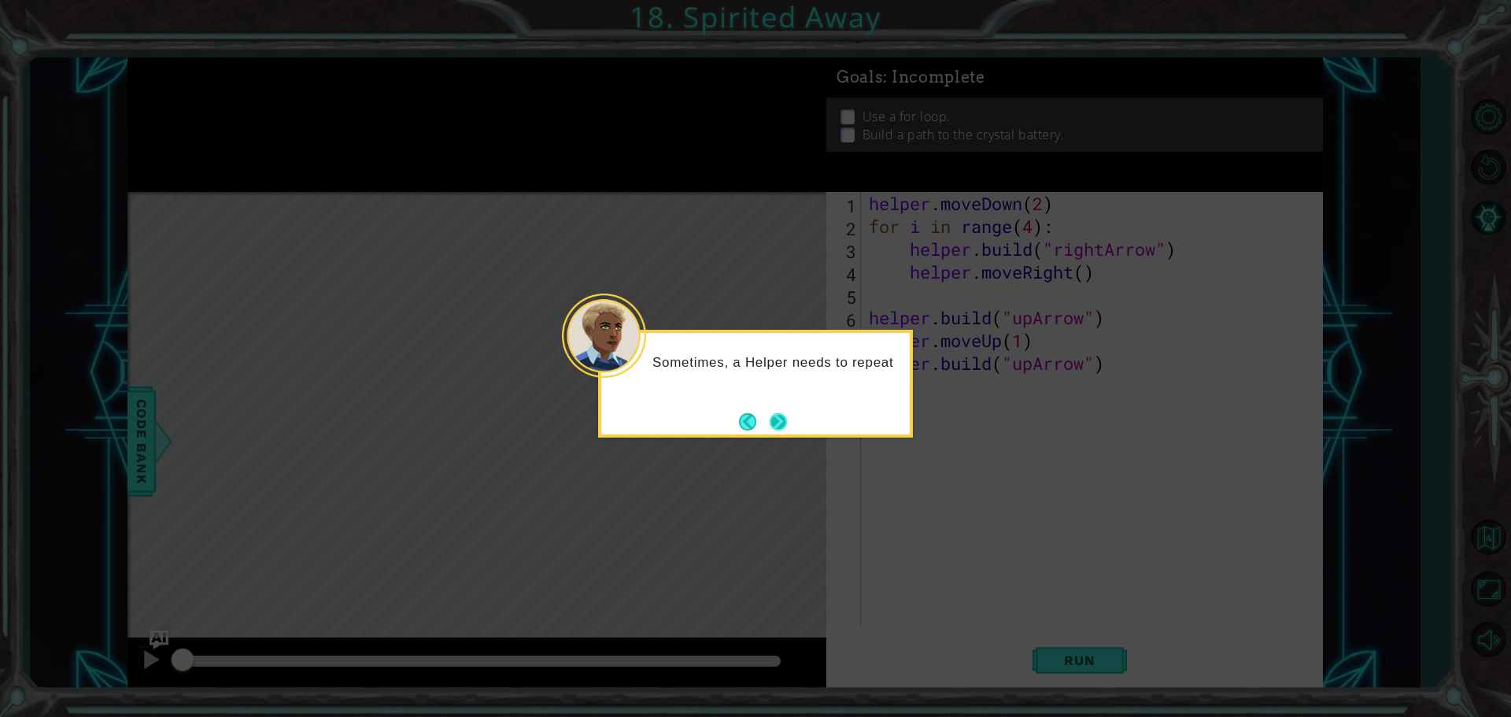
click at [777, 426] on button "Next" at bounding box center [778, 421] width 24 height 24
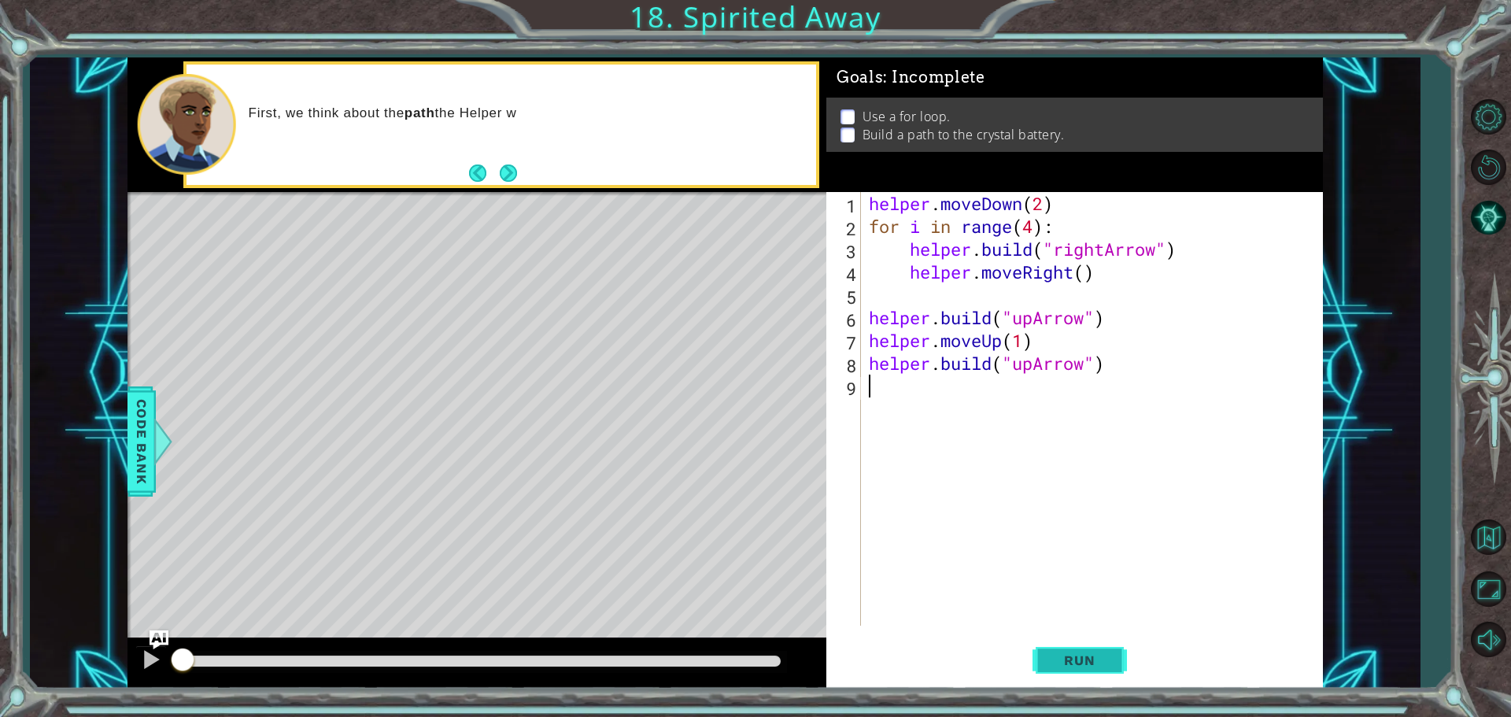
click at [1034, 664] on button "Run" at bounding box center [1080, 660] width 94 height 50
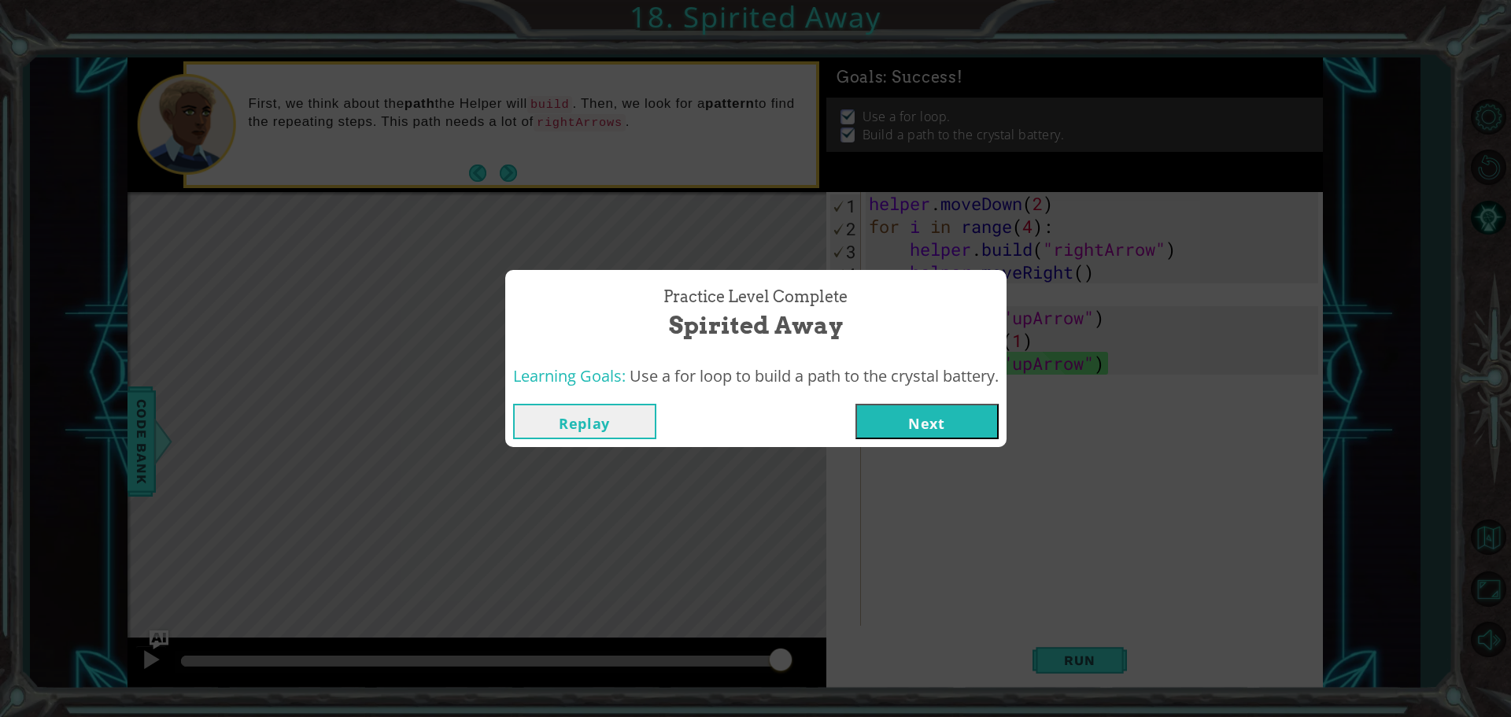
click at [942, 418] on button "Next" at bounding box center [927, 421] width 143 height 35
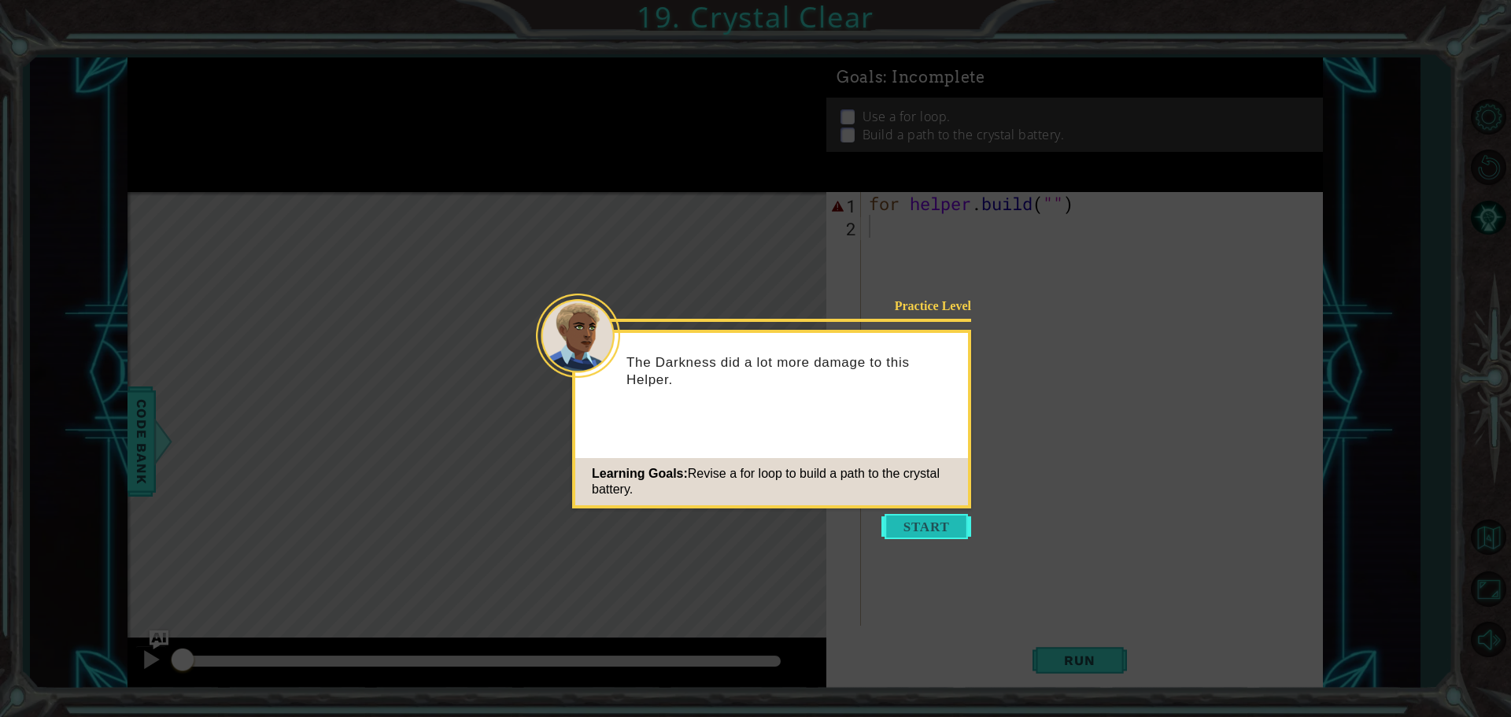
click at [934, 531] on button "Start" at bounding box center [927, 526] width 90 height 25
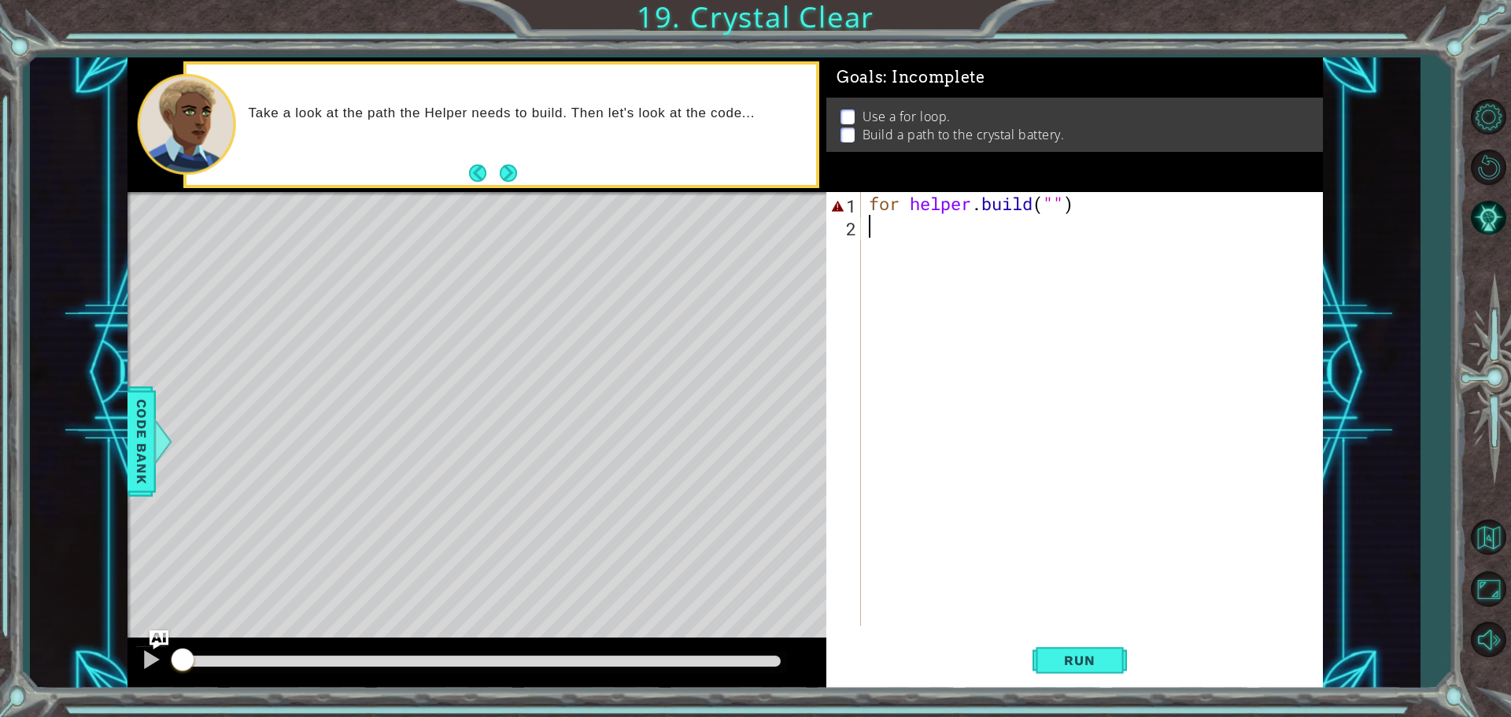
click at [1122, 219] on div "for helper . build ( "" )" at bounding box center [1096, 431] width 461 height 479
click at [1090, 205] on div "for helper . build ( "" )" at bounding box center [1096, 431] width 461 height 479
type textarea "for [DOMAIN_NAME]("")"
click at [505, 171] on button "Next" at bounding box center [509, 174] width 26 height 26
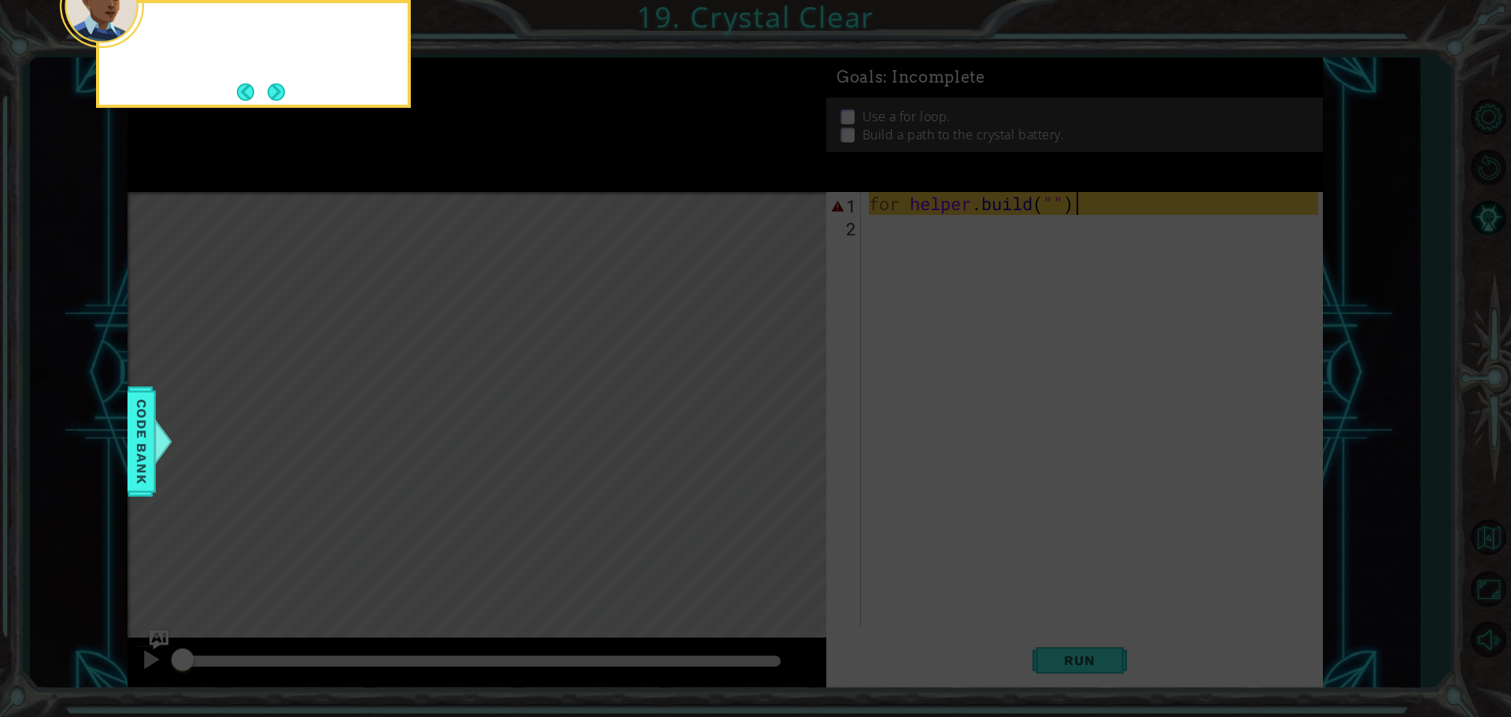
click at [505, 171] on icon at bounding box center [755, 107] width 1511 height 1219
click at [283, 91] on button "Next" at bounding box center [276, 92] width 20 height 20
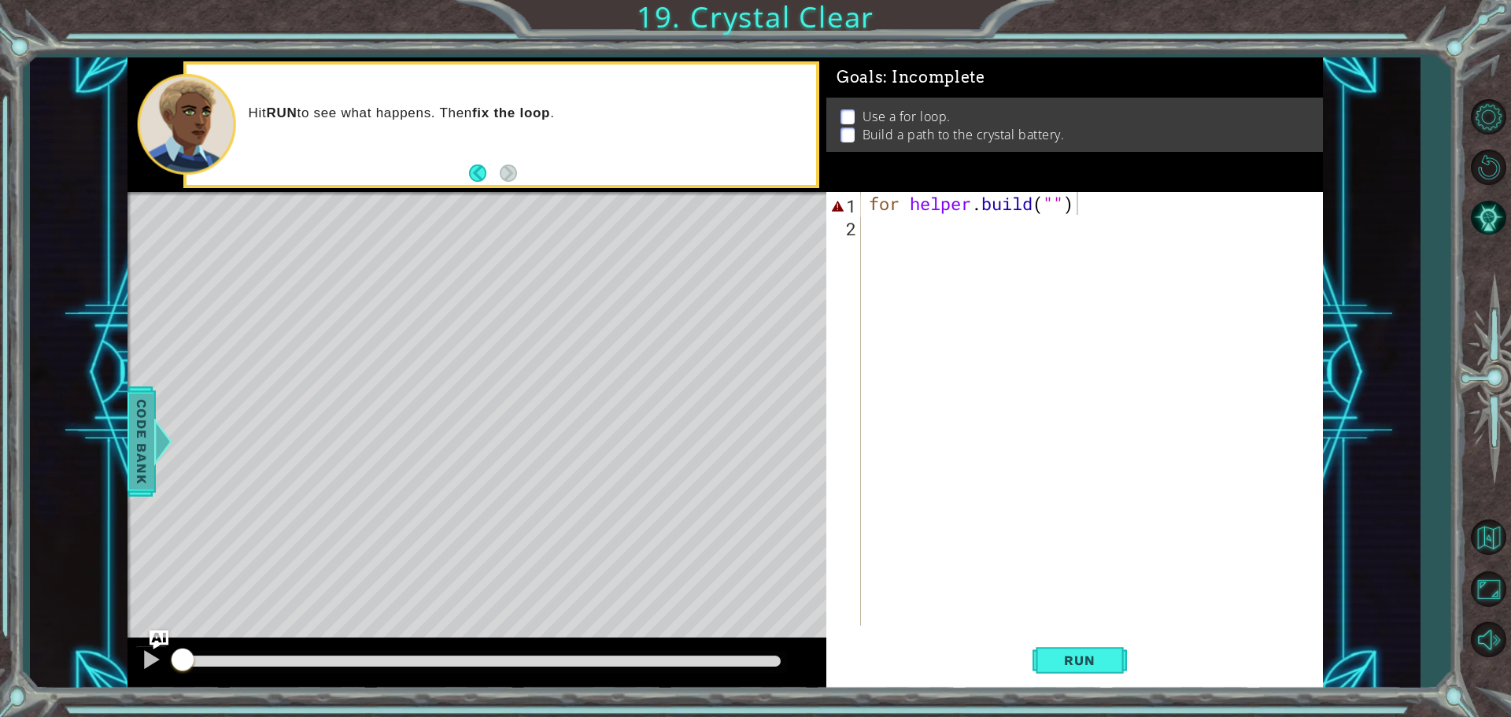
click at [130, 441] on span "Code Bank" at bounding box center [141, 442] width 25 height 96
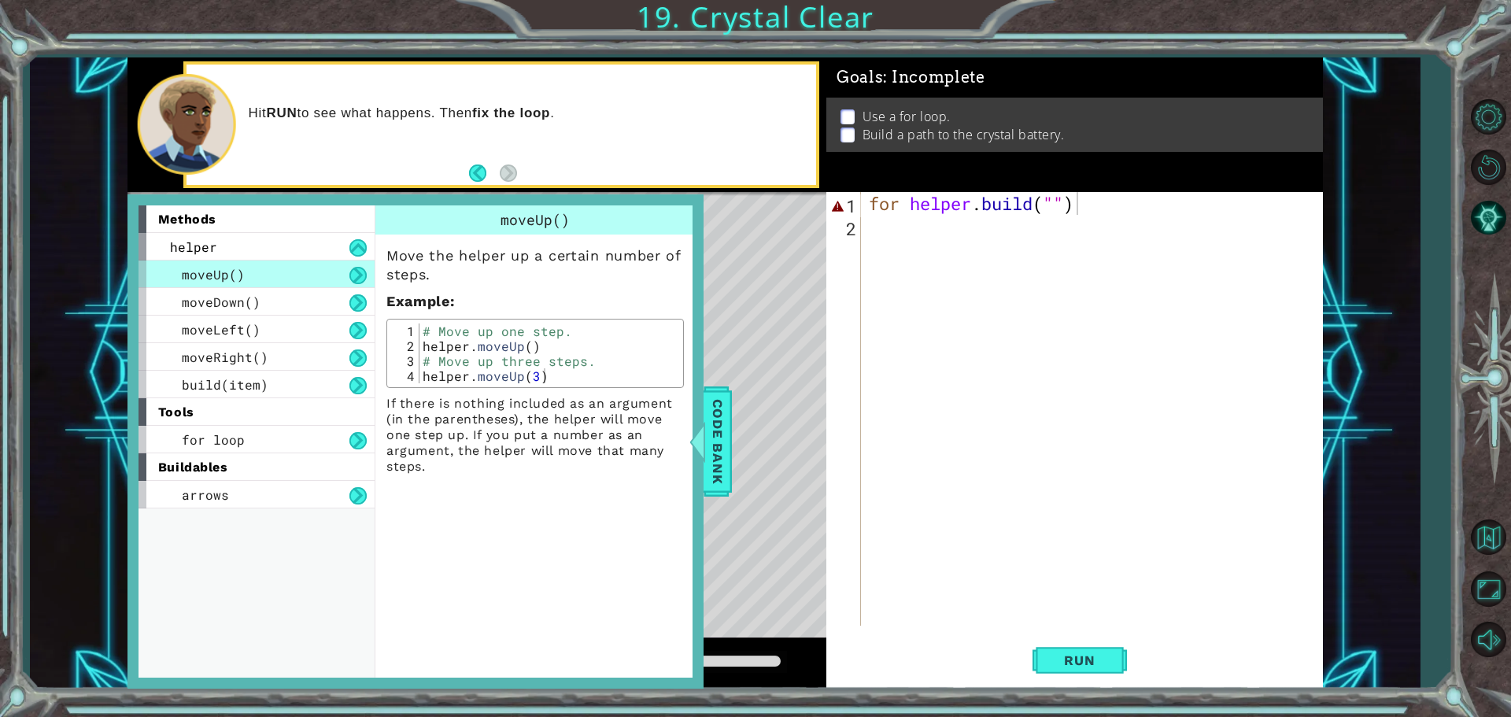
click at [765, 375] on div "Level Map" at bounding box center [491, 424] width 727 height 464
drag, startPoint x: 845, startPoint y: 255, endPoint x: 849, endPoint y: 263, distance: 8.8
click at [729, 426] on span "Code Bank" at bounding box center [717, 442] width 25 height 96
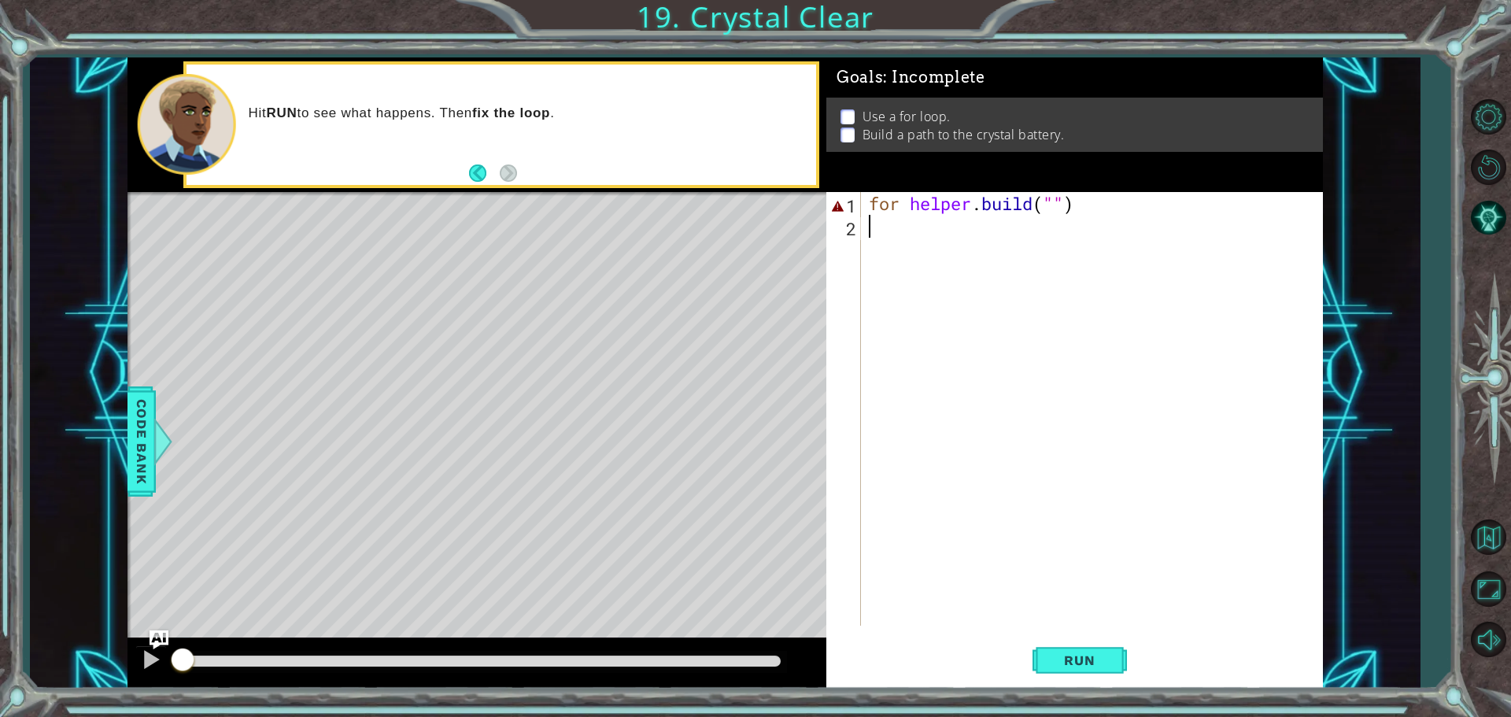
click at [909, 231] on div "for helper . build ( "" )" at bounding box center [1096, 431] width 461 height 479
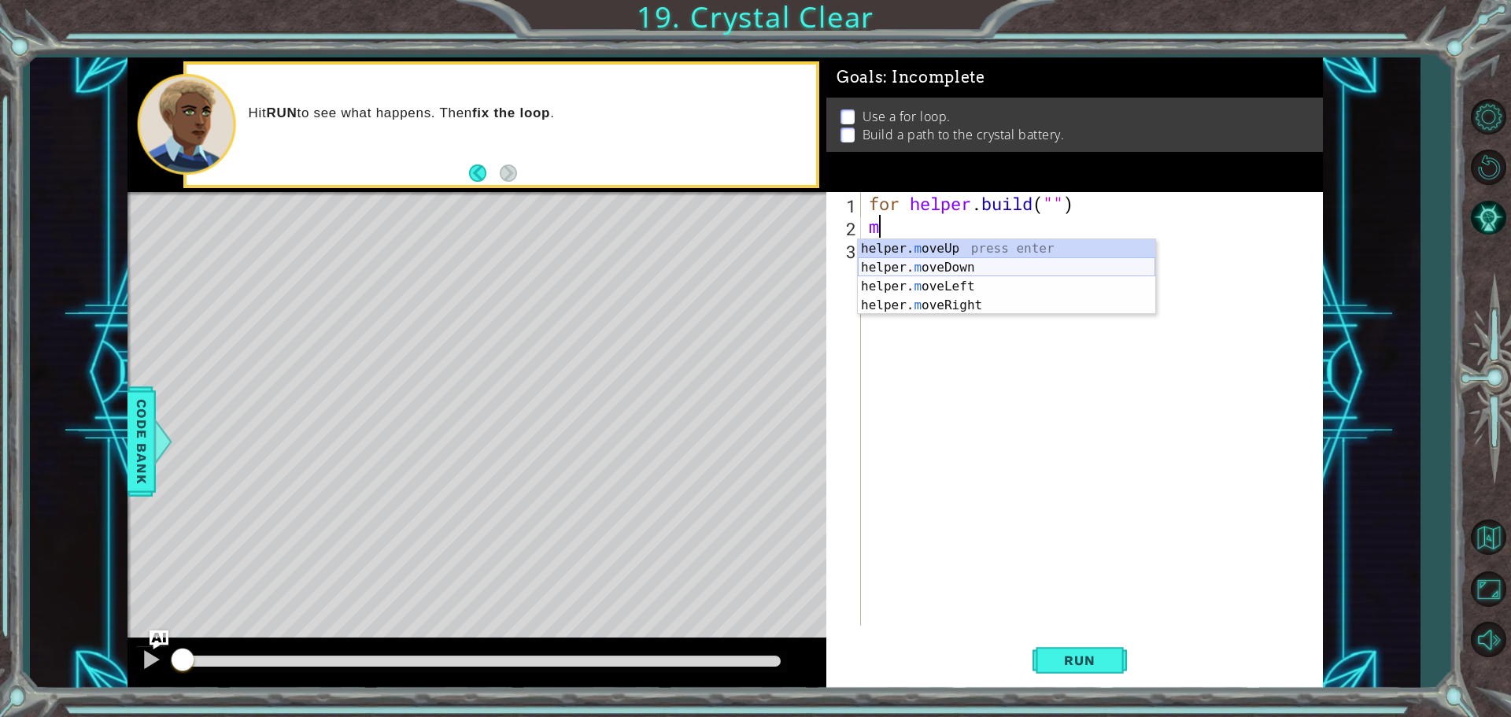
click at [916, 259] on div "helper. m oveUp press enter helper. m oveDown press enter helper. m oveLeft pre…" at bounding box center [1007, 295] width 298 height 113
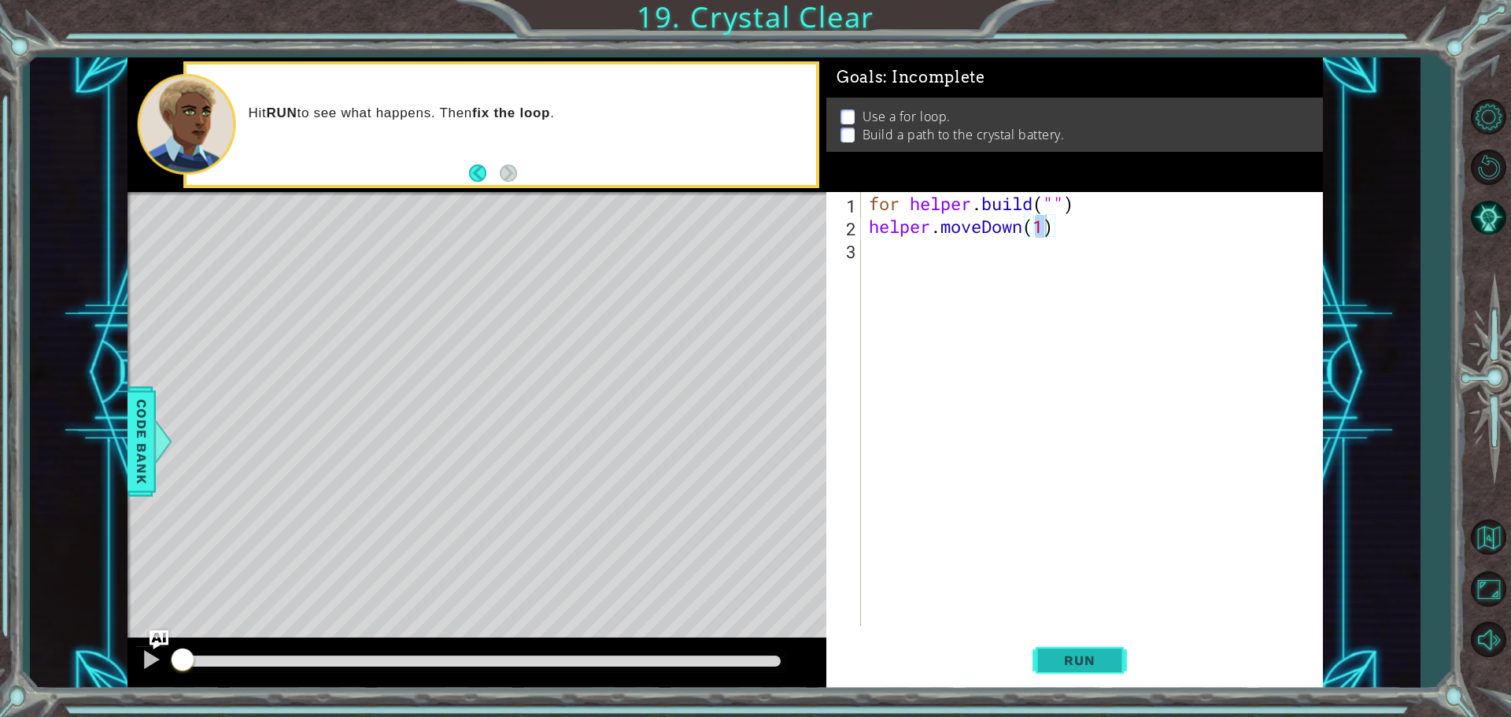
click at [1079, 668] on button "Run" at bounding box center [1080, 660] width 94 height 50
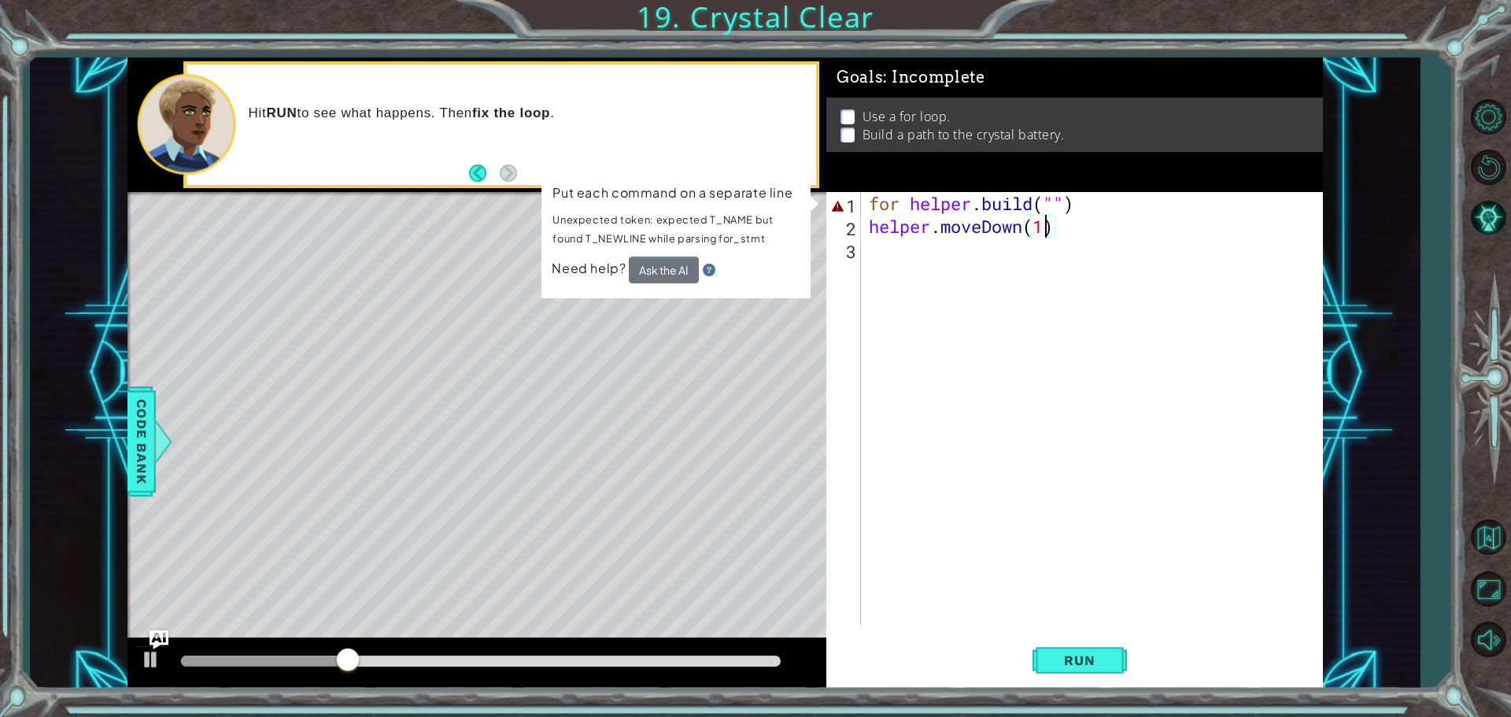
click at [907, 198] on div "for helper . build ( "" ) helper . moveDown ( 1 )" at bounding box center [1096, 431] width 461 height 479
click at [1119, 229] on div "for helper . build ( "" ) helper . moveDown ( 1 )" at bounding box center [1096, 431] width 461 height 479
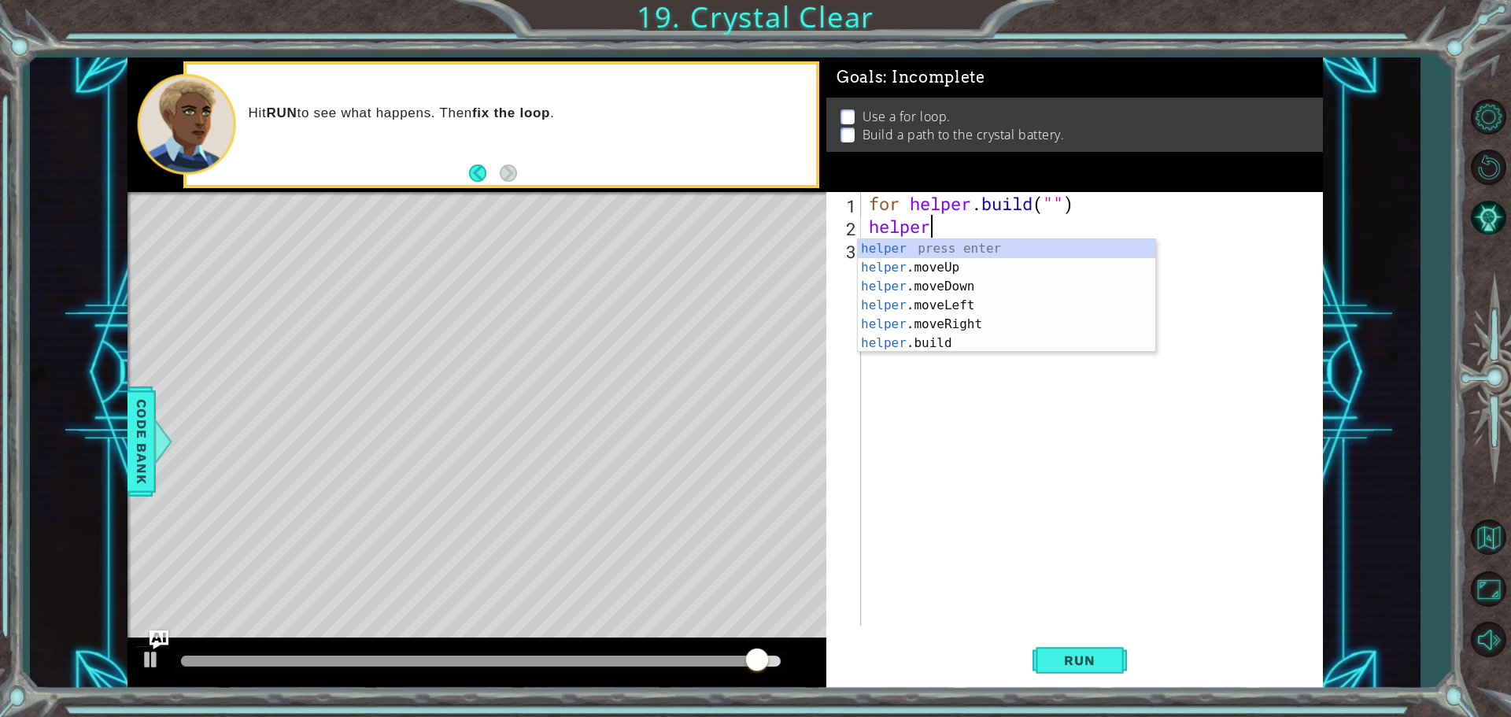
type textarea "h"
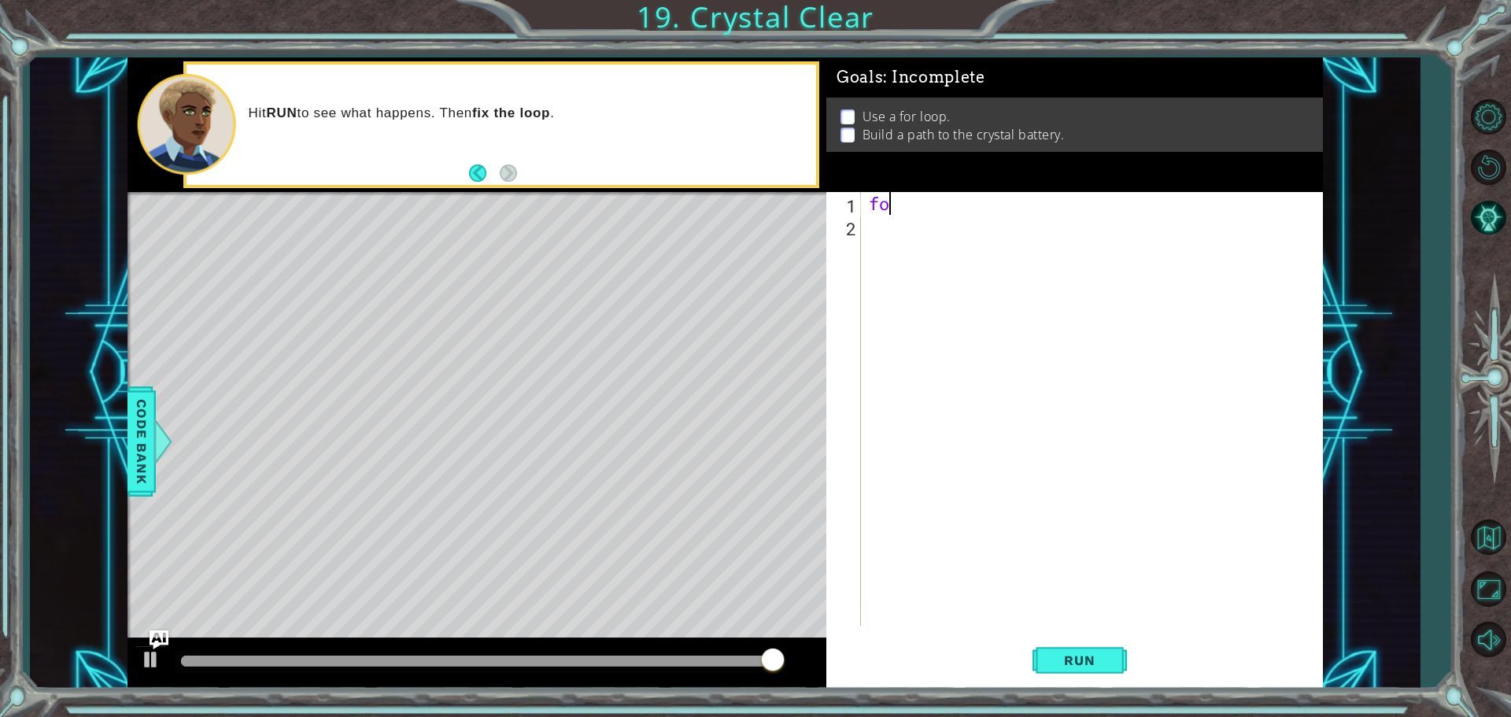
type textarea "f"
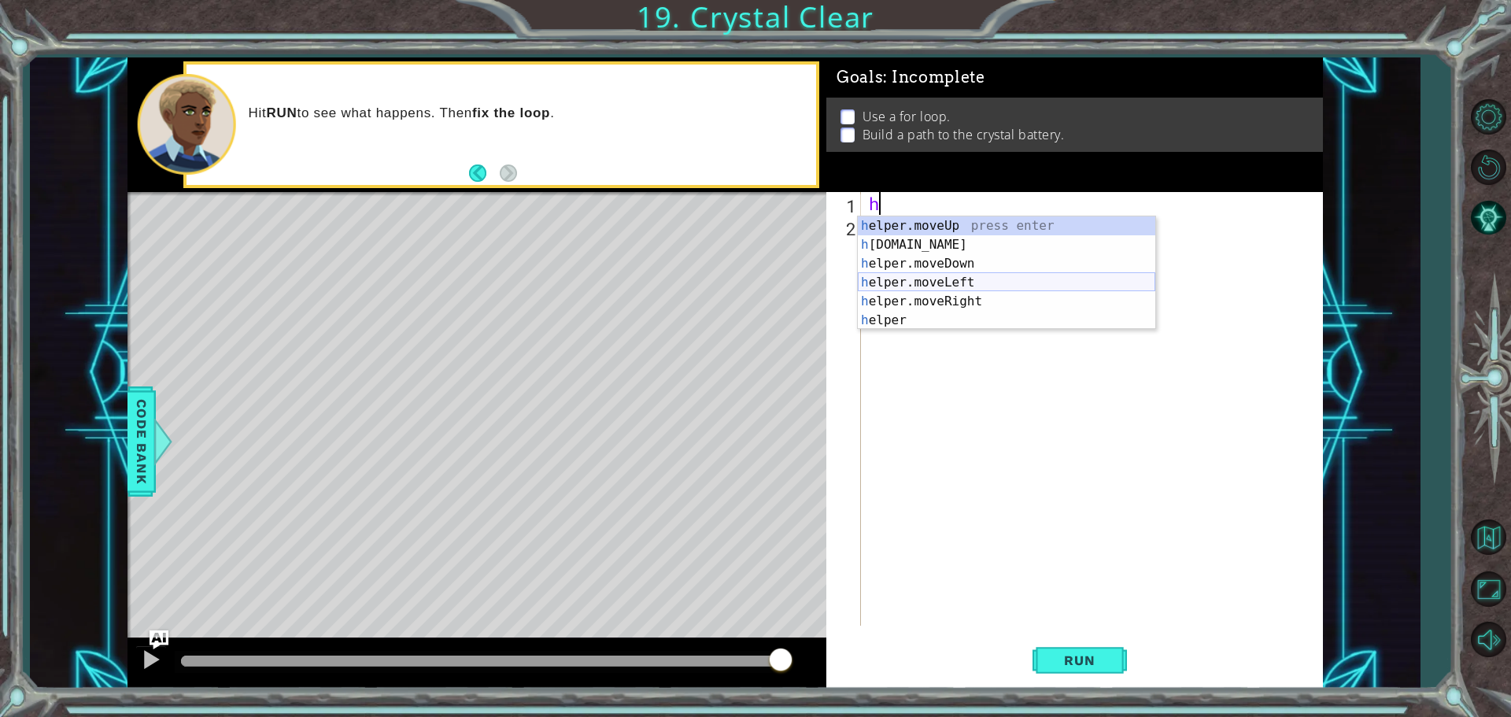
click at [998, 277] on div "h elper.moveUp press enter h [DOMAIN_NAME] press enter h elper.moveDown press e…" at bounding box center [1007, 291] width 298 height 151
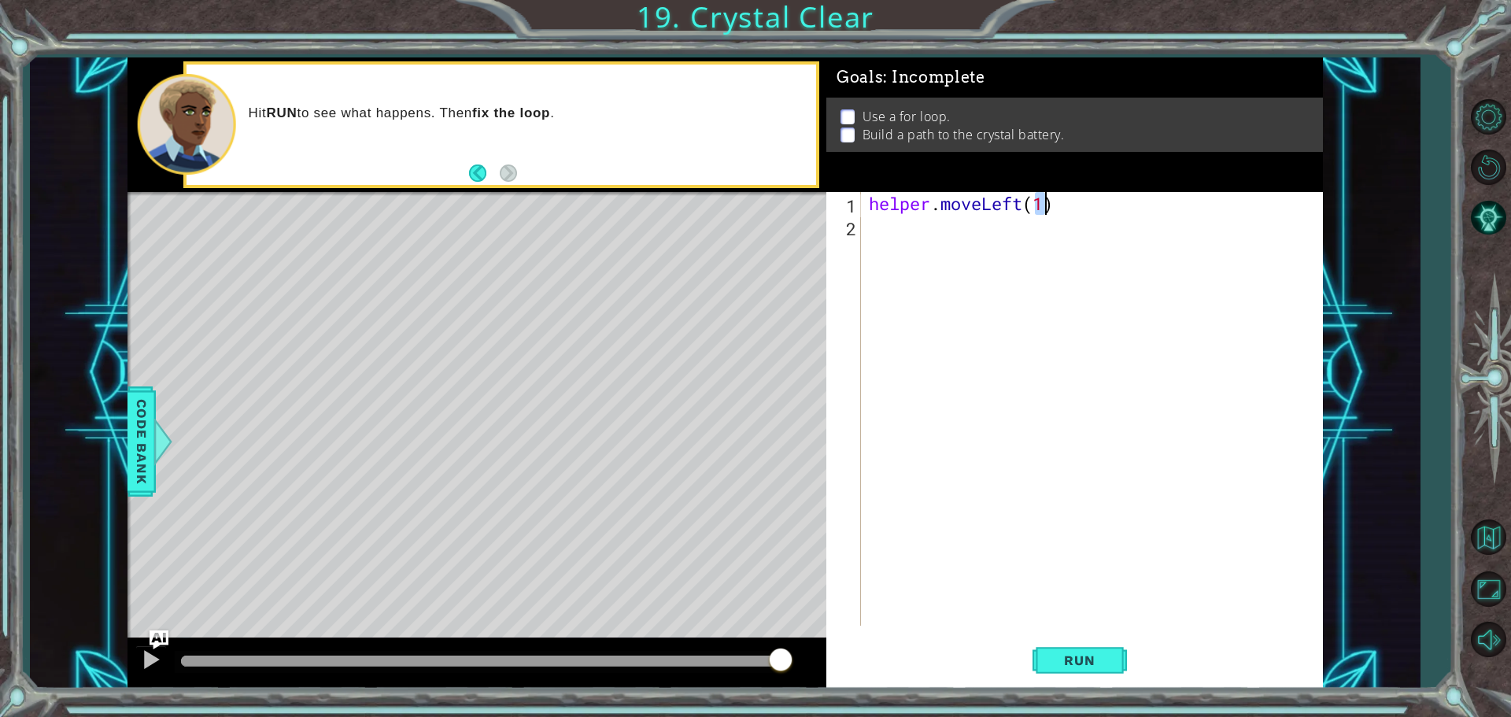
type textarea "helper.moveLeft(1)"
click at [916, 226] on div "helper . moveLeft ( 1 )" at bounding box center [1096, 431] width 461 height 479
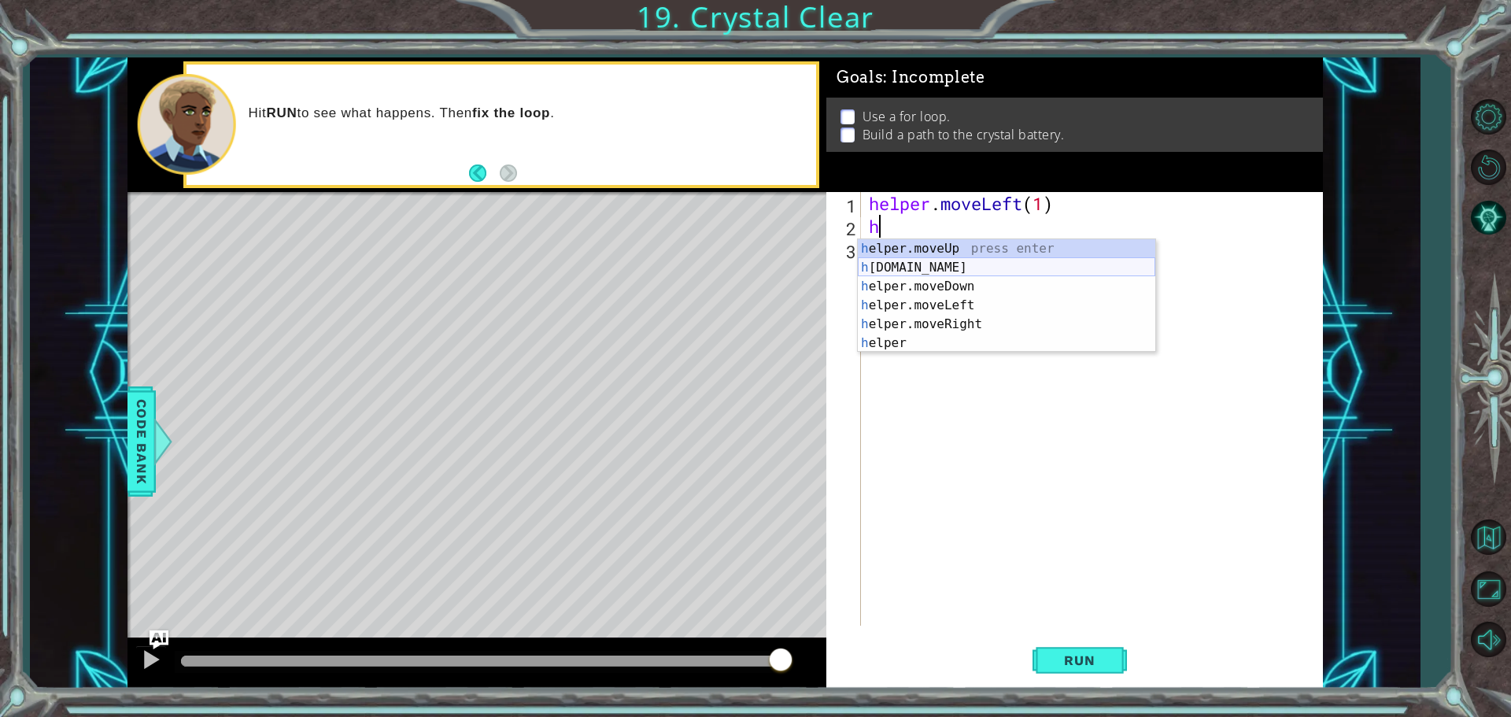
click at [932, 262] on div "h elper.moveUp press enter h [DOMAIN_NAME] press enter h elper.moveDown press e…" at bounding box center [1007, 314] width 298 height 151
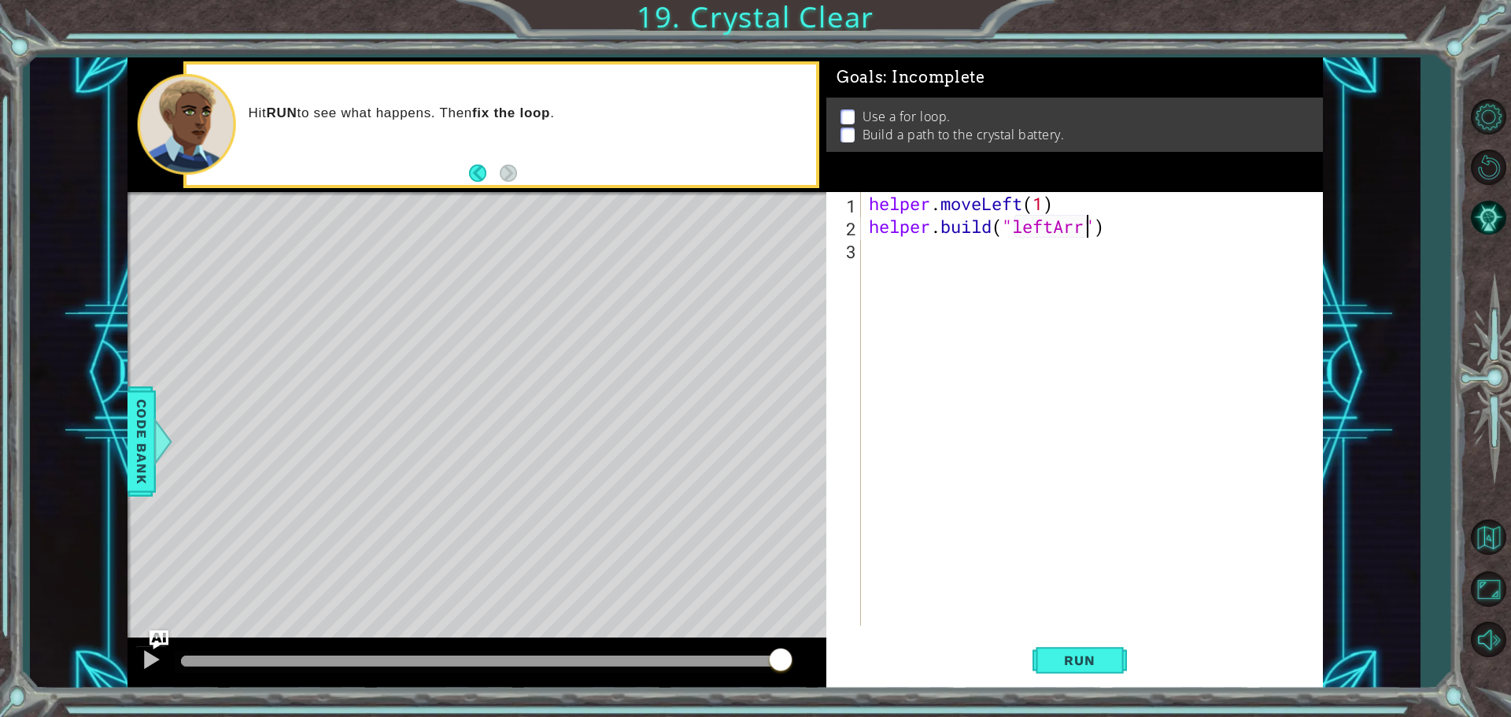
scroll to position [0, 10]
type textarea "[DOMAIN_NAME]("leftArrow")"
click at [1079, 664] on span "Run" at bounding box center [1080, 661] width 62 height 16
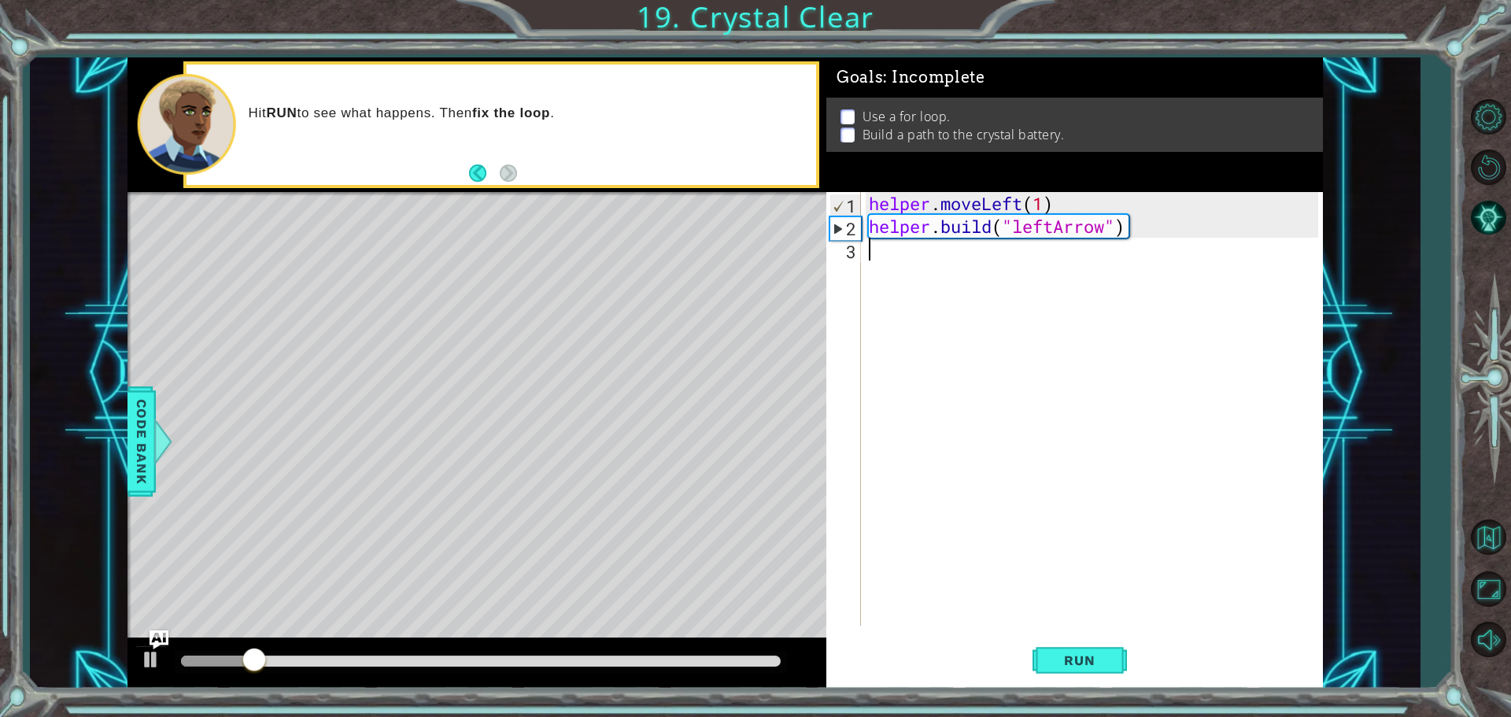
click at [901, 272] on div "helper . moveLeft ( 1 ) helper . build ( "leftArrow" )" at bounding box center [1096, 431] width 461 height 479
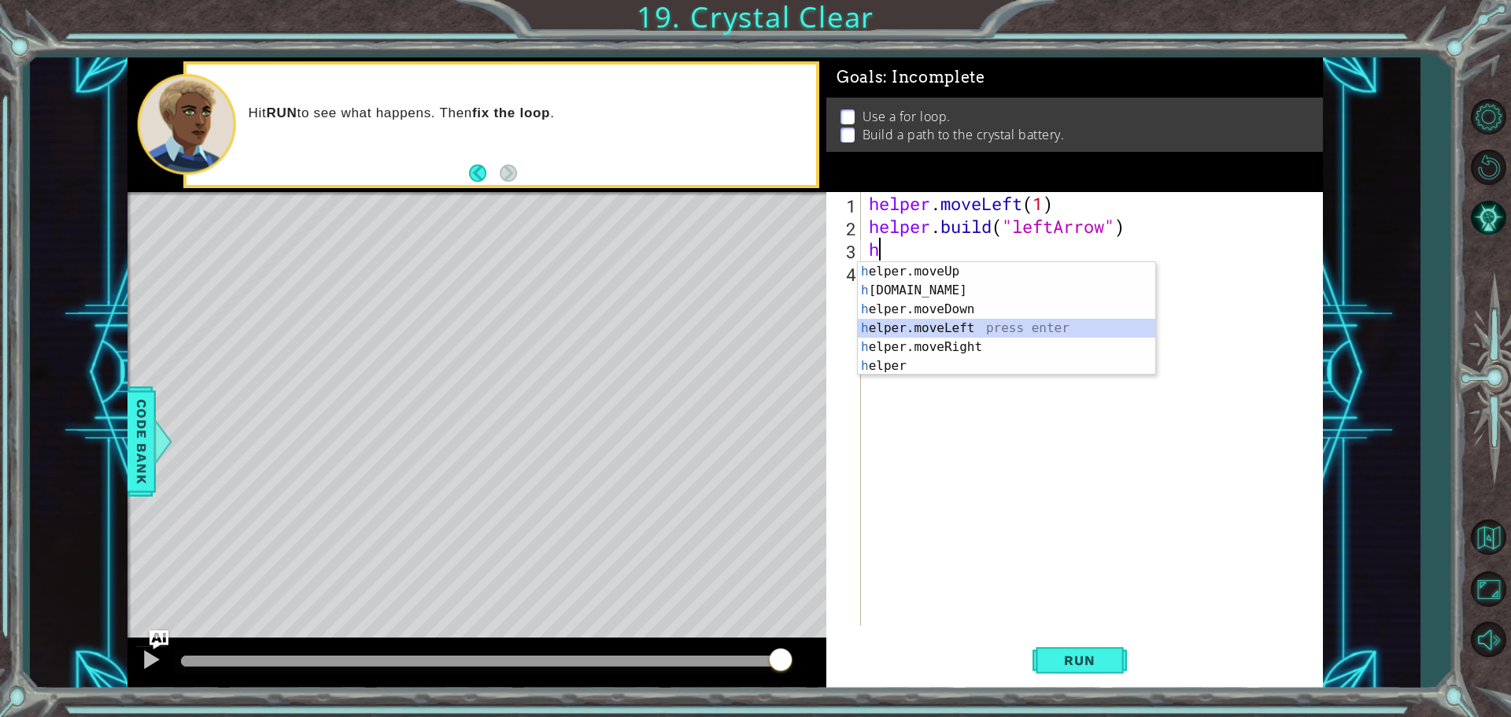
click at [974, 324] on div "h elper.moveUp press enter h [DOMAIN_NAME] press enter h elper.moveDown press e…" at bounding box center [1007, 337] width 298 height 151
type textarea "helper.moveLeft(1)"
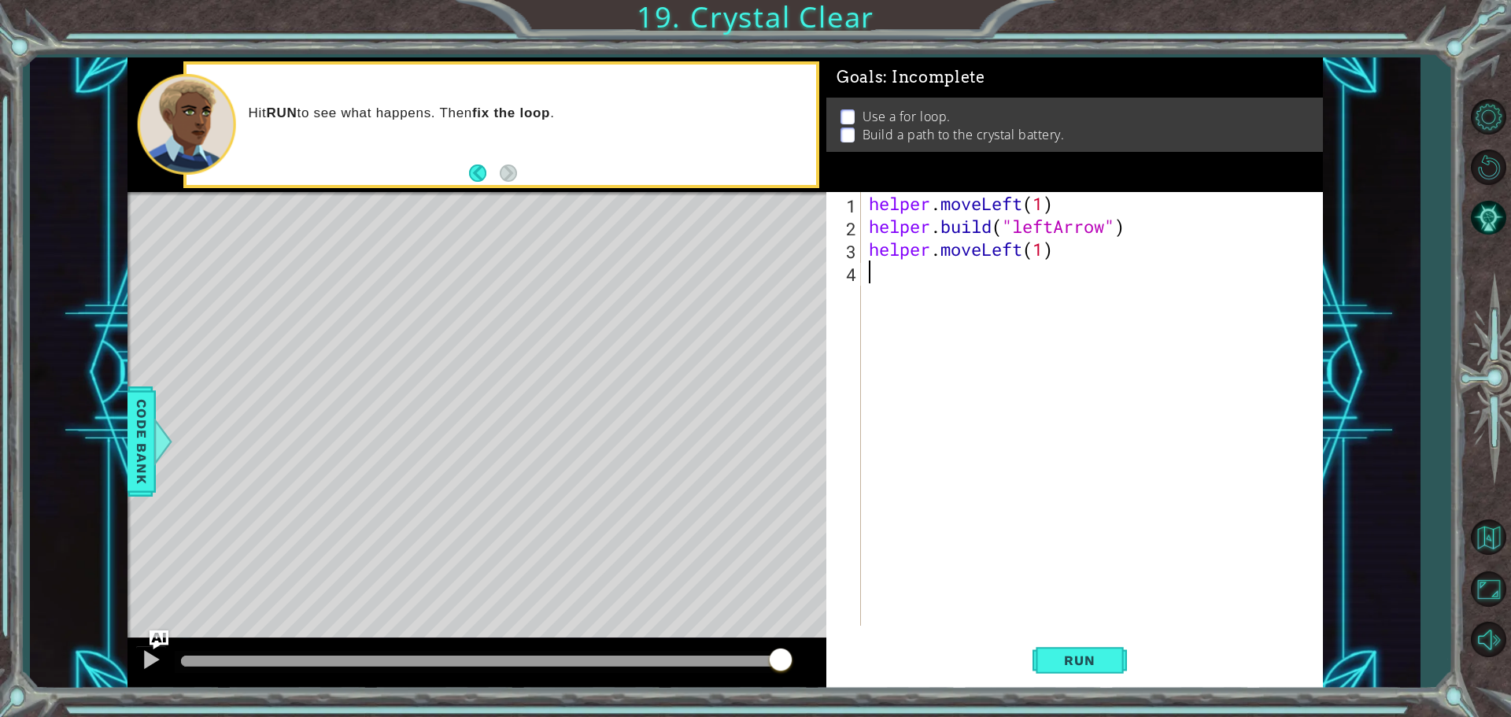
click at [930, 284] on div "helper . moveLeft ( 1 ) helper . build ( "leftArrow" ) helper . moveLeft ( 1 )" at bounding box center [1096, 431] width 461 height 479
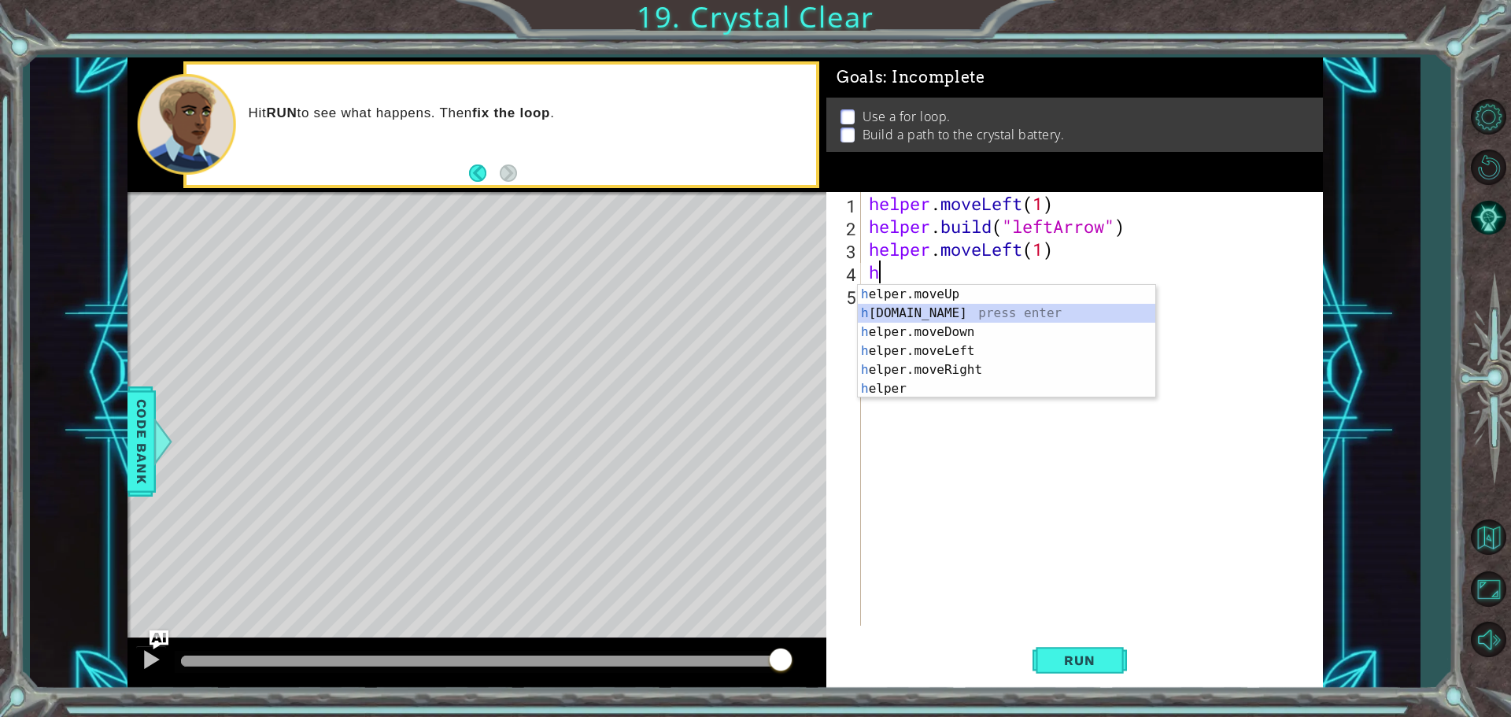
click at [929, 308] on div "h elper.moveUp press enter h [DOMAIN_NAME] press enter h elper.moveDown press e…" at bounding box center [1007, 360] width 298 height 151
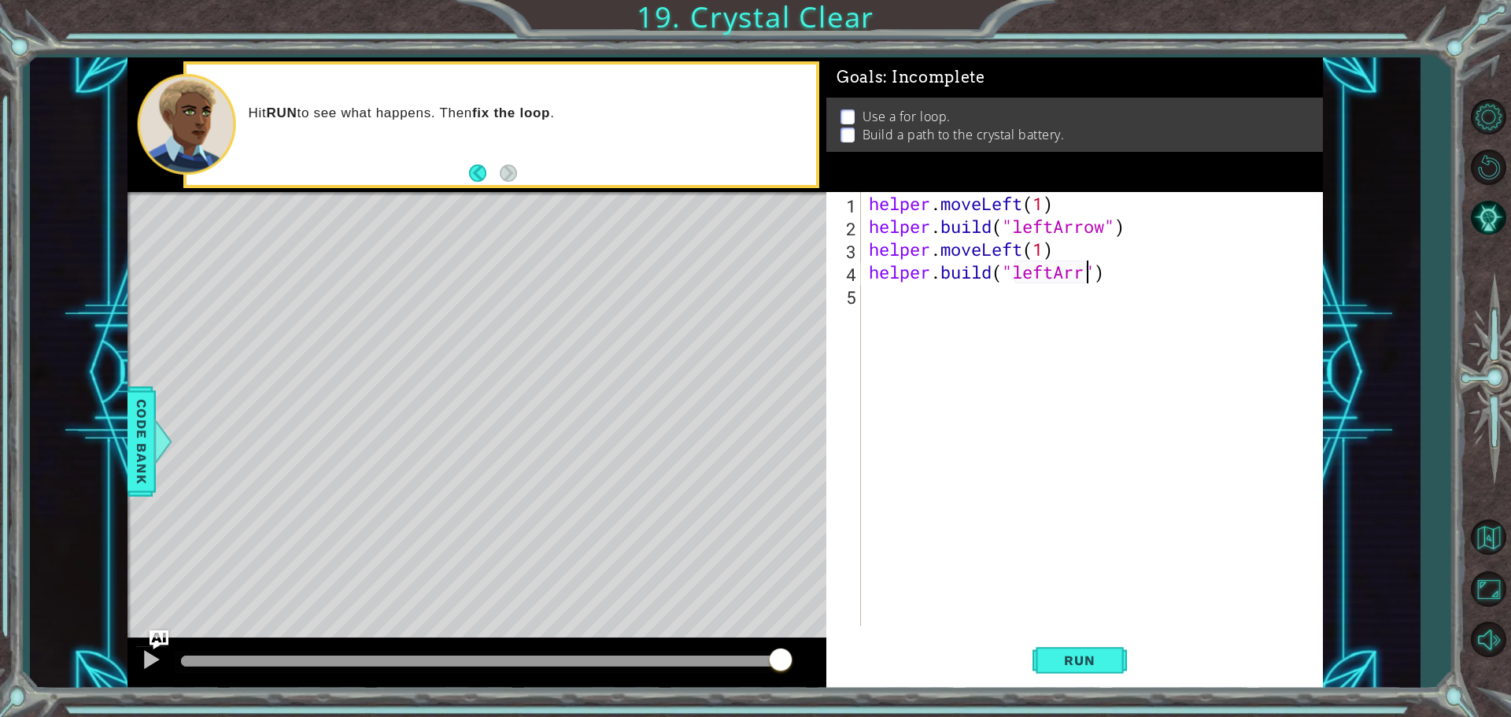
scroll to position [0, 10]
type textarea "[DOMAIN_NAME]("leftArrow")"
click at [1075, 646] on button "Run" at bounding box center [1080, 660] width 94 height 50
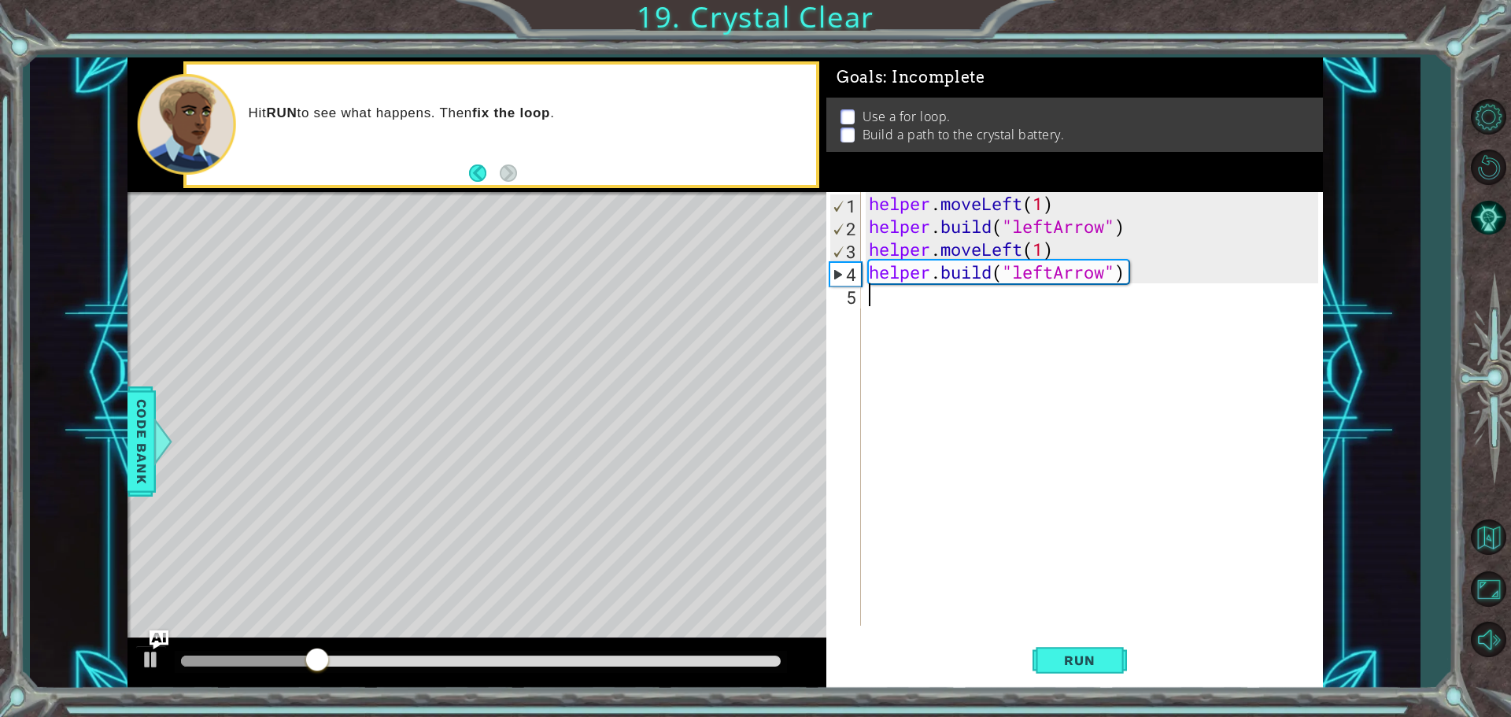
click at [887, 309] on div "helper . moveLeft ( 1 ) helper . build ( "leftArrow" ) helper . moveLeft ( 1 ) …" at bounding box center [1096, 431] width 461 height 479
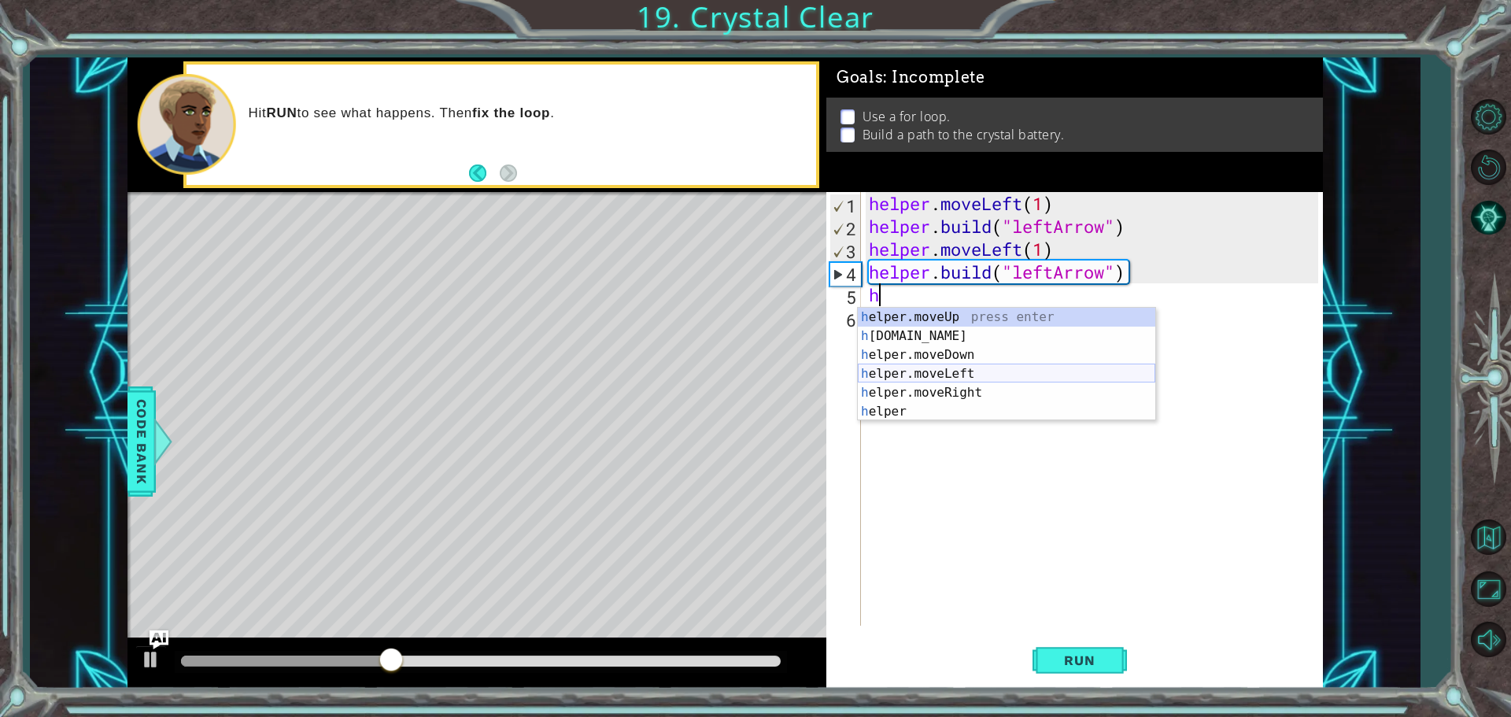
click at [923, 372] on div "h elper.moveUp press enter h [DOMAIN_NAME] press enter h elper.moveDown press e…" at bounding box center [1007, 383] width 298 height 151
type textarea "helper.moveLeft(1)"
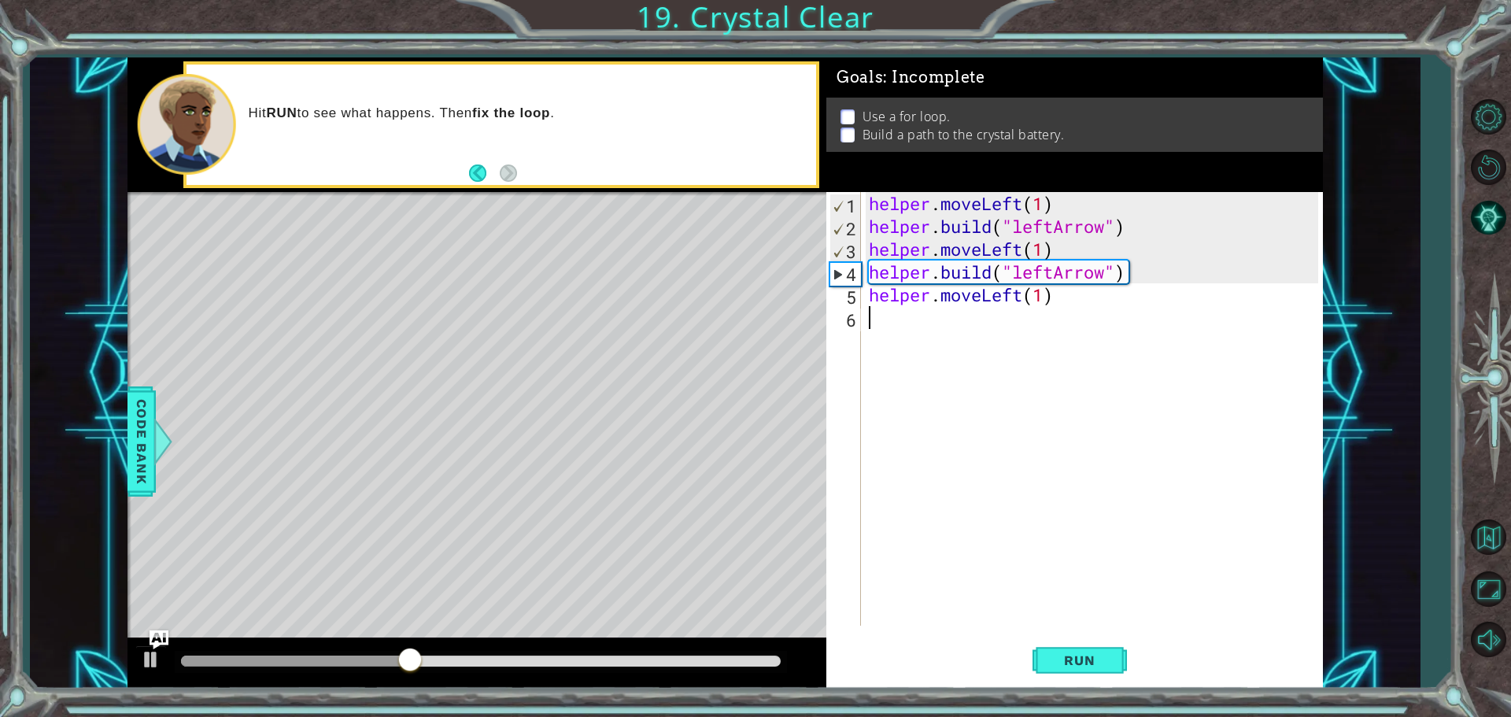
click at [906, 349] on div "helper . moveLeft ( 1 ) helper . build ( "leftArrow" ) helper . moveLeft ( 1 ) …" at bounding box center [1096, 431] width 461 height 479
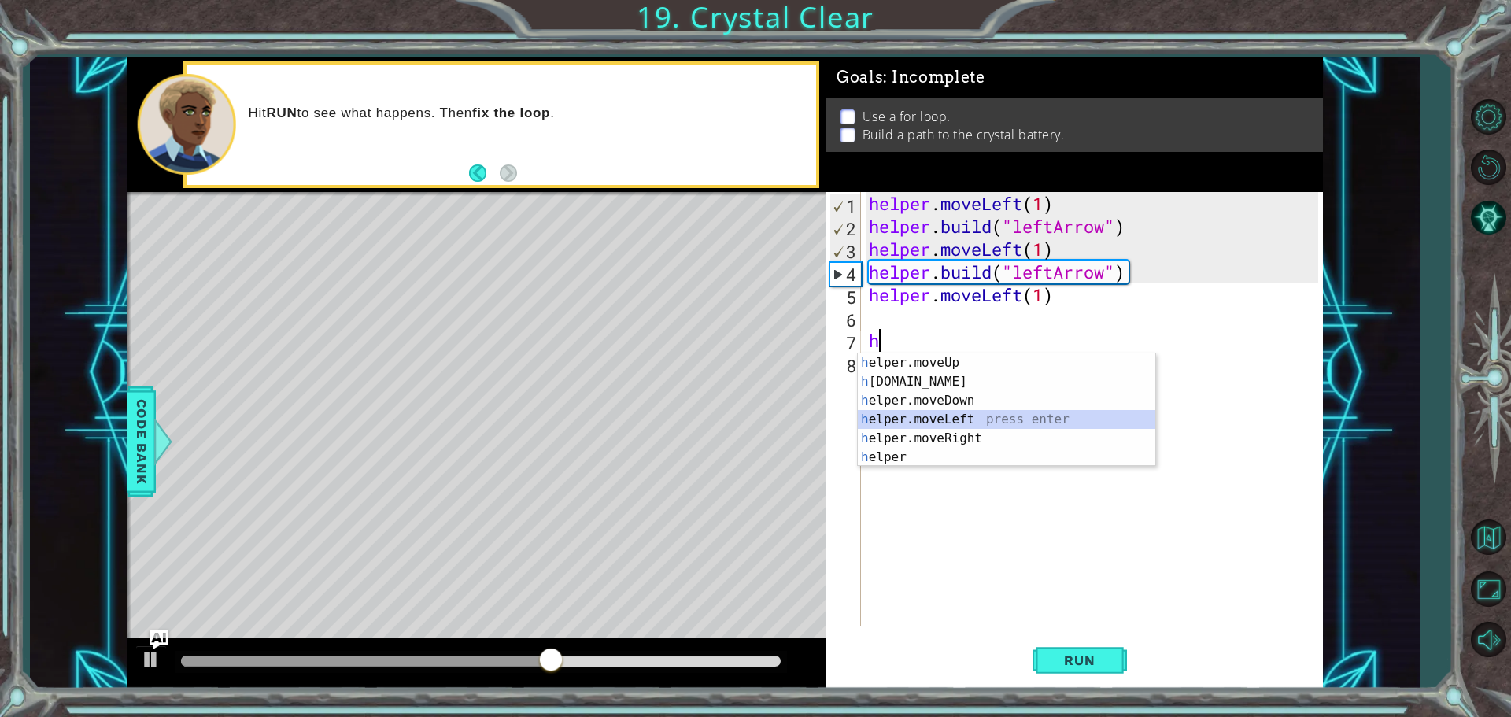
click at [914, 415] on div "h elper.moveUp press enter h [DOMAIN_NAME] press enter h elper.moveDown press e…" at bounding box center [1007, 428] width 298 height 151
type textarea "helper.moveLeft(1)"
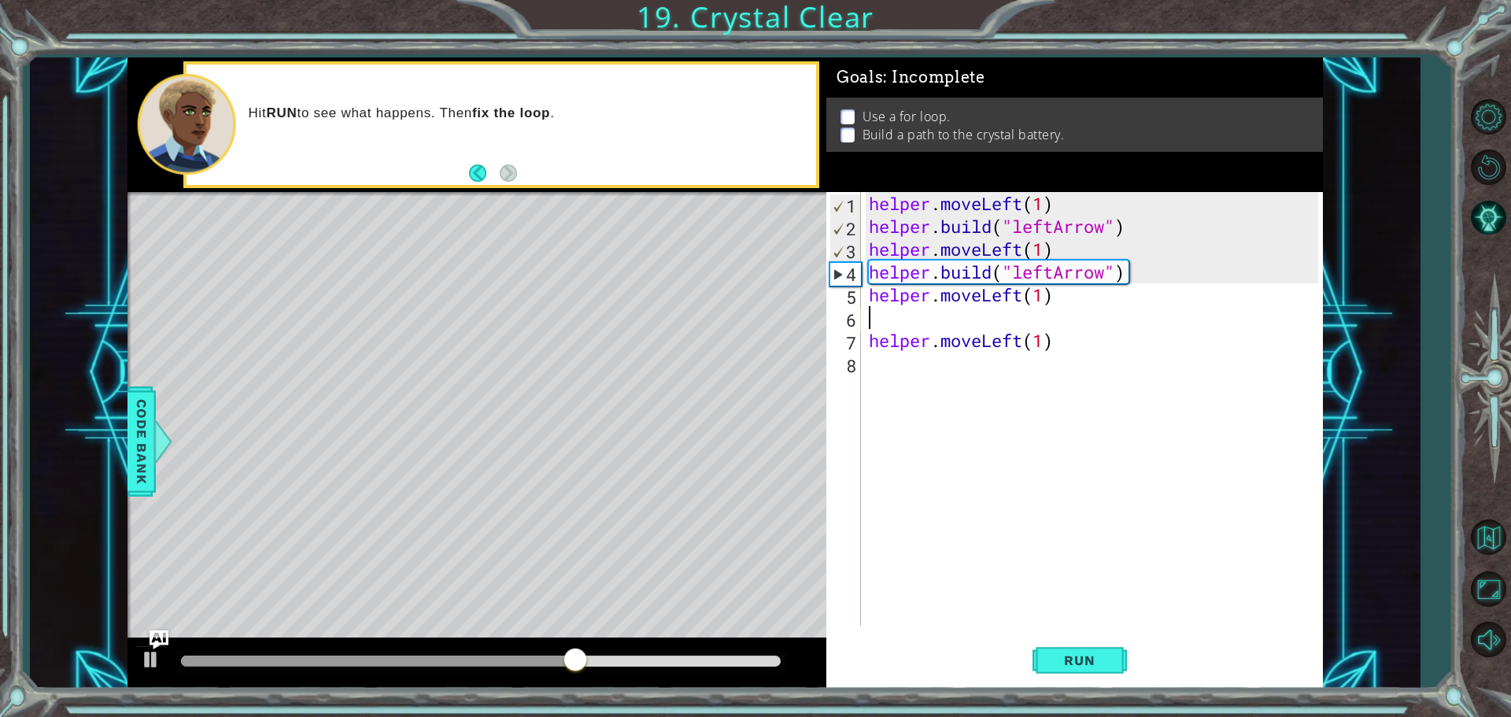
click at [889, 325] on div "helper . moveLeft ( 1 ) helper . build ( "leftArrow" ) helper . moveLeft ( 1 ) …" at bounding box center [1096, 431] width 461 height 479
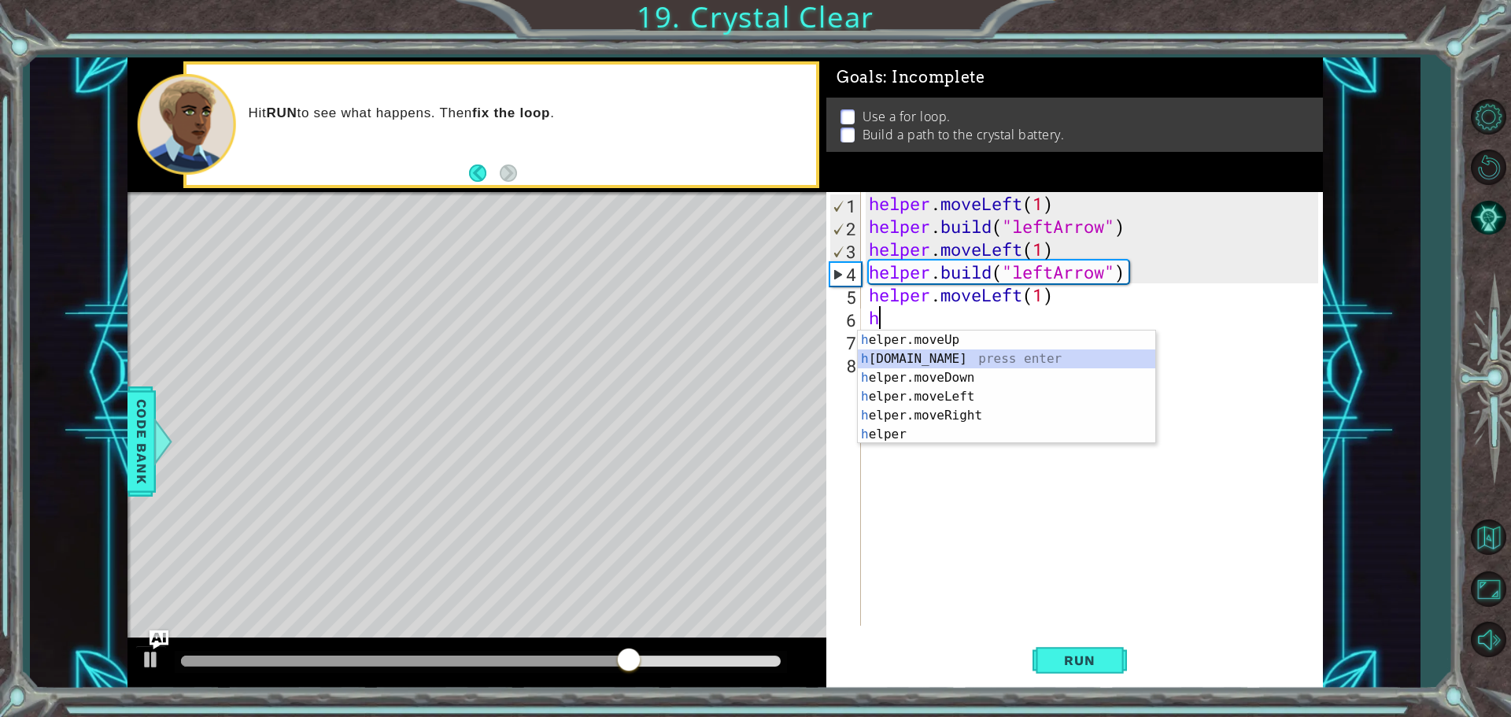
click at [874, 352] on div "h elper.moveUp press enter h [DOMAIN_NAME] press enter h elper.moveDown press e…" at bounding box center [1007, 406] width 298 height 151
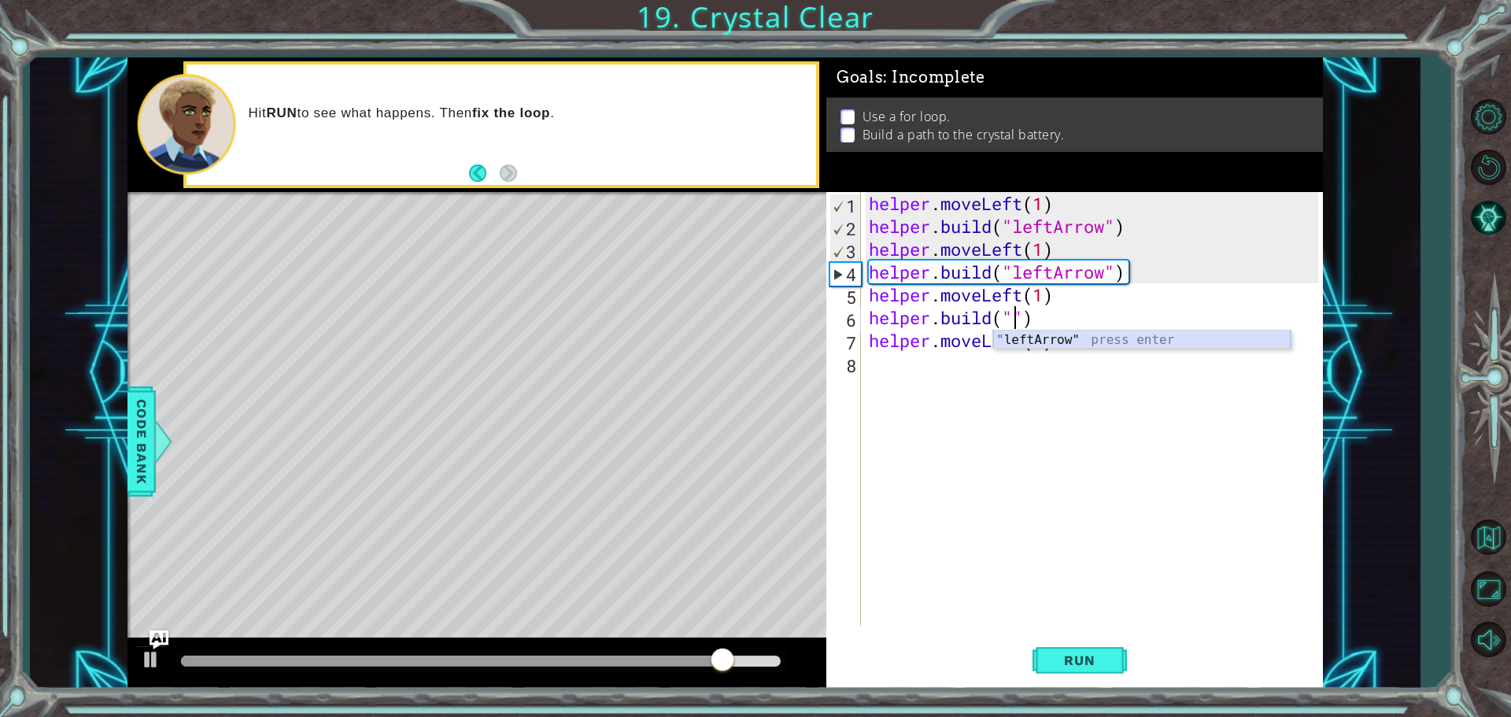
click at [1034, 341] on div "" leftArrow" press enter" at bounding box center [1142, 359] width 298 height 57
type textarea "[DOMAIN_NAME]("leftArrow")"
click at [924, 368] on div "helper . moveLeft ( 1 ) helper . build ( "leftArrow" ) helper . moveLeft ( 1 ) …" at bounding box center [1096, 431] width 461 height 479
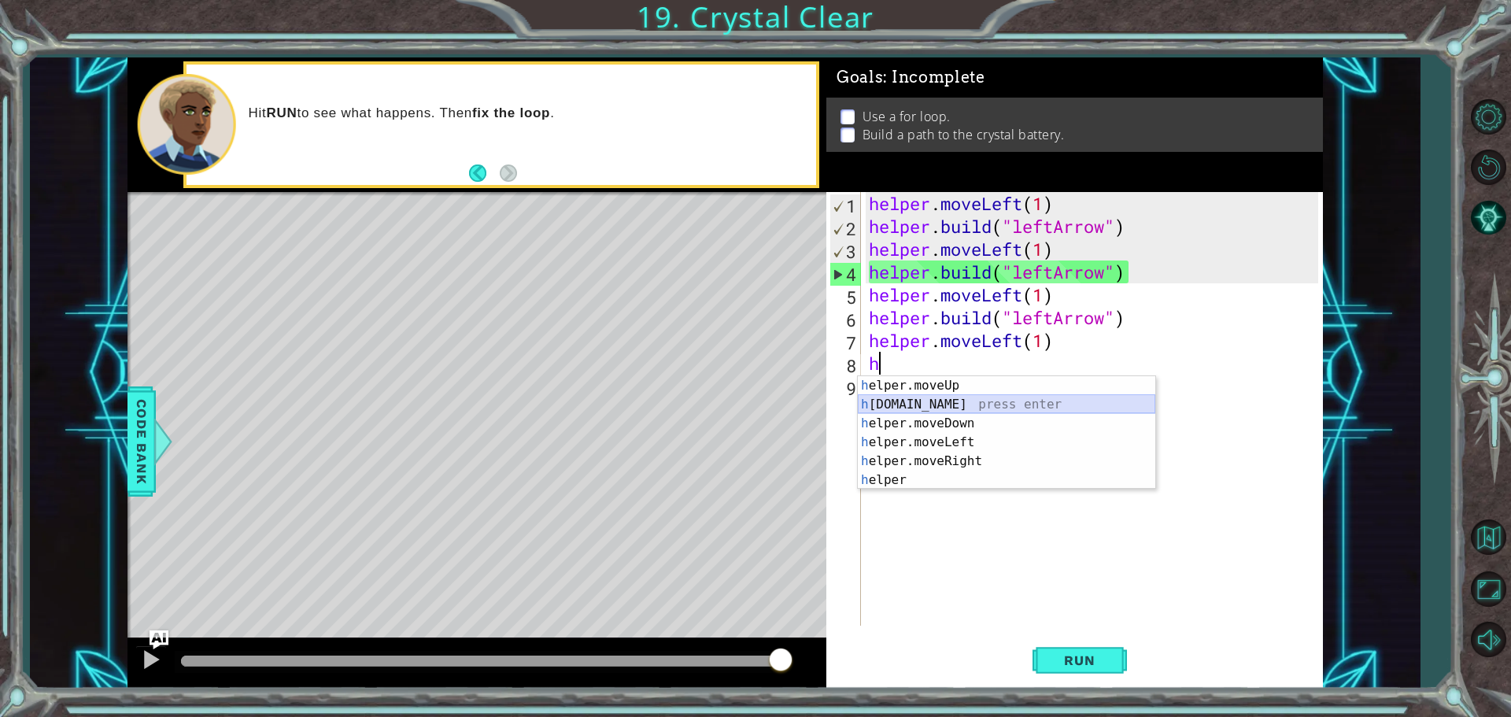
click at [923, 398] on div "h elper.moveUp press enter h [DOMAIN_NAME] press enter h elper.moveDown press e…" at bounding box center [1007, 451] width 298 height 151
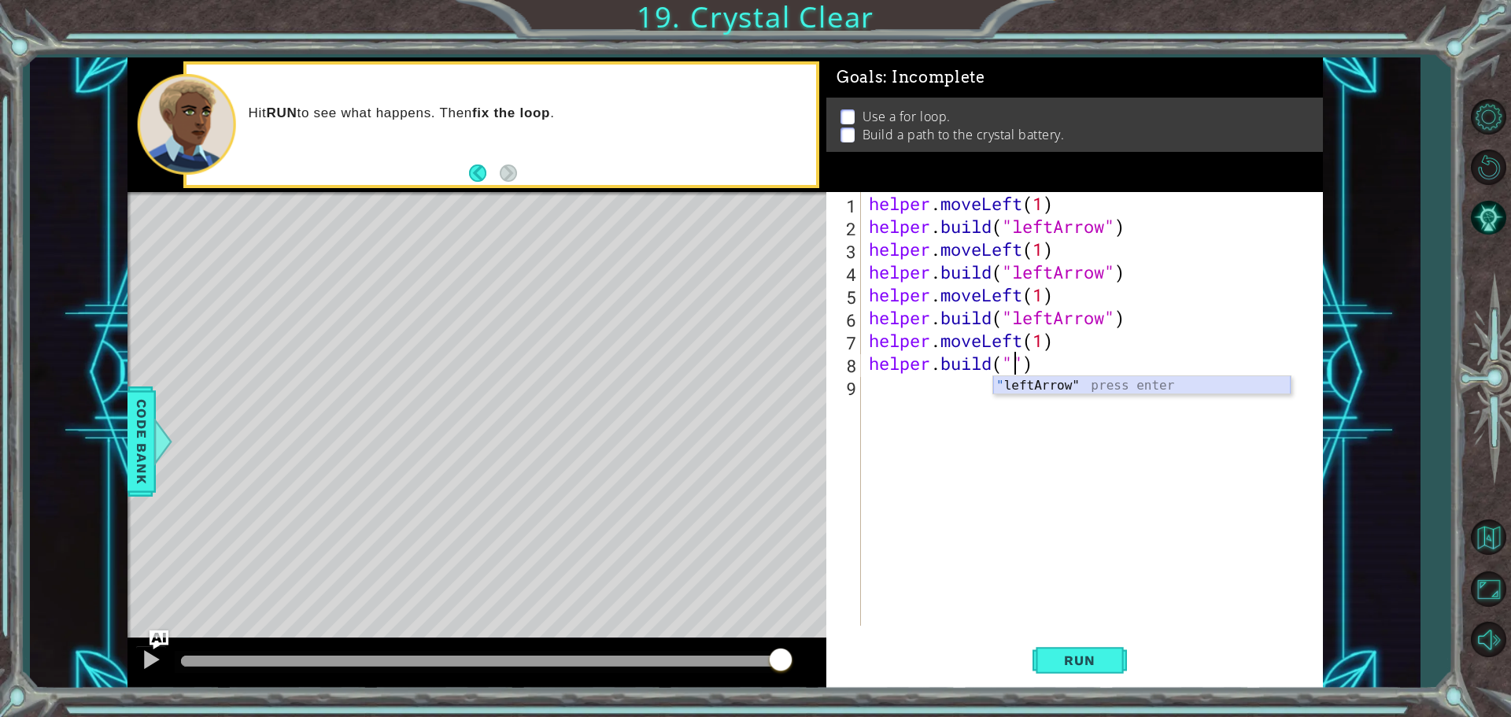
click at [1014, 383] on div "" leftArrow" press enter" at bounding box center [1142, 404] width 298 height 57
type textarea "[DOMAIN_NAME]("leftArrow")"
click at [1070, 683] on button "Run" at bounding box center [1080, 660] width 94 height 50
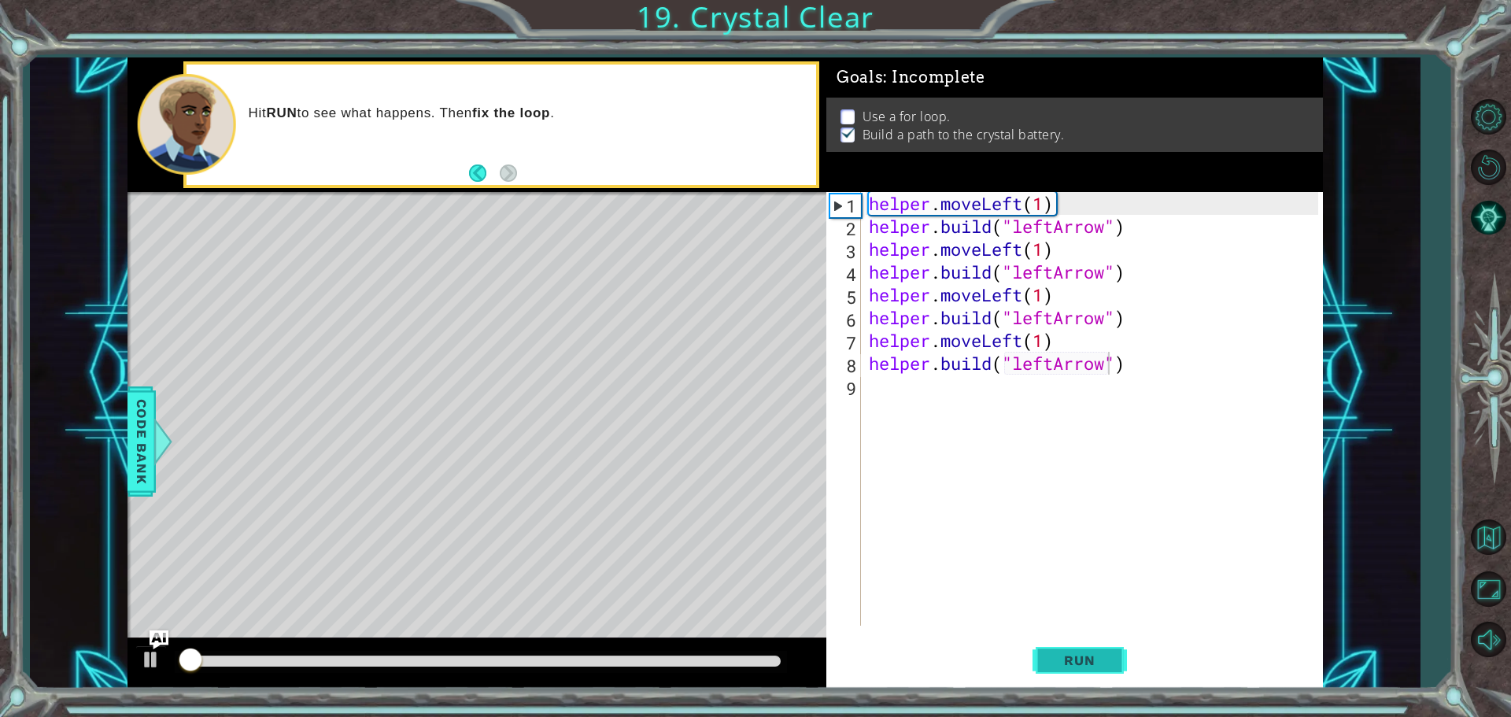
click at [1056, 660] on span "Run" at bounding box center [1080, 661] width 62 height 16
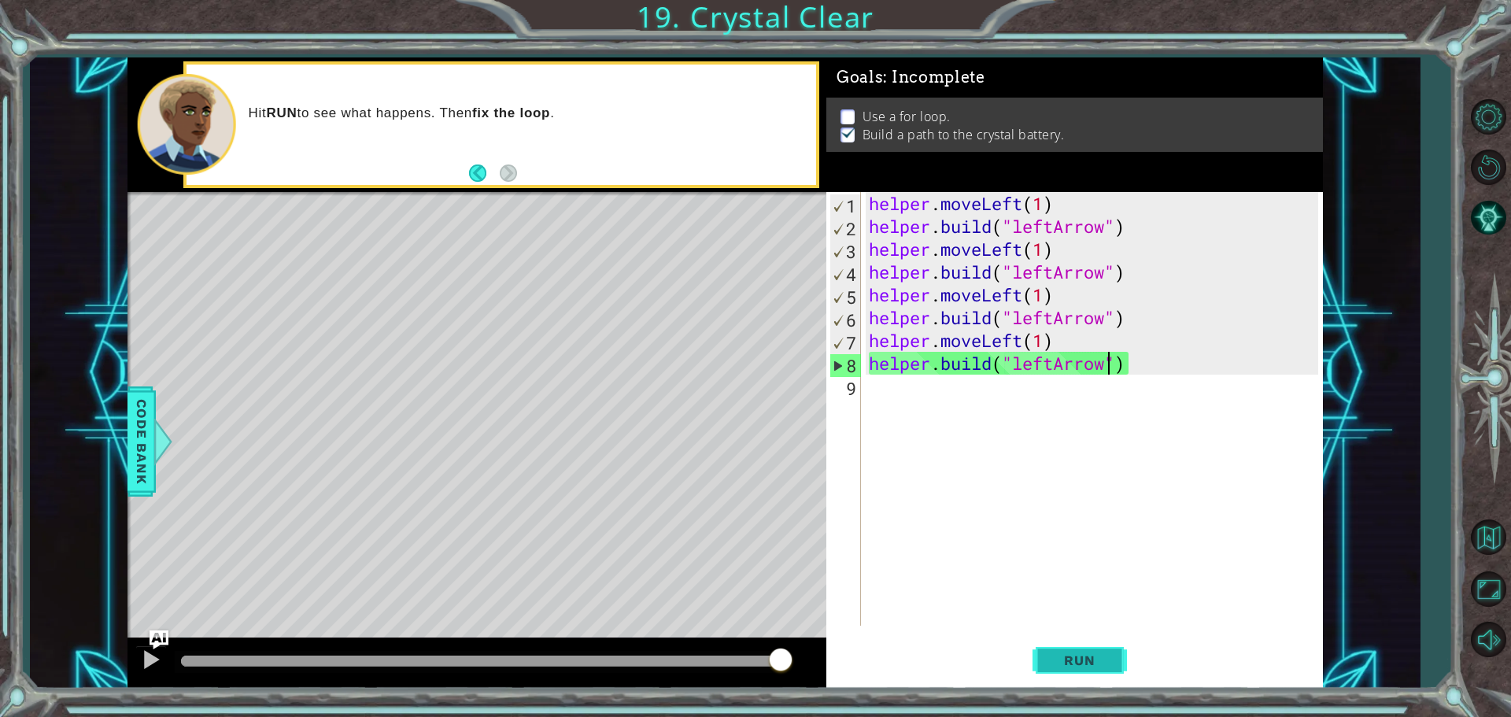
click at [1086, 676] on button "Run" at bounding box center [1080, 660] width 94 height 50
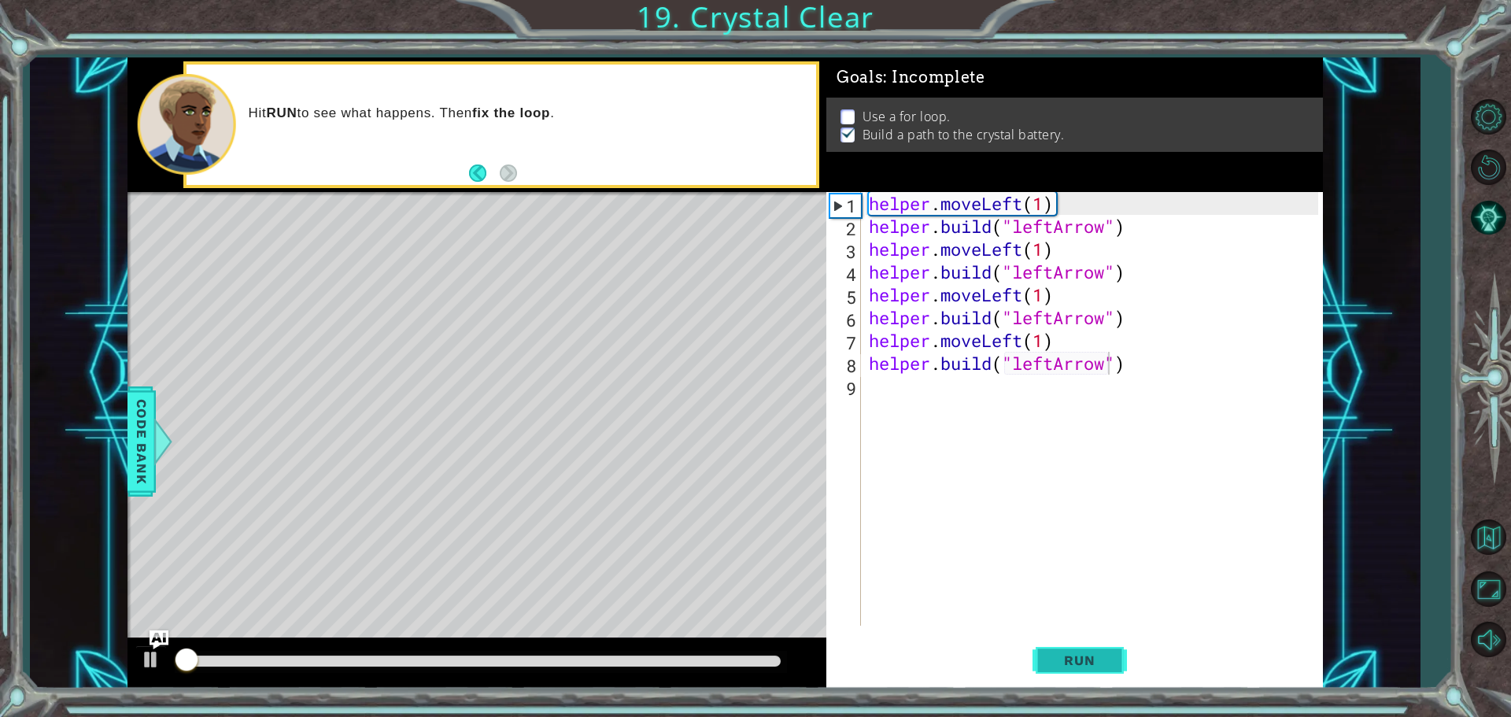
click at [1074, 659] on span "Run" at bounding box center [1080, 661] width 62 height 16
